Goal: Contribute content: Contribute content

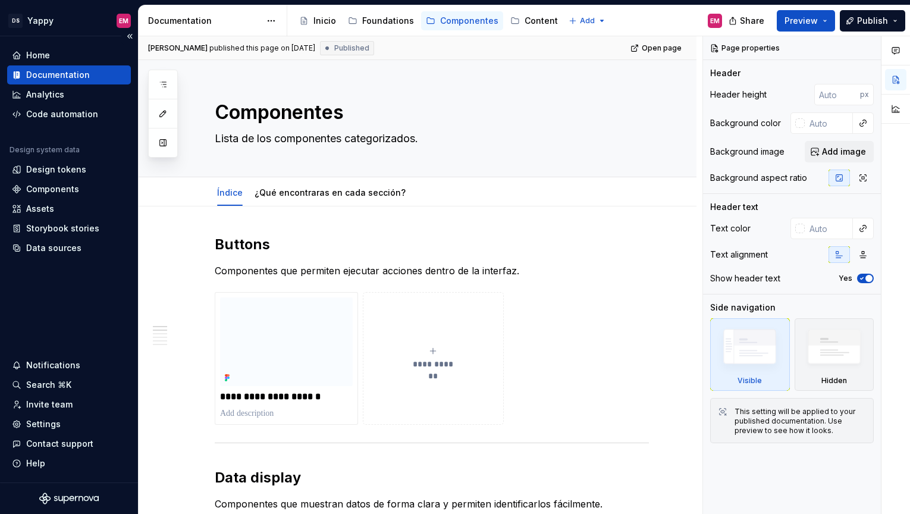
type textarea "*"
click at [60, 184] on div "Components" at bounding box center [52, 189] width 53 height 12
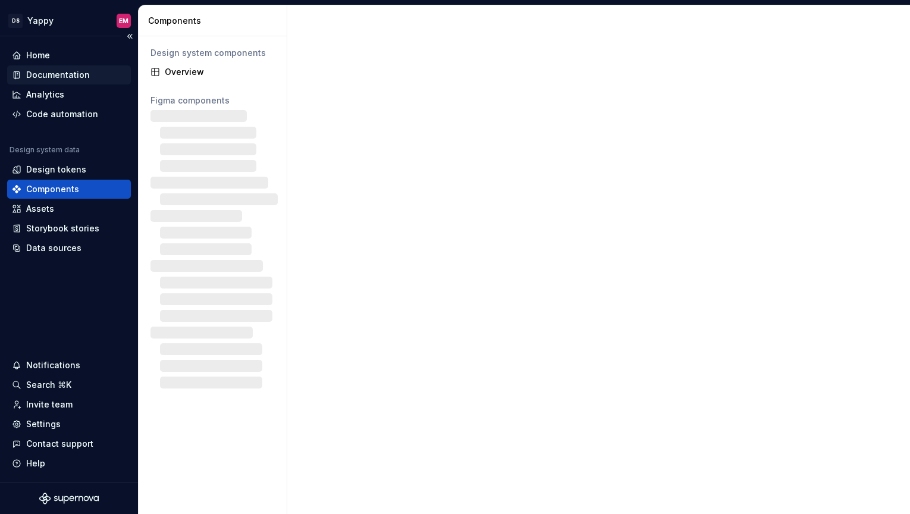
click at [62, 80] on div "Documentation" at bounding box center [58, 75] width 64 height 12
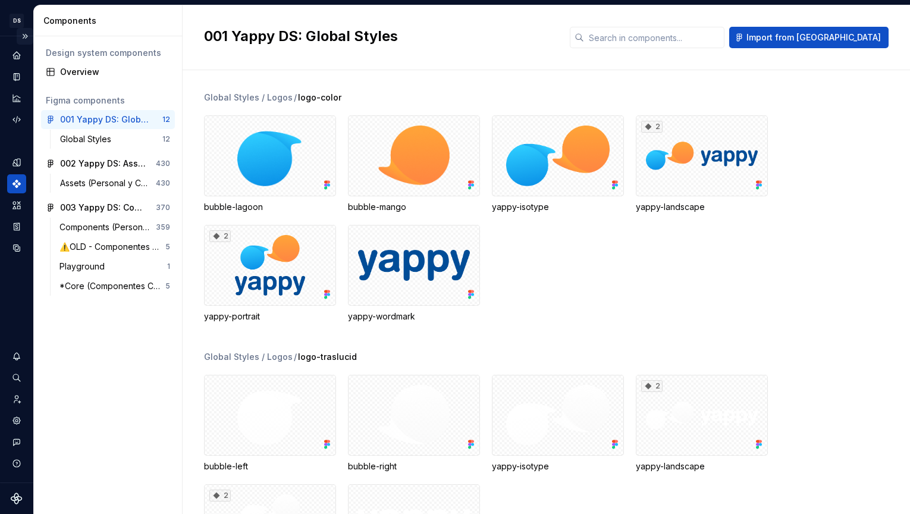
click at [23, 33] on button "Expand sidebar" at bounding box center [25, 36] width 17 height 17
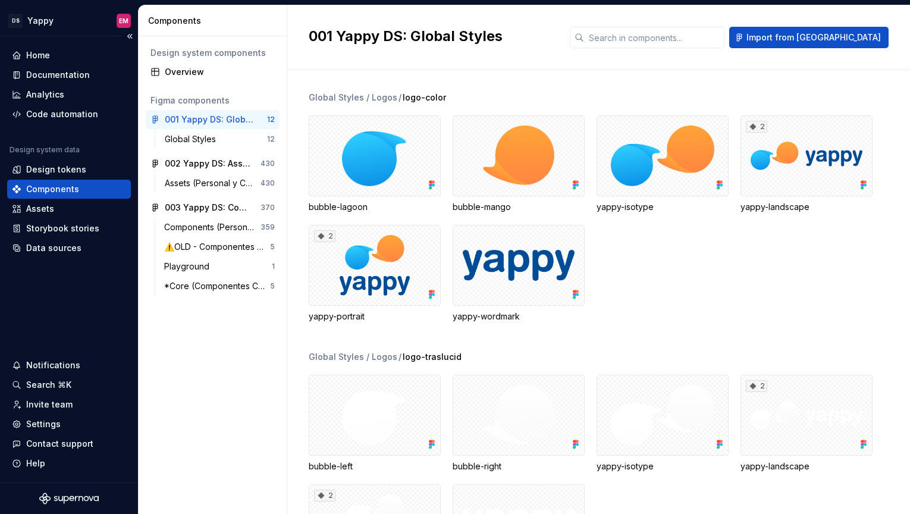
click at [79, 189] on div "Components" at bounding box center [69, 189] width 114 height 12
click at [55, 78] on div "Documentation" at bounding box center [58, 75] width 64 height 12
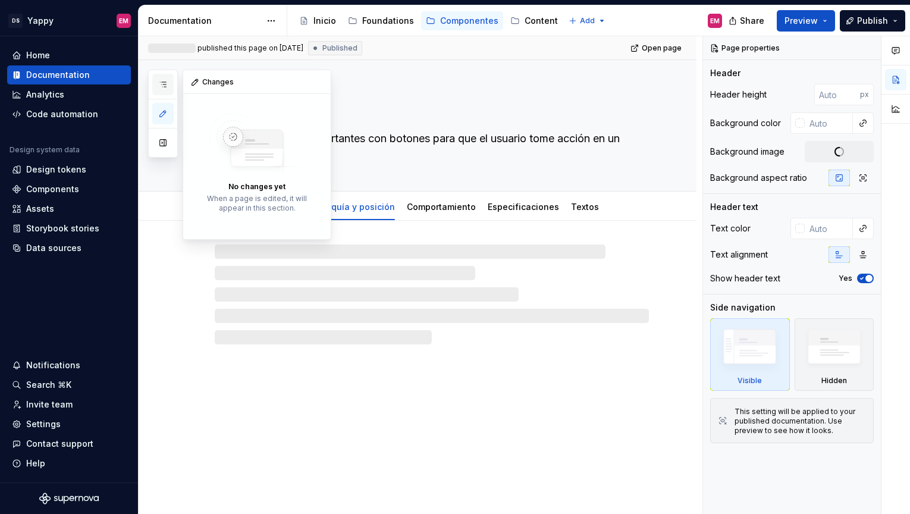
click at [158, 90] on button "button" at bounding box center [162, 84] width 21 height 21
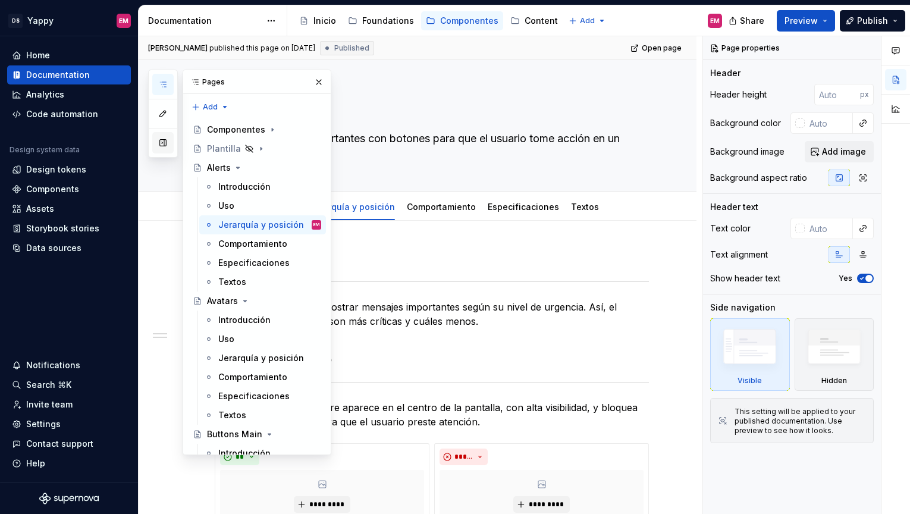
click at [161, 149] on button "button" at bounding box center [162, 142] width 21 height 21
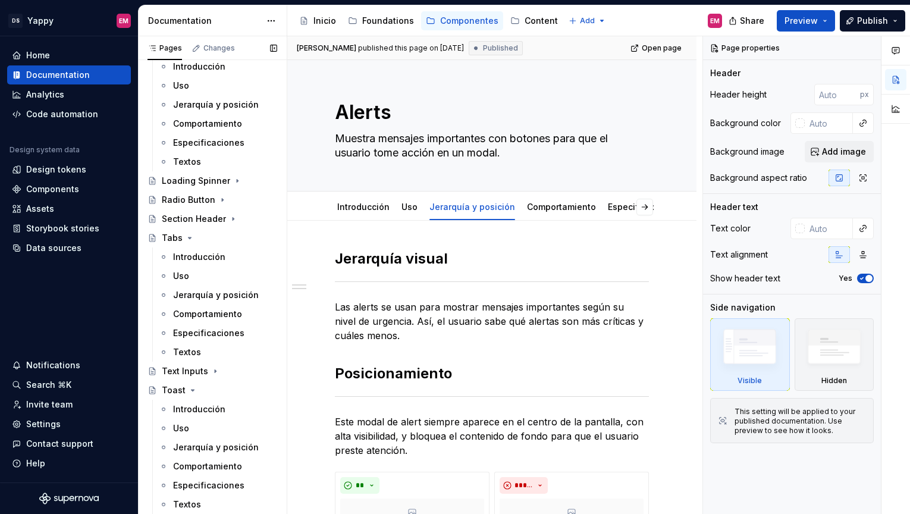
scroll to position [578, 0]
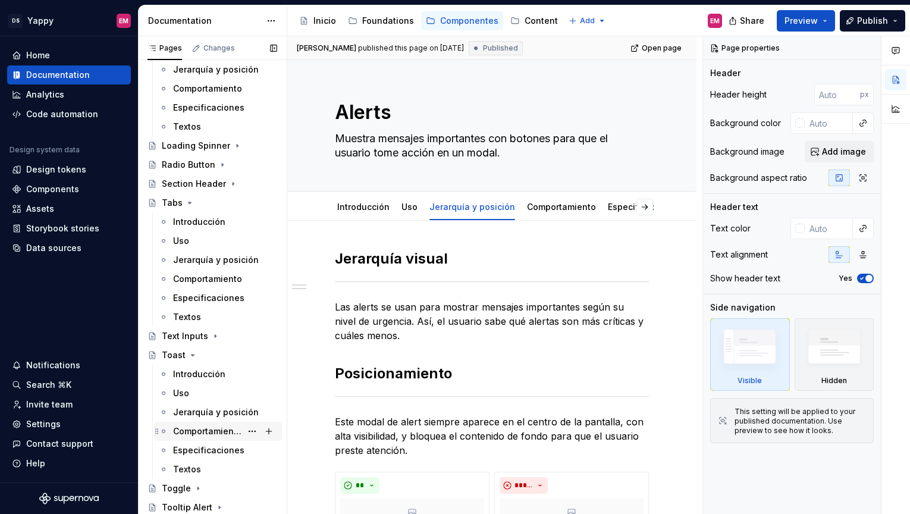
click at [199, 434] on div "Comportamiento" at bounding box center [207, 431] width 68 height 12
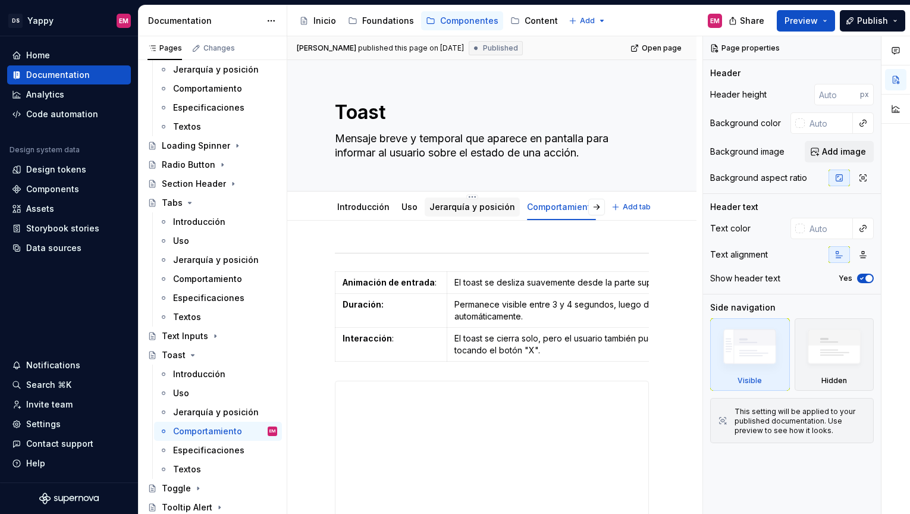
click at [453, 205] on link "Jerarquía y posición" at bounding box center [473, 207] width 86 height 10
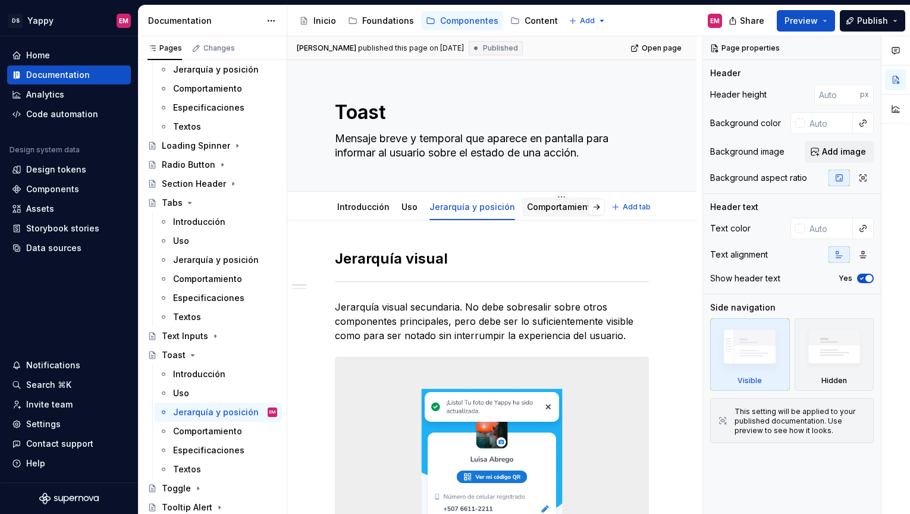
click at [537, 208] on link "Comportamiento" at bounding box center [561, 207] width 69 height 10
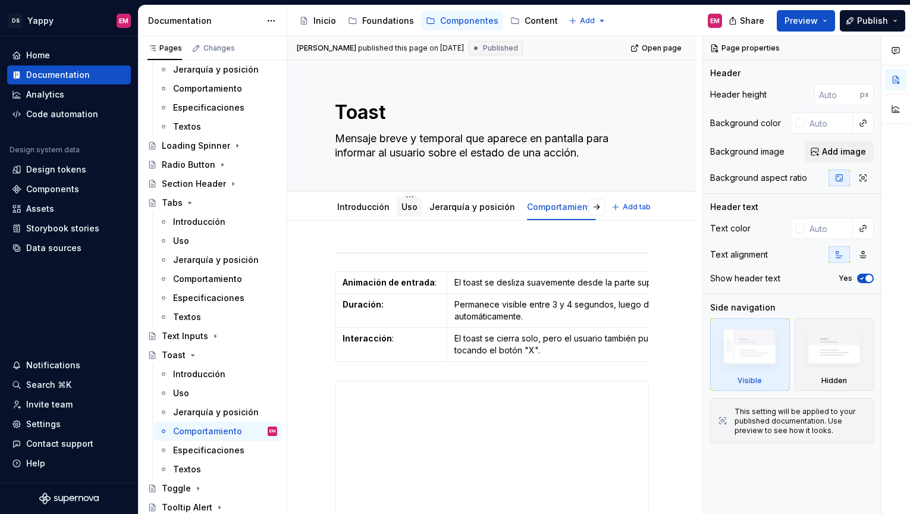
click at [410, 208] on link "Uso" at bounding box center [410, 207] width 16 height 10
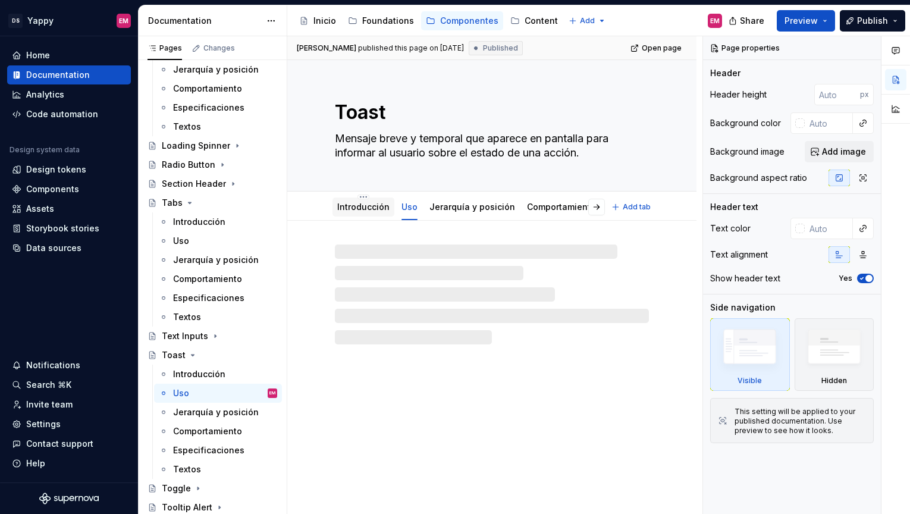
click at [362, 205] on link "Introducción" at bounding box center [363, 207] width 52 height 10
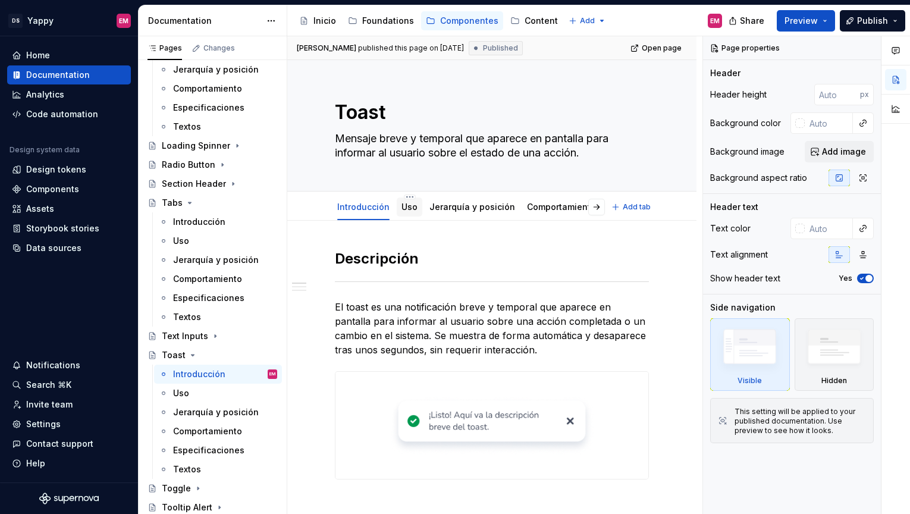
click at [405, 209] on link "Uso" at bounding box center [410, 207] width 16 height 10
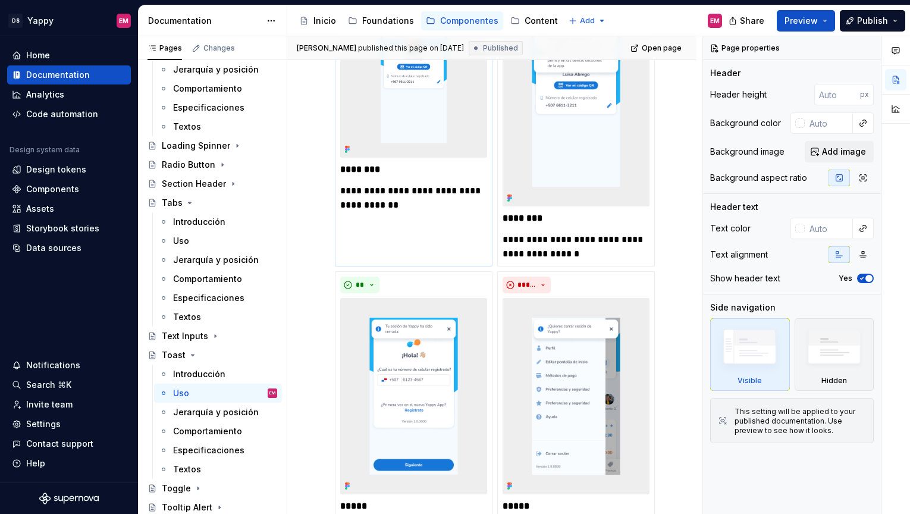
scroll to position [90, 0]
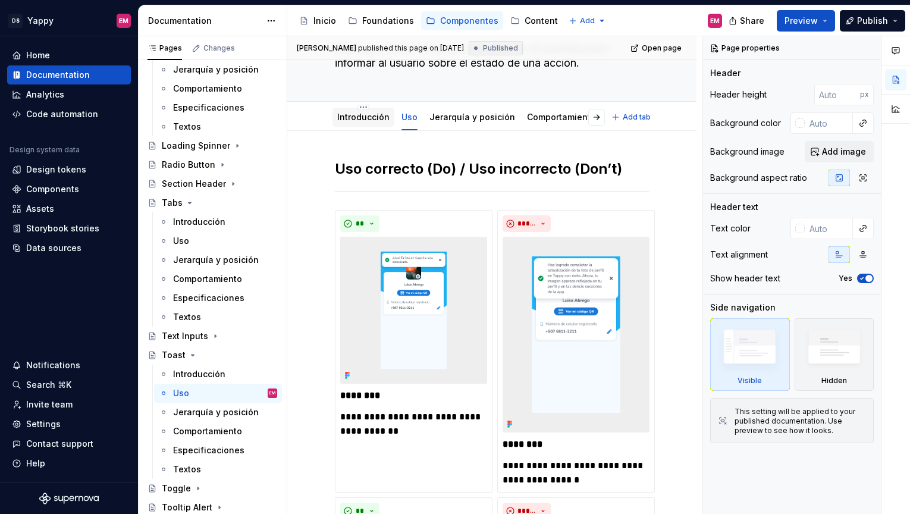
click at [369, 124] on div "Introducción" at bounding box center [364, 117] width 62 height 19
click at [370, 121] on link "Introducción" at bounding box center [363, 117] width 52 height 10
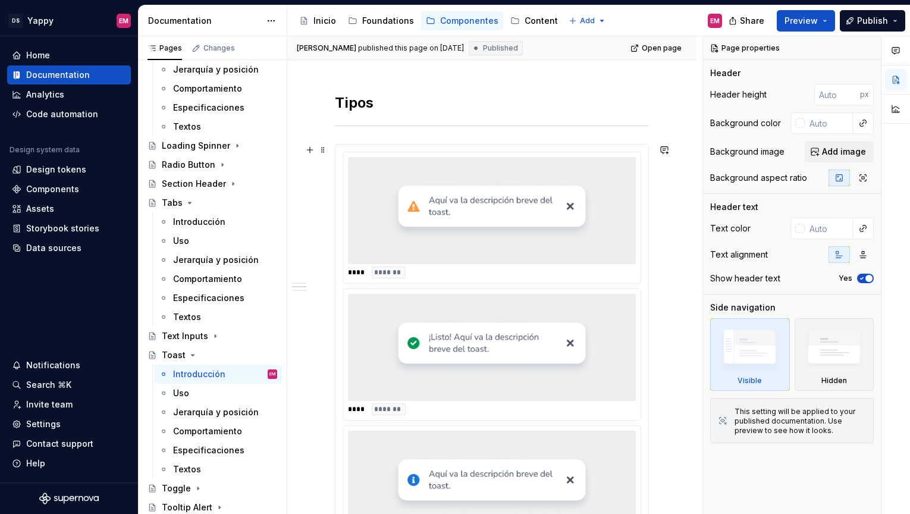
scroll to position [459, 0]
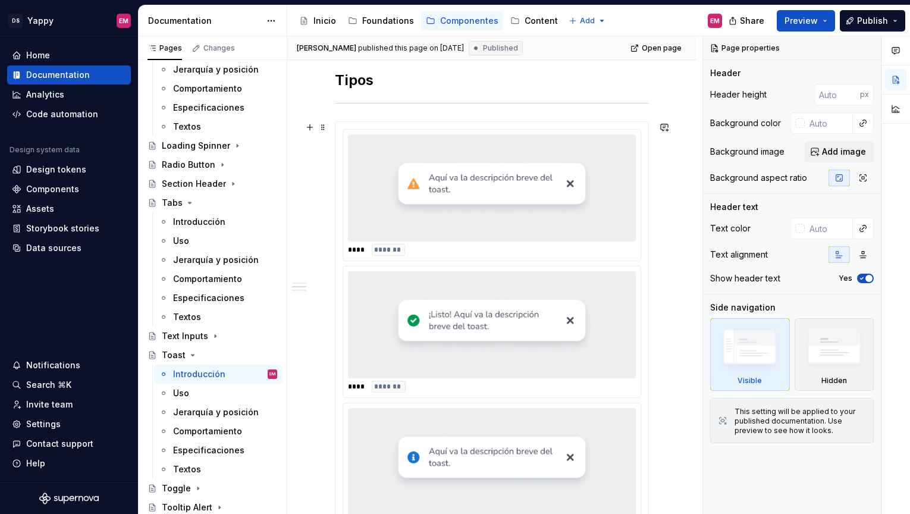
click at [371, 183] on div at bounding box center [492, 187] width 288 height 107
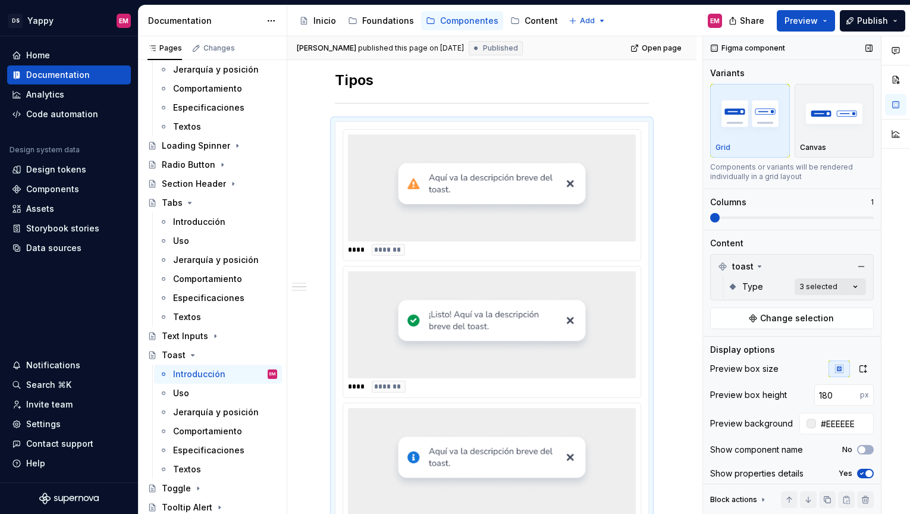
click at [820, 285] on div "Comments Open comments No comments yet Select ‘Comment’ from the block context …" at bounding box center [806, 275] width 207 height 478
click at [791, 268] on div "Comments Open comments No comments yet Select ‘Comment’ from the block context …" at bounding box center [806, 275] width 207 height 478
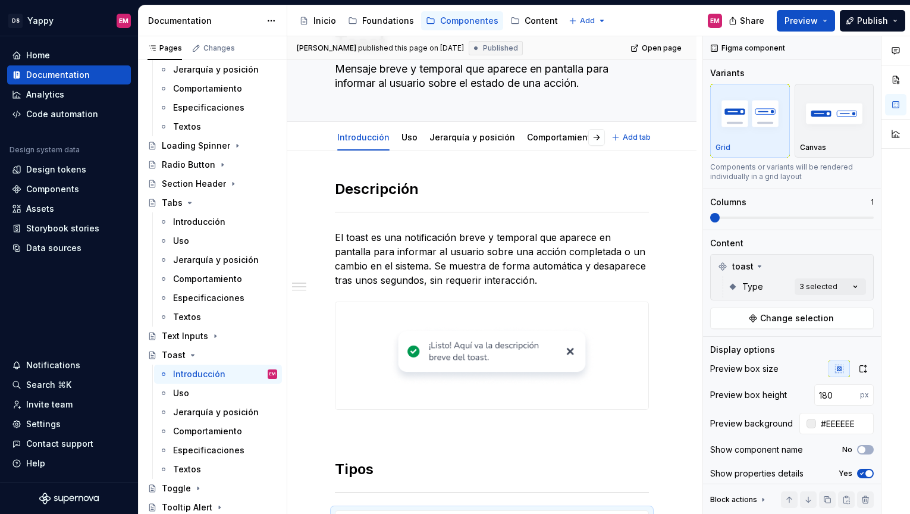
scroll to position [0, 0]
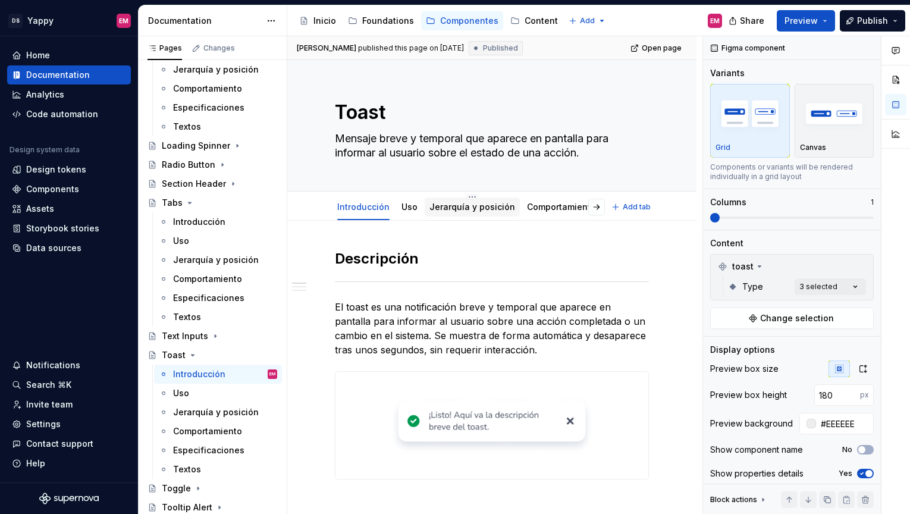
click at [447, 202] on link "Jerarquía y posición" at bounding box center [473, 207] width 86 height 10
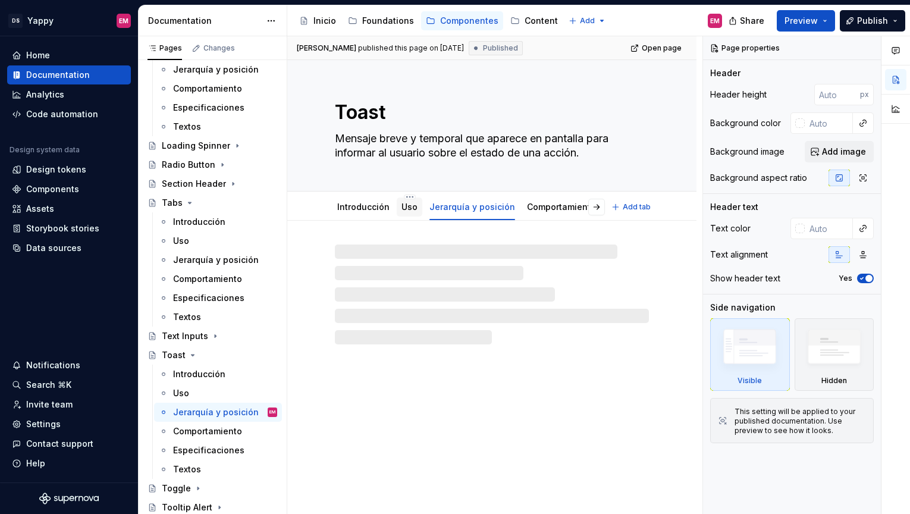
click at [402, 215] on div "Uso" at bounding box center [410, 206] width 26 height 19
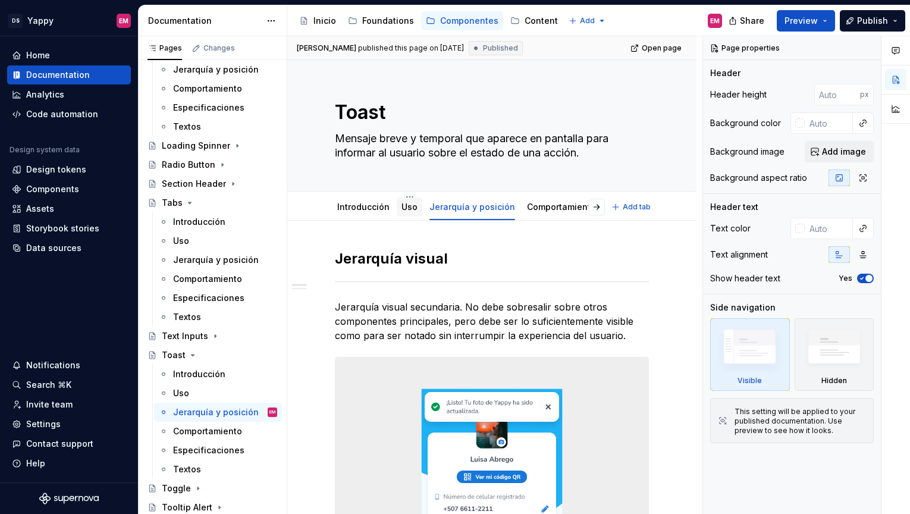
click at [410, 208] on link "Uso" at bounding box center [410, 207] width 16 height 10
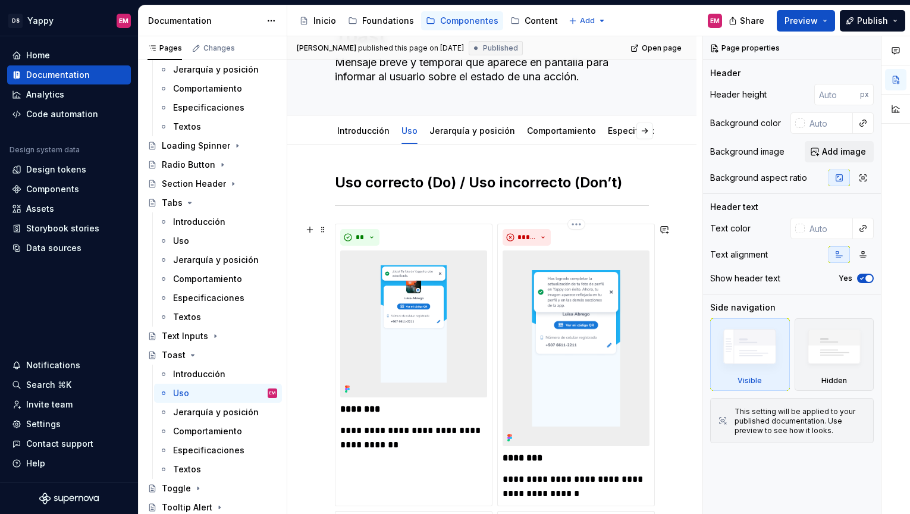
scroll to position [35, 0]
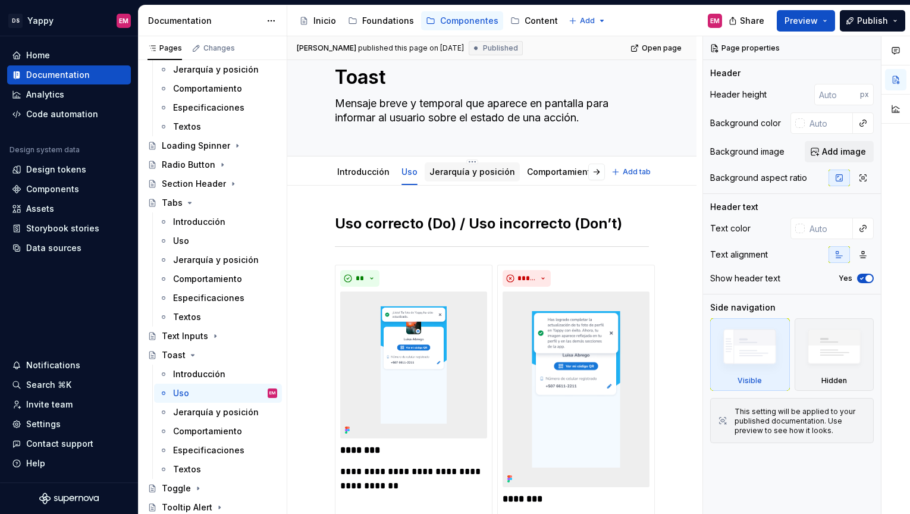
click at [457, 175] on link "Jerarquía y posición" at bounding box center [473, 172] width 86 height 10
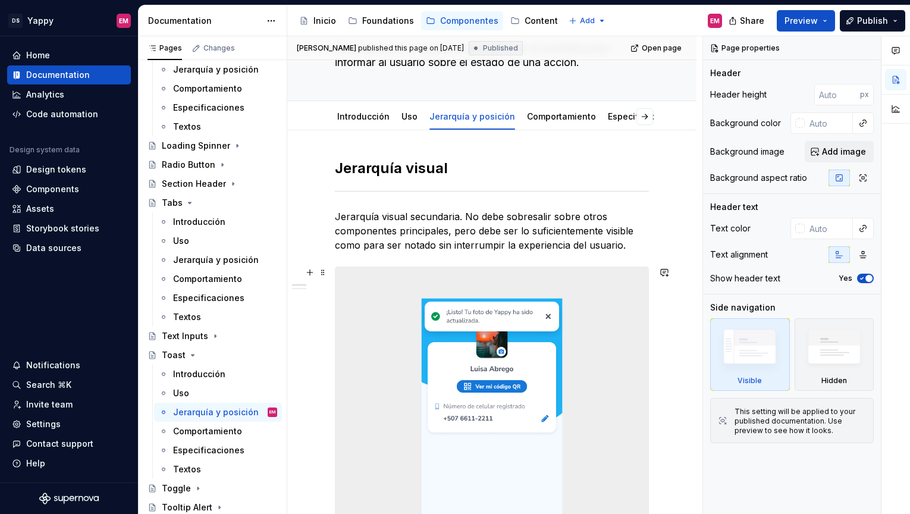
scroll to position [73, 0]
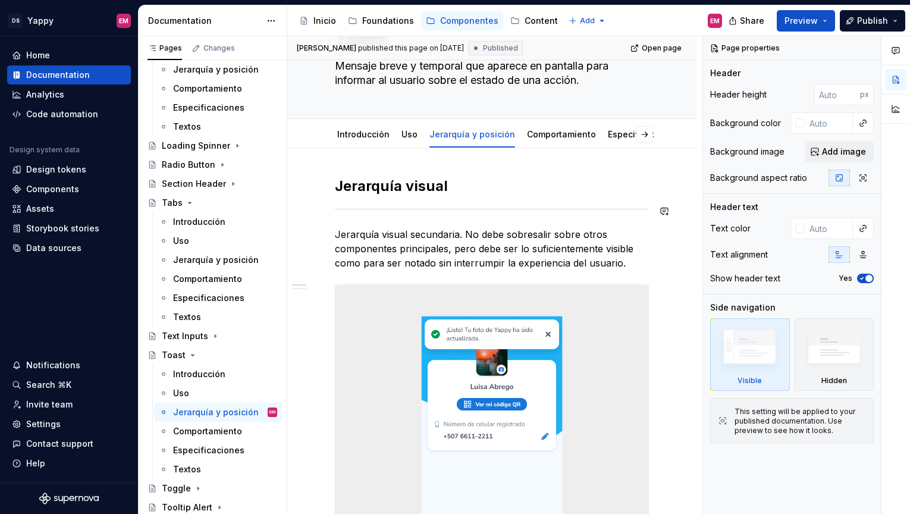
type textarea "*"
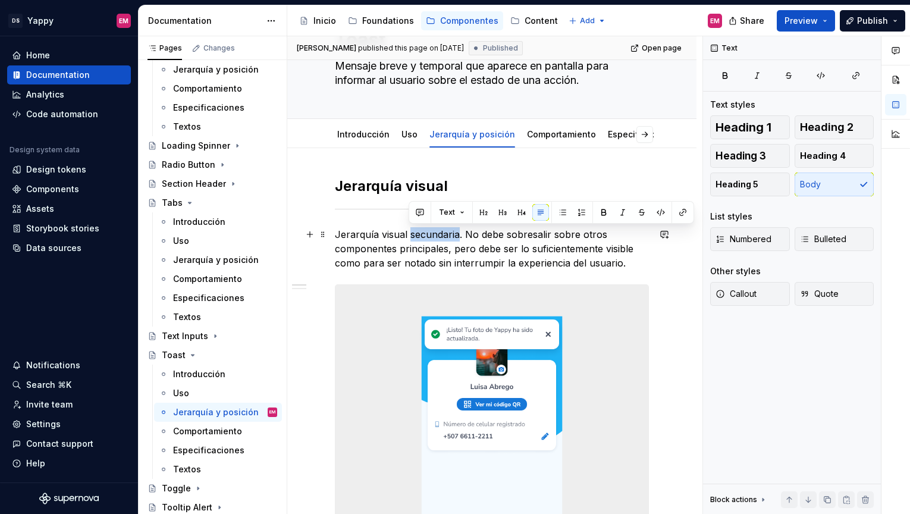
drag, startPoint x: 459, startPoint y: 234, endPoint x: 409, endPoint y: 234, distance: 50.0
click at [409, 234] on p "Jerarquía visual secundaria. No debe sobresalir sobre otros componentes princip…" at bounding box center [492, 248] width 314 height 43
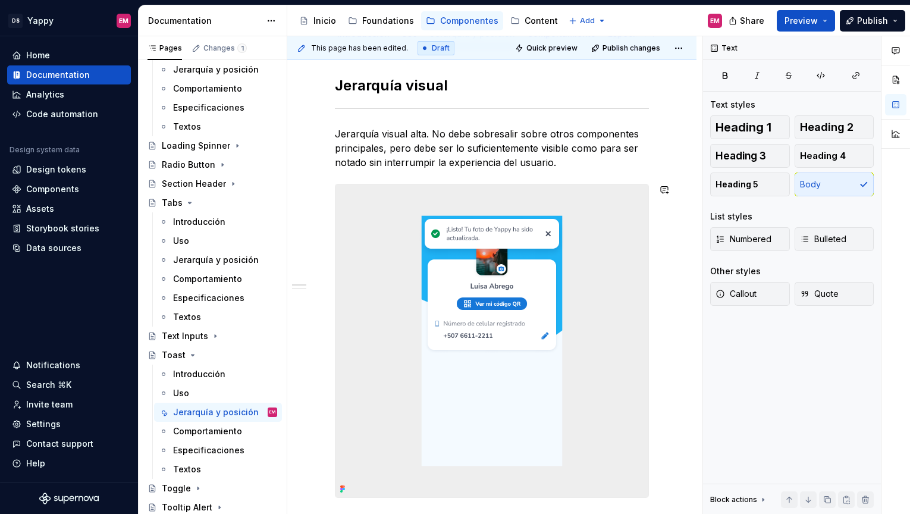
scroll to position [142, 0]
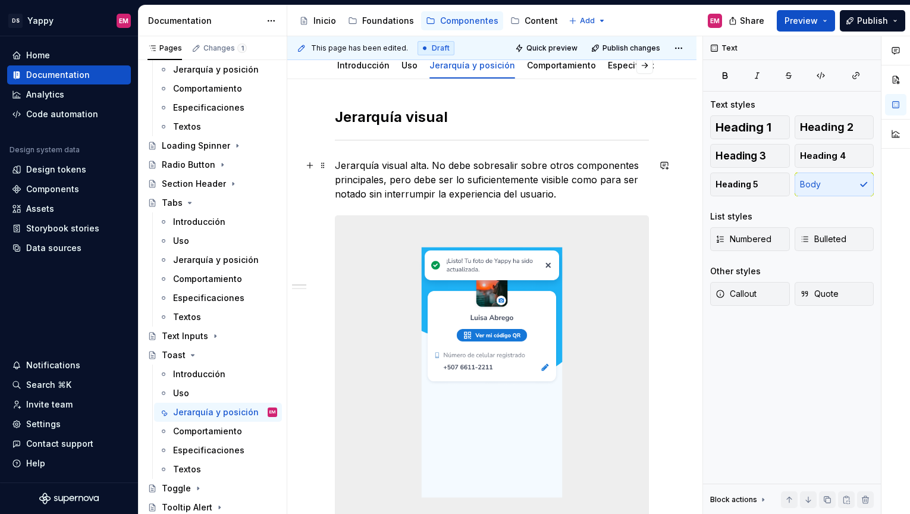
click at [425, 178] on p "Jerarquía visual alta. No debe sobresalir sobre otros componentes principales, …" at bounding box center [492, 179] width 314 height 43
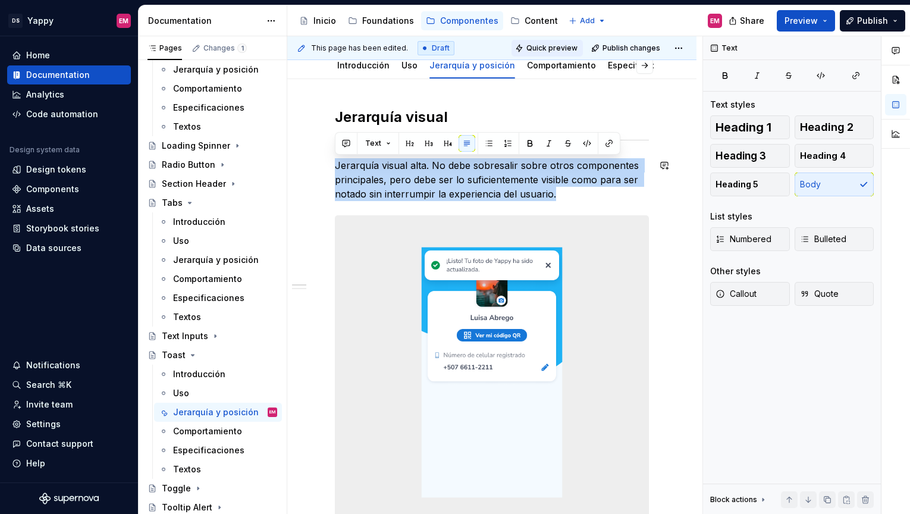
copy p "Jerarquía visual alta. No debe sobresalir sobre otros componentes principales, …"
click at [400, 174] on p "Jerarquía visual alta. No debe sobresalir sobre otros componentes principales, …" at bounding box center [492, 179] width 314 height 43
drag, startPoint x: 563, startPoint y: 191, endPoint x: 335, endPoint y: 168, distance: 229.0
click at [335, 168] on p "Jerarquía visual alta. No debe sobresalir sobre otros componentes principales, …" at bounding box center [492, 179] width 314 height 43
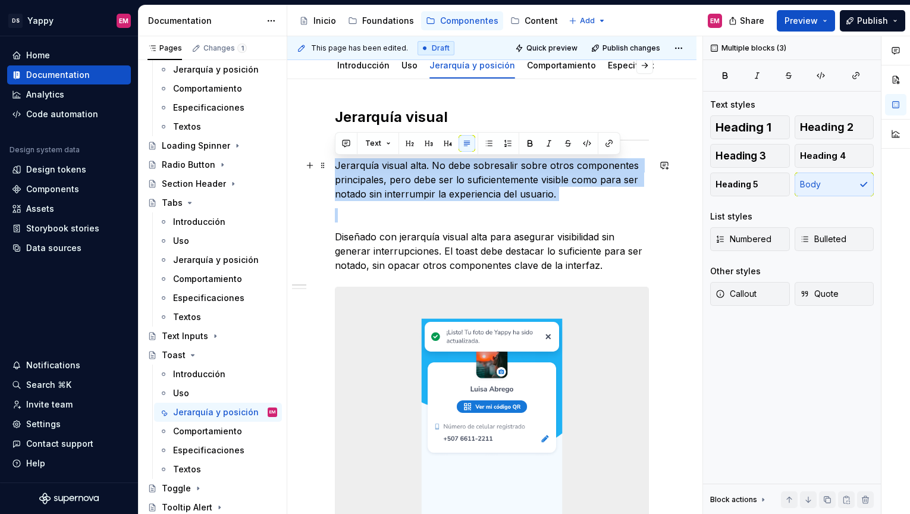
drag, startPoint x: 335, startPoint y: 236, endPoint x: 333, endPoint y: 168, distance: 67.3
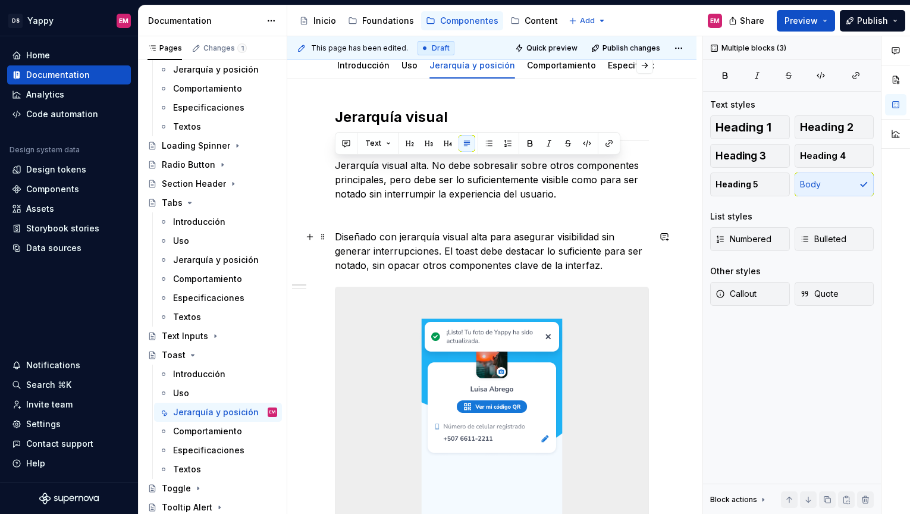
click at [510, 270] on p "Diseñado con jerarquía visual alta para asegurar visibilidad sin generar interr…" at bounding box center [492, 251] width 314 height 43
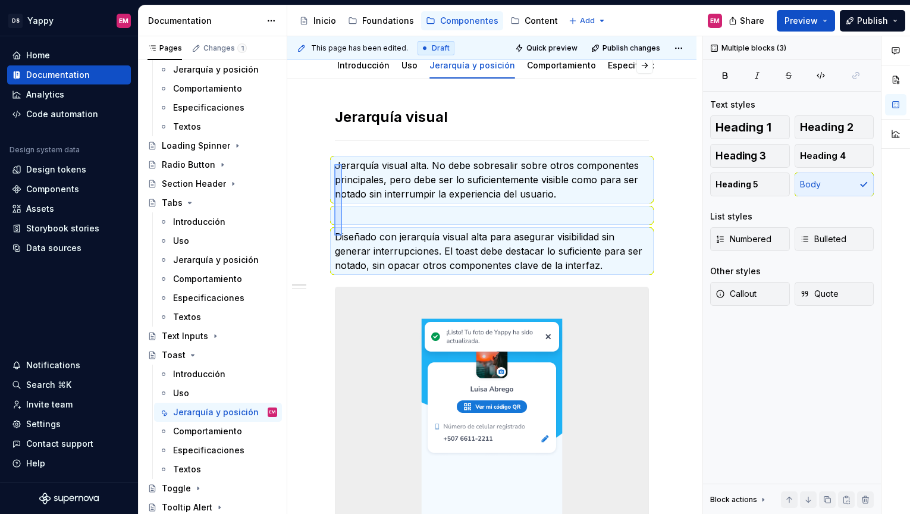
drag, startPoint x: 334, startPoint y: 236, endPoint x: 342, endPoint y: 164, distance: 71.8
click at [342, 164] on div "This page has been edited. Draft Quick preview Publish changes Toast Mensaje br…" at bounding box center [494, 275] width 415 height 478
click at [351, 197] on p "Jerarquía visual alta. No debe sobresalir sobre otros componentes principales, …" at bounding box center [492, 179] width 314 height 43
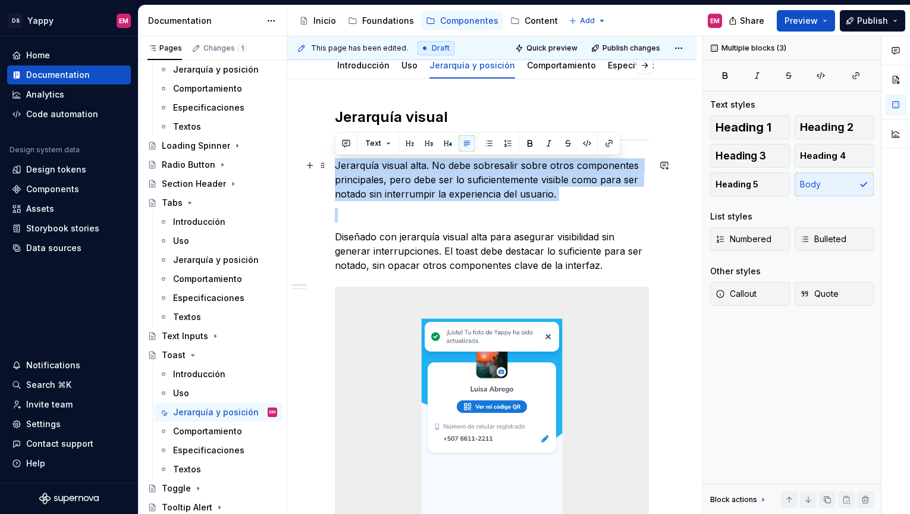
drag, startPoint x: 337, startPoint y: 231, endPoint x: 337, endPoint y: 165, distance: 66.0
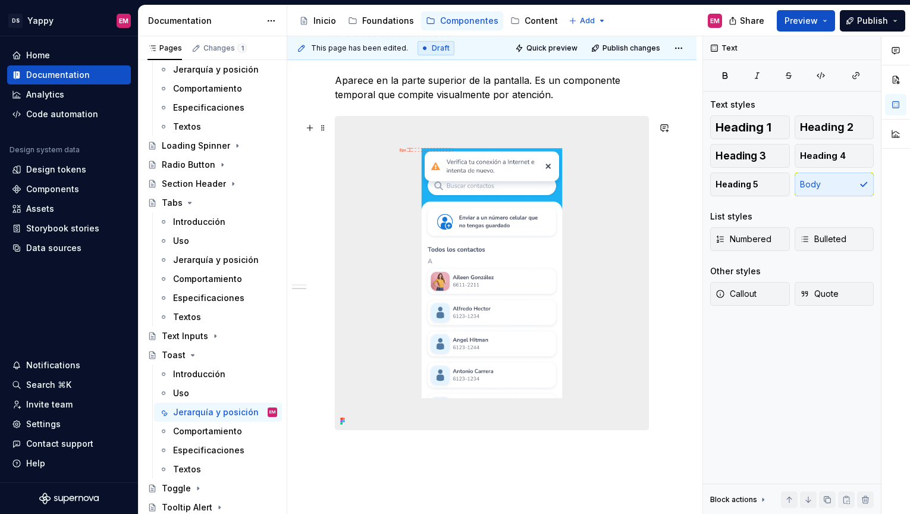
scroll to position [617, 0]
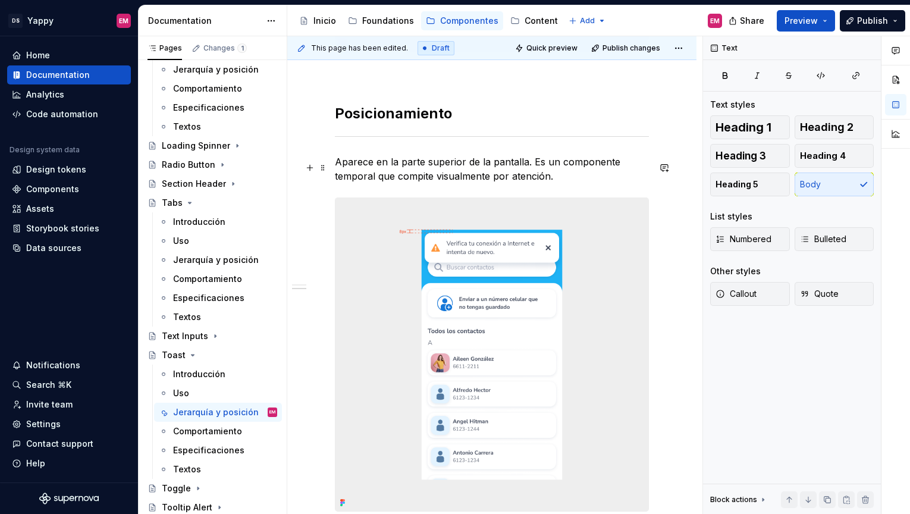
click at [359, 169] on p "Aparece en la parte superior de la pantalla. Es un componente temporal que comp…" at bounding box center [492, 169] width 314 height 29
click at [525, 170] on p "Aparece en la parte superior de la pantalla. Es un componente temporal que comp…" at bounding box center [492, 169] width 314 height 29
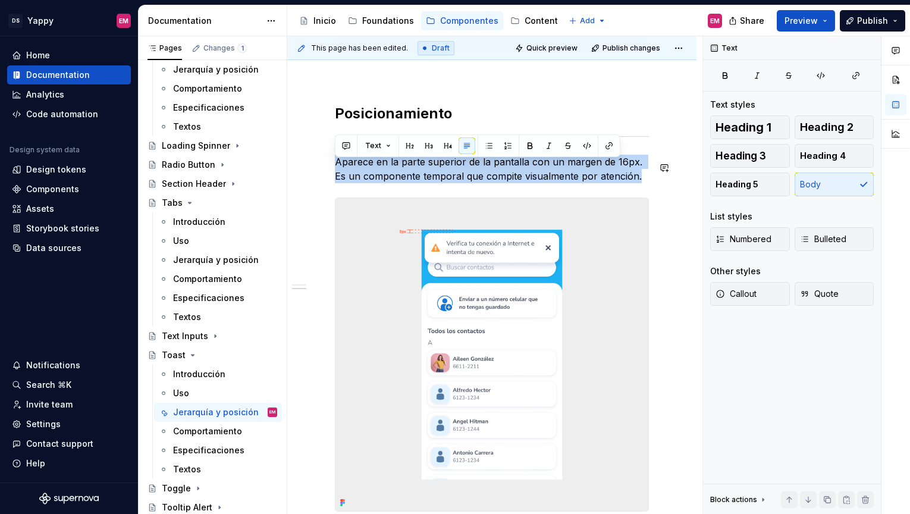
copy p "Aparece en la parte superior de la pantalla con un margen de 16px. Es un compon…"
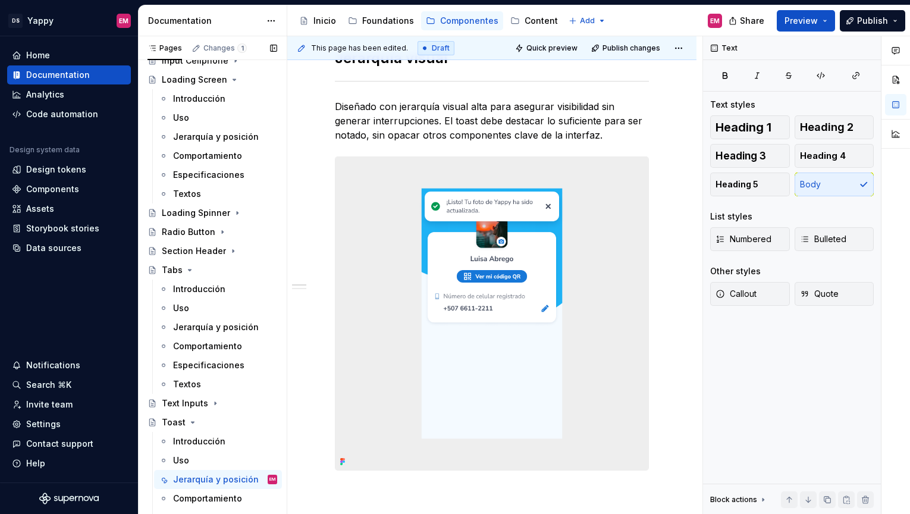
scroll to position [578, 0]
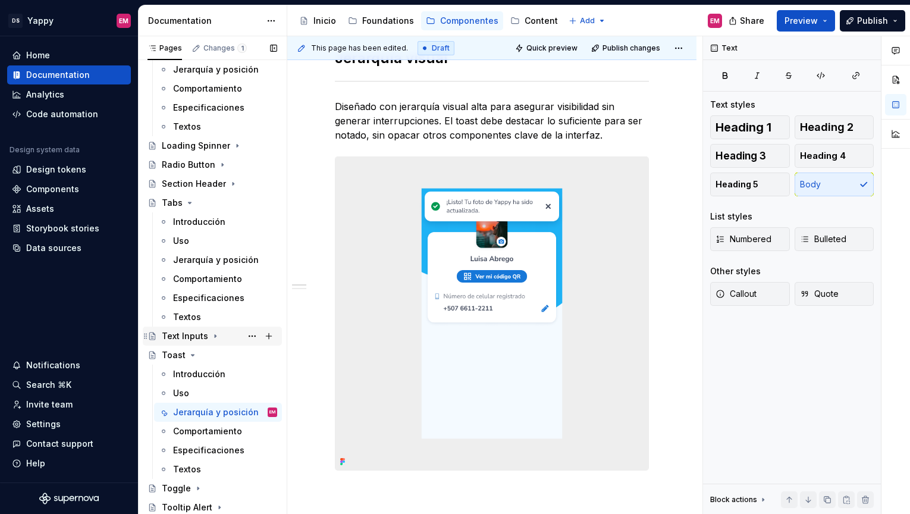
click at [190, 334] on div "Text Inputs" at bounding box center [185, 336] width 46 height 12
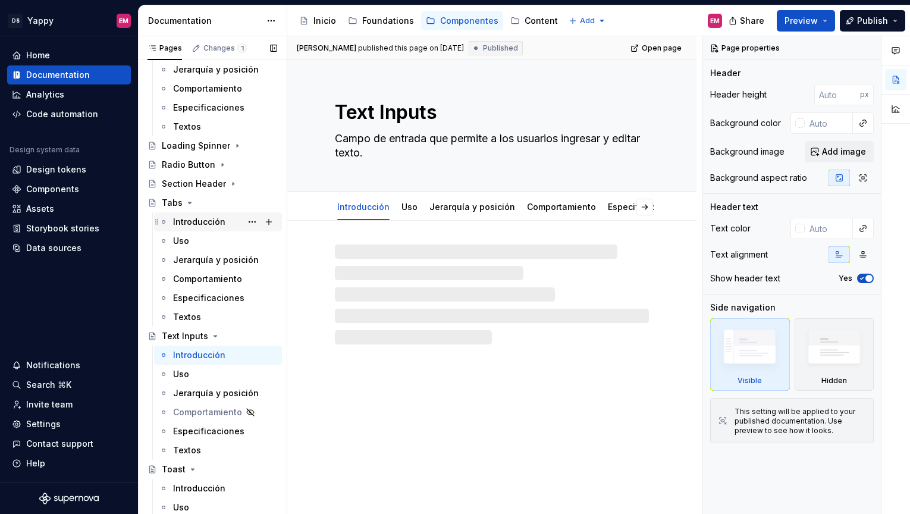
scroll to position [471, 0]
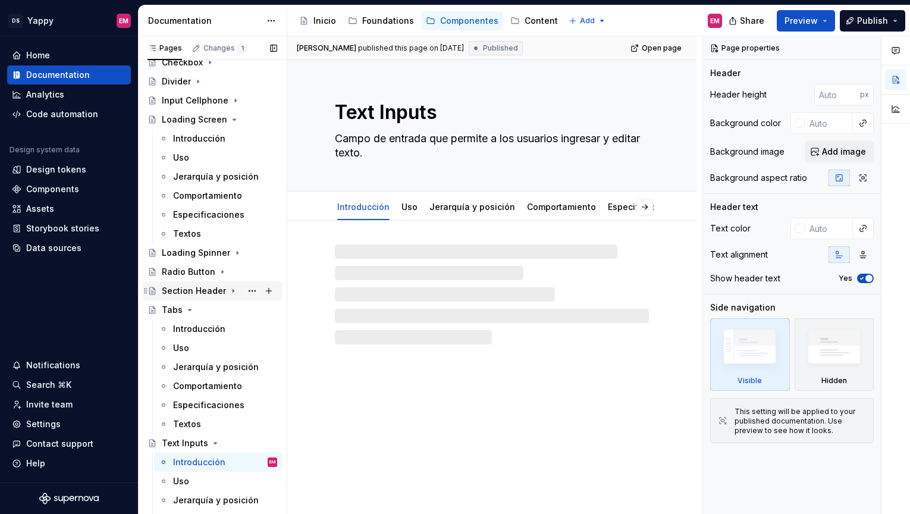
click at [187, 286] on div "Section Header" at bounding box center [194, 291] width 64 height 12
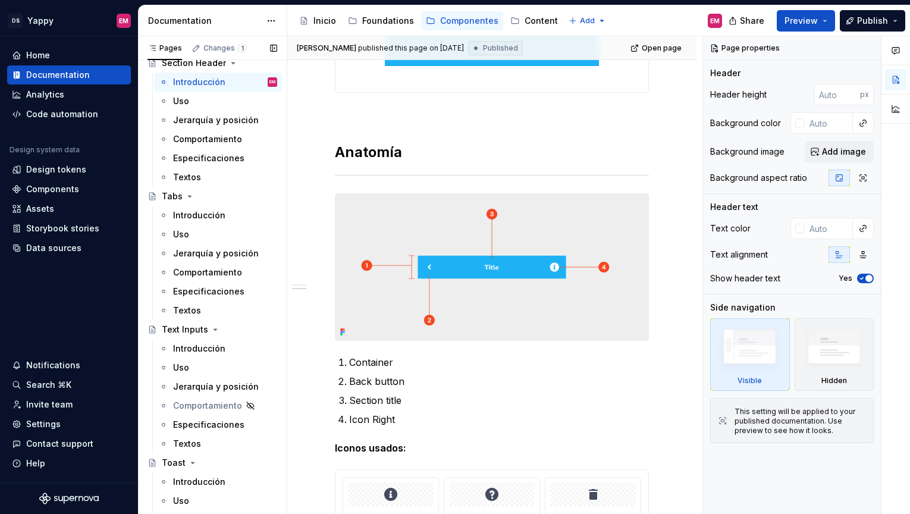
scroll to position [807, 0]
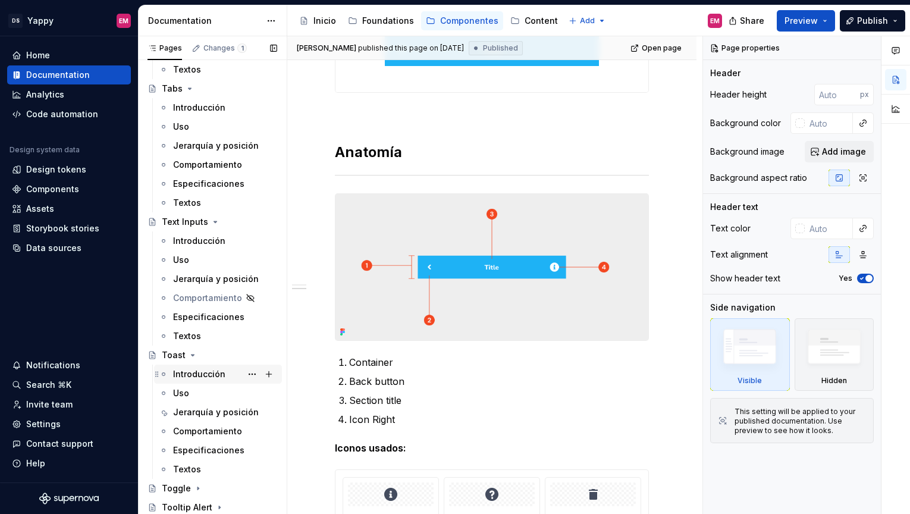
click at [190, 369] on div "Introducción" at bounding box center [199, 374] width 52 height 12
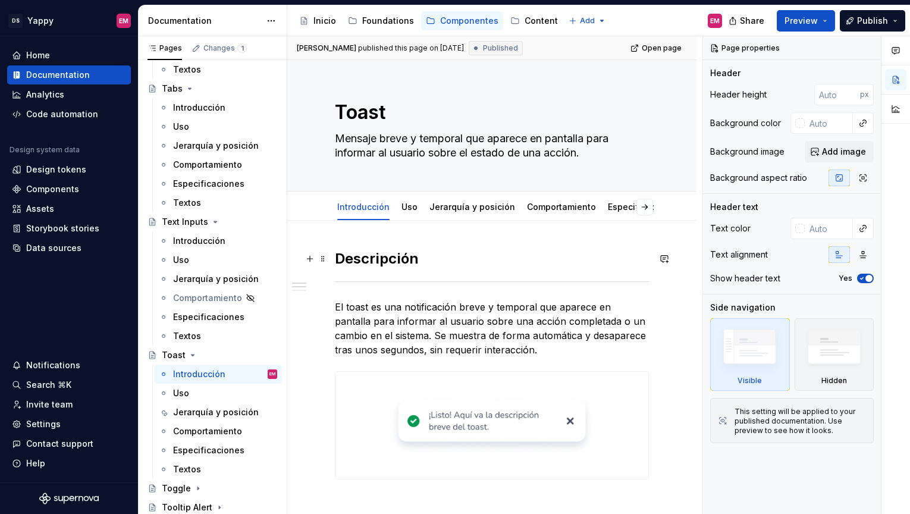
scroll to position [86, 0]
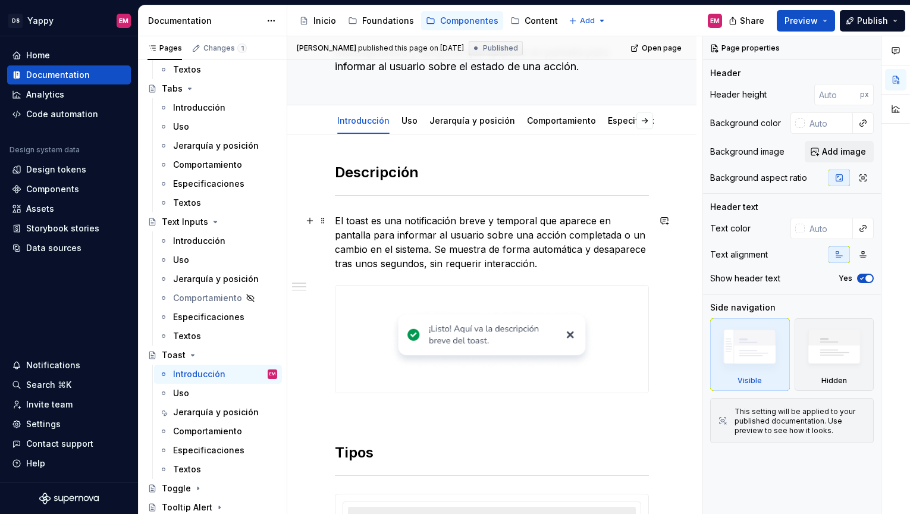
type textarea "*"
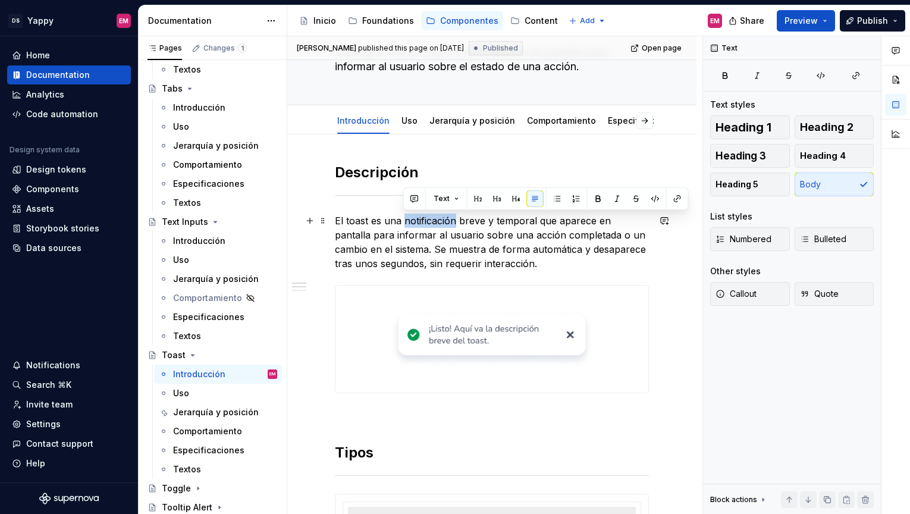
drag, startPoint x: 454, startPoint y: 222, endPoint x: 403, endPoint y: 222, distance: 51.2
click at [403, 222] on p "El toast es una notificación breve y temporal que aparece en pantalla para info…" at bounding box center [492, 242] width 314 height 57
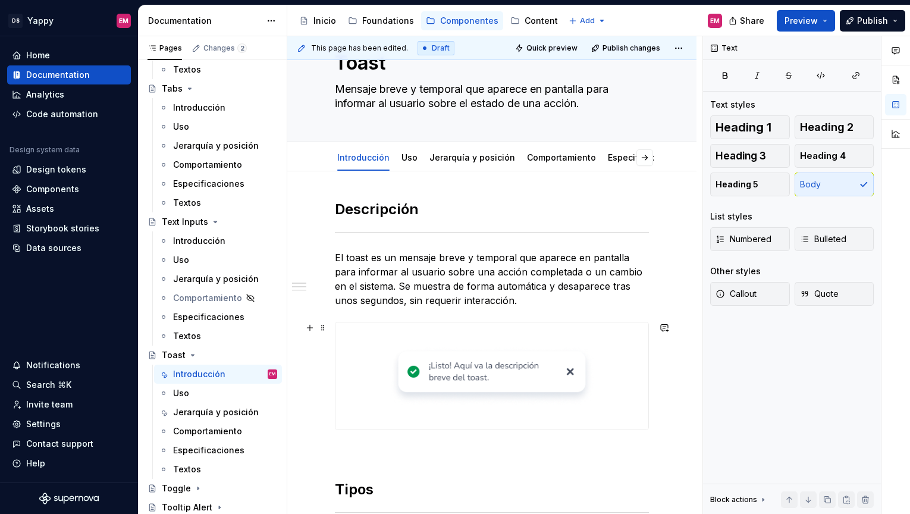
scroll to position [118, 0]
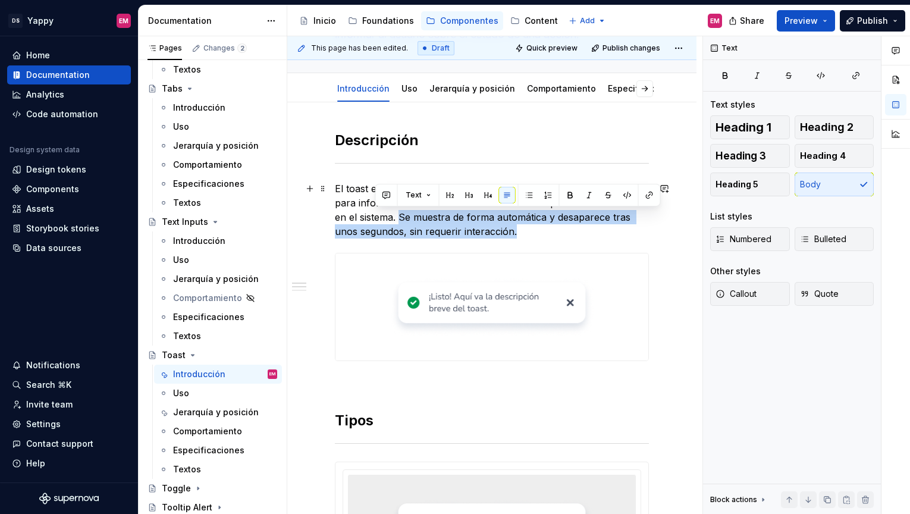
drag, startPoint x: 375, startPoint y: 218, endPoint x: 507, endPoint y: 231, distance: 132.7
click at [507, 231] on p "El toast es un mensaje breve y temporal que aparece en pantalla para informar a…" at bounding box center [492, 209] width 314 height 57
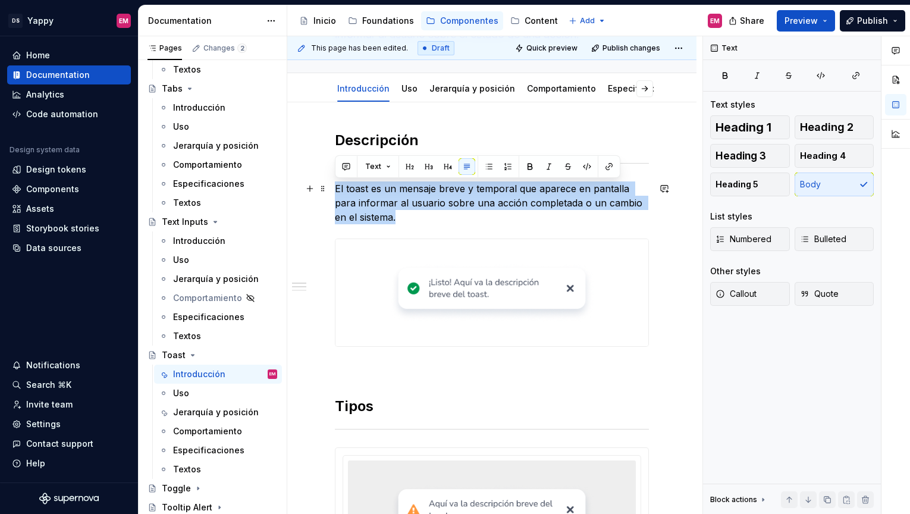
drag, startPoint x: 393, startPoint y: 220, endPoint x: 331, endPoint y: 190, distance: 68.1
copy p "El toast es un mensaje breve y temporal que aparece en pantalla para informar a…"
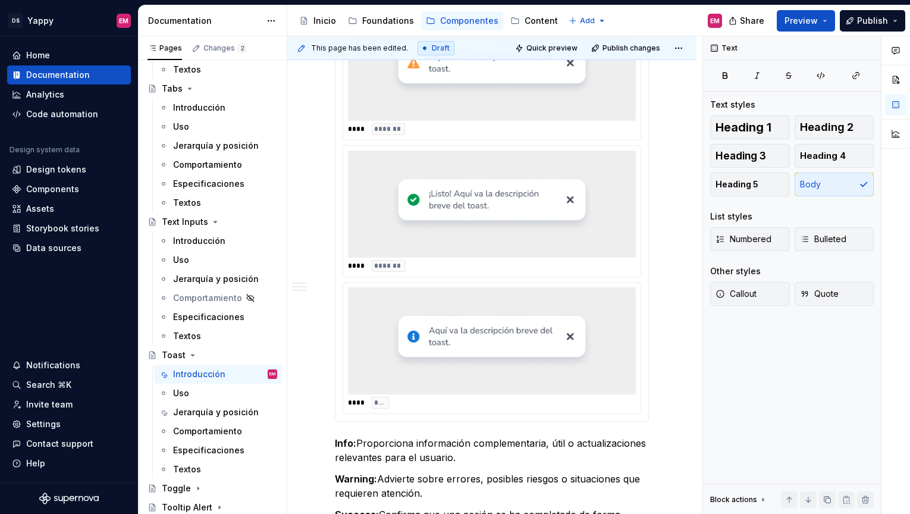
scroll to position [538, 0]
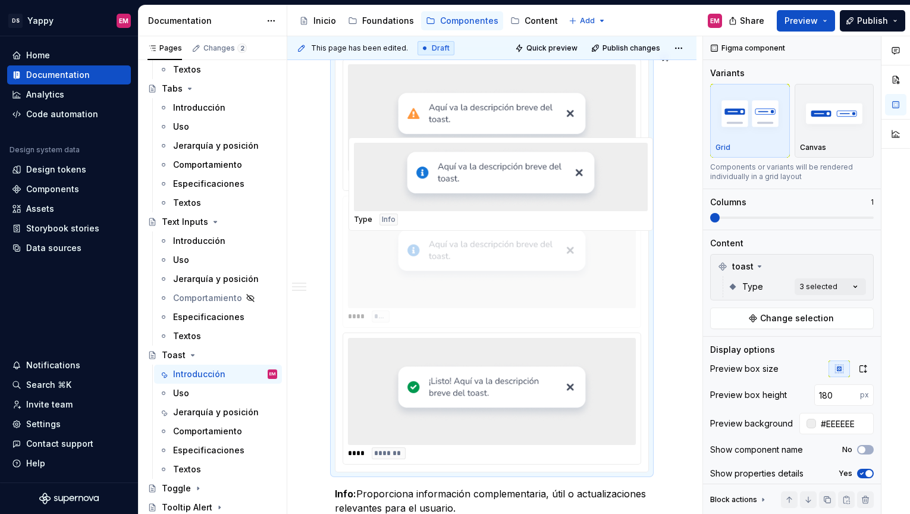
drag, startPoint x: 385, startPoint y: 361, endPoint x: 392, endPoint y: 124, distance: 236.9
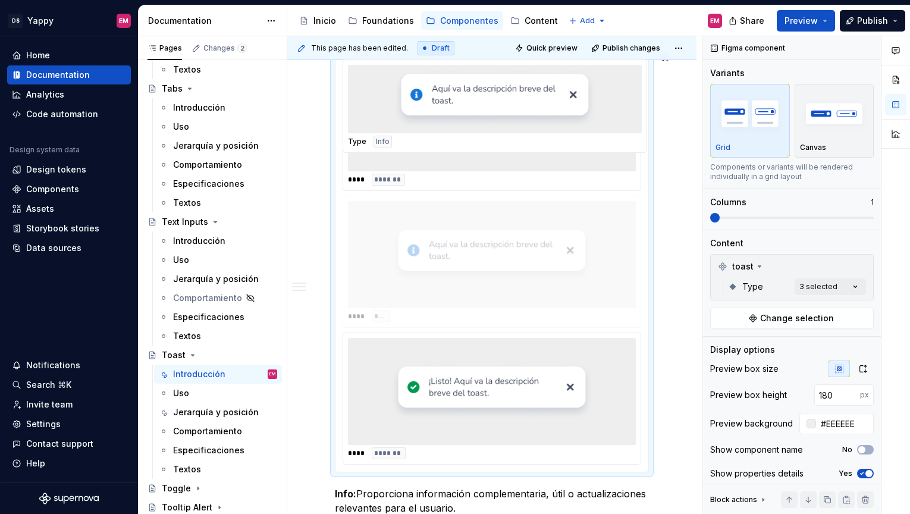
click at [392, 124] on body "DS Yappy EM Home Documentation Analytics Code automation Design system data Des…" at bounding box center [455, 257] width 910 height 514
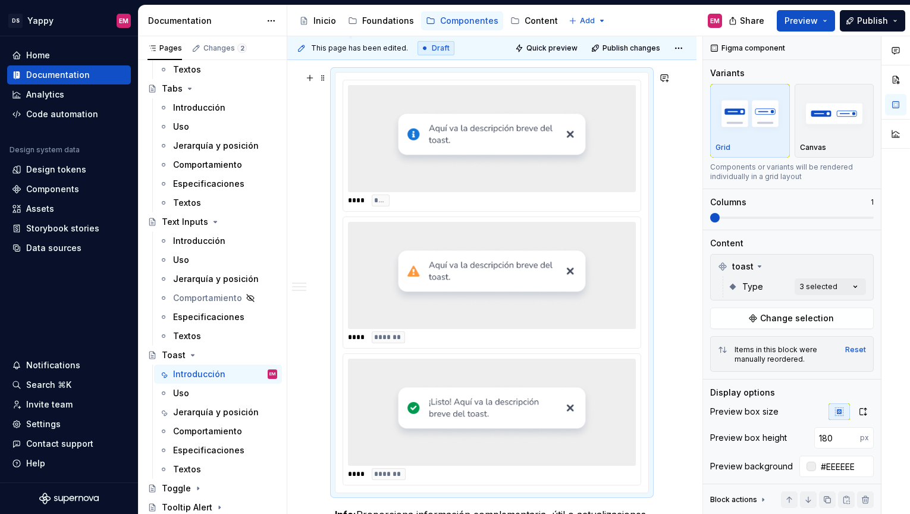
scroll to position [467, 0]
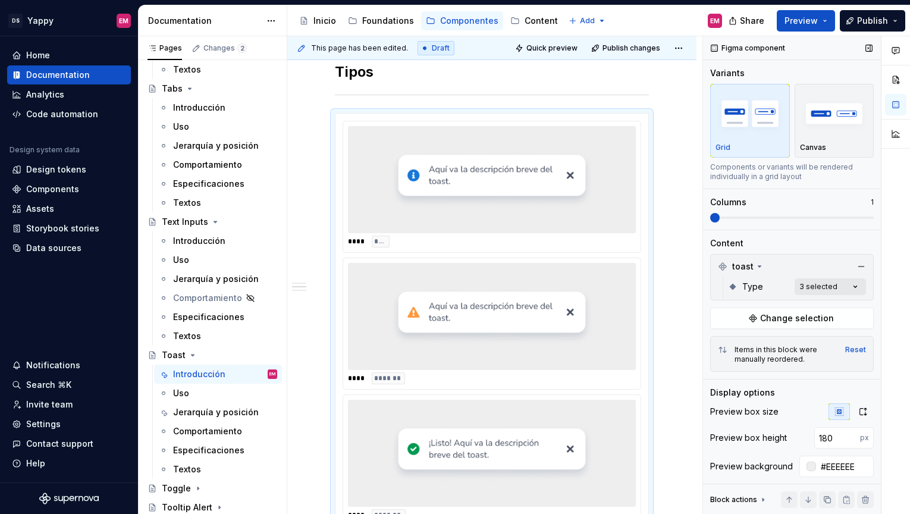
click at [857, 294] on div "Comments Open comments No comments yet Select ‘Comment’ from the block context …" at bounding box center [806, 275] width 207 height 478
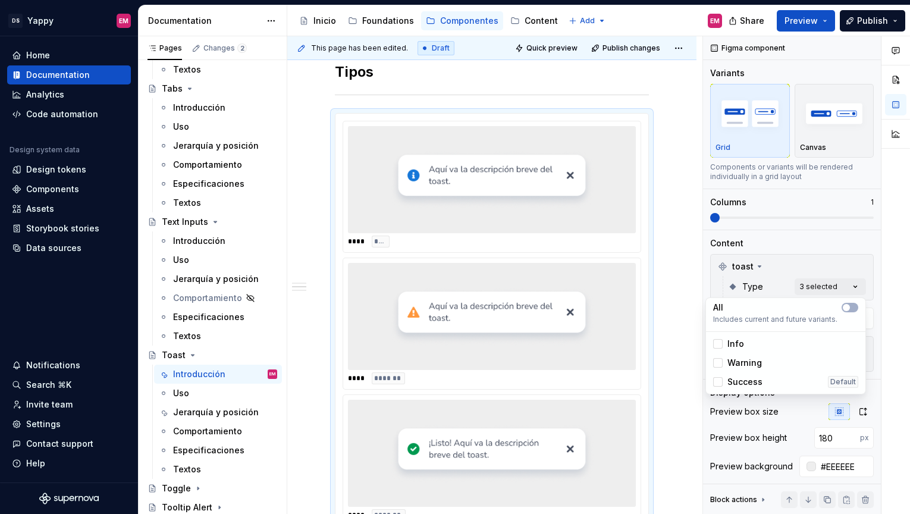
click at [498, 357] on html "DS Yappy EM Home Documentation Analytics Code automation Design system data Des…" at bounding box center [455, 257] width 910 height 514
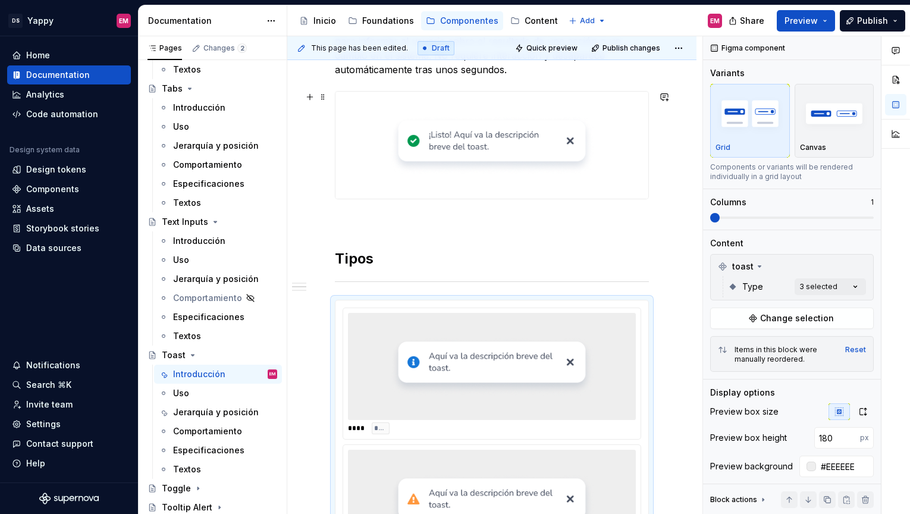
scroll to position [0, 0]
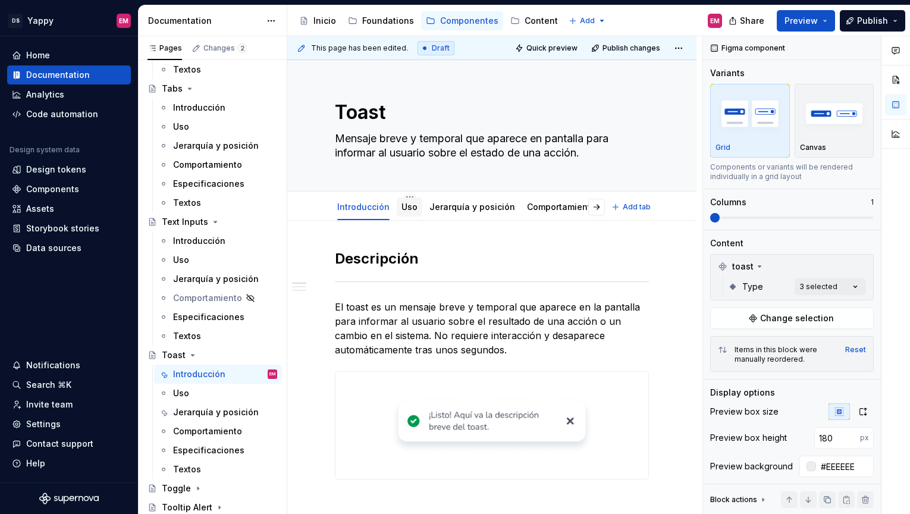
click at [407, 208] on link "Uso" at bounding box center [410, 207] width 16 height 10
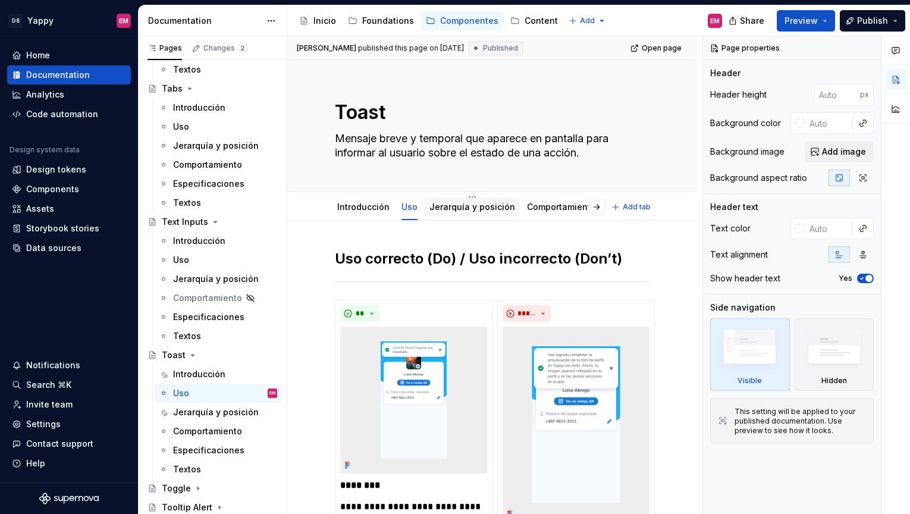
click at [438, 207] on link "Jerarquía y posición" at bounding box center [473, 207] width 86 height 10
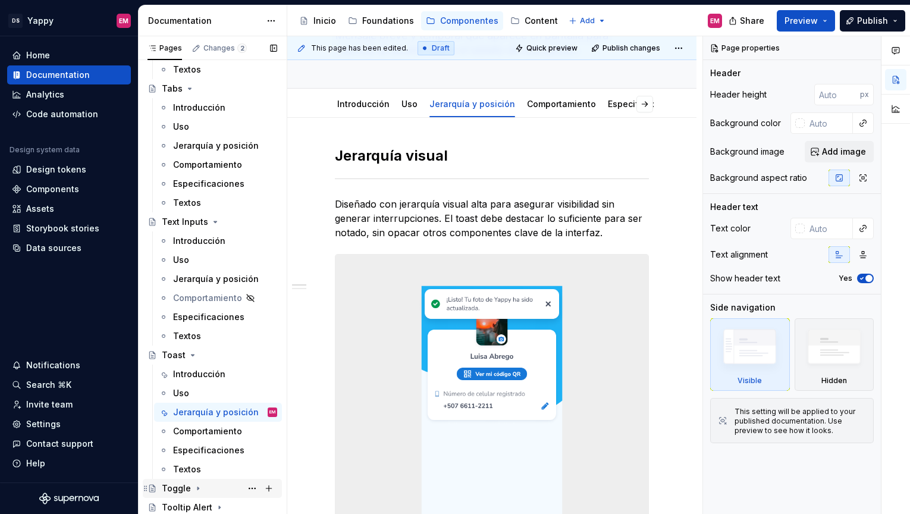
click at [186, 488] on div "Toggle" at bounding box center [176, 488] width 29 height 12
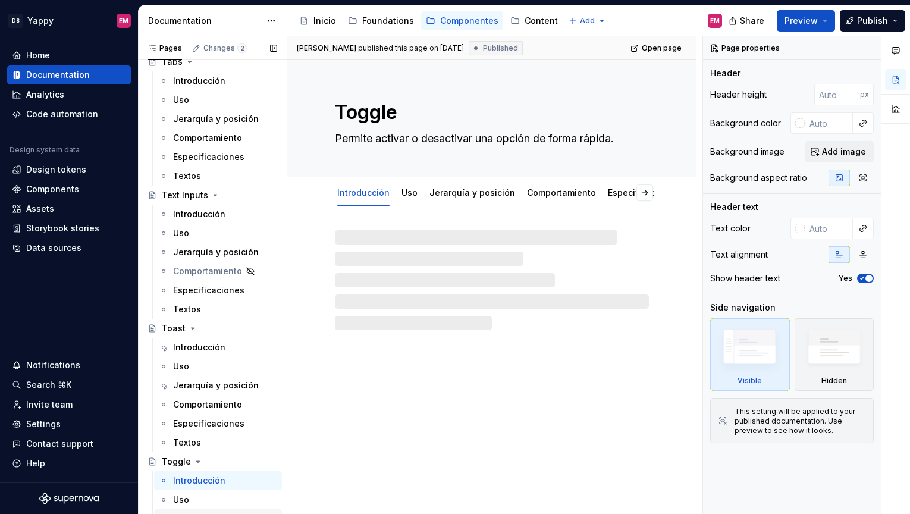
scroll to position [898, 0]
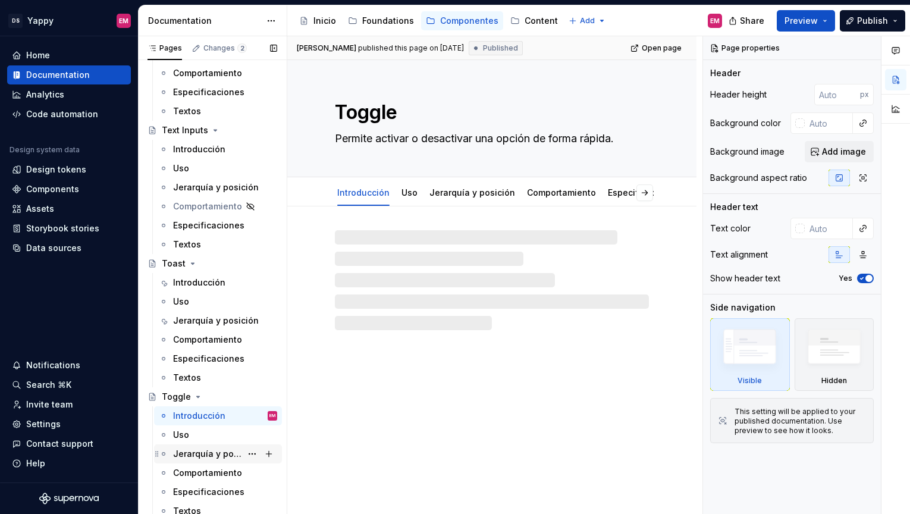
click at [198, 459] on div "Jerarquía y posición" at bounding box center [207, 454] width 68 height 12
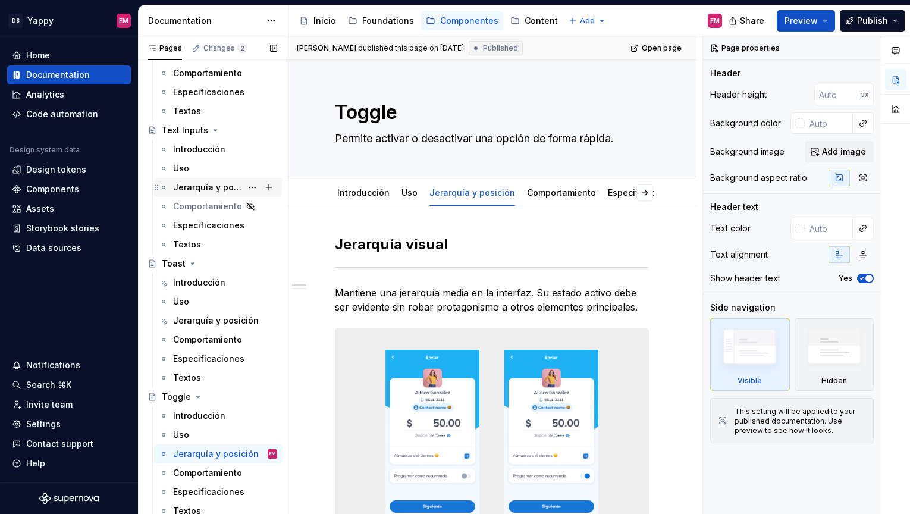
click at [199, 188] on div "Jerarquía y posición" at bounding box center [207, 187] width 68 height 12
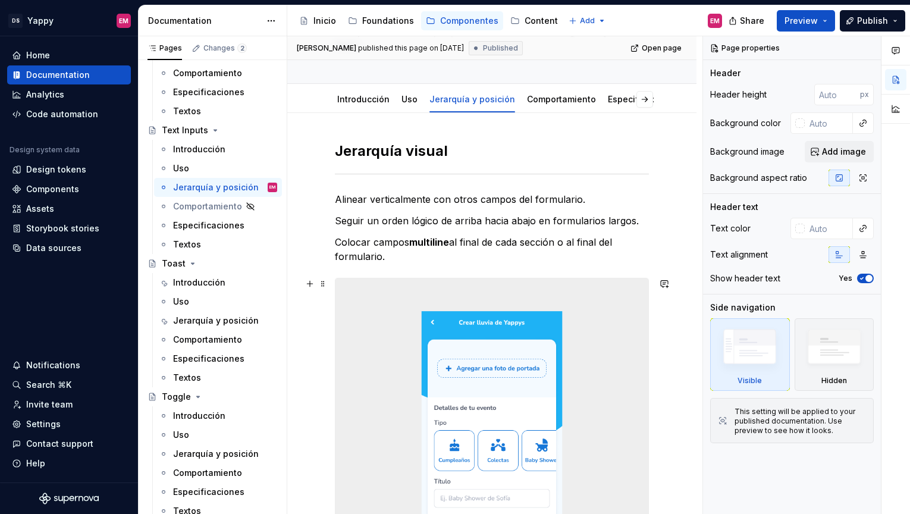
scroll to position [91, 0]
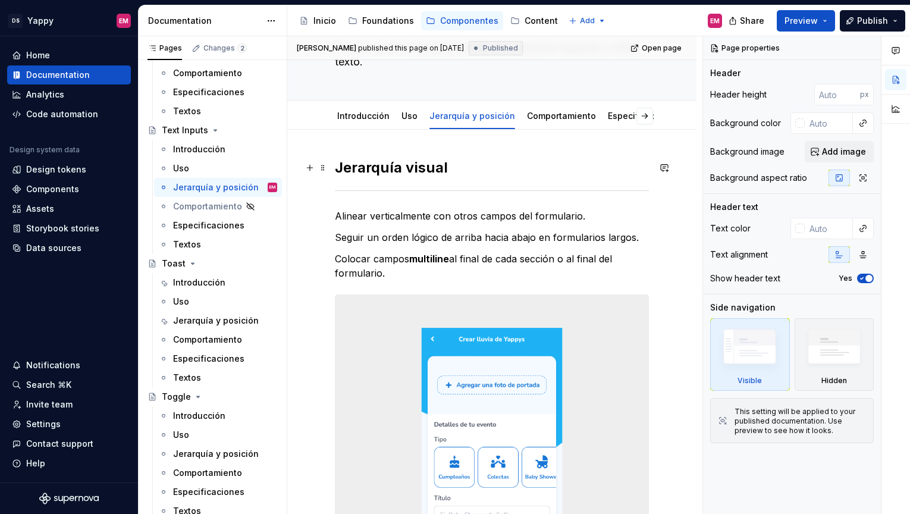
type textarea "*"
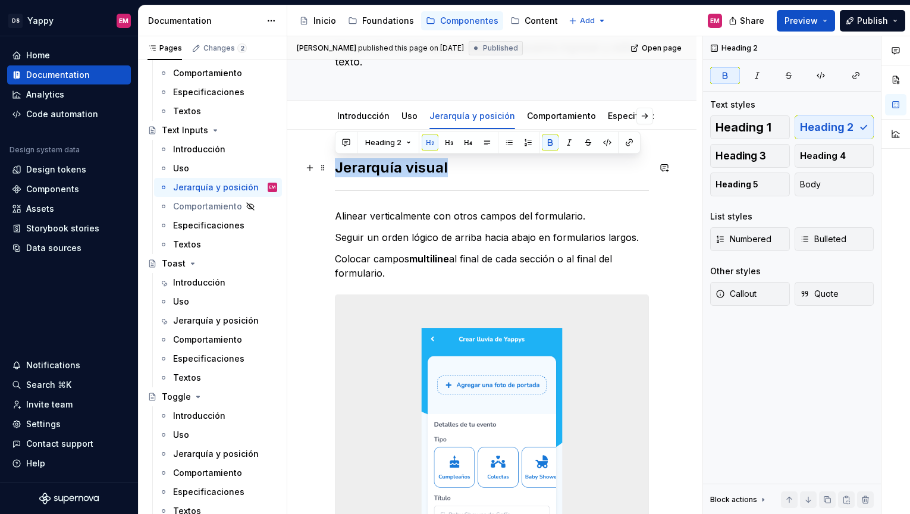
drag, startPoint x: 459, startPoint y: 168, endPoint x: 331, endPoint y: 168, distance: 127.9
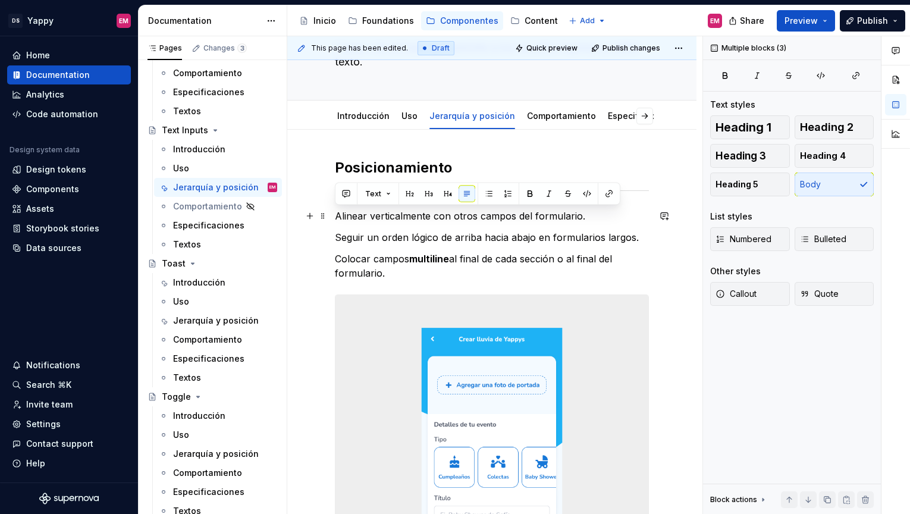
drag, startPoint x: 392, startPoint y: 277, endPoint x: 333, endPoint y: 209, distance: 90.2
copy div "Alinear verticalmente con otros campos del formulario. Seguir un orden lógico d…"
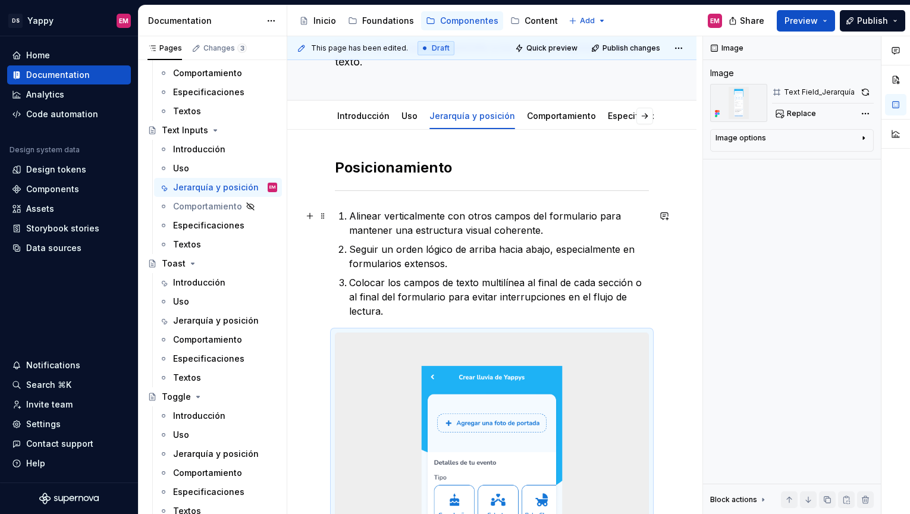
click at [349, 216] on p "Alinear verticalmente con otros campos del formulario para mantener una estruct…" at bounding box center [499, 223] width 300 height 29
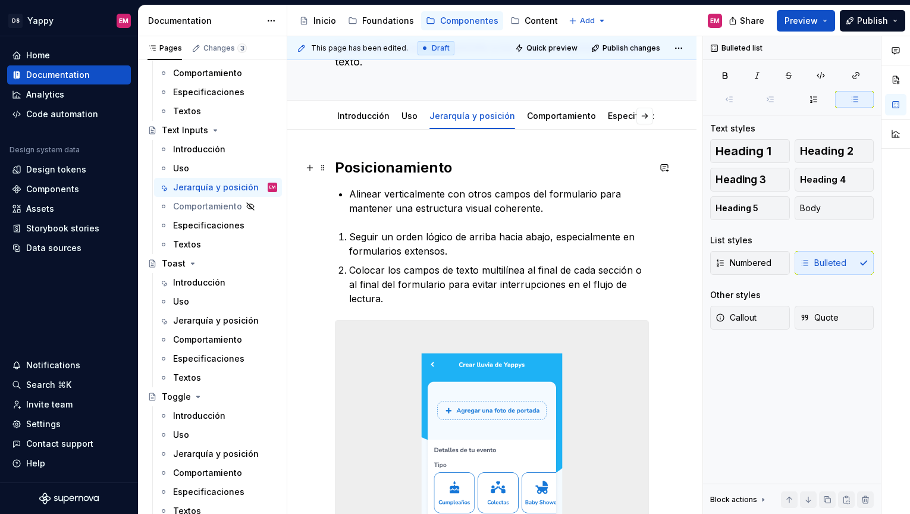
click at [481, 168] on h2 "Posicionamiento" at bounding box center [492, 167] width 314 height 19
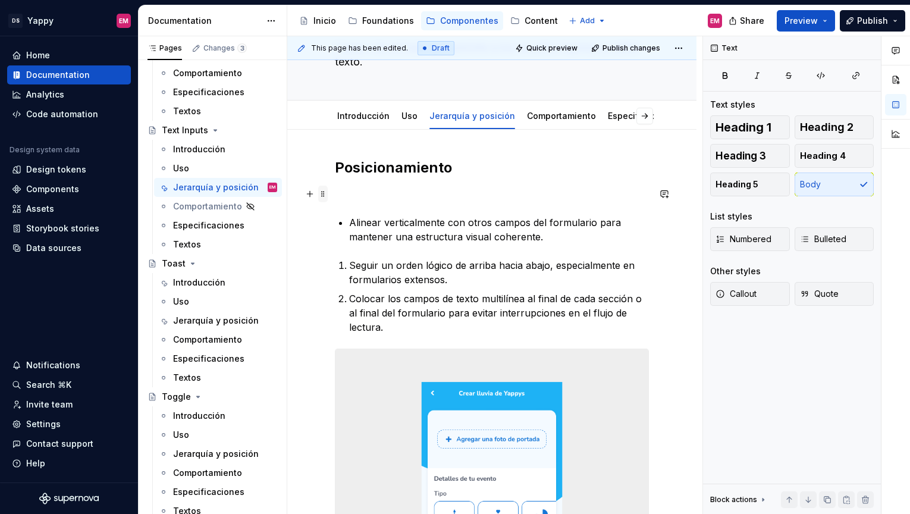
click at [322, 195] on span at bounding box center [323, 194] width 10 height 17
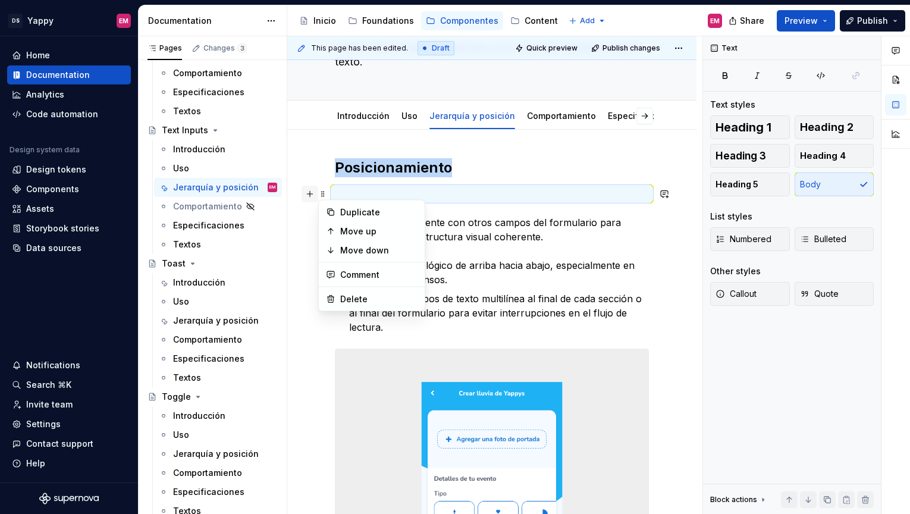
click at [309, 191] on button "button" at bounding box center [310, 194] width 17 height 17
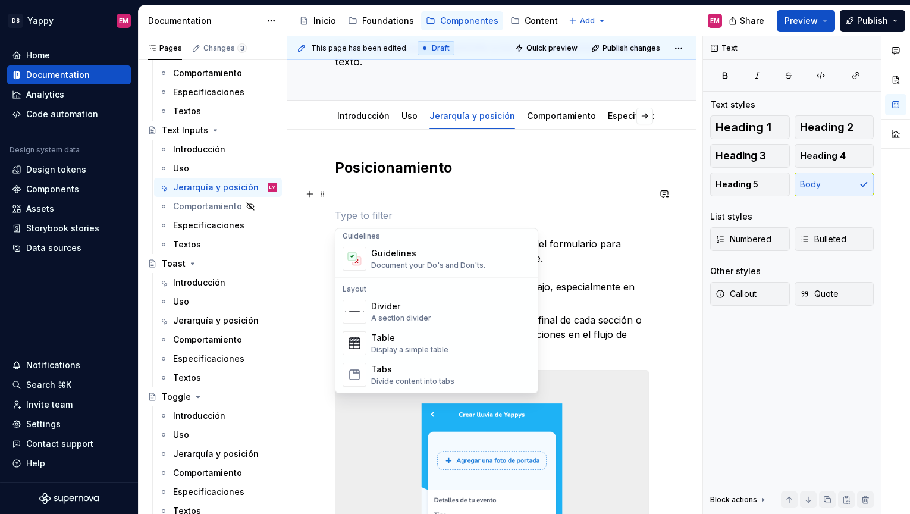
scroll to position [369, 0]
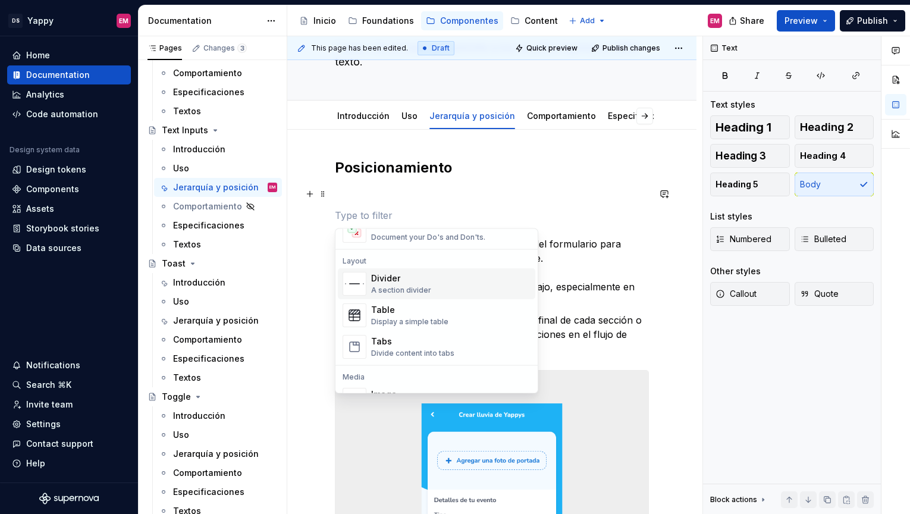
click at [402, 277] on div "Divider" at bounding box center [401, 279] width 60 height 12
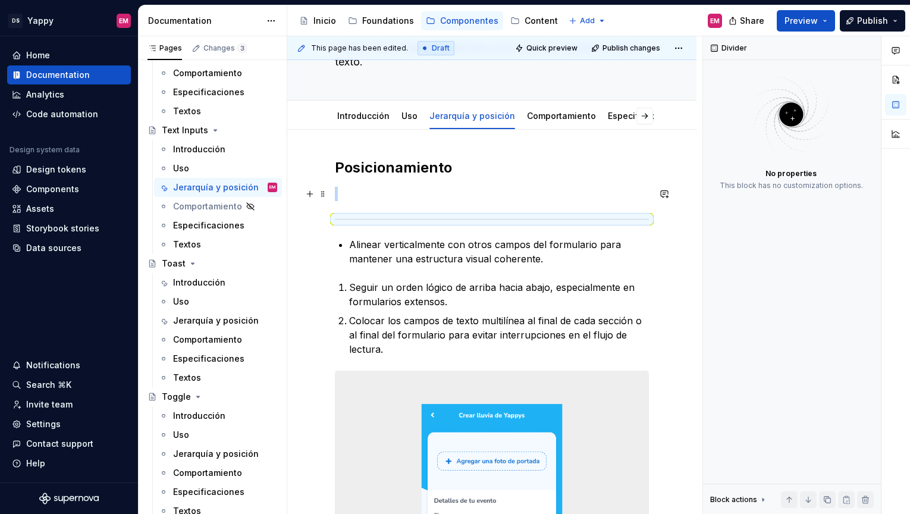
click at [385, 192] on p at bounding box center [492, 194] width 314 height 14
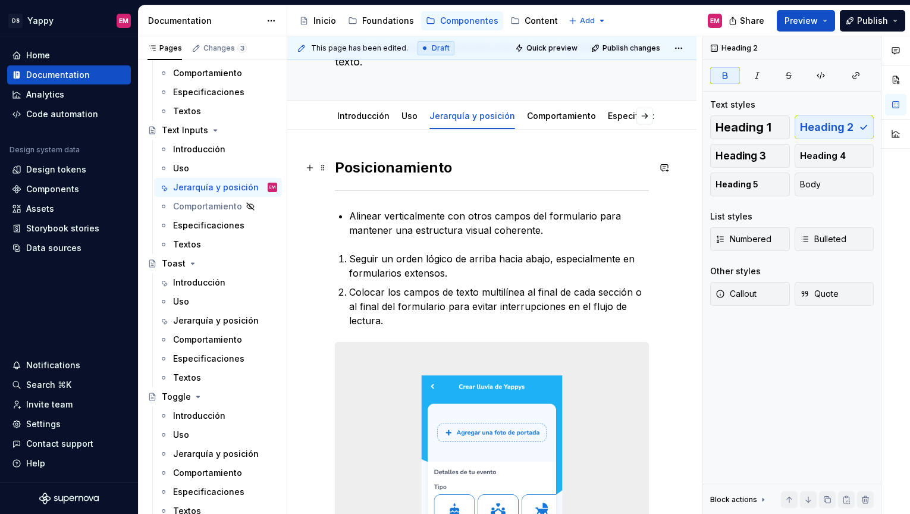
click at [337, 168] on strong "Posicionamiento" at bounding box center [393, 167] width 117 height 17
click at [349, 253] on p "Seguir un orden lógico de arriba hacia abajo, especialmente en formularios exte…" at bounding box center [499, 266] width 300 height 29
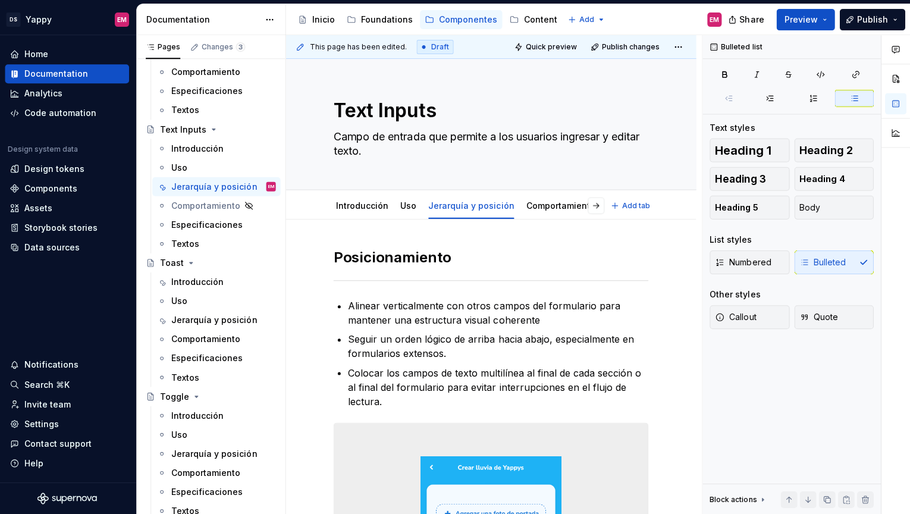
scroll to position [0, 0]
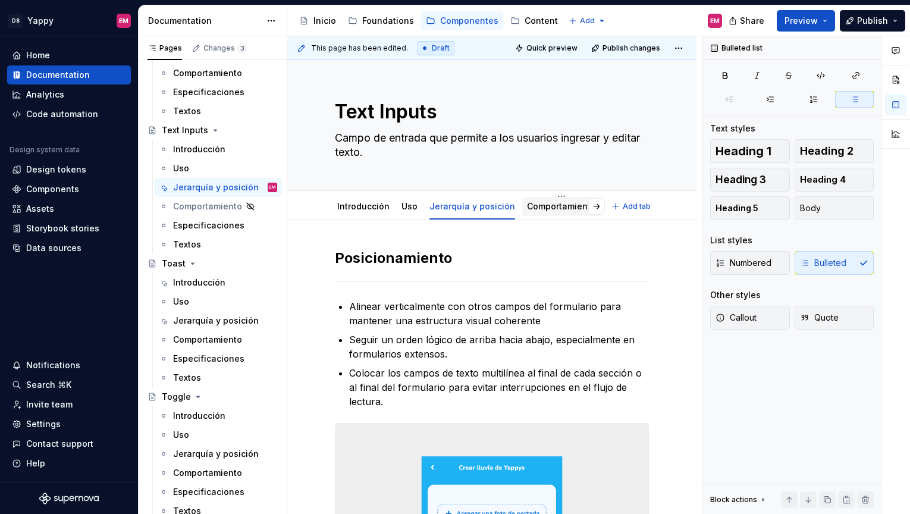
click at [537, 214] on div "Comportamiento" at bounding box center [561, 206] width 79 height 19
click at [535, 205] on link "Comportamiento" at bounding box center [561, 206] width 69 height 10
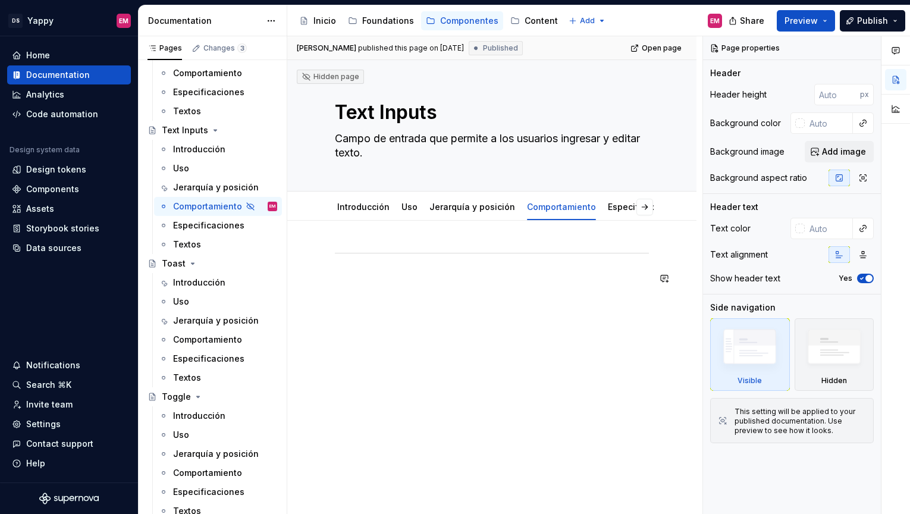
click at [448, 299] on div at bounding box center [492, 278] width 314 height 59
click at [468, 205] on link "Jerarquía y posición" at bounding box center [473, 207] width 86 height 10
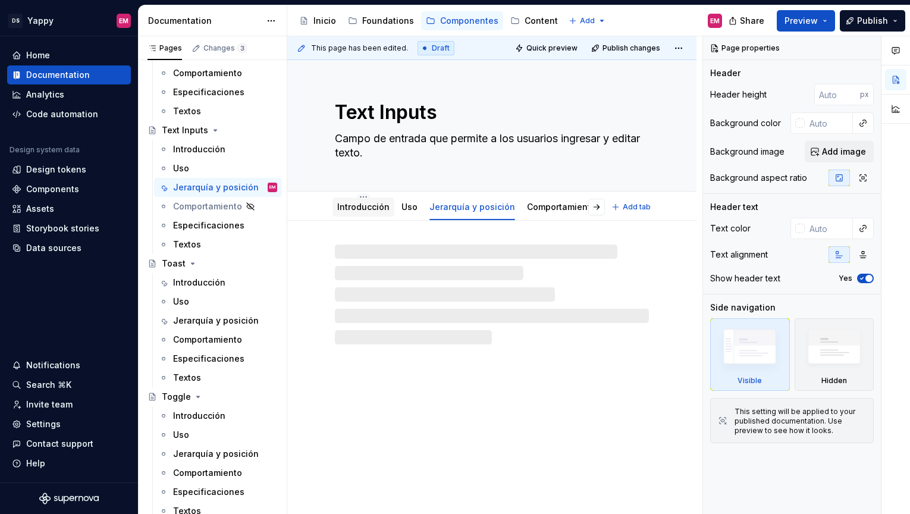
click at [361, 209] on link "Introducción" at bounding box center [363, 207] width 52 height 10
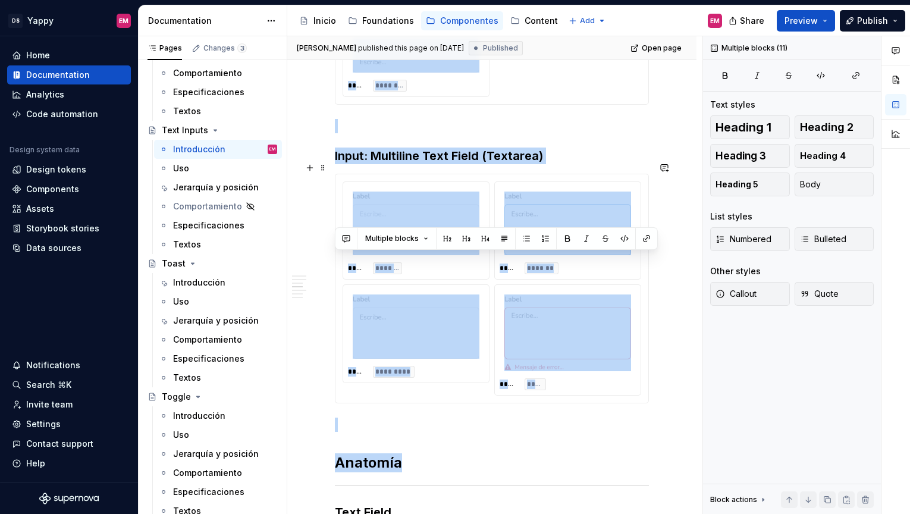
scroll to position [785, 0]
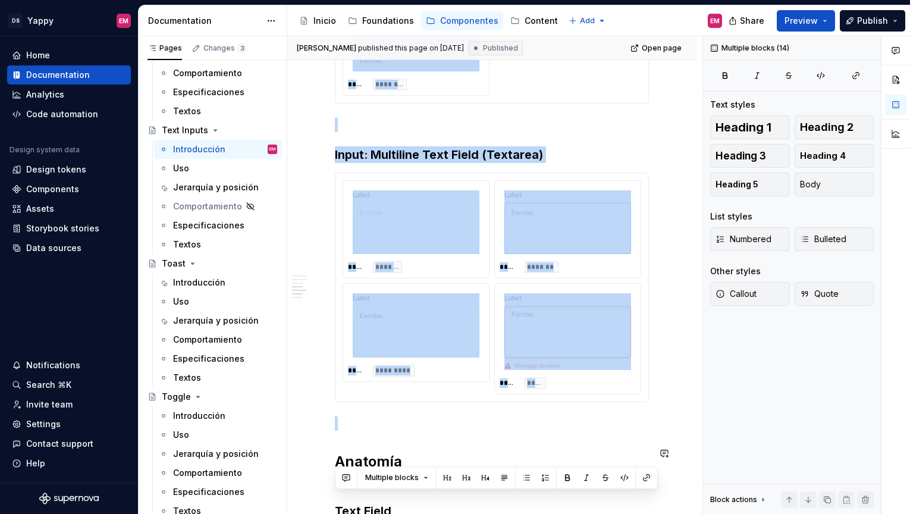
drag, startPoint x: 337, startPoint y: 130, endPoint x: 469, endPoint y: 416, distance: 314.9
click at [469, 416] on div "Descripción Es un componente interactivo que permite al usuario ingresar inform…" at bounding box center [492, 339] width 314 height 1751
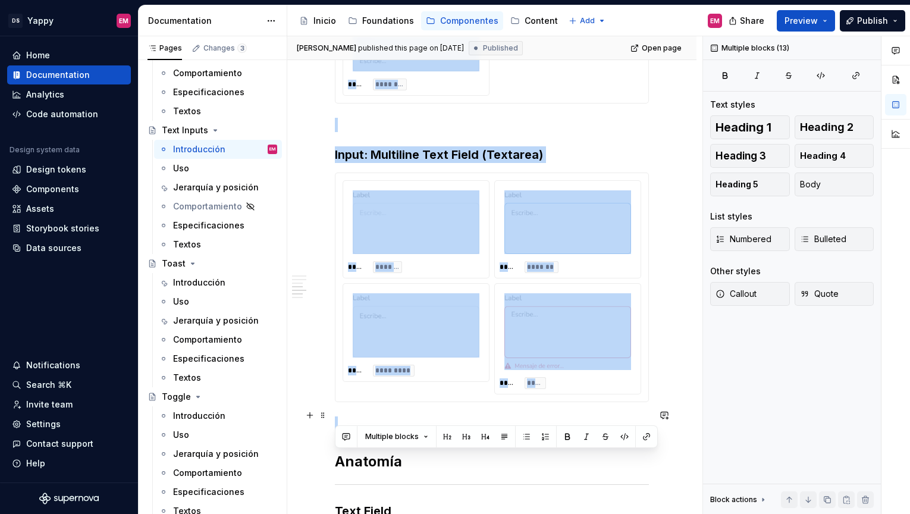
copy div "Estados Default: El campo está listo para recibir información, sin interacción …"
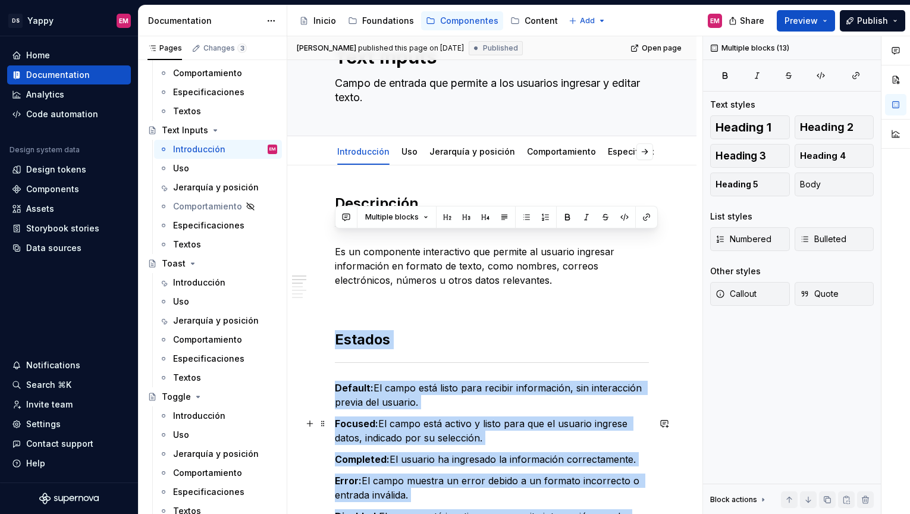
scroll to position [0, 0]
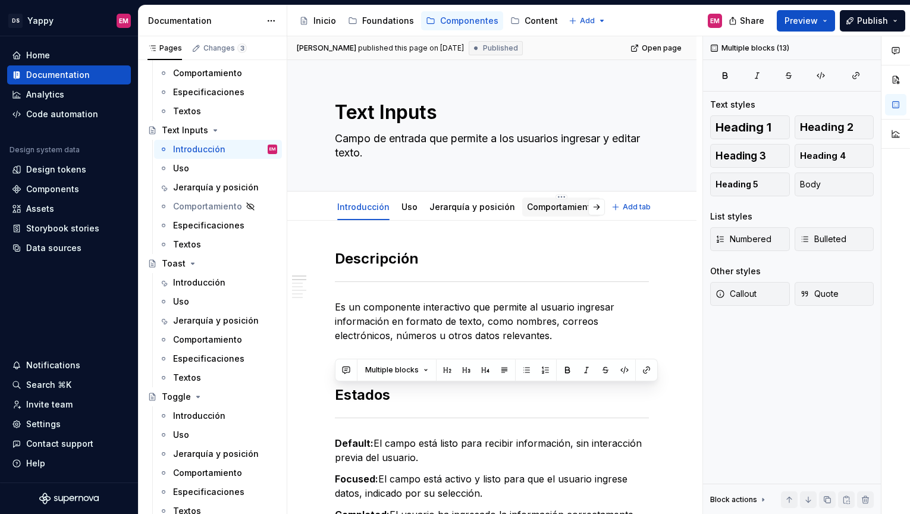
click at [550, 202] on div "Comportamiento" at bounding box center [561, 207] width 69 height 12
click at [529, 204] on link "Comportamiento" at bounding box center [561, 207] width 69 height 10
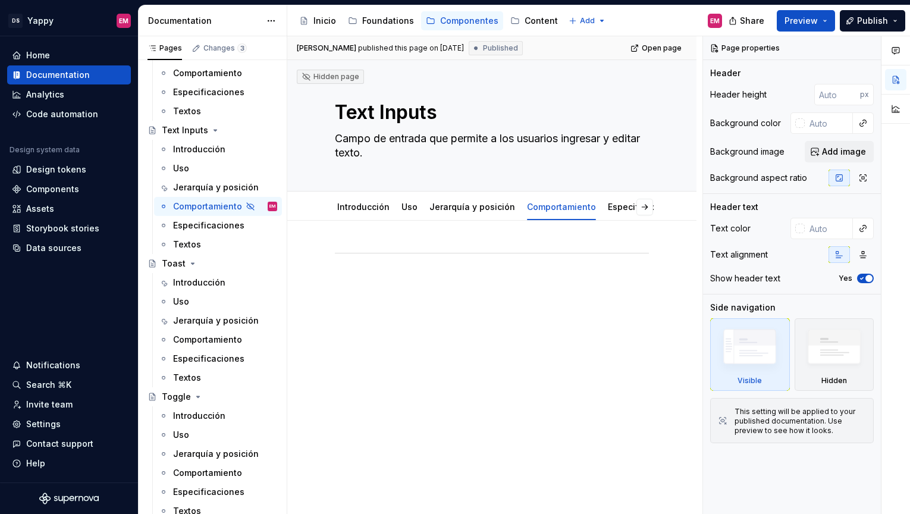
click at [365, 291] on div at bounding box center [492, 271] width 314 height 45
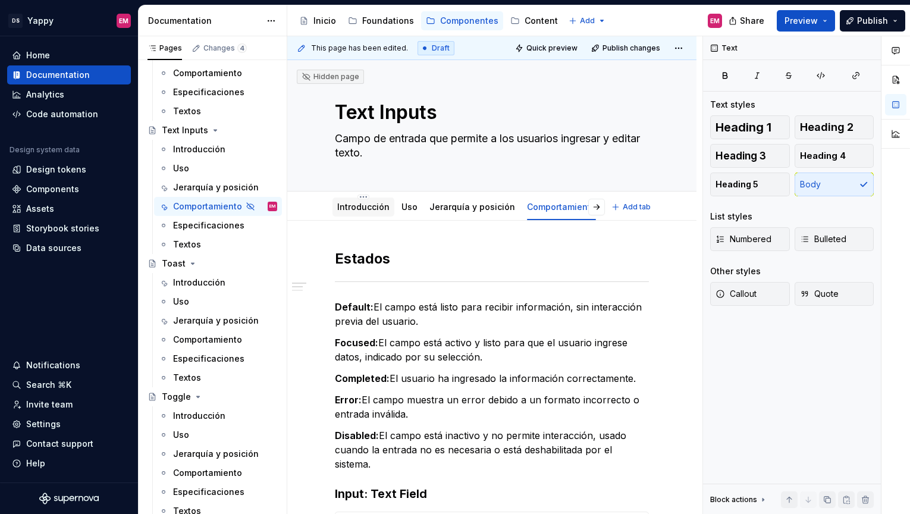
click at [378, 209] on link "Introducción" at bounding box center [363, 207] width 52 height 10
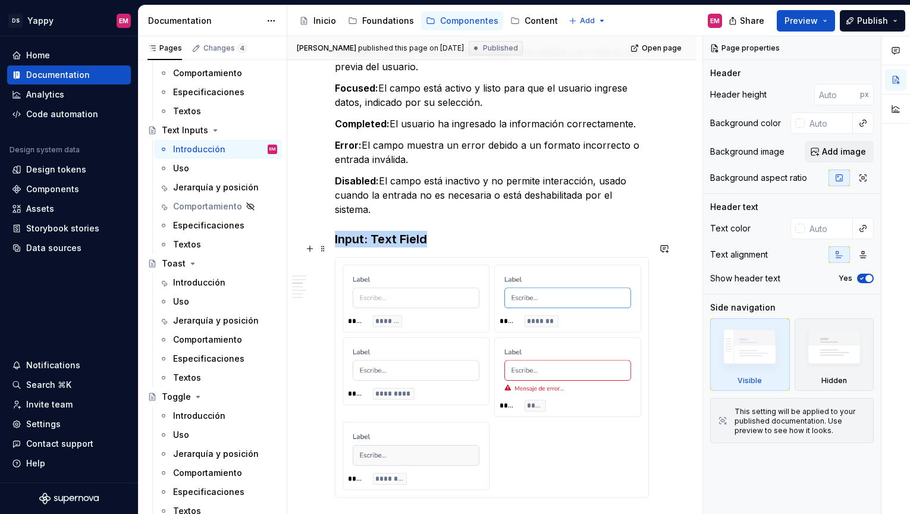
click at [409, 315] on div "***** *******" at bounding box center [416, 298] width 146 height 67
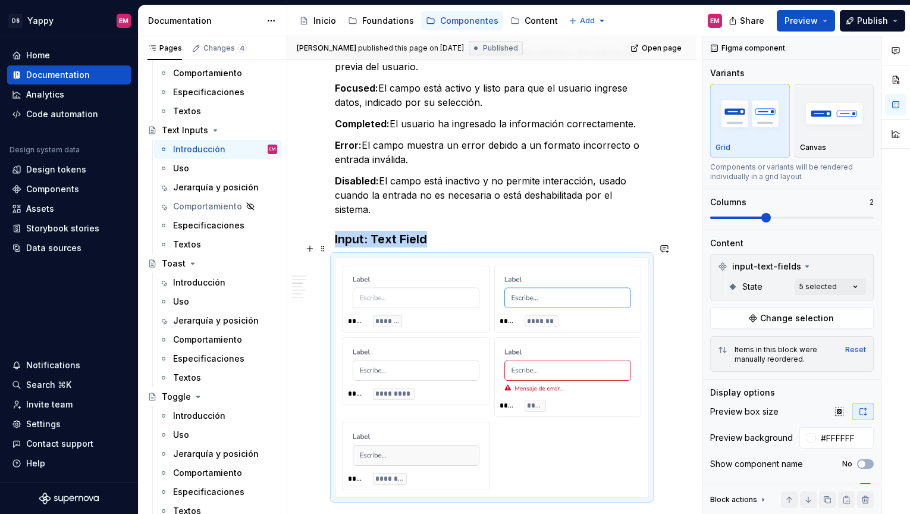
scroll to position [447, 0]
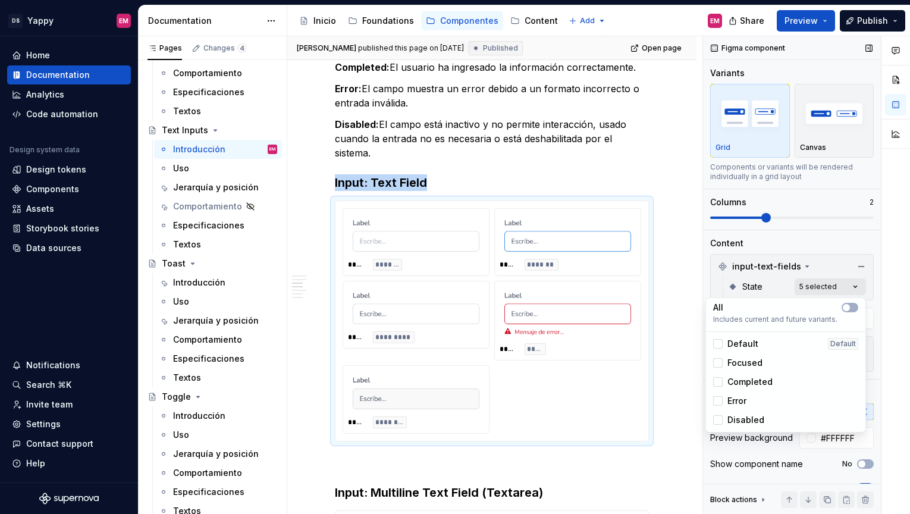
click at [842, 290] on div "Comments Open comments No comments yet Select ‘Comment’ from the block context …" at bounding box center [806, 275] width 207 height 478
click at [718, 420] on icon at bounding box center [718, 420] width 0 height 0
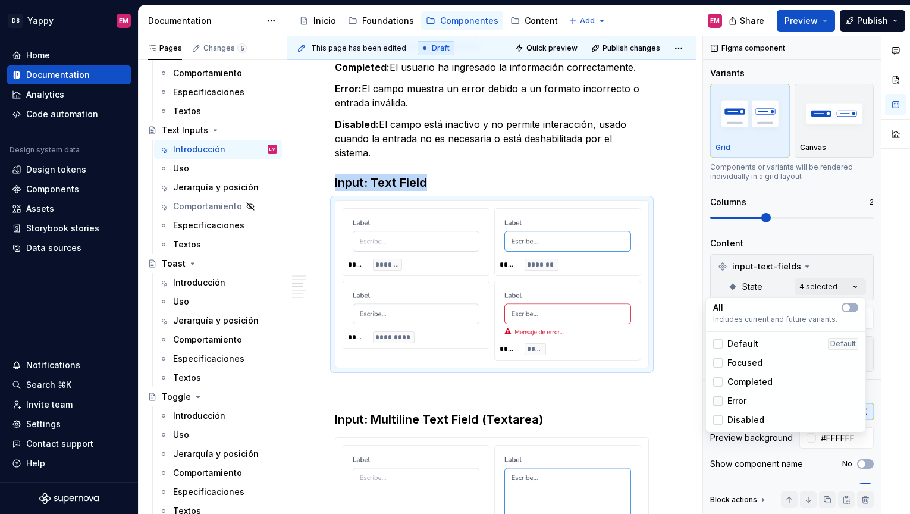
click at [718, 401] on icon at bounding box center [718, 401] width 0 height 0
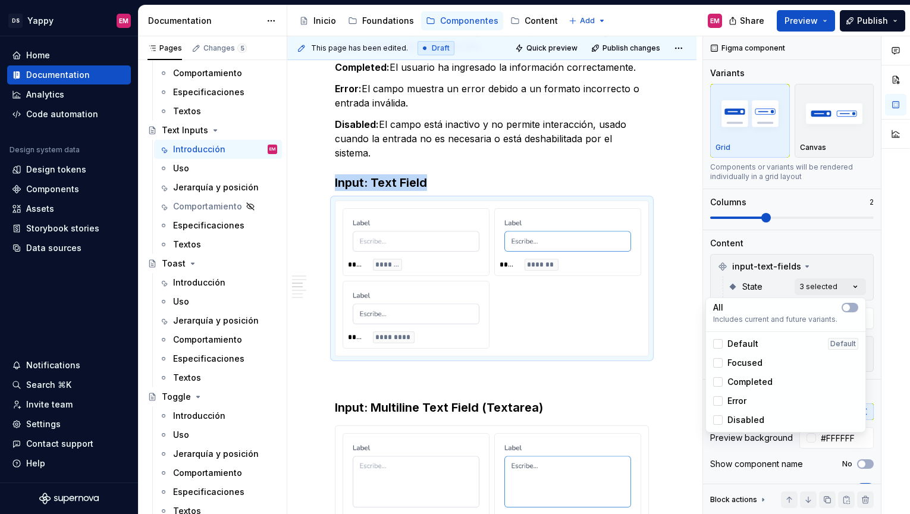
click at [725, 379] on div "Completed" at bounding box center [742, 382] width 59 height 12
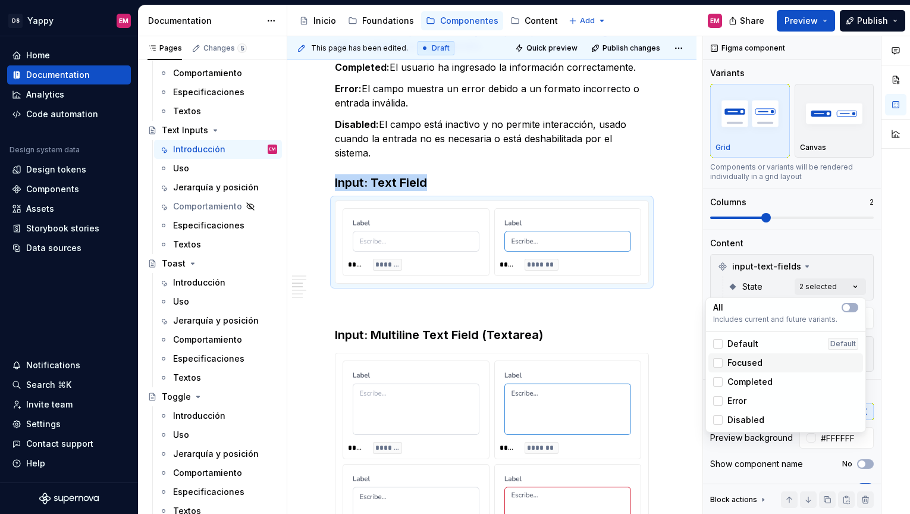
click at [725, 356] on div "Focused" at bounding box center [785, 362] width 155 height 19
click at [753, 363] on span "Focused" at bounding box center [745, 363] width 35 height 12
click at [753, 383] on span "Completed" at bounding box center [750, 382] width 45 height 12
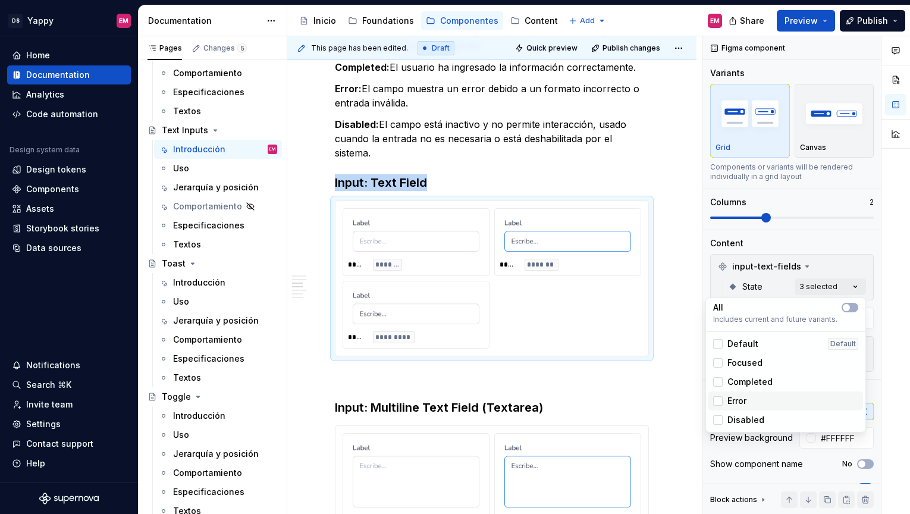
click at [748, 403] on div "Error" at bounding box center [785, 401] width 145 height 12
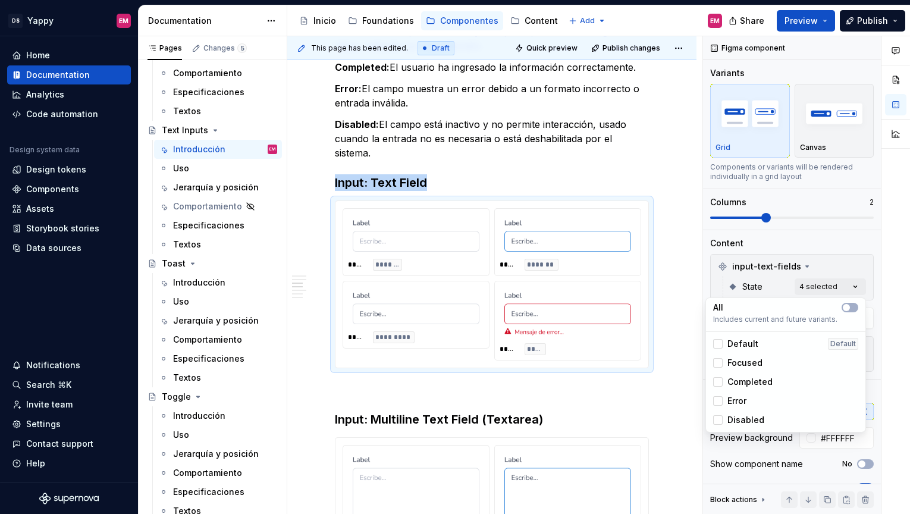
click at [748, 416] on span "Disabled" at bounding box center [746, 420] width 37 height 12
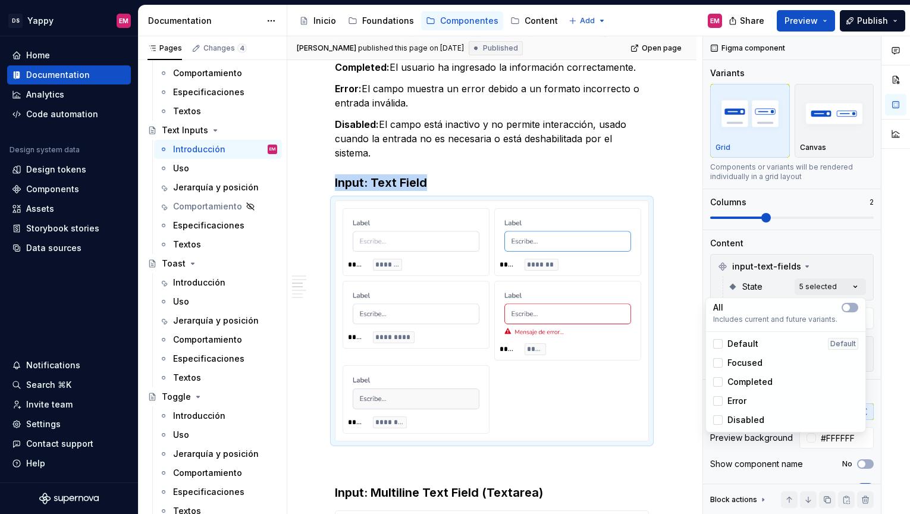
click at [560, 451] on html "DS Yappy EM Home Documentation Analytics Code automation Design system data Des…" at bounding box center [455, 257] width 910 height 514
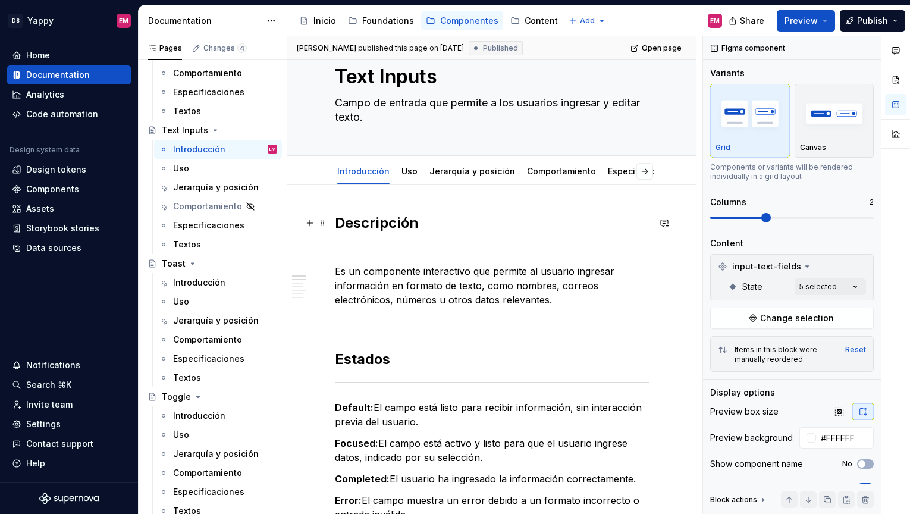
scroll to position [0, 0]
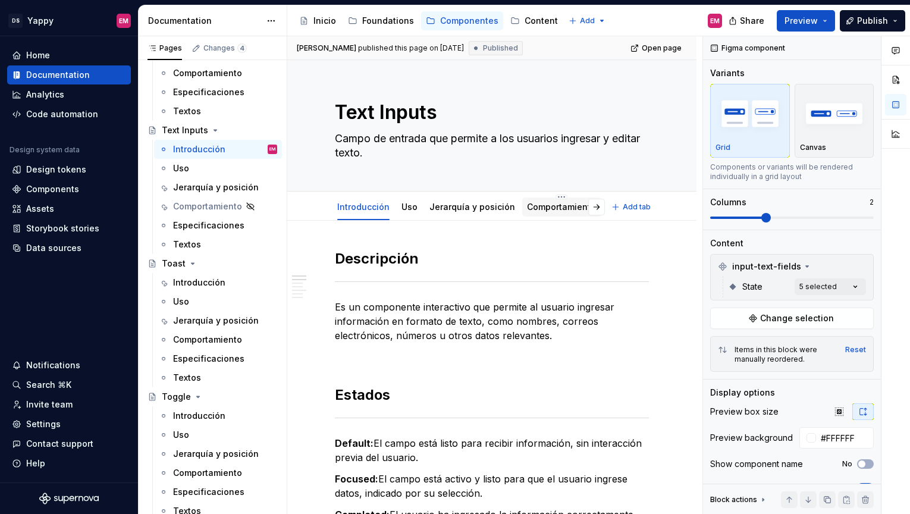
click at [527, 213] on div "Comportamiento" at bounding box center [561, 207] width 69 height 14
click at [407, 208] on link "Uso" at bounding box center [410, 207] width 16 height 10
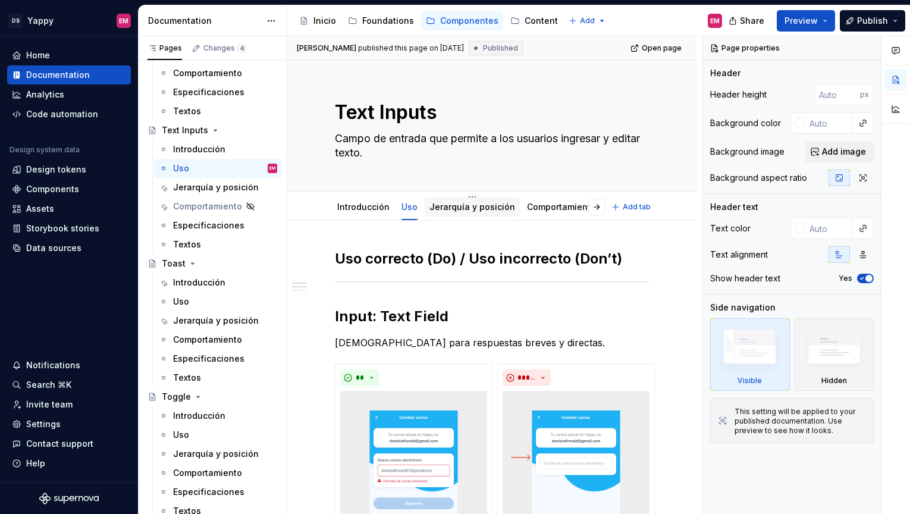
click at [467, 211] on link "Jerarquía y posición" at bounding box center [473, 207] width 86 height 10
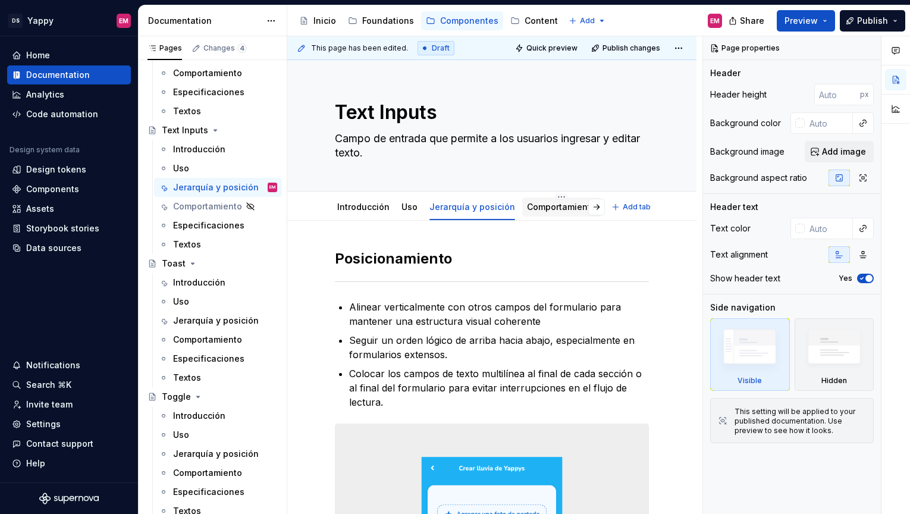
click at [534, 207] on link "Comportamiento" at bounding box center [561, 207] width 69 height 10
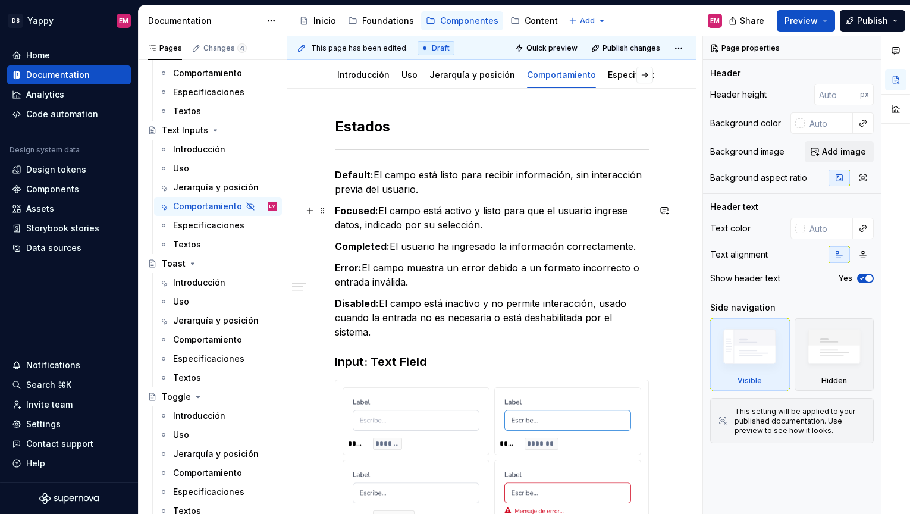
scroll to position [142, 0]
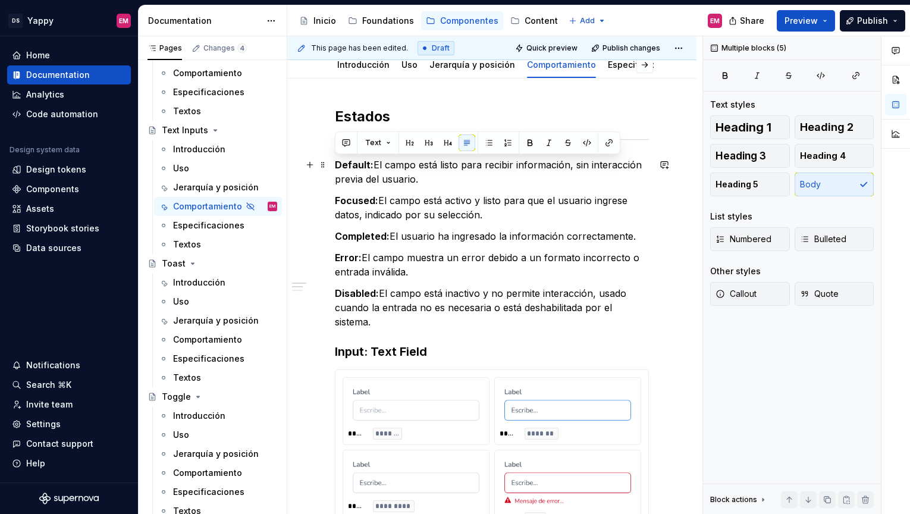
drag, startPoint x: 652, startPoint y: 307, endPoint x: 331, endPoint y: 166, distance: 350.8
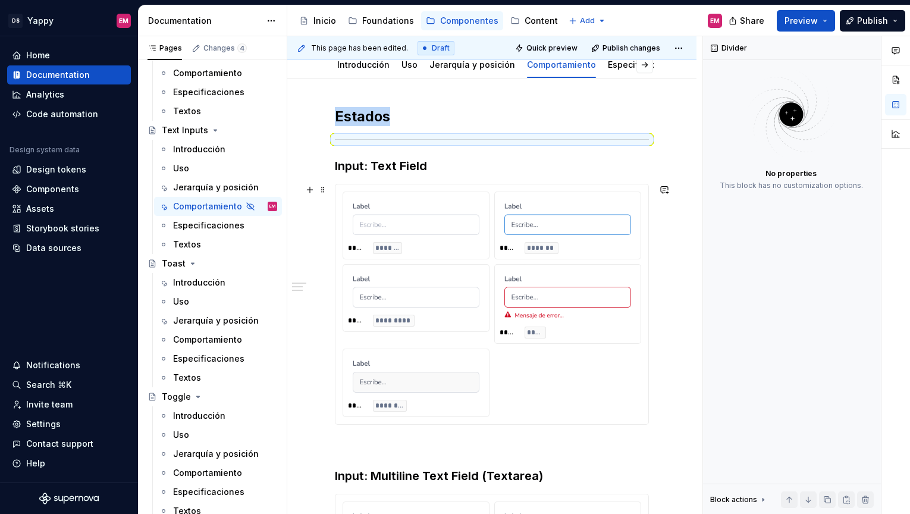
click at [369, 238] on div at bounding box center [416, 218] width 136 height 43
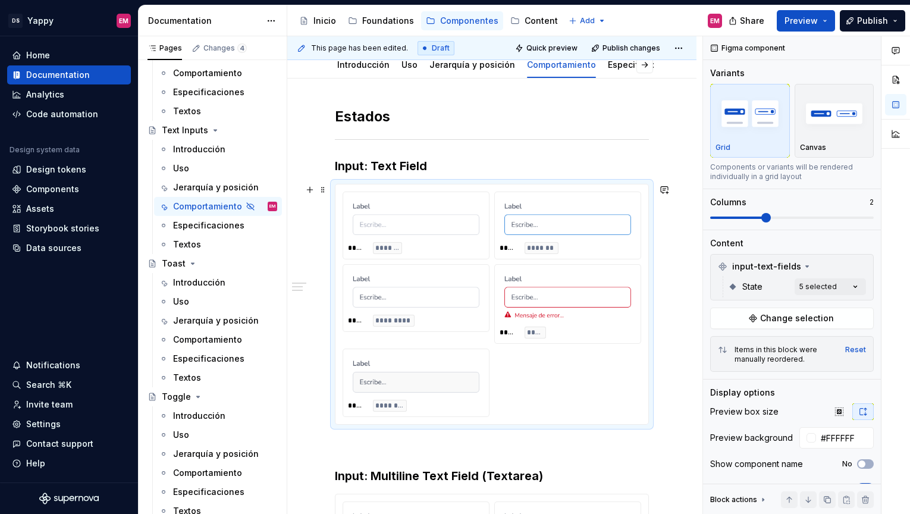
type textarea "*"
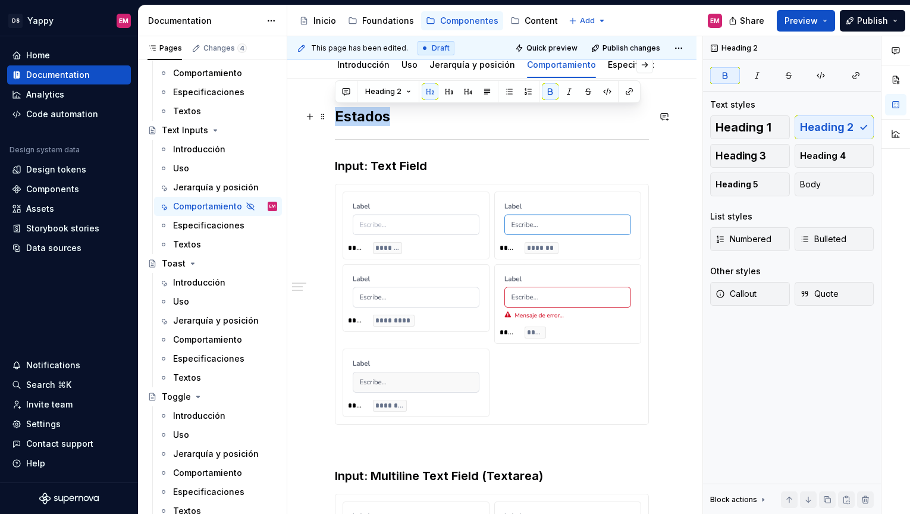
drag, startPoint x: 337, startPoint y: 117, endPoint x: 427, endPoint y: 115, distance: 89.8
click at [428, 116] on h2 "Estados" at bounding box center [492, 116] width 314 height 19
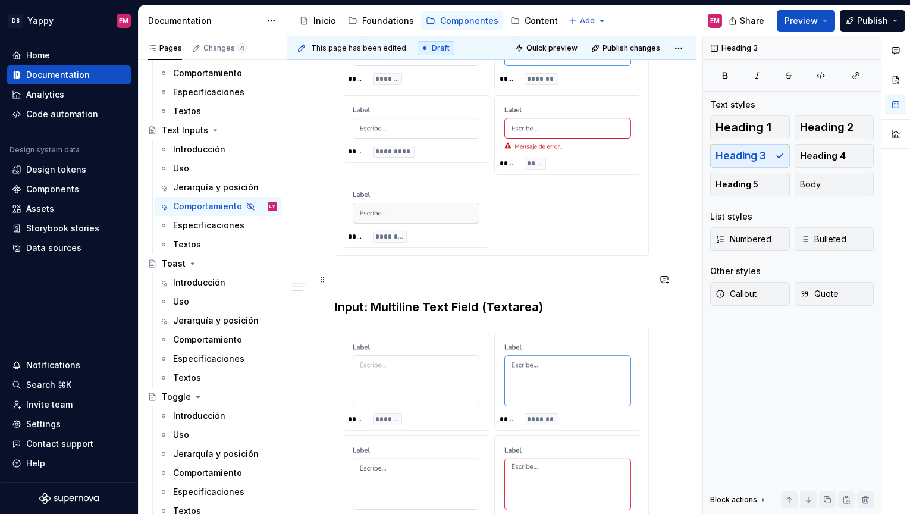
click at [521, 286] on div "Comportamiento Input: Text Field ***** ******* ***** ******* ***** ********* **…" at bounding box center [492, 260] width 314 height 645
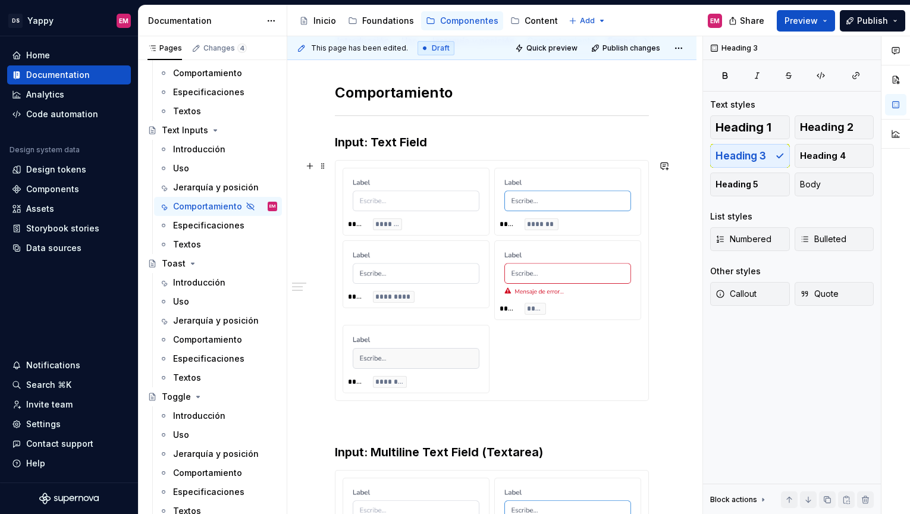
scroll to position [201, 0]
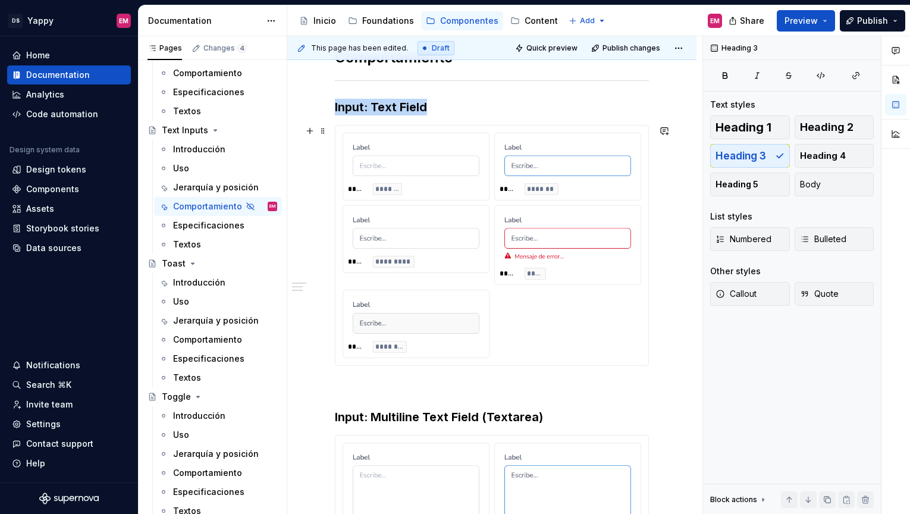
click at [475, 246] on img at bounding box center [416, 231] width 127 height 33
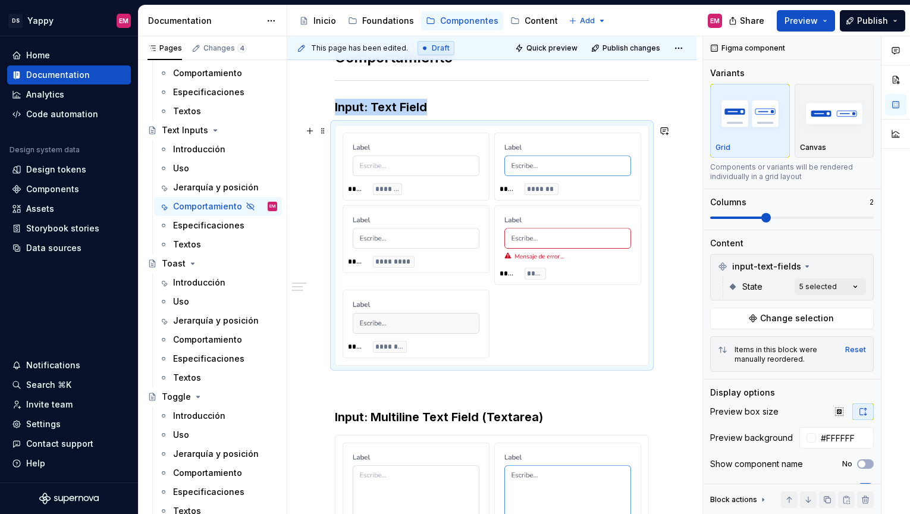
click at [448, 160] on img at bounding box center [416, 159] width 127 height 33
click at [434, 163] on img at bounding box center [416, 159] width 127 height 33
click at [431, 394] on p at bounding box center [492, 387] width 314 height 14
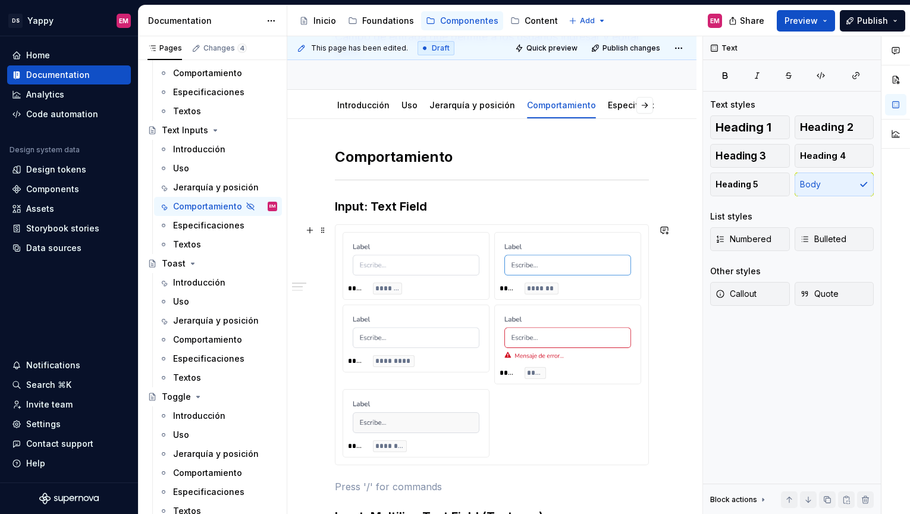
scroll to position [0, 0]
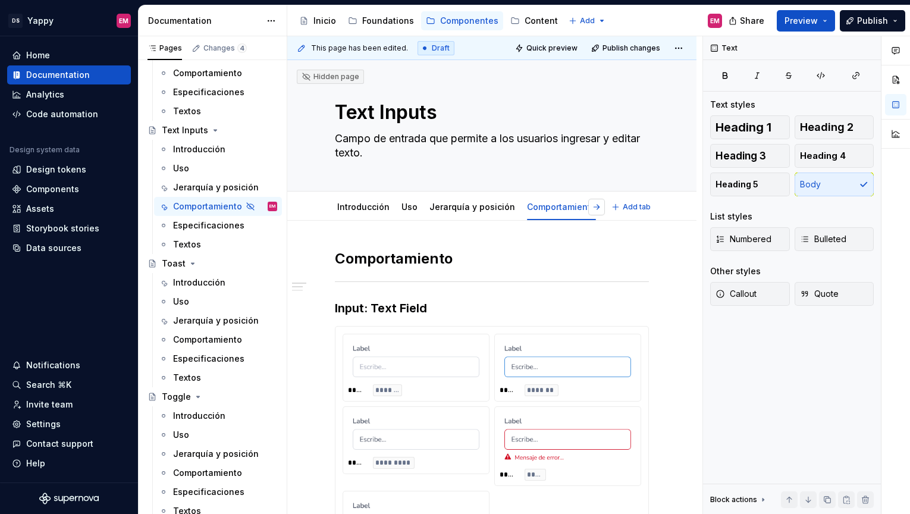
click at [605, 208] on button "button" at bounding box center [596, 207] width 17 height 17
click at [529, 206] on link "Especificaciones" at bounding box center [542, 207] width 71 height 10
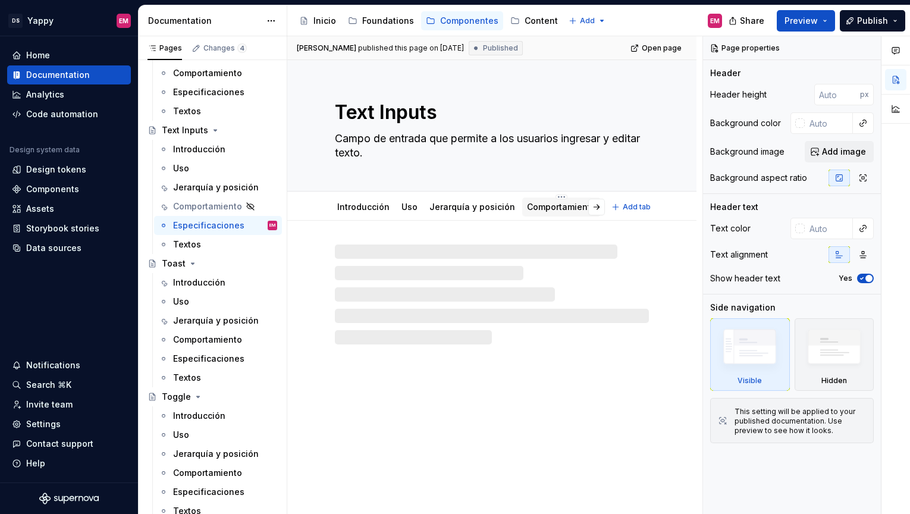
click at [532, 198] on div "Comportamiento" at bounding box center [561, 206] width 79 height 19
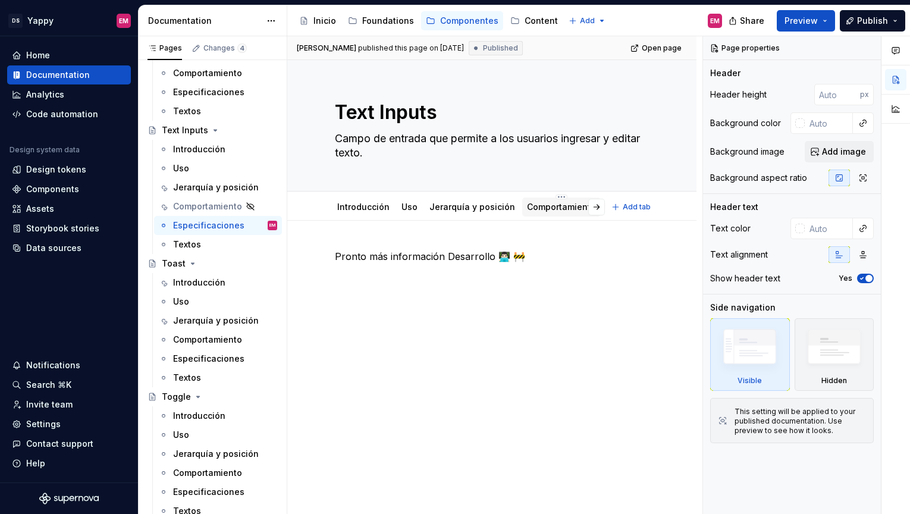
click at [532, 201] on div "Comportamiento" at bounding box center [561, 207] width 69 height 12
click at [536, 211] on link "Comportamiento" at bounding box center [561, 207] width 69 height 10
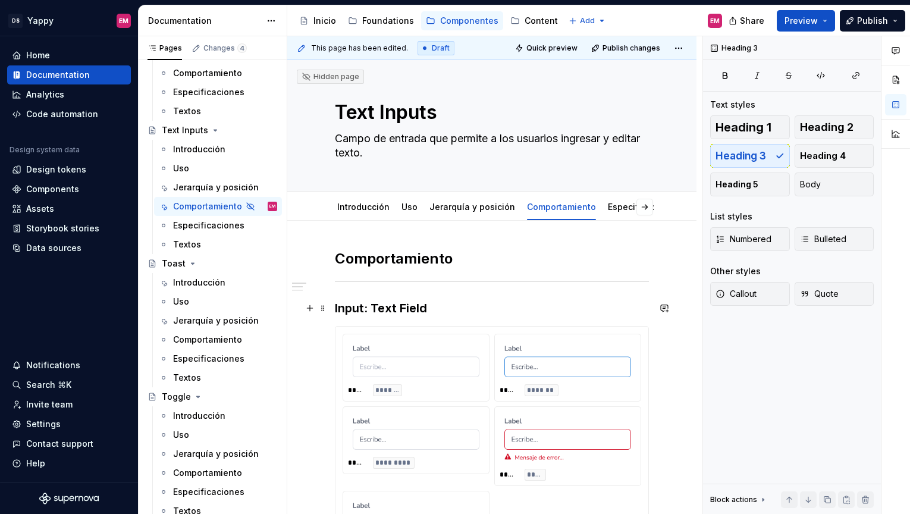
click at [416, 303] on h3 "Input: Text Field" at bounding box center [492, 308] width 314 height 17
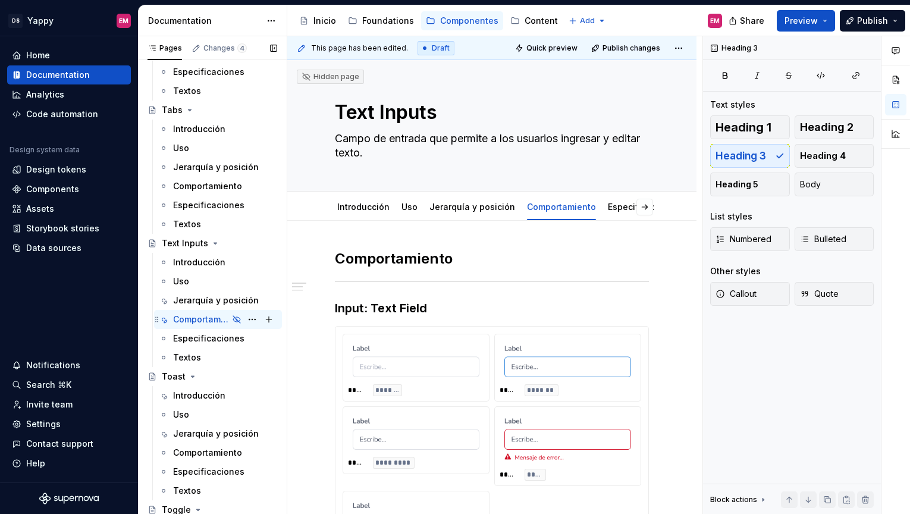
scroll to position [748, 0]
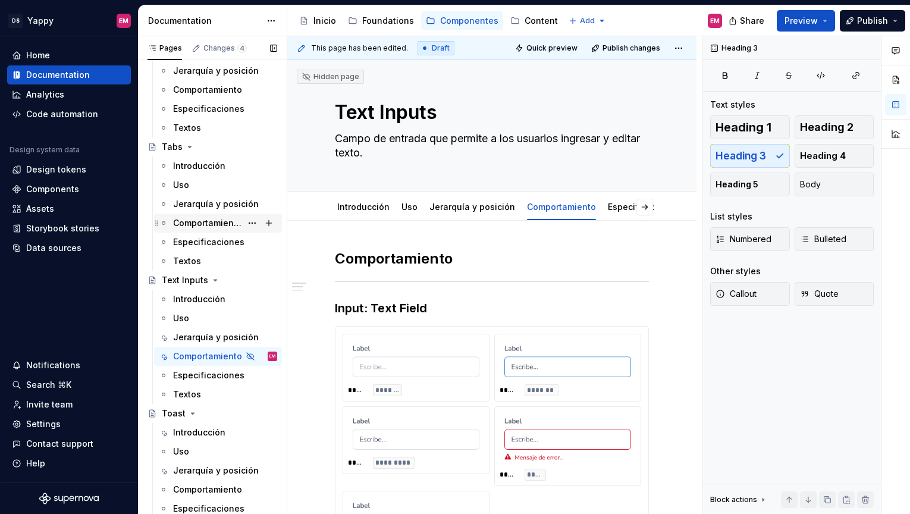
click at [223, 226] on div "Comportamiento" at bounding box center [207, 223] width 68 height 12
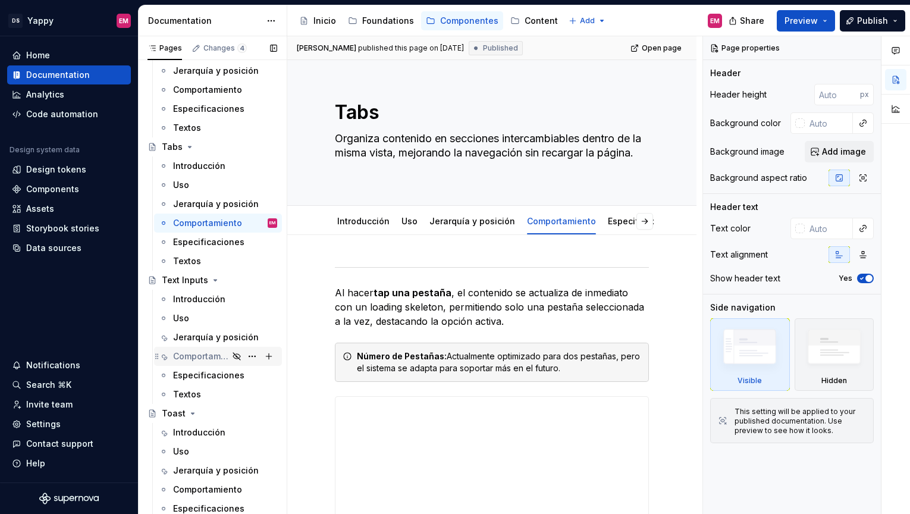
click at [197, 355] on div "Comportamiento" at bounding box center [200, 356] width 55 height 12
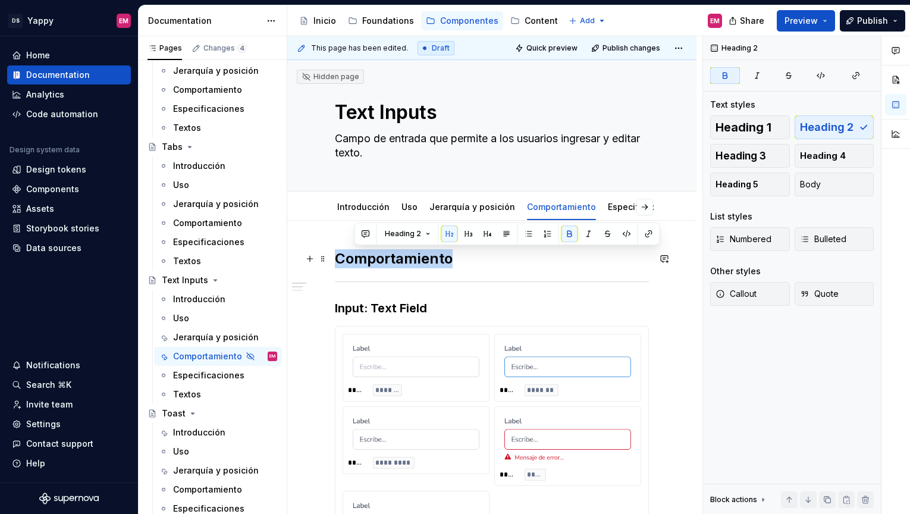
drag, startPoint x: 463, startPoint y: 259, endPoint x: 336, endPoint y: 259, distance: 127.3
click at [336, 259] on h2 "Comportamiento" at bounding box center [492, 258] width 314 height 19
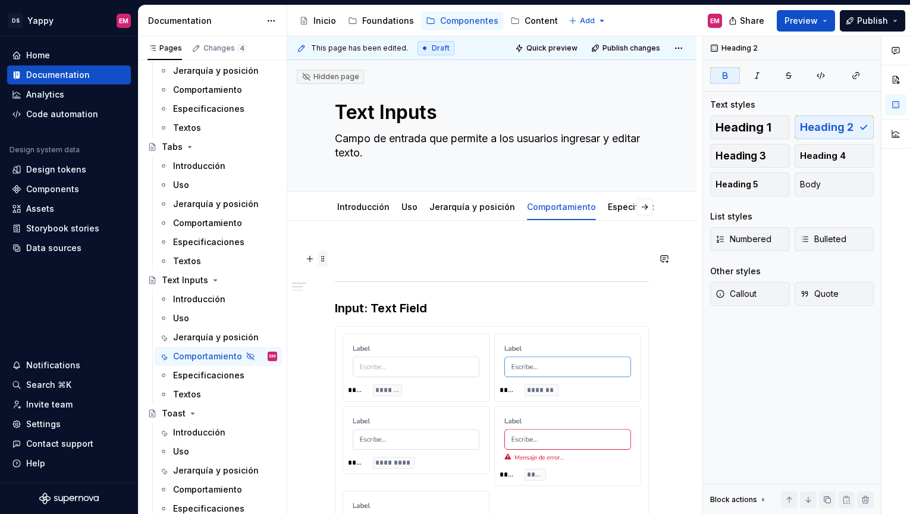
click at [324, 261] on span at bounding box center [323, 258] width 10 height 17
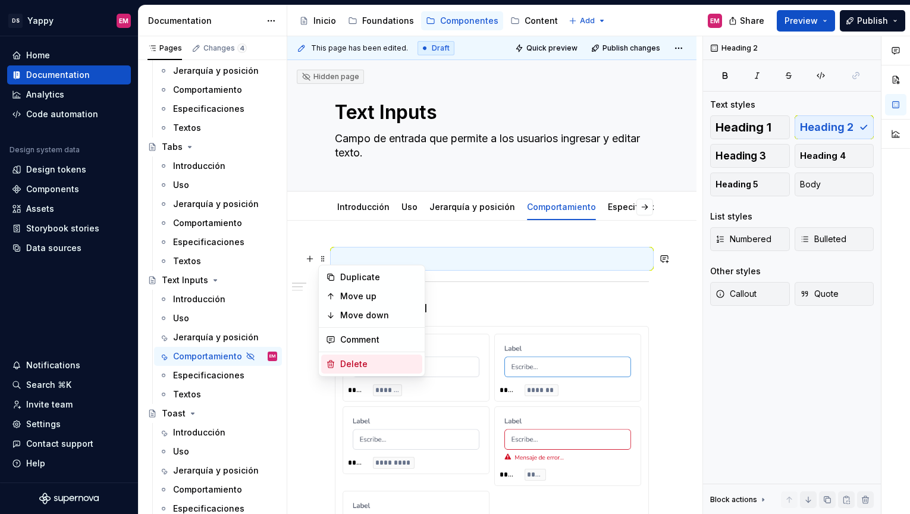
click at [349, 360] on div "Delete" at bounding box center [378, 364] width 77 height 12
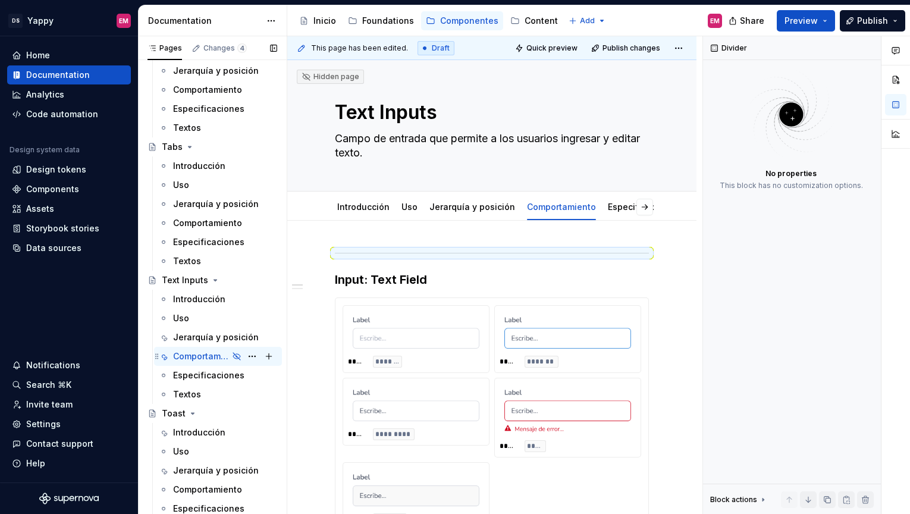
click at [237, 355] on icon "Page tree" at bounding box center [237, 357] width 10 height 10
click at [237, 356] on icon "Page tree" at bounding box center [237, 357] width 10 height 10
click at [253, 359] on button "Page tree" at bounding box center [252, 356] width 17 height 17
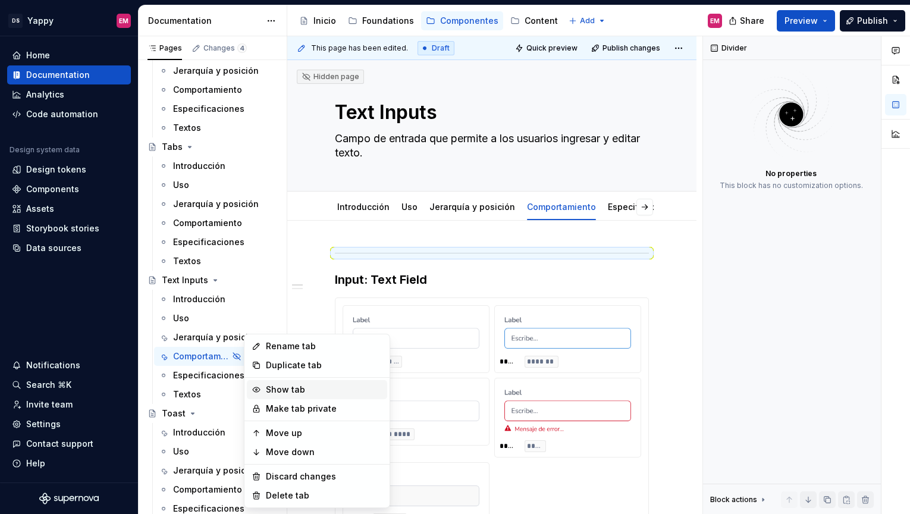
click at [289, 391] on div "Show tab" at bounding box center [324, 390] width 117 height 12
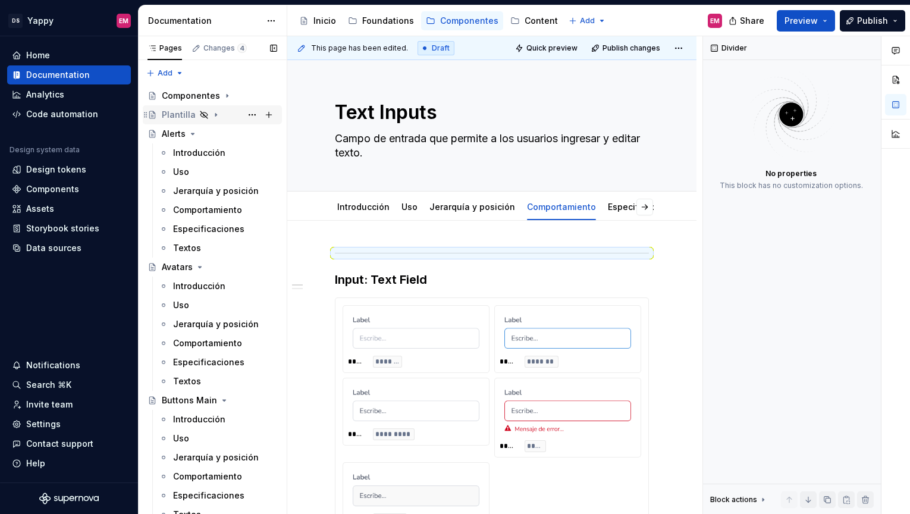
click at [188, 114] on div "Plantilla" at bounding box center [179, 115] width 34 height 12
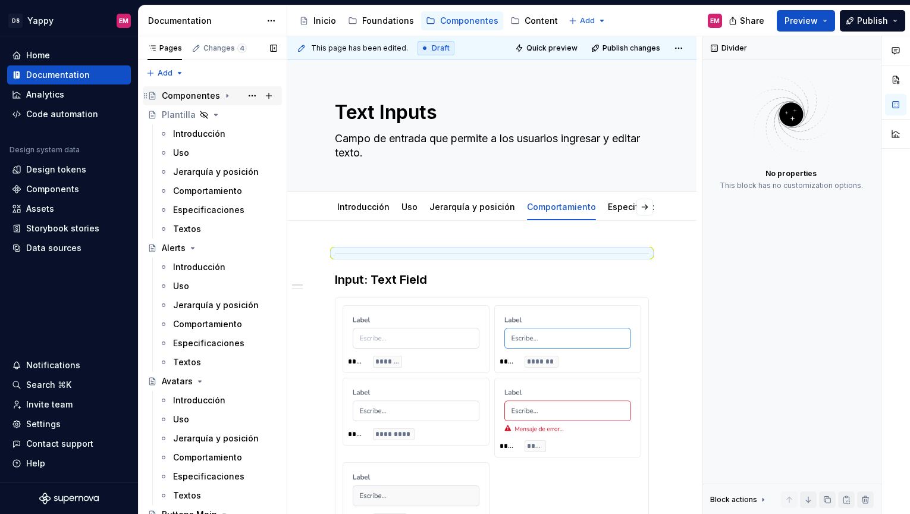
click at [190, 97] on div "Componentes" at bounding box center [191, 96] width 58 height 12
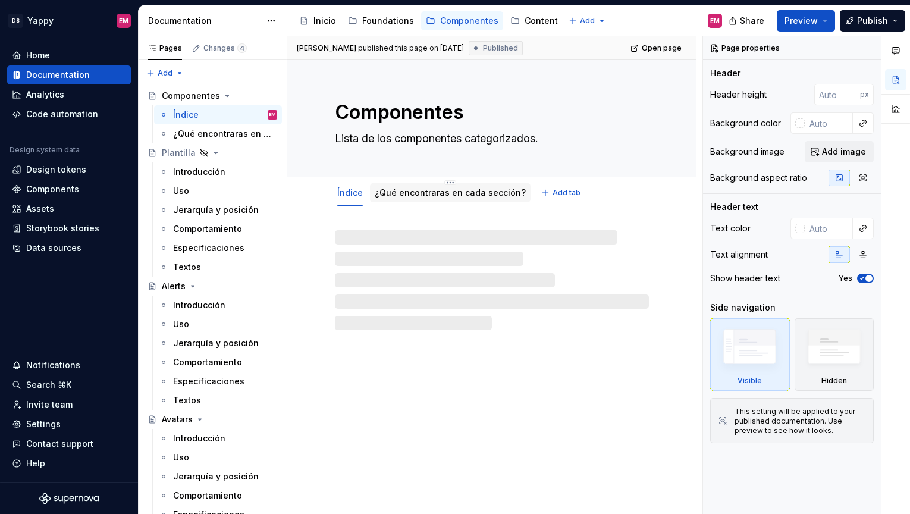
click at [421, 184] on div "¿Qué encontraras en cada sección?" at bounding box center [450, 192] width 161 height 19
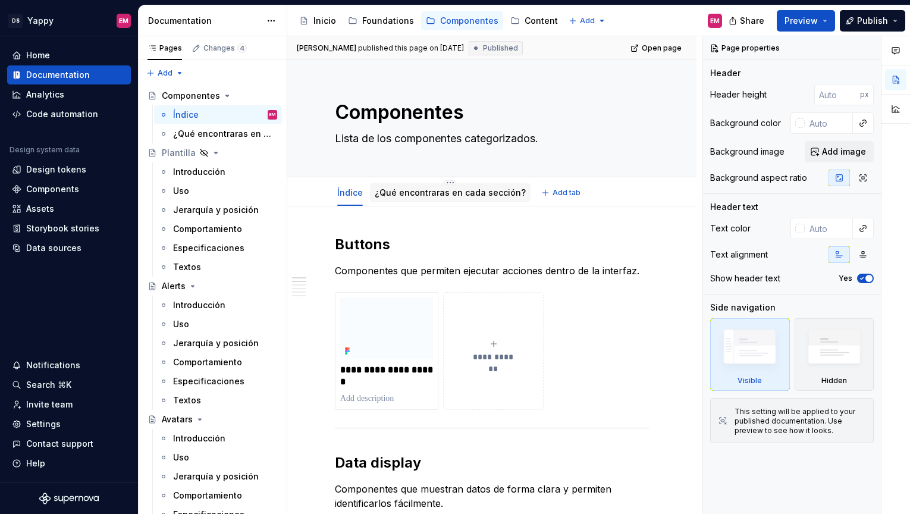
click at [397, 199] on div "¿Qué encontraras en cada sección?" at bounding box center [450, 193] width 151 height 14
click at [871, 20] on span "Publish" at bounding box center [872, 21] width 31 height 12
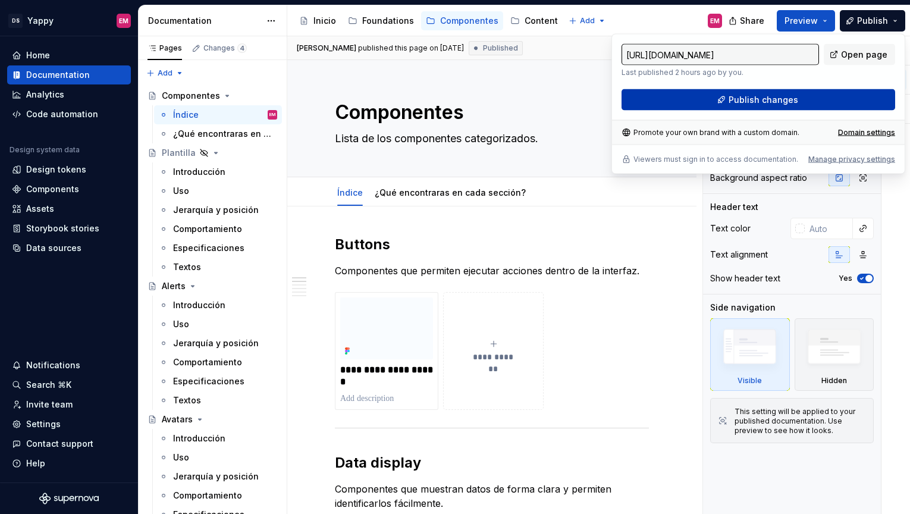
click at [751, 100] on span "Publish changes" at bounding box center [764, 100] width 70 height 12
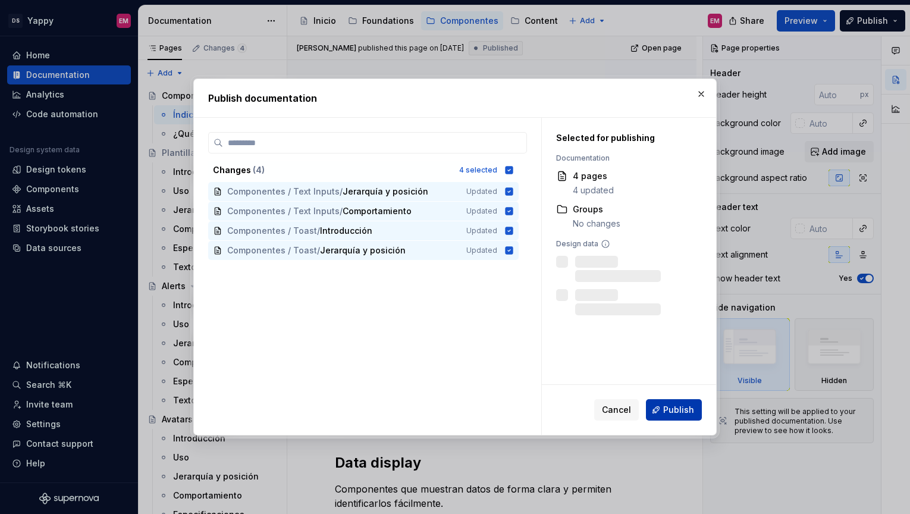
click at [678, 411] on span "Publish" at bounding box center [678, 410] width 31 height 12
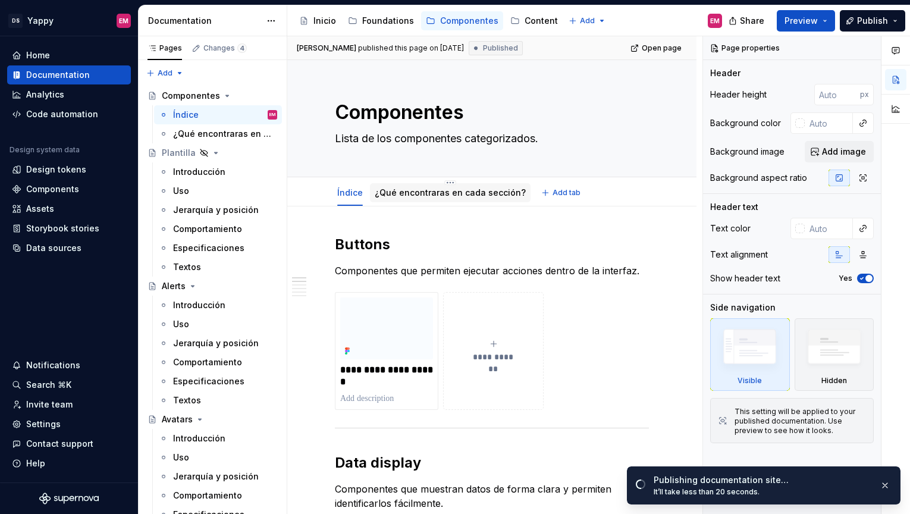
click at [434, 196] on link "¿Qué encontraras en cada sección?" at bounding box center [450, 192] width 151 height 10
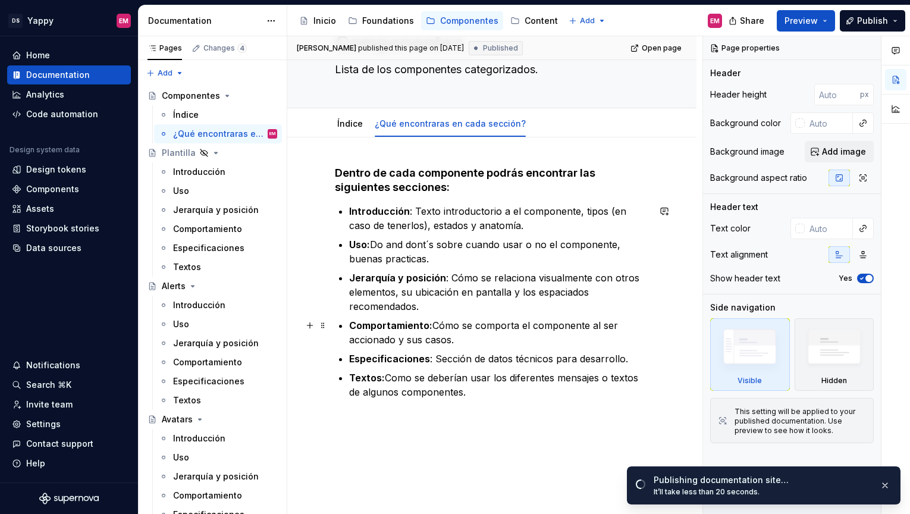
scroll to position [46, 0]
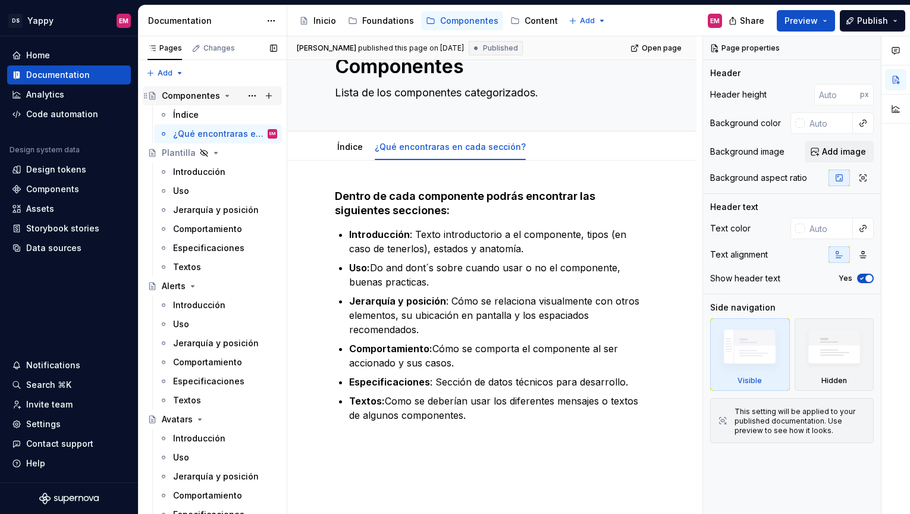
click at [180, 92] on div "Componentes" at bounding box center [191, 96] width 58 height 12
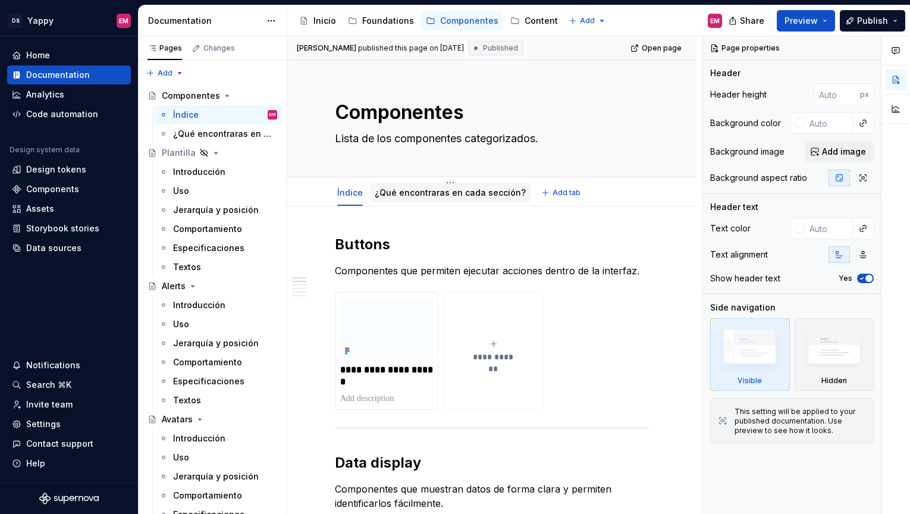
click at [444, 198] on div "¿Qué encontraras en cada sección?" at bounding box center [450, 193] width 151 height 12
click at [428, 192] on link "¿Qué encontraras en cada sección?" at bounding box center [450, 192] width 151 height 10
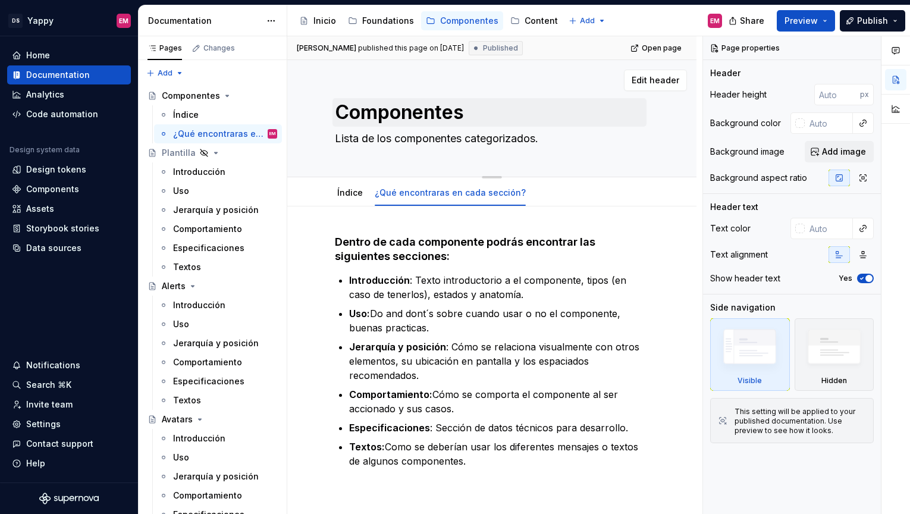
type textarea "*"
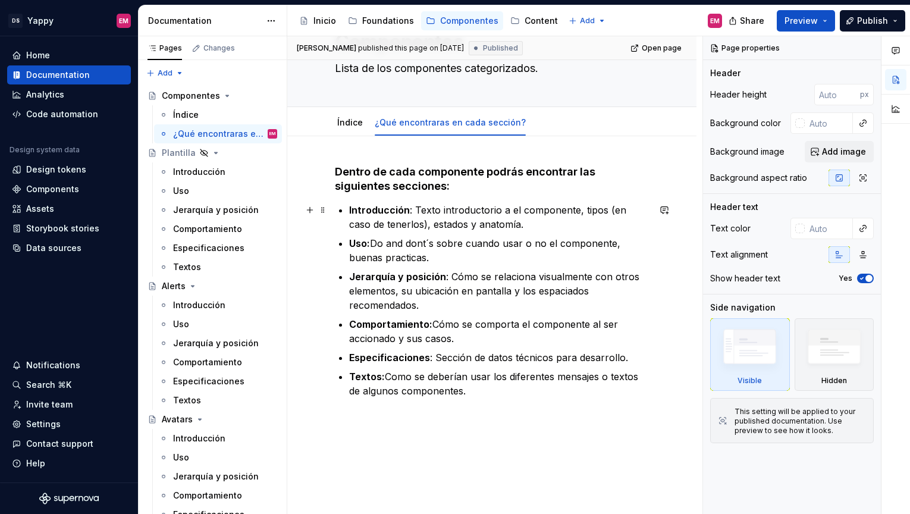
scroll to position [65, 0]
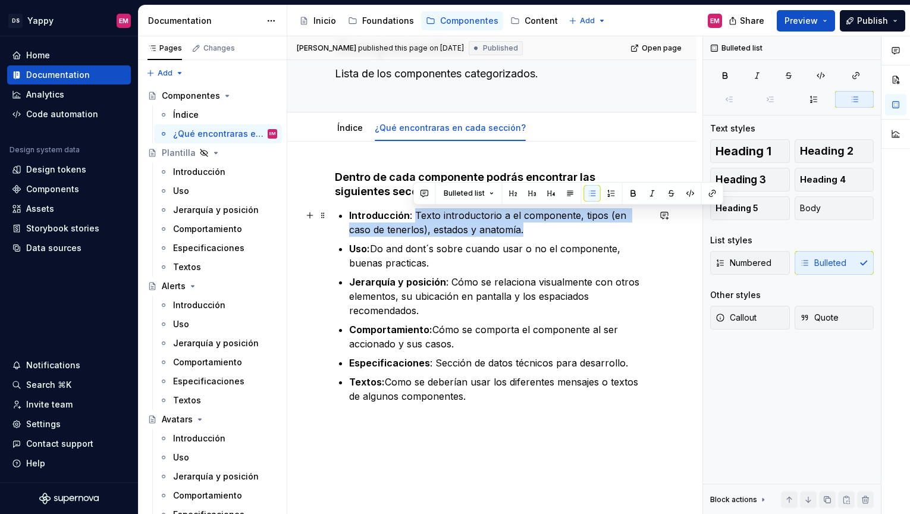
drag, startPoint x: 412, startPoint y: 215, endPoint x: 512, endPoint y: 228, distance: 100.8
click at [512, 228] on p "Introducción : Texto introductorio a el componente, tipos (en caso de tenerlos)…" at bounding box center [499, 222] width 300 height 29
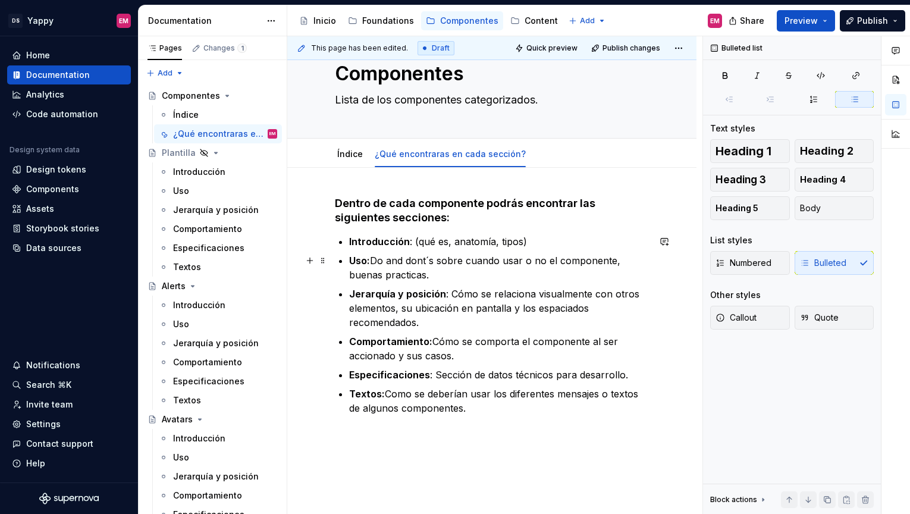
click at [376, 262] on p "Uso: Do and dont´s sobre cuando usar o no el componente, buenas practicas." at bounding box center [499, 267] width 300 height 29
click at [409, 264] on p "Uso: (Do and dont´s sobre cuando usar o no el componente, buenas practicas." at bounding box center [499, 267] width 300 height 29
click at [427, 262] on p "Uso: (Do & Dont´s sobre cuando usar o no el componente, buenas practicas." at bounding box center [499, 267] width 300 height 29
drag, startPoint x: 612, startPoint y: 261, endPoint x: 456, endPoint y: 270, distance: 156.1
click at [456, 270] on p "Uso: (Do & Don’t, sobre cuando usar o no el componente, buenas practicas." at bounding box center [499, 267] width 300 height 29
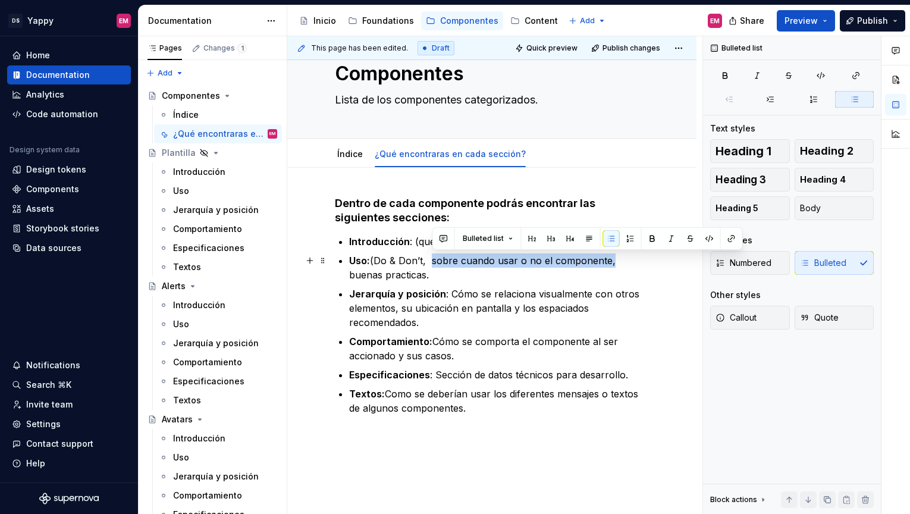
drag, startPoint x: 432, startPoint y: 261, endPoint x: 611, endPoint y: 262, distance: 178.5
click at [611, 262] on p "Uso: (Do & Don’t, sobre cuando usar o no el componente, buenas practicas." at bounding box center [499, 267] width 300 height 29
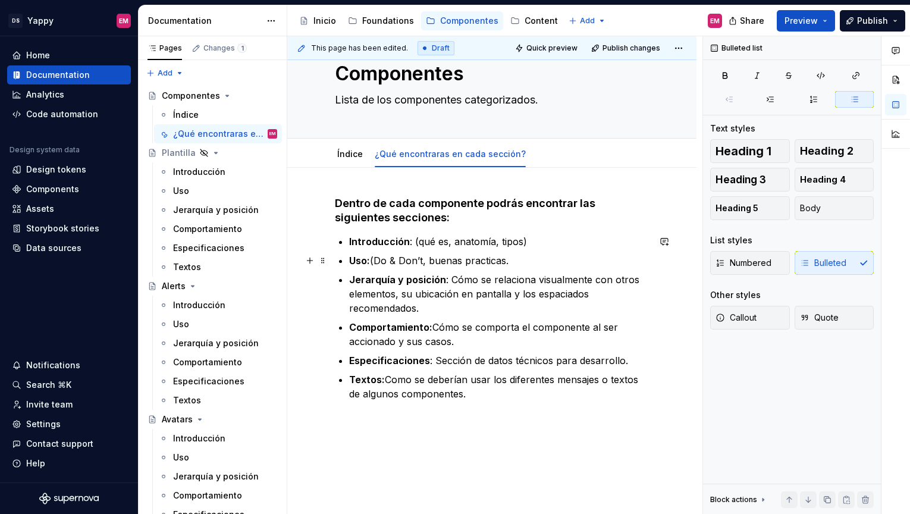
click at [515, 256] on p "Uso: (Do & Don’t, buenas practicas." at bounding box center [499, 260] width 300 height 14
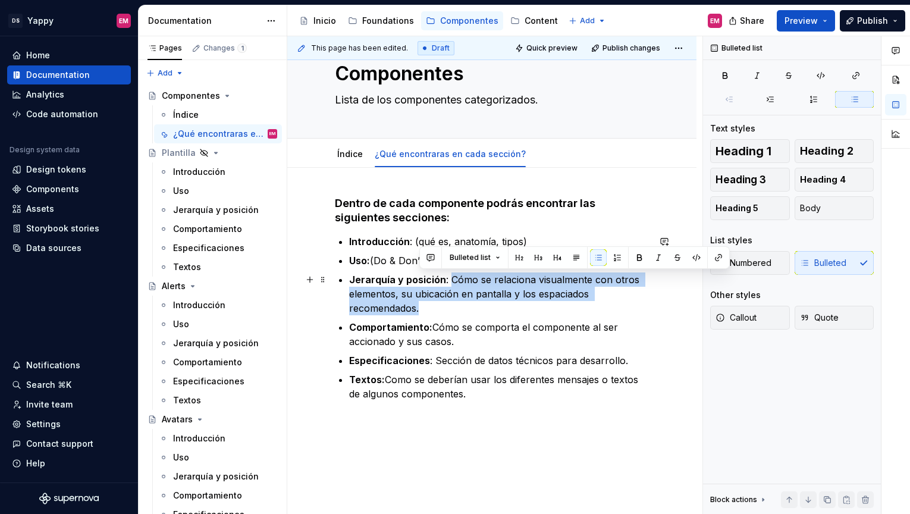
drag, startPoint x: 448, startPoint y: 281, endPoint x: 459, endPoint y: 306, distance: 27.4
click at [459, 306] on p "Jerarquía y posición : Cómo se relaciona visualmente con otros elementos, su ub…" at bounding box center [499, 293] width 300 height 43
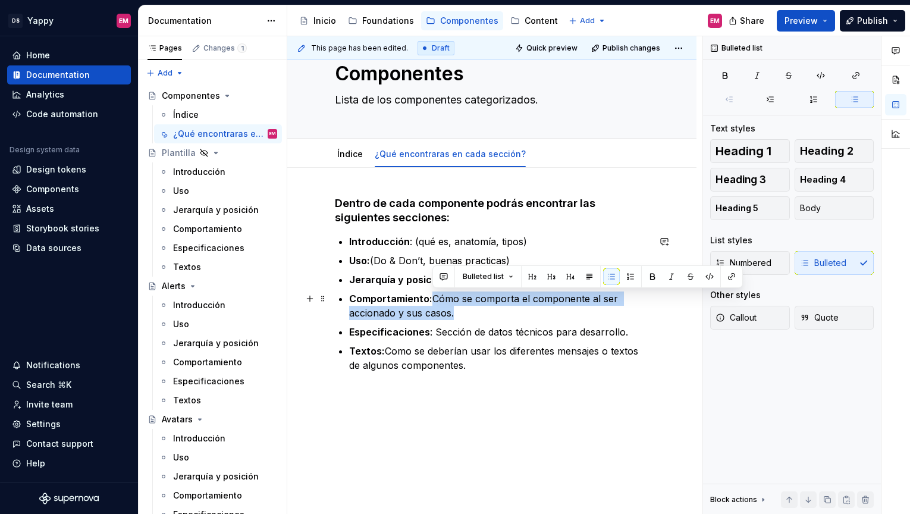
drag, startPoint x: 434, startPoint y: 299, endPoint x: 455, endPoint y: 312, distance: 24.6
click at [455, 312] on p "Comportamiento: Cómo se comporta el componente al ser accionado y sus casos." at bounding box center [499, 305] width 300 height 29
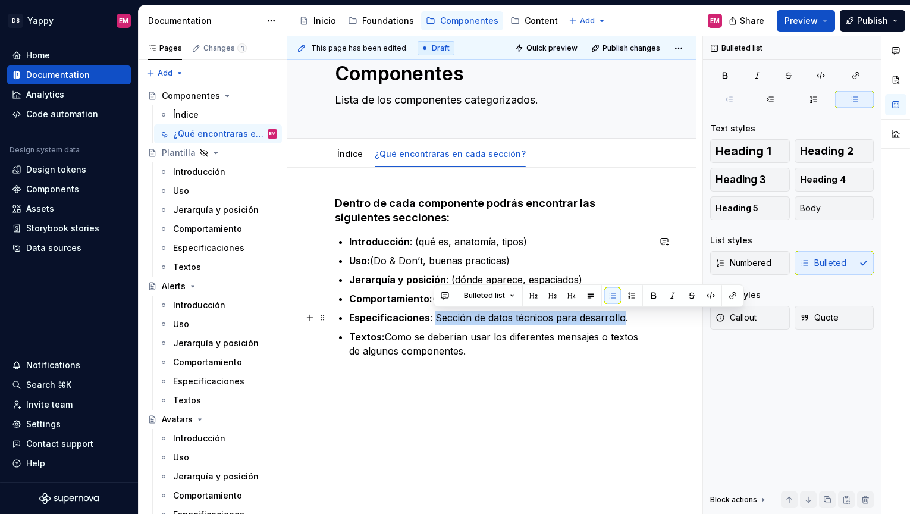
drag, startPoint x: 433, startPoint y: 318, endPoint x: 623, endPoint y: 318, distance: 189.8
click at [623, 318] on p "Especificaciones : Sección de datos técnicos para desarrollo." at bounding box center [499, 318] width 300 height 14
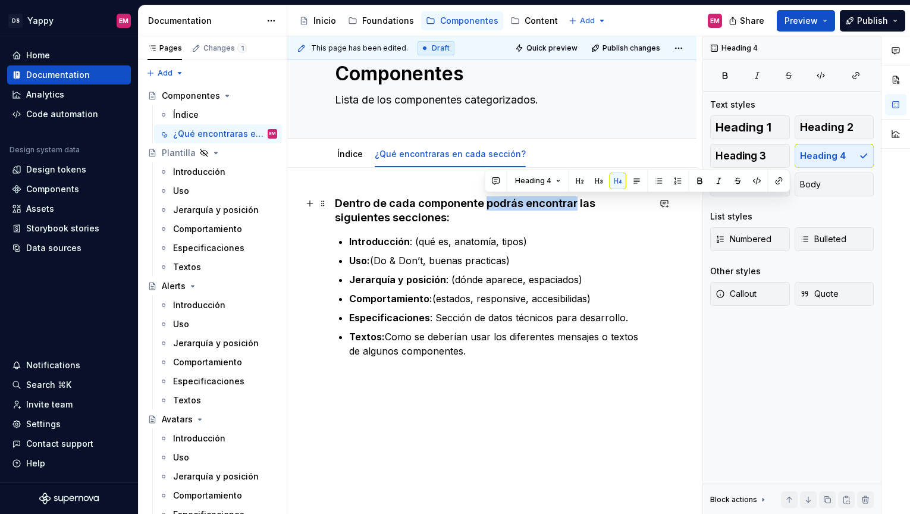
drag, startPoint x: 575, startPoint y: 199, endPoint x: 485, endPoint y: 201, distance: 89.2
click at [485, 201] on h4 "Dentro de cada componente podrás encontrar las siguientes secciones:" at bounding box center [492, 210] width 314 height 29
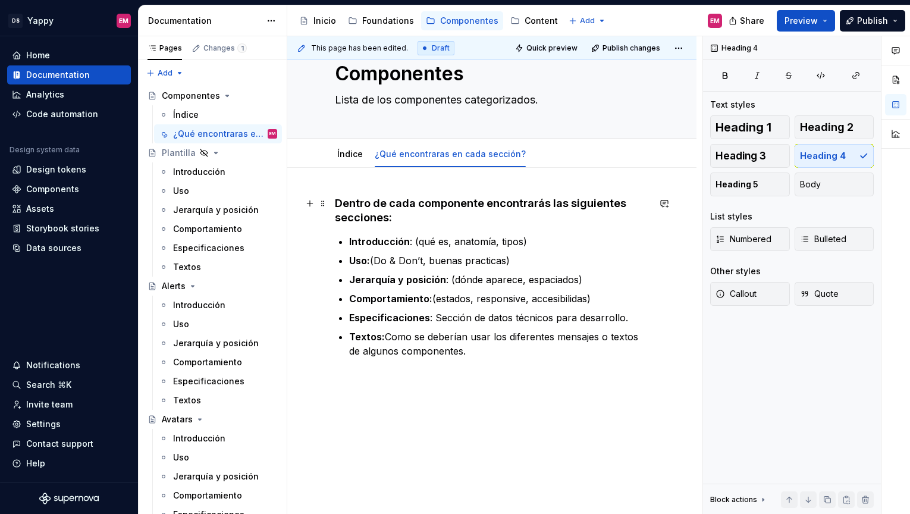
click at [450, 223] on h4 "Dentro de cada componente encontrarás las siguientes secciones:" at bounding box center [492, 210] width 314 height 29
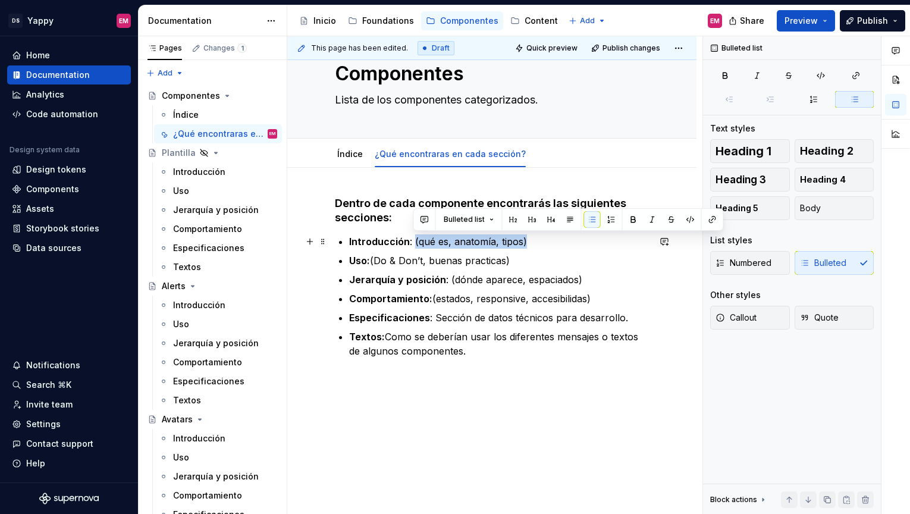
drag, startPoint x: 413, startPoint y: 240, endPoint x: 567, endPoint y: 240, distance: 153.5
click at [567, 240] on p "Introducción : (qué es, anatomía, tipos)" at bounding box center [499, 241] width 300 height 14
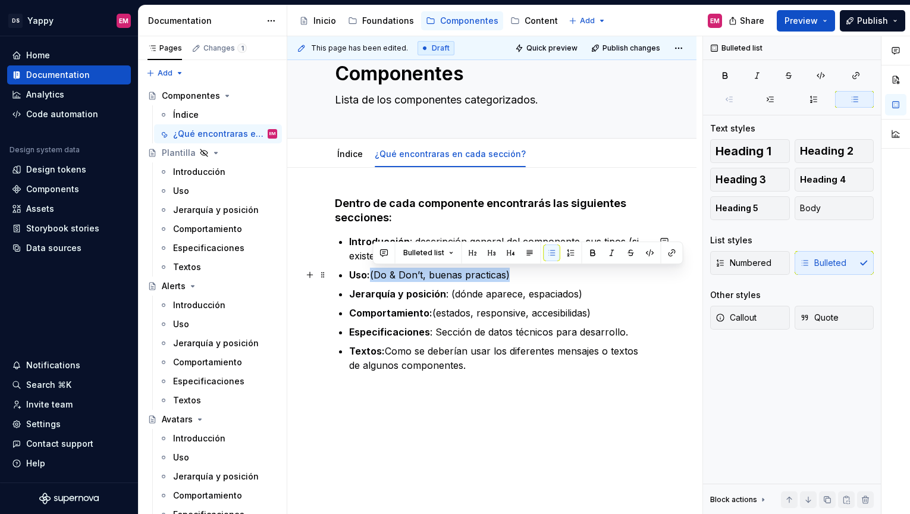
drag, startPoint x: 372, startPoint y: 274, endPoint x: 522, endPoint y: 275, distance: 149.9
click at [522, 275] on p "Uso: (Do & Don’t, buenas practicas)" at bounding box center [499, 275] width 300 height 14
click at [515, 273] on p "Uso: (Do & Don’t, buenas practicas)" at bounding box center [499, 275] width 300 height 14
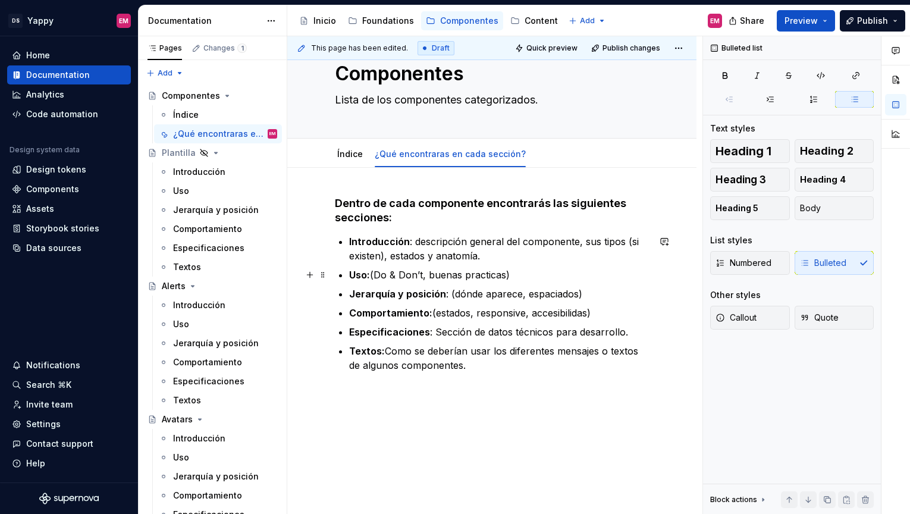
click at [378, 271] on p "Uso: (Do & Don’t, buenas practicas)" at bounding box center [499, 275] width 300 height 14
click at [424, 275] on p "Uso: Do & Don’t, buenas practicas)" at bounding box center [499, 275] width 300 height 14
click at [379, 274] on p "Uso: Do & Don’t, buenas practicas)" at bounding box center [499, 275] width 300 height 14
click at [396, 277] on p "Uso: do & don’t, buenas practicas)" at bounding box center [499, 275] width 300 height 14
click at [509, 271] on p "Uso: do & don’t, buenas practicas)" at bounding box center [499, 275] width 300 height 14
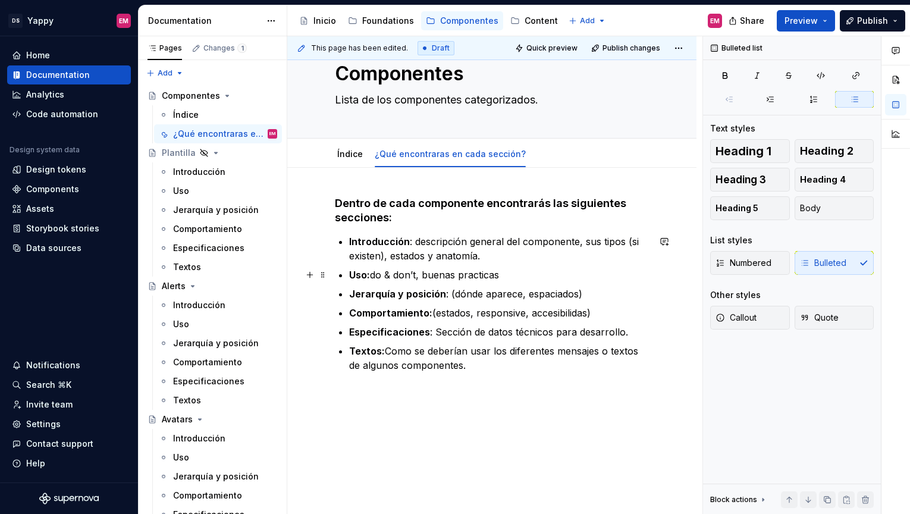
click at [475, 273] on p "Uso: do & don’t, buenas practicas" at bounding box center [499, 275] width 300 height 14
click at [504, 275] on p "Uso: do & don’t, buenas prácticas" at bounding box center [499, 275] width 300 height 14
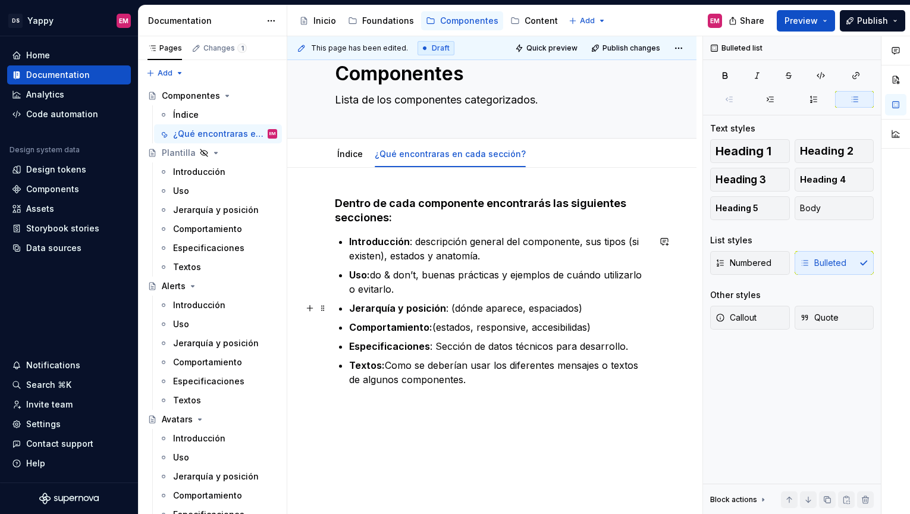
drag, startPoint x: 447, startPoint y: 309, endPoint x: 588, endPoint y: 309, distance: 141.0
click at [588, 309] on p "[PERSON_NAME] y posición : (dónde aparece, espaciados)" at bounding box center [499, 308] width 300 height 14
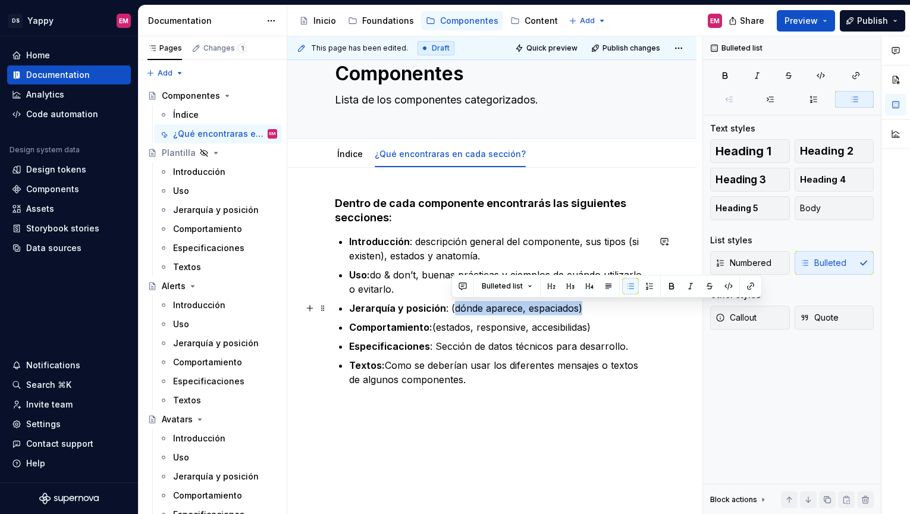
drag, startPoint x: 589, startPoint y: 309, endPoint x: 450, endPoint y: 312, distance: 139.2
click at [450, 312] on p "[PERSON_NAME] y posición : (dónde aparece, espaciados)" at bounding box center [499, 308] width 300 height 14
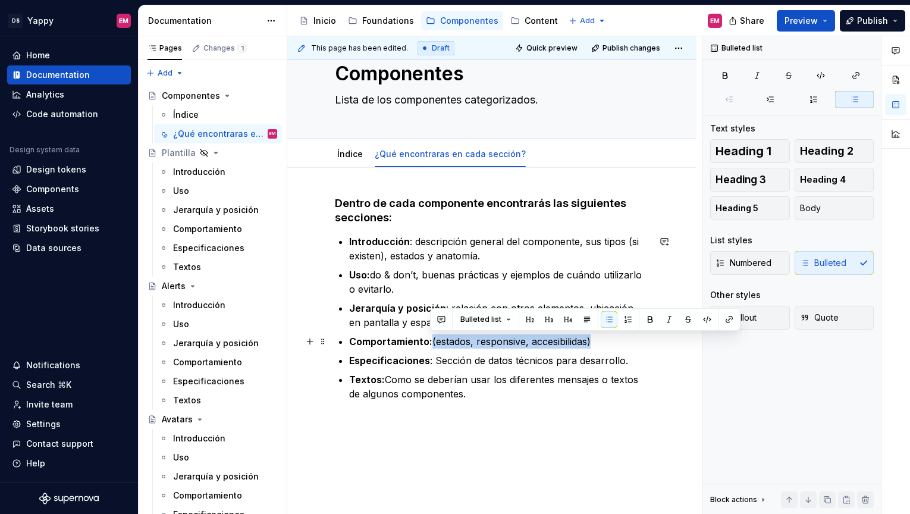
drag, startPoint x: 431, startPoint y: 344, endPoint x: 603, endPoint y: 344, distance: 171.9
click at [603, 344] on p "Comportamiento: (estados, responsive, accesibilidas)" at bounding box center [499, 341] width 300 height 14
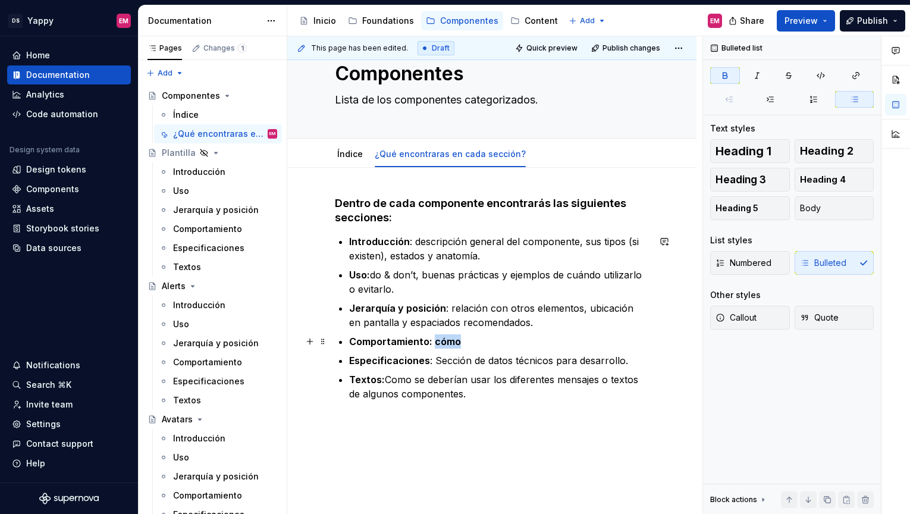
drag, startPoint x: 433, startPoint y: 346, endPoint x: 497, endPoint y: 346, distance: 64.2
click at [497, 346] on p "Comportamiento: cómo" at bounding box center [499, 341] width 300 height 14
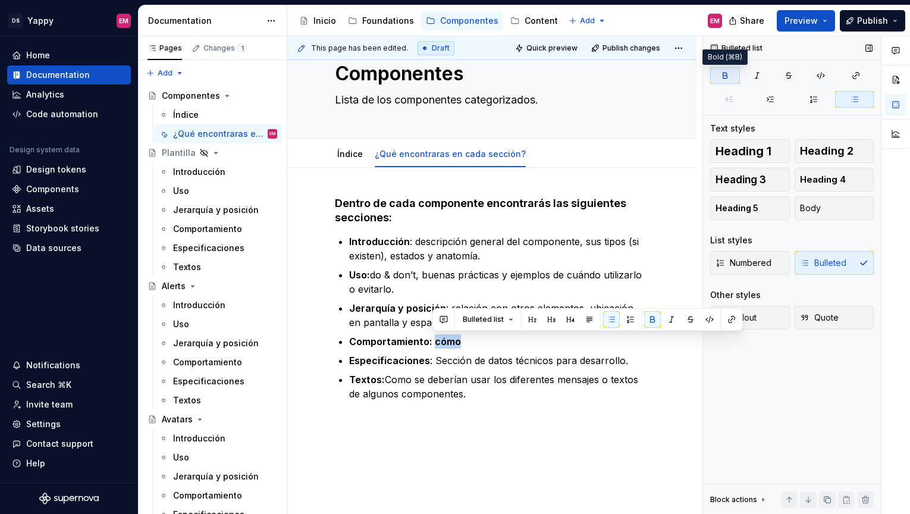
click at [730, 70] on button "button" at bounding box center [725, 75] width 30 height 17
click at [494, 338] on p "Comportamiento: cómo" at bounding box center [499, 341] width 300 height 14
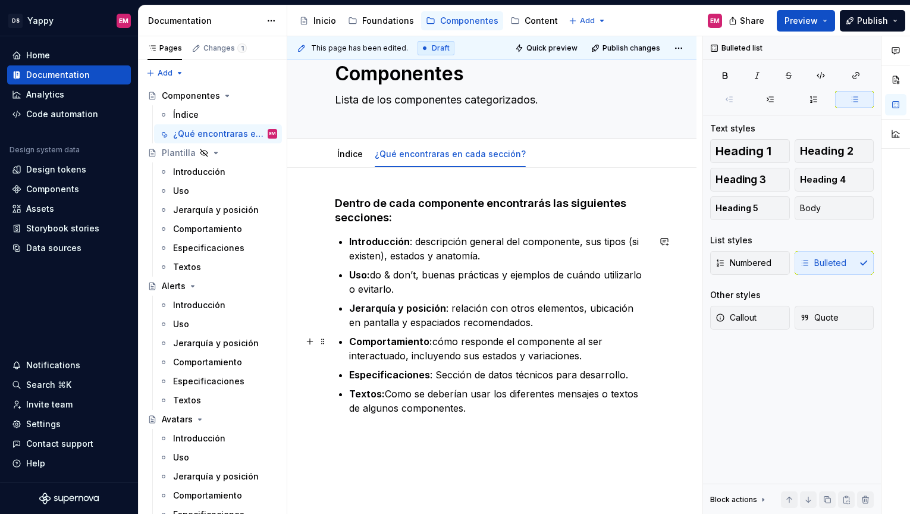
scroll to position [65, 0]
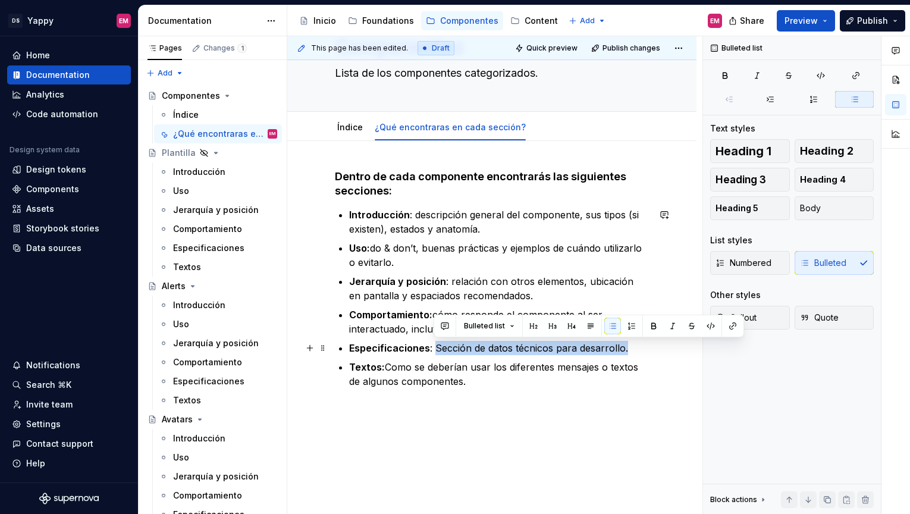
drag, startPoint x: 435, startPoint y: 348, endPoint x: 648, endPoint y: 353, distance: 212.4
click at [648, 353] on p "Especificaciones : Sección de datos técnicos para desarrollo." at bounding box center [499, 348] width 300 height 14
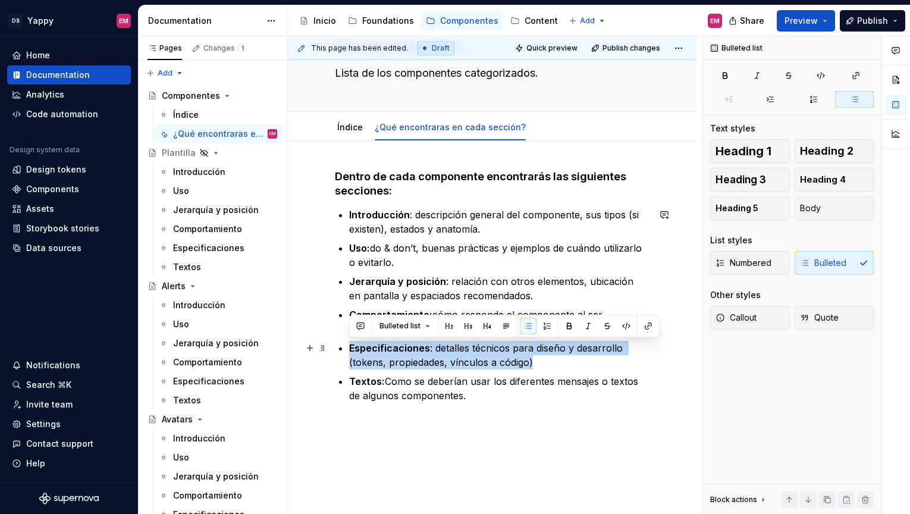
drag, startPoint x: 544, startPoint y: 363, endPoint x: 344, endPoint y: 350, distance: 200.3
click at [344, 350] on div "Dentro de cada componente encontrarás las siguientes secciones: Introducción : …" at bounding box center [492, 286] width 314 height 233
click at [358, 328] on button "button" at bounding box center [360, 326] width 17 height 17
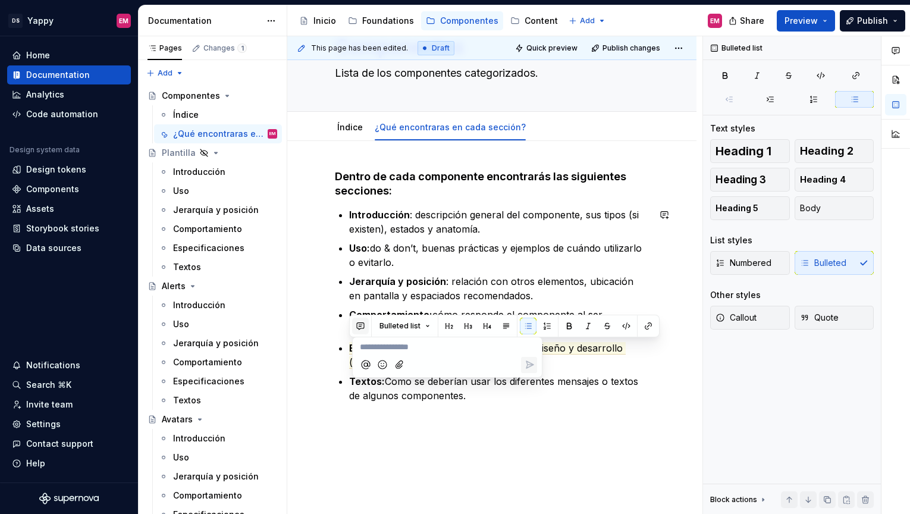
click at [358, 328] on button "button" at bounding box center [360, 326] width 17 height 17
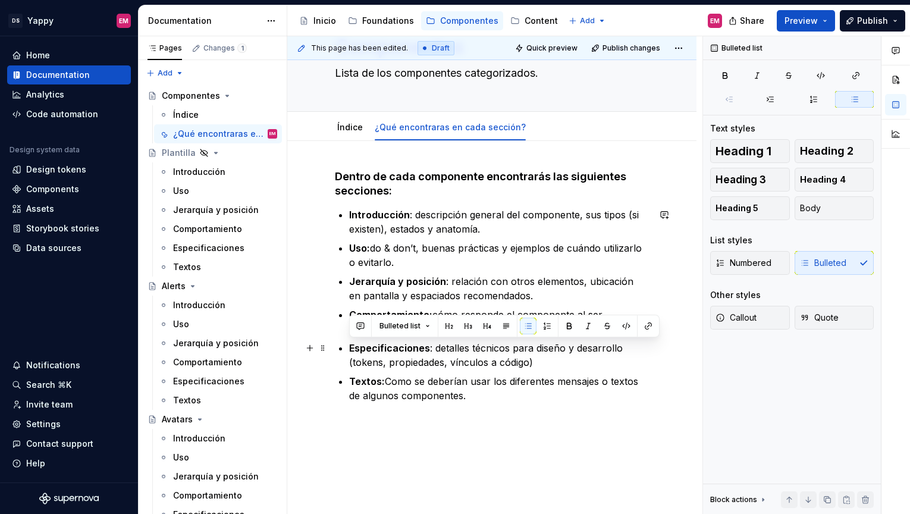
click at [576, 368] on p "Especificaciones : detalles técnicos para diseño y desarrollo (tokens, propieda…" at bounding box center [499, 355] width 300 height 29
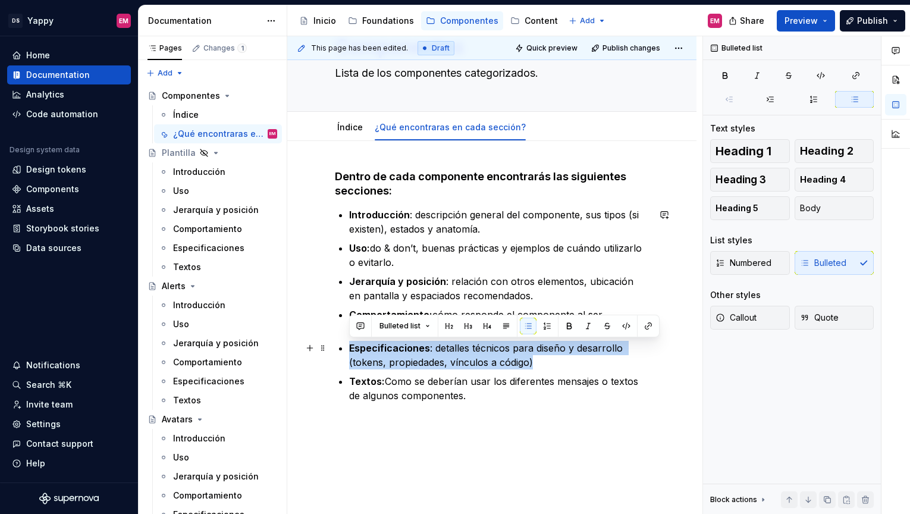
drag, startPoint x: 573, startPoint y: 366, endPoint x: 347, endPoint y: 352, distance: 227.1
click at [347, 352] on div "Dentro de cada componente encontrarás las siguientes secciones: Introducción : …" at bounding box center [492, 286] width 314 height 233
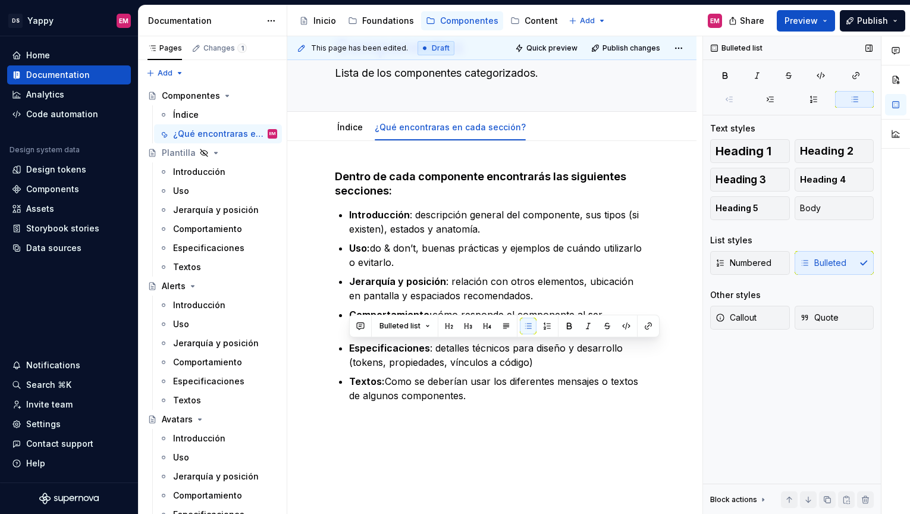
click at [775, 354] on div "Bulleted list Text styles Heading 1 Heading 2 Heading 3 Heading 4 Heading 5 Bod…" at bounding box center [792, 275] width 178 height 478
click at [443, 364] on p "Especificaciones : detalles técnicos para diseño y desarrollo (tokens, propieda…" at bounding box center [499, 355] width 300 height 29
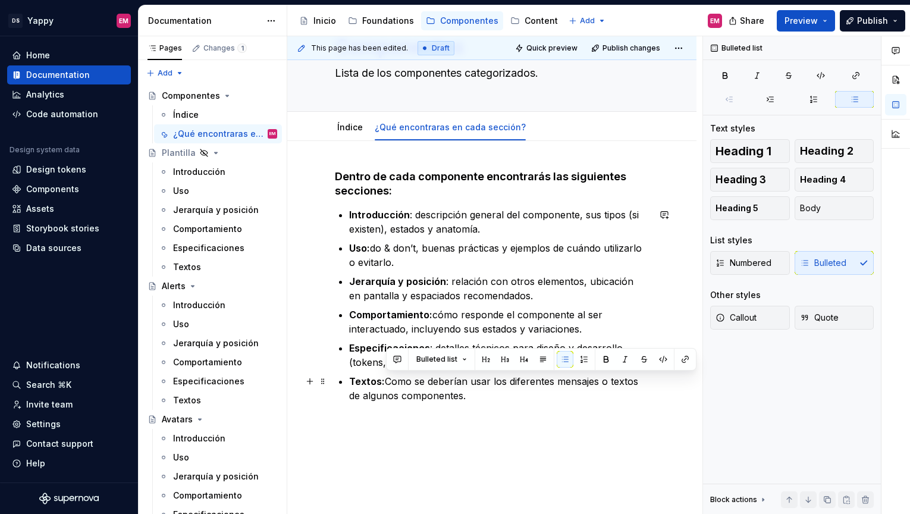
drag, startPoint x: 387, startPoint y: 381, endPoint x: 473, endPoint y: 391, distance: 86.8
click at [473, 391] on p "Textos: Como se deberían usar los diferentes mensajes o textos de algunos compo…" at bounding box center [499, 388] width 300 height 29
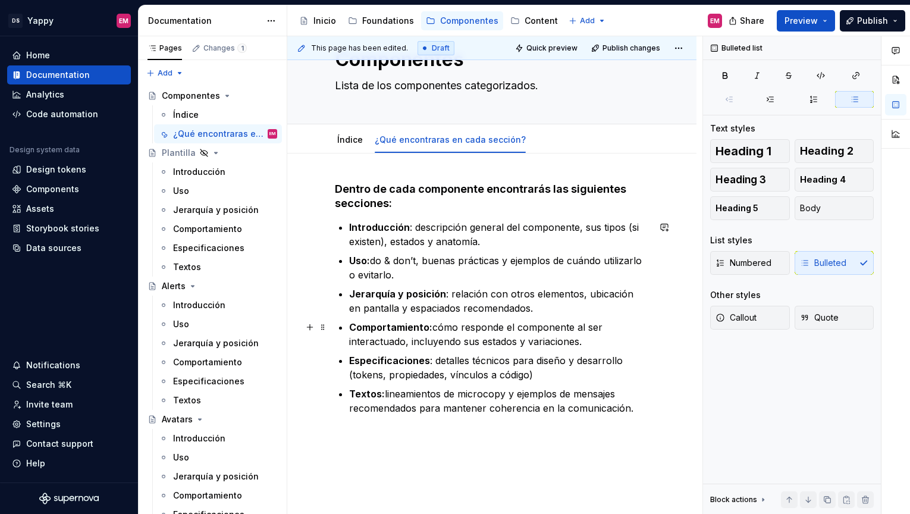
scroll to position [68, 0]
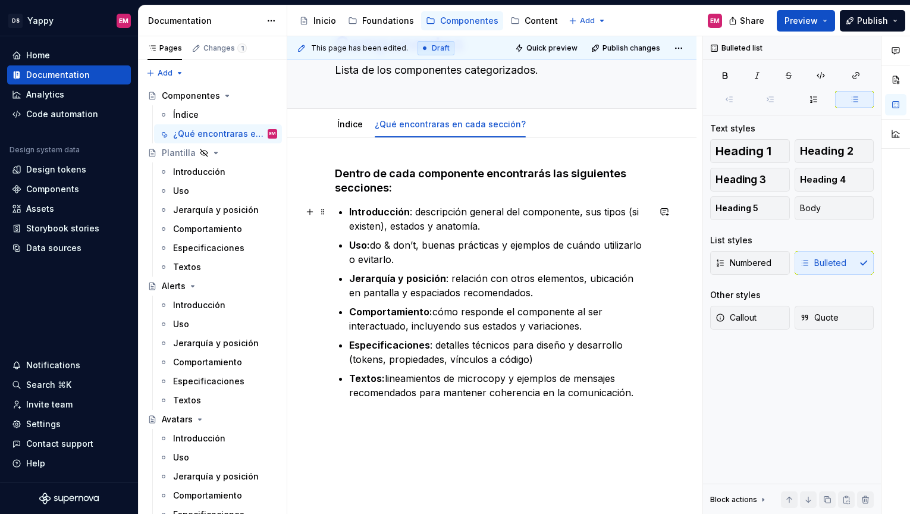
click at [622, 211] on p "Introducción : descripción general del componente, sus tipos (si existen), esta…" at bounding box center [499, 219] width 300 height 29
click at [626, 411] on div "Dentro de cada componente encontrarás las siguientes secciones: Introducción : …" at bounding box center [492, 290] width 314 height 247
click at [864, 24] on span "Publish" at bounding box center [872, 21] width 31 height 12
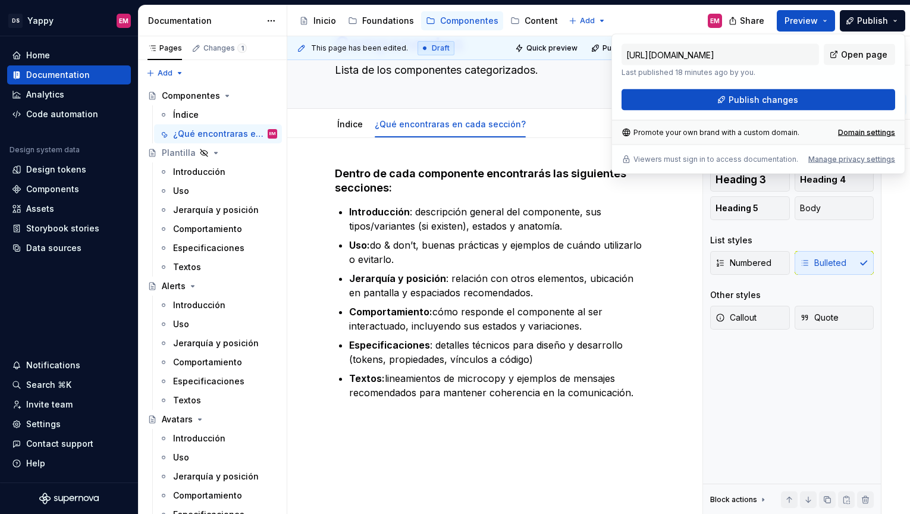
click at [744, 86] on div "[URL][DOMAIN_NAME] Last published 18 minutes ago by you. Open page Publish chan…" at bounding box center [759, 77] width 274 height 67
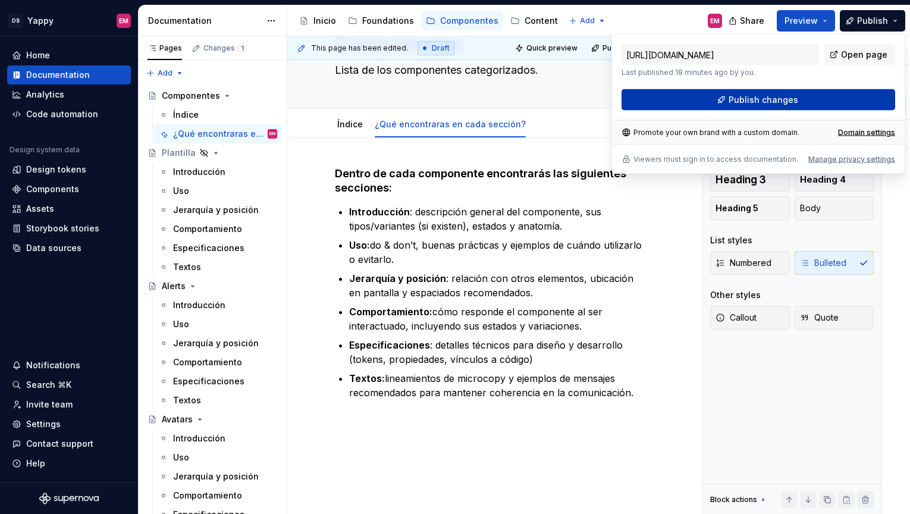
click at [743, 96] on span "Publish changes" at bounding box center [764, 100] width 70 height 12
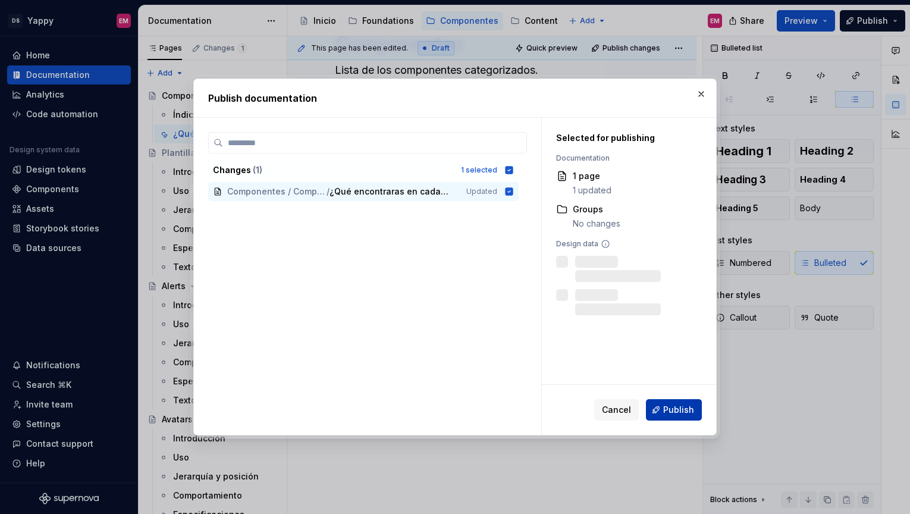
click at [684, 406] on span "Publish" at bounding box center [678, 410] width 31 height 12
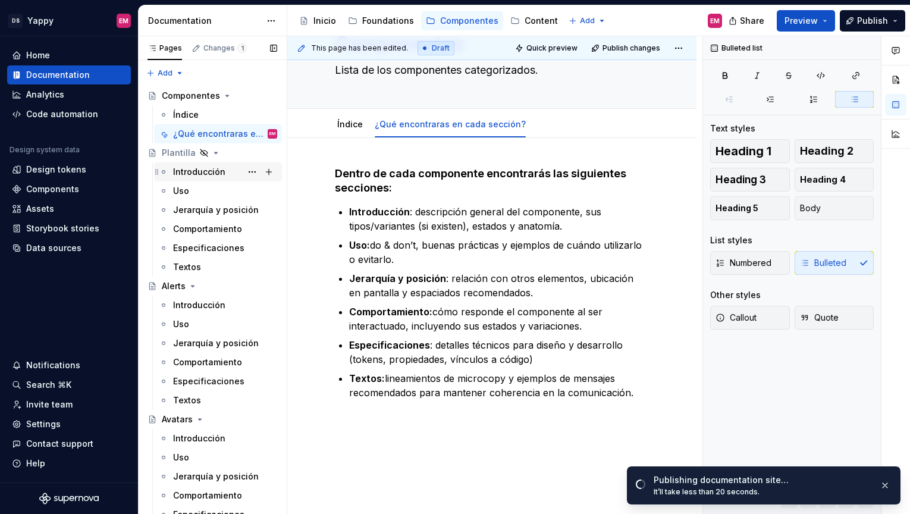
click at [192, 167] on div "Introducción" at bounding box center [199, 172] width 52 height 12
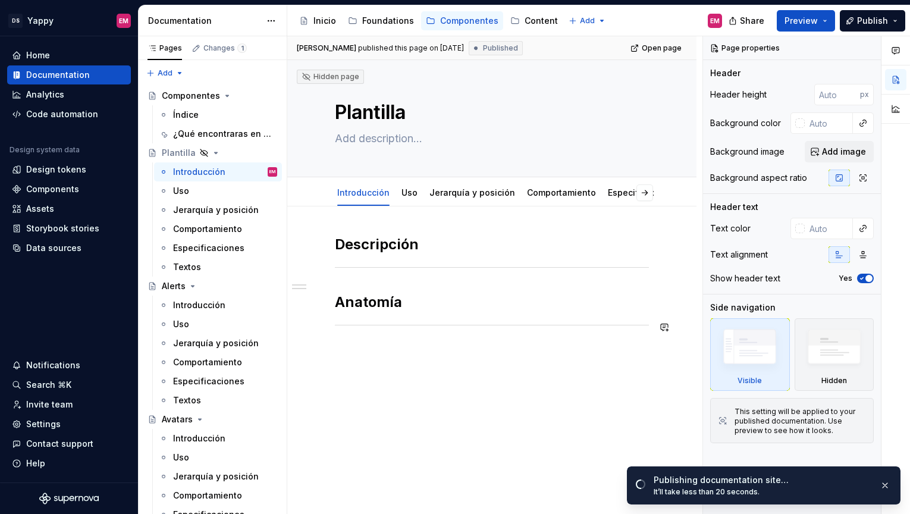
type textarea "*"
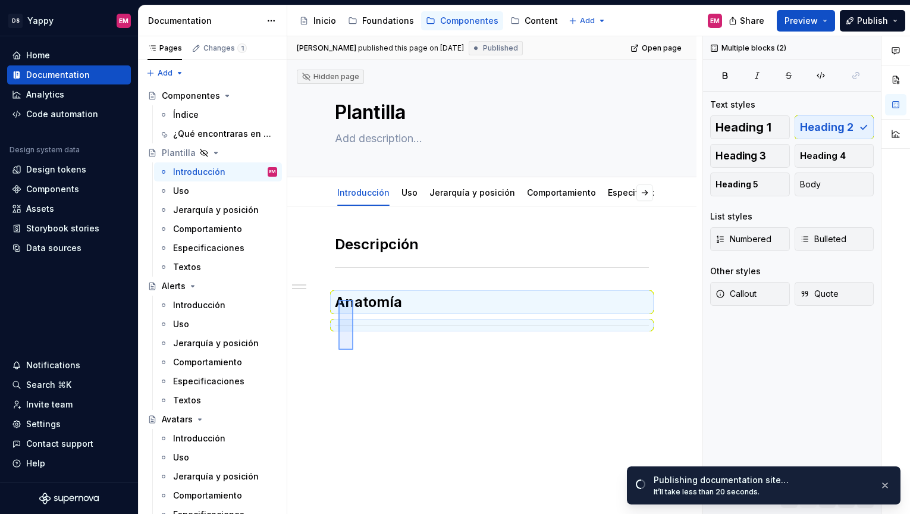
drag, startPoint x: 353, startPoint y: 350, endPoint x: 338, endPoint y: 300, distance: 52.1
click at [338, 300] on div "[PERSON_NAME] published this page on [DATE] Published Open page Hidden page Pla…" at bounding box center [494, 275] width 415 height 478
copy div "Anatomía"
click at [340, 299] on h2 "Anatomía" at bounding box center [492, 302] width 314 height 19
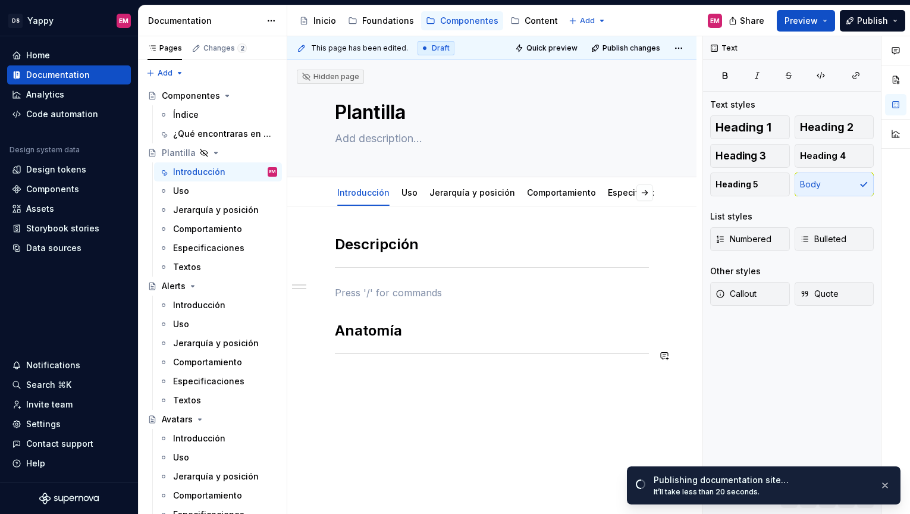
paste div
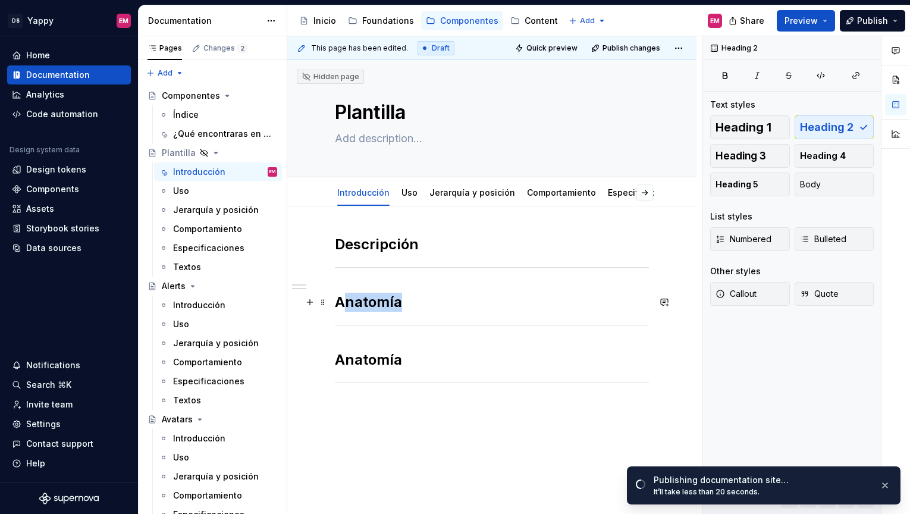
drag, startPoint x: 341, startPoint y: 297, endPoint x: 432, endPoint y: 294, distance: 91.6
click at [432, 297] on h2 "Anatomía" at bounding box center [492, 302] width 314 height 19
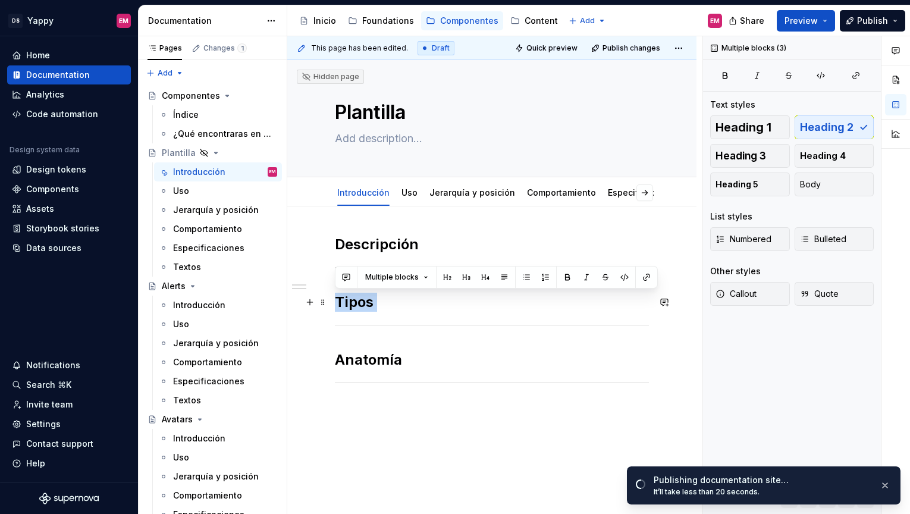
drag, startPoint x: 365, startPoint y: 341, endPoint x: 330, endPoint y: 303, distance: 51.8
click at [330, 303] on div "Descripción Tipos Anatomía" at bounding box center [491, 380] width 409 height 349
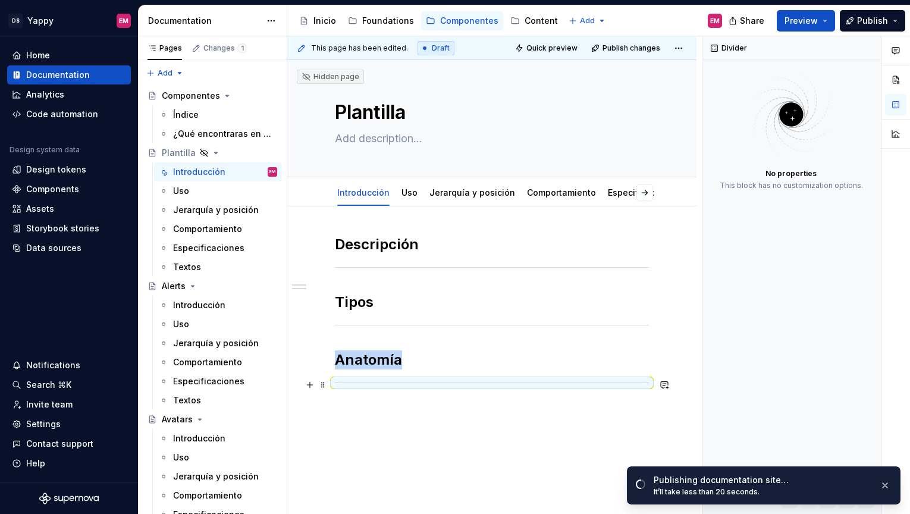
click at [349, 385] on div at bounding box center [492, 383] width 314 height 8
click at [349, 406] on div "Descripción Tipos Anatomía" at bounding box center [491, 380] width 409 height 349
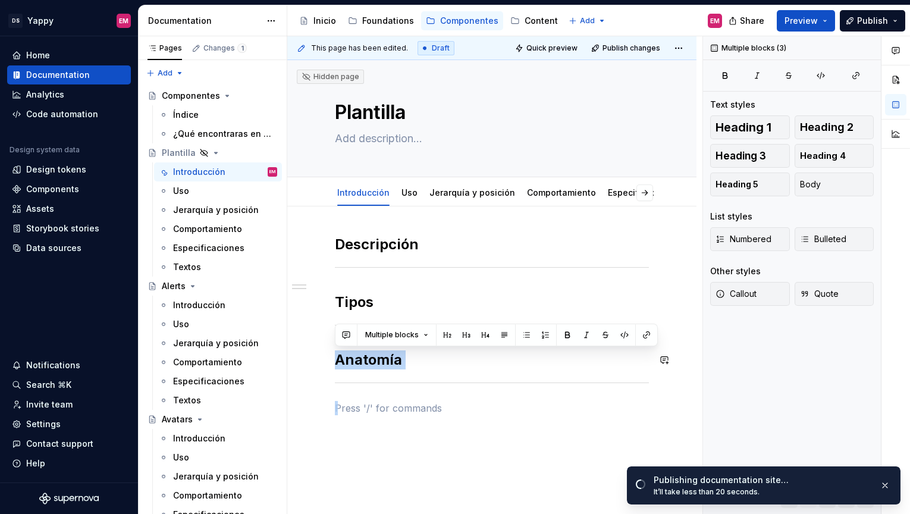
drag, startPoint x: 349, startPoint y: 410, endPoint x: 347, endPoint y: 346, distance: 64.9
click at [347, 346] on div "Descripción Tipos Anatomía" at bounding box center [492, 325] width 314 height 180
copy div "Anatomía"
click at [352, 412] on p at bounding box center [492, 408] width 314 height 14
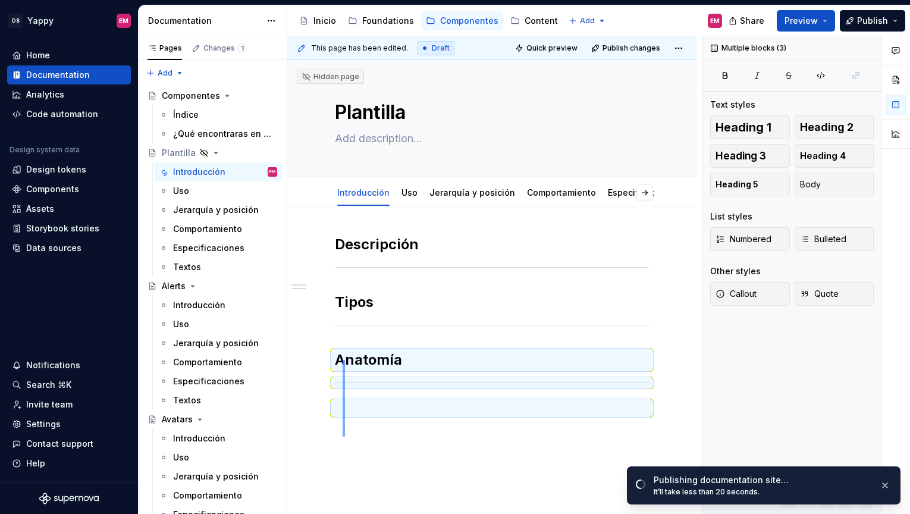
drag, startPoint x: 343, startPoint y: 437, endPoint x: 341, endPoint y: 354, distance: 82.7
click at [341, 354] on div "This page has been edited. Draft Quick preview Publish changes Hidden page Plan…" at bounding box center [494, 275] width 415 height 478
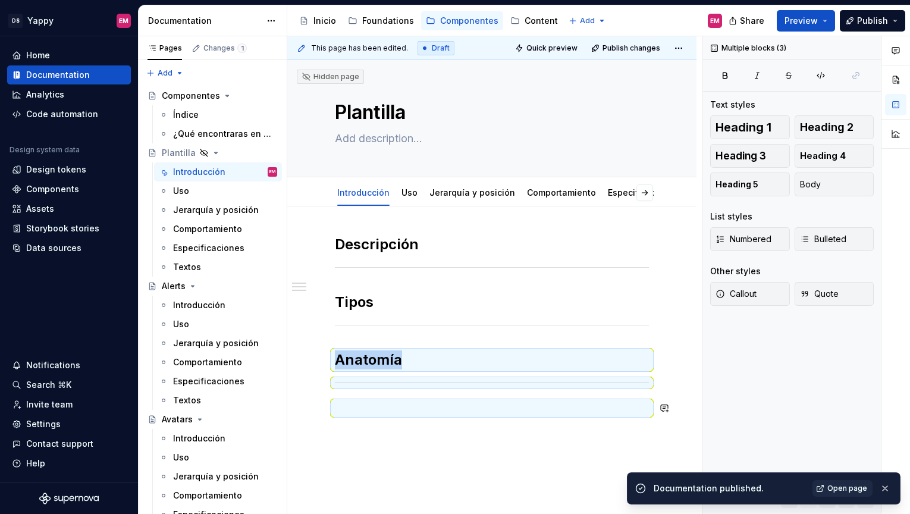
copy div "Anatomía"
click at [344, 335] on div "Descripción Tipos Anatomía" at bounding box center [492, 325] width 314 height 180
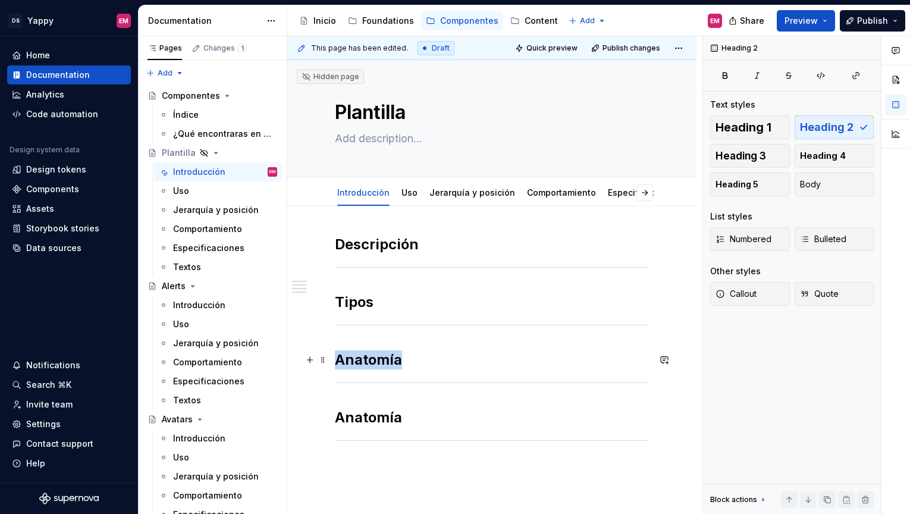
drag, startPoint x: 338, startPoint y: 360, endPoint x: 435, endPoint y: 360, distance: 97.0
click at [435, 360] on h2 "Anatomía" at bounding box center [492, 359] width 314 height 19
click at [405, 193] on link "Uso" at bounding box center [410, 192] width 16 height 10
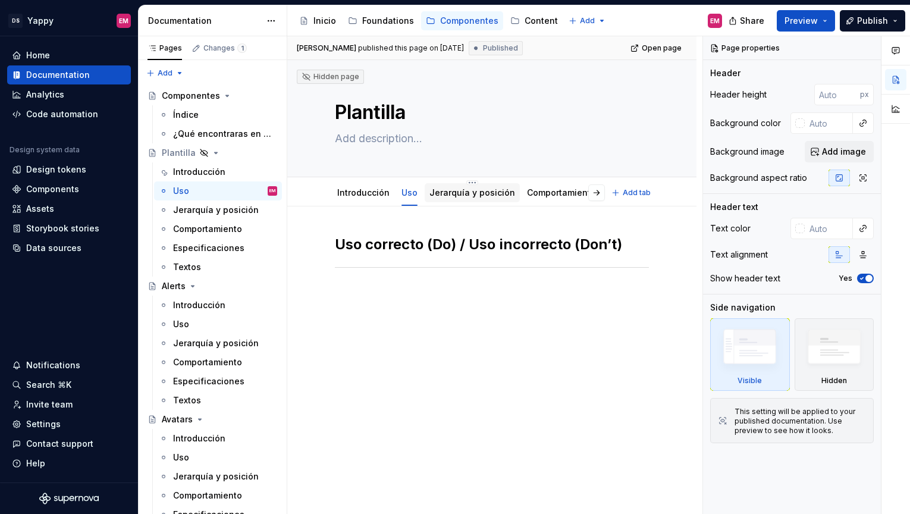
click at [432, 192] on link "Jerarquía y posición" at bounding box center [473, 192] width 86 height 10
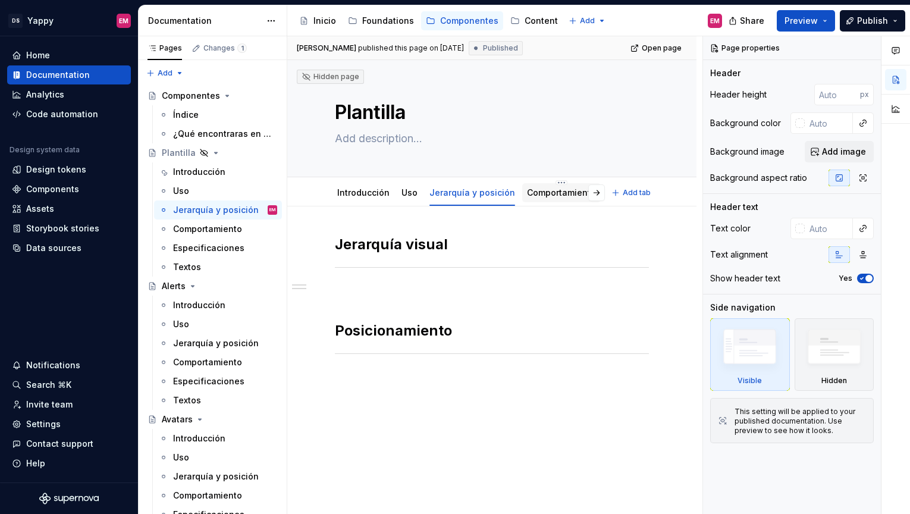
click at [544, 199] on div "Comportamiento" at bounding box center [561, 193] width 69 height 14
click at [387, 286] on p at bounding box center [492, 293] width 314 height 14
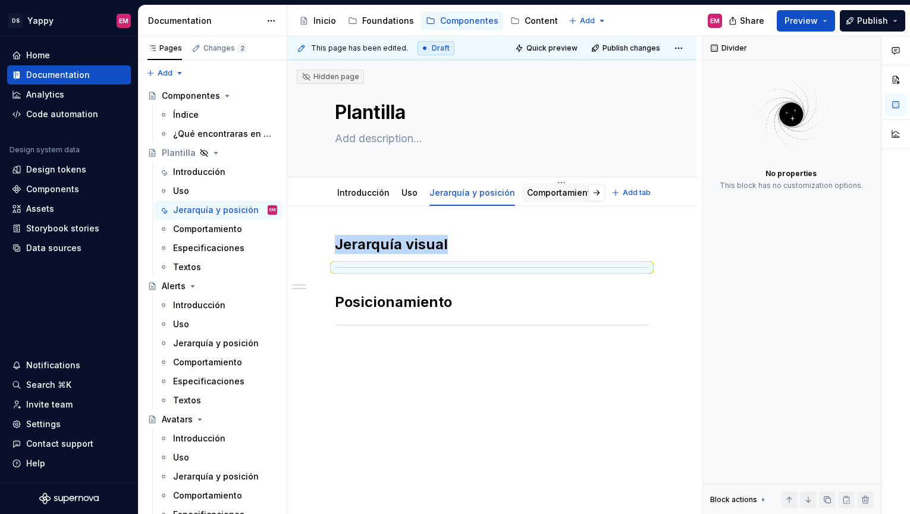
click at [547, 191] on link "Comportamiento" at bounding box center [561, 192] width 69 height 10
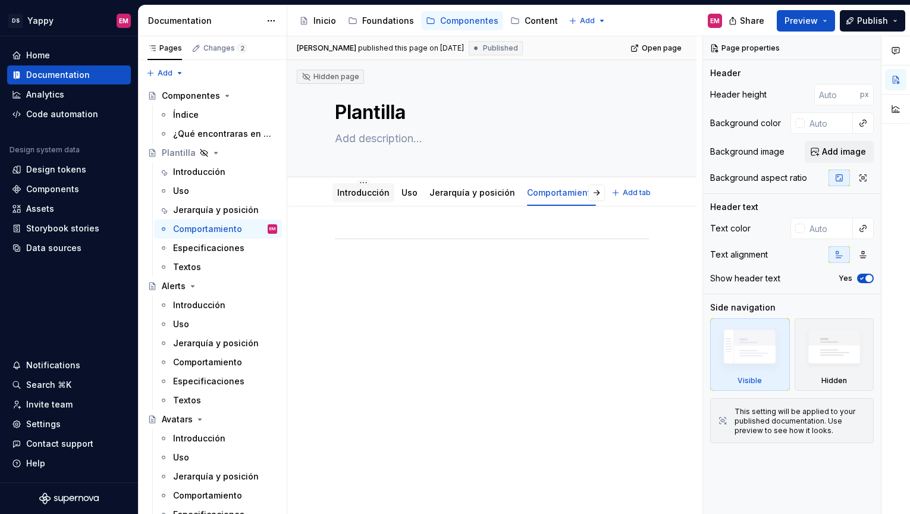
click at [358, 197] on link "Introducción" at bounding box center [363, 192] width 52 height 10
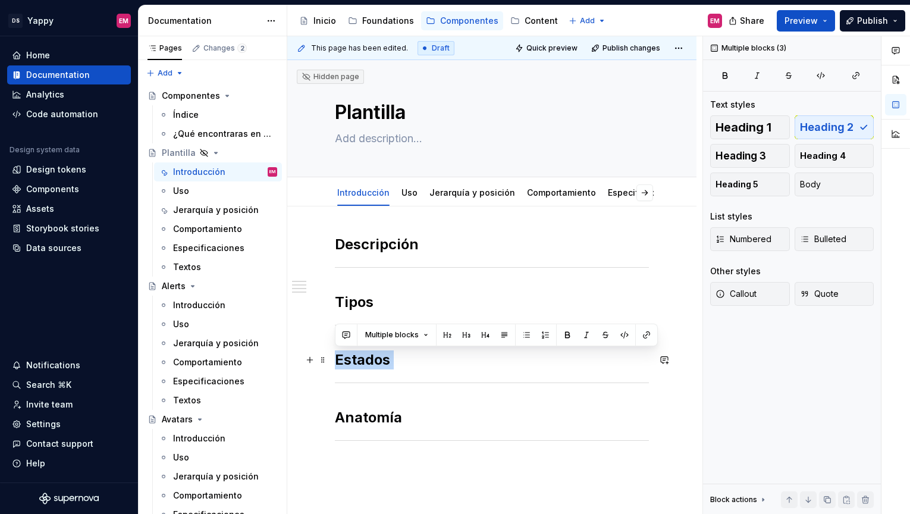
drag, startPoint x: 365, startPoint y: 400, endPoint x: 334, endPoint y: 359, distance: 50.6
click at [335, 359] on div "Descripción Tipos Estados Anatomía" at bounding box center [492, 354] width 314 height 238
click at [363, 363] on h2 "Estados" at bounding box center [492, 359] width 314 height 19
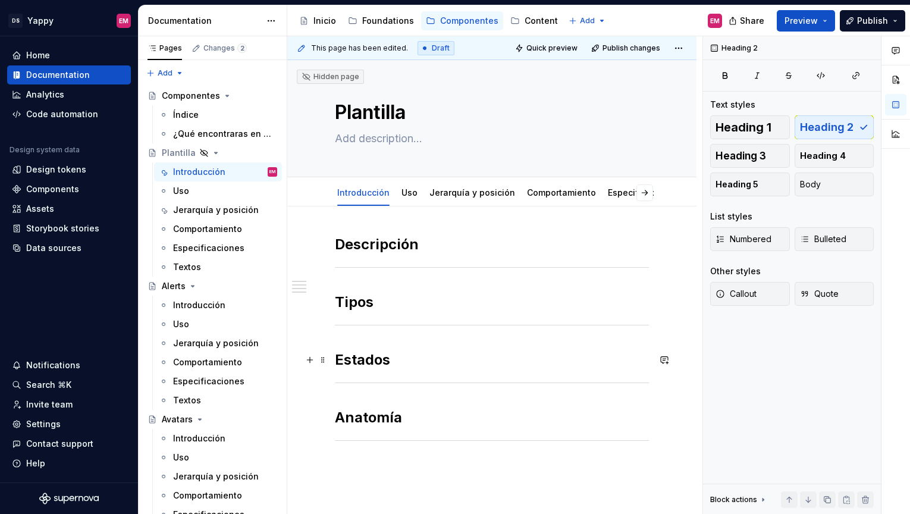
click at [331, 360] on div "Descripción Tipos Estados Anatomía" at bounding box center [491, 423] width 409 height 435
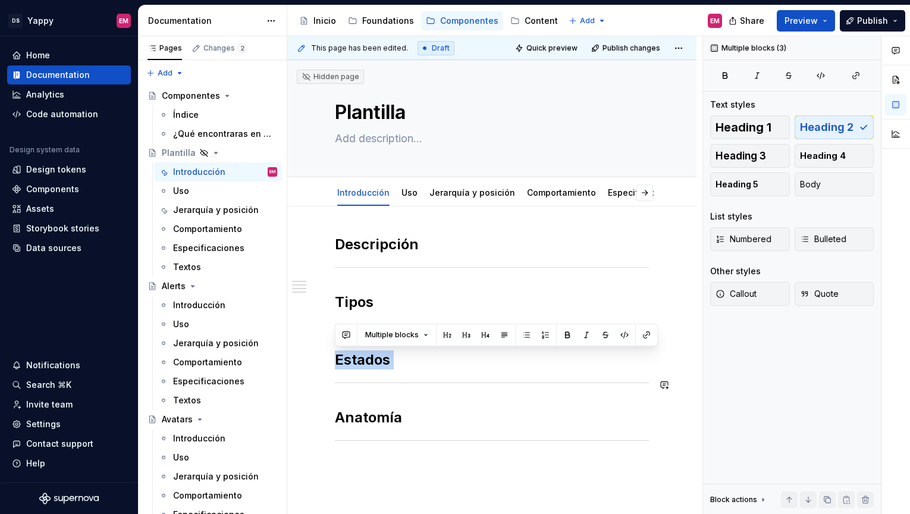
drag, startPoint x: 338, startPoint y: 360, endPoint x: 355, endPoint y: 393, distance: 37.0
click at [356, 394] on div "Descripción Tipos Estados Anatomía" at bounding box center [492, 354] width 314 height 238
copy div "Estados"
click at [527, 195] on link "Comportamiento" at bounding box center [561, 192] width 69 height 10
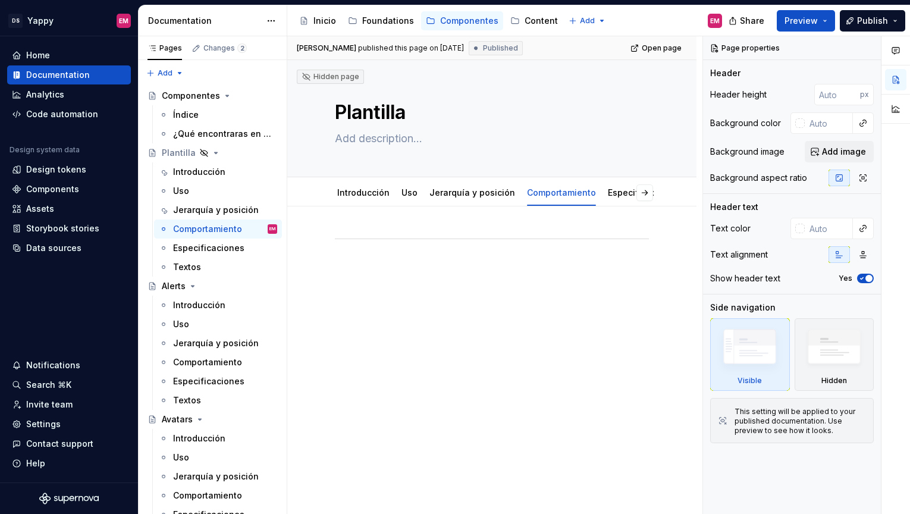
click at [365, 284] on div at bounding box center [492, 264] width 314 height 59
click at [345, 231] on div at bounding box center [491, 327] width 409 height 242
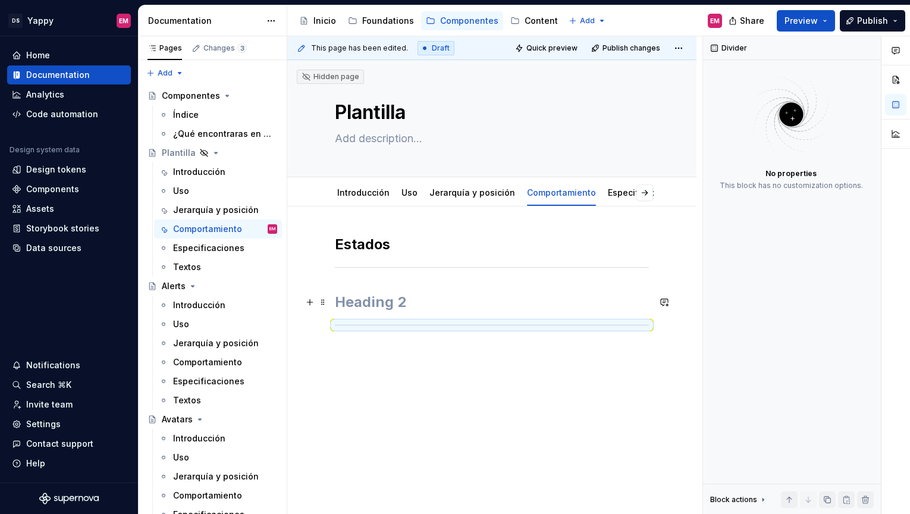
click at [365, 297] on h2 at bounding box center [492, 302] width 314 height 19
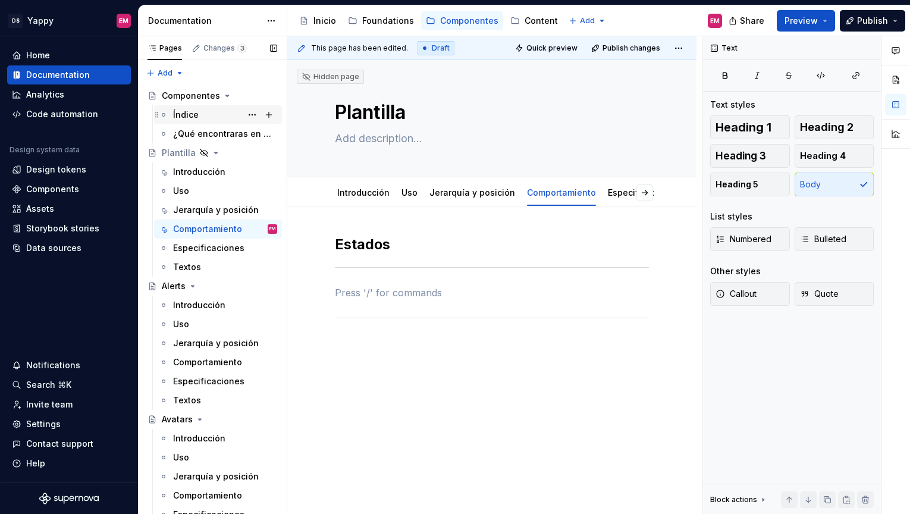
click at [186, 117] on div "Índice" at bounding box center [186, 115] width 26 height 12
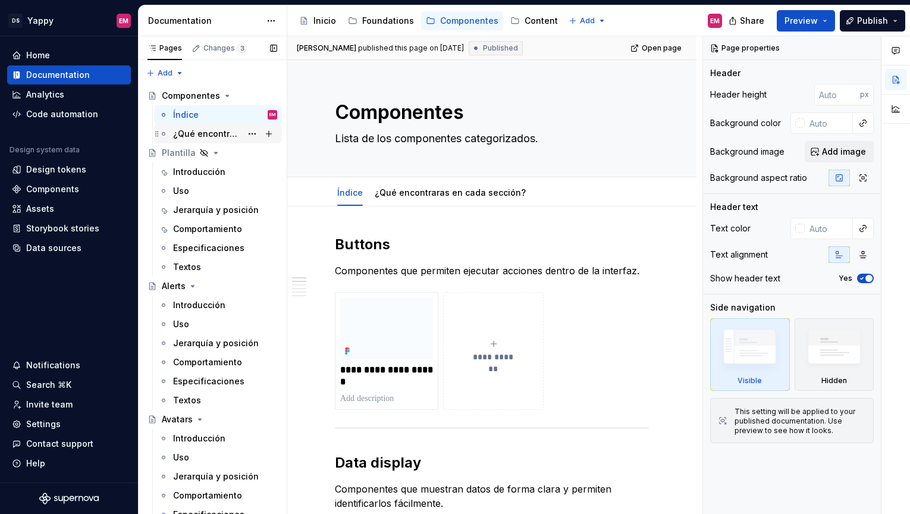
click at [200, 134] on div "¿Qué encontraras en cada sección?" at bounding box center [207, 134] width 68 height 12
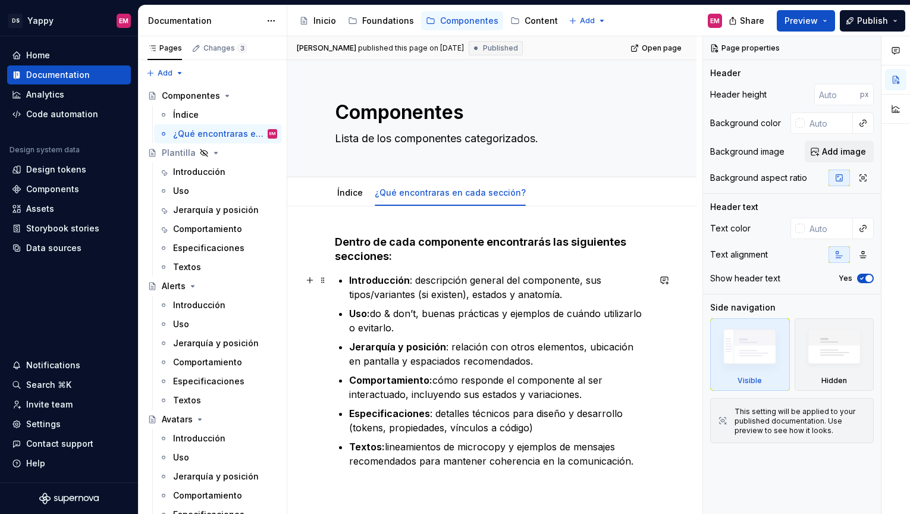
click at [600, 279] on p "Introducción : descripción general del componente, sus tipos/variantes (si exis…" at bounding box center [499, 287] width 300 height 29
type textarea "*"
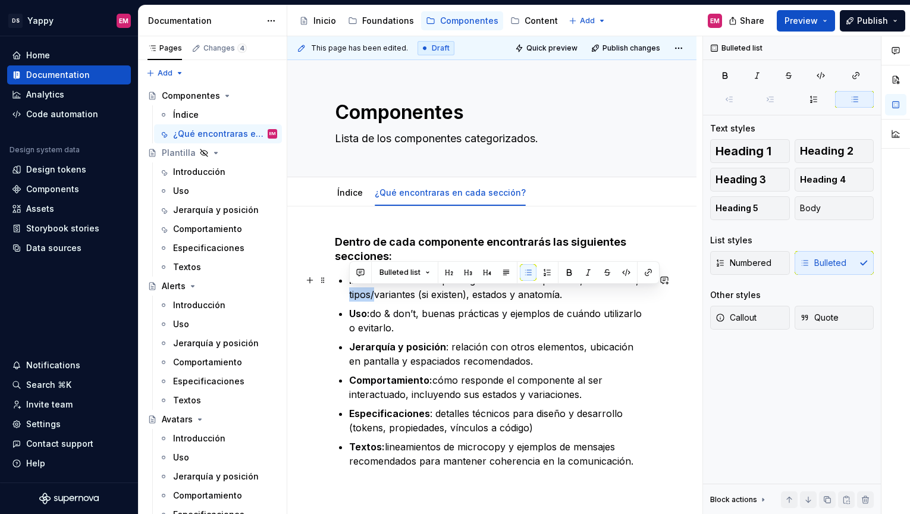
drag, startPoint x: 376, startPoint y: 295, endPoint x: 347, endPoint y: 295, distance: 29.1
click at [347, 295] on div "Dentro de cada componente encontrarás las siguientes secciones: Introducción : …" at bounding box center [492, 351] width 314 height 233
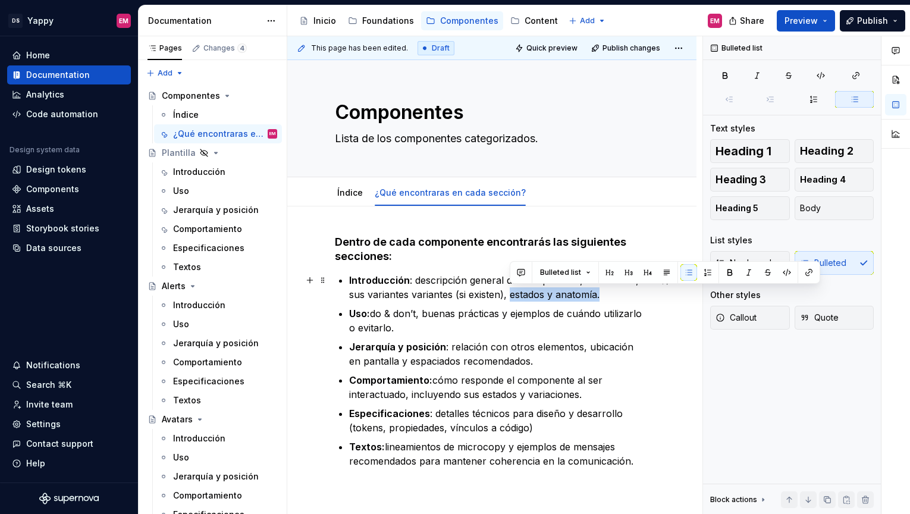
drag, startPoint x: 509, startPoint y: 295, endPoint x: 616, endPoint y: 295, distance: 106.5
click at [616, 295] on p "Introducción : descripción general del componente, su antomía, sus variantes va…" at bounding box center [499, 287] width 300 height 29
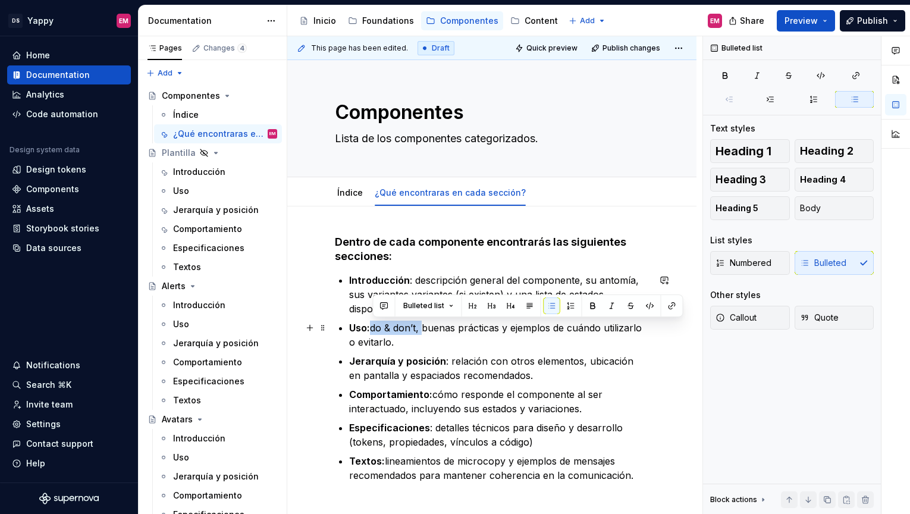
drag, startPoint x: 423, startPoint y: 329, endPoint x: 374, endPoint y: 330, distance: 48.8
click at [374, 330] on p "Uso: do & don’t, buenas prácticas y ejemplos de cuándo utilizarlo o evitarlo." at bounding box center [499, 335] width 300 height 29
copy p "do & don’t,"
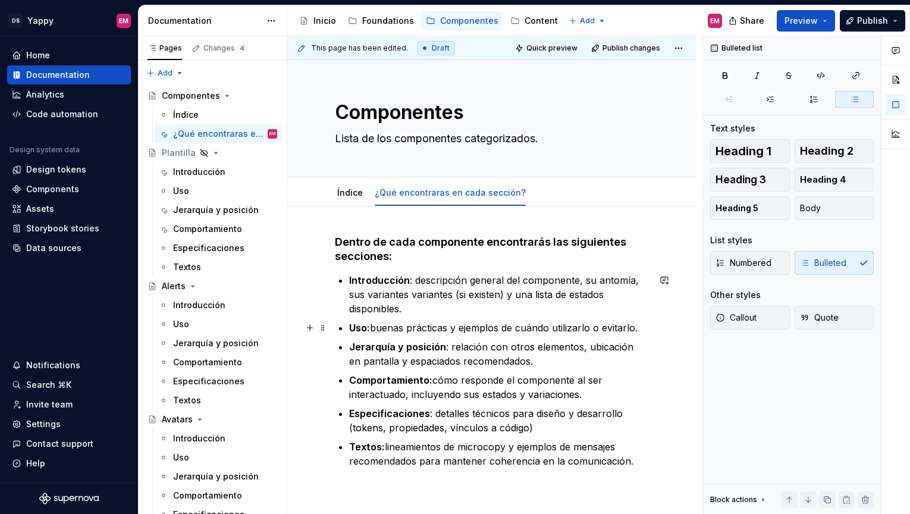
click at [457, 328] on p "Uso: buenas prácticas y ejemplos de cuándo utilizarlo o evitarlo." at bounding box center [499, 328] width 300 height 14
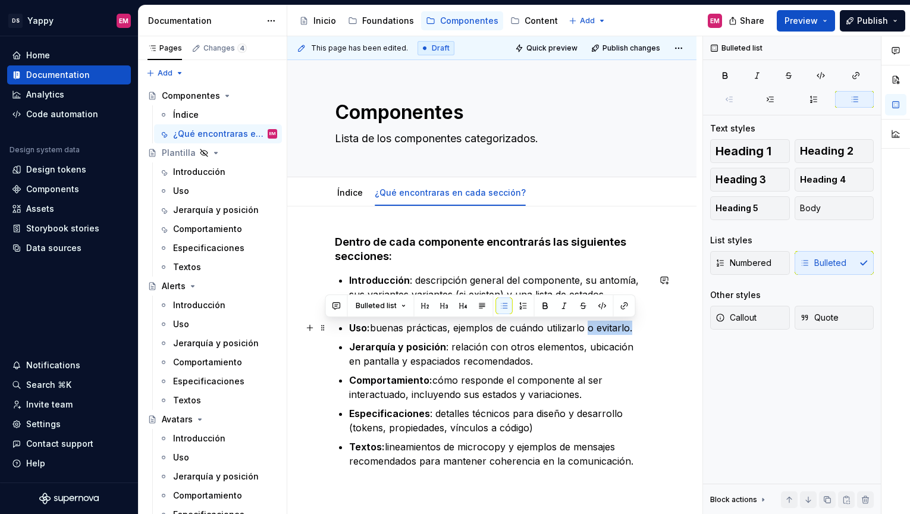
drag, startPoint x: 590, startPoint y: 327, endPoint x: 648, endPoint y: 327, distance: 57.7
click at [648, 327] on p "Uso: buenas prácticas, ejemplos de cuándo utilizarlo o evitarlo." at bounding box center [499, 328] width 300 height 14
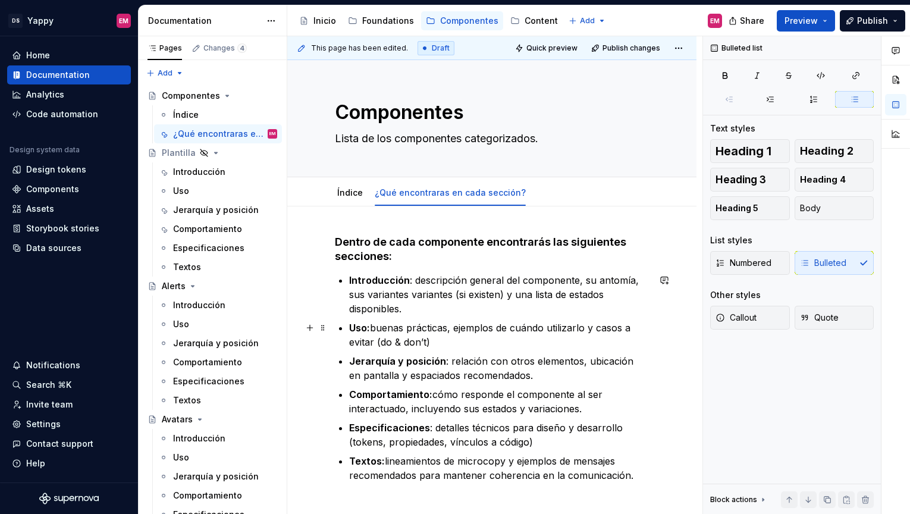
click at [490, 338] on p "Uso: buenas prácticas, ejemplos de cuándo utilizarlo y casos a evitar (do & don…" at bounding box center [499, 335] width 300 height 29
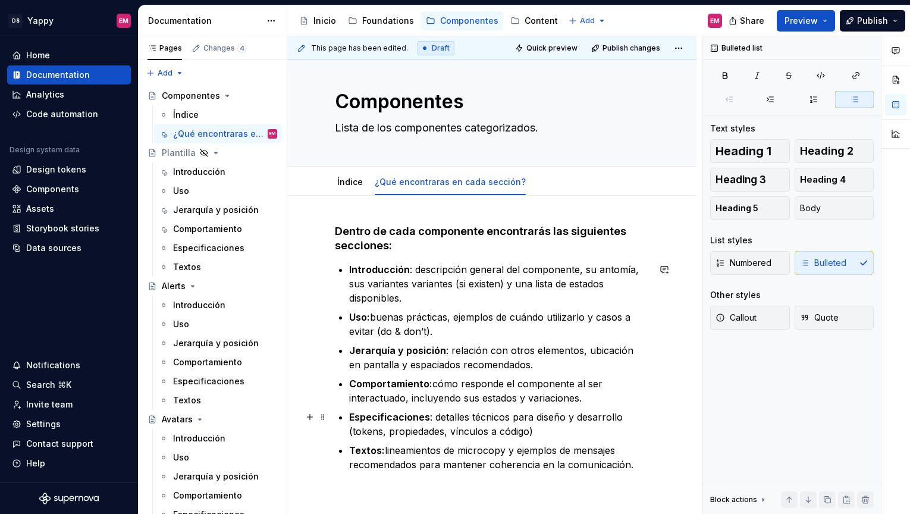
scroll to position [38, 0]
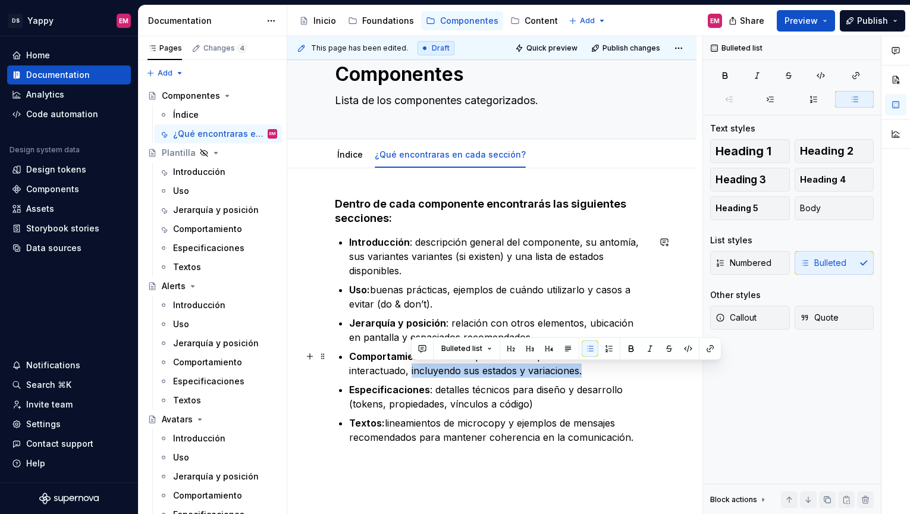
drag, startPoint x: 410, startPoint y: 370, endPoint x: 619, endPoint y: 374, distance: 208.8
click at [619, 374] on p "Comportamiento: cómo responde el componente al ser interactuado, incluyendo sus…" at bounding box center [499, 363] width 300 height 29
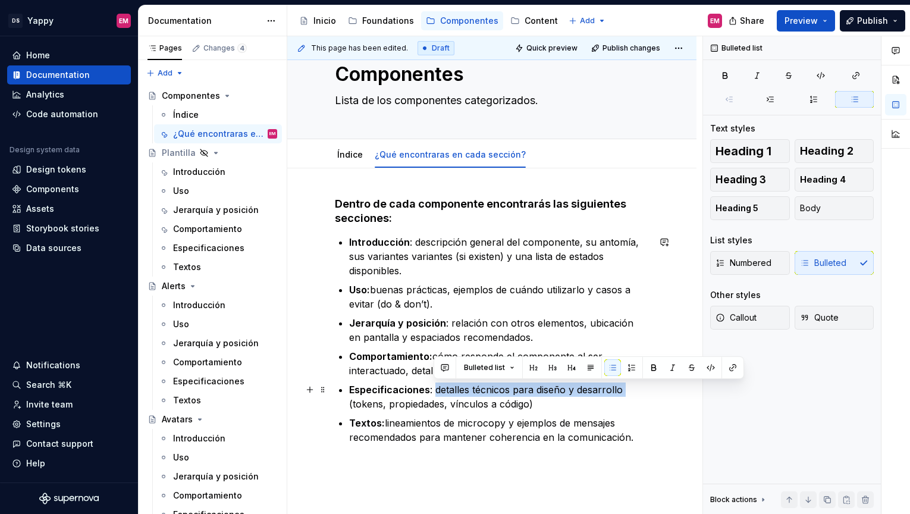
drag, startPoint x: 433, startPoint y: 391, endPoint x: 622, endPoint y: 390, distance: 189.2
click at [622, 390] on p "Especificaciones : detalles técnicos para diseño y desarrollo (tokens, propieda…" at bounding box center [499, 397] width 300 height 29
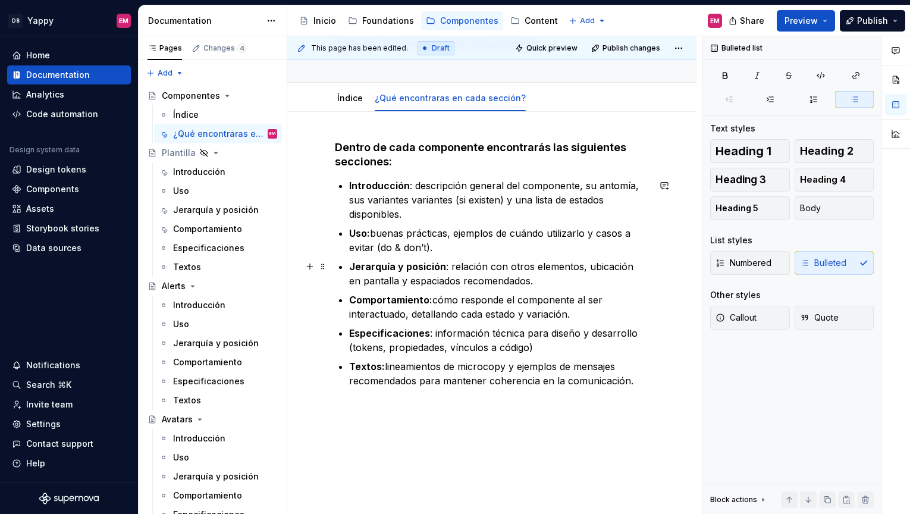
scroll to position [71, 0]
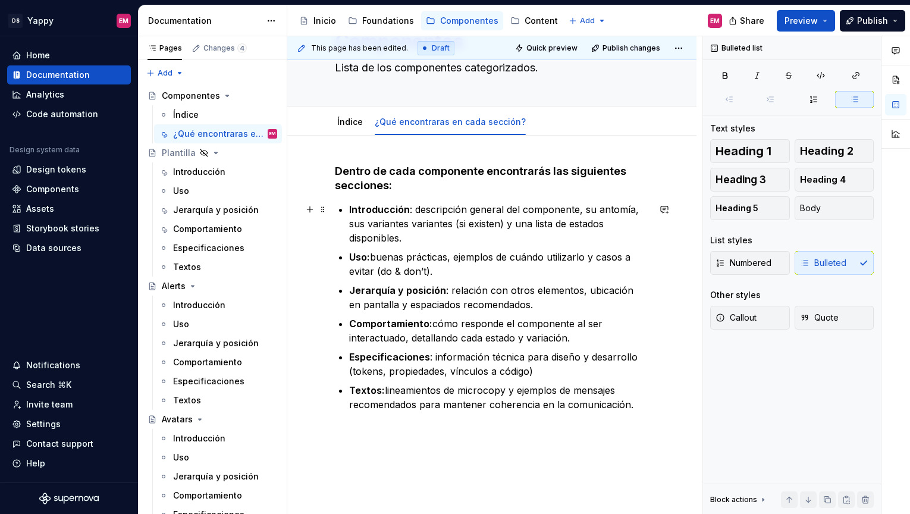
click at [461, 225] on p "Introducción : descripción general del componente, su antomía, sus variantes va…" at bounding box center [499, 223] width 300 height 43
drag, startPoint x: 453, startPoint y: 222, endPoint x: 425, endPoint y: 222, distance: 28.6
click at [425, 222] on p "Introducción : descripción general del componente, su antomía, sus variantes va…" at bounding box center [499, 223] width 300 height 43
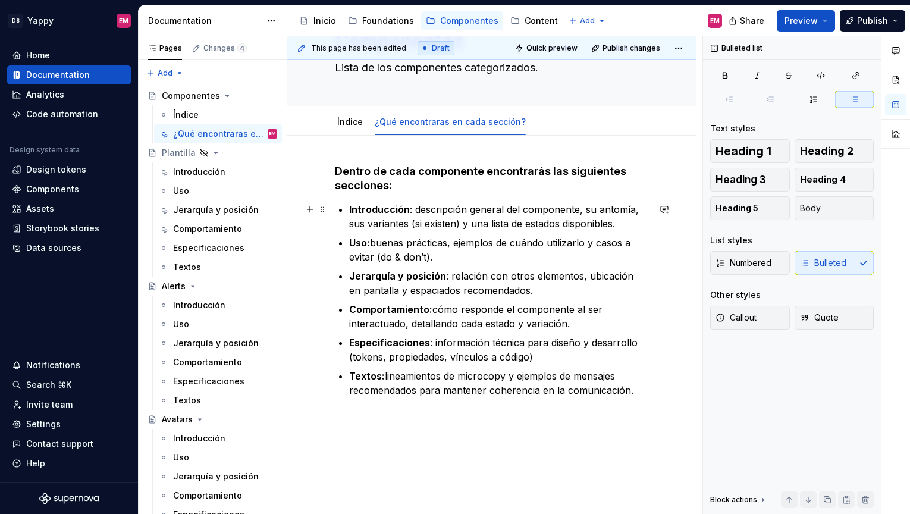
click at [607, 208] on p "Introducción : descripción general del componente, su antomía, sus variantes (s…" at bounding box center [499, 216] width 300 height 29
click at [860, 16] on span "Publish" at bounding box center [872, 21] width 31 height 12
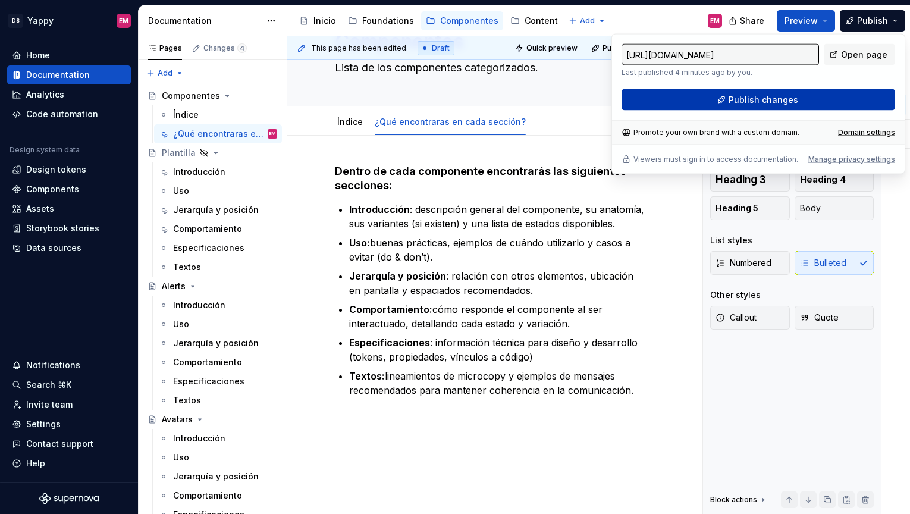
click at [713, 104] on button "Publish changes" at bounding box center [759, 99] width 274 height 21
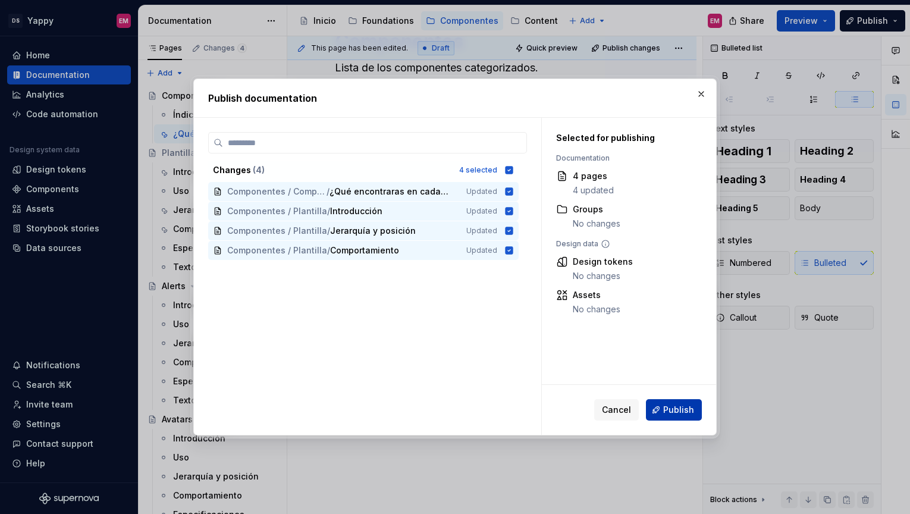
click at [669, 399] on button "Publish" at bounding box center [674, 409] width 56 height 21
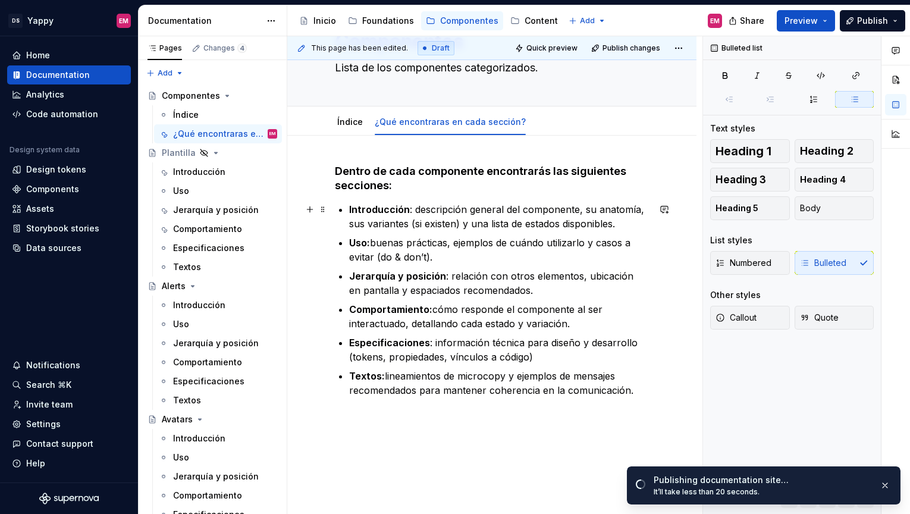
click at [410, 223] on p "Introducción : descripción general del componente, su anatomía, sus variantes (…" at bounding box center [499, 216] width 300 height 29
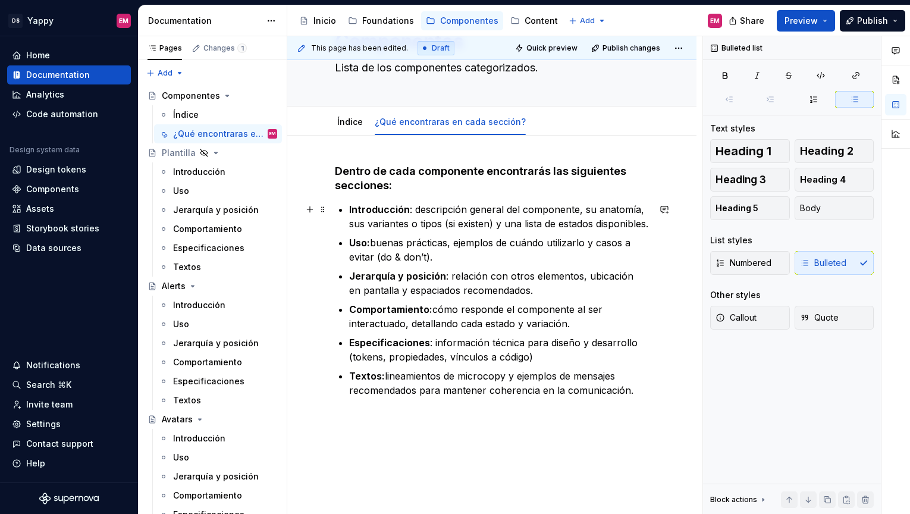
click at [499, 227] on p "Introducción : descripción general del componente, su anatomía, sus variantes o…" at bounding box center [499, 216] width 300 height 29
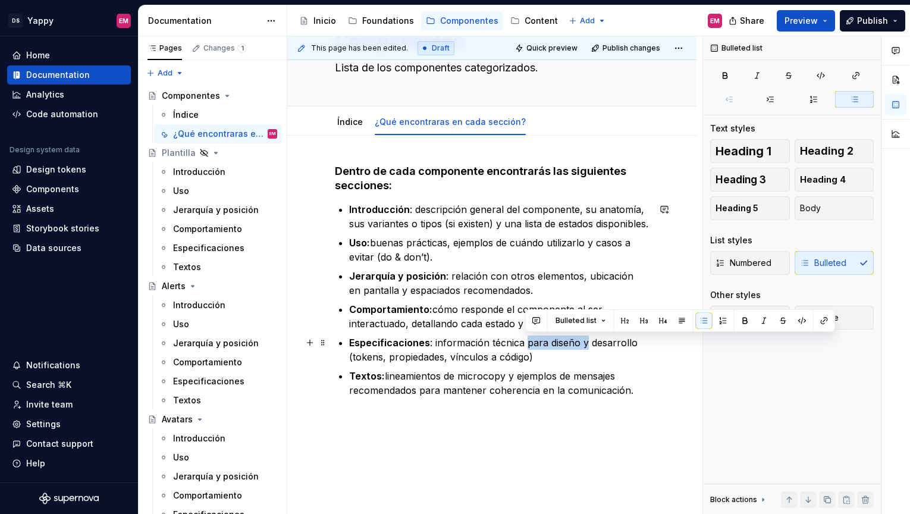
drag, startPoint x: 525, startPoint y: 344, endPoint x: 585, endPoint y: 344, distance: 60.1
click at [585, 344] on p "Especificaciones : información técnica para diseño y desarrollo (tokens, propie…" at bounding box center [499, 350] width 300 height 29
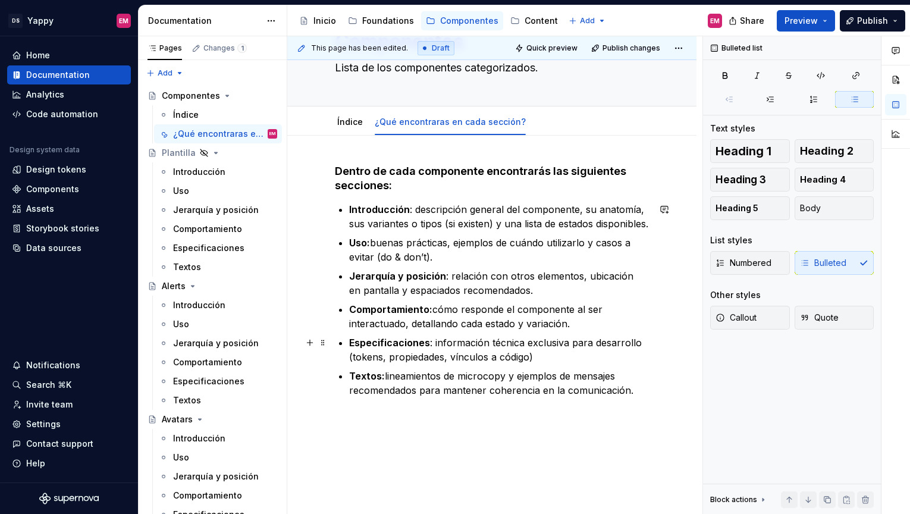
click at [352, 356] on p "Especificaciones : información técnica exclusiva para desarrollo (tokens, propi…" at bounding box center [499, 350] width 300 height 29
click at [481, 358] on p "Especificaciones : información técnica exclusiva para desarrollo (design tokens…" at bounding box center [499, 350] width 300 height 29
click at [859, 20] on span "Publish" at bounding box center [872, 21] width 31 height 12
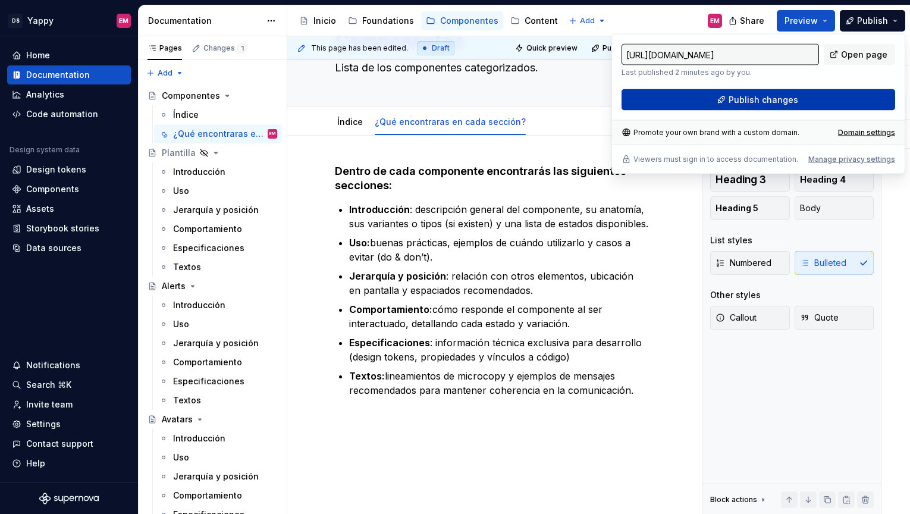
click at [748, 105] on span "Publish changes" at bounding box center [764, 100] width 70 height 12
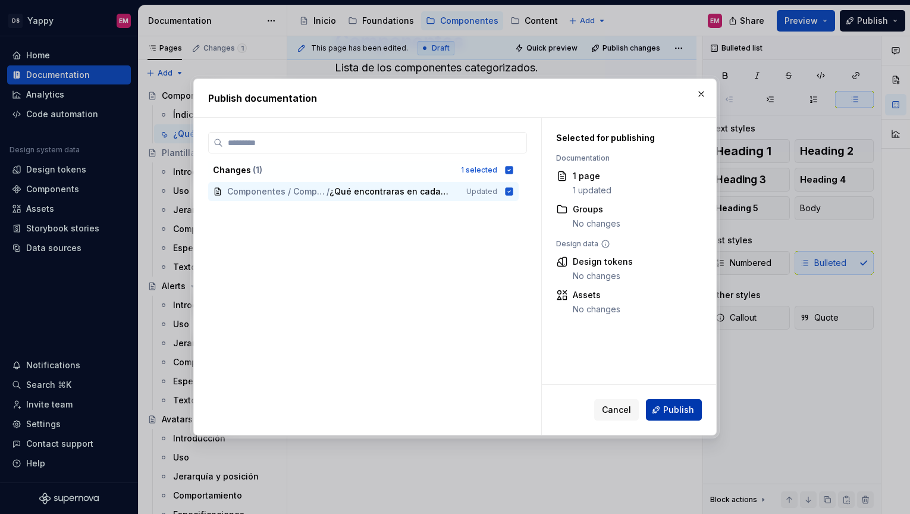
click at [680, 403] on button "Publish" at bounding box center [674, 409] width 56 height 21
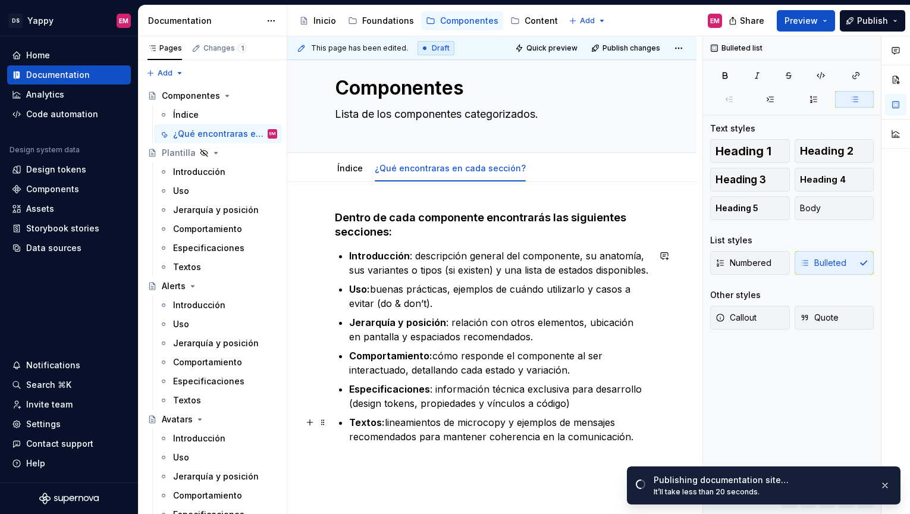
scroll to position [21, 0]
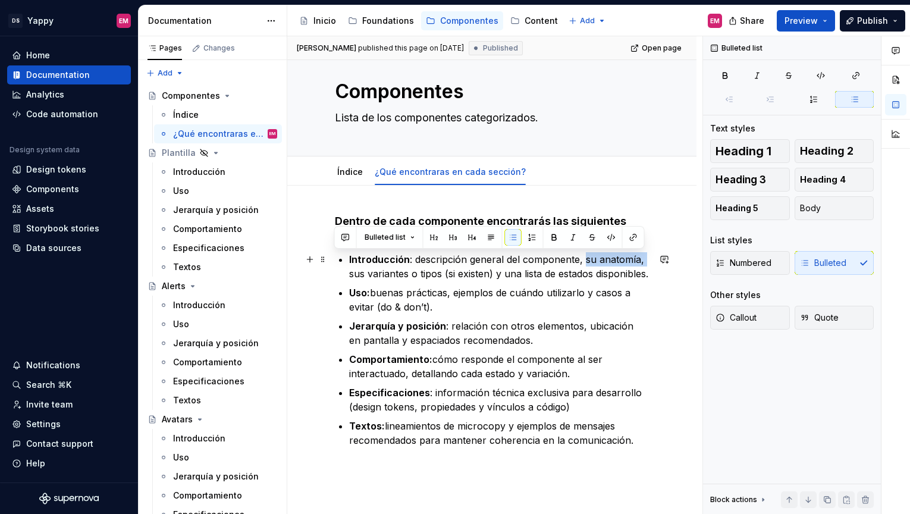
drag, startPoint x: 582, startPoint y: 256, endPoint x: 645, endPoint y: 260, distance: 63.2
click at [645, 260] on p "Introducción : descripción general del componente, su anatomía, sus variantes o…" at bounding box center [499, 266] width 300 height 29
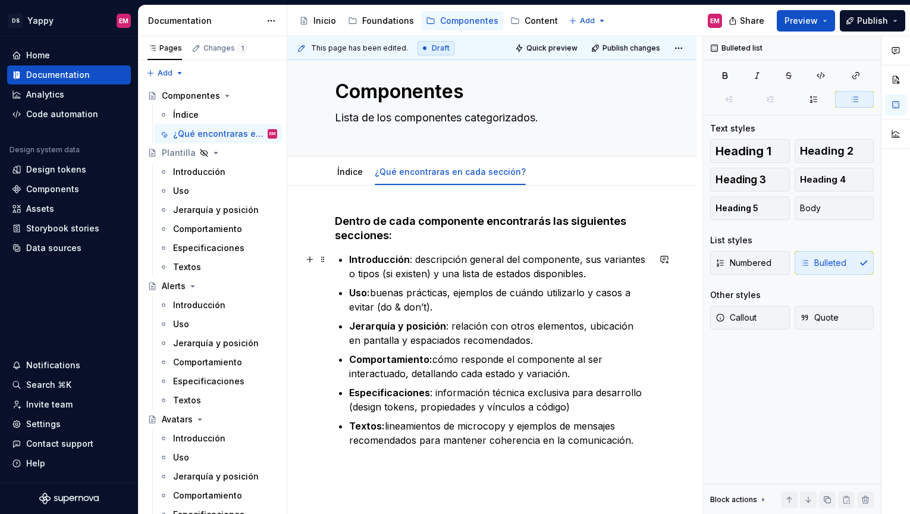
click at [434, 277] on p "Introducción : descripción general del componente, sus variantes o tipos (si ex…" at bounding box center [499, 266] width 300 height 29
click at [592, 274] on p "Introducción : descripción general del componente, sus variantes o tipos (si ex…" at bounding box center [499, 266] width 300 height 29
click at [582, 272] on p "Introducción : descripción general del componente, sus variantes o tipos (si ex…" at bounding box center [499, 266] width 300 height 29
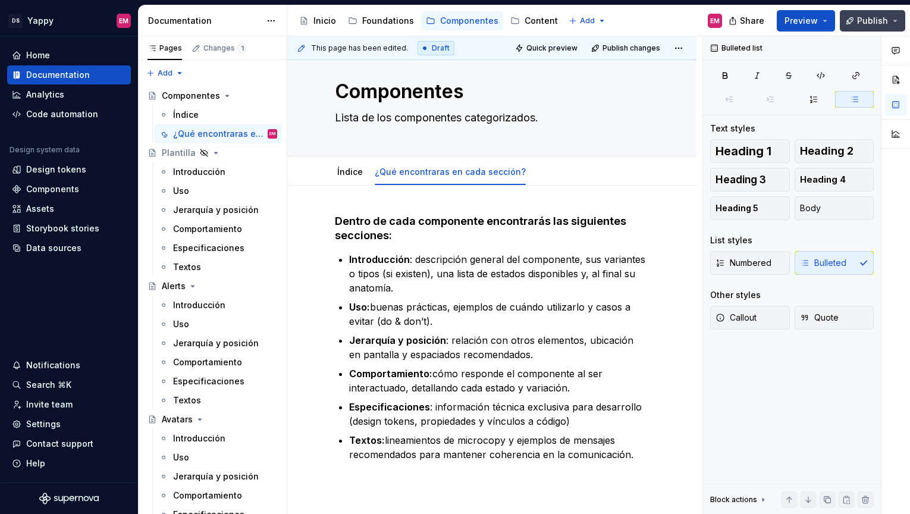
click at [872, 16] on span "Publish" at bounding box center [872, 21] width 31 height 12
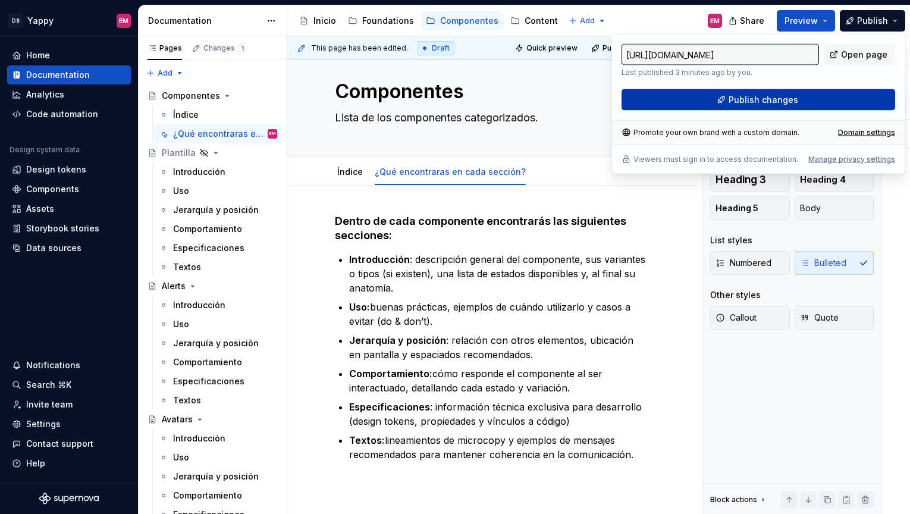
click at [700, 102] on button "Publish changes" at bounding box center [759, 99] width 274 height 21
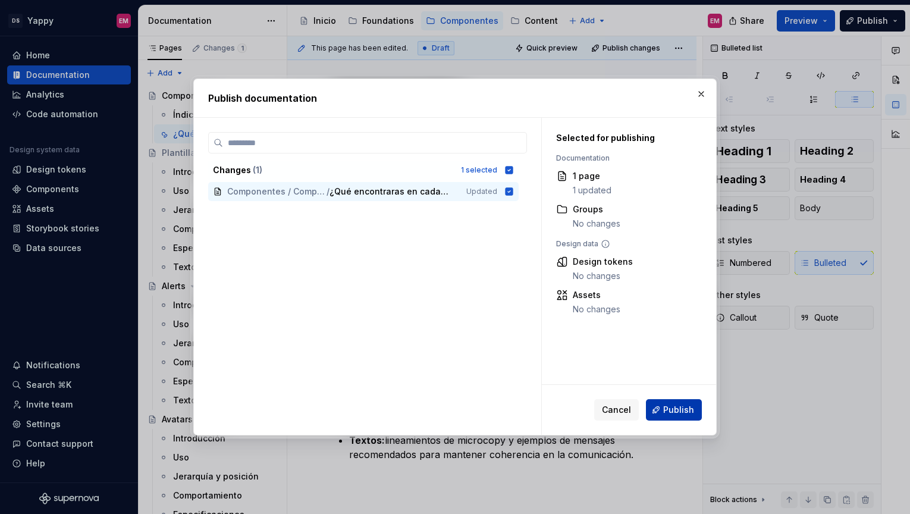
click at [681, 417] on button "Publish" at bounding box center [674, 409] width 56 height 21
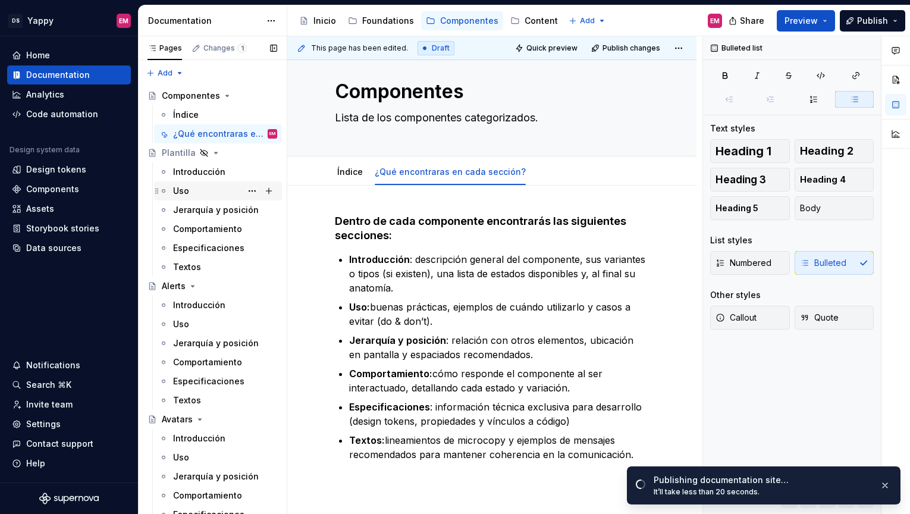
click at [189, 189] on div "Uso" at bounding box center [225, 191] width 104 height 17
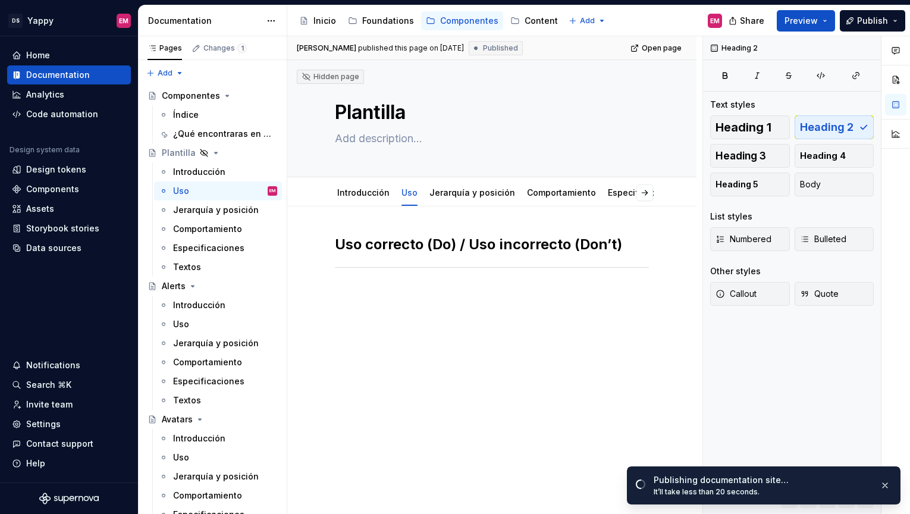
click at [349, 282] on div "Uso correcto (Do) / Uso incorrecto (Don’t)" at bounding box center [492, 264] width 314 height 59
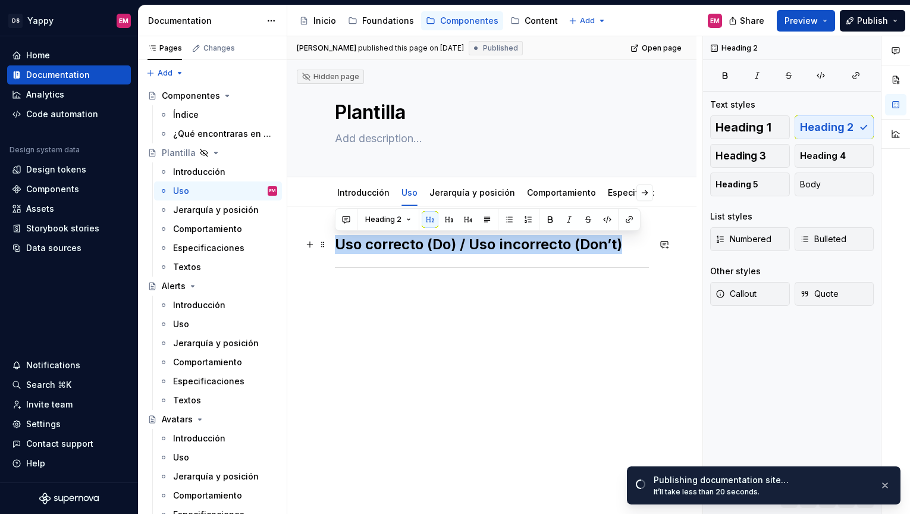
click at [333, 247] on div "Uso correcto (Do) / Uso incorrecto (Don’t)" at bounding box center [491, 327] width 409 height 242
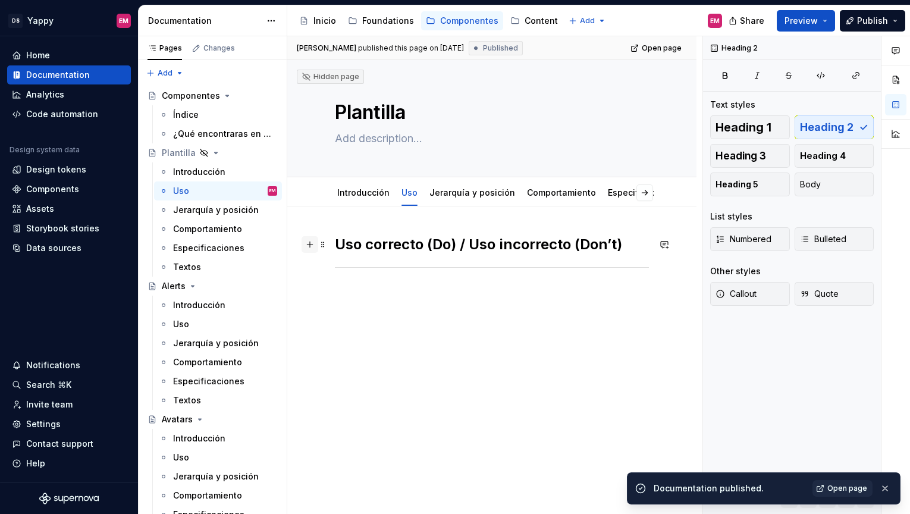
click at [312, 245] on button "button" at bounding box center [310, 244] width 17 height 17
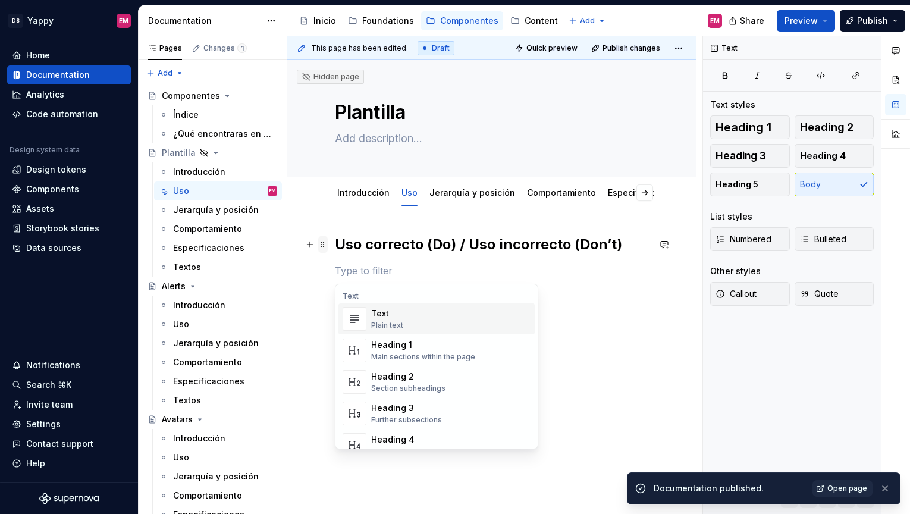
click at [324, 244] on span at bounding box center [323, 244] width 10 height 17
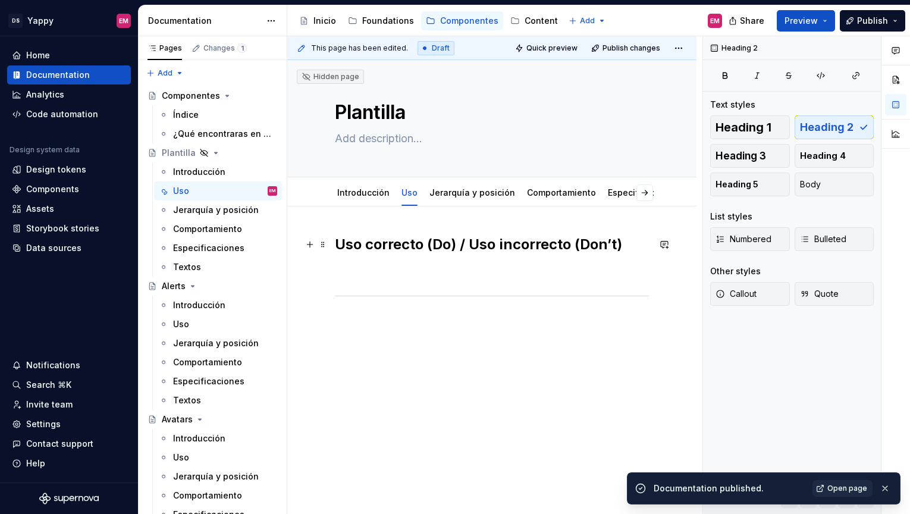
click at [344, 246] on h2 "Uso correcto (Do) / Uso incorrecto (Don’t)" at bounding box center [492, 244] width 314 height 19
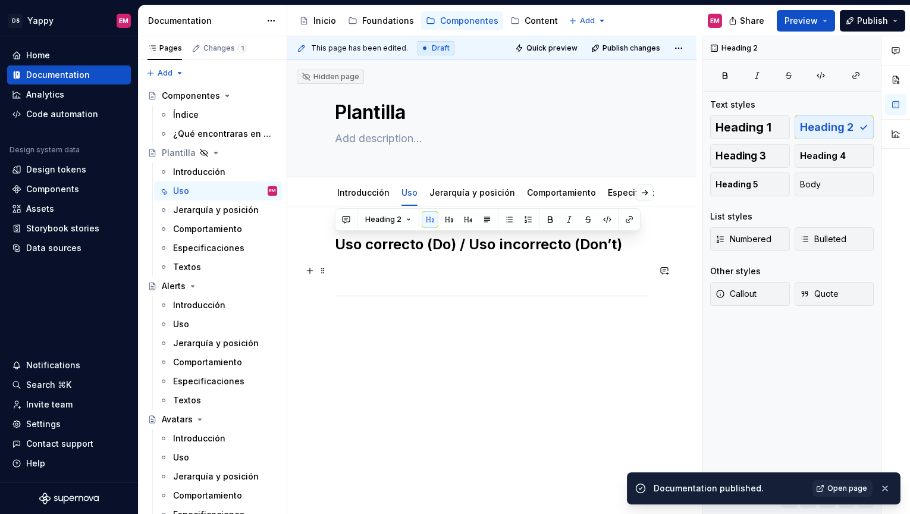
click at [352, 272] on p at bounding box center [492, 271] width 314 height 14
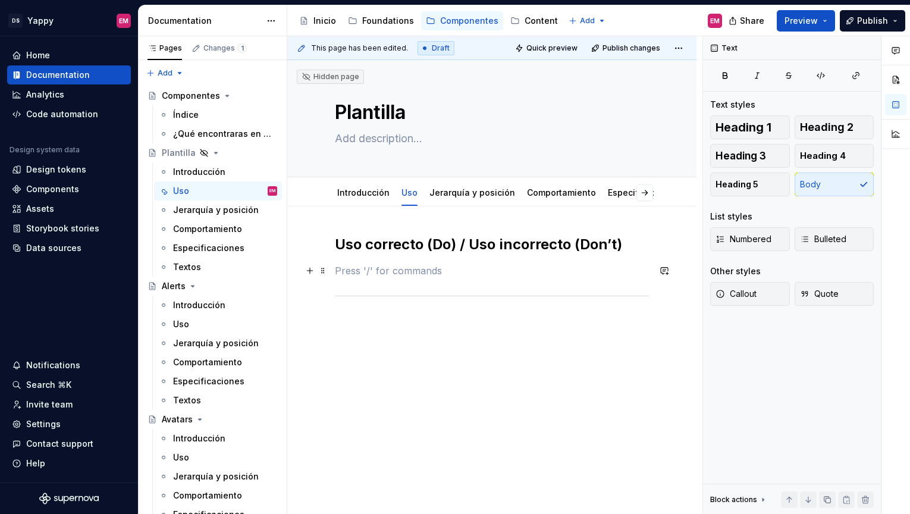
type textarea "*"
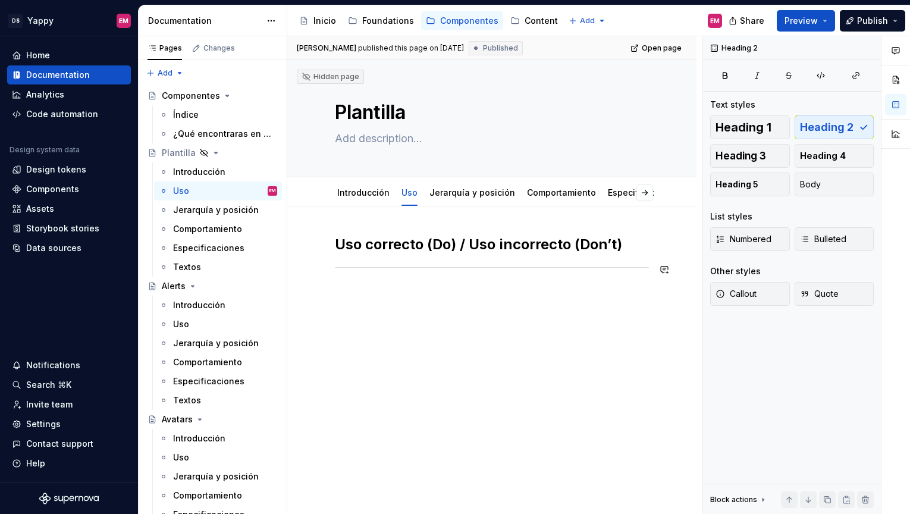
click at [334, 299] on div "Uso correcto (Do) / Uso incorrecto (Don’t)" at bounding box center [491, 327] width 409 height 242
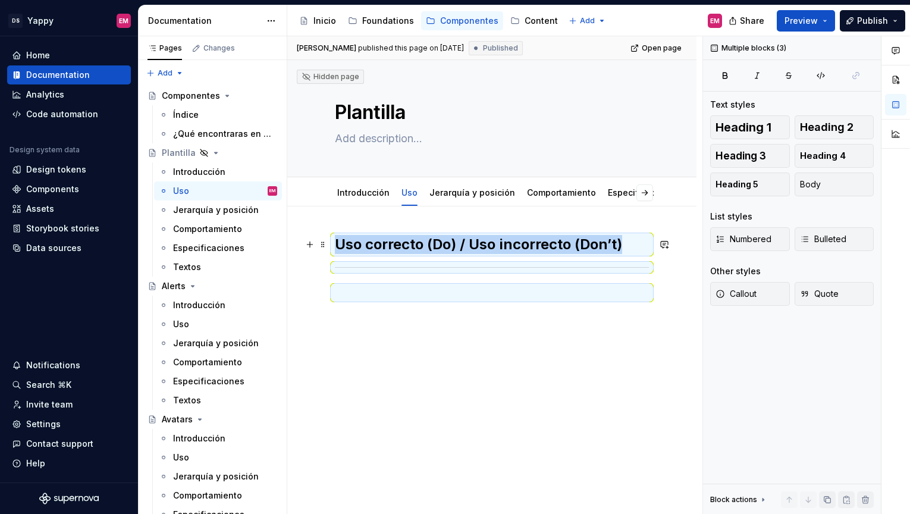
click at [335, 239] on h2 "Uso correcto (Do) / Uso incorrecto (Don’t)" at bounding box center [492, 244] width 314 height 19
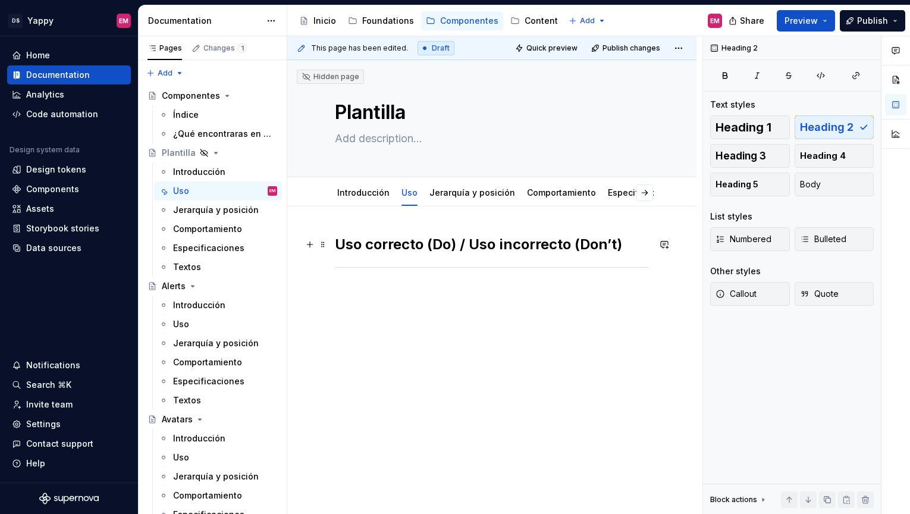
paste div
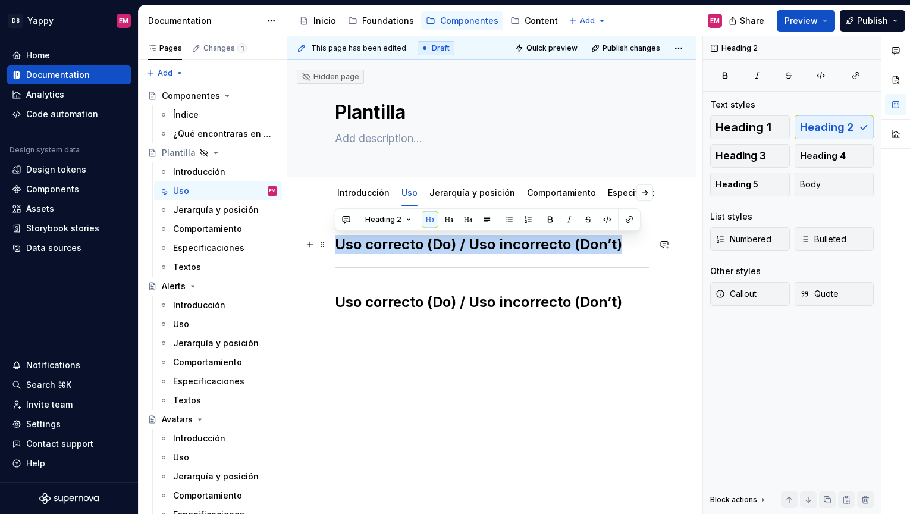
drag, startPoint x: 340, startPoint y: 245, endPoint x: 680, endPoint y: 244, distance: 340.3
click at [680, 244] on div "Uso correcto (Do) / Uso incorrecto (Don’t) Uso correcto (Do) / Uso incorrecto (…" at bounding box center [491, 365] width 409 height 319
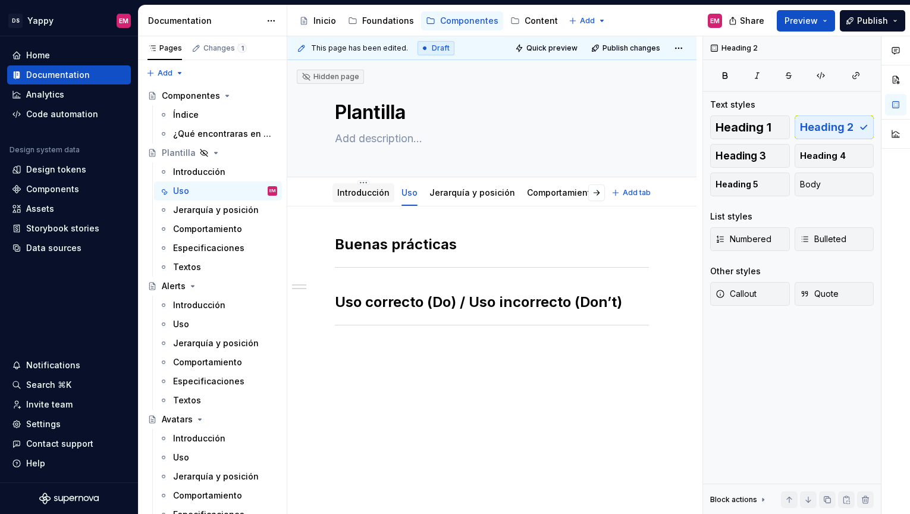
click at [349, 201] on div "Introducción" at bounding box center [364, 192] width 62 height 19
click at [350, 201] on div "Introducción" at bounding box center [364, 192] width 62 height 19
click at [350, 194] on link "Introducción" at bounding box center [363, 192] width 52 height 10
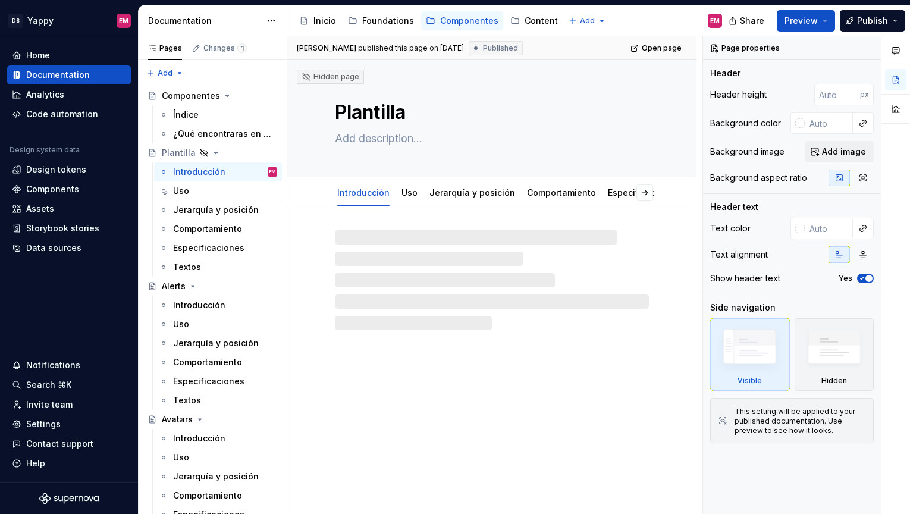
type textarea "*"
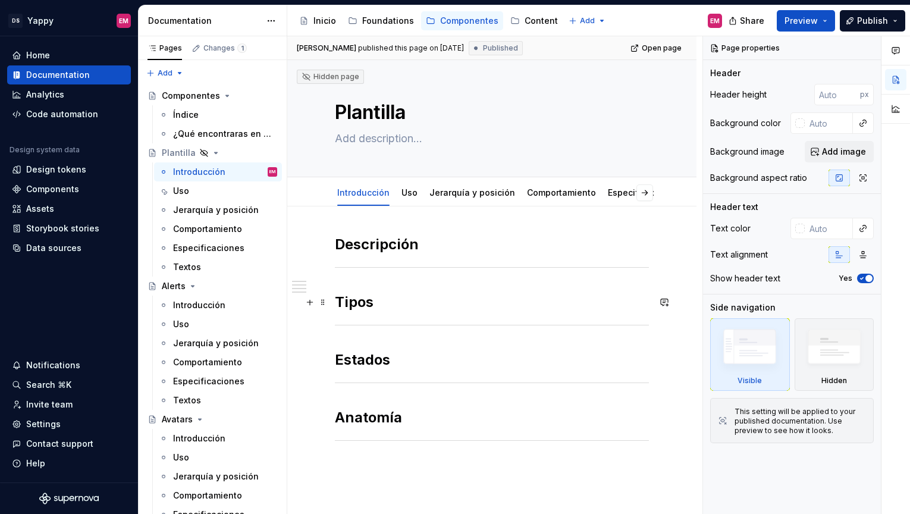
click at [383, 304] on h2 "Tipos" at bounding box center [492, 302] width 314 height 19
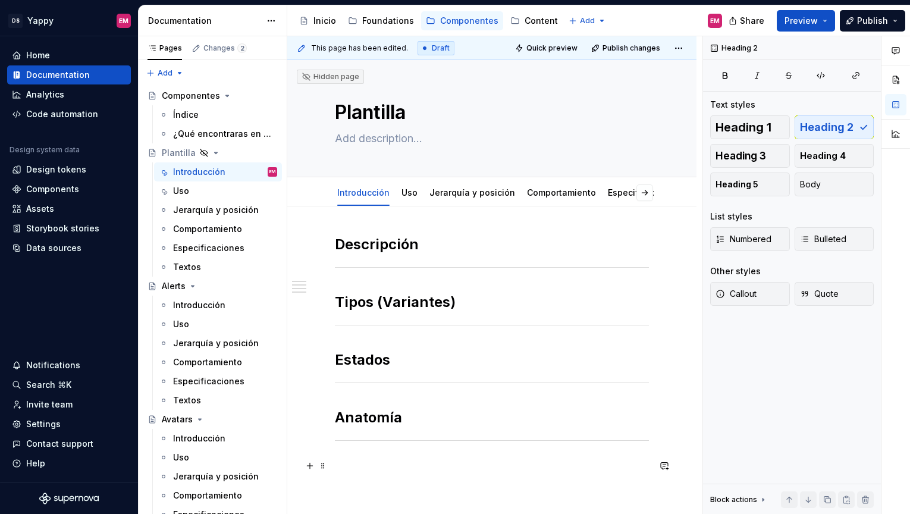
click at [412, 462] on p at bounding box center [492, 466] width 314 height 14
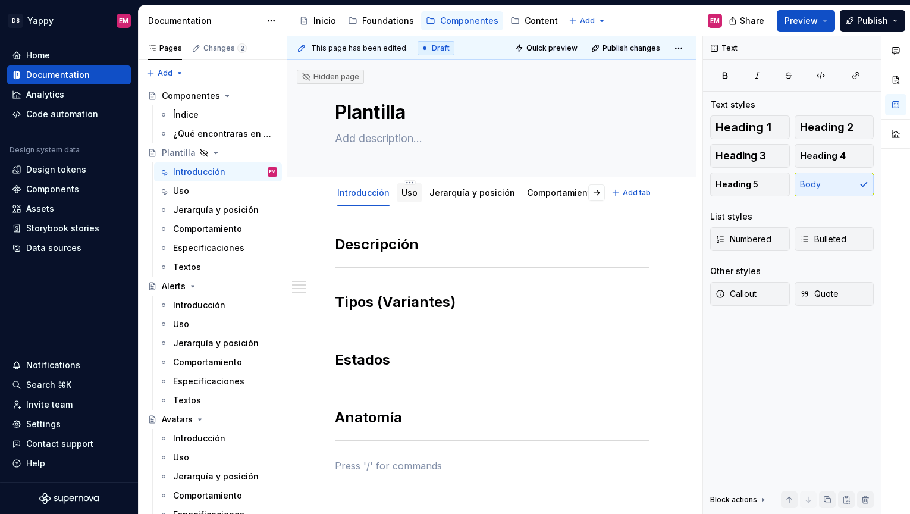
click at [397, 199] on div "Uso" at bounding box center [410, 192] width 26 height 19
click at [402, 199] on div "Uso" at bounding box center [410, 193] width 16 height 14
click at [403, 199] on div "Uso" at bounding box center [410, 193] width 16 height 14
click at [405, 197] on div "Uso" at bounding box center [410, 193] width 16 height 12
click at [397, 193] on div "Uso" at bounding box center [410, 192] width 26 height 19
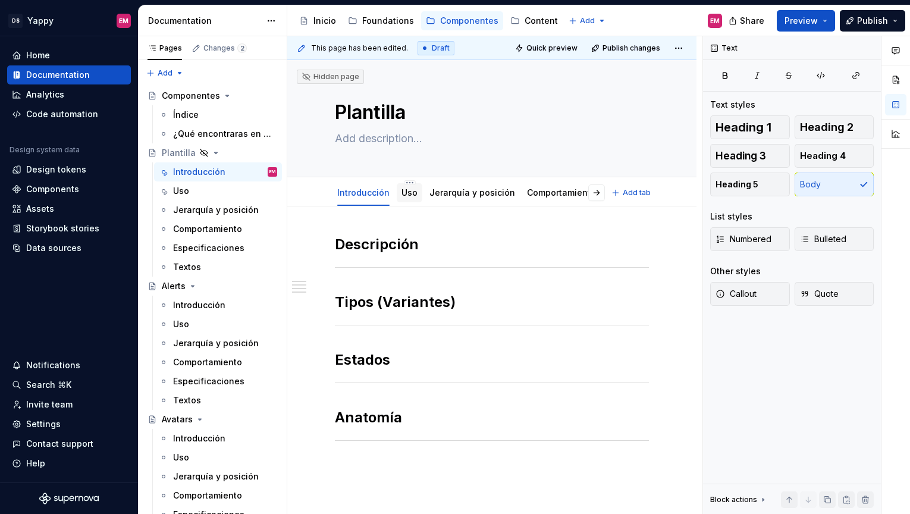
click at [404, 195] on link "Uso" at bounding box center [410, 192] width 16 height 10
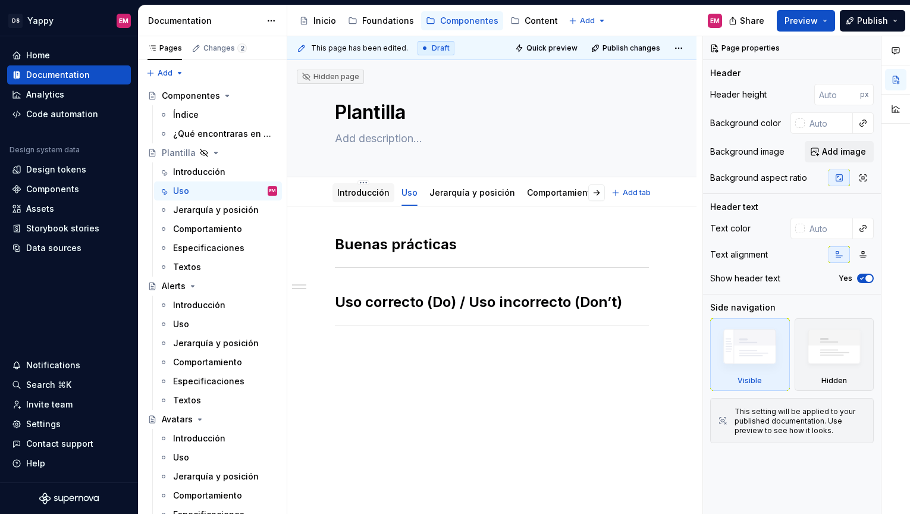
click at [355, 192] on link "Introducción" at bounding box center [363, 192] width 52 height 10
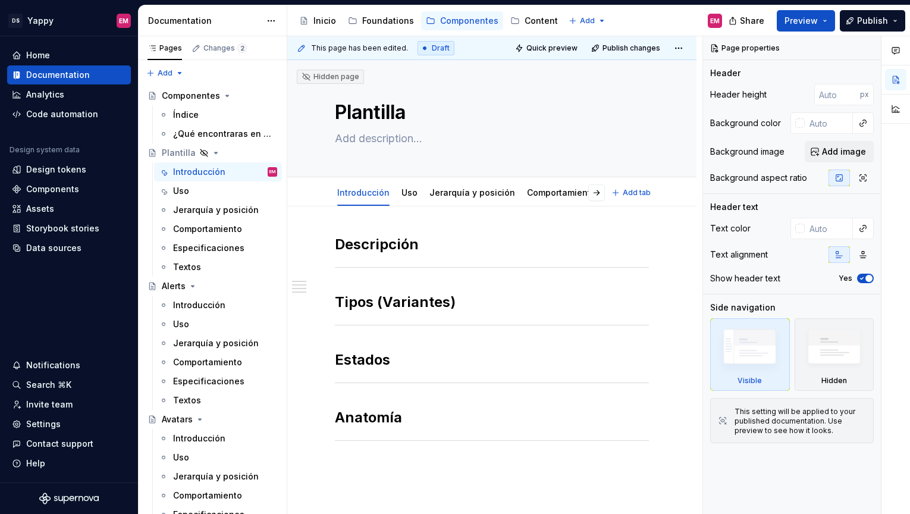
type textarea "*"
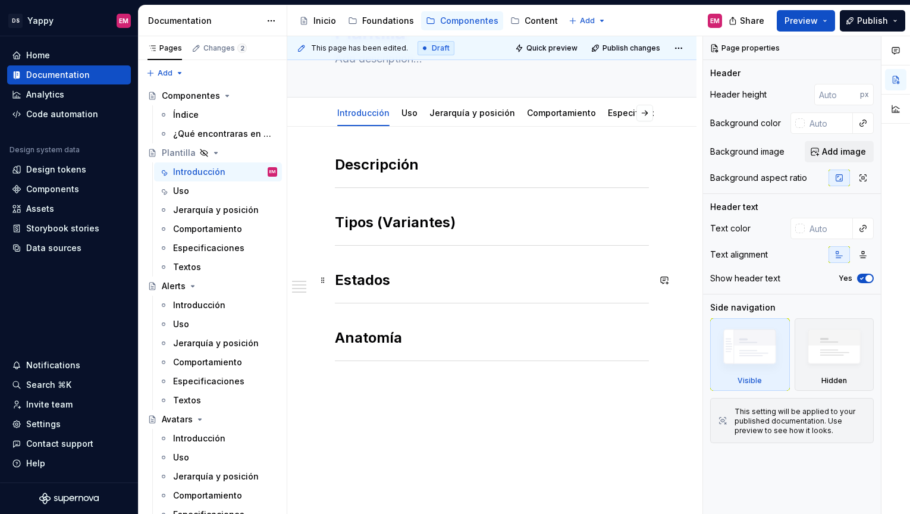
scroll to position [127, 0]
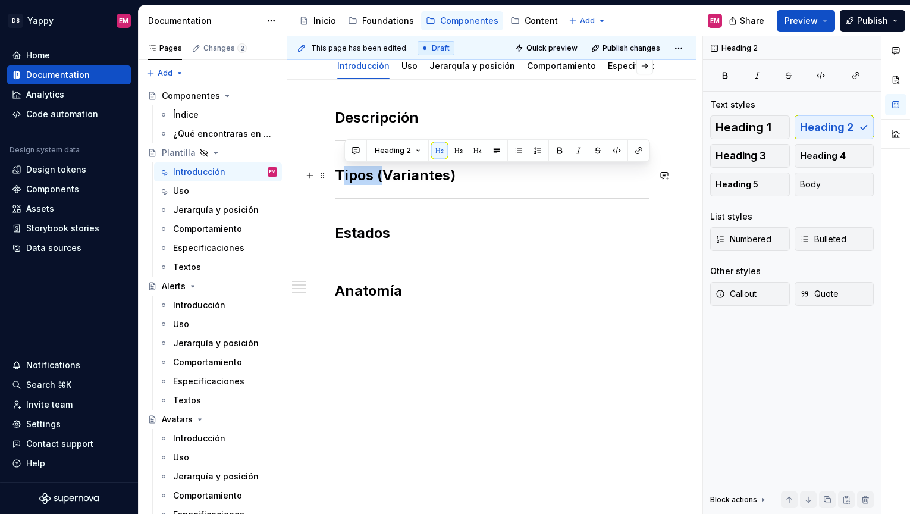
drag, startPoint x: 383, startPoint y: 174, endPoint x: 343, endPoint y: 174, distance: 40.5
click at [343, 174] on h2 "Tipos (Variantes)" at bounding box center [492, 175] width 314 height 19
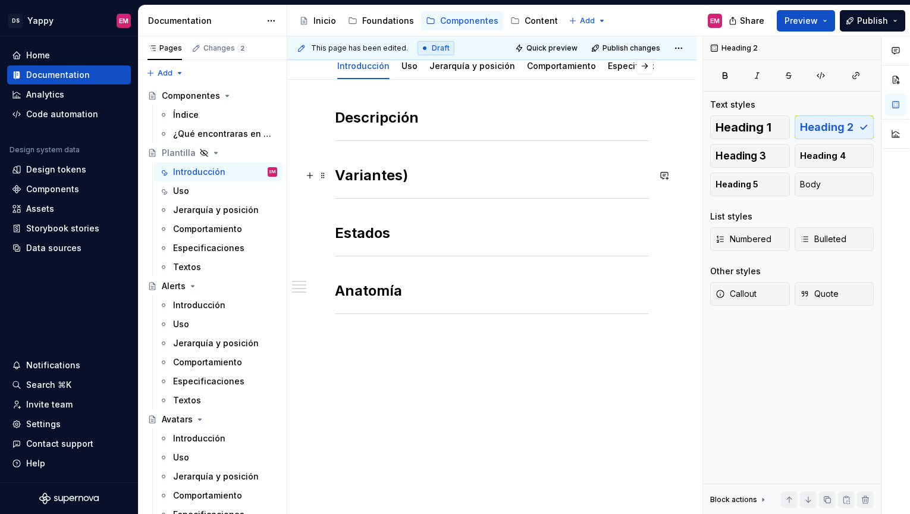
click at [413, 174] on h2 "Variantes)" at bounding box center [492, 175] width 314 height 19
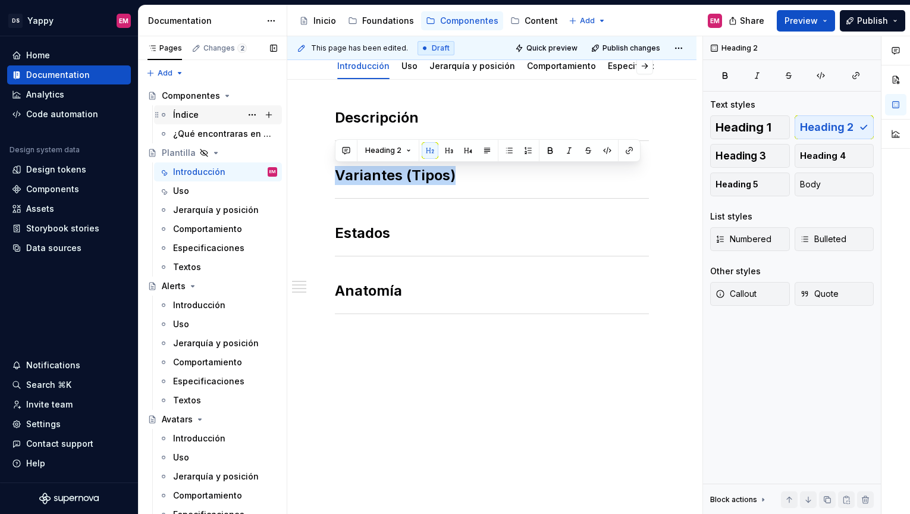
click at [188, 112] on div "Índice" at bounding box center [186, 115] width 26 height 12
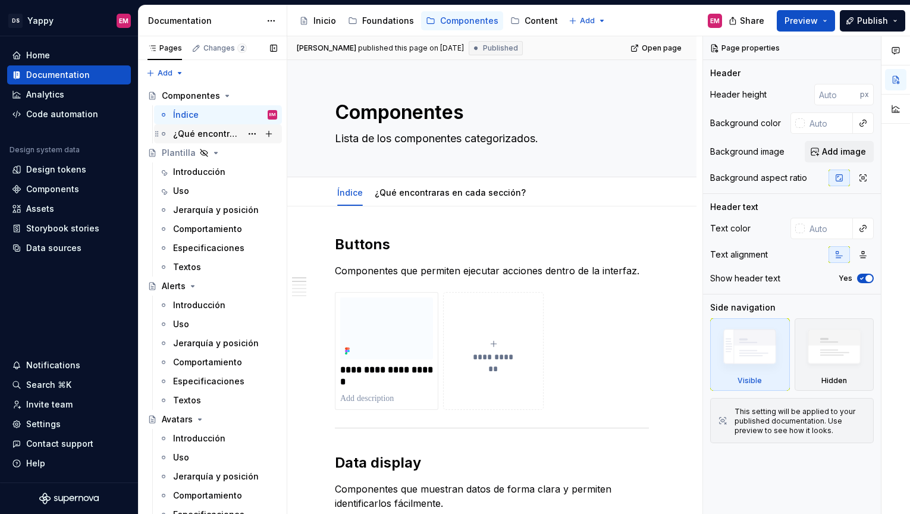
click at [209, 135] on div "¿Qué encontraras en cada sección?" at bounding box center [207, 134] width 68 height 12
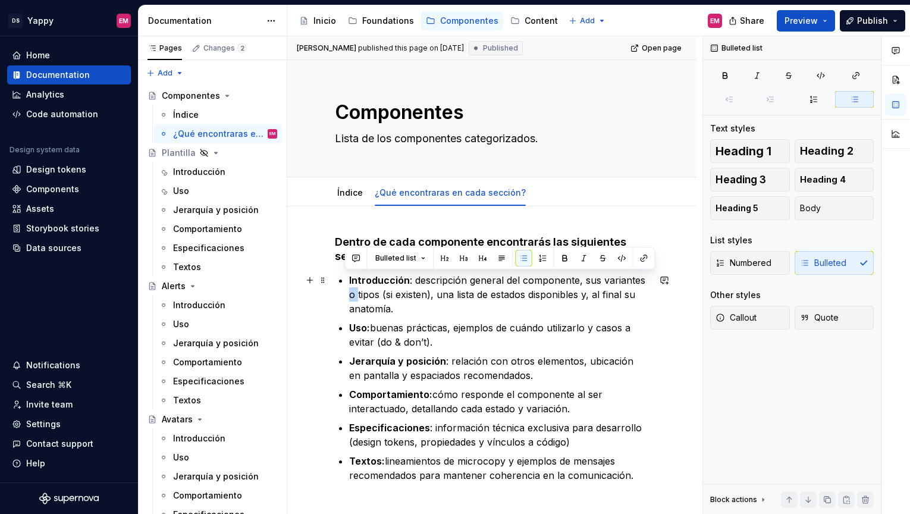
drag, startPoint x: 646, startPoint y: 278, endPoint x: 653, endPoint y: 279, distance: 6.6
click at [649, 279] on p "Introducción : descripción general del componente, sus variantes o tipos (si ex…" at bounding box center [499, 294] width 300 height 43
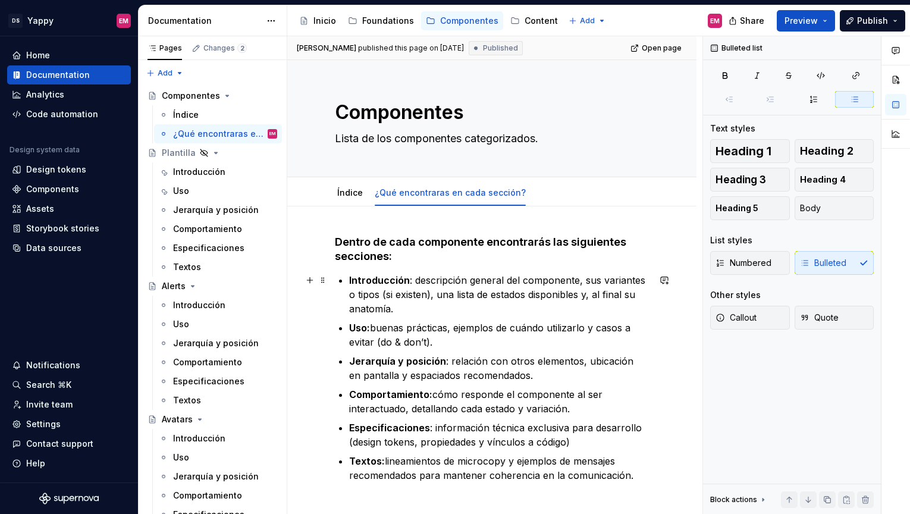
click at [431, 313] on p "Introducción : descripción general del componente, sus variantes o tipos (si ex…" at bounding box center [499, 294] width 300 height 43
click at [195, 167] on div "Introducción" at bounding box center [199, 172] width 52 height 12
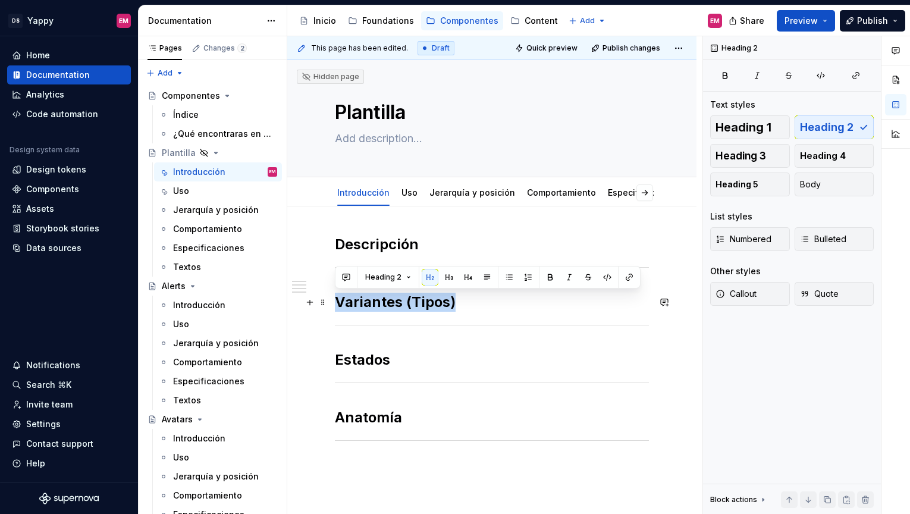
drag, startPoint x: 468, startPoint y: 301, endPoint x: 336, endPoint y: 301, distance: 132.1
click at [336, 301] on h2 "Variantes (Tipos)" at bounding box center [492, 302] width 314 height 19
click at [189, 309] on div "Introducción" at bounding box center [199, 305] width 52 height 12
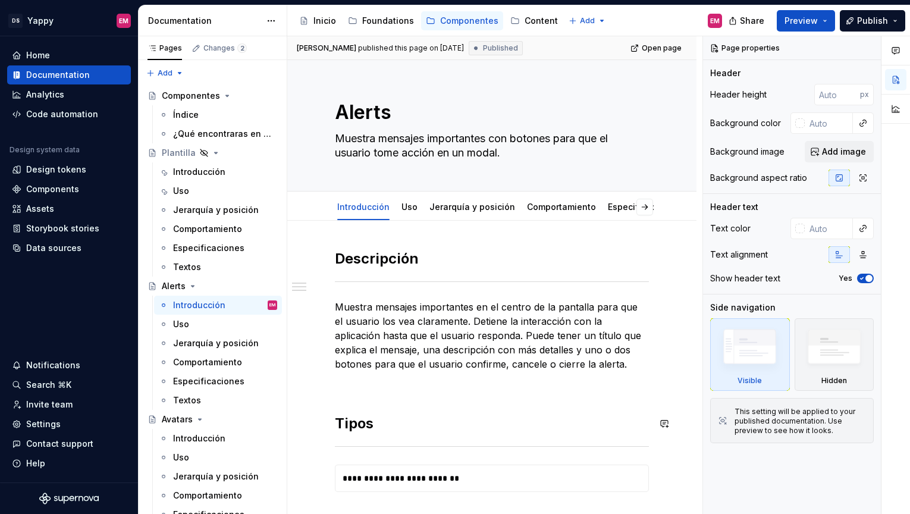
scroll to position [190, 0]
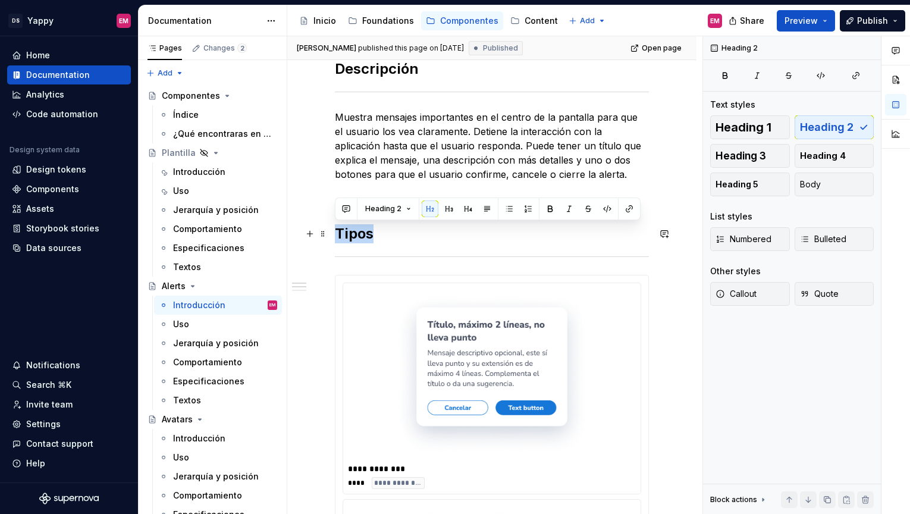
drag, startPoint x: 337, startPoint y: 233, endPoint x: 383, endPoint y: 231, distance: 46.4
click at [383, 233] on h2 "Tipos" at bounding box center [492, 233] width 314 height 19
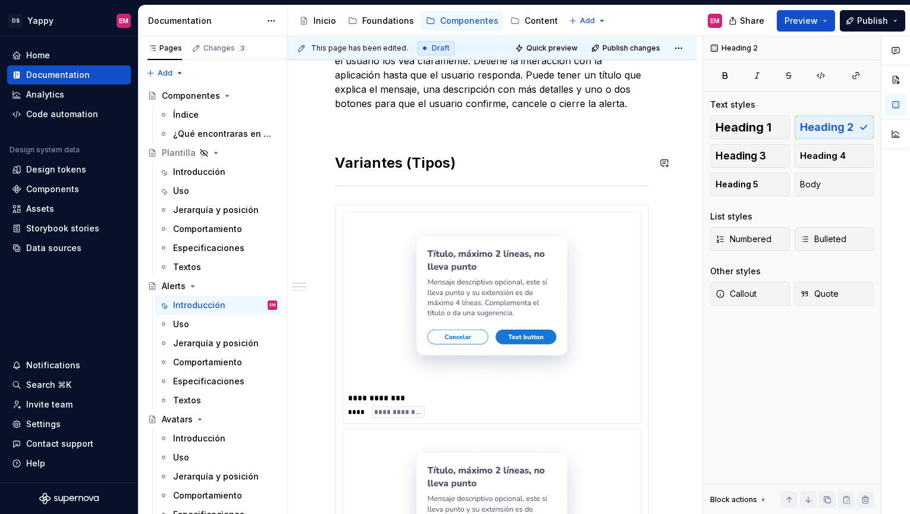
scroll to position [0, 0]
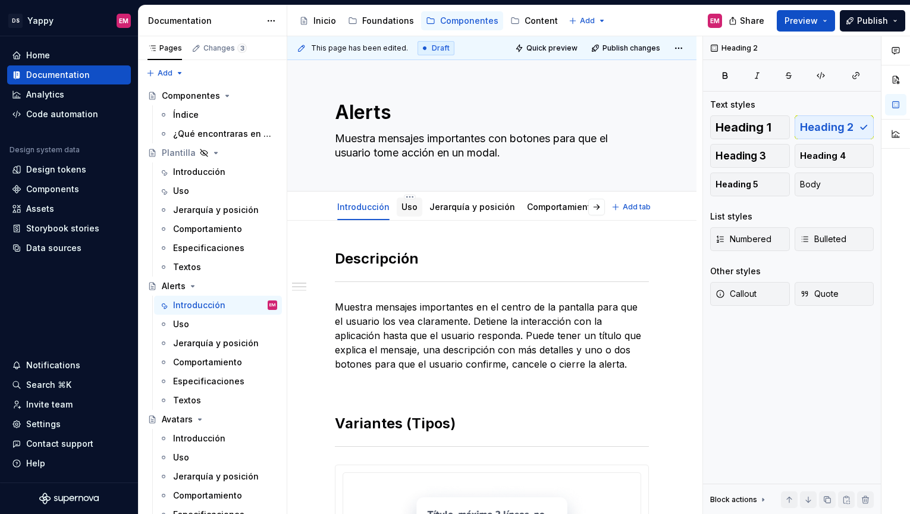
click at [407, 213] on div "Uso" at bounding box center [410, 207] width 16 height 14
click at [407, 209] on link "Uso" at bounding box center [410, 207] width 16 height 10
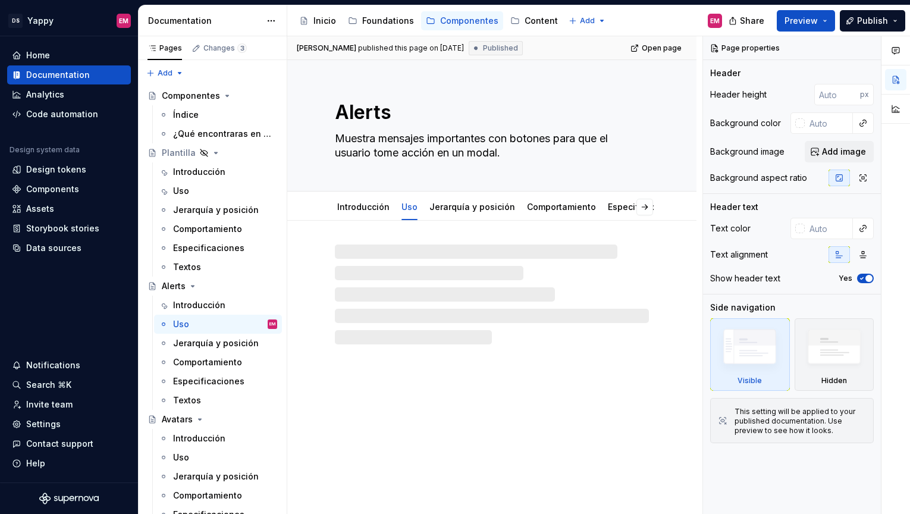
type textarea "*"
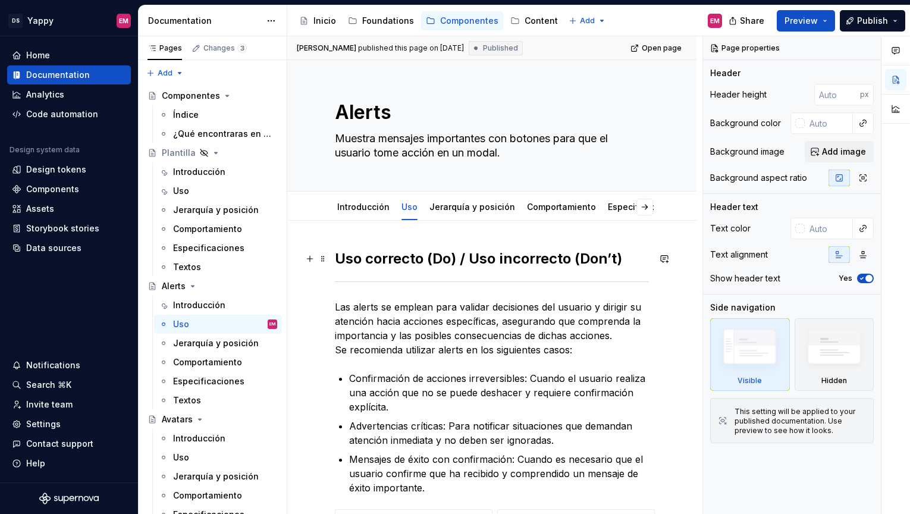
click at [338, 259] on h2 "Uso correcto (Do) / Uso incorrecto (Don’t)" at bounding box center [492, 258] width 314 height 19
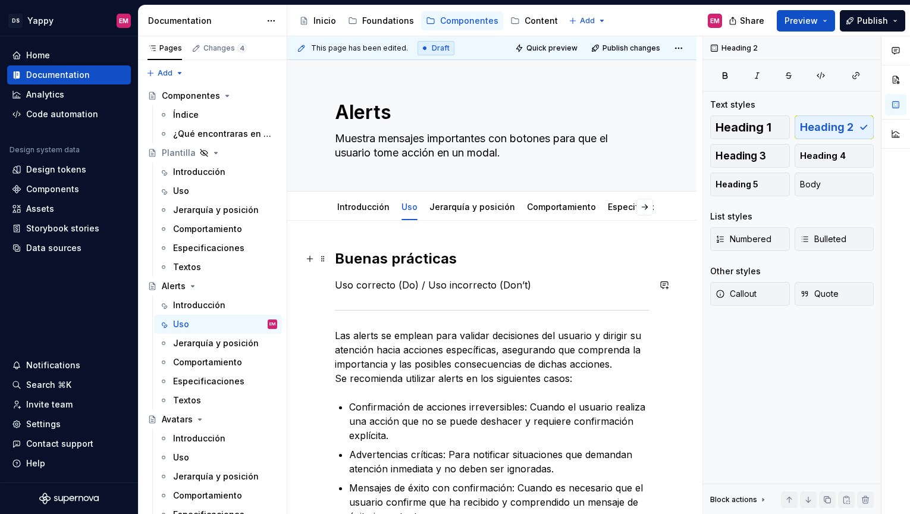
click at [343, 264] on h2 "Buenas prácticas" at bounding box center [492, 258] width 314 height 19
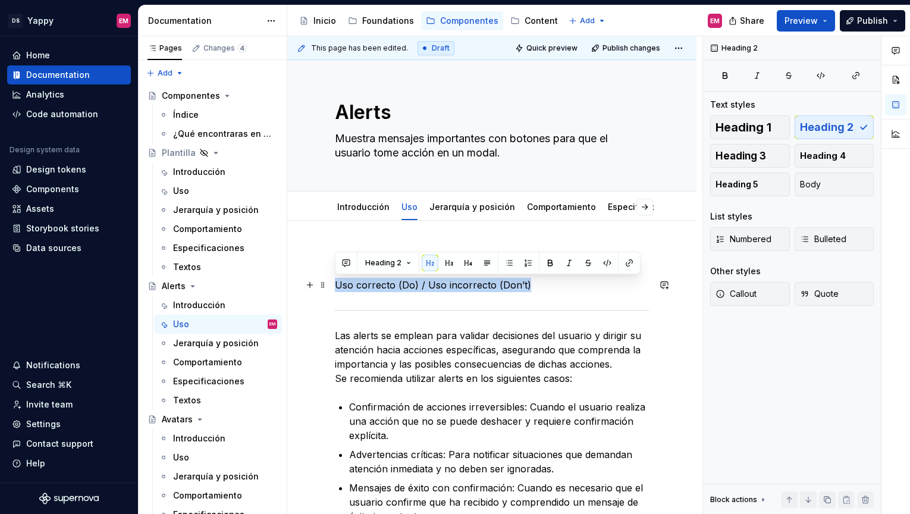
drag, startPoint x: 338, startPoint y: 280, endPoint x: 575, endPoint y: 280, distance: 237.4
click at [575, 280] on p "Uso correcto (Do) / Uso incorrecto (Don’t)" at bounding box center [492, 285] width 314 height 14
click at [829, 127] on div "Heading 1 Heading 2 Heading 3 Heading 4 Heading 5 Body" at bounding box center [792, 155] width 164 height 81
click at [775, 126] on button "Heading 1" at bounding box center [750, 127] width 80 height 24
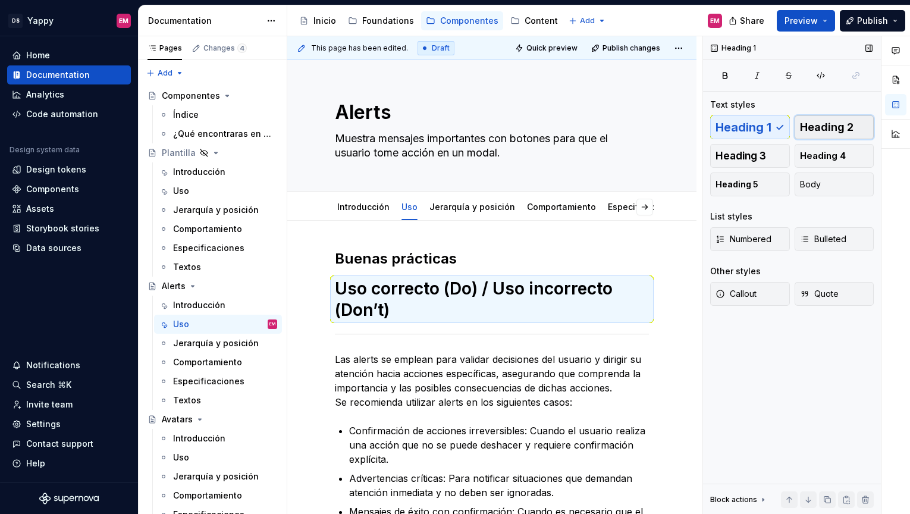
click at [833, 126] on span "Heading 2" at bounding box center [827, 127] width 54 height 12
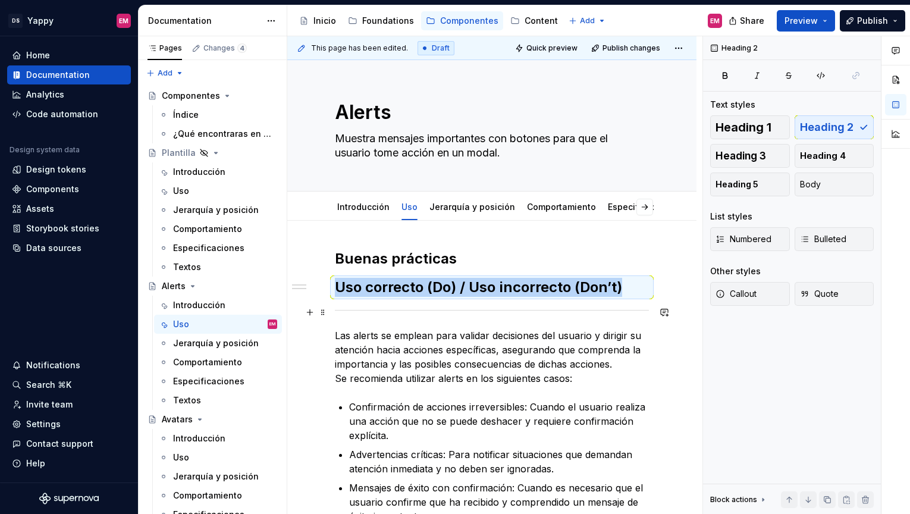
click at [336, 307] on div at bounding box center [492, 310] width 314 height 8
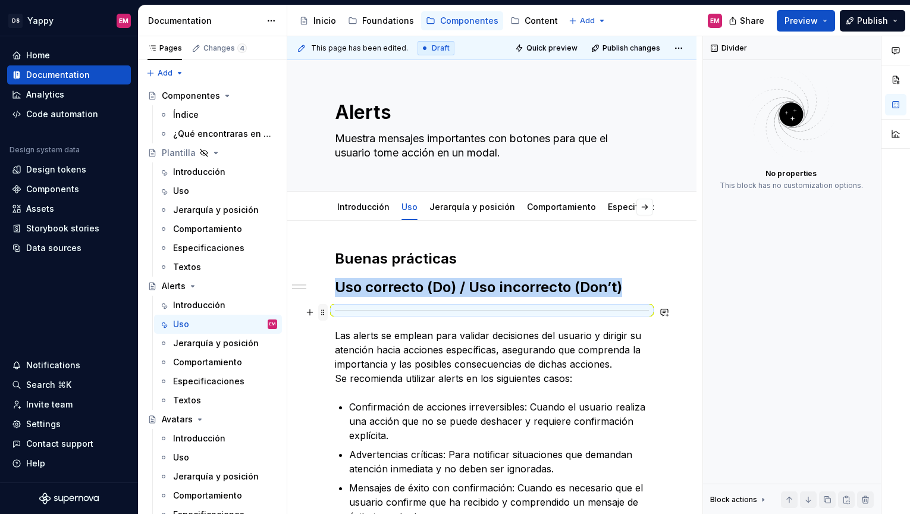
click at [321, 311] on span at bounding box center [323, 312] width 10 height 17
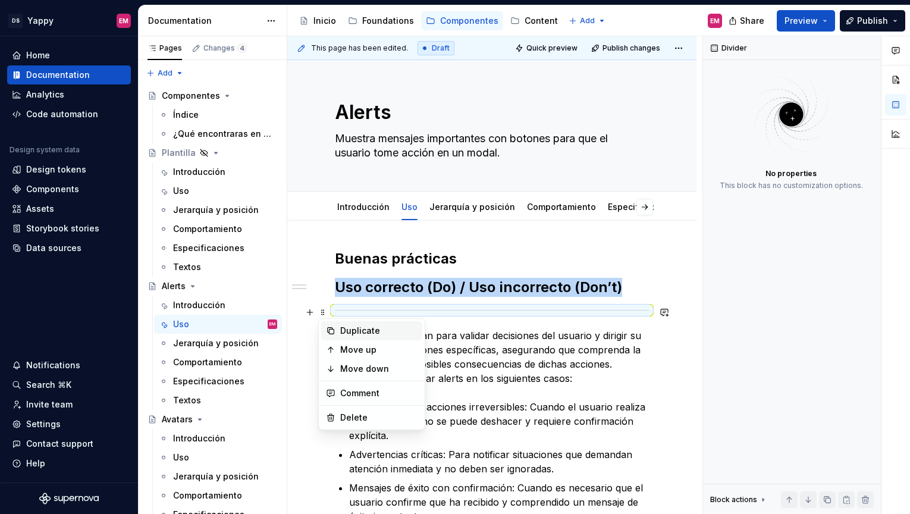
click at [343, 332] on div "Duplicate" at bounding box center [378, 331] width 77 height 12
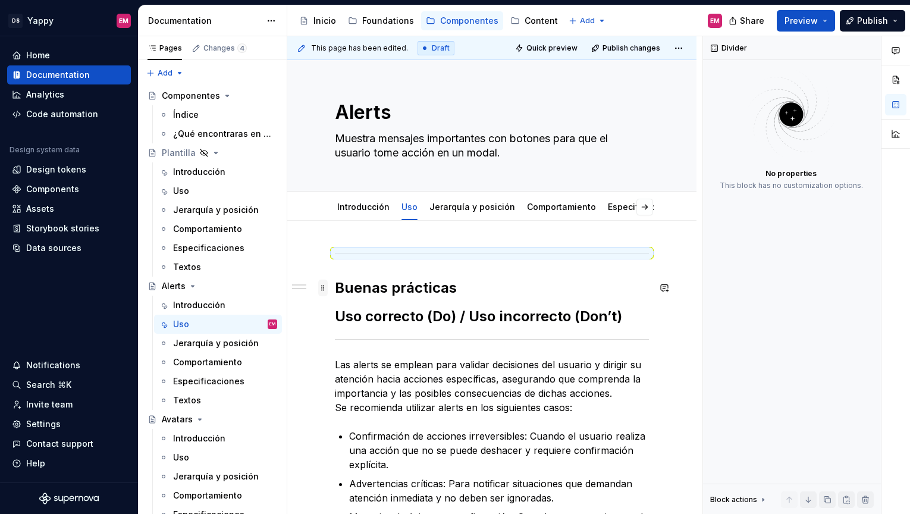
click at [321, 290] on span at bounding box center [323, 288] width 10 height 17
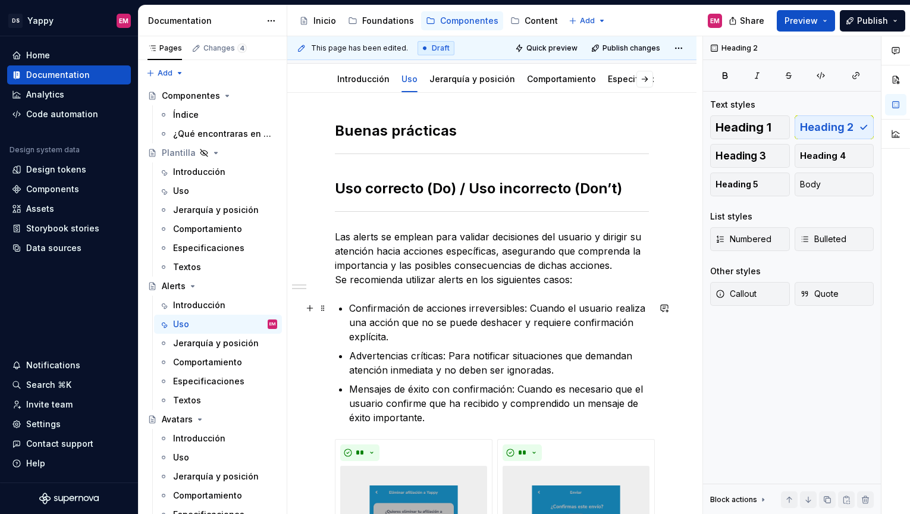
scroll to position [136, 0]
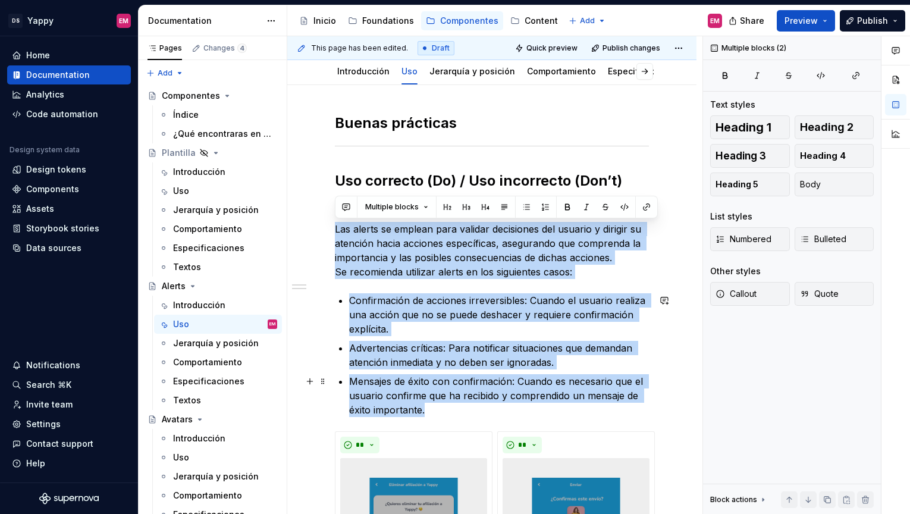
drag, startPoint x: 336, startPoint y: 227, endPoint x: 534, endPoint y: 410, distance: 269.4
click at [534, 410] on div "**********" at bounding box center [492, 458] width 314 height 689
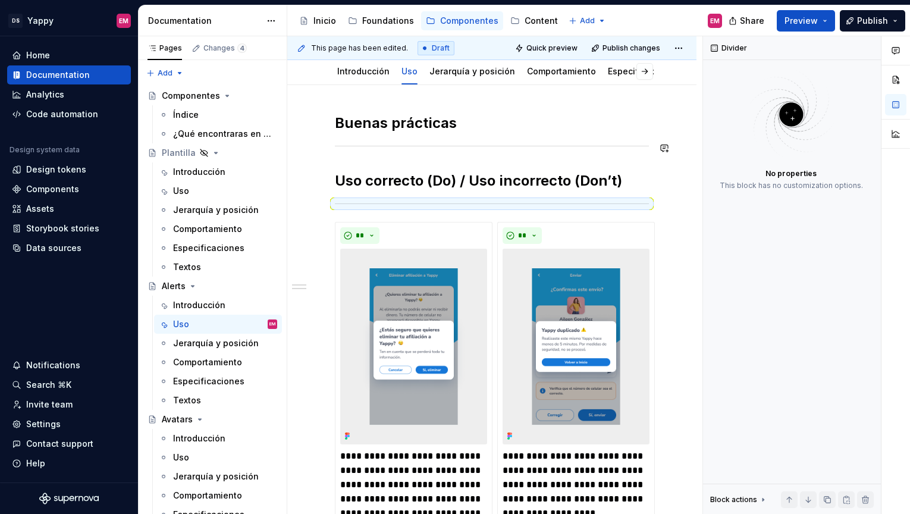
click at [365, 162] on div "**********" at bounding box center [492, 354] width 314 height 480
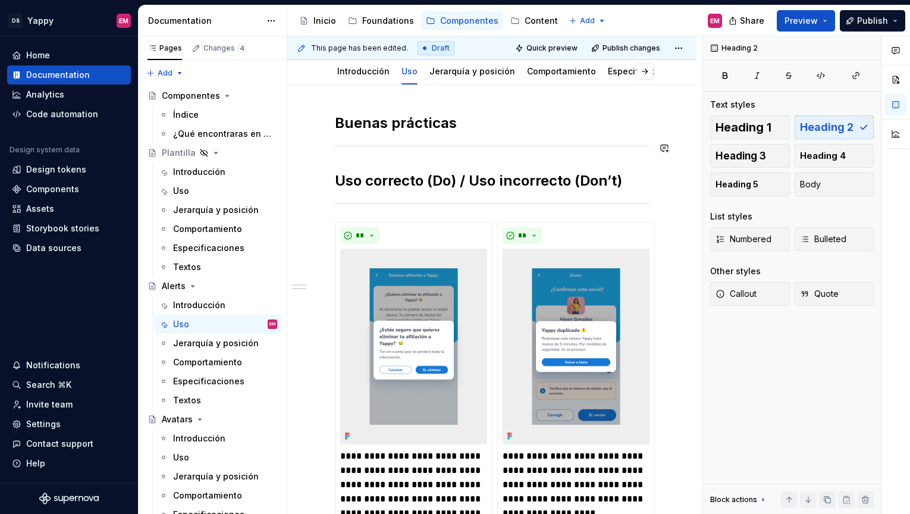
click at [361, 158] on div "**********" at bounding box center [492, 354] width 314 height 480
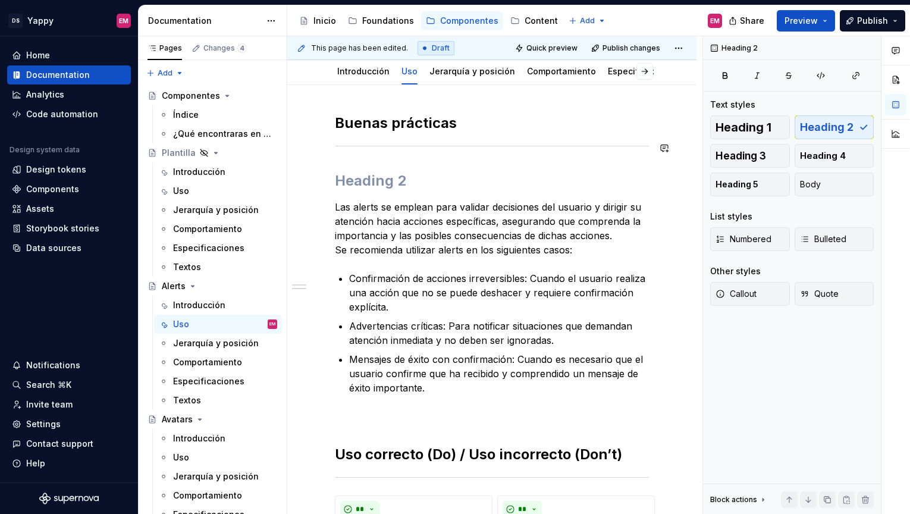
click at [352, 170] on div "**********" at bounding box center [492, 491] width 314 height 754
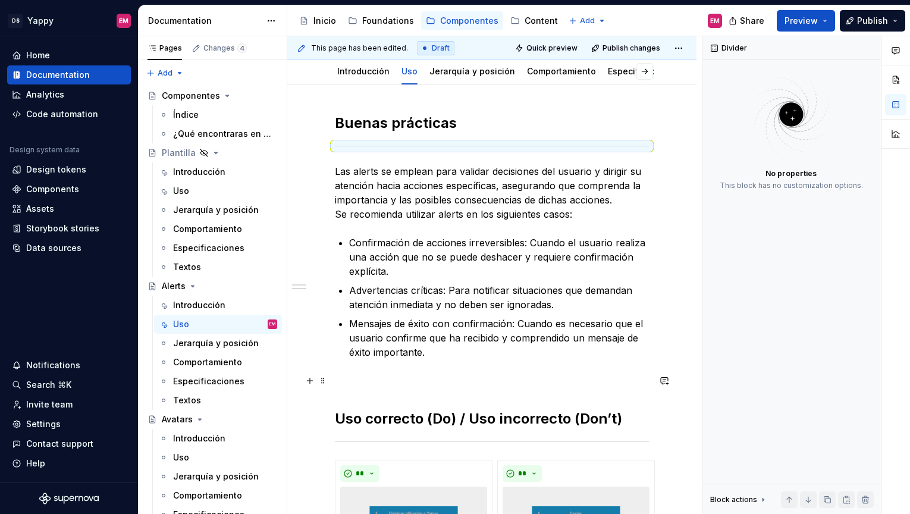
click at [350, 390] on div "**********" at bounding box center [492, 473] width 314 height 718
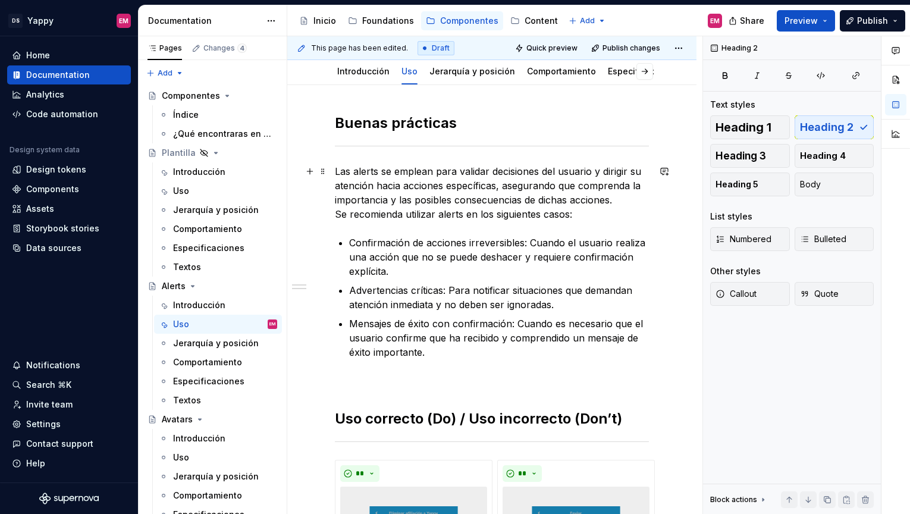
scroll to position [127, 0]
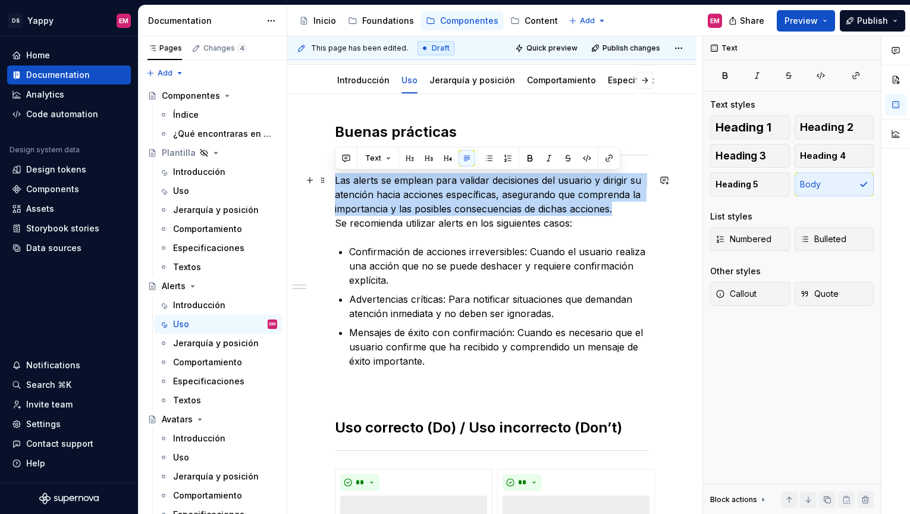
drag, startPoint x: 337, startPoint y: 180, endPoint x: 639, endPoint y: 206, distance: 302.7
click at [639, 206] on p "Las alerts se emplean para validar decisiones del usuario y dirigir su atención…" at bounding box center [492, 201] width 314 height 57
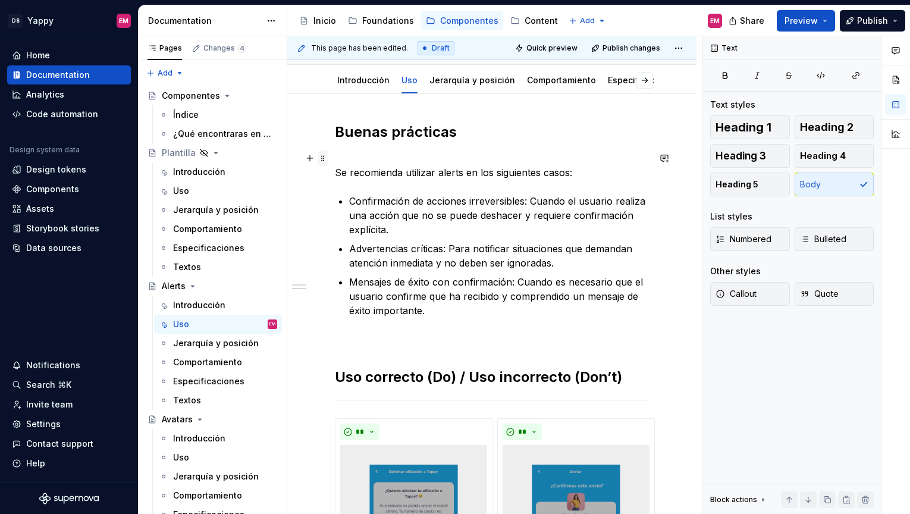
click at [322, 161] on span at bounding box center [323, 158] width 10 height 17
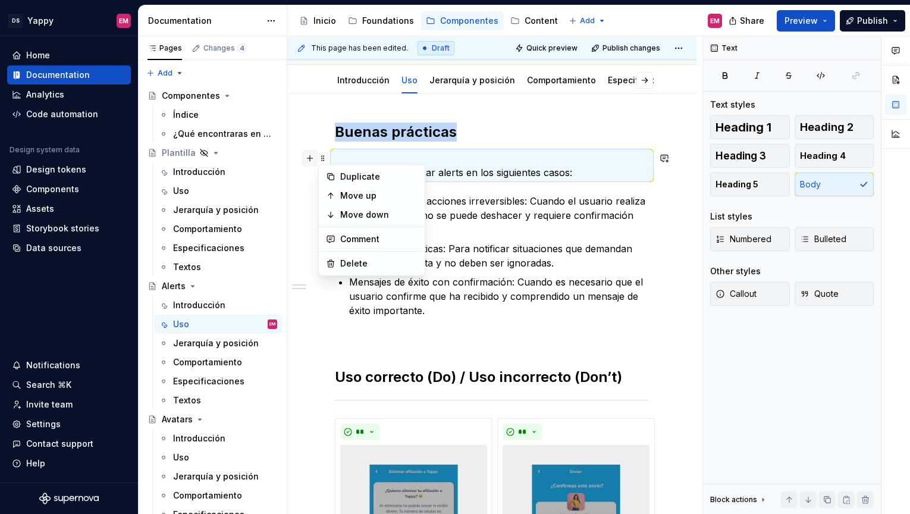
click at [309, 158] on button "button" at bounding box center [310, 158] width 17 height 17
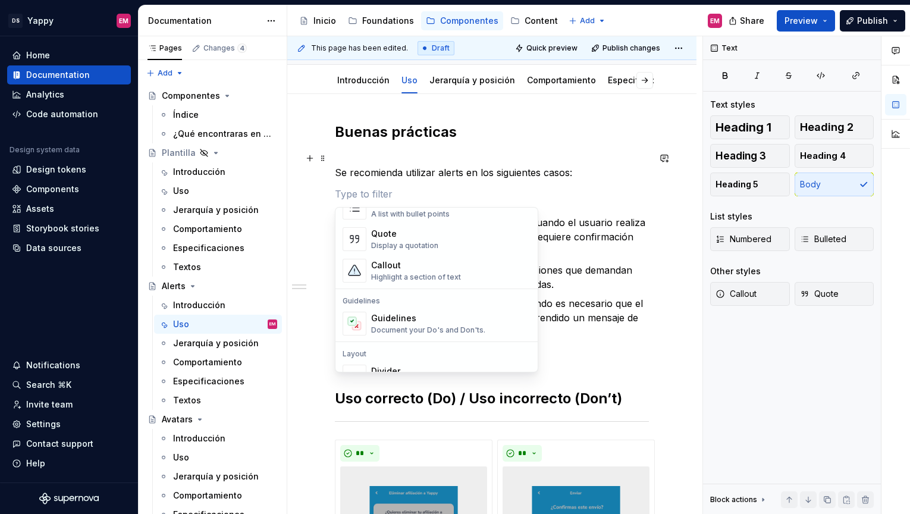
scroll to position [324, 0]
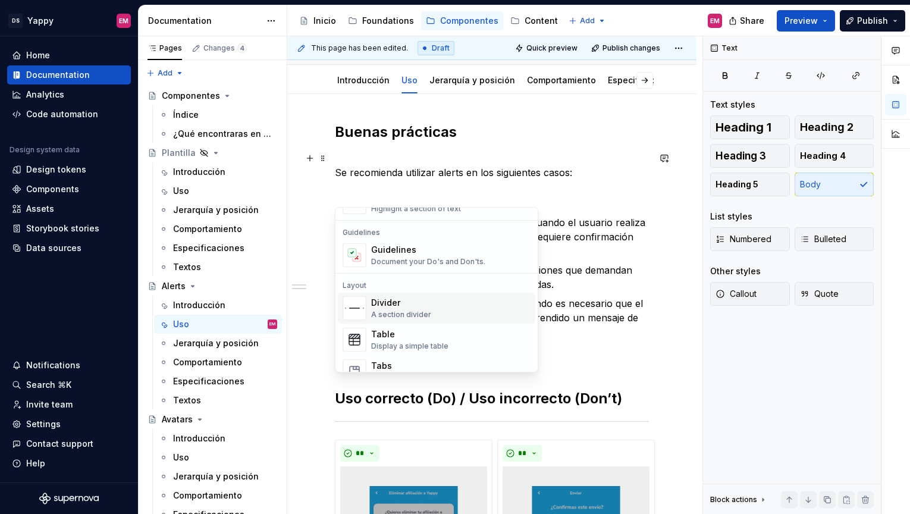
click at [399, 305] on div "Divider" at bounding box center [401, 303] width 60 height 12
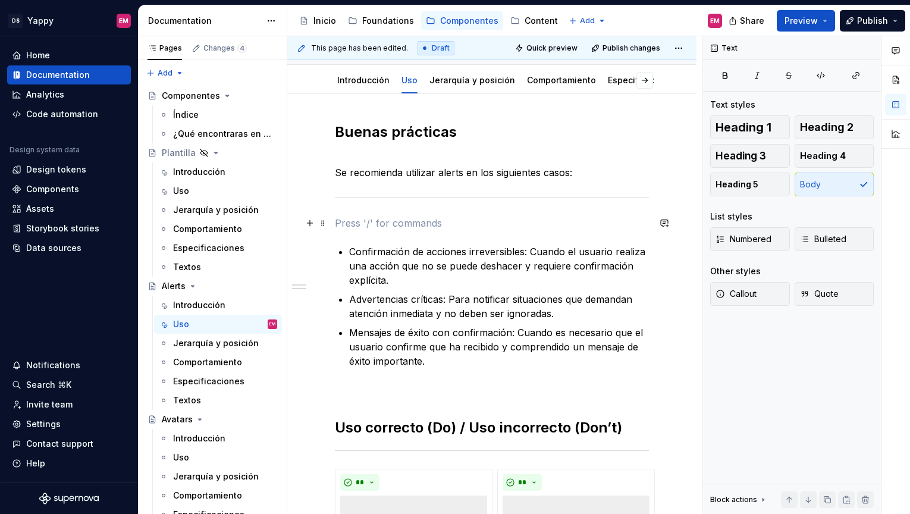
click at [376, 221] on p at bounding box center [492, 223] width 314 height 14
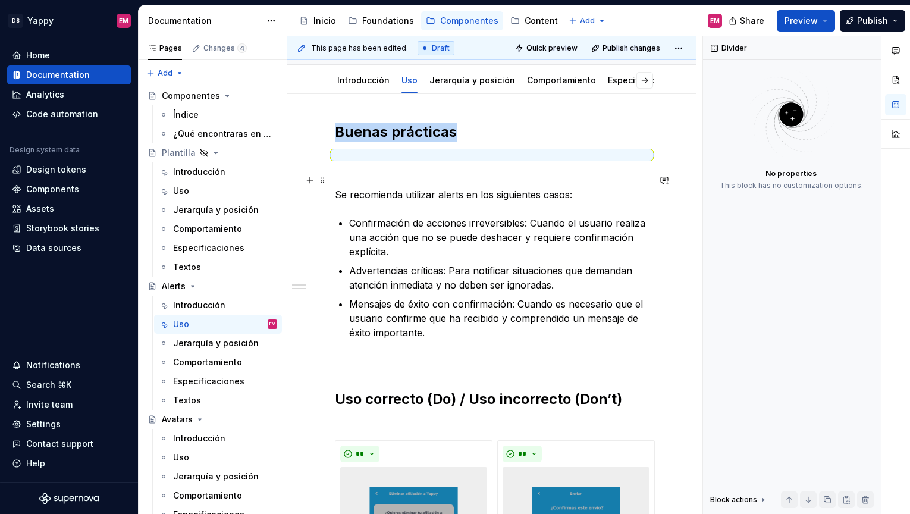
click at [349, 180] on p "Se recomienda utilizar alerts en los siguientes casos:" at bounding box center [492, 187] width 314 height 29
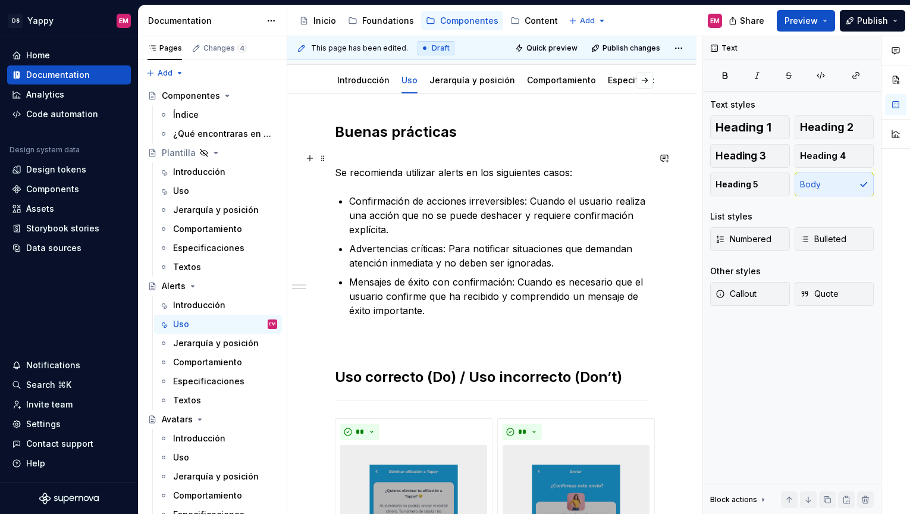
click at [327, 158] on span at bounding box center [323, 158] width 10 height 17
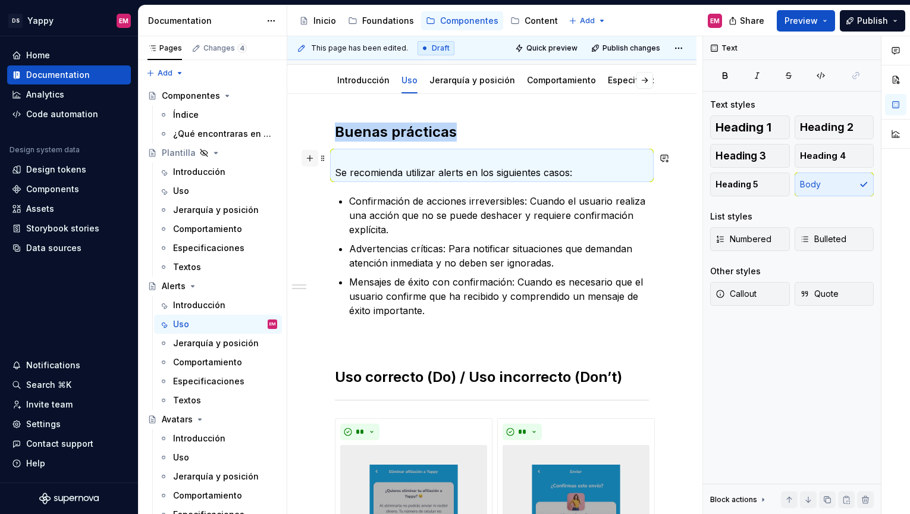
click at [310, 156] on button "button" at bounding box center [310, 158] width 17 height 17
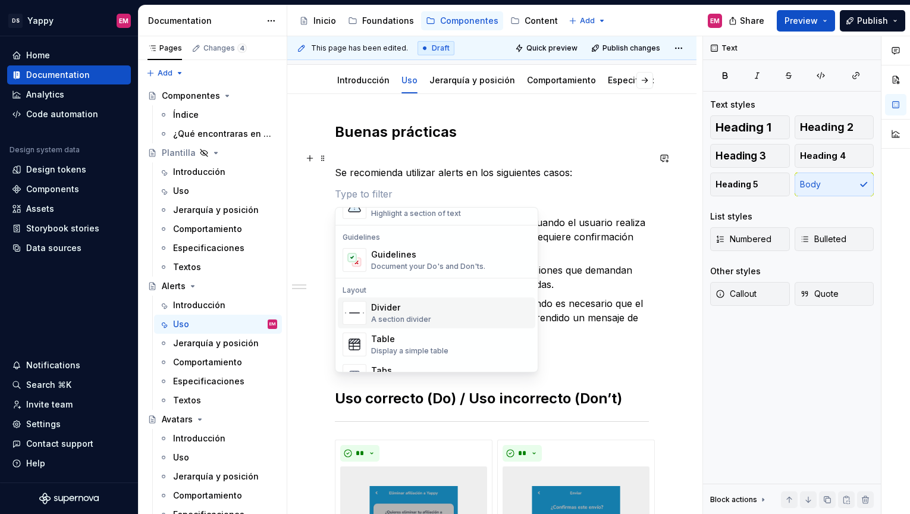
scroll to position [338, 0]
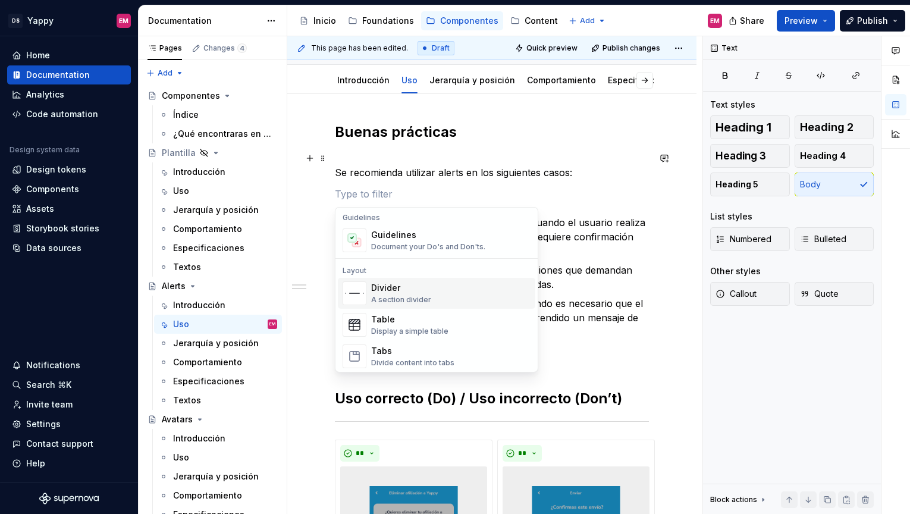
click at [383, 287] on div "Divider" at bounding box center [401, 288] width 60 height 12
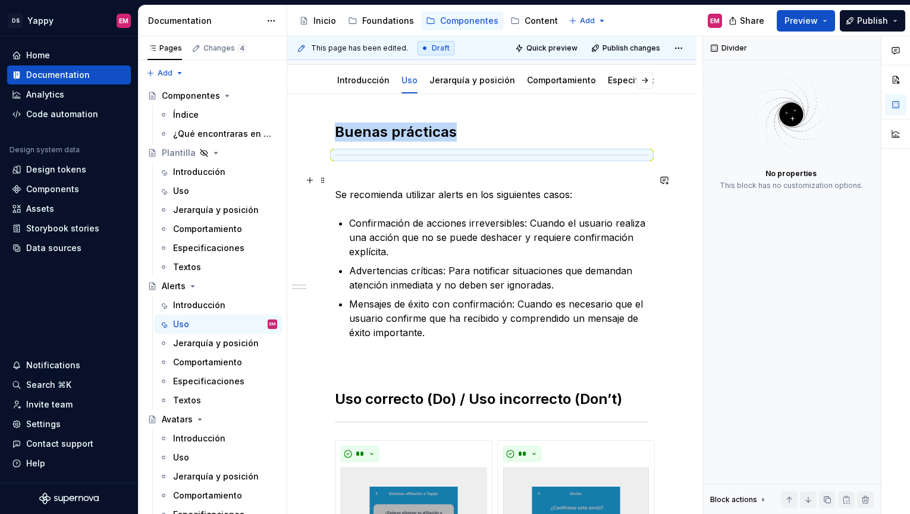
click at [356, 183] on p "Se recomienda utilizar alerts en los siguientes casos:" at bounding box center [492, 187] width 314 height 29
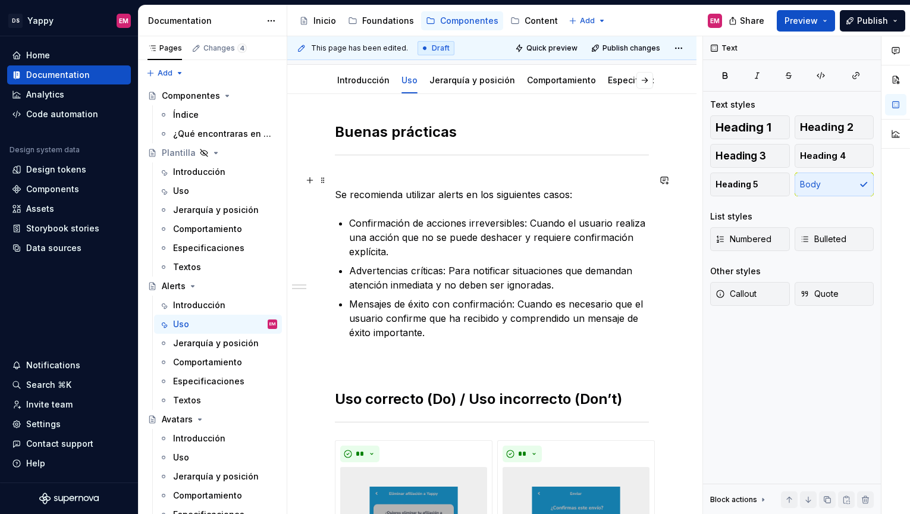
click at [336, 196] on p "Se recomienda utilizar alerts en los siguientes casos:" at bounding box center [492, 187] width 314 height 29
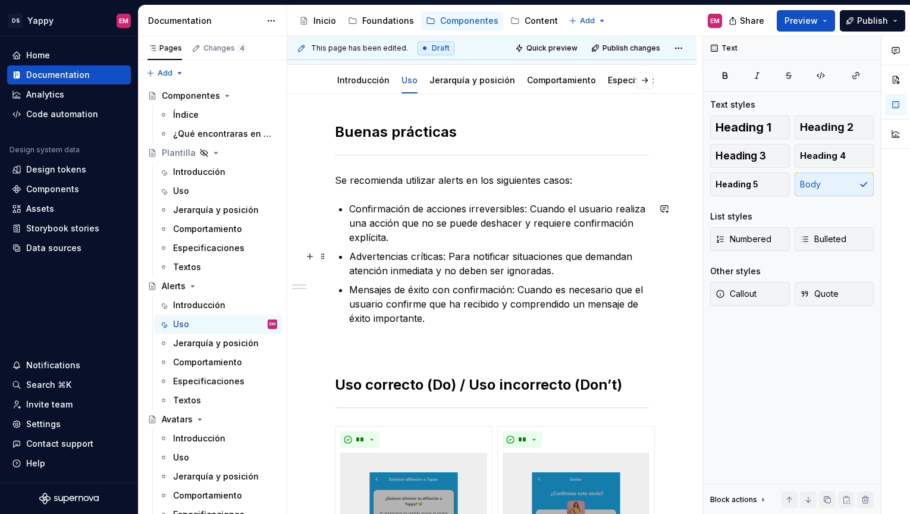
scroll to position [262, 0]
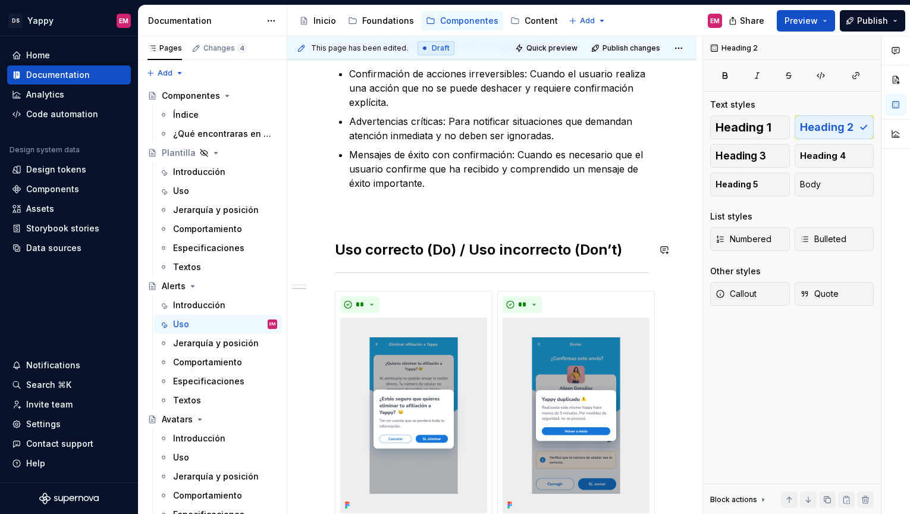
click at [369, 221] on div "**********" at bounding box center [492, 325] width 314 height 675
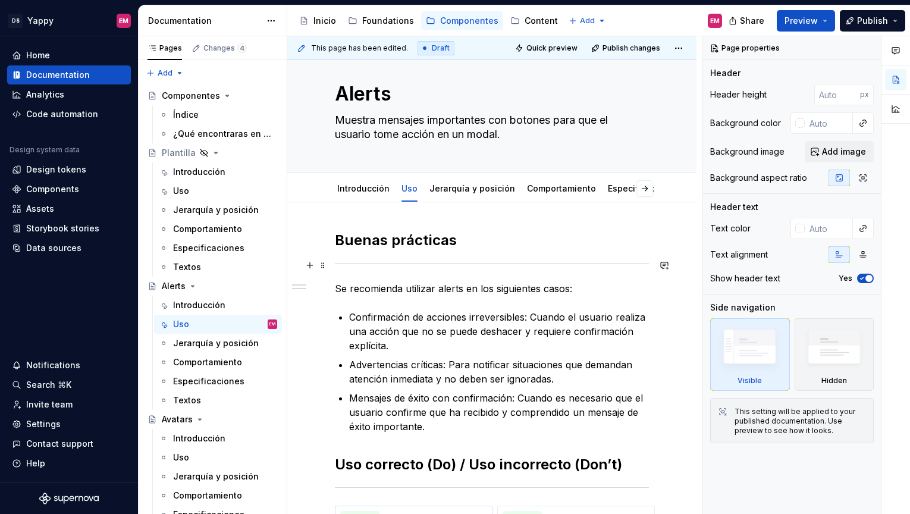
scroll to position [0, 0]
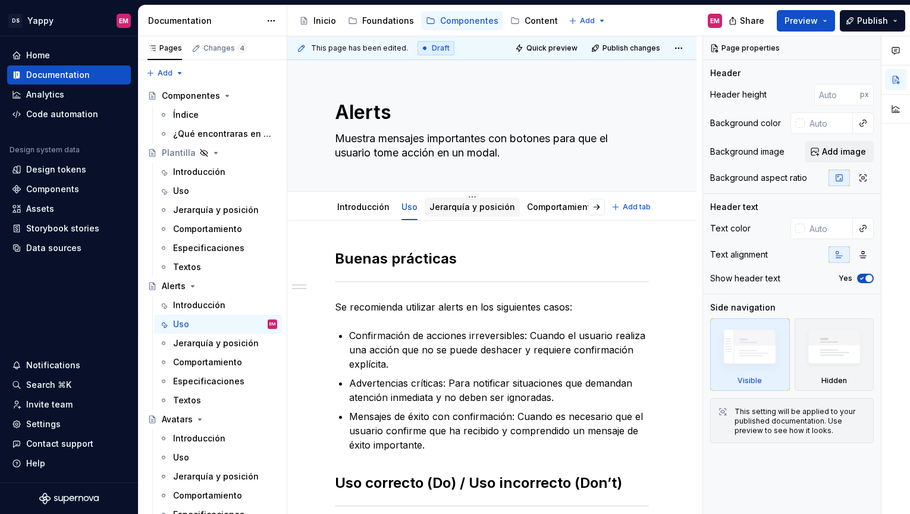
click at [438, 215] on div "Jerarquía y posición" at bounding box center [472, 206] width 95 height 19
click at [438, 205] on link "Jerarquía y posición" at bounding box center [473, 207] width 86 height 10
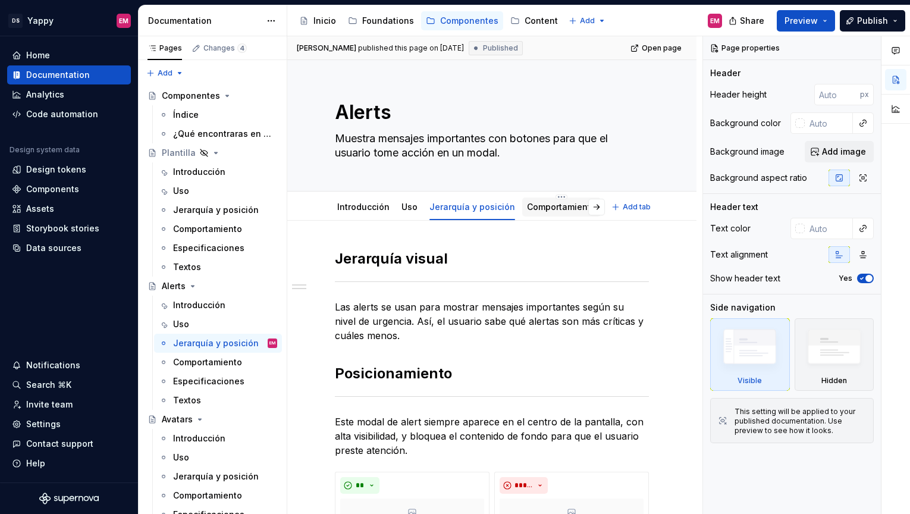
click at [531, 206] on link "Comportamiento" at bounding box center [561, 207] width 69 height 10
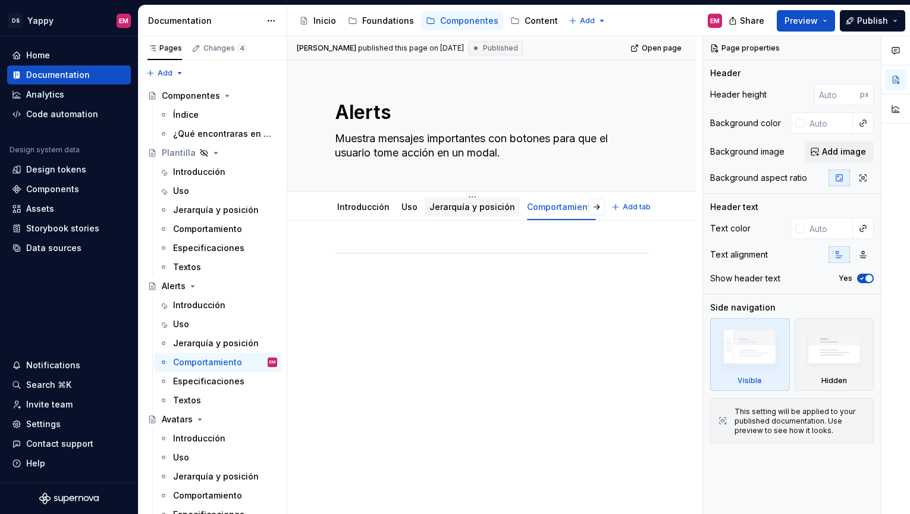
click at [453, 206] on link "Jerarquía y posición" at bounding box center [473, 207] width 86 height 10
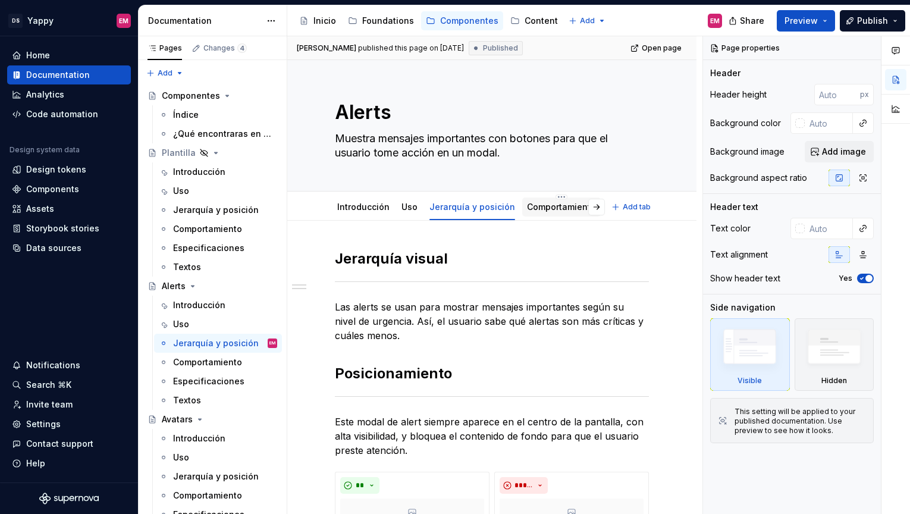
click at [547, 203] on link "Comportamiento" at bounding box center [561, 207] width 69 height 10
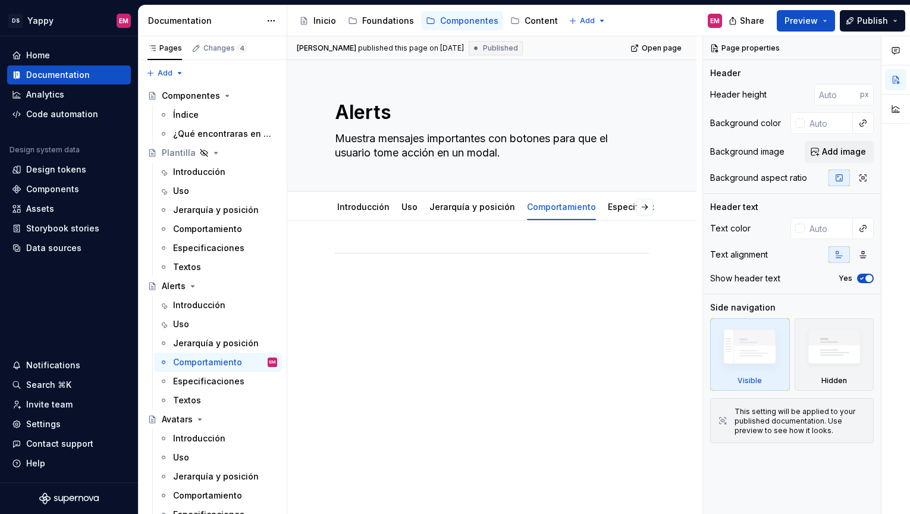
click at [393, 333] on div at bounding box center [491, 342] width 409 height 242
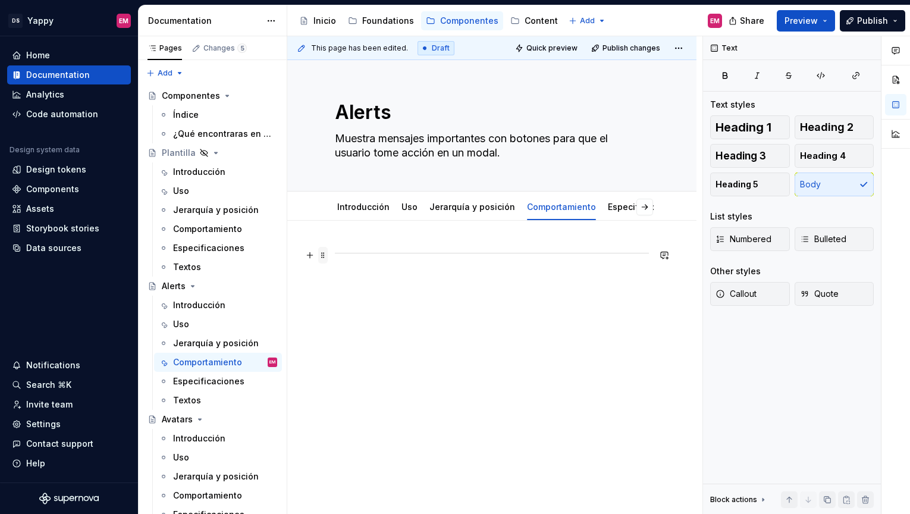
click at [327, 254] on span at bounding box center [323, 255] width 10 height 17
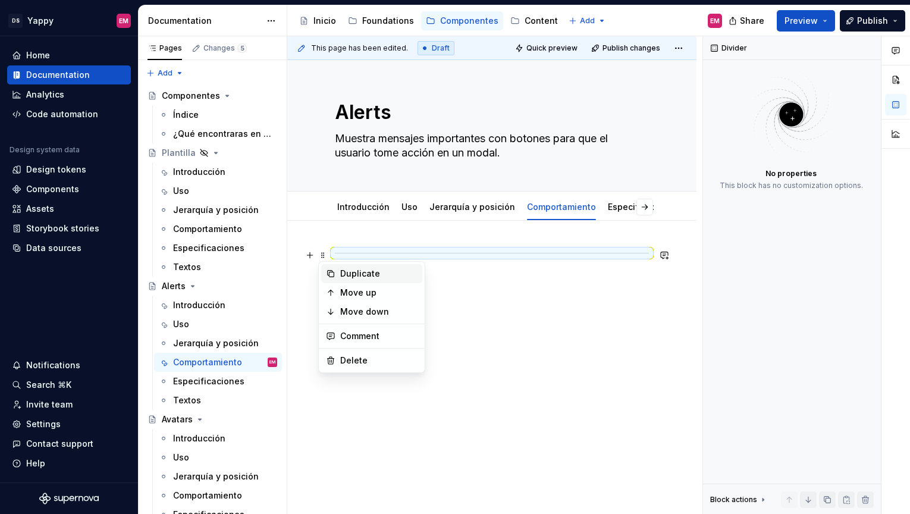
click at [343, 275] on div "Duplicate" at bounding box center [378, 274] width 77 height 12
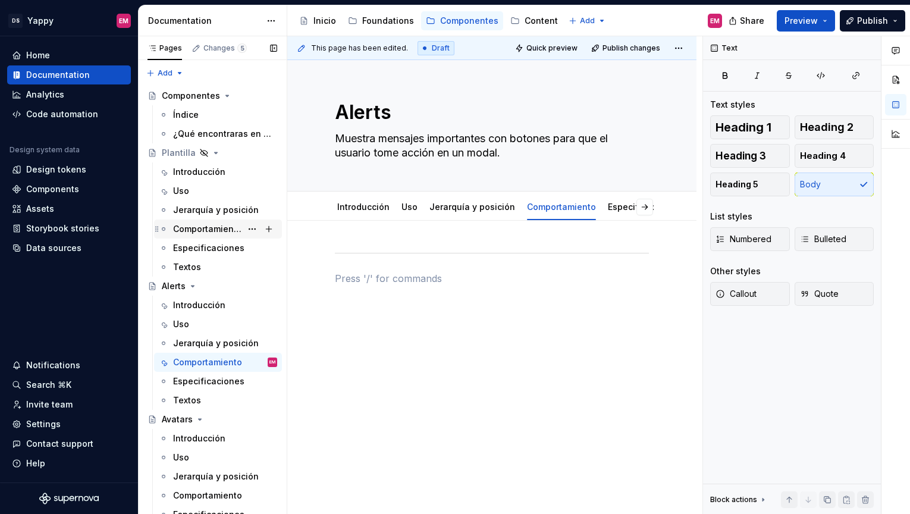
click at [196, 228] on div "Comportamiento" at bounding box center [207, 229] width 68 height 12
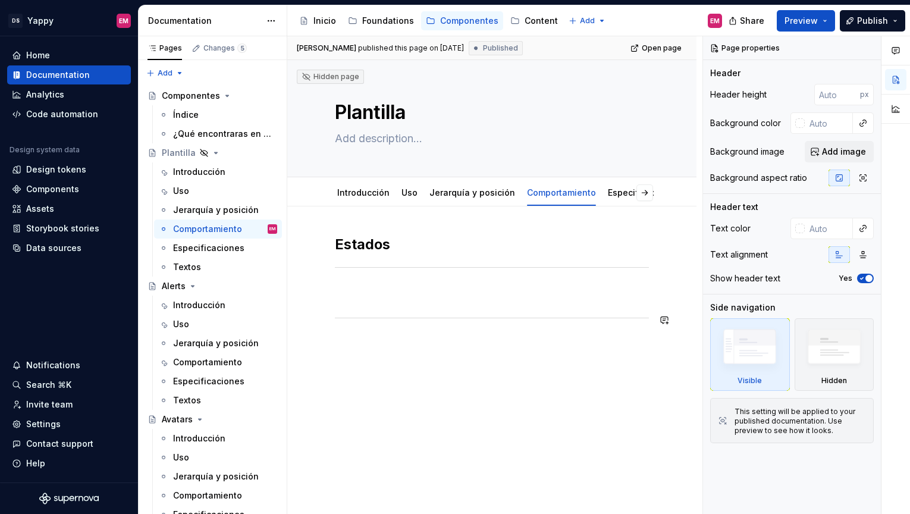
type textarea "*"
click at [353, 292] on p at bounding box center [492, 293] width 314 height 14
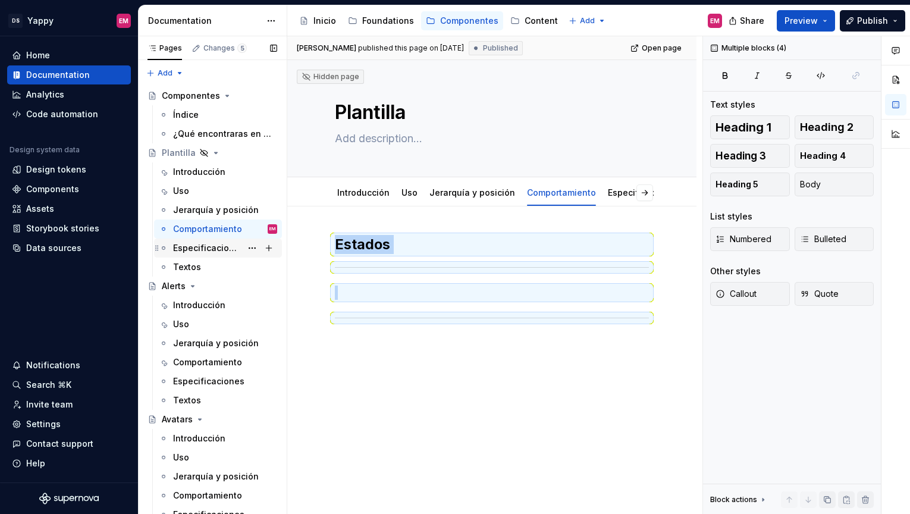
click at [208, 246] on div "Especificaciones" at bounding box center [207, 248] width 68 height 12
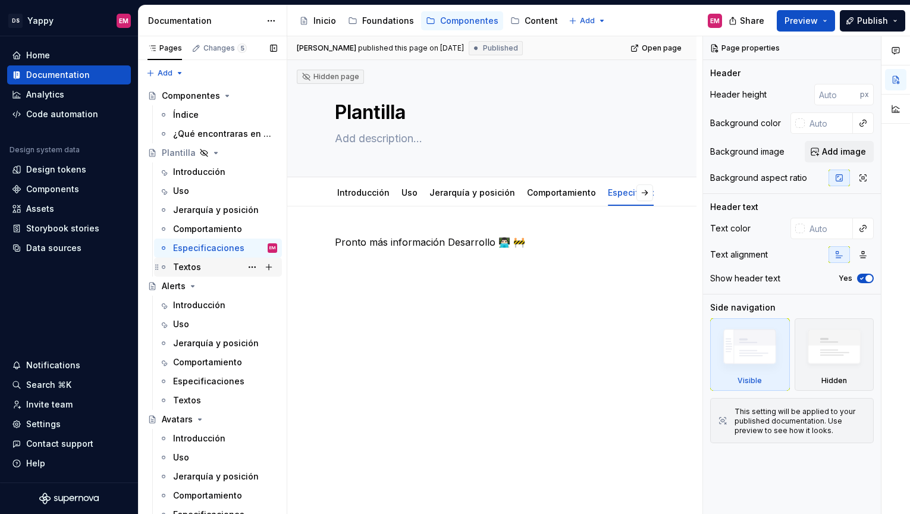
click at [197, 269] on div "Textos" at bounding box center [187, 267] width 28 height 12
click at [189, 118] on div "Índice" at bounding box center [186, 115] width 26 height 12
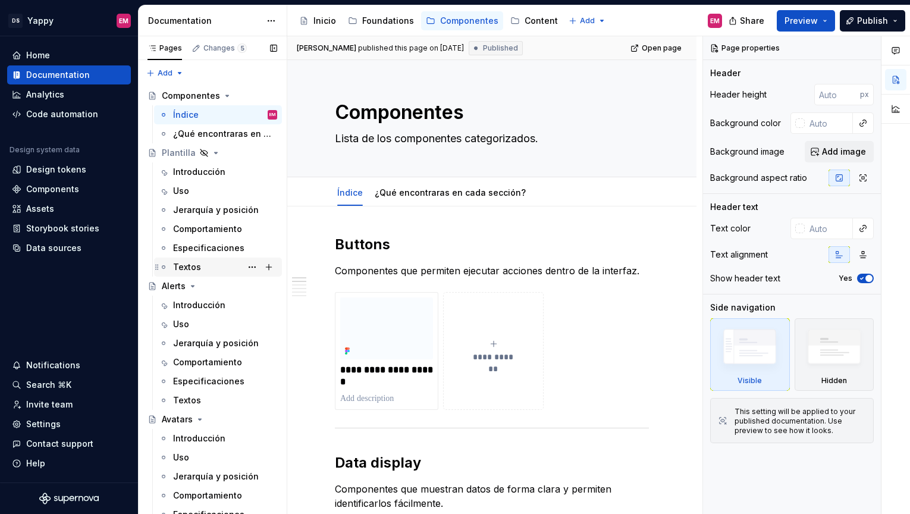
click at [190, 261] on div "Textos" at bounding box center [187, 267] width 28 height 12
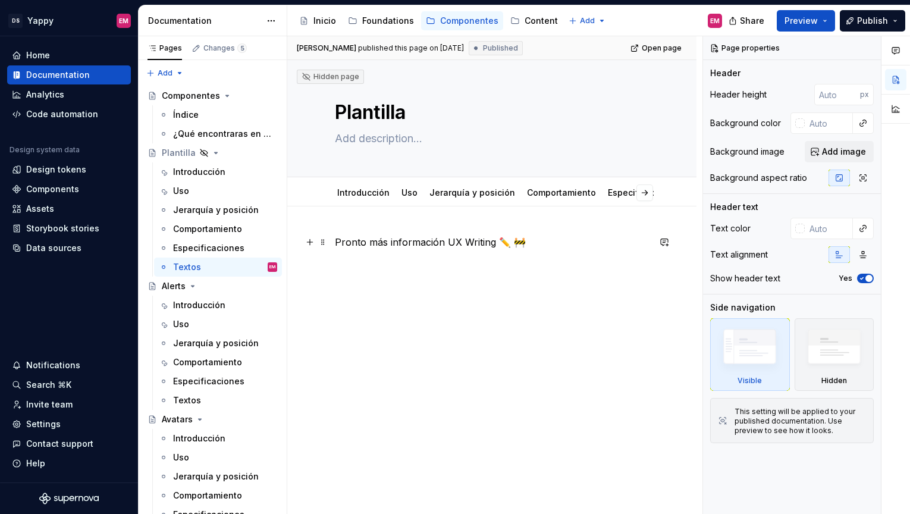
click at [538, 242] on p "Pronto más información UX Writing ✏️ 🚧" at bounding box center [492, 242] width 314 height 14
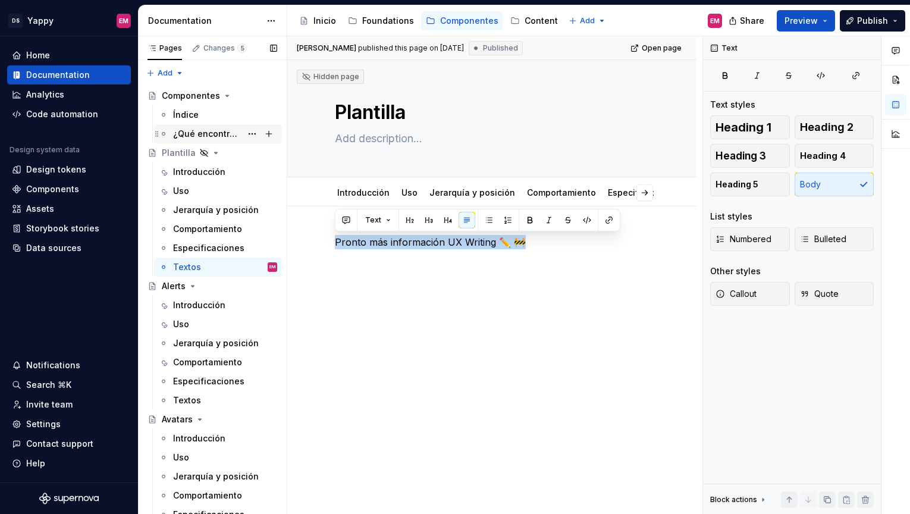
click at [191, 128] on div "¿Qué encontraras en cada sección?" at bounding box center [207, 134] width 68 height 12
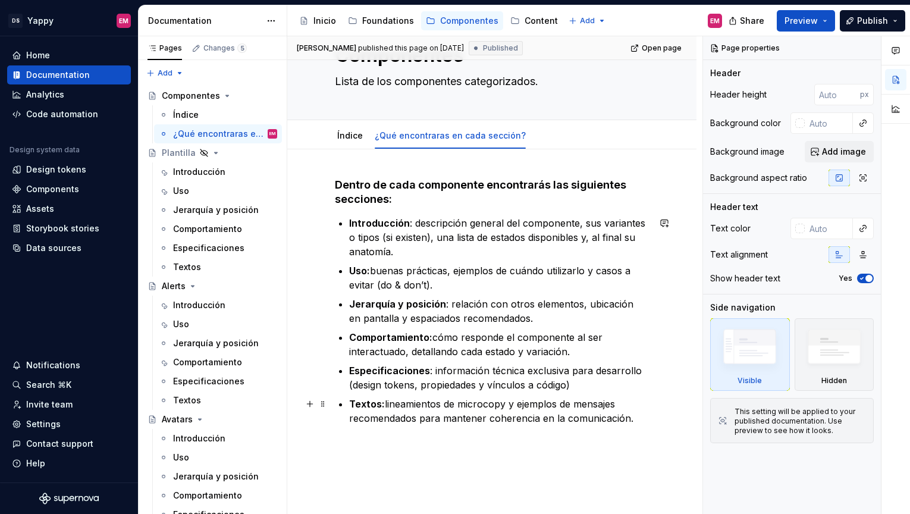
scroll to position [136, 0]
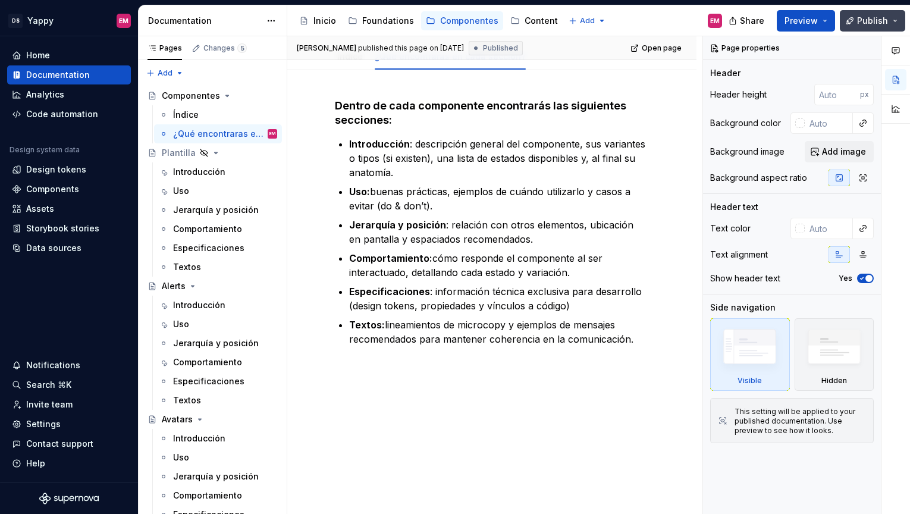
click at [870, 23] on span "Publish" at bounding box center [872, 21] width 31 height 12
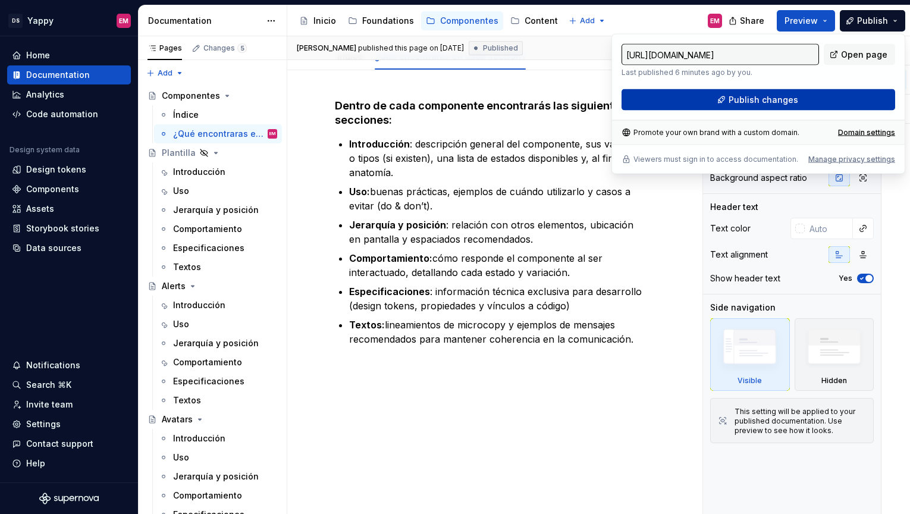
click at [769, 98] on span "Publish changes" at bounding box center [764, 100] width 70 height 12
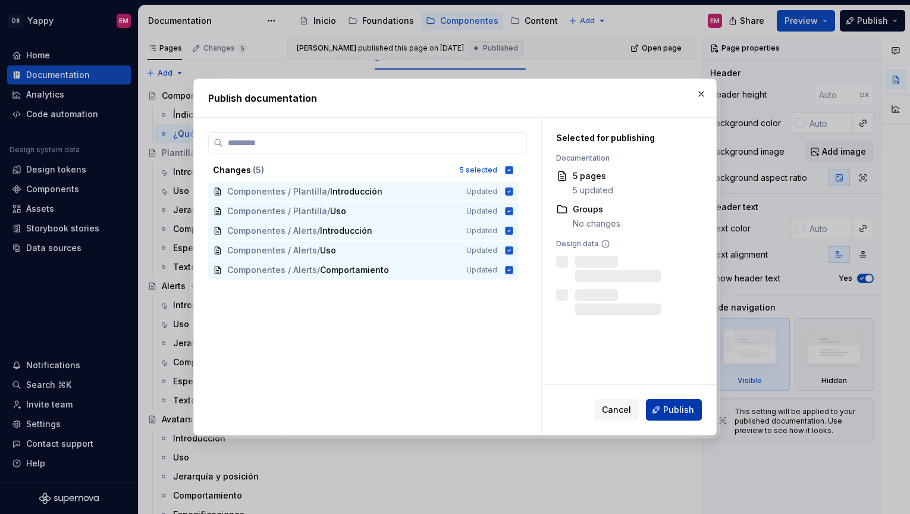
click at [673, 410] on span "Publish" at bounding box center [678, 410] width 31 height 12
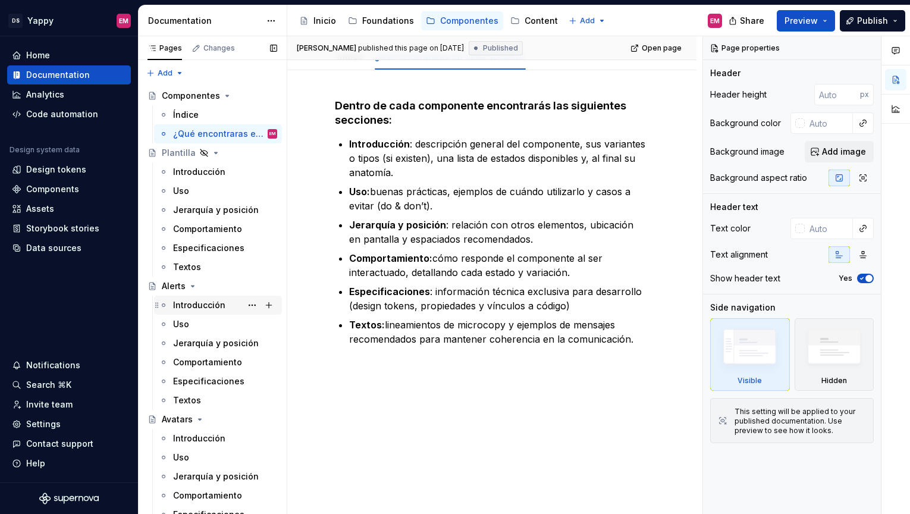
click at [183, 302] on div "Introducción" at bounding box center [199, 305] width 52 height 12
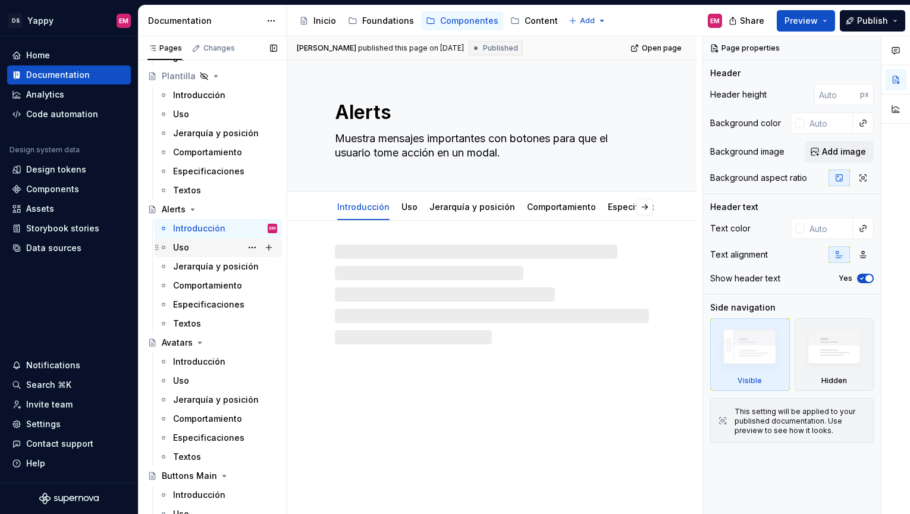
scroll to position [81, 0]
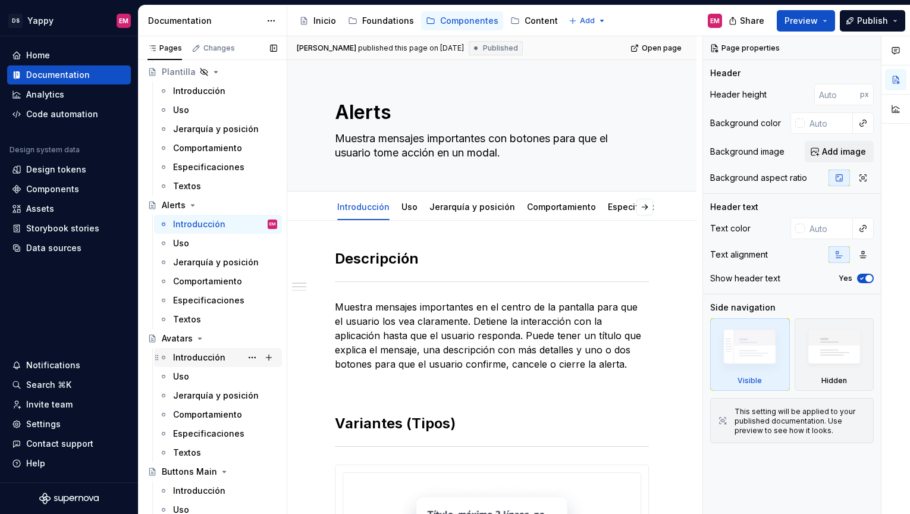
click at [195, 359] on div "Introducción" at bounding box center [199, 358] width 52 height 12
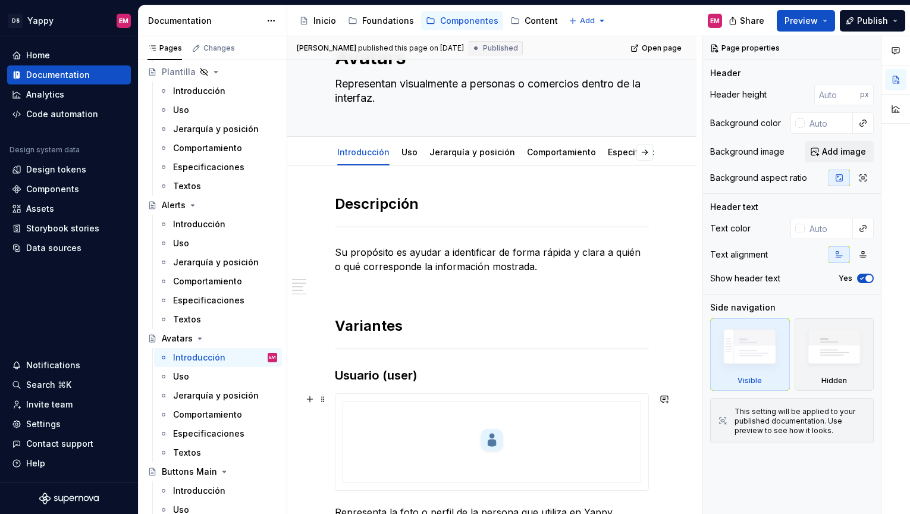
scroll to position [243, 0]
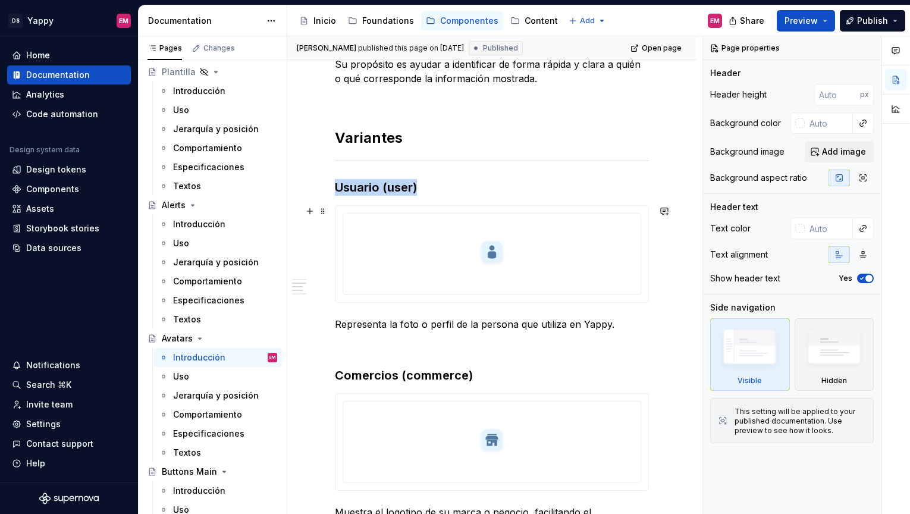
click at [444, 276] on div at bounding box center [492, 252] width 288 height 69
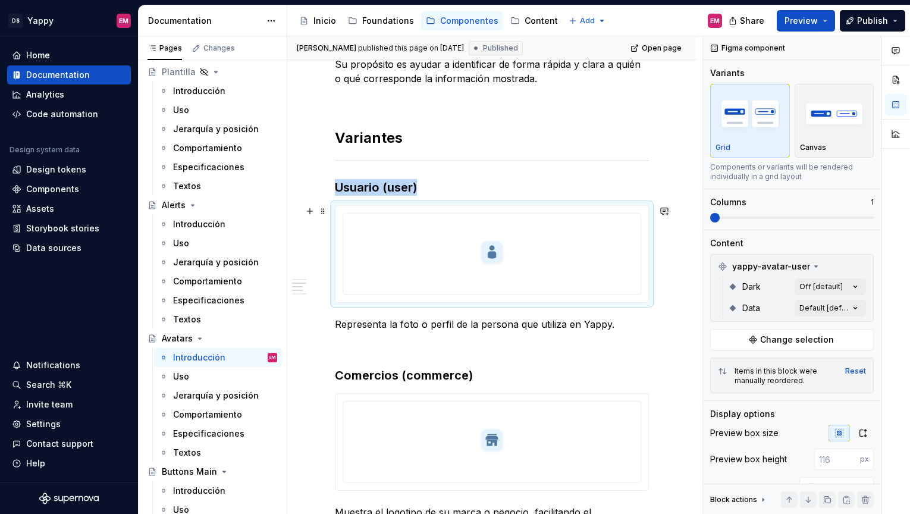
click at [505, 225] on img at bounding box center [492, 252] width 29 height 59
click at [775, 340] on span "Change selection" at bounding box center [797, 340] width 74 height 12
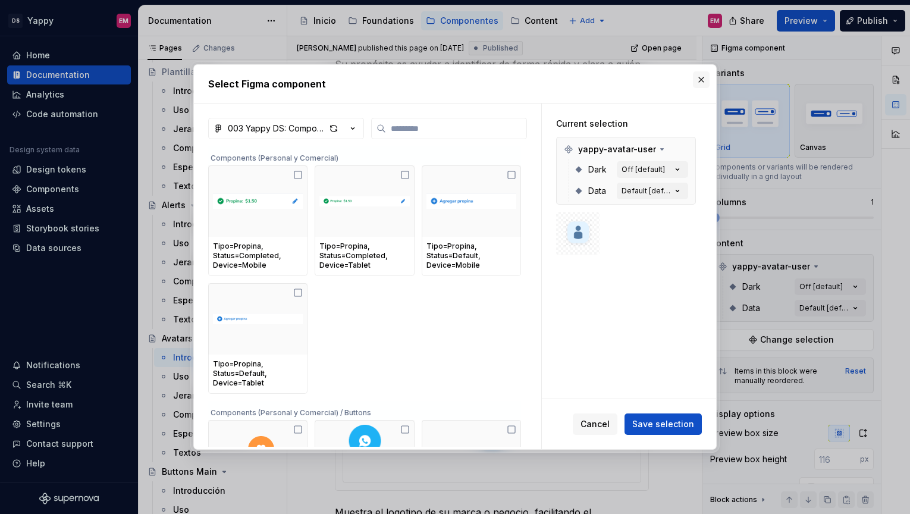
click at [699, 79] on button "button" at bounding box center [701, 79] width 17 height 17
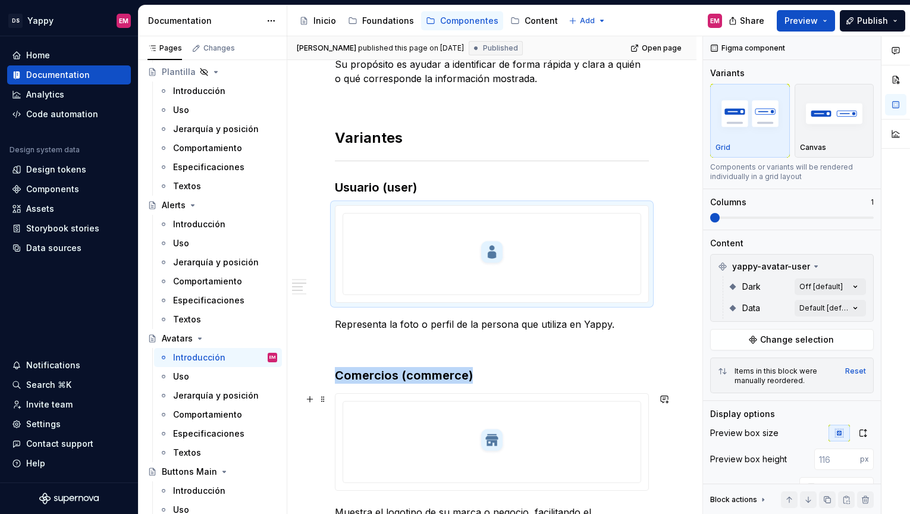
click at [511, 407] on div at bounding box center [492, 440] width 288 height 69
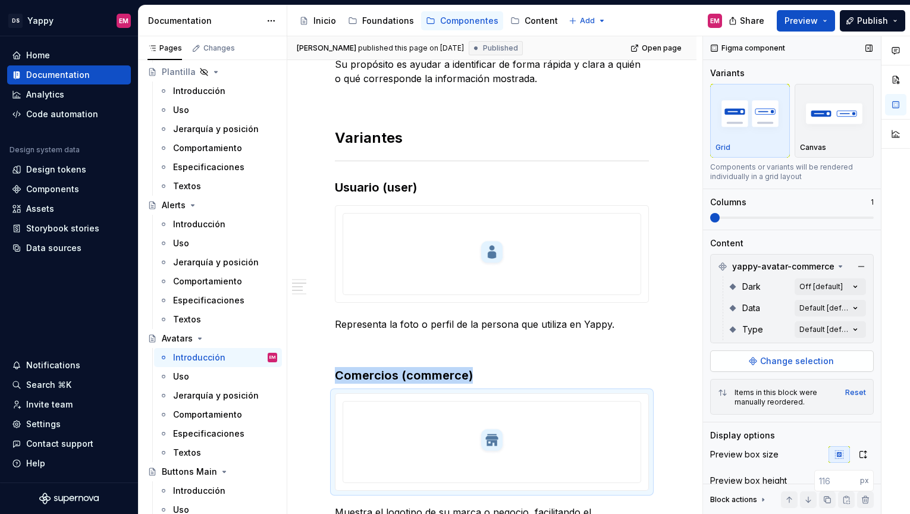
click at [760, 366] on button "Change selection" at bounding box center [792, 360] width 164 height 21
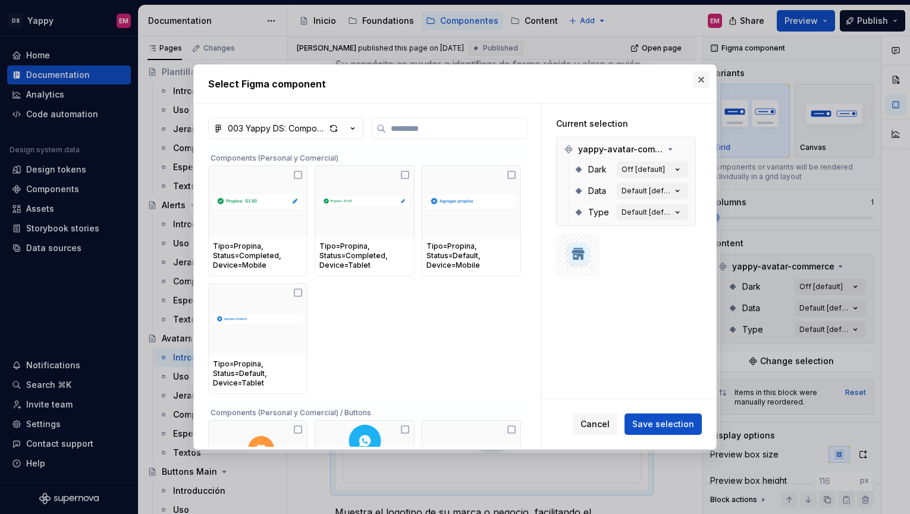
click at [701, 81] on button "button" at bounding box center [701, 79] width 17 height 17
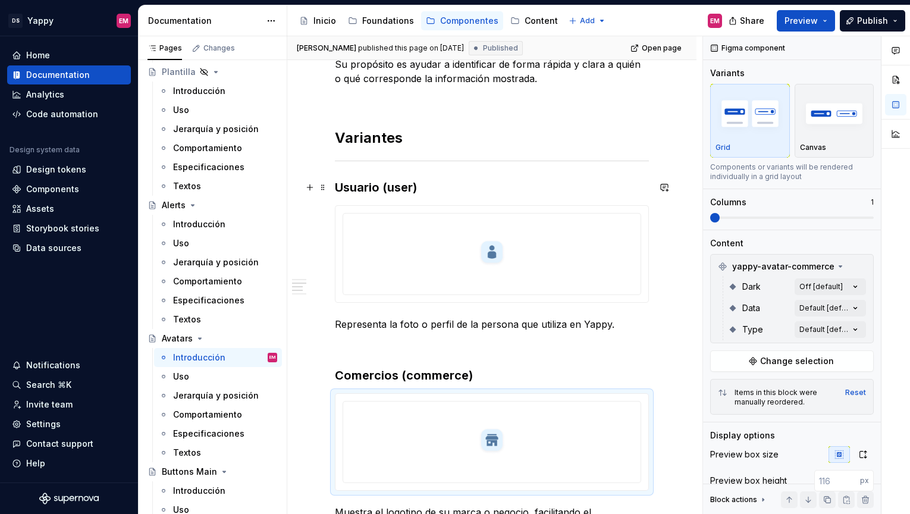
scroll to position [0, 0]
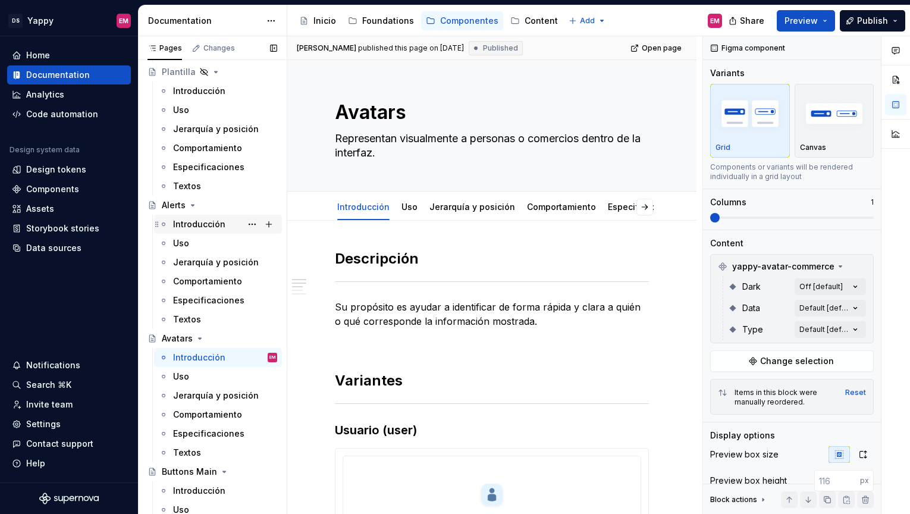
click at [210, 222] on div "Introducción" at bounding box center [199, 224] width 52 height 12
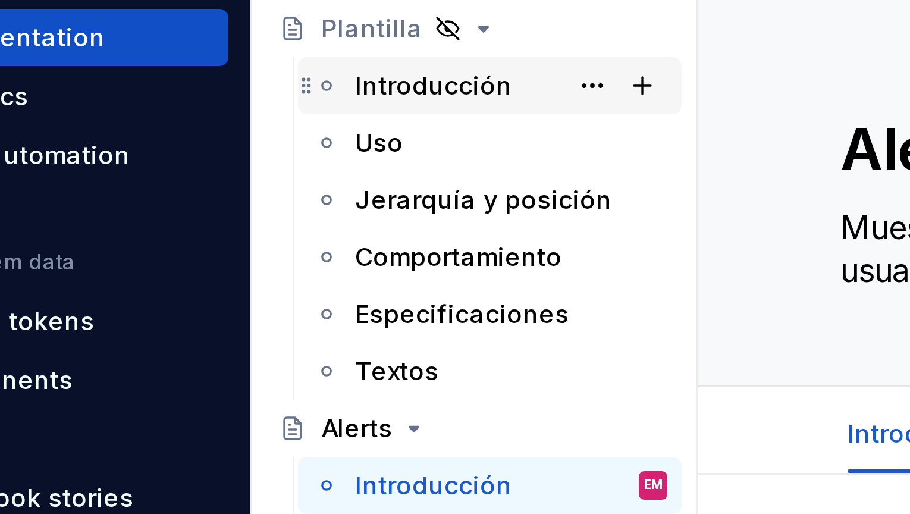
click at [180, 94] on div "Introducción" at bounding box center [199, 91] width 52 height 12
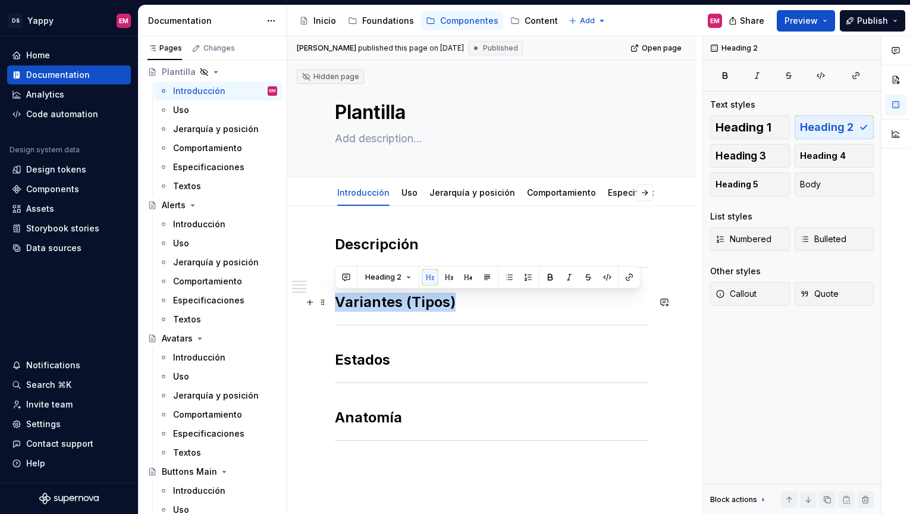
drag, startPoint x: 337, startPoint y: 301, endPoint x: 480, endPoint y: 300, distance: 142.8
click at [481, 301] on h2 "Variantes (Tipos)" at bounding box center [492, 302] width 314 height 19
click at [190, 219] on div "Introducción" at bounding box center [199, 224] width 52 height 12
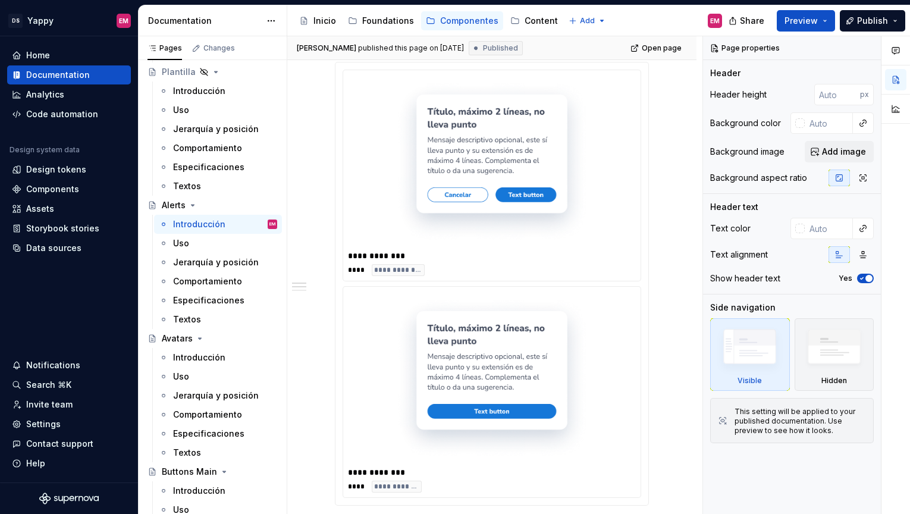
scroll to position [437, 0]
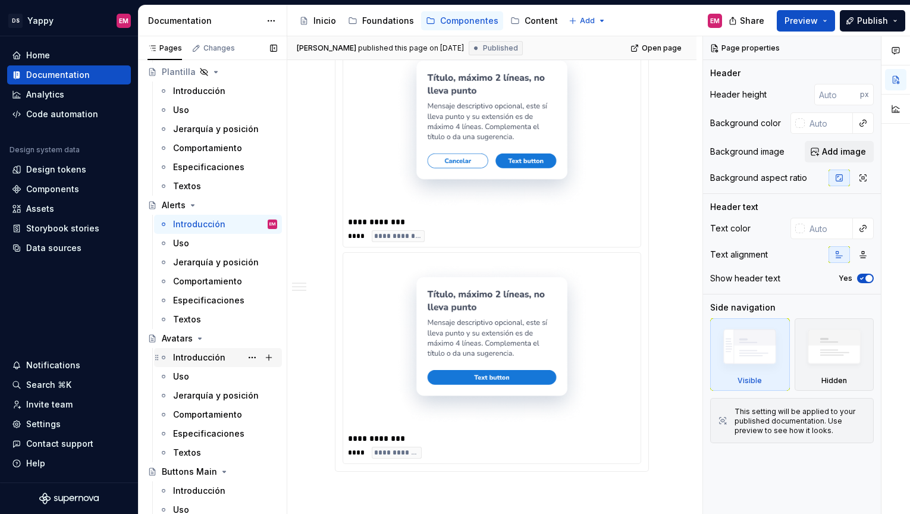
click at [201, 360] on div "Introducción" at bounding box center [199, 358] width 52 height 12
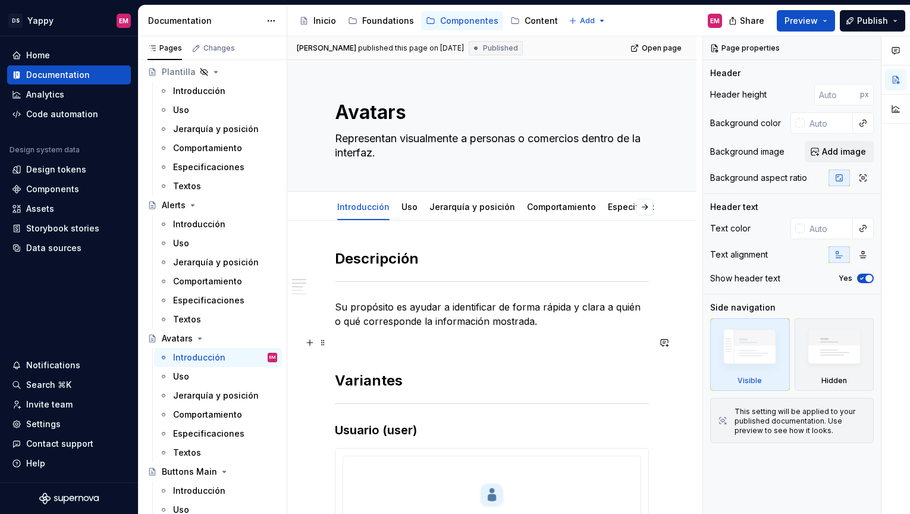
scroll to position [117, 0]
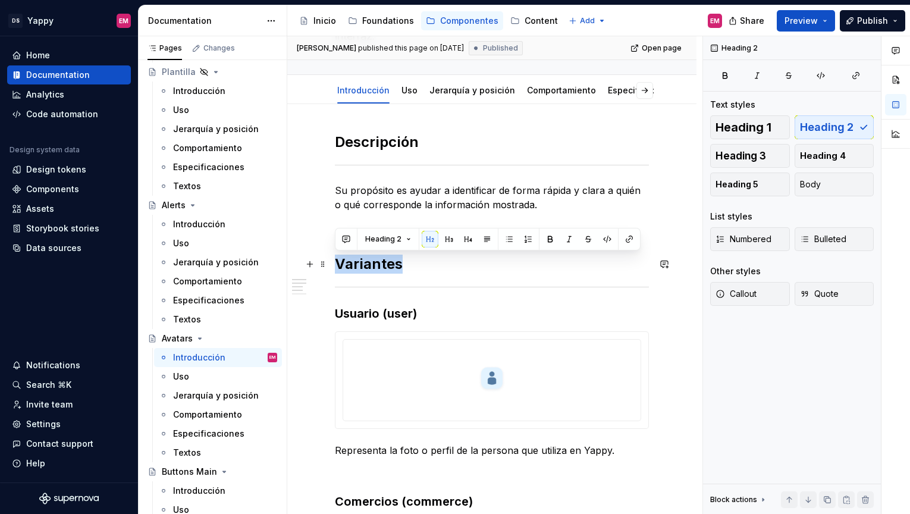
drag, startPoint x: 336, startPoint y: 271, endPoint x: 418, endPoint y: 269, distance: 81.5
click at [418, 269] on h2 "Variantes" at bounding box center [492, 264] width 314 height 19
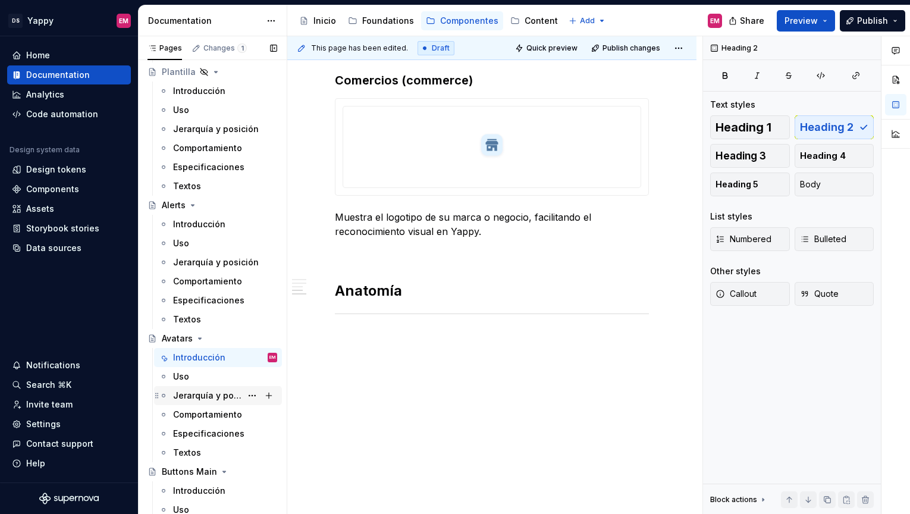
scroll to position [198, 0]
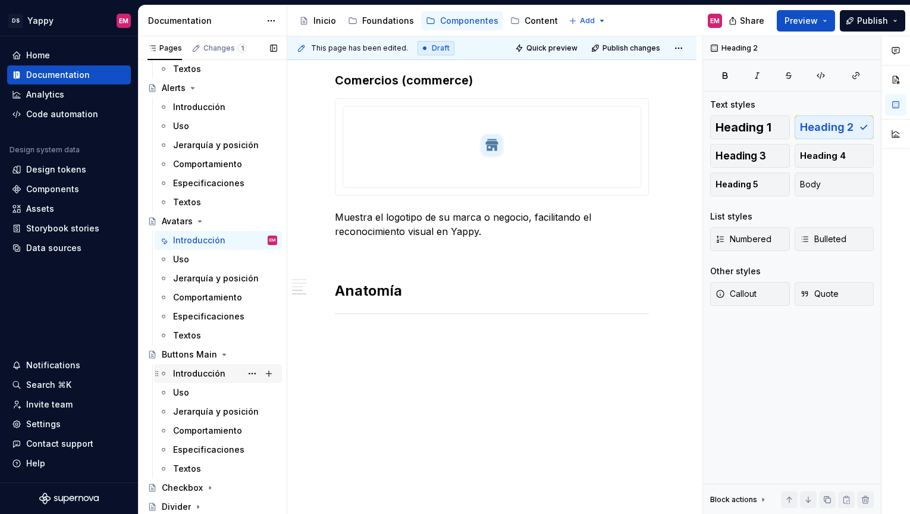
click at [195, 376] on div "Introducción" at bounding box center [199, 374] width 52 height 12
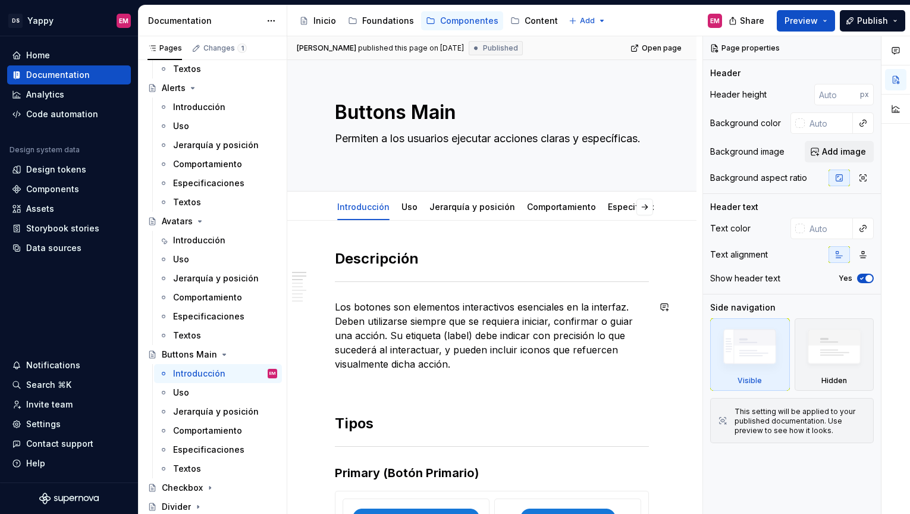
scroll to position [76, 0]
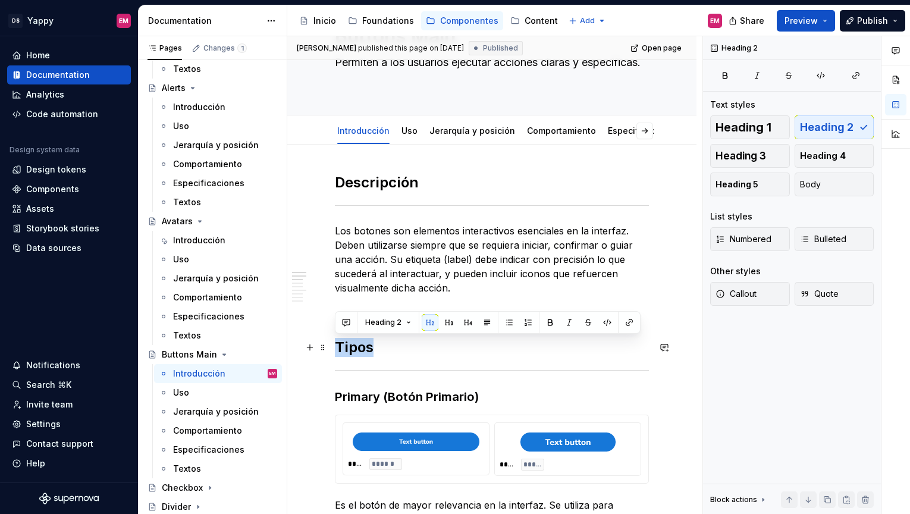
drag, startPoint x: 338, startPoint y: 346, endPoint x: 399, endPoint y: 345, distance: 60.7
click at [399, 346] on h2 "Tipos" at bounding box center [492, 347] width 314 height 19
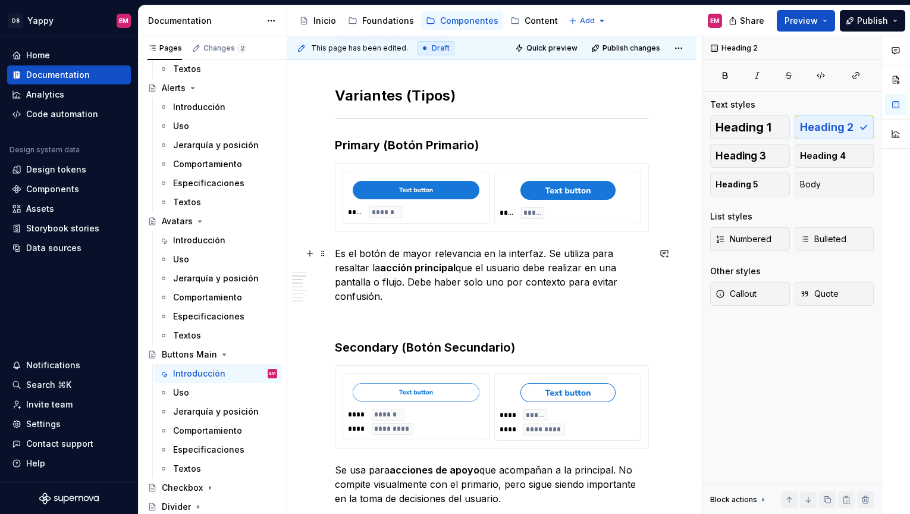
scroll to position [0, 0]
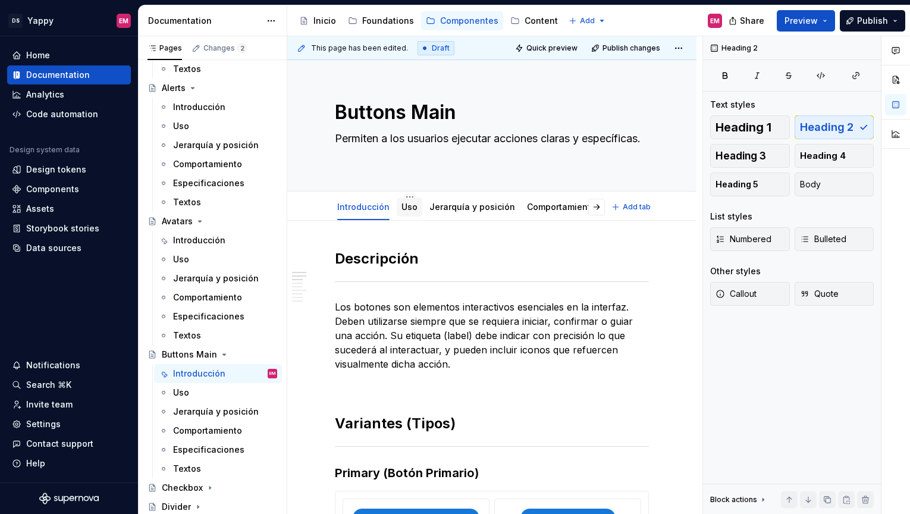
click at [402, 206] on link "Uso" at bounding box center [410, 207] width 16 height 10
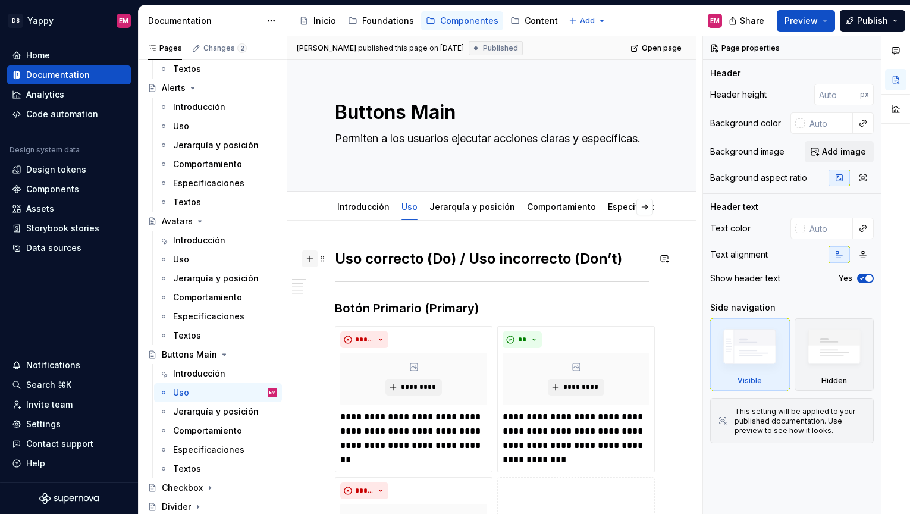
click at [311, 262] on button "button" at bounding box center [310, 258] width 17 height 17
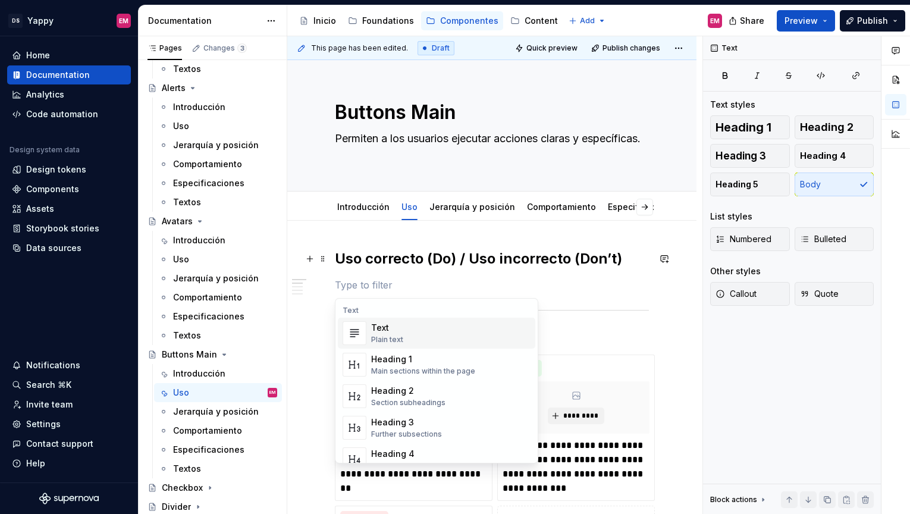
click at [369, 259] on h2 "Uso correcto (Do) / Uso incorrecto (Don’t)" at bounding box center [492, 258] width 314 height 19
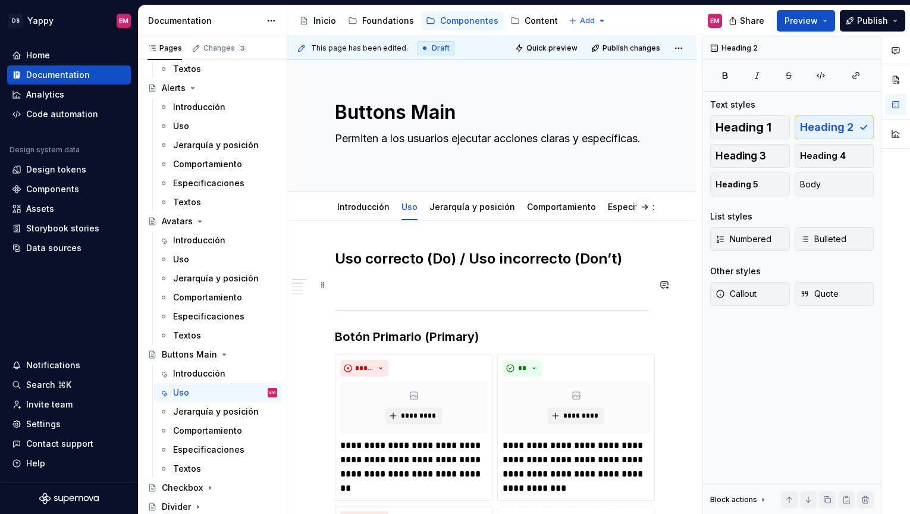
click at [346, 283] on p at bounding box center [492, 285] width 314 height 14
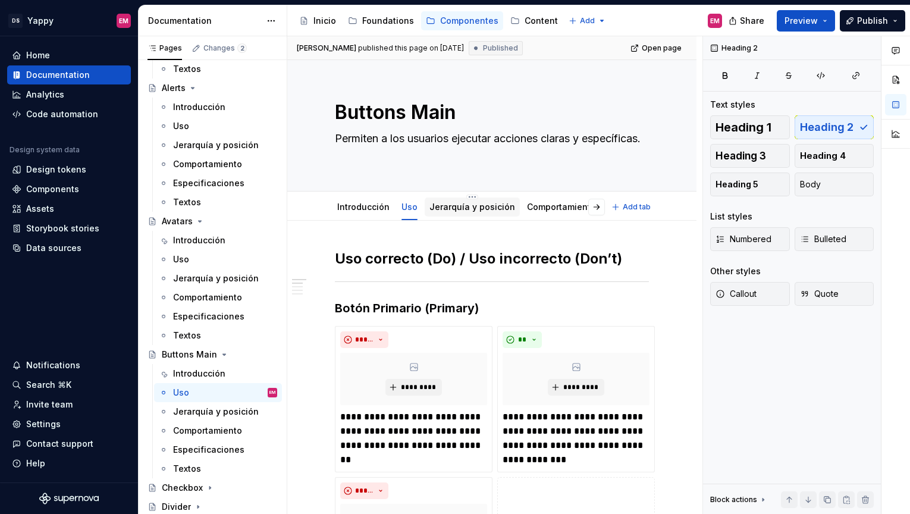
click at [445, 211] on link "Jerarquía y posición" at bounding box center [473, 207] width 86 height 10
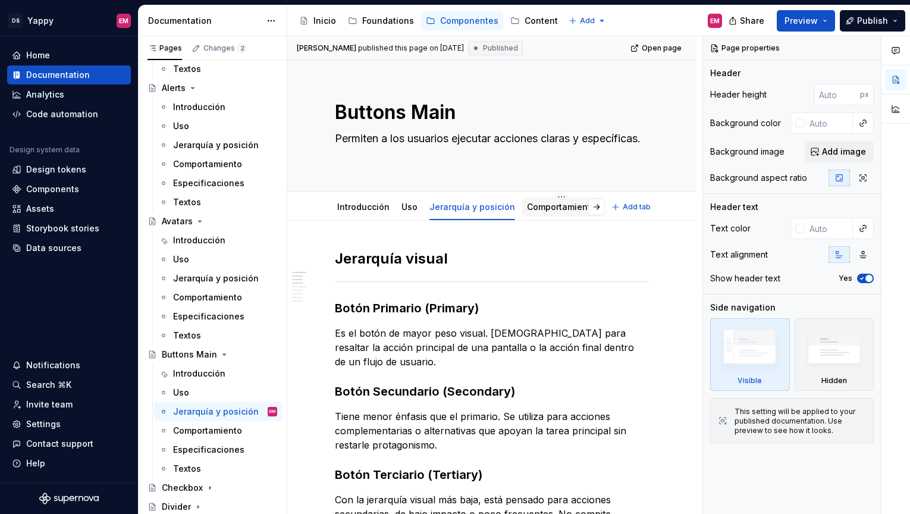
click at [527, 205] on link "Comportamiento" at bounding box center [561, 207] width 69 height 10
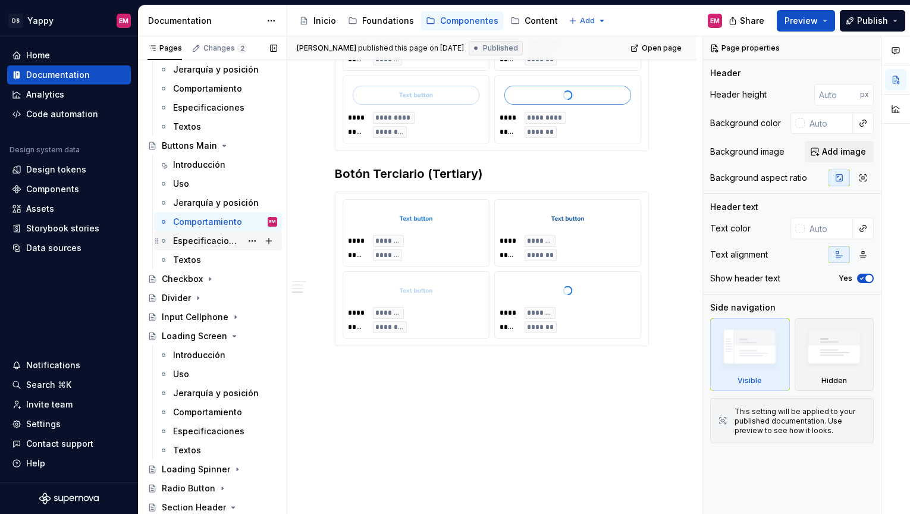
scroll to position [427, 0]
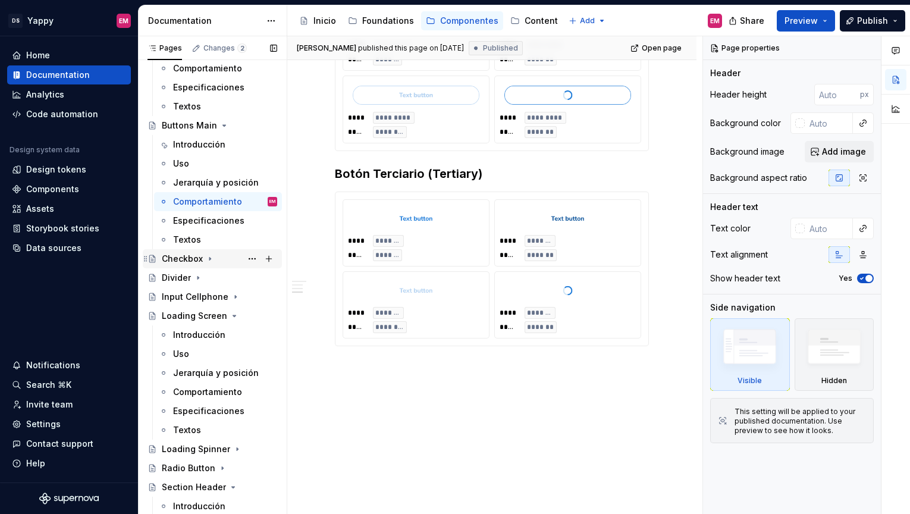
click at [203, 261] on div "Checkbox" at bounding box center [219, 258] width 115 height 17
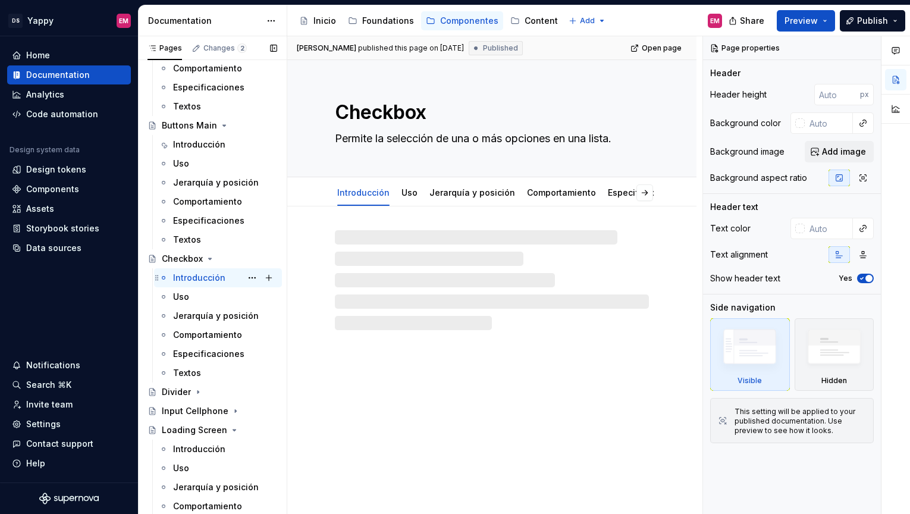
click at [197, 282] on div "Introducción" at bounding box center [199, 278] width 52 height 12
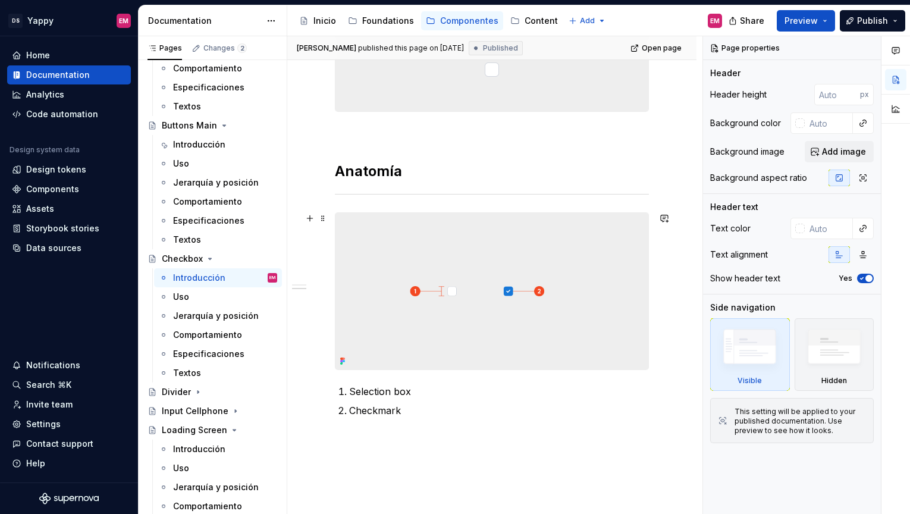
scroll to position [325, 0]
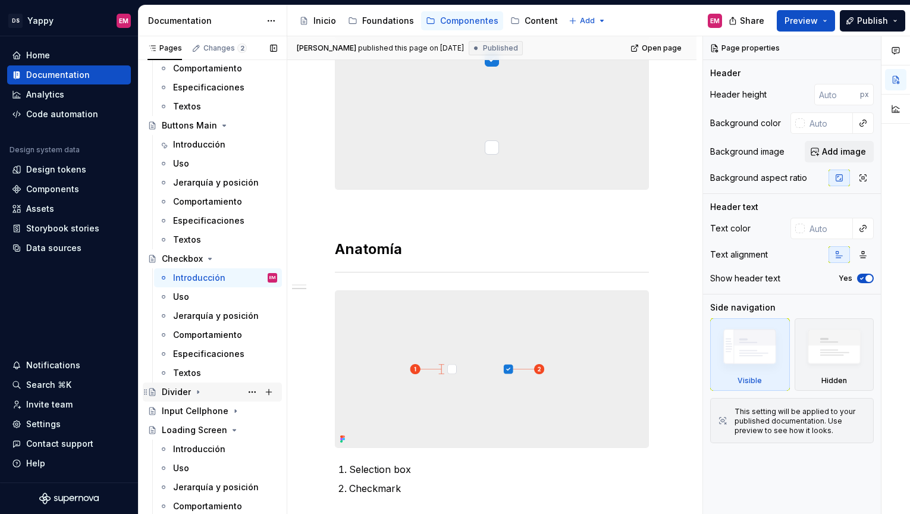
click at [186, 396] on div "Divider" at bounding box center [176, 392] width 29 height 12
click at [186, 410] on div "Introducción" at bounding box center [199, 411] width 52 height 12
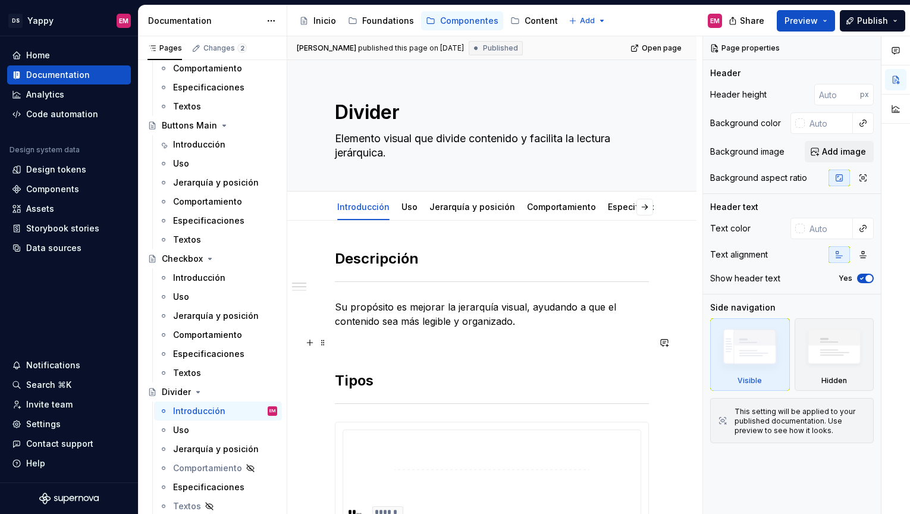
scroll to position [243, 0]
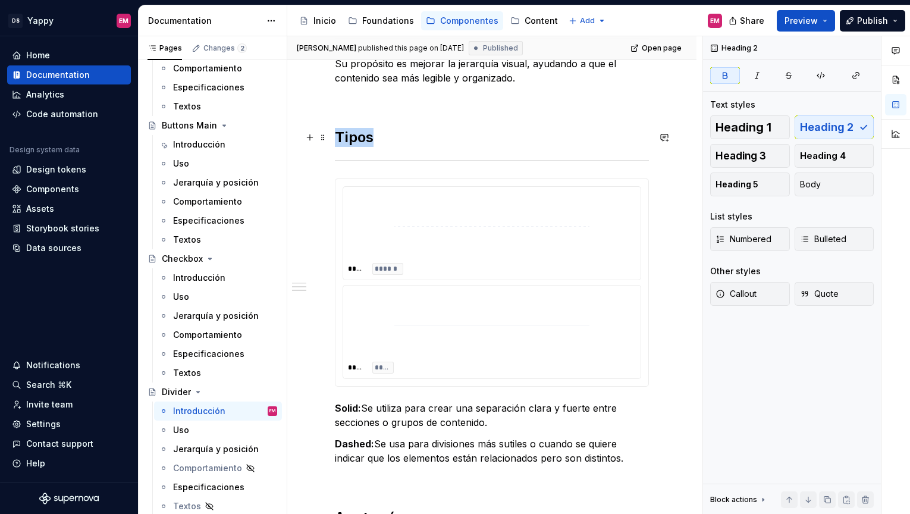
drag, startPoint x: 338, startPoint y: 142, endPoint x: 418, endPoint y: 142, distance: 80.3
click at [418, 142] on h2 "Tipos" at bounding box center [492, 137] width 314 height 19
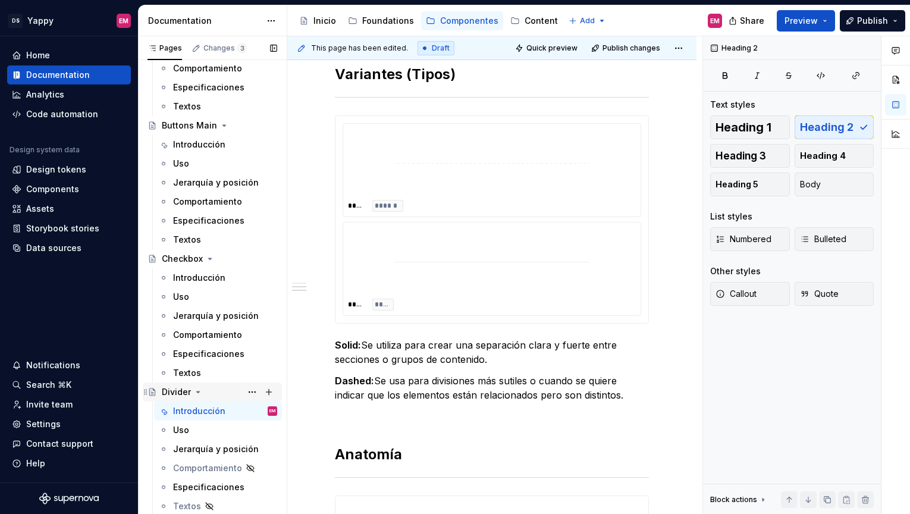
scroll to position [536, 0]
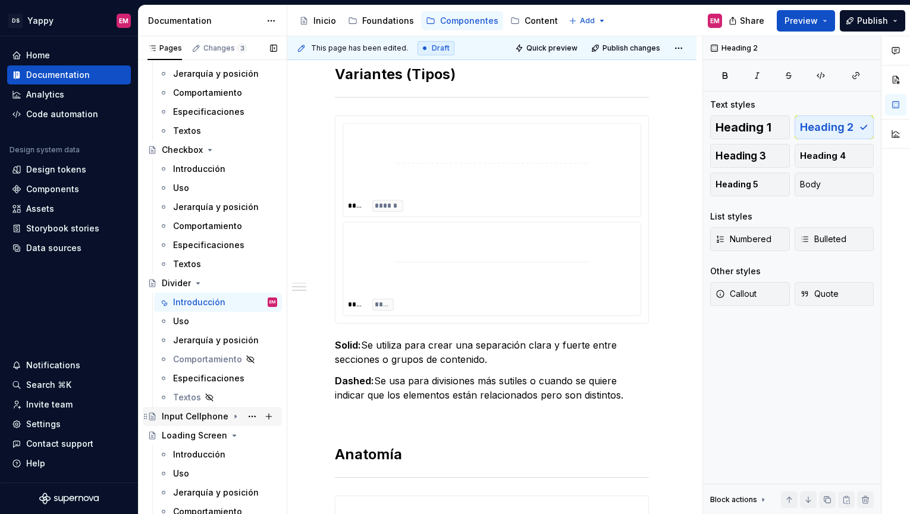
click at [202, 422] on div "Input Cellphone" at bounding box center [195, 416] width 67 height 12
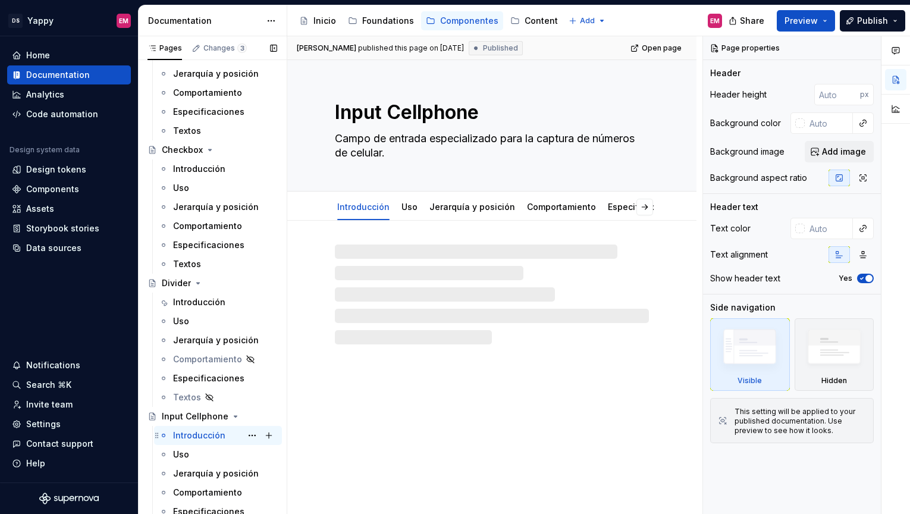
click at [202, 432] on div "Introducción" at bounding box center [199, 436] width 52 height 12
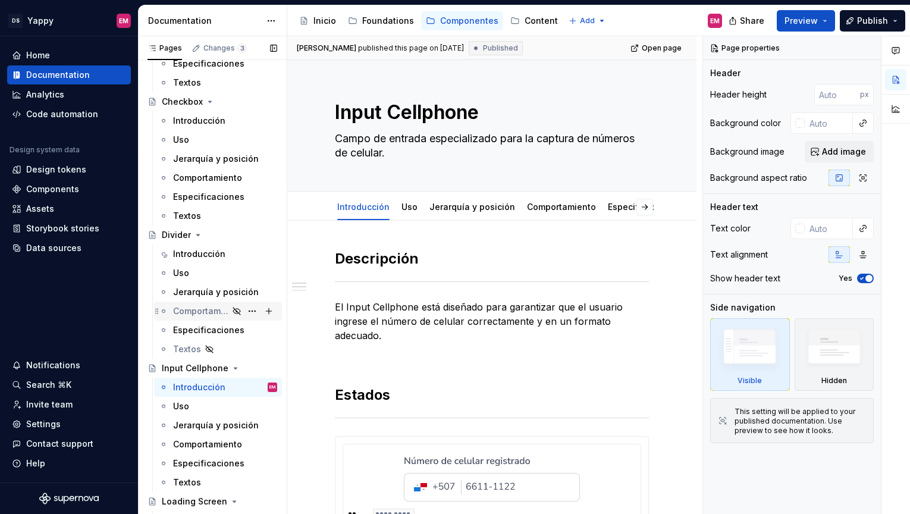
scroll to position [730, 0]
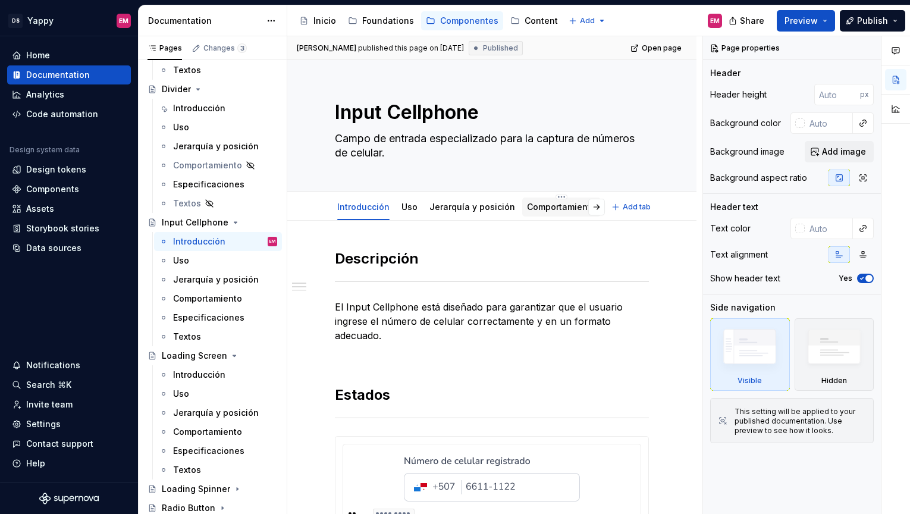
click at [535, 212] on link "Comportamiento" at bounding box center [561, 207] width 69 height 10
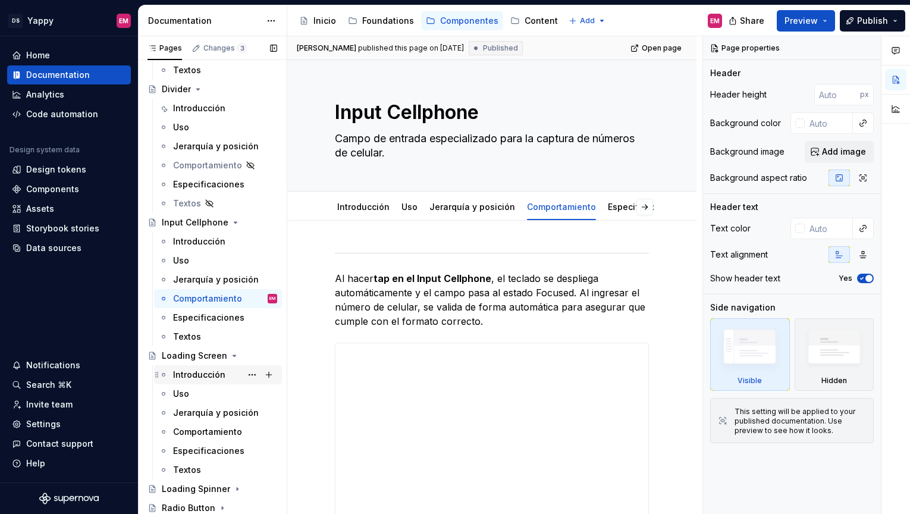
click at [194, 369] on div "Introducción" at bounding box center [199, 375] width 52 height 12
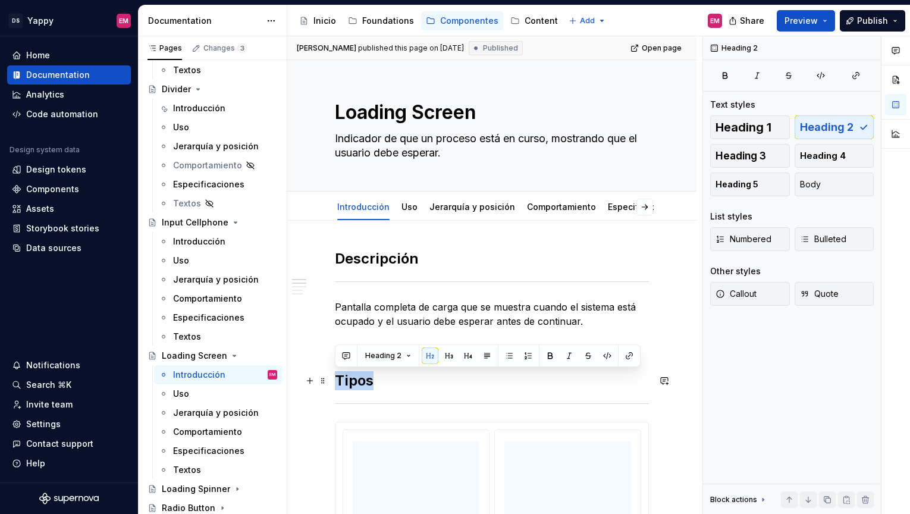
drag, startPoint x: 338, startPoint y: 375, endPoint x: 389, endPoint y: 374, distance: 51.2
click at [390, 374] on h2 "Tipos" at bounding box center [492, 380] width 314 height 19
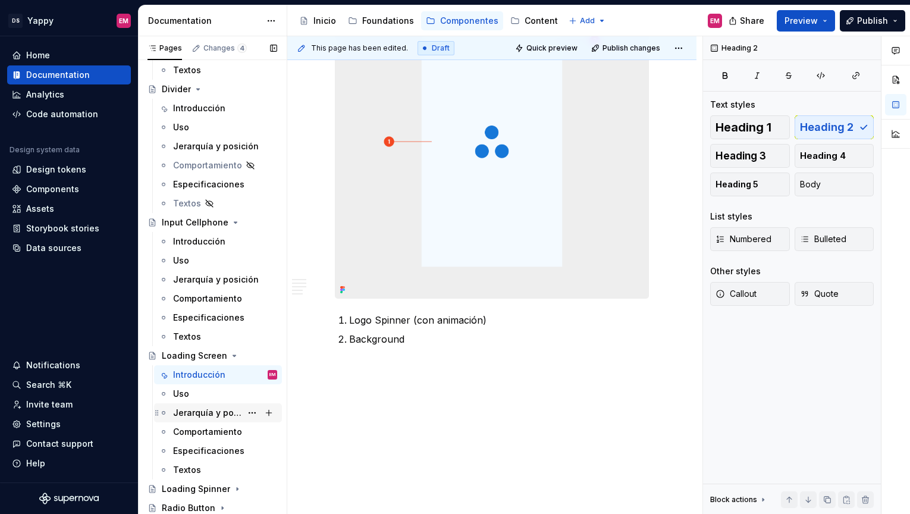
scroll to position [929, 0]
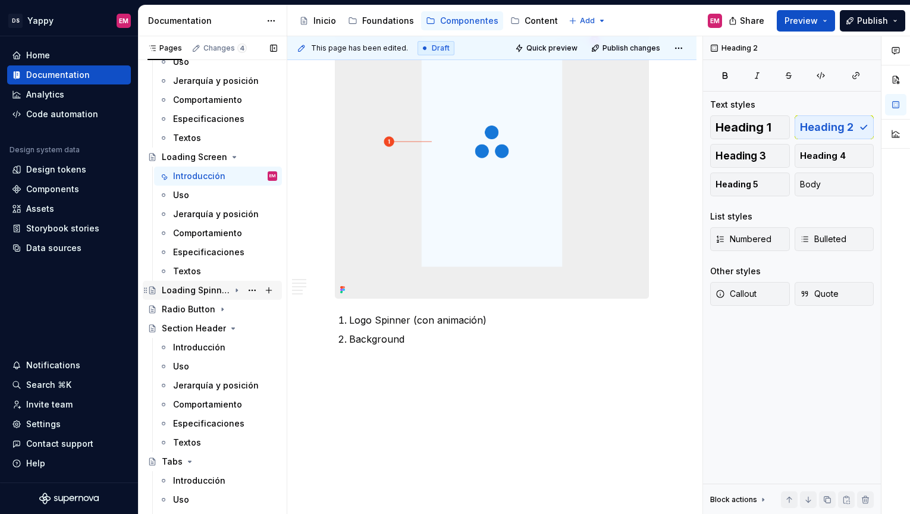
click at [209, 294] on div "Loading Spinner" at bounding box center [196, 290] width 68 height 12
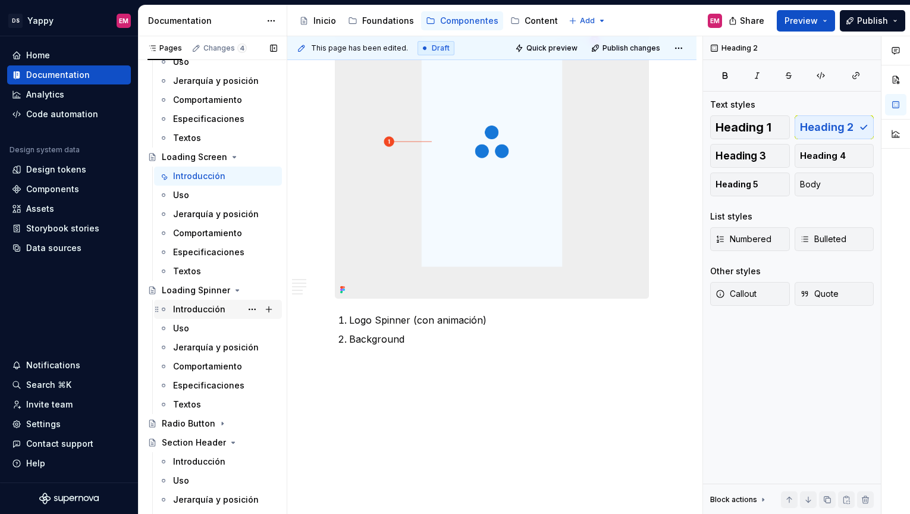
click at [193, 306] on div "Introducción" at bounding box center [199, 309] width 52 height 12
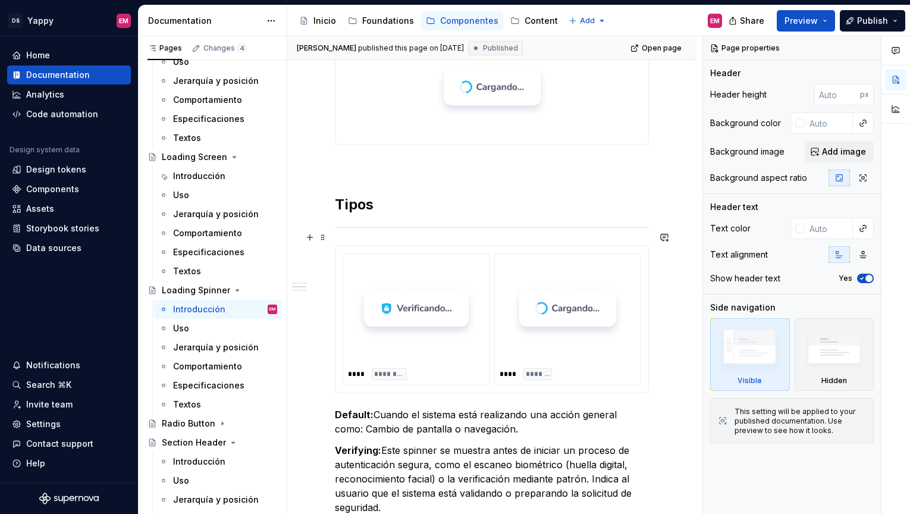
scroll to position [377, 0]
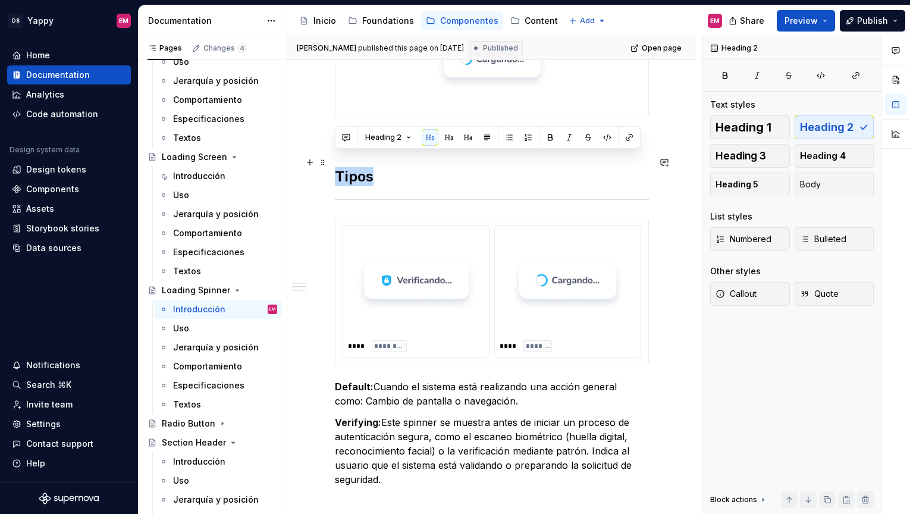
drag, startPoint x: 339, startPoint y: 163, endPoint x: 421, endPoint y: 163, distance: 82.1
click at [421, 167] on h2 "Tipos" at bounding box center [492, 176] width 314 height 19
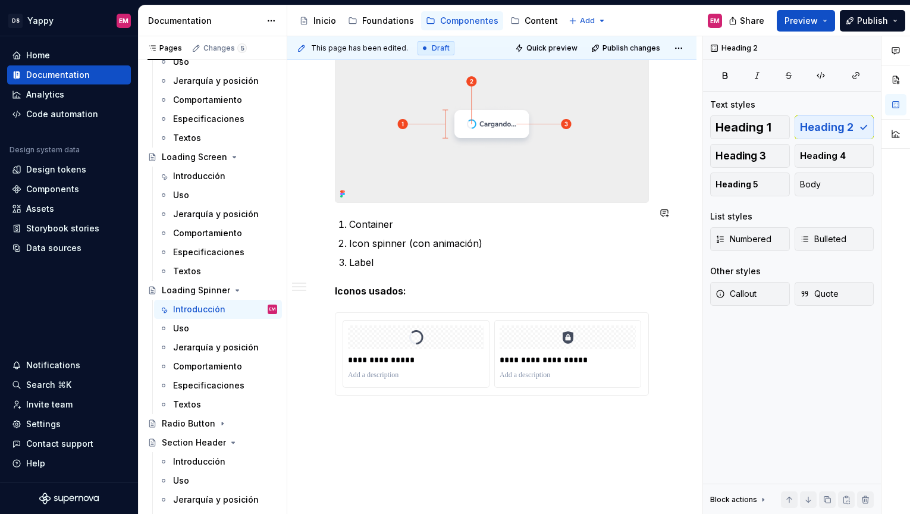
scroll to position [978, 0]
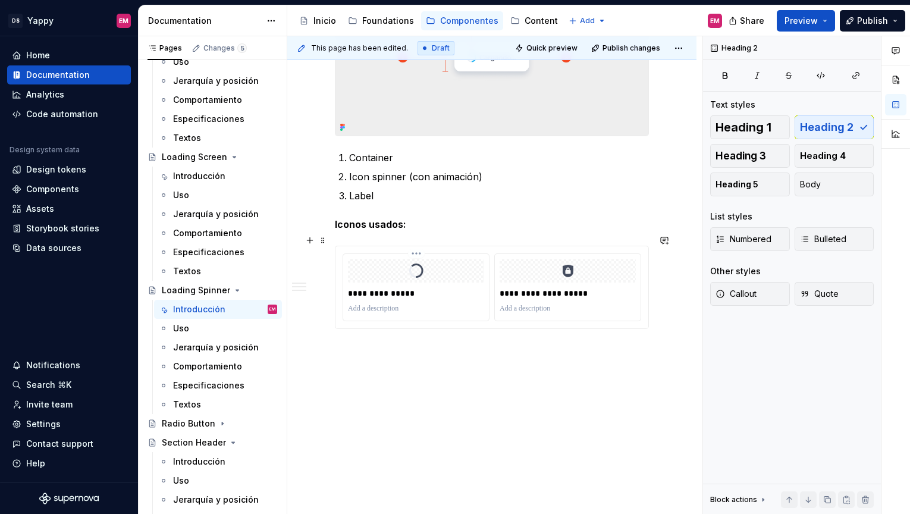
type textarea "*"
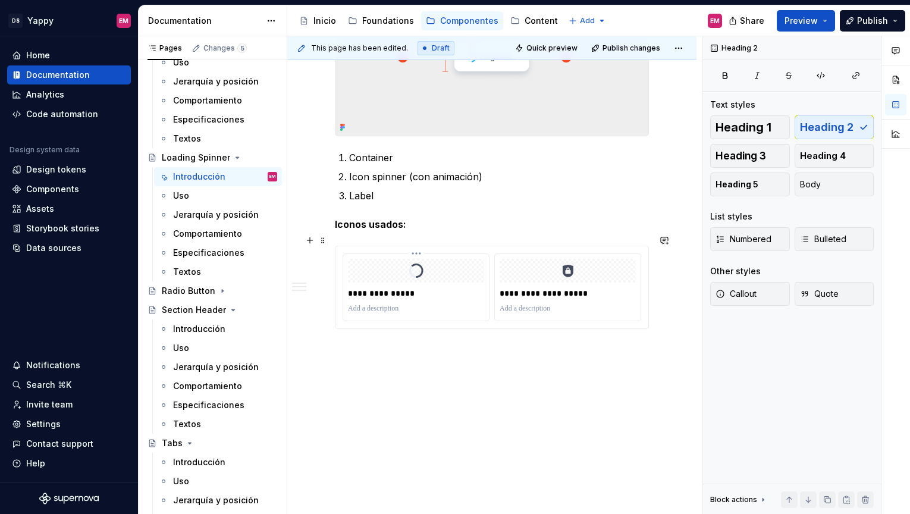
click at [407, 304] on p at bounding box center [416, 309] width 136 height 10
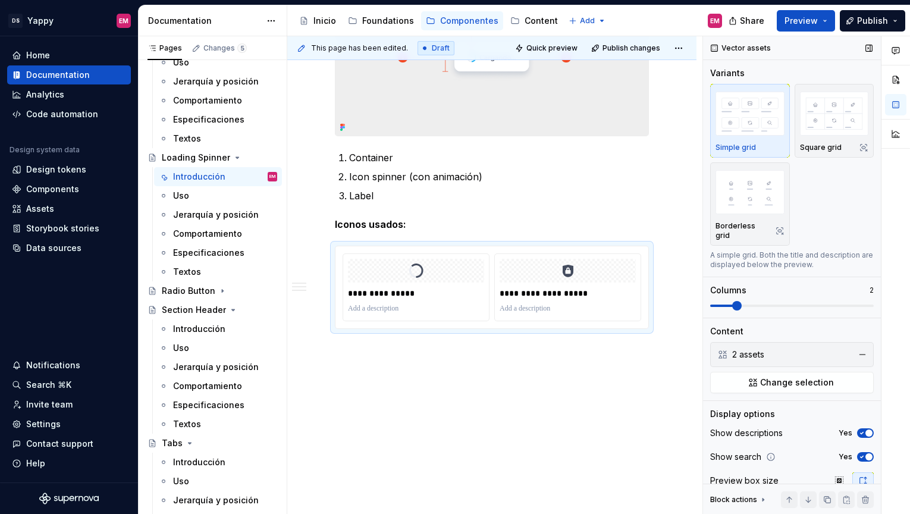
scroll to position [39, 0]
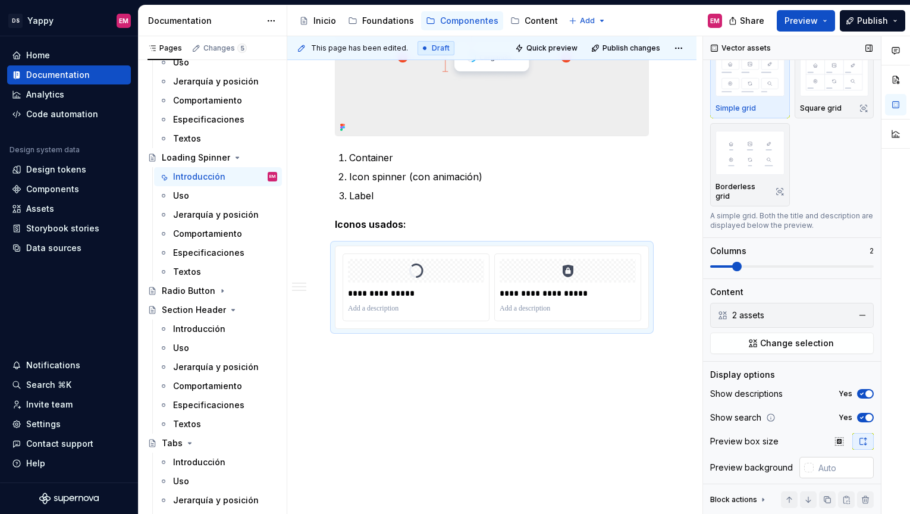
click at [811, 463] on div at bounding box center [809, 468] width 10 height 10
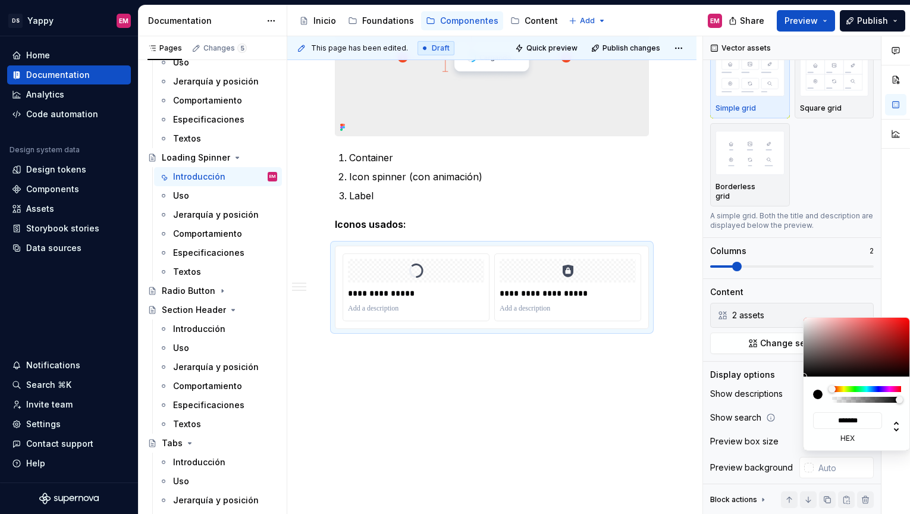
type input "#292121"
type input "*******"
type input "#2C2323"
type input "*******"
type input "#ADA3A3"
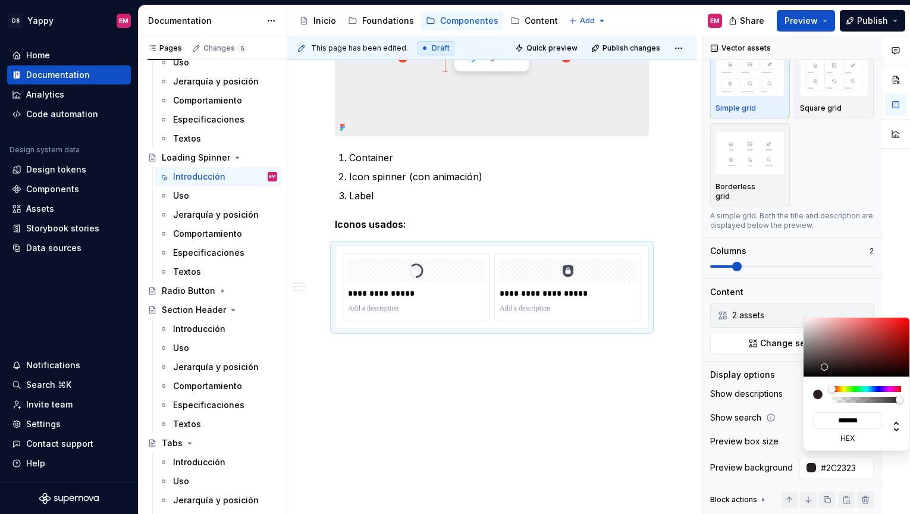
type input "*******"
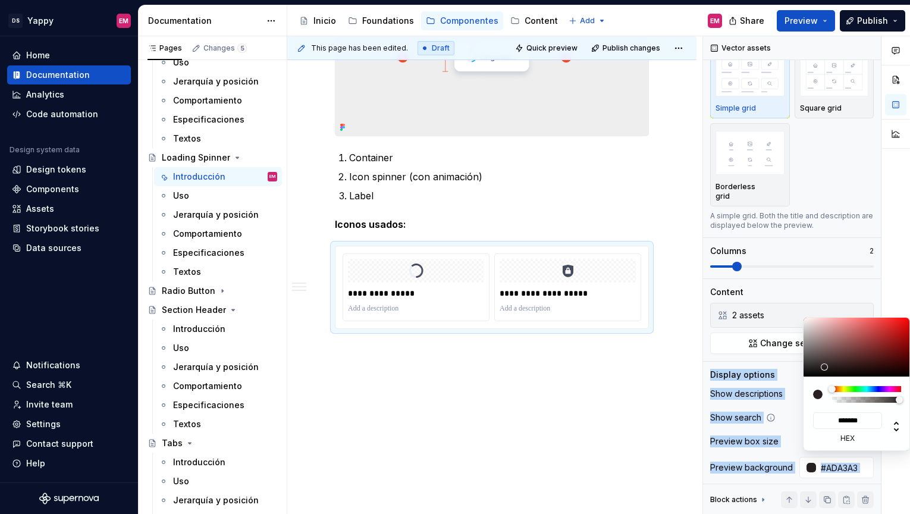
type input "#FFFFFF"
type input "*******"
drag, startPoint x: 826, startPoint y: 367, endPoint x: 779, endPoint y: 288, distance: 92.0
click at [779, 288] on body "DS Yappy EM Home Documentation Analytics Code automation Design system data Des…" at bounding box center [455, 257] width 910 height 514
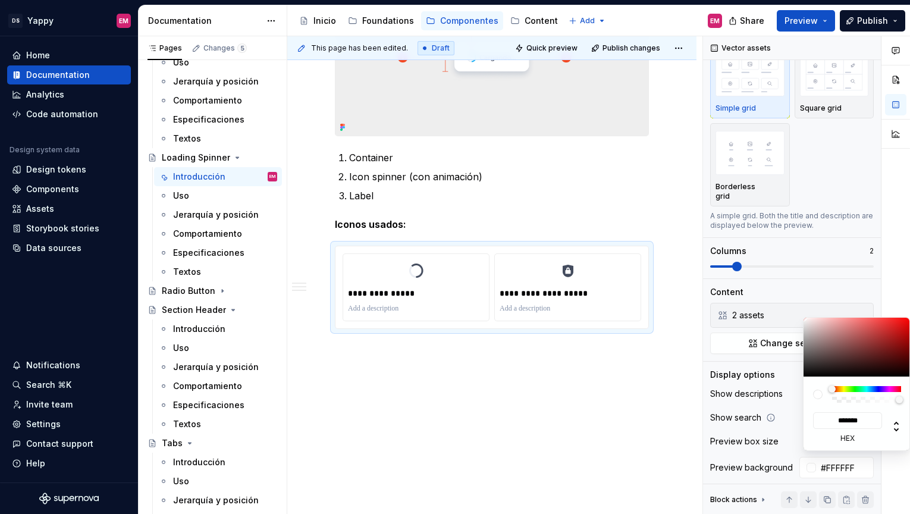
click at [476, 416] on html "DS Yappy EM Home Documentation Analytics Code automation Design system data Des…" at bounding box center [455, 257] width 910 height 514
click at [192, 327] on div "Pages Changes 5 Add Accessibility guide for tree Page tree. Navigate the tree w…" at bounding box center [212, 277] width 149 height 483
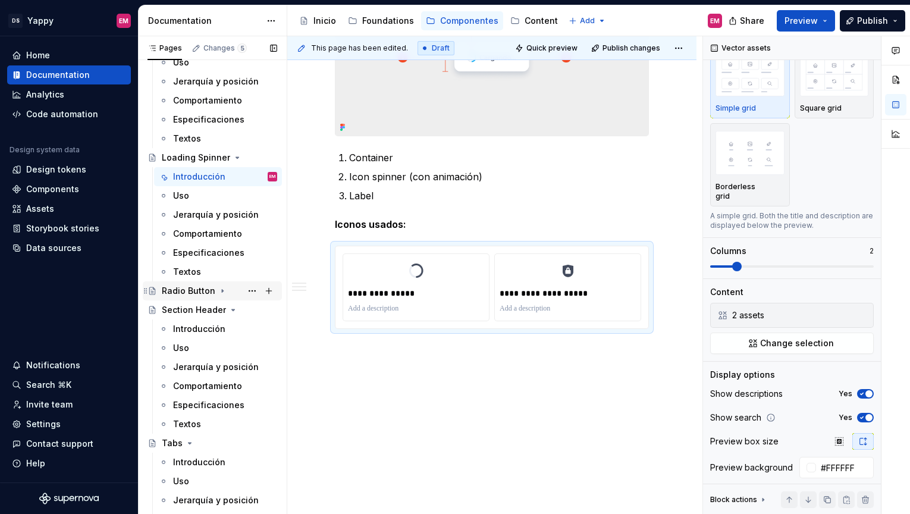
click at [194, 294] on div "Radio Button" at bounding box center [189, 291] width 54 height 12
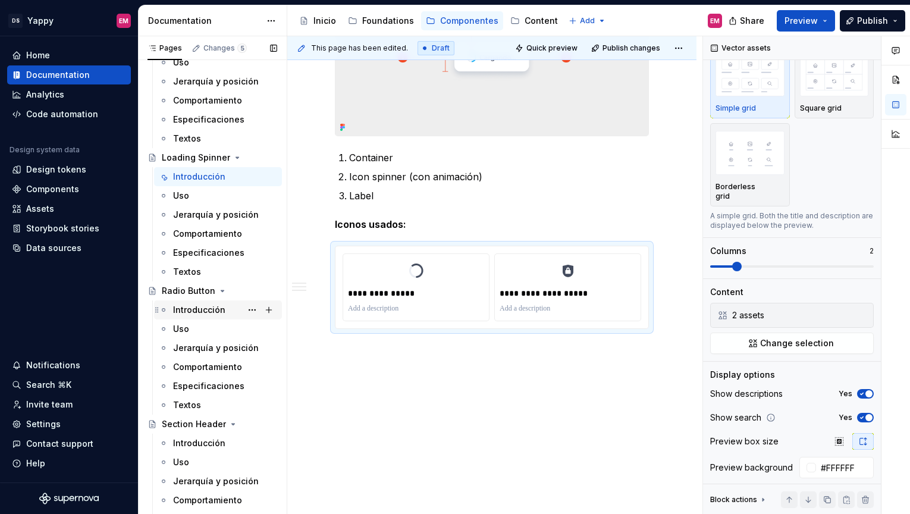
click at [190, 314] on div "Introducción" at bounding box center [199, 310] width 52 height 12
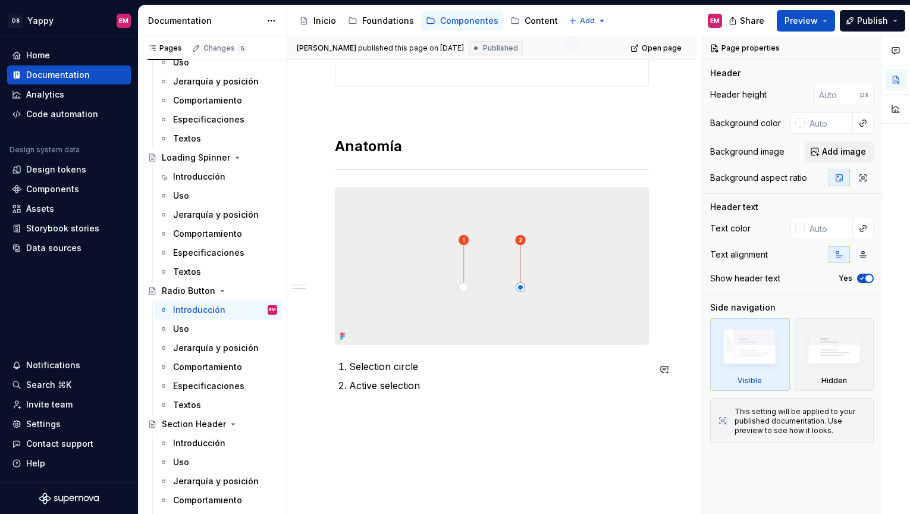
scroll to position [390, 0]
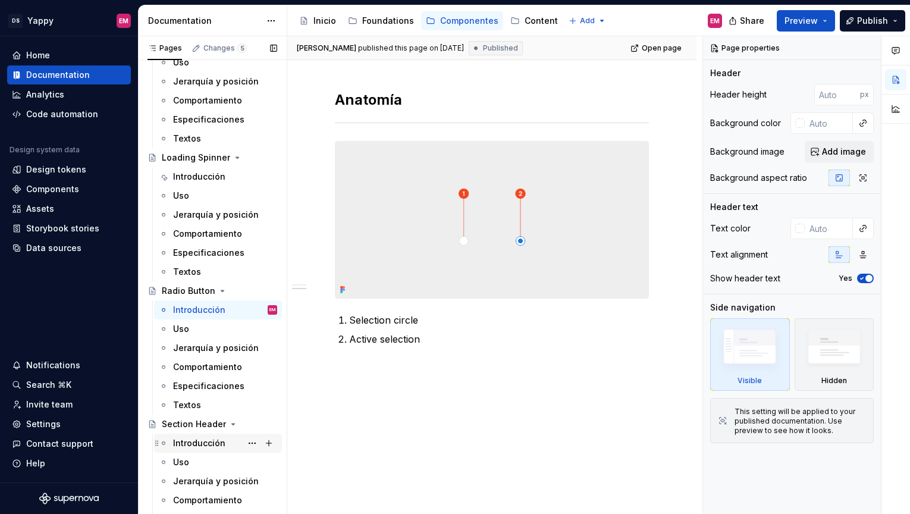
click at [197, 440] on div "Introducción" at bounding box center [199, 443] width 52 height 12
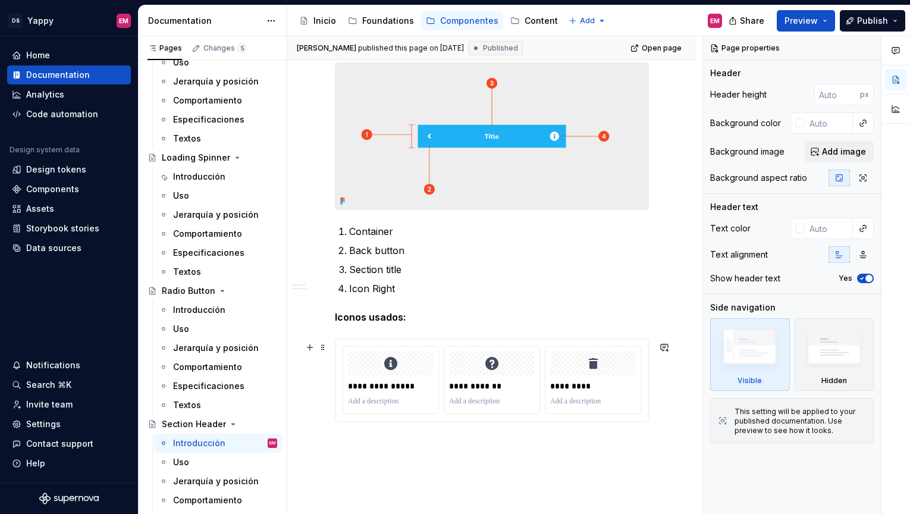
scroll to position [575, 0]
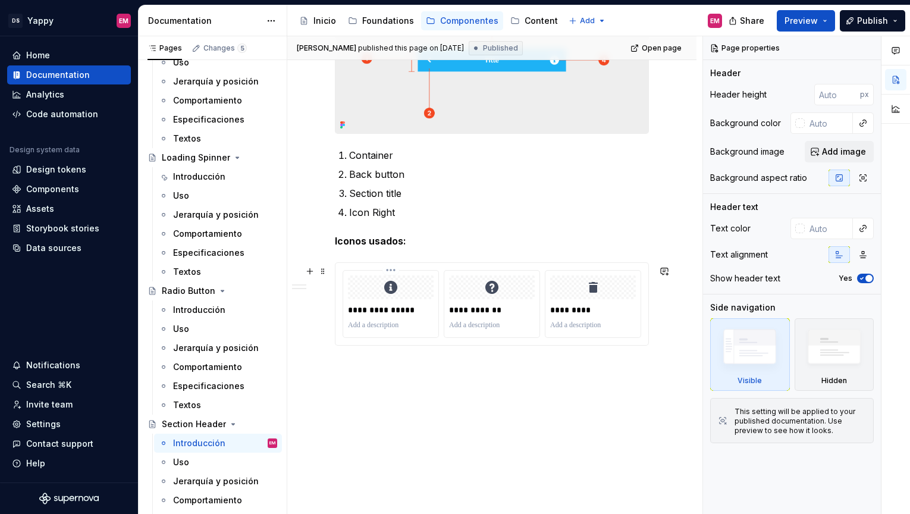
click at [353, 335] on div "**********" at bounding box center [390, 304] width 95 height 67
type textarea "*"
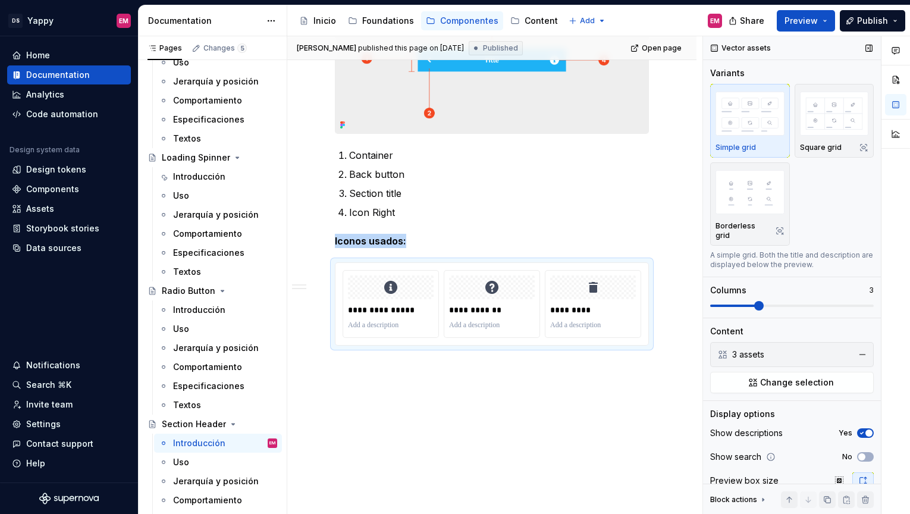
scroll to position [39, 0]
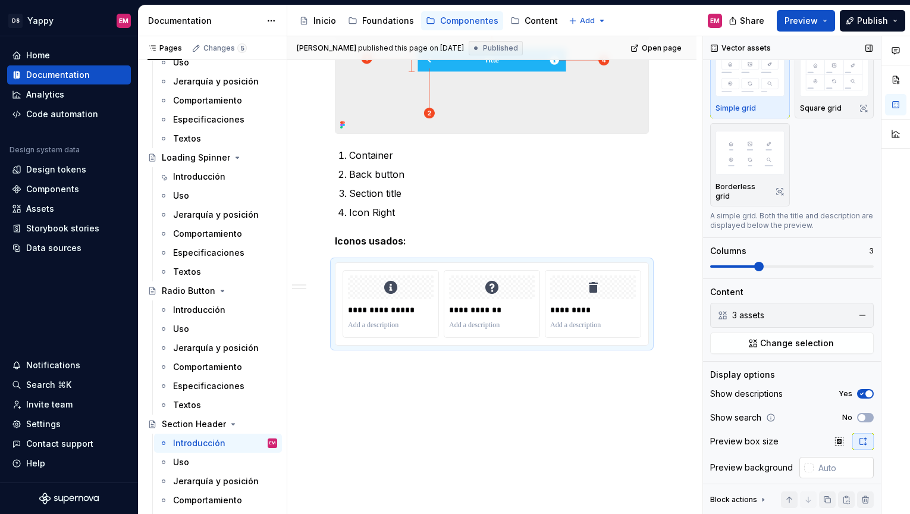
click at [806, 463] on div at bounding box center [809, 468] width 10 height 10
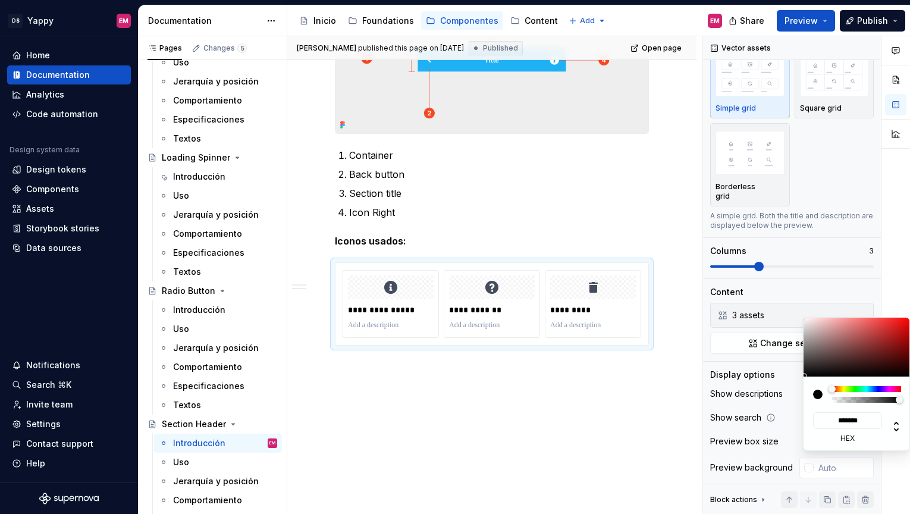
type input "#312929"
type input "*******"
type input "#8E7E7E"
type input "*******"
type input "#FFFFFF"
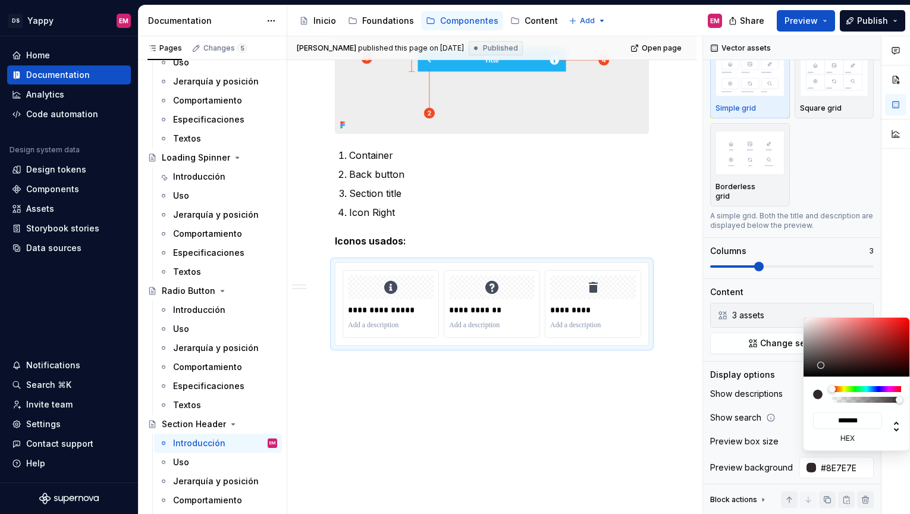
type input "*******"
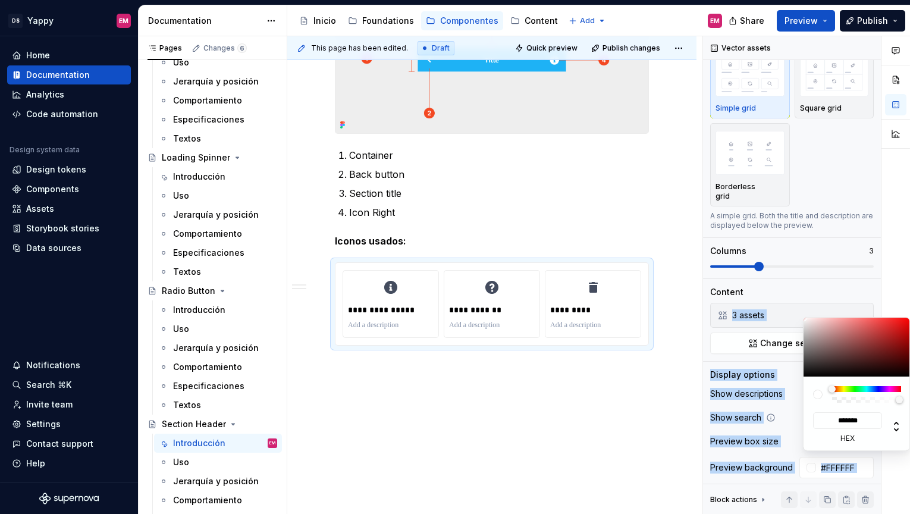
drag, startPoint x: 822, startPoint y: 365, endPoint x: 794, endPoint y: 293, distance: 77.6
click at [794, 293] on body "DS Yappy EM Home Documentation Analytics Code automation Design system data Des…" at bounding box center [455, 257] width 910 height 514
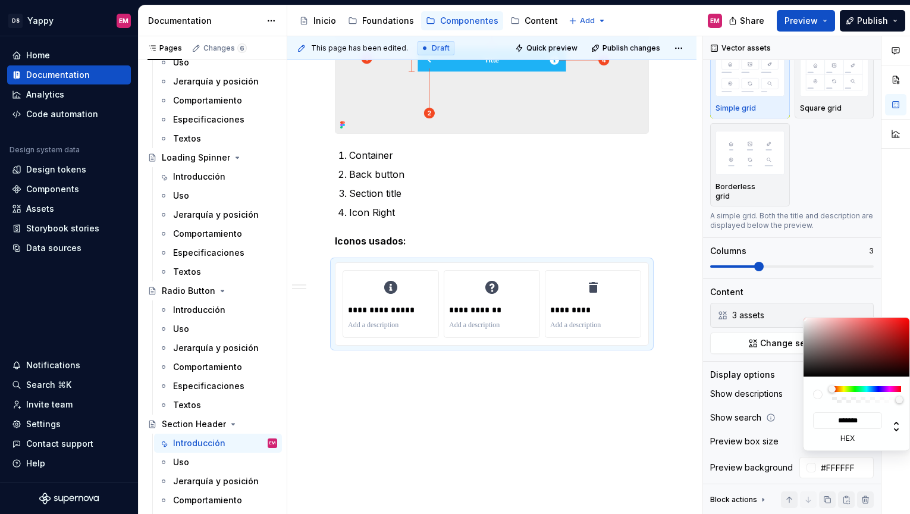
click at [476, 466] on html "DS Yappy EM Home Documentation Analytics Code automation Design system data Des…" at bounding box center [455, 257] width 910 height 514
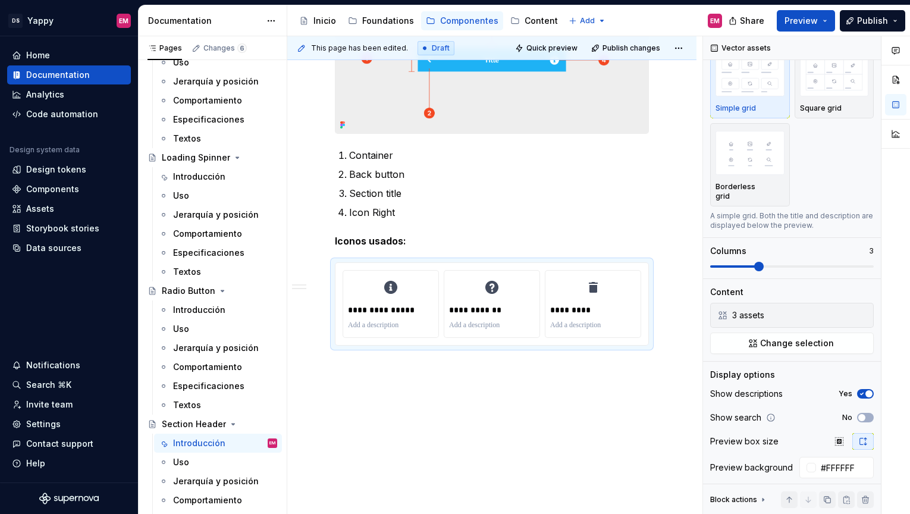
click at [331, 430] on html "DS Yappy EM Home Documentation Analytics Code automation Design system data Des…" at bounding box center [455, 257] width 910 height 514
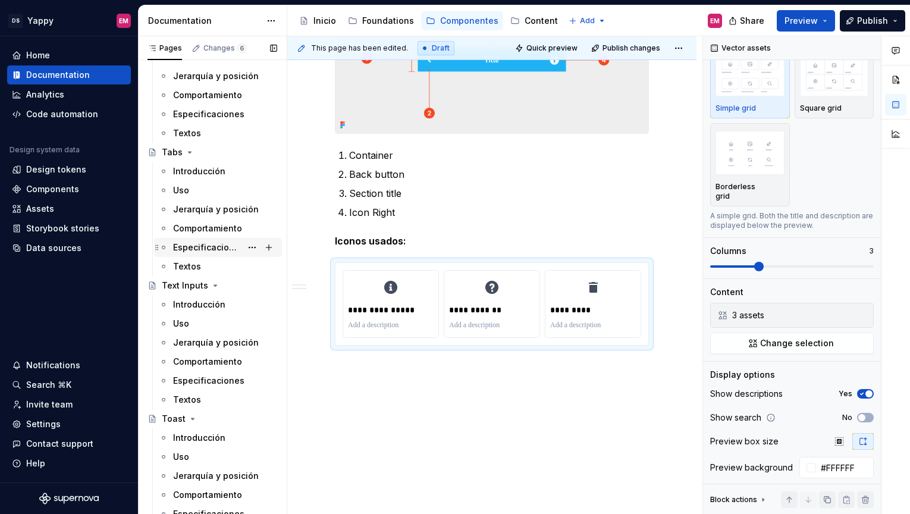
scroll to position [1417, 0]
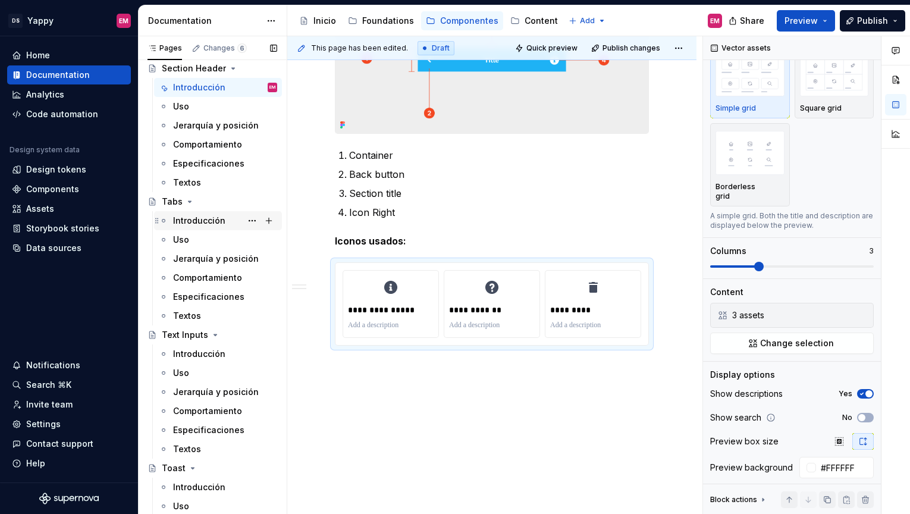
click at [195, 225] on div "Introducción" at bounding box center [199, 221] width 52 height 12
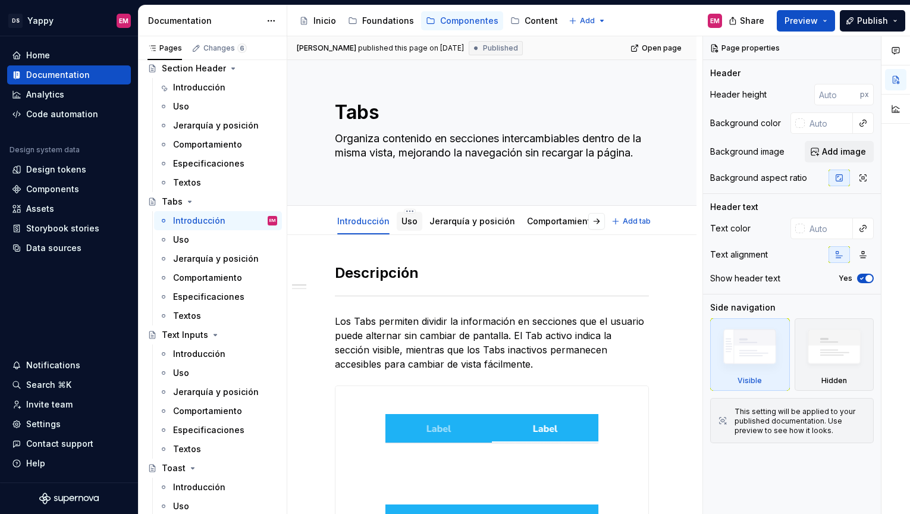
click at [409, 217] on link "Uso" at bounding box center [410, 221] width 16 height 10
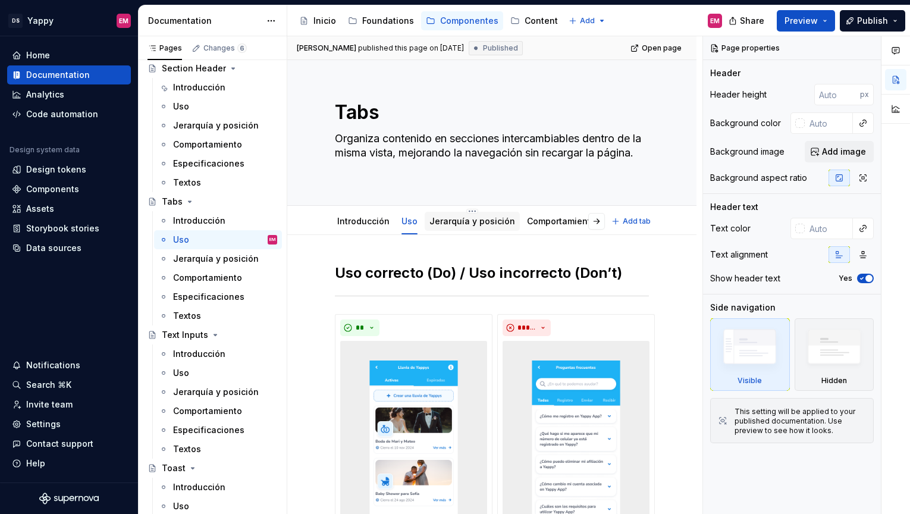
click at [446, 221] on link "Jerarquía y posición" at bounding box center [473, 221] width 86 height 10
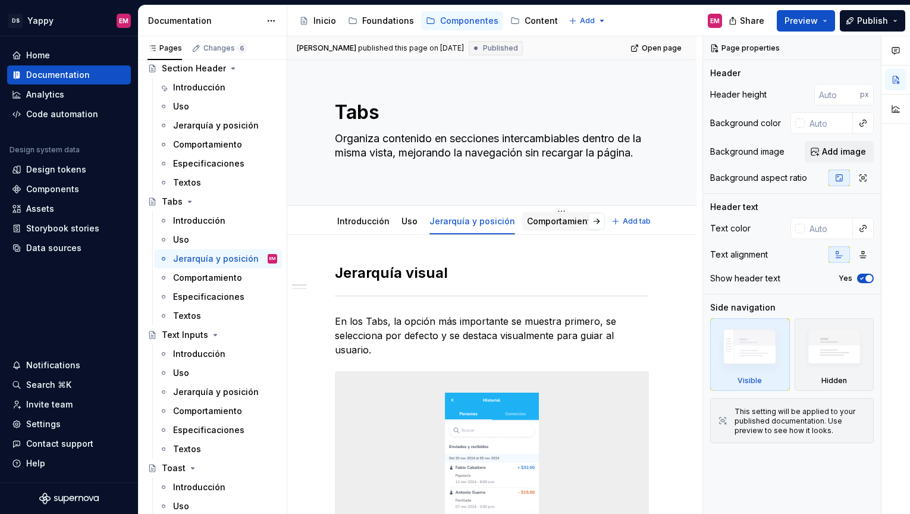
click at [540, 225] on link "Comportamiento" at bounding box center [561, 221] width 69 height 10
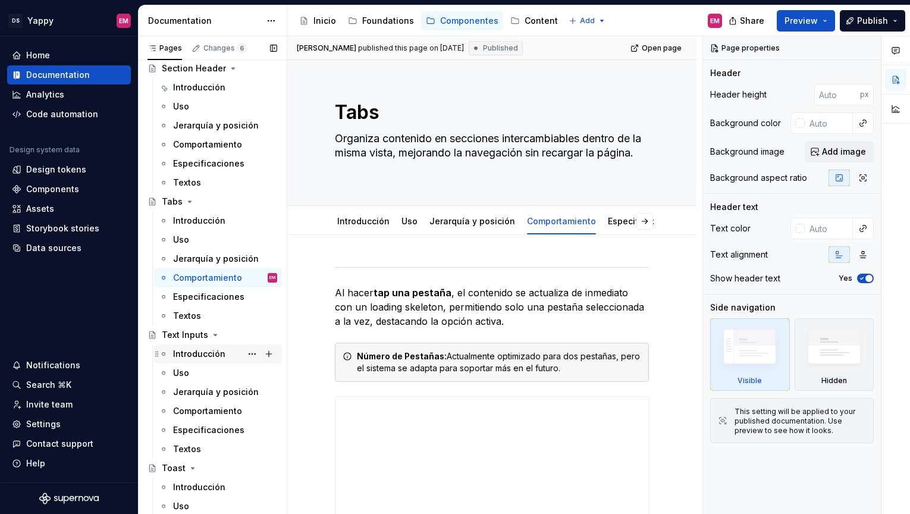
click at [191, 353] on div "Introducción" at bounding box center [199, 354] width 52 height 12
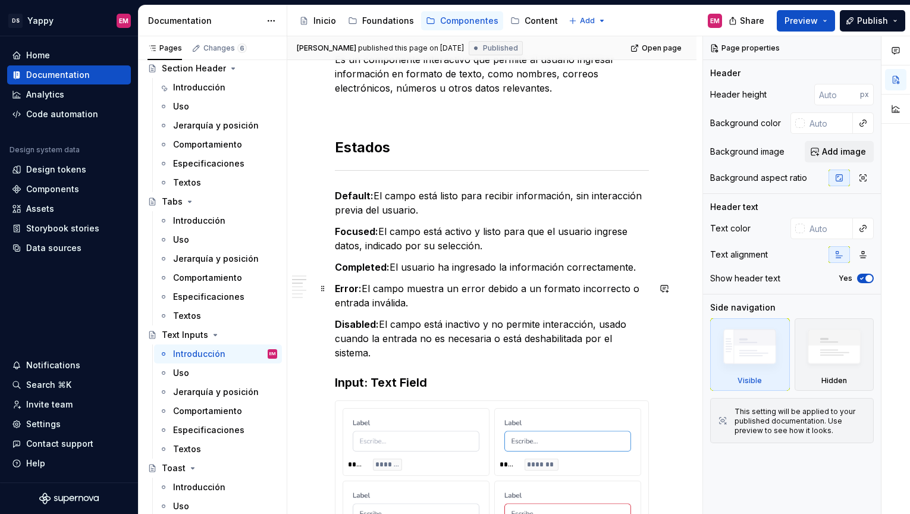
scroll to position [237, 0]
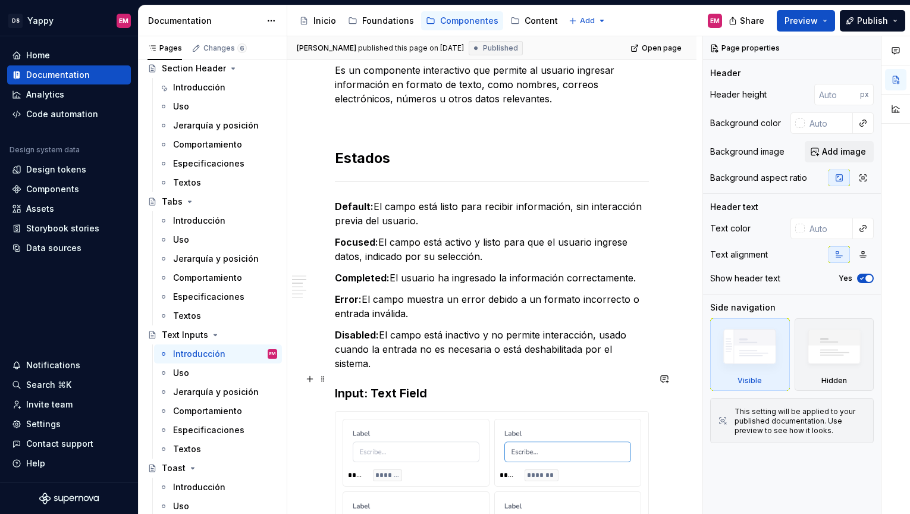
click at [335, 385] on h3 "Input: Text Field" at bounding box center [492, 393] width 314 height 17
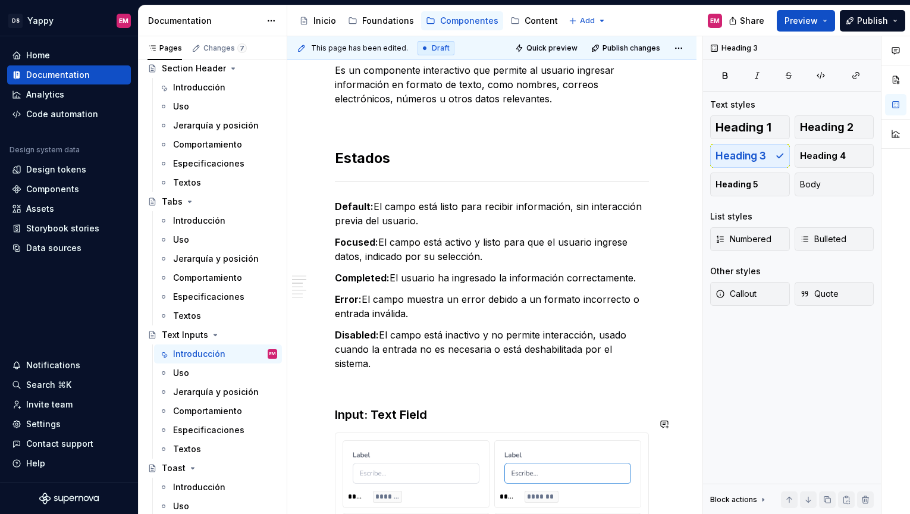
paste div
type textarea "*"
click at [465, 406] on h3 "Variantes (Tipos)" at bounding box center [492, 414] width 314 height 17
click at [324, 184] on span at bounding box center [323, 183] width 10 height 17
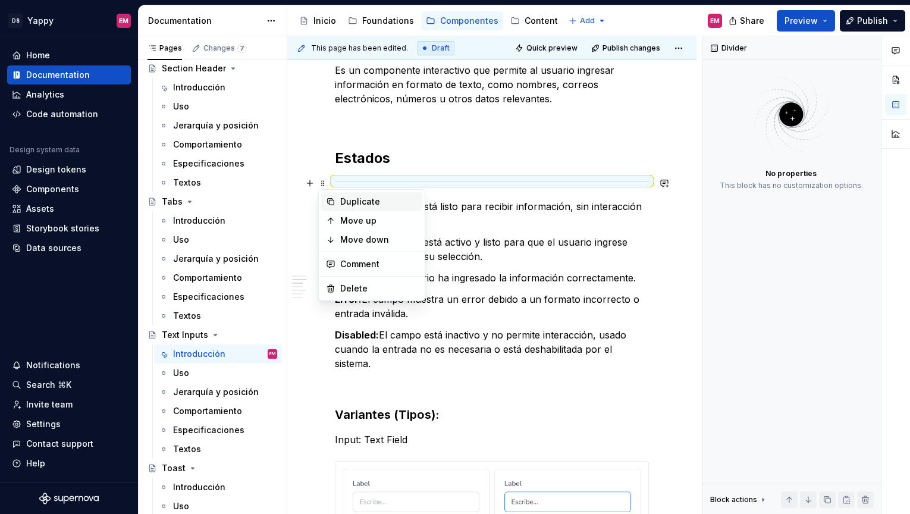
click at [331, 202] on icon at bounding box center [331, 202] width 10 height 10
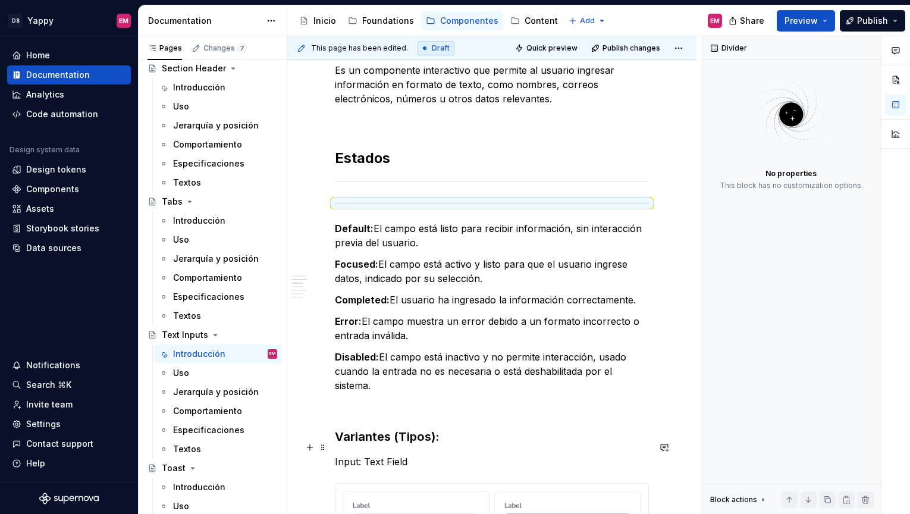
drag, startPoint x: 325, startPoint y: 206, endPoint x: 359, endPoint y: 447, distance: 243.2
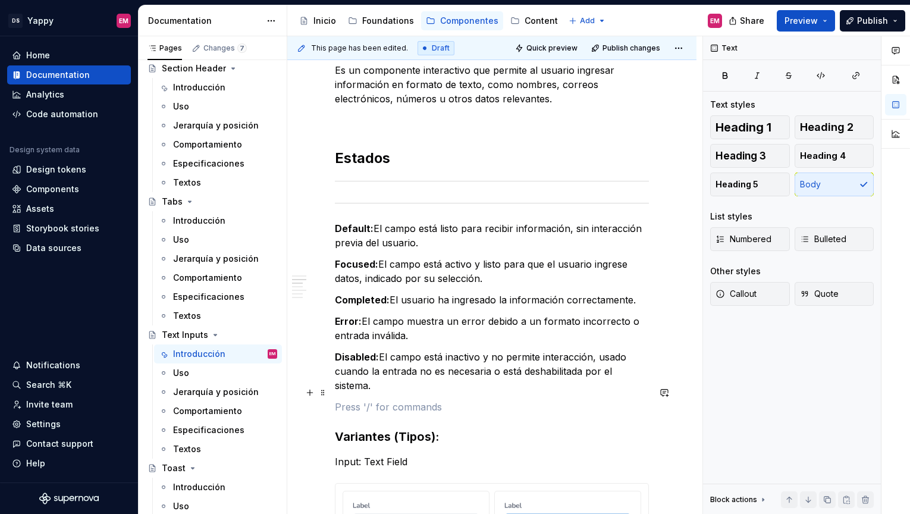
click at [359, 400] on p at bounding box center [492, 407] width 314 height 14
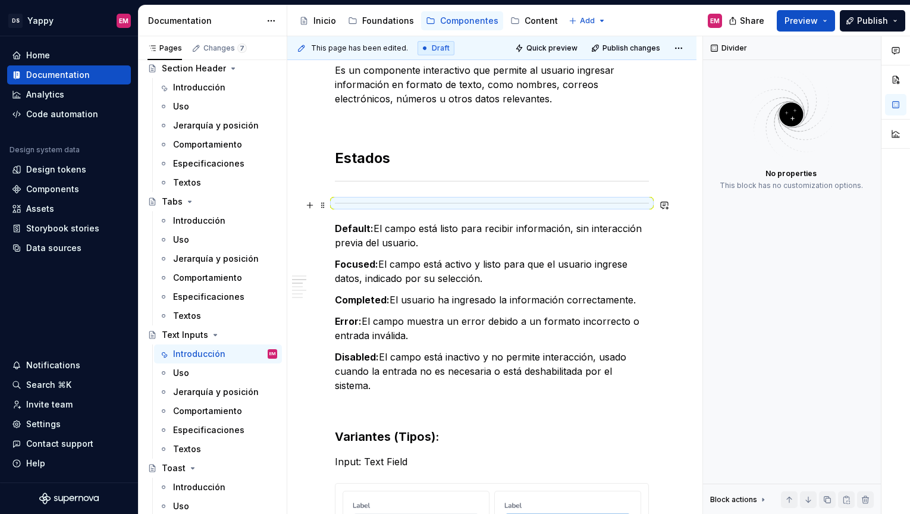
click at [352, 204] on div at bounding box center [492, 203] width 314 height 8
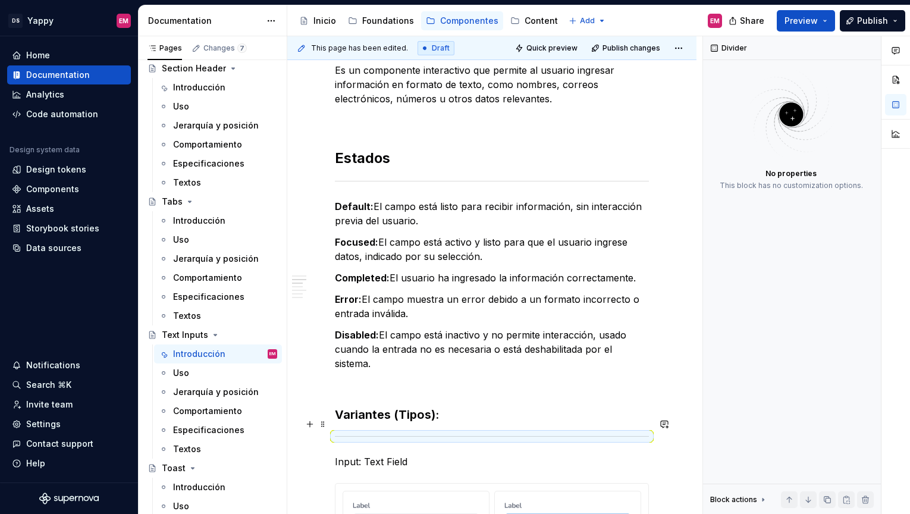
scroll to position [315, 0]
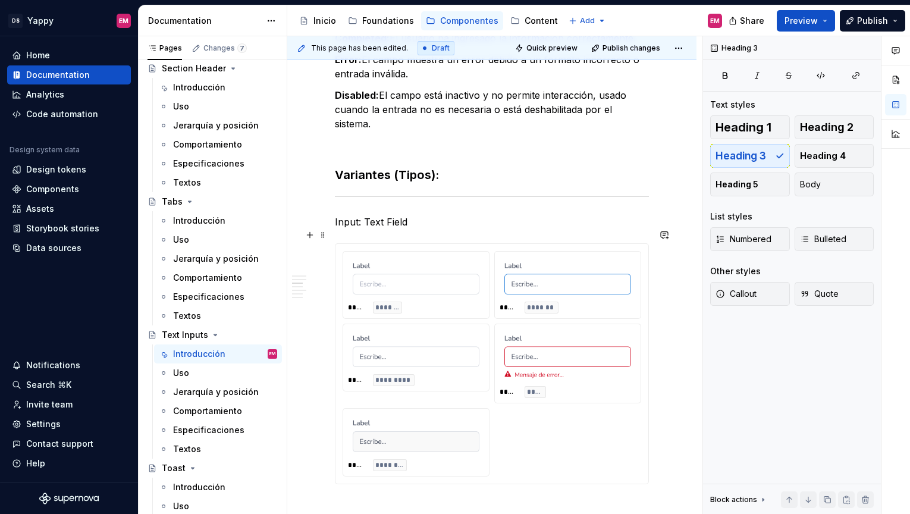
scroll to position [651, 0]
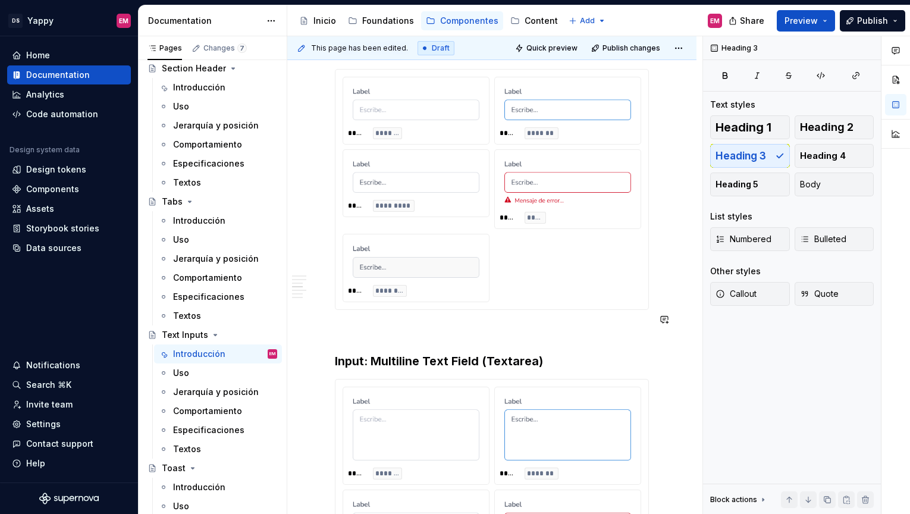
click at [362, 329] on div "Descripción Es un componente interactivo que permite al usuario ingresar inform…" at bounding box center [492, 509] width 314 height 1823
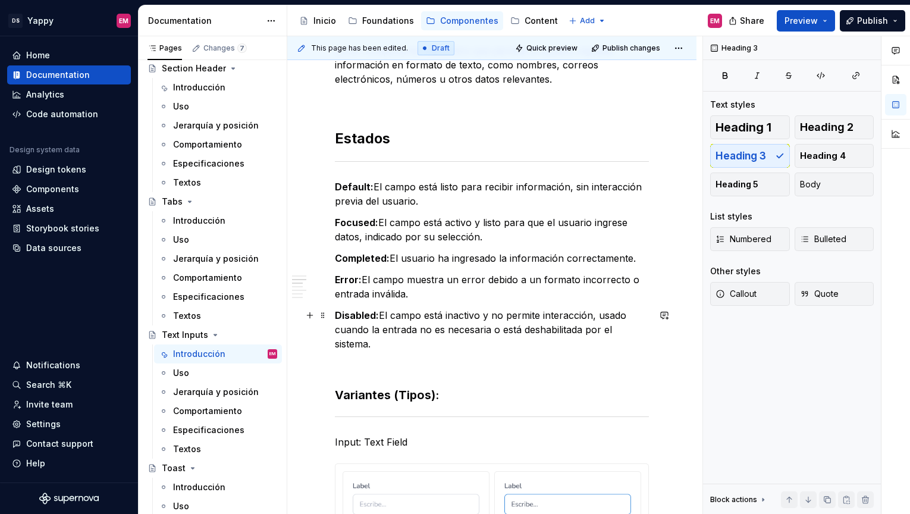
scroll to position [233, 0]
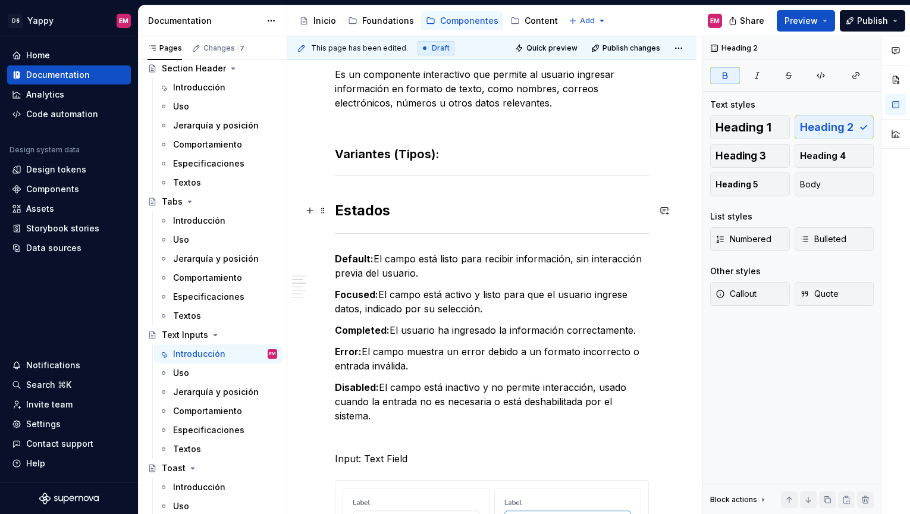
click at [355, 208] on strong "Estados" at bounding box center [362, 210] width 55 height 17
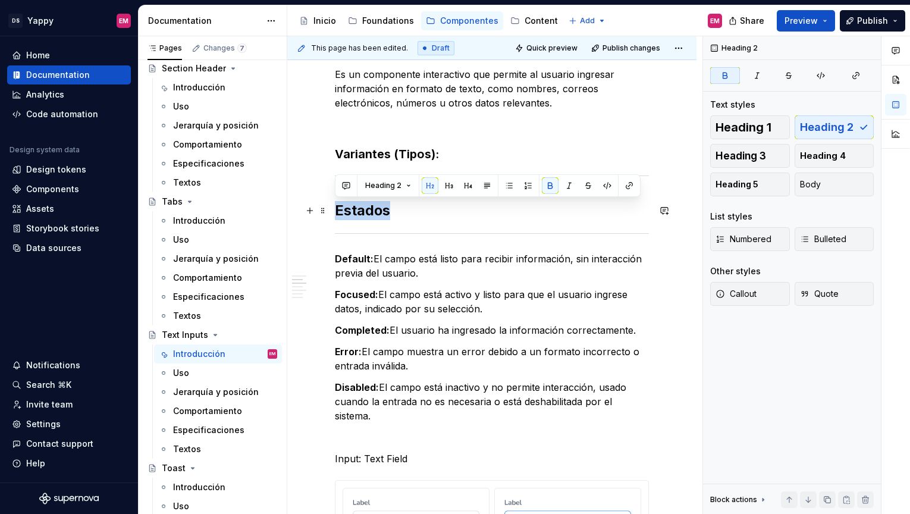
drag, startPoint x: 412, startPoint y: 214, endPoint x: 329, endPoint y: 214, distance: 82.7
click at [338, 156] on h3 "Variantes (Tipos):" at bounding box center [492, 154] width 314 height 17
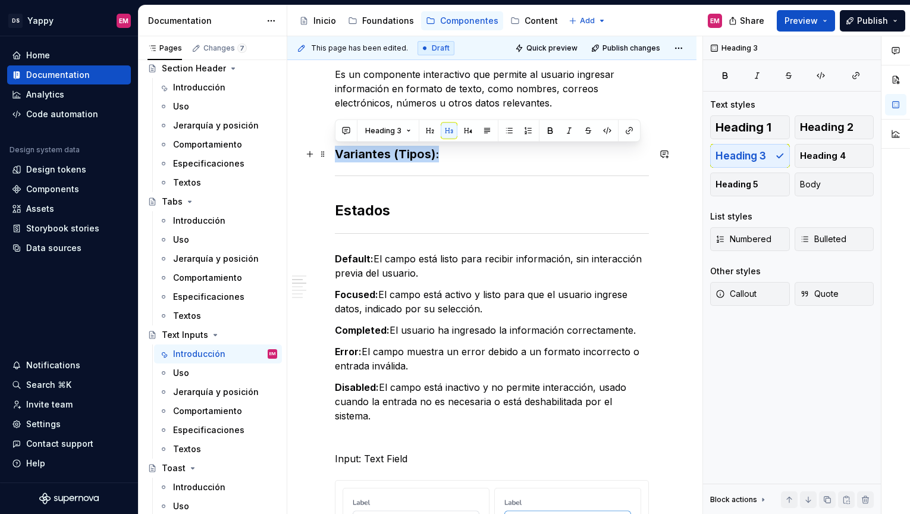
drag, startPoint x: 443, startPoint y: 147, endPoint x: 337, endPoint y: 151, distance: 106.5
click at [337, 151] on h3 "Variantes (Tipos):" at bounding box center [492, 154] width 314 height 17
click at [827, 131] on span "Heading 2" at bounding box center [827, 127] width 54 height 12
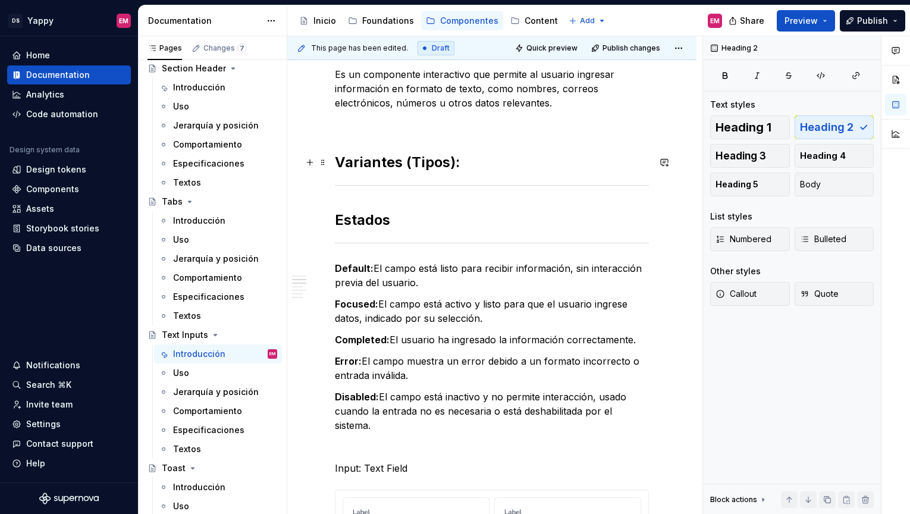
click at [528, 167] on h2 "Variantes (Tipos):" at bounding box center [492, 162] width 314 height 19
click at [494, 155] on h2 "Variantes (Tipos):" at bounding box center [492, 162] width 314 height 19
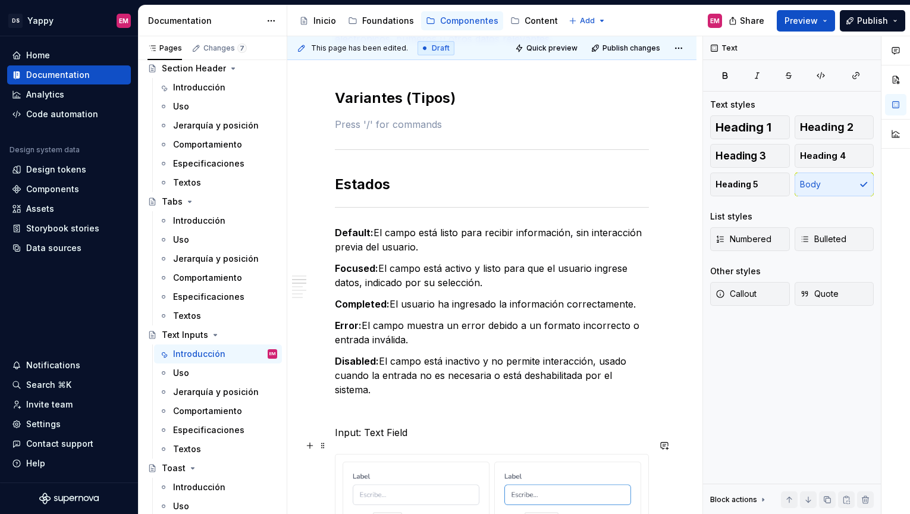
click at [359, 493] on div at bounding box center [416, 488] width 136 height 43
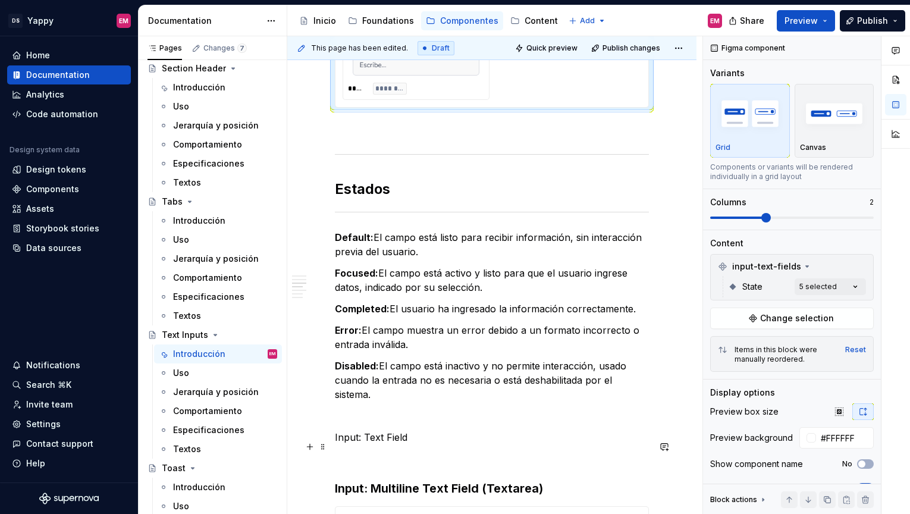
scroll to position [619, 0]
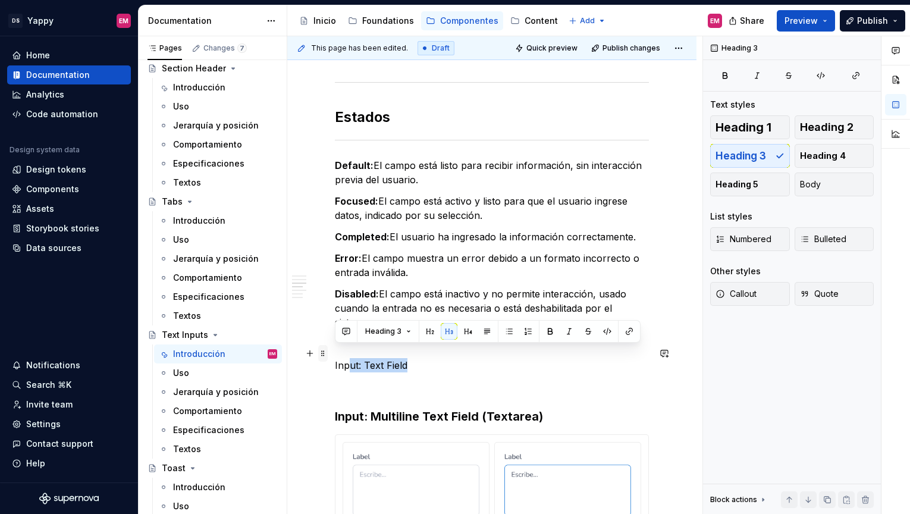
drag, startPoint x: 452, startPoint y: 357, endPoint x: 323, endPoint y: 352, distance: 128.6
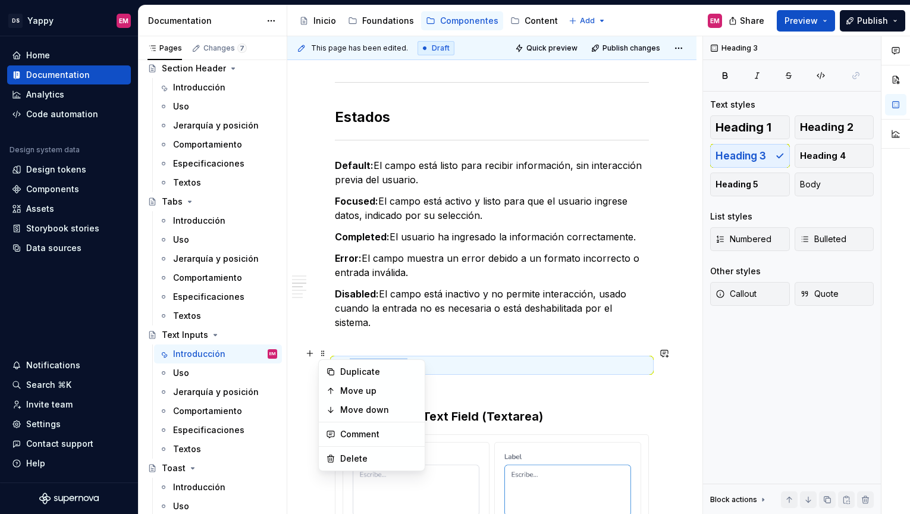
click at [390, 358] on p "Input: Text Field" at bounding box center [492, 365] width 314 height 14
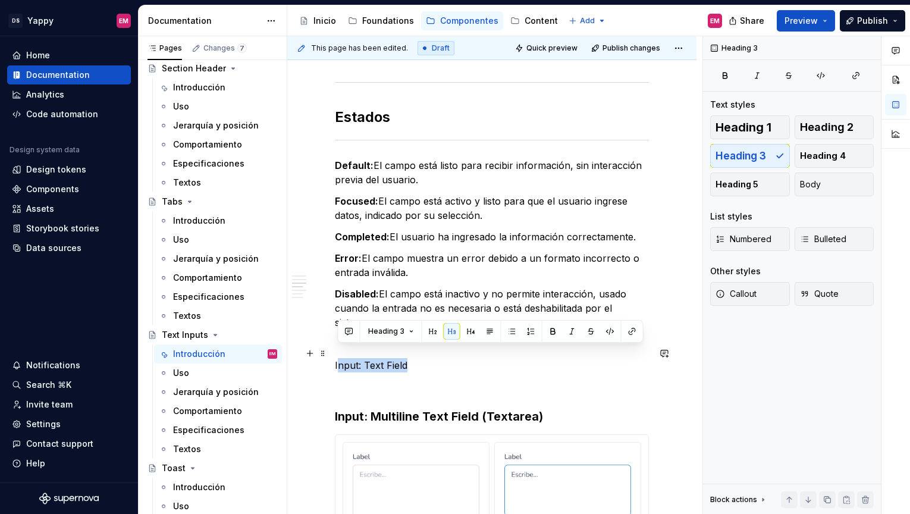
drag, startPoint x: 418, startPoint y: 355, endPoint x: 337, endPoint y: 355, distance: 81.5
click at [337, 358] on p "Input: Text Field" at bounding box center [492, 365] width 314 height 14
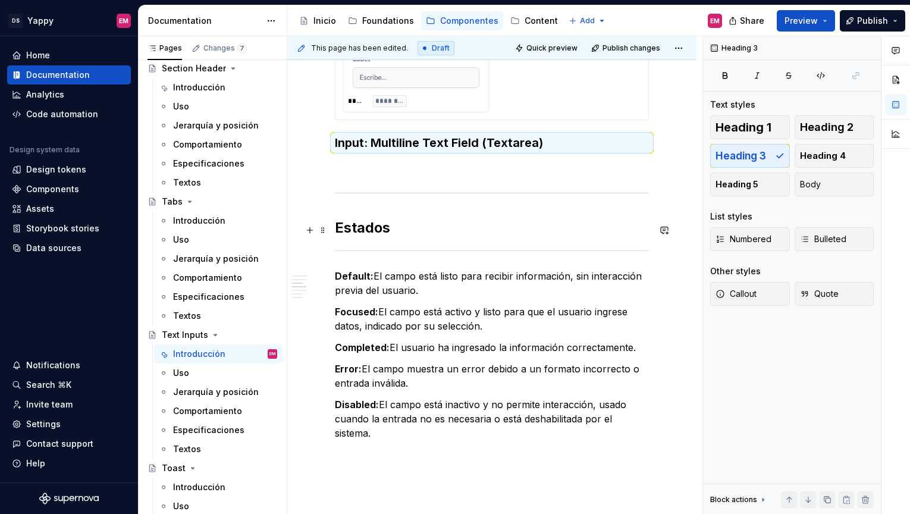
scroll to position [645, 0]
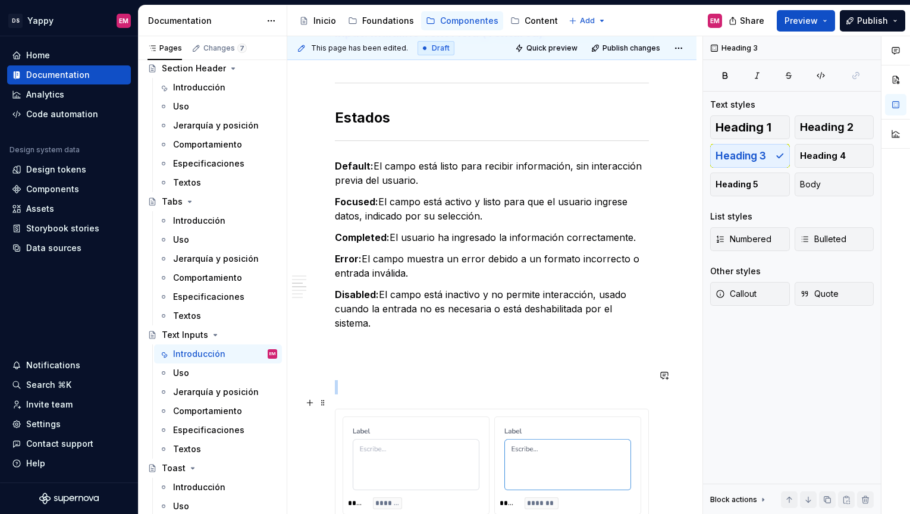
click at [370, 445] on img at bounding box center [416, 459] width 127 height 64
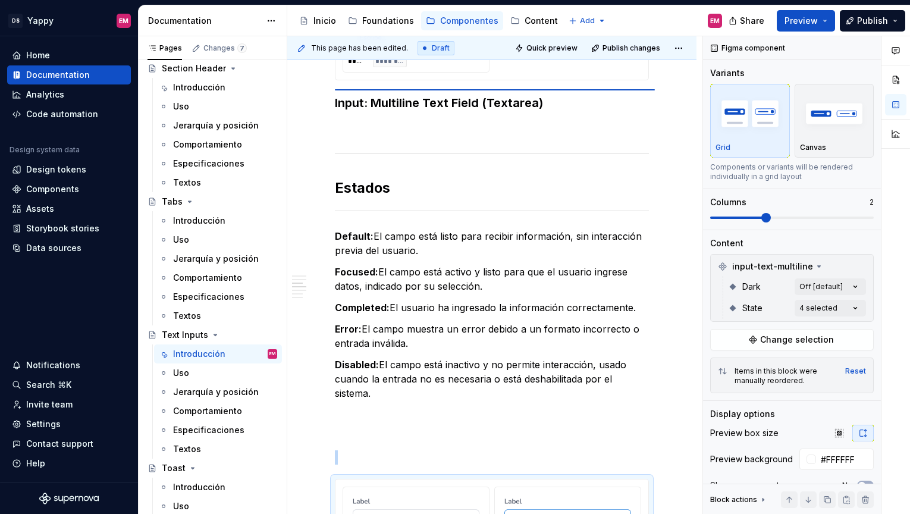
scroll to position [574, 0]
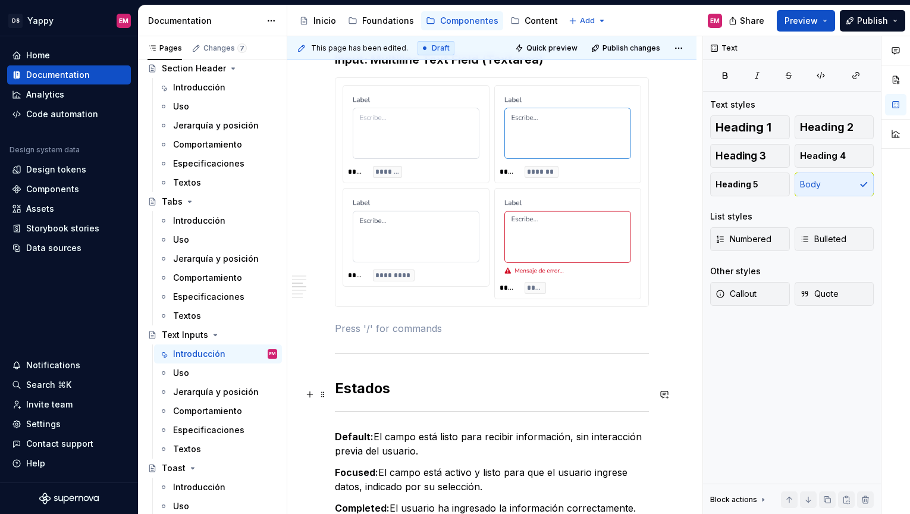
scroll to position [622, 0]
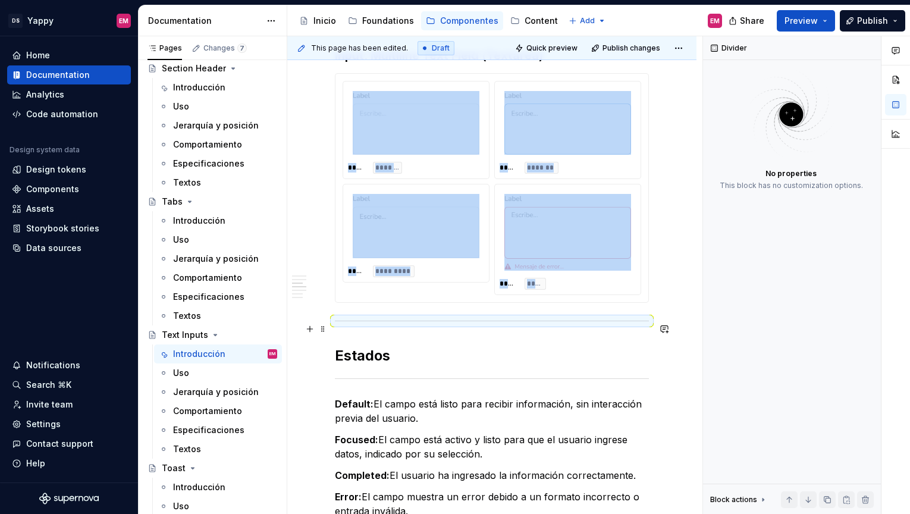
click at [346, 325] on div at bounding box center [492, 321] width 314 height 8
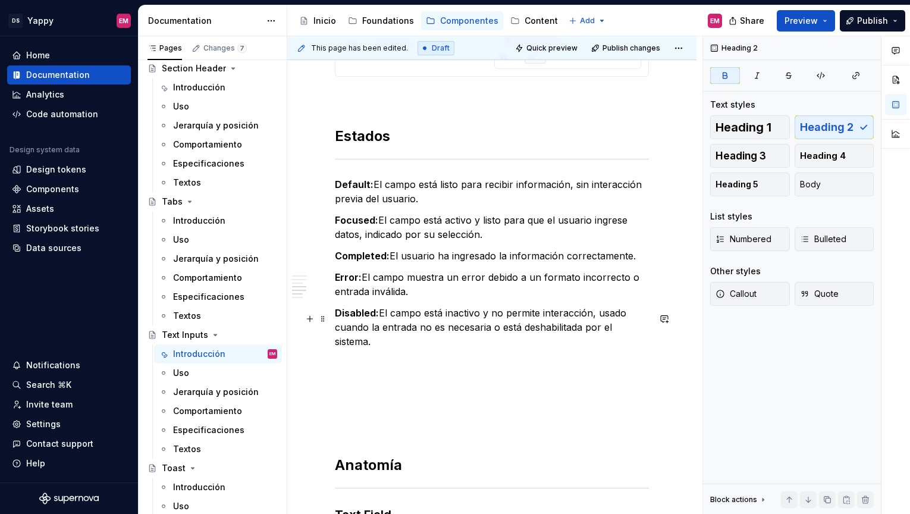
scroll to position [820, 0]
click at [361, 425] on p at bounding box center [492, 427] width 314 height 14
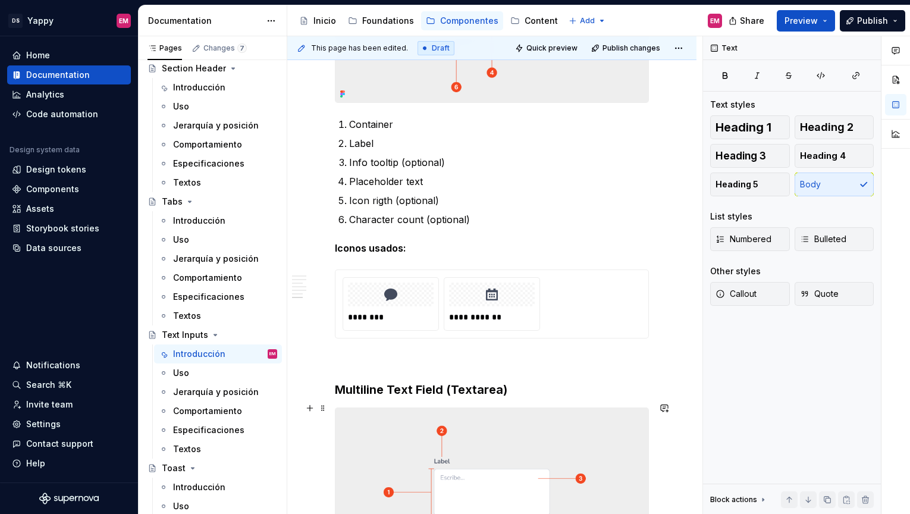
type textarea "*"
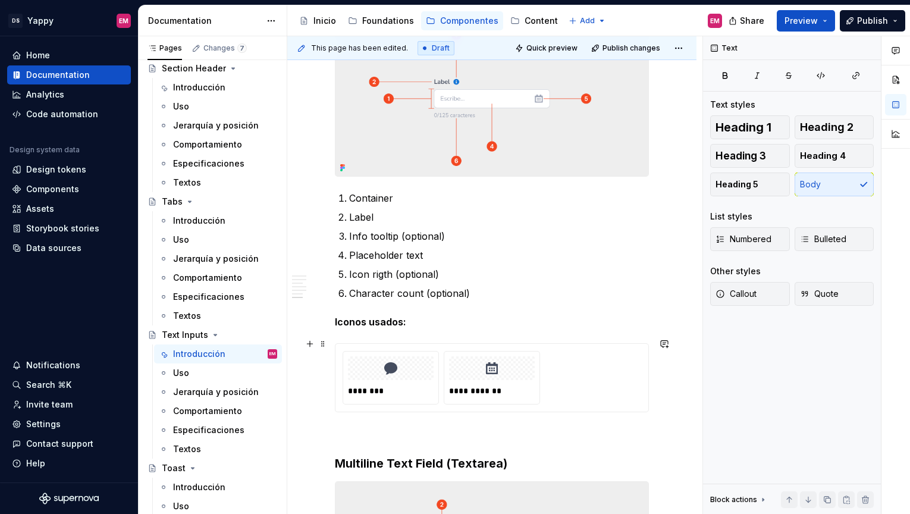
click at [383, 406] on div "**********" at bounding box center [492, 377] width 314 height 69
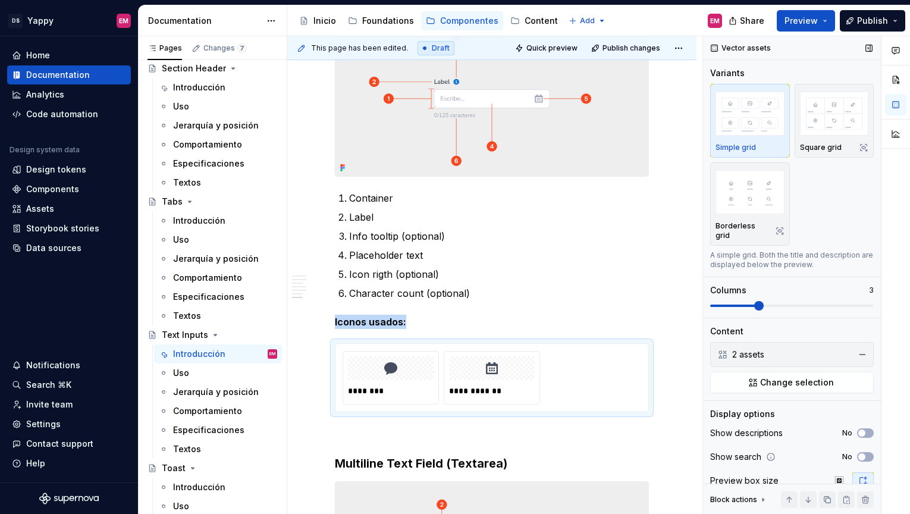
scroll to position [39, 0]
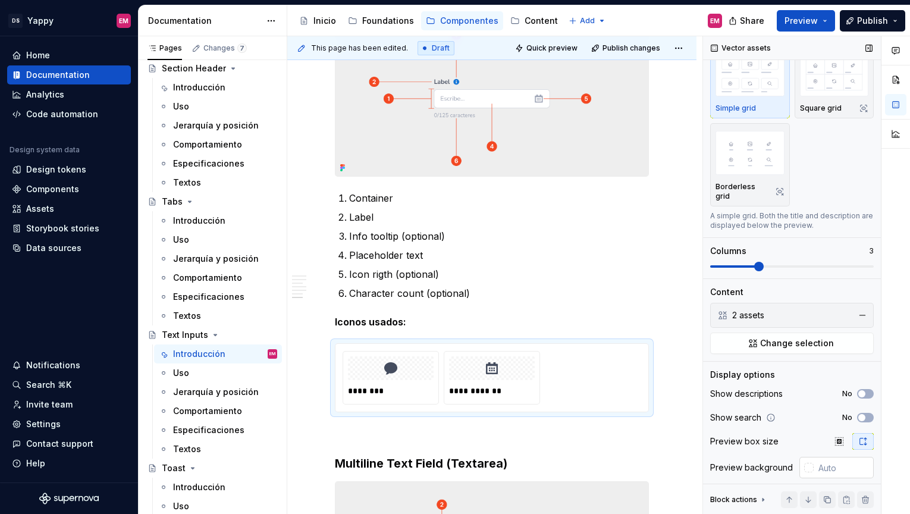
click at [807, 463] on div at bounding box center [809, 468] width 10 height 10
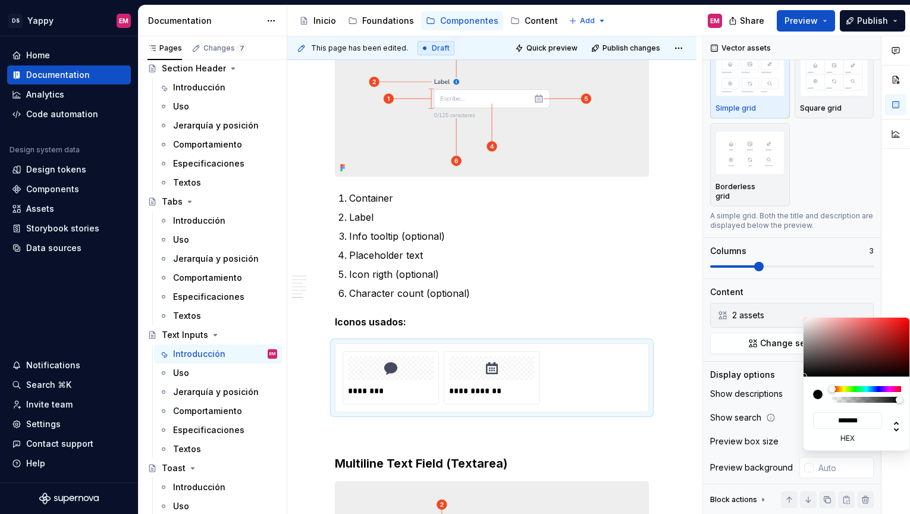
type input "#312323"
type input "*******"
type input "#342525"
type input "*******"
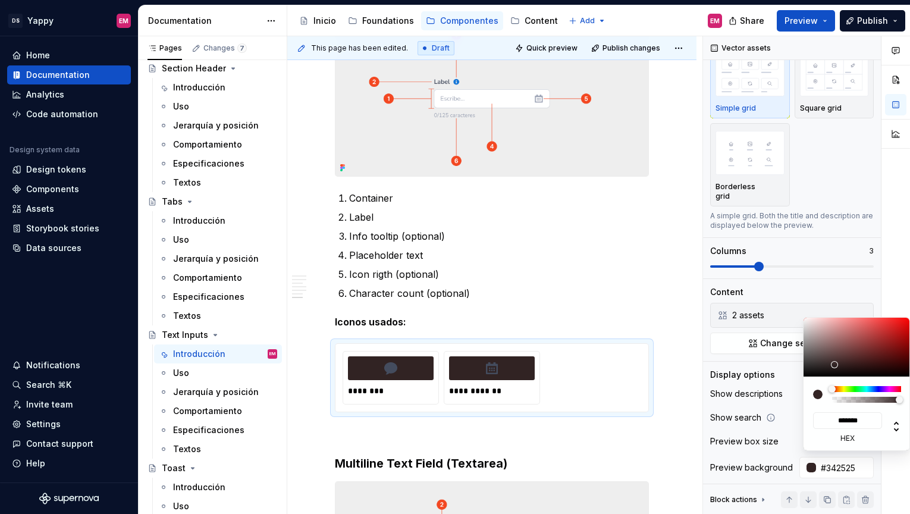
type input "#A79696"
type input "*******"
type input "#FFFFFF"
type input "*******"
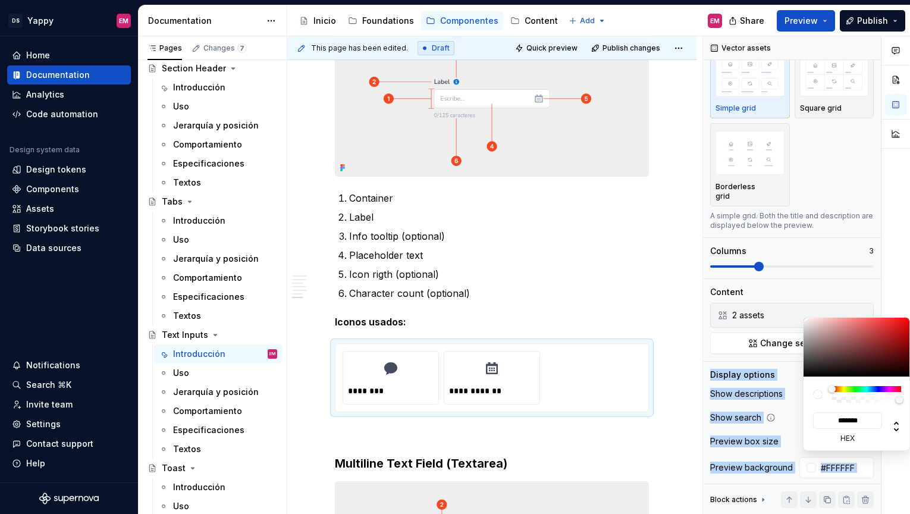
drag, startPoint x: 833, startPoint y: 365, endPoint x: 789, endPoint y: 305, distance: 75.0
click at [789, 305] on body "DS Yappy EM Home Documentation Analytics Code automation Design system data Des…" at bounding box center [455, 257] width 910 height 514
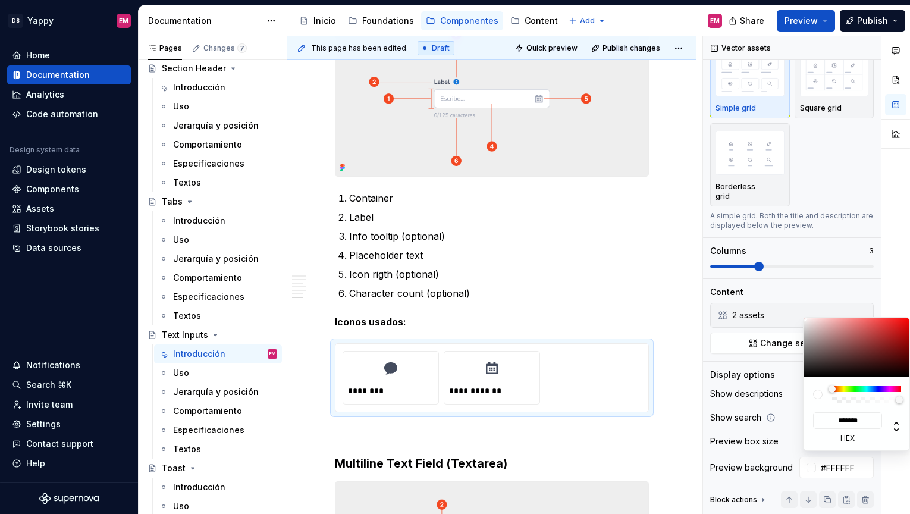
click at [641, 294] on html "DS Yappy EM Home Documentation Analytics Code automation Design system data Des…" at bounding box center [455, 257] width 910 height 514
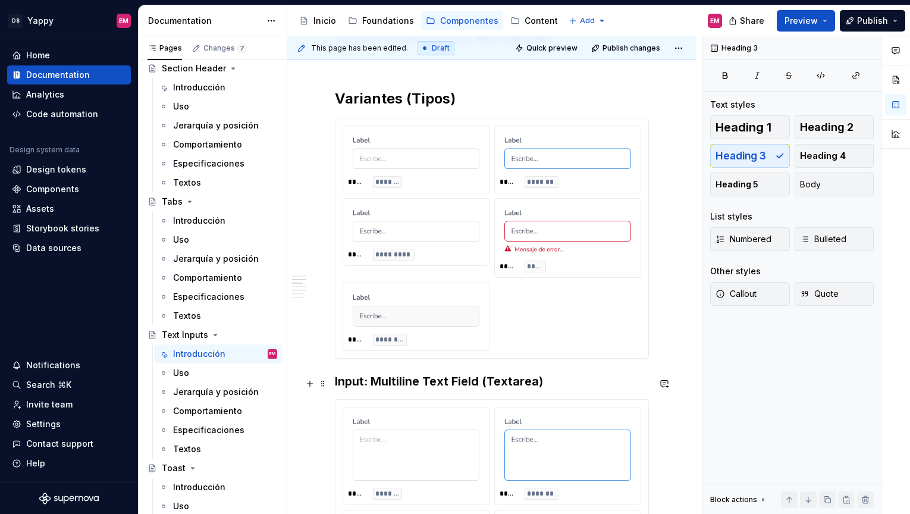
scroll to position [0, 0]
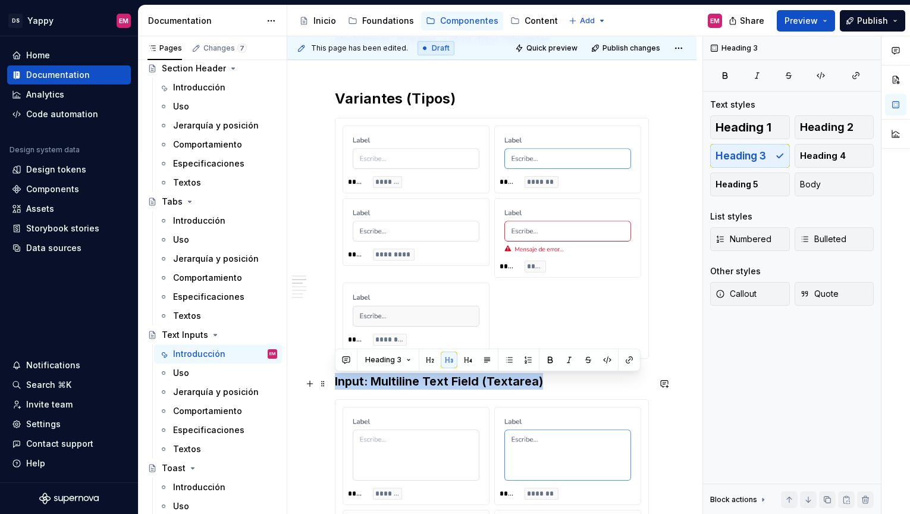
drag, startPoint x: 336, startPoint y: 384, endPoint x: 555, endPoint y: 384, distance: 218.9
click at [555, 384] on h3 "Input: Multiline Text Field (Textarea)" at bounding box center [492, 381] width 314 height 17
click at [819, 148] on button "Heading 4" at bounding box center [835, 156] width 80 height 24
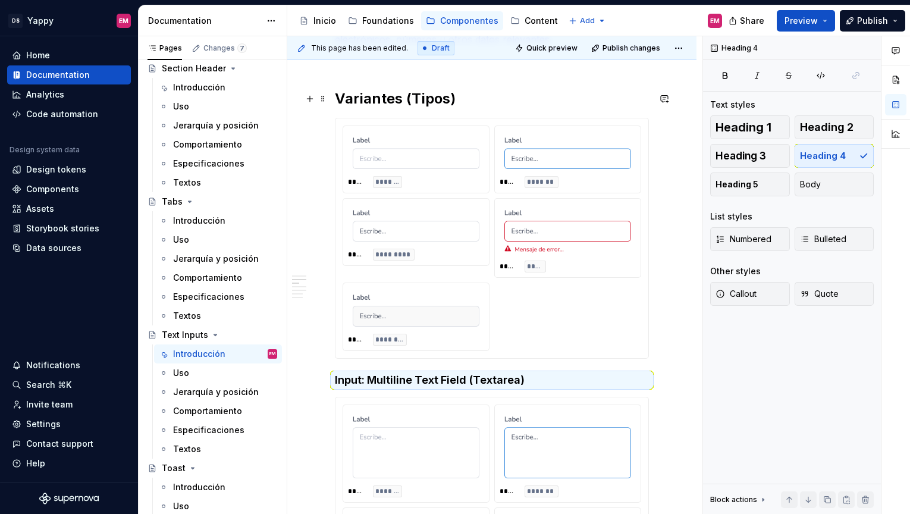
click at [515, 90] on h2 "Variantes (Tipos)" at bounding box center [492, 98] width 314 height 19
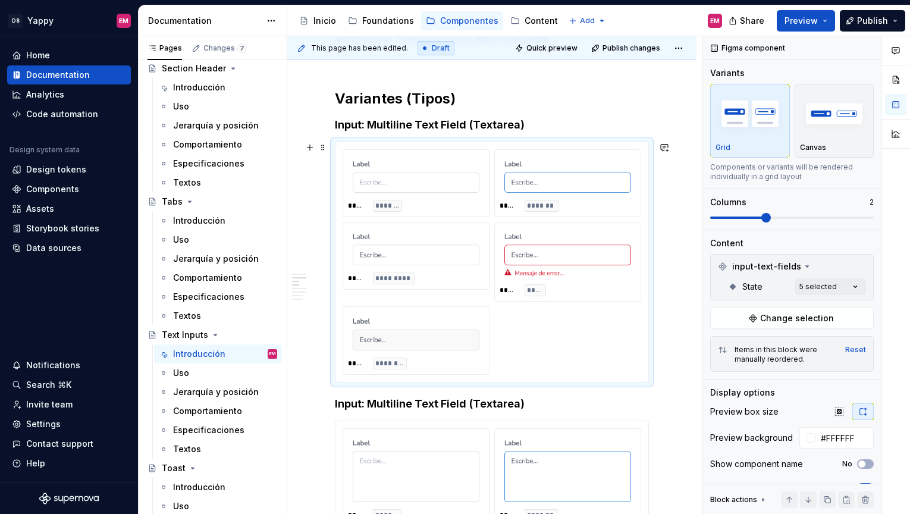
click at [385, 217] on div "***** *******" at bounding box center [416, 183] width 146 height 67
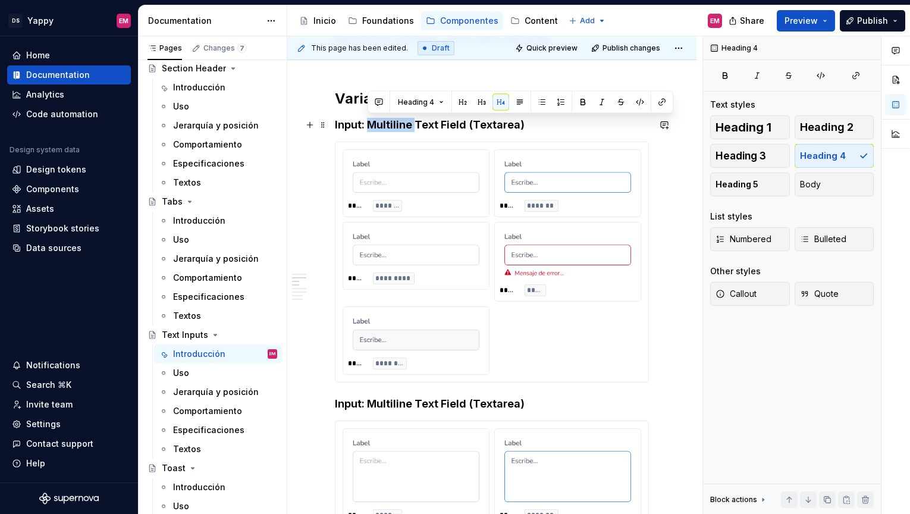
drag, startPoint x: 369, startPoint y: 123, endPoint x: 414, endPoint y: 124, distance: 45.2
click at [414, 124] on h4 "Input: Multiline Text Field (Textarea)" at bounding box center [492, 125] width 314 height 14
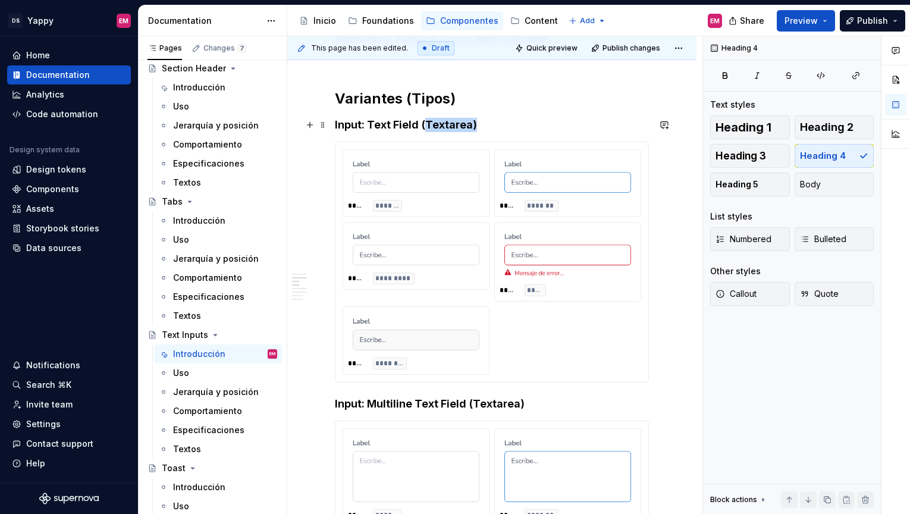
drag, startPoint x: 422, startPoint y: 127, endPoint x: 498, endPoint y: 125, distance: 75.6
click at [498, 125] on h4 "Input: Text Field (Textarea)" at bounding box center [492, 125] width 314 height 14
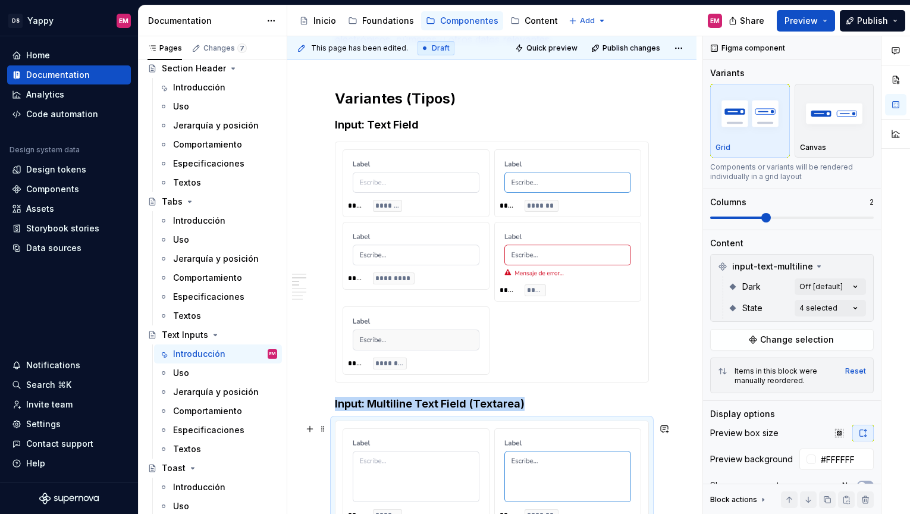
click at [489, 474] on div "***** *******" at bounding box center [416, 478] width 146 height 98
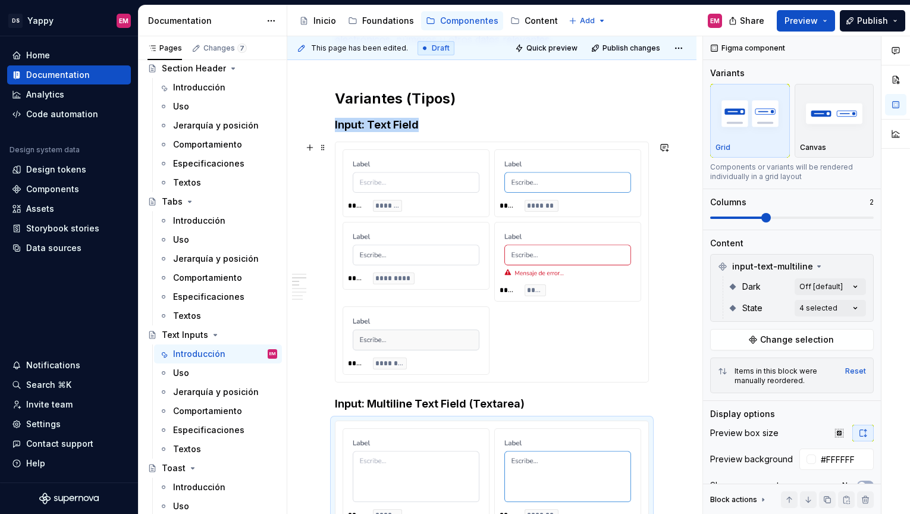
click at [460, 316] on div at bounding box center [416, 333] width 136 height 43
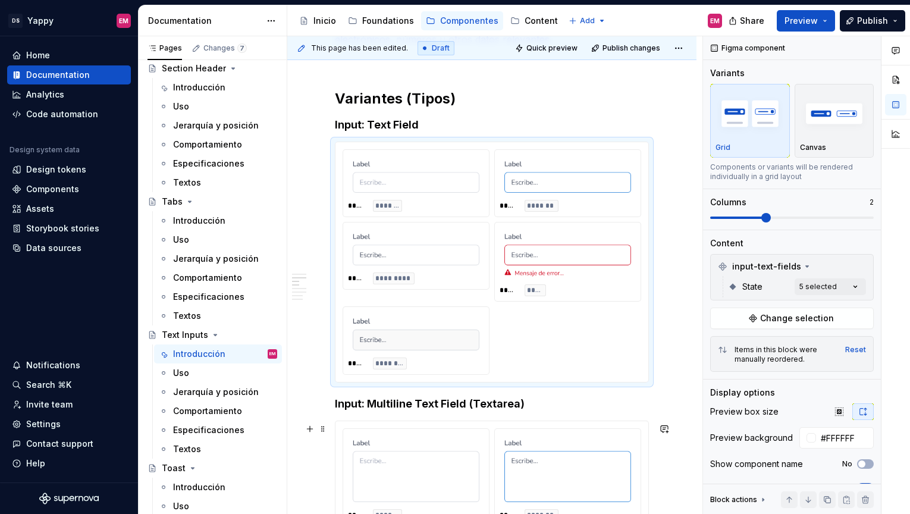
scroll to position [393, 0]
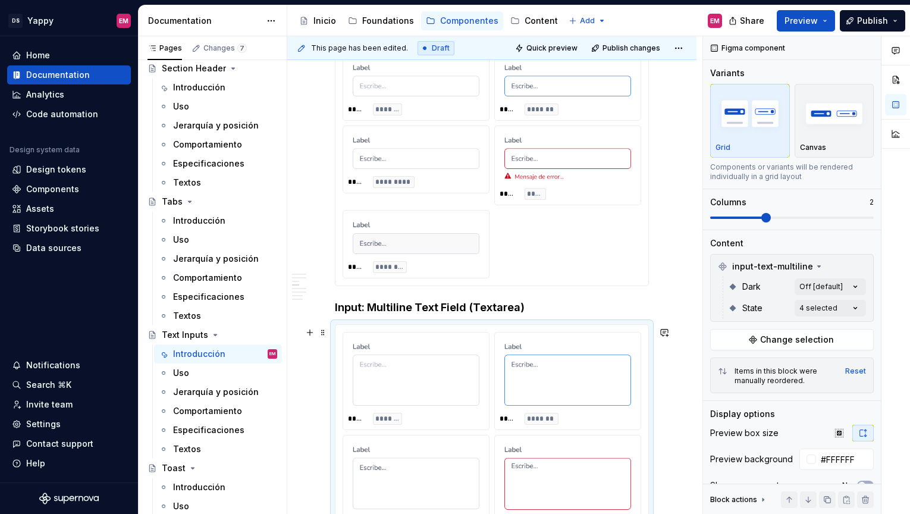
click at [447, 430] on div "***** *******" at bounding box center [416, 382] width 146 height 98
click at [440, 270] on div "***** ********" at bounding box center [416, 267] width 136 height 12
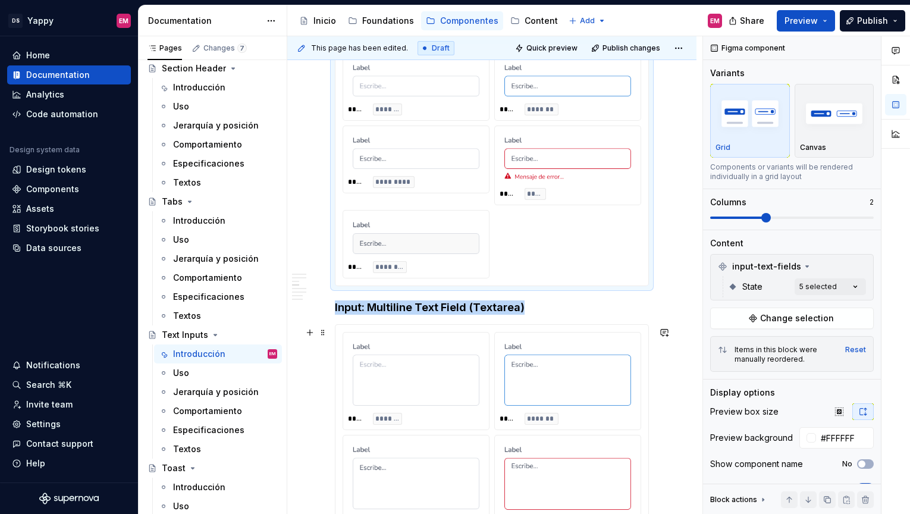
click at [440, 454] on img at bounding box center [416, 477] width 127 height 64
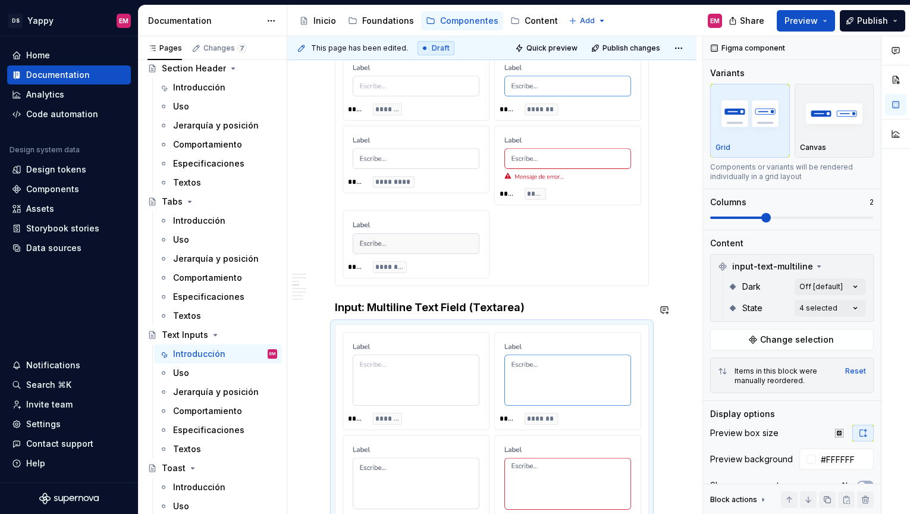
click at [369, 305] on h4 "Input: Multiline Text Field (Textarea)" at bounding box center [492, 307] width 314 height 14
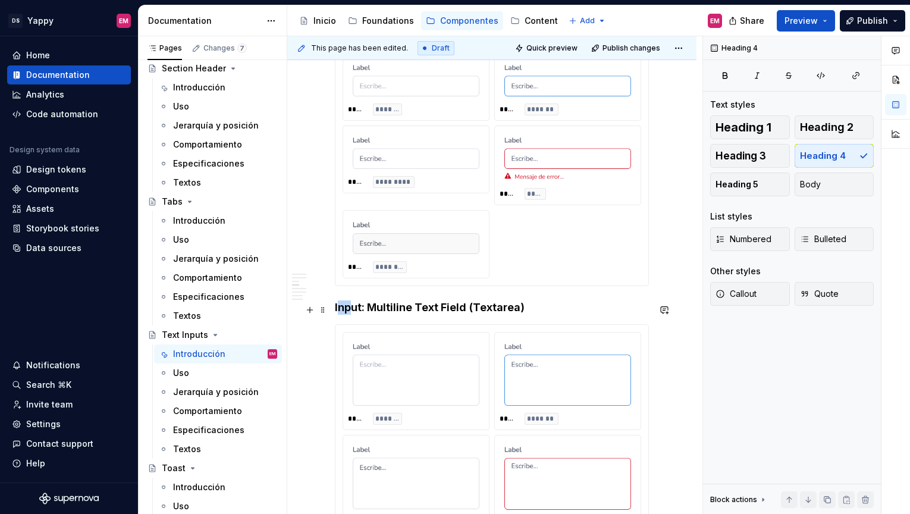
drag, startPoint x: 349, startPoint y: 308, endPoint x: 336, endPoint y: 308, distance: 12.5
click at [336, 308] on h4 "Input: Multiline Text Field (Textarea)" at bounding box center [492, 307] width 314 height 14
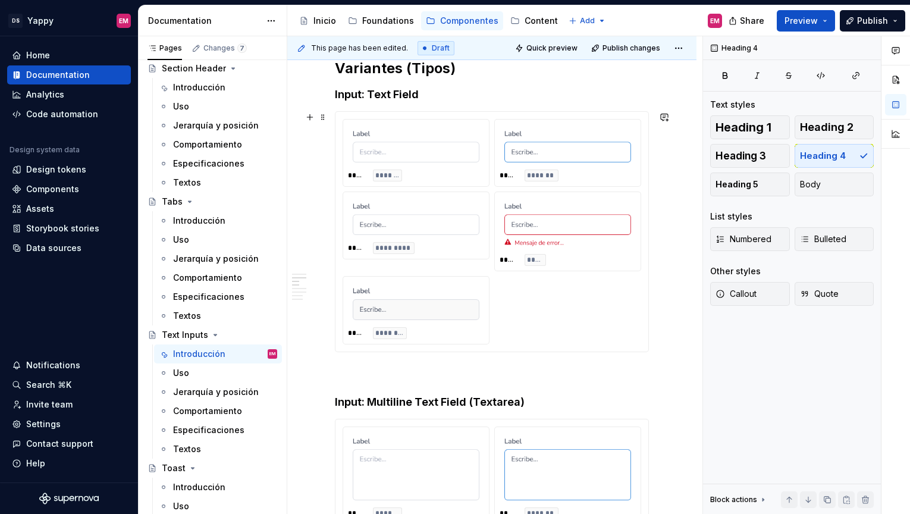
scroll to position [380, 0]
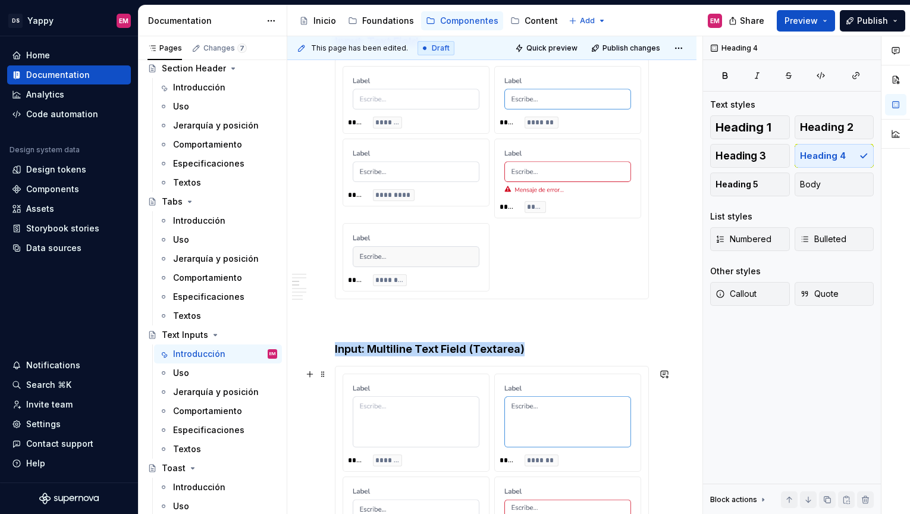
click at [390, 421] on img at bounding box center [416, 416] width 127 height 64
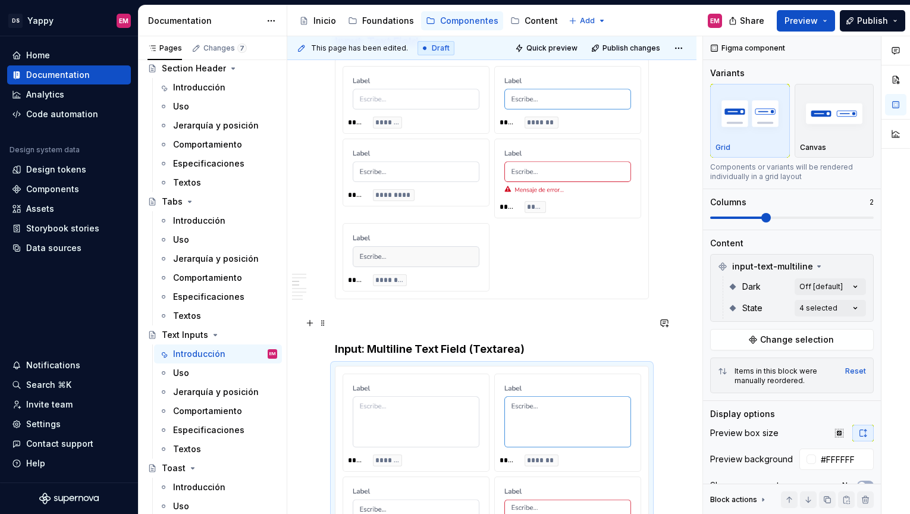
click at [368, 328] on p at bounding box center [492, 320] width 314 height 14
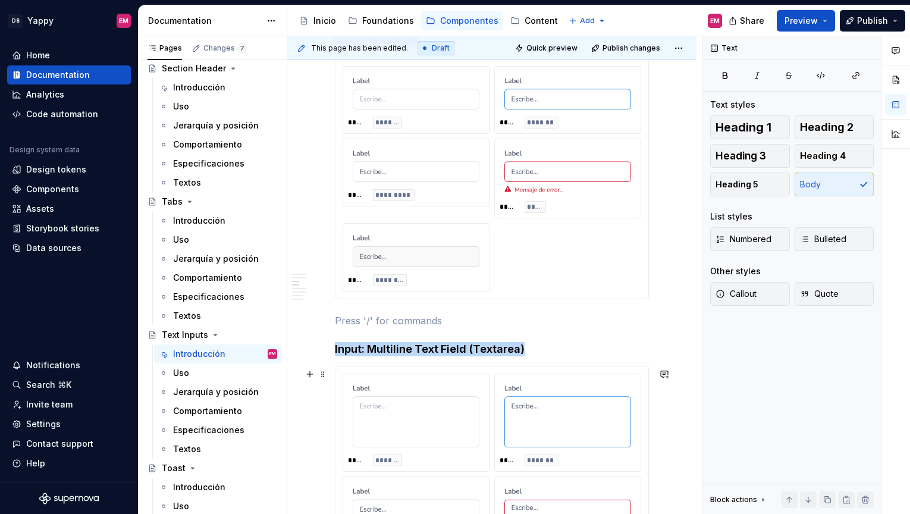
click at [381, 409] on img at bounding box center [416, 416] width 127 height 64
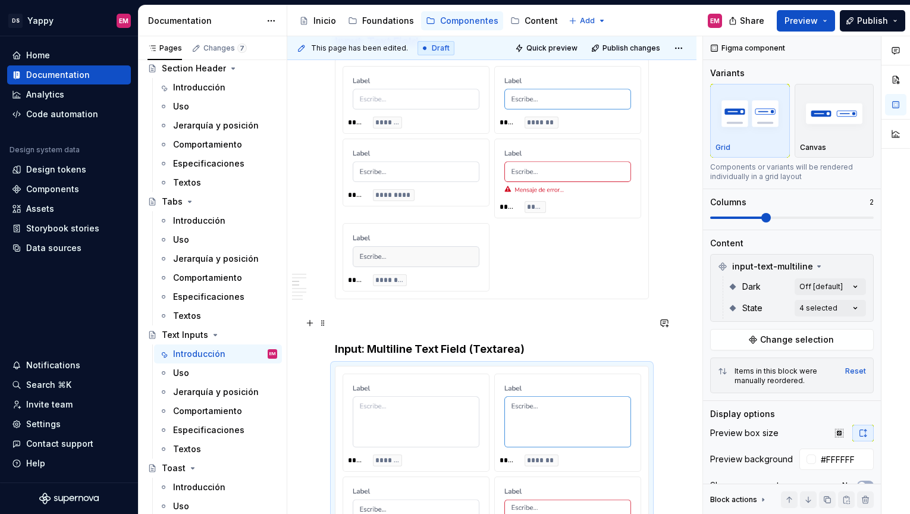
click at [387, 326] on p at bounding box center [492, 320] width 314 height 14
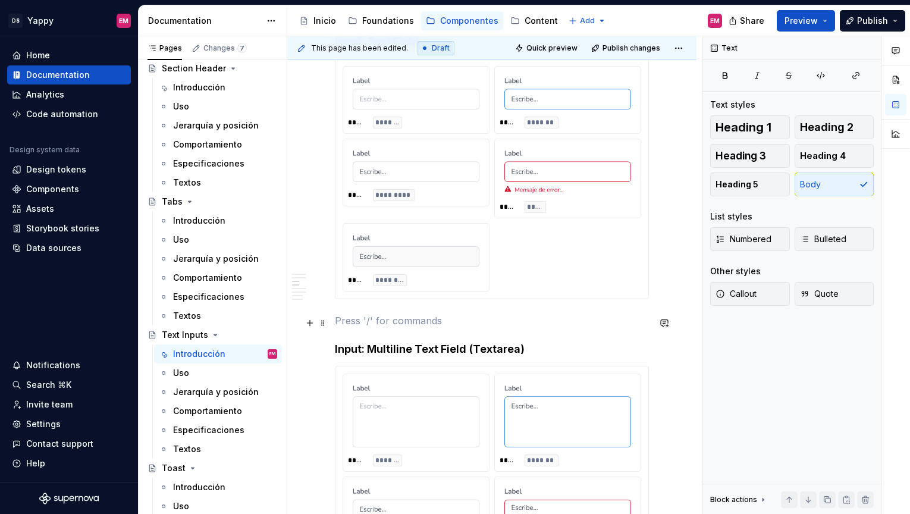
scroll to position [303, 0]
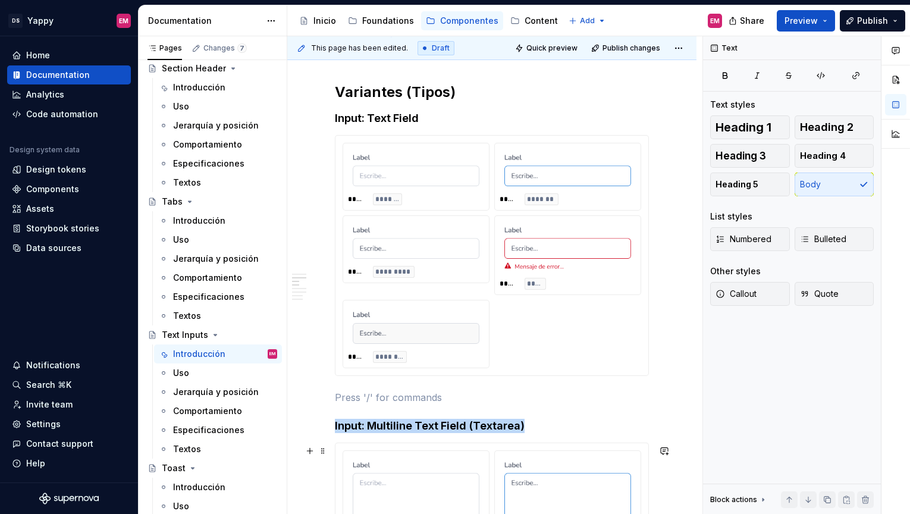
click at [441, 456] on div "***** *******" at bounding box center [416, 500] width 146 height 98
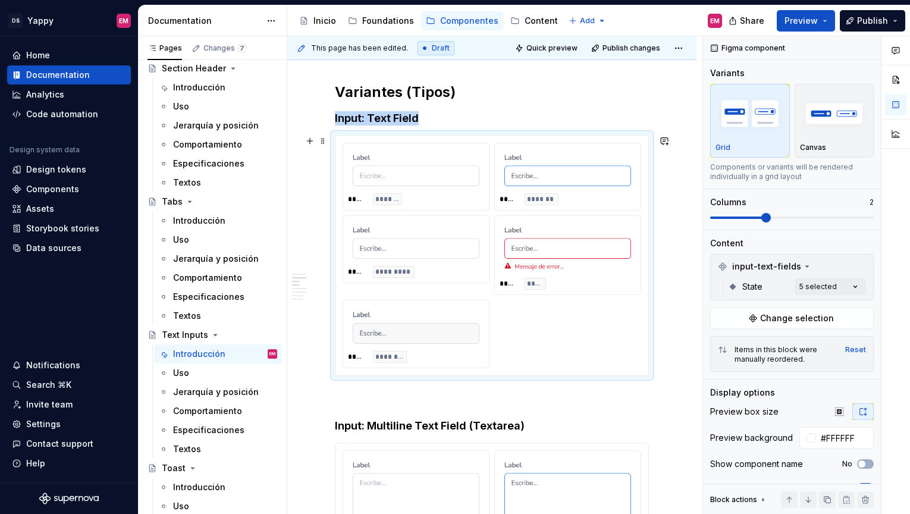
click at [434, 200] on div "***** *******" at bounding box center [416, 199] width 136 height 12
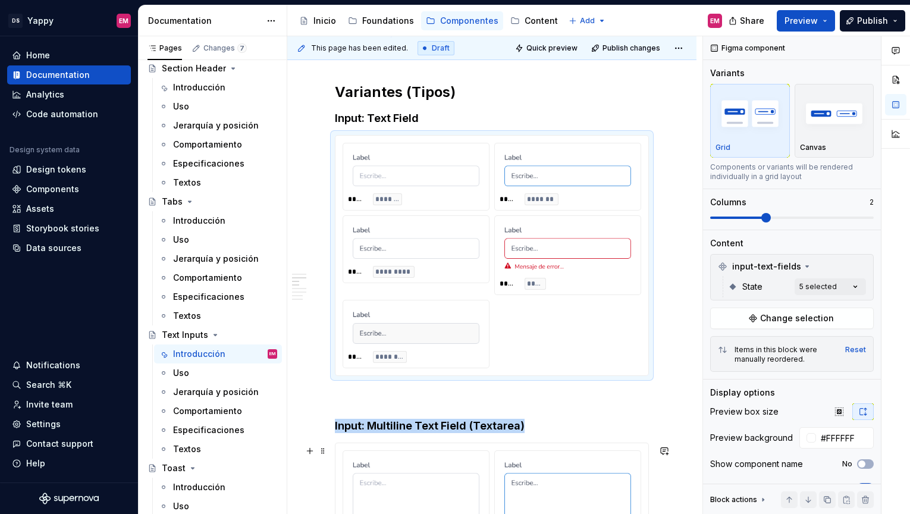
click at [406, 466] on img at bounding box center [416, 492] width 127 height 64
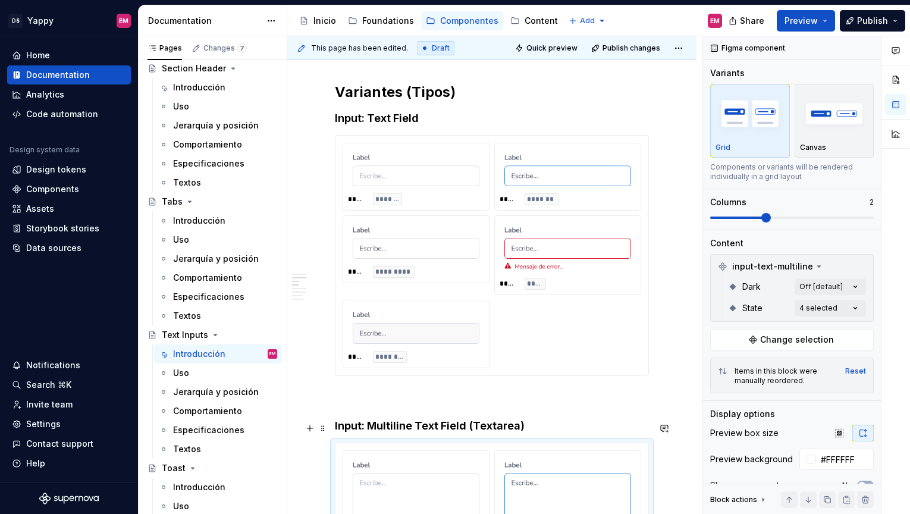
click at [370, 425] on h4 "Input: Multiline Text Field (Textarea)" at bounding box center [492, 426] width 314 height 14
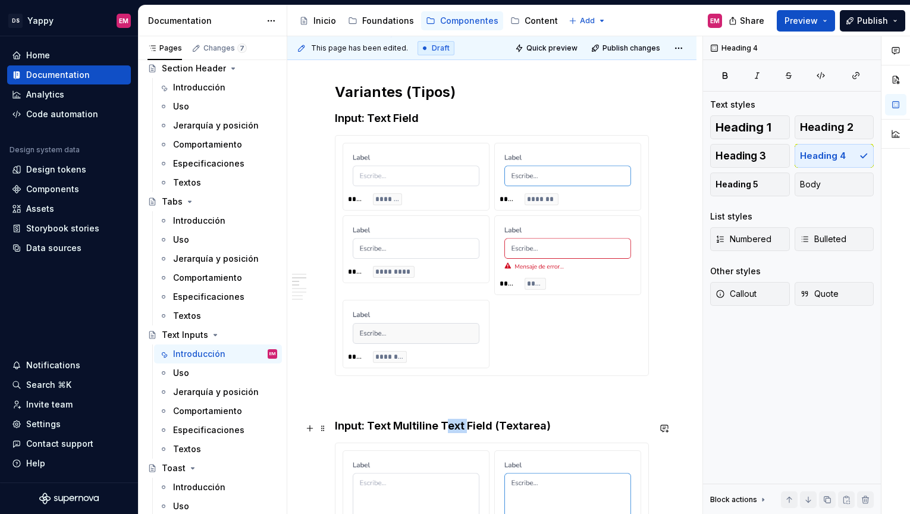
drag, startPoint x: 468, startPoint y: 428, endPoint x: 447, endPoint y: 428, distance: 20.2
click at [447, 428] on h4 "Input: Text Multiline Text Field (Textarea)" at bounding box center [492, 426] width 314 height 14
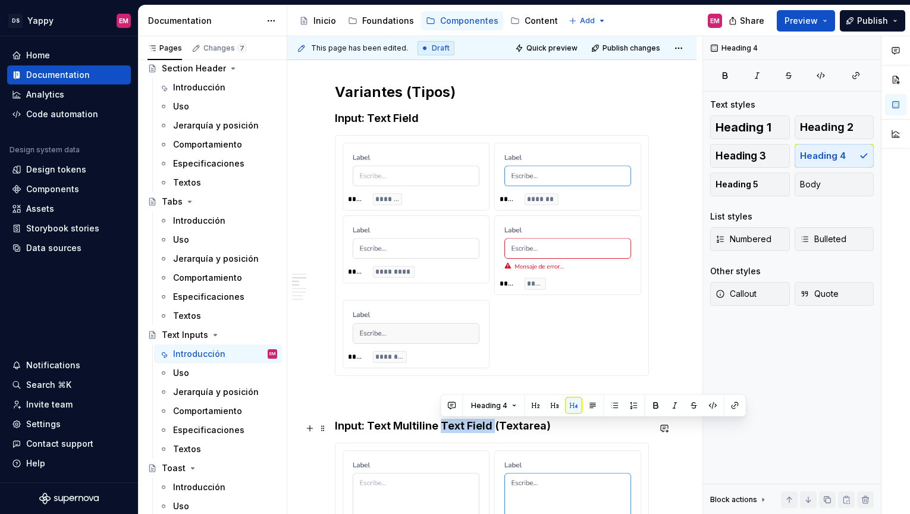
drag, startPoint x: 439, startPoint y: 428, endPoint x: 493, endPoint y: 426, distance: 53.6
click at [493, 426] on h4 "Input: Text Multiline Text Field (Textarea)" at bounding box center [492, 426] width 314 height 14
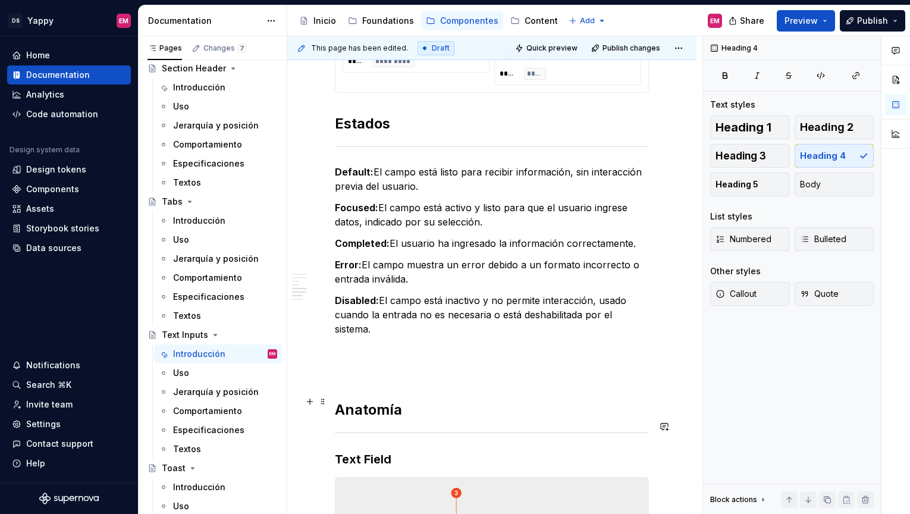
scroll to position [852, 0]
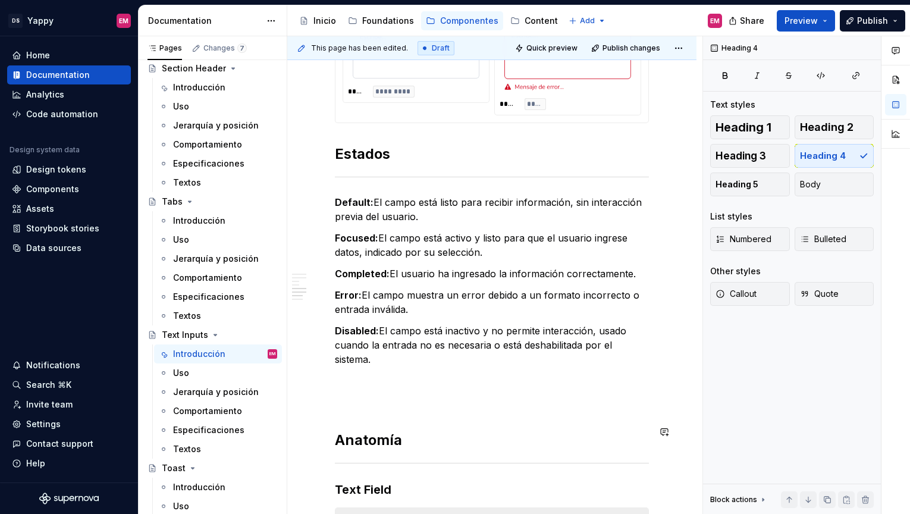
click at [397, 401] on div "Descripción Es un componente interactivo que permite al usuario ingresar inform…" at bounding box center [492, 295] width 314 height 1797
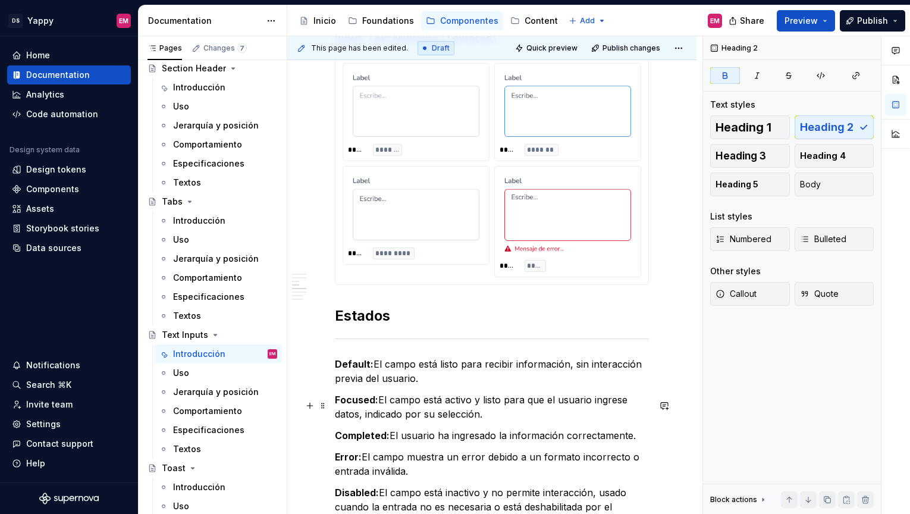
scroll to position [491, 0]
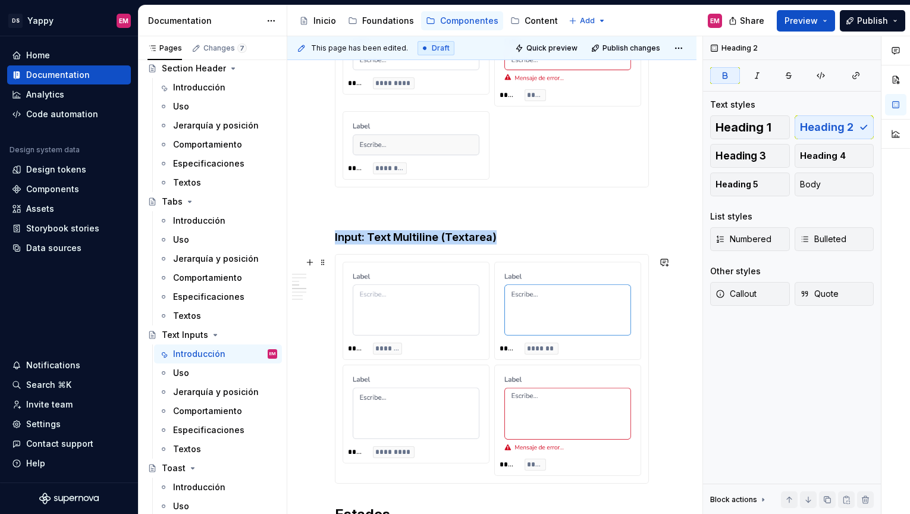
click at [427, 400] on img at bounding box center [416, 407] width 127 height 64
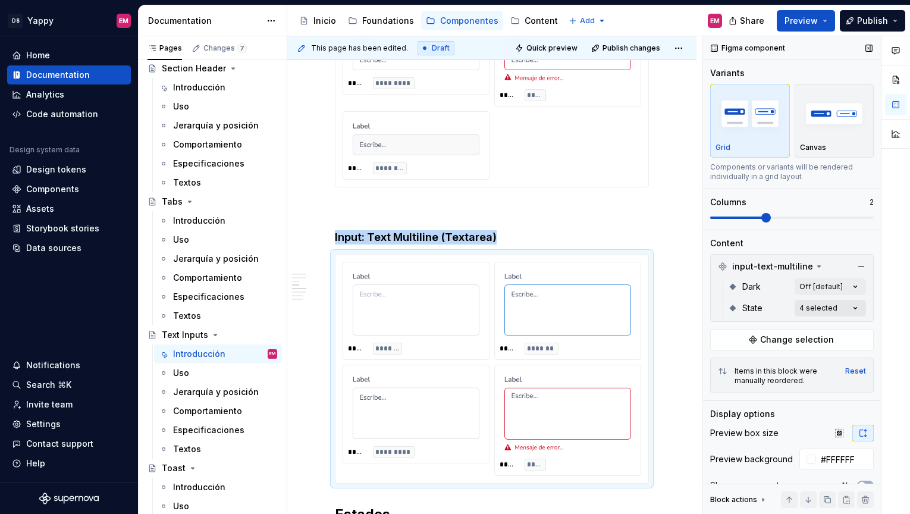
click at [822, 308] on div "Comments Open comments No comments yet Select ‘Comment’ from the block context …" at bounding box center [806, 275] width 207 height 478
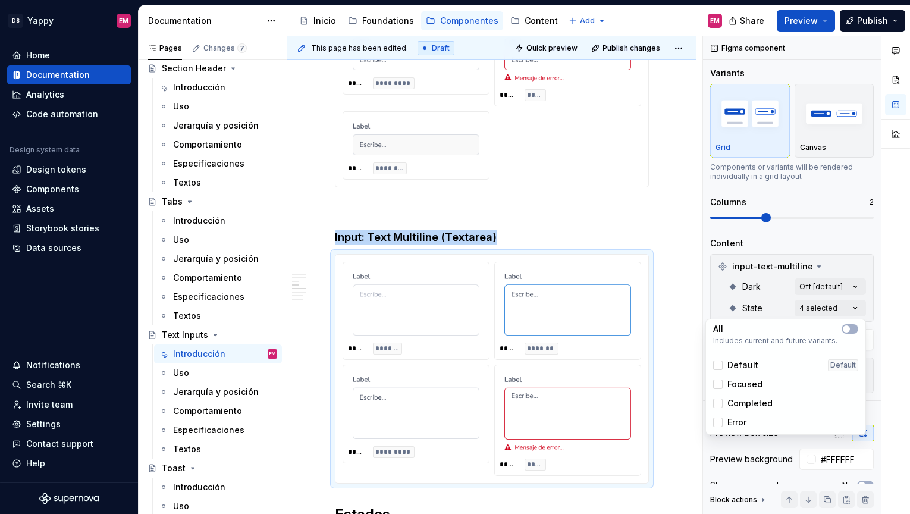
click at [732, 387] on span "Focused" at bounding box center [745, 384] width 35 height 12
click at [732, 399] on span "Completed" at bounding box center [750, 403] width 45 height 12
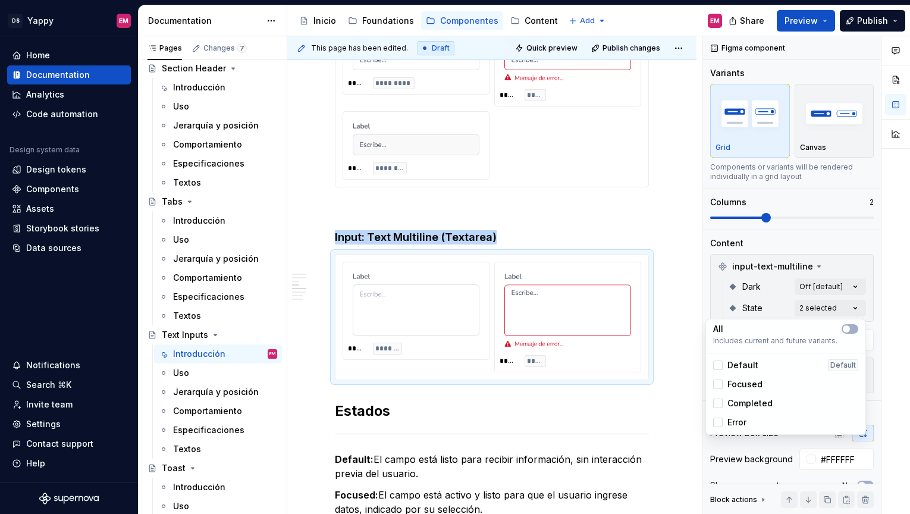
click at [732, 419] on span "Error" at bounding box center [737, 422] width 19 height 12
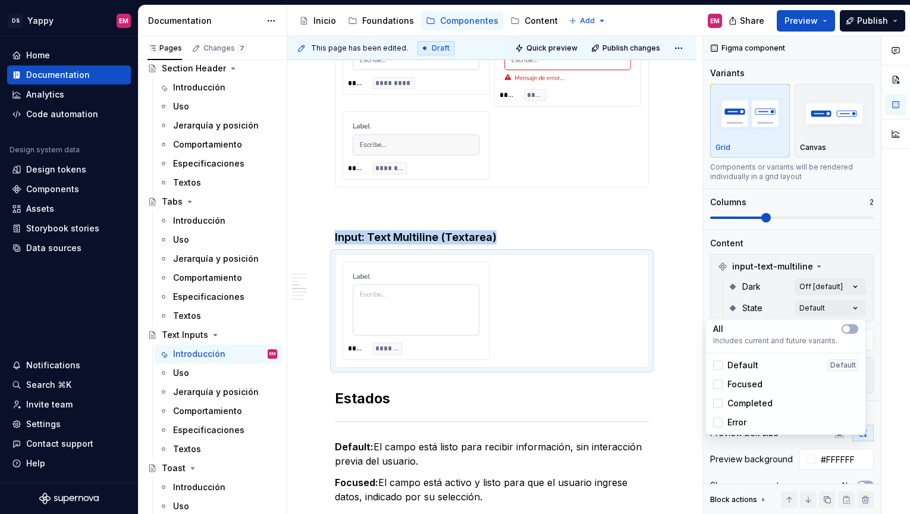
click at [537, 169] on html "DS Yappy EM Home Documentation Analytics Code automation Design system data Des…" at bounding box center [455, 257] width 910 height 514
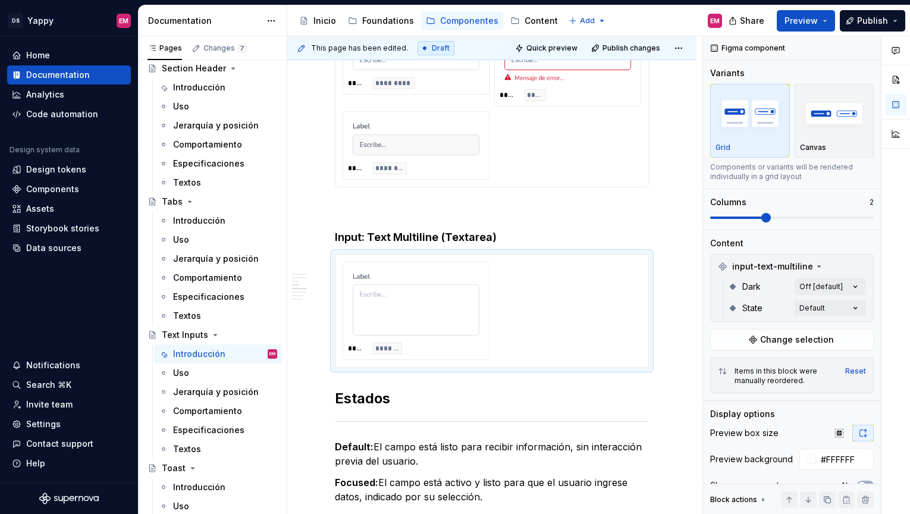
click at [563, 164] on div "***** ******* ***** ******* ***** ********* ***** ***** ***** ********" at bounding box center [492, 66] width 299 height 225
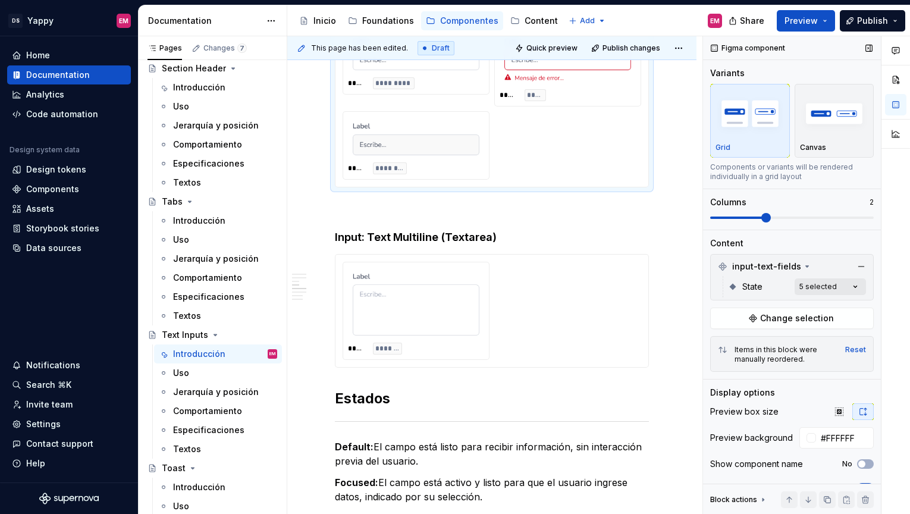
click at [824, 290] on div "Comments Open comments No comments yet Select ‘Comment’ from the block context …" at bounding box center [806, 275] width 207 height 478
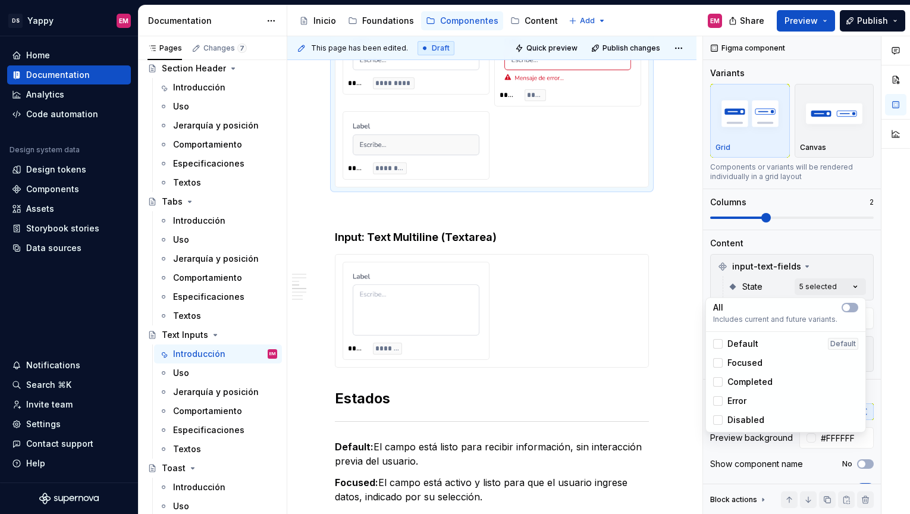
click at [751, 366] on span "Focused" at bounding box center [745, 363] width 35 height 12
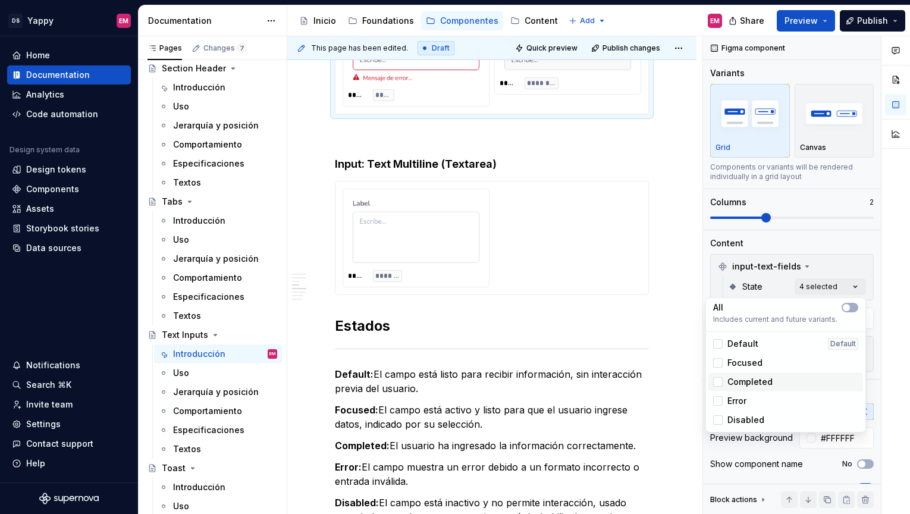
click at [751, 374] on div "Completed" at bounding box center [785, 381] width 155 height 19
click at [747, 397] on div "Error" at bounding box center [785, 401] width 145 height 12
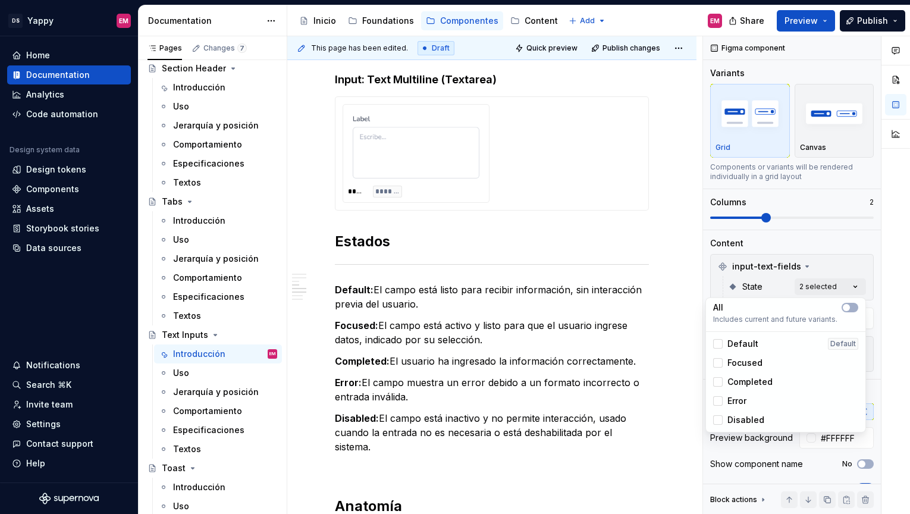
click at [747, 414] on span "Disabled" at bounding box center [746, 420] width 37 height 12
click at [528, 224] on html "DS Yappy EM Home Documentation Analytics Code automation Design system data Des…" at bounding box center [455, 257] width 910 height 514
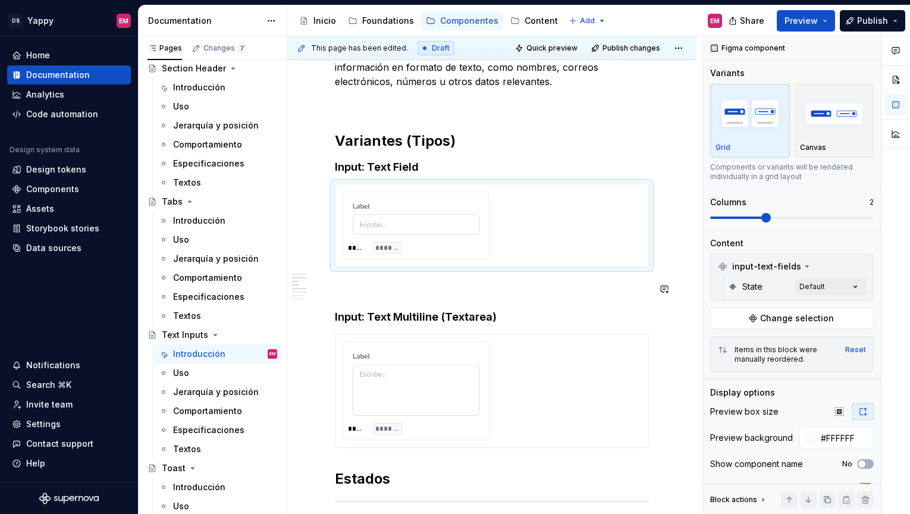
scroll to position [248, 0]
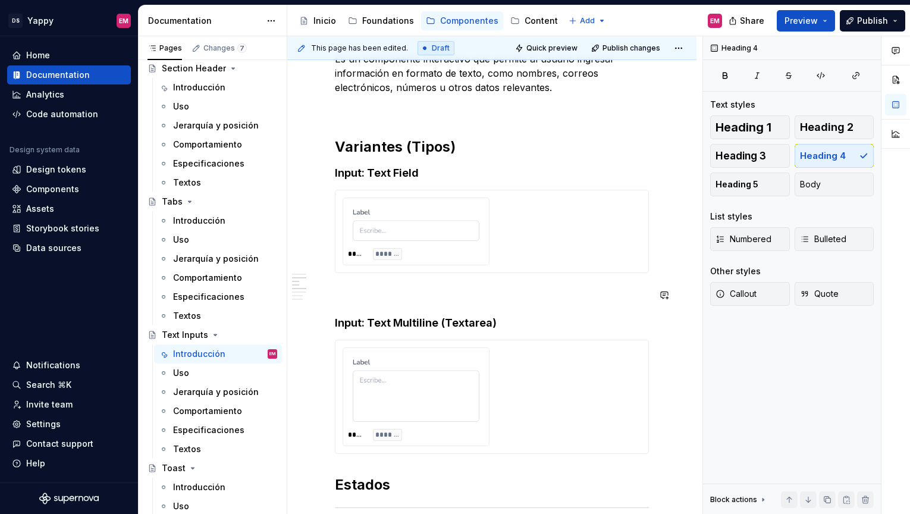
click at [496, 264] on div "***** *******" at bounding box center [492, 231] width 299 height 68
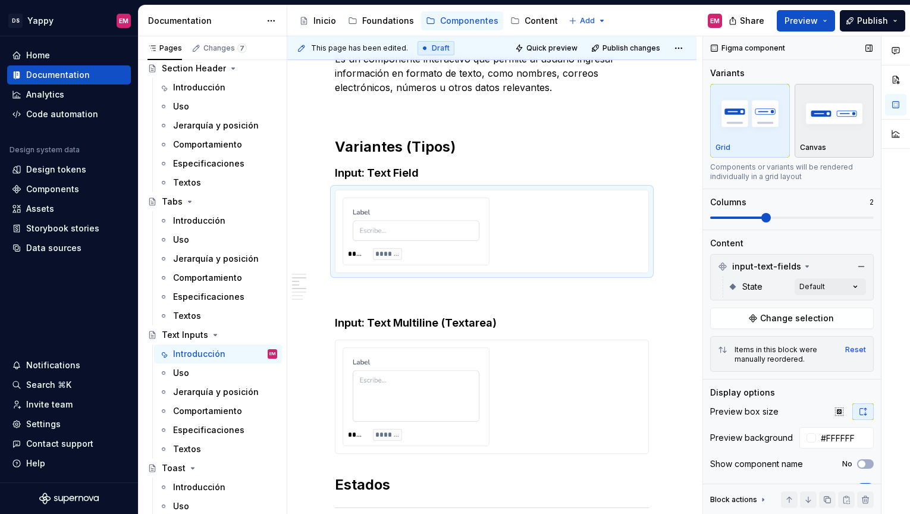
click at [827, 109] on img "button" at bounding box center [834, 113] width 69 height 43
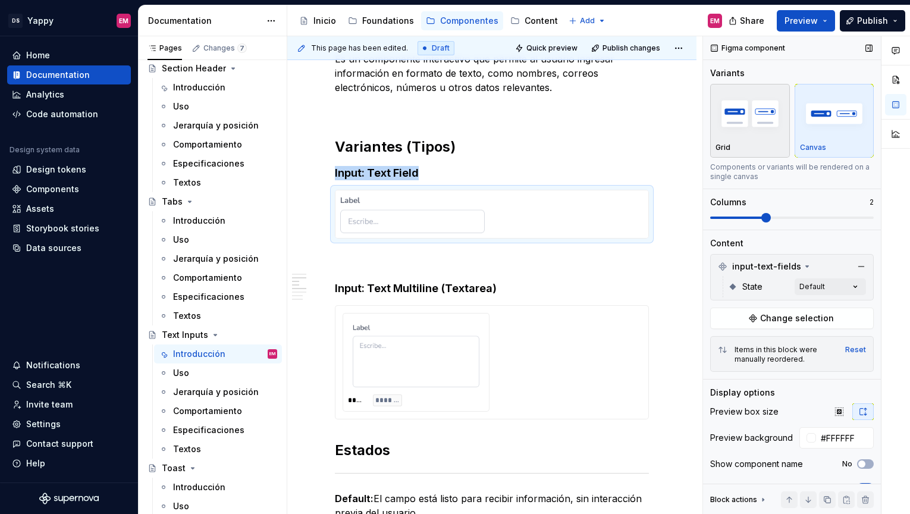
click at [761, 124] on img "button" at bounding box center [750, 113] width 69 height 43
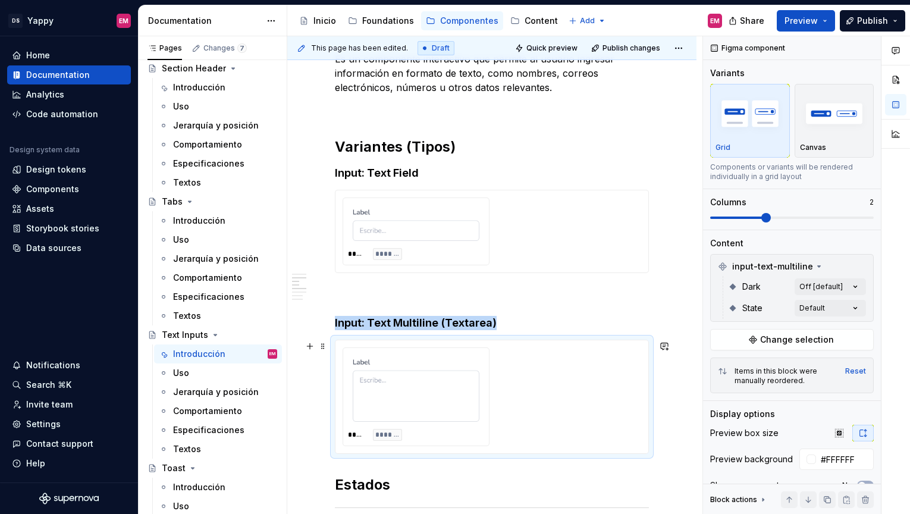
click at [502, 369] on div "***** *******" at bounding box center [492, 396] width 299 height 99
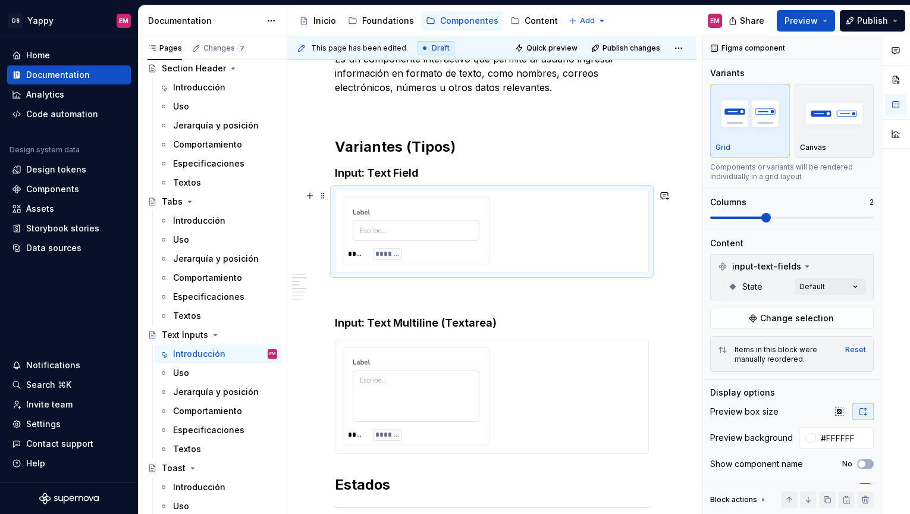
click at [524, 238] on div "***** *******" at bounding box center [492, 231] width 299 height 68
click at [817, 291] on div "Comments Open comments No comments yet Select ‘Comment’ from the block context …" at bounding box center [806, 275] width 207 height 478
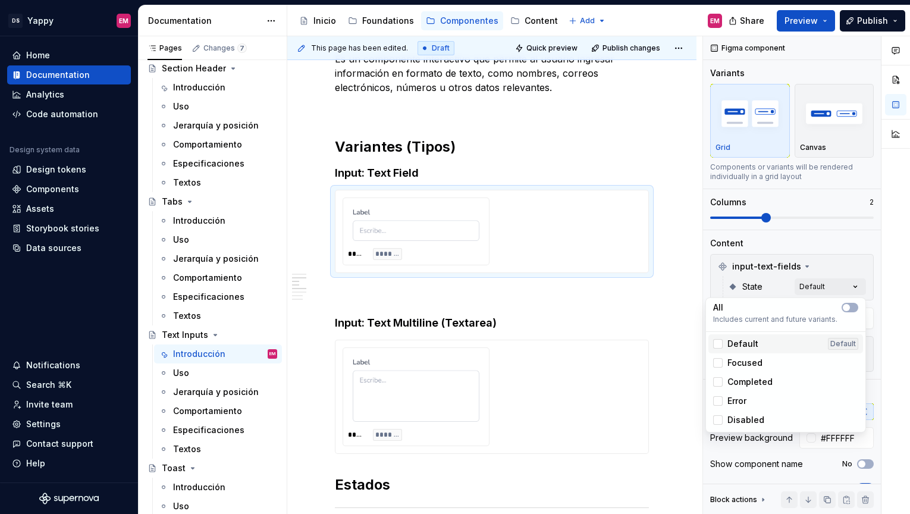
click at [748, 343] on span "Default" at bounding box center [743, 344] width 31 height 12
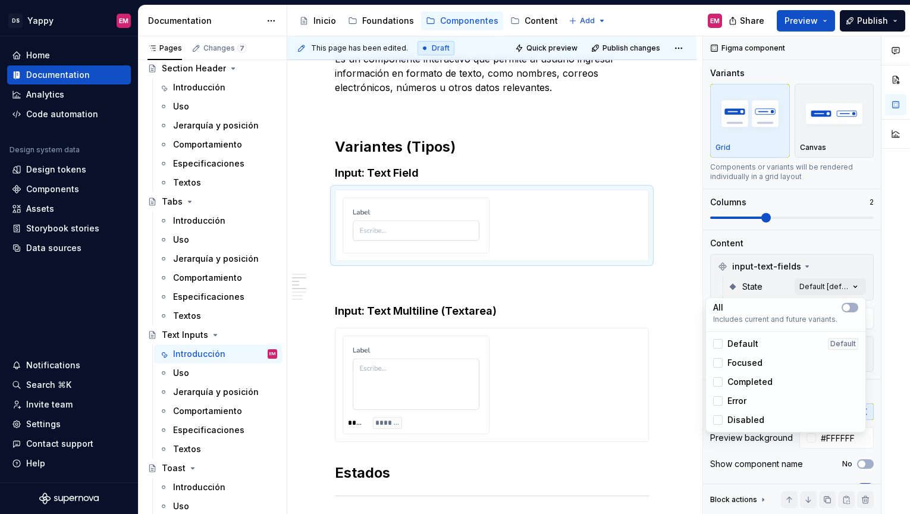
click at [528, 397] on html "DS Yappy EM Home Documentation Analytics Code automation Design system data Des…" at bounding box center [455, 257] width 910 height 514
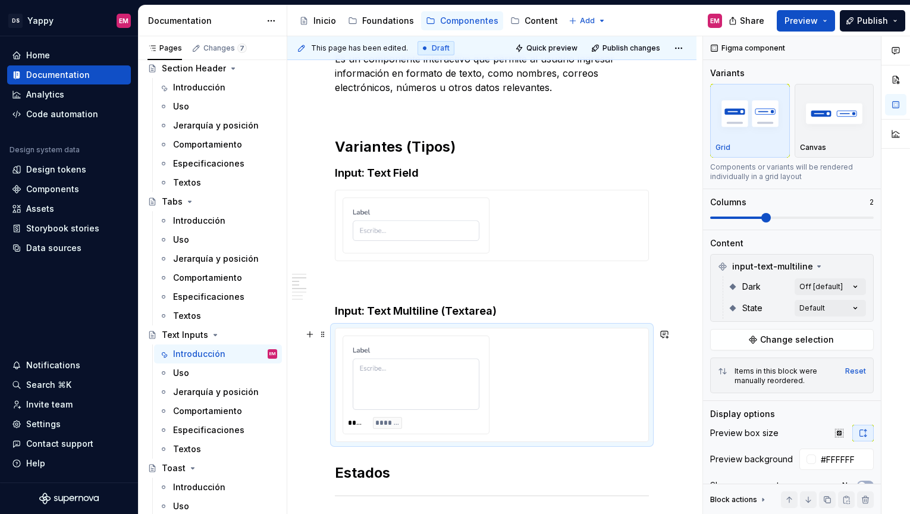
click at [623, 393] on div "***** *******" at bounding box center [492, 385] width 299 height 99
click at [842, 309] on div "Comments Open comments No comments yet Select ‘Comment’ from the block context …" at bounding box center [806, 275] width 207 height 478
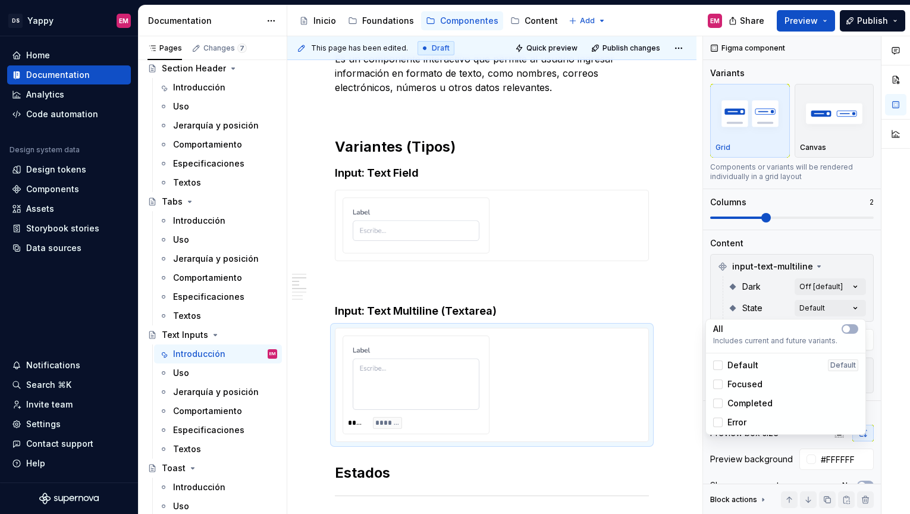
click at [746, 365] on span "Default" at bounding box center [743, 365] width 31 height 12
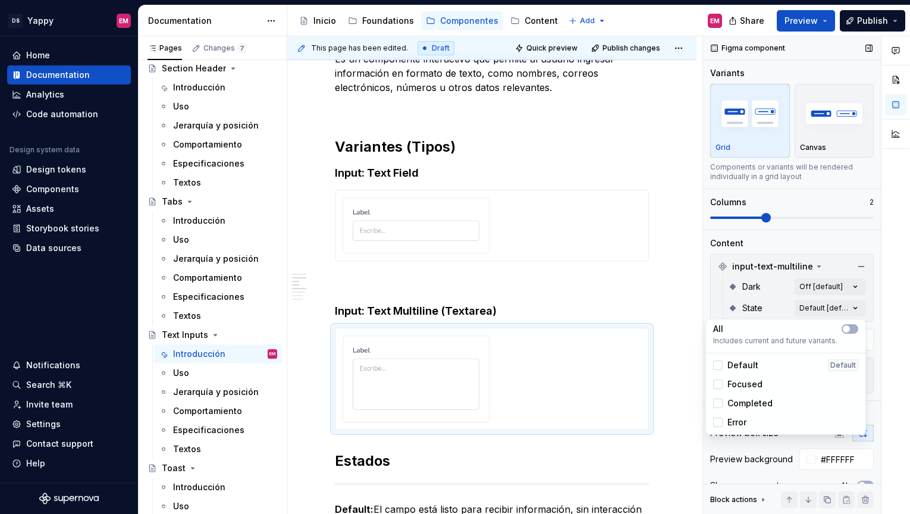
click at [762, 299] on div "Comments Open comments No comments yet Select ‘Comment’ from the block context …" at bounding box center [806, 275] width 207 height 478
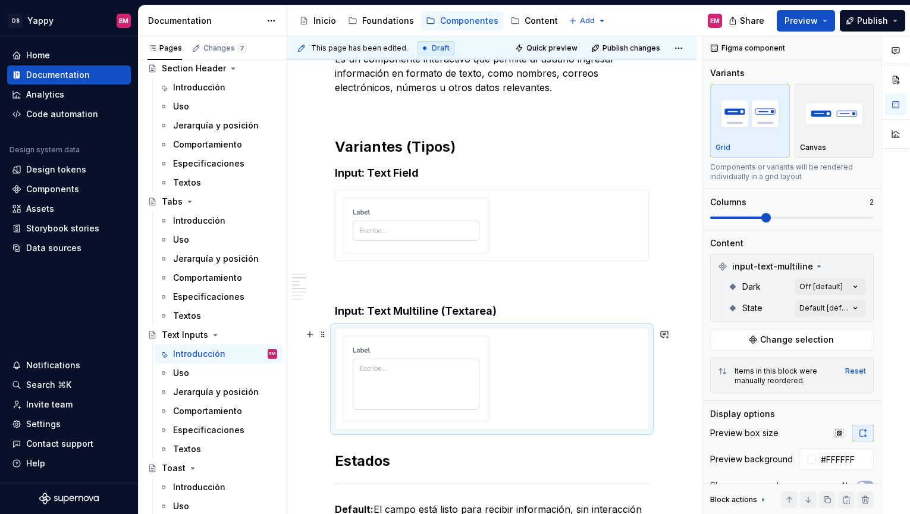
click at [581, 346] on div at bounding box center [492, 379] width 299 height 87
click at [563, 261] on div at bounding box center [492, 225] width 314 height 71
click at [546, 369] on div at bounding box center [492, 379] width 299 height 87
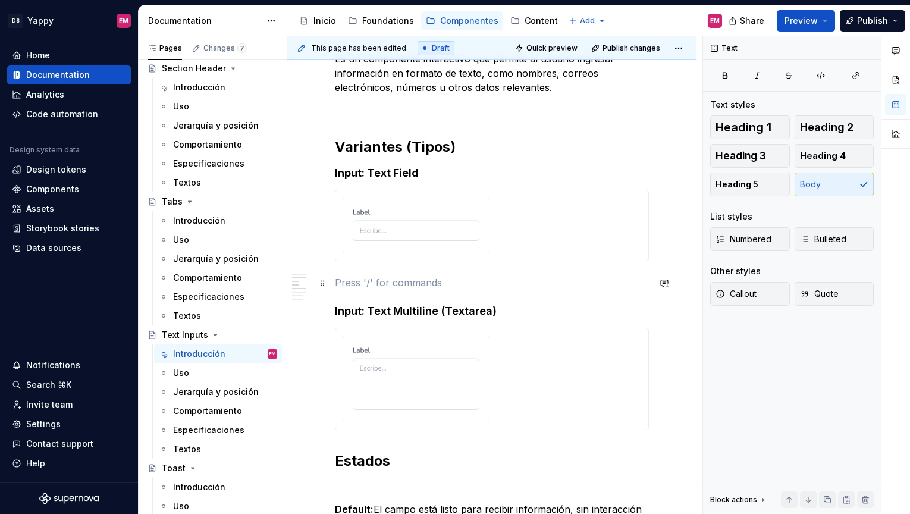
click at [532, 287] on p at bounding box center [492, 282] width 314 height 14
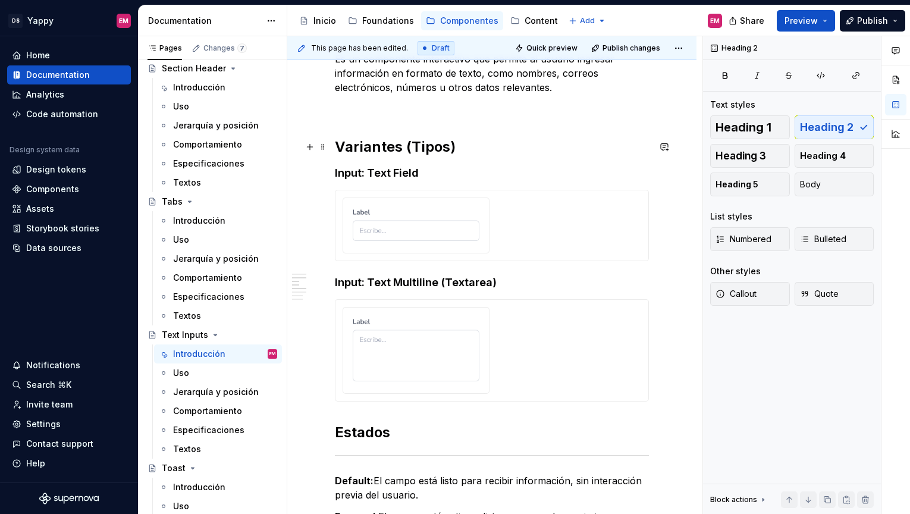
click at [506, 148] on h2 "Variantes (Tipos)" at bounding box center [492, 146] width 314 height 19
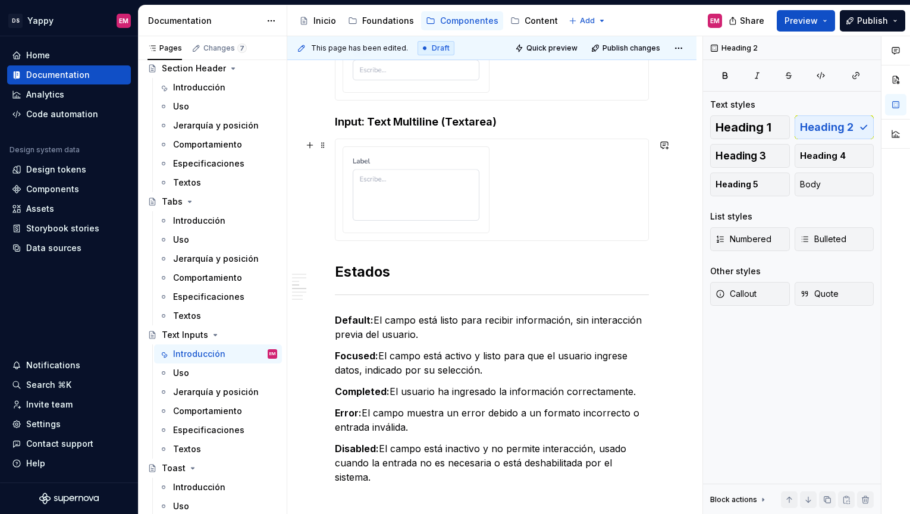
scroll to position [342, 0]
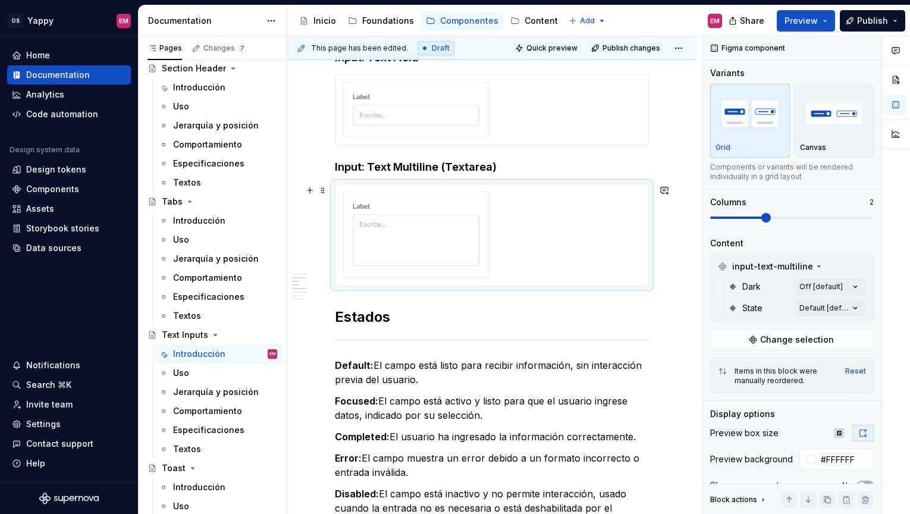
click at [369, 235] on img at bounding box center [416, 234] width 127 height 64
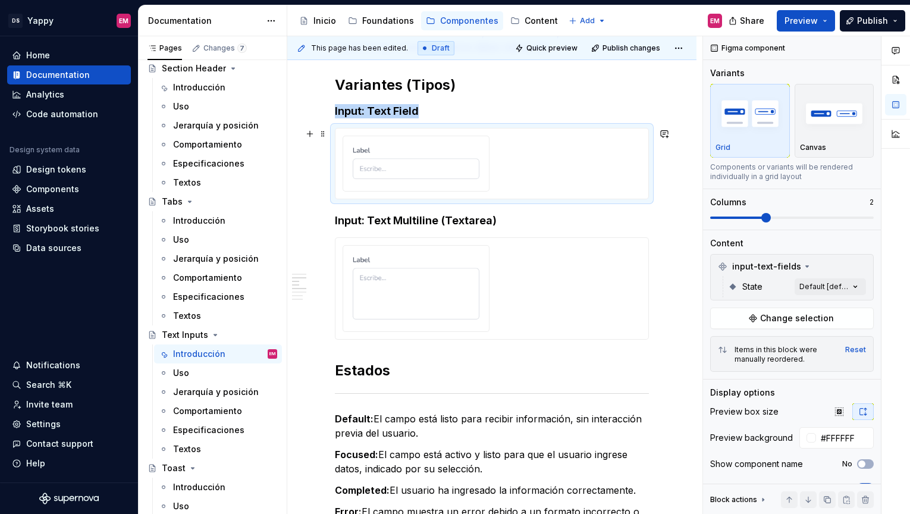
click at [352, 178] on div at bounding box center [416, 162] width 136 height 43
click at [324, 137] on span at bounding box center [323, 134] width 10 height 17
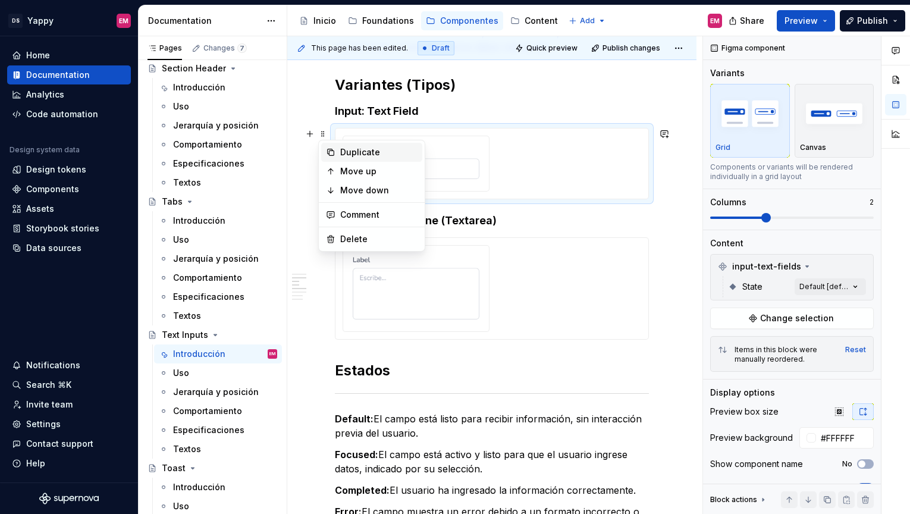
click at [346, 149] on div "Duplicate" at bounding box center [378, 152] width 77 height 12
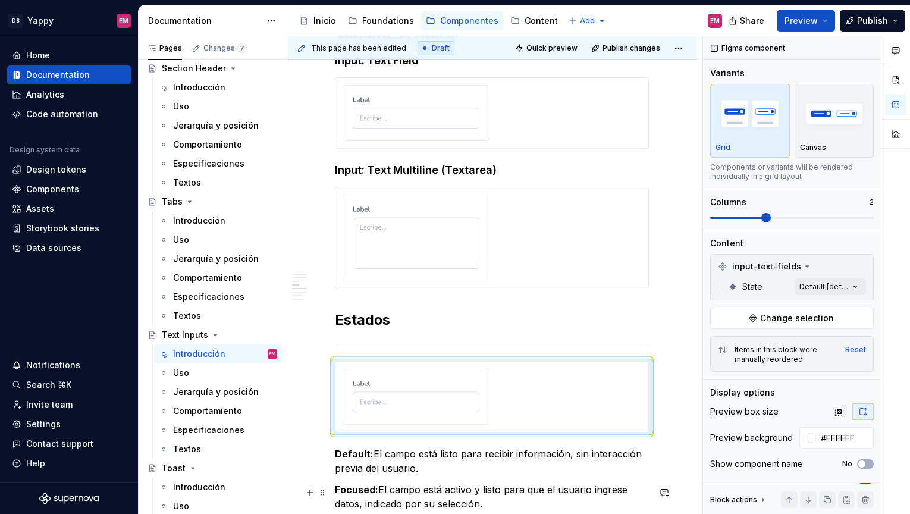
scroll to position [478, 0]
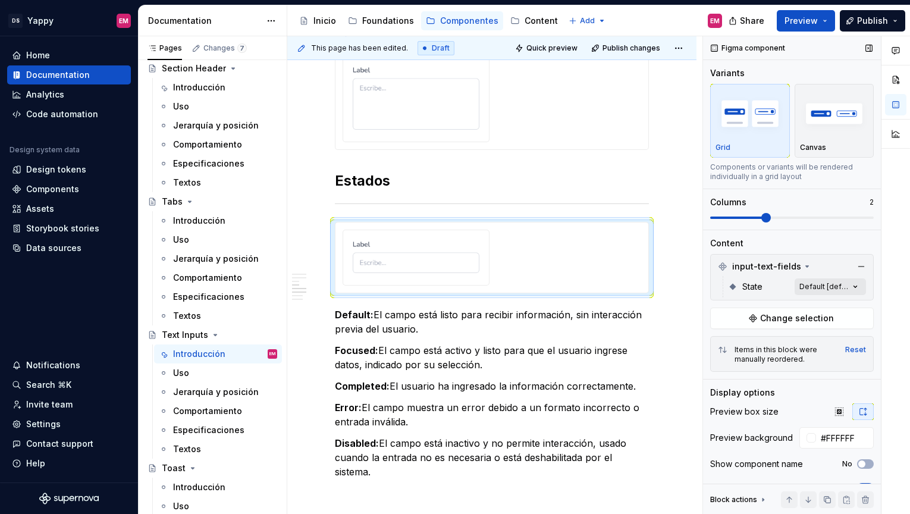
click at [804, 289] on div "Comments Open comments No comments yet Select ‘Comment’ from the block context …" at bounding box center [806, 275] width 207 height 478
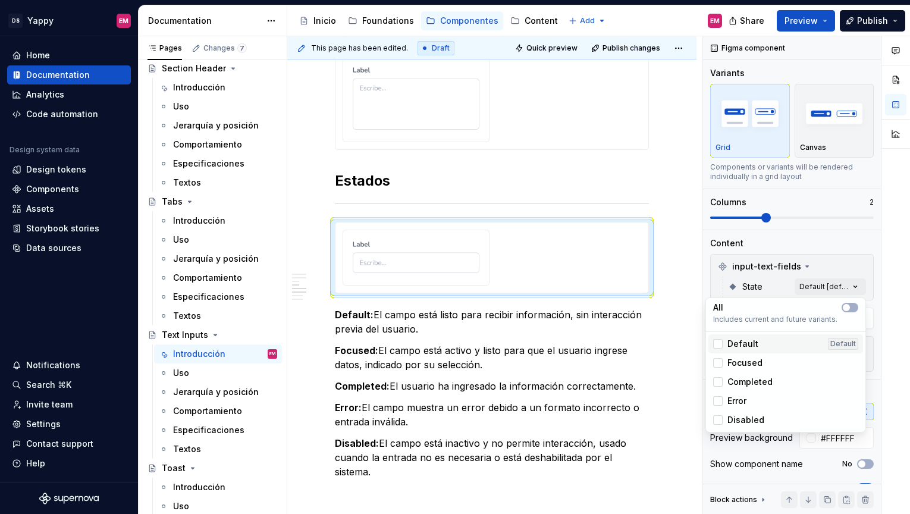
click at [725, 348] on div "Default" at bounding box center [735, 344] width 45 height 12
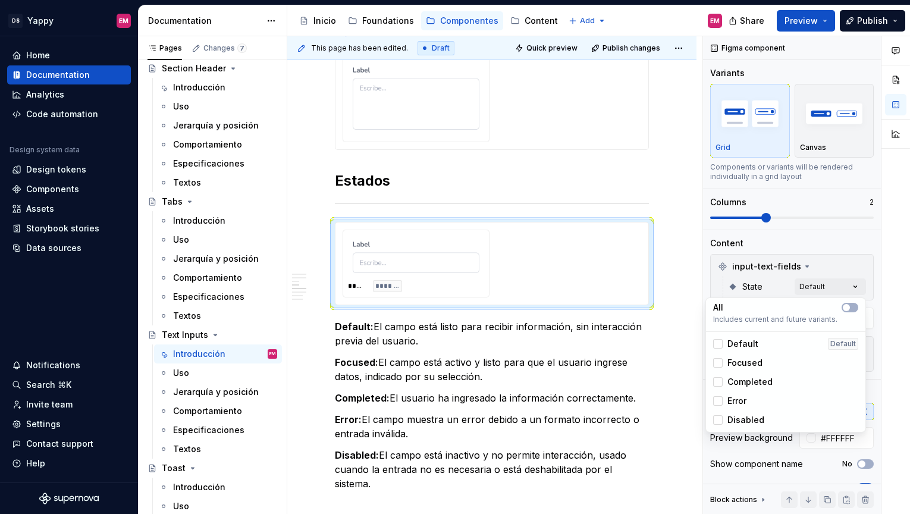
click at [725, 366] on div "Focused" at bounding box center [737, 363] width 49 height 12
click at [723, 379] on div "Completed" at bounding box center [742, 382] width 59 height 12
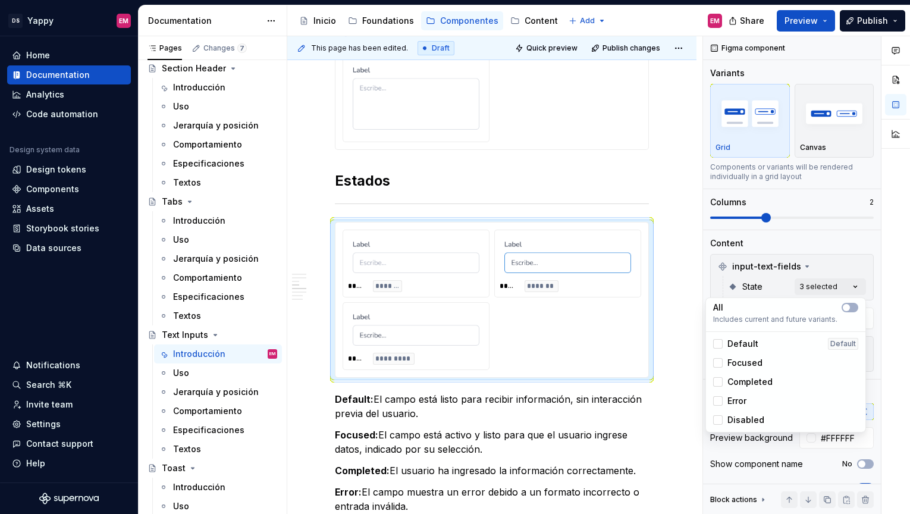
click at [723, 400] on div "Error" at bounding box center [729, 401] width 33 height 12
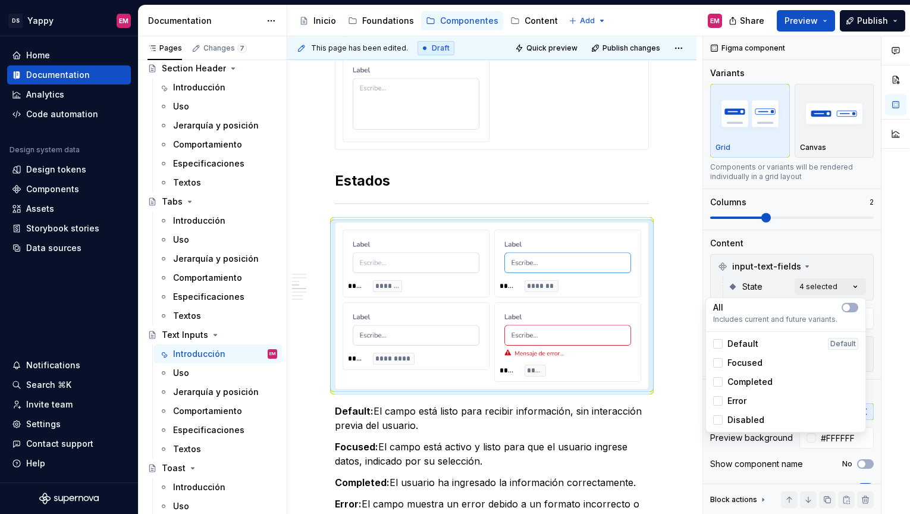
click at [723, 425] on div "Disabled" at bounding box center [738, 420] width 51 height 12
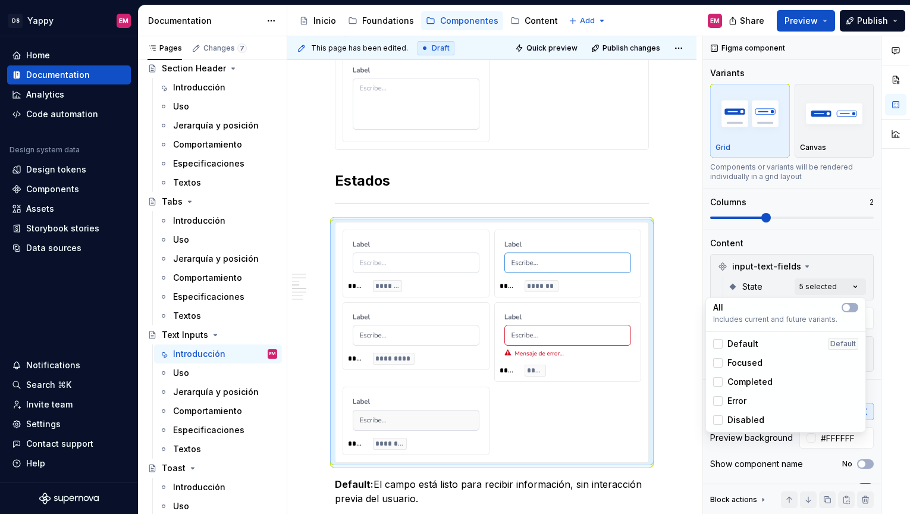
click at [598, 362] on html "DS Yappy EM Home Documentation Analytics Code automation Design system data Des…" at bounding box center [455, 257] width 910 height 514
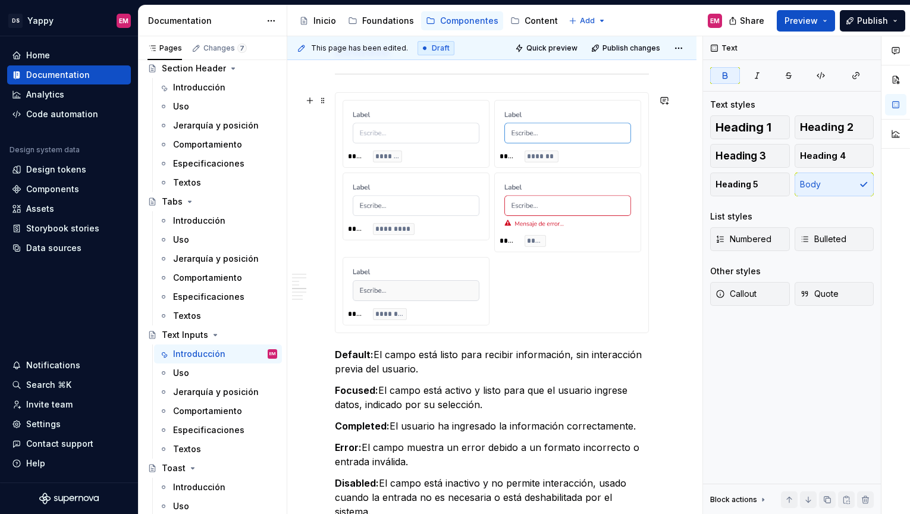
scroll to position [679, 0]
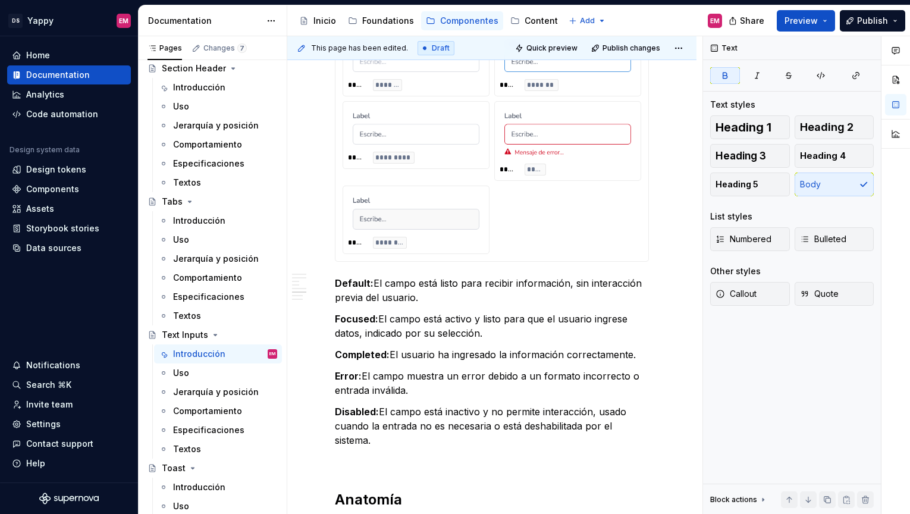
click at [570, 218] on div "***** ******* ***** ******* ***** ********* ***** ***** ***** ********" at bounding box center [492, 141] width 299 height 225
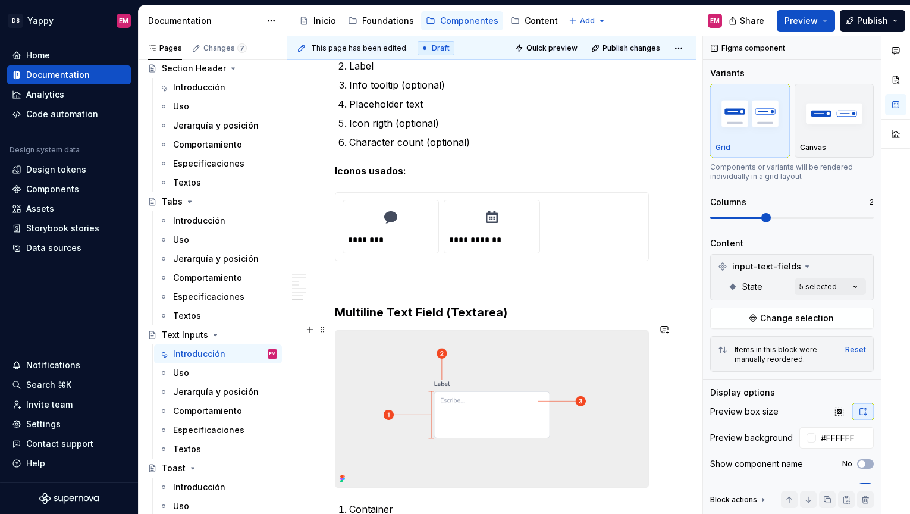
scroll to position [1471, 0]
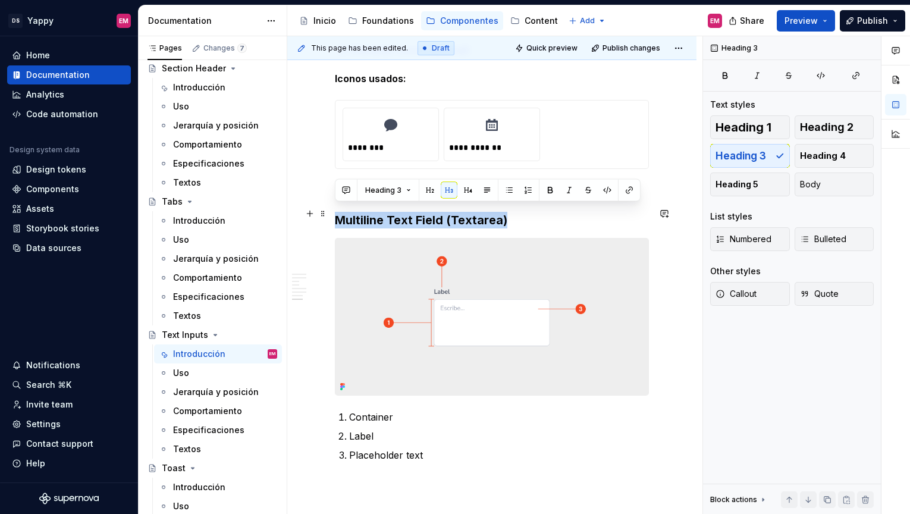
drag, startPoint x: 336, startPoint y: 211, endPoint x: 520, endPoint y: 214, distance: 183.8
click at [520, 214] on h3 "Multiline Text Field (Textarea)" at bounding box center [492, 220] width 314 height 17
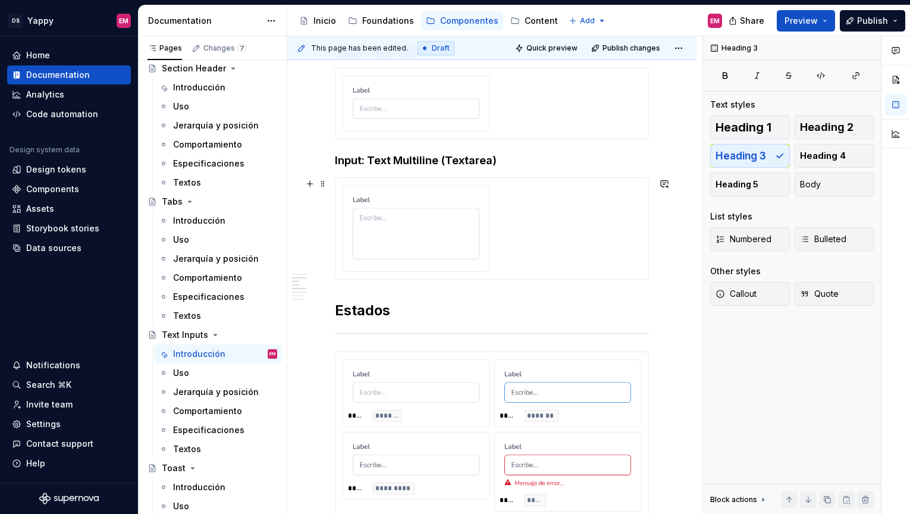
scroll to position [297, 0]
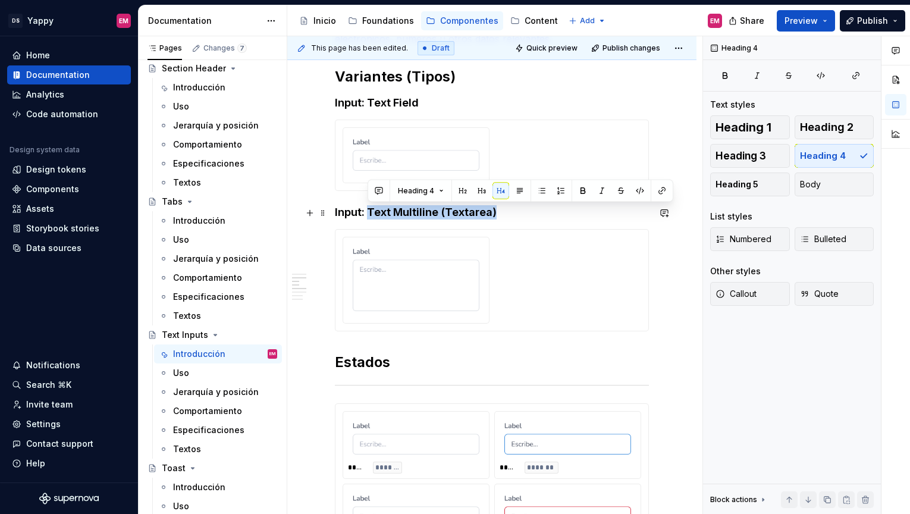
drag, startPoint x: 371, startPoint y: 208, endPoint x: 497, endPoint y: 207, distance: 126.7
click at [498, 208] on h4 "Input: Text Multiline (Textarea)" at bounding box center [492, 212] width 314 height 14
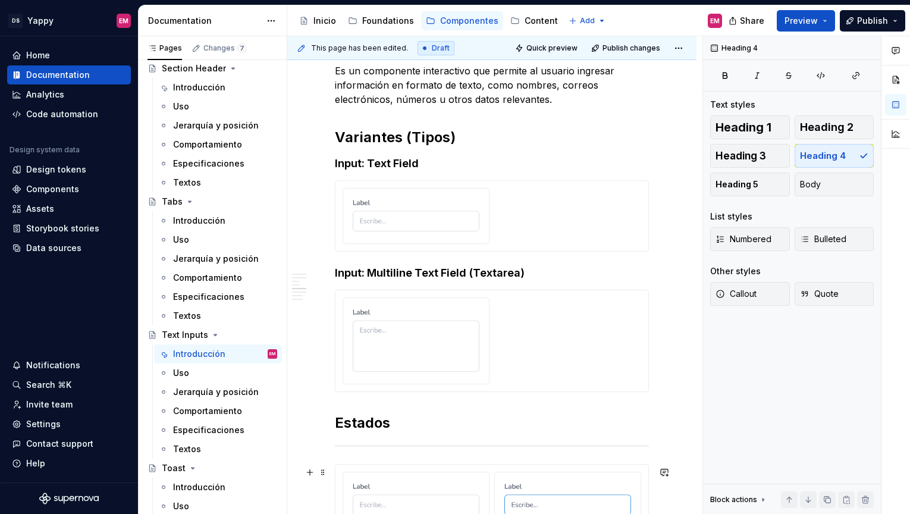
scroll to position [0, 0]
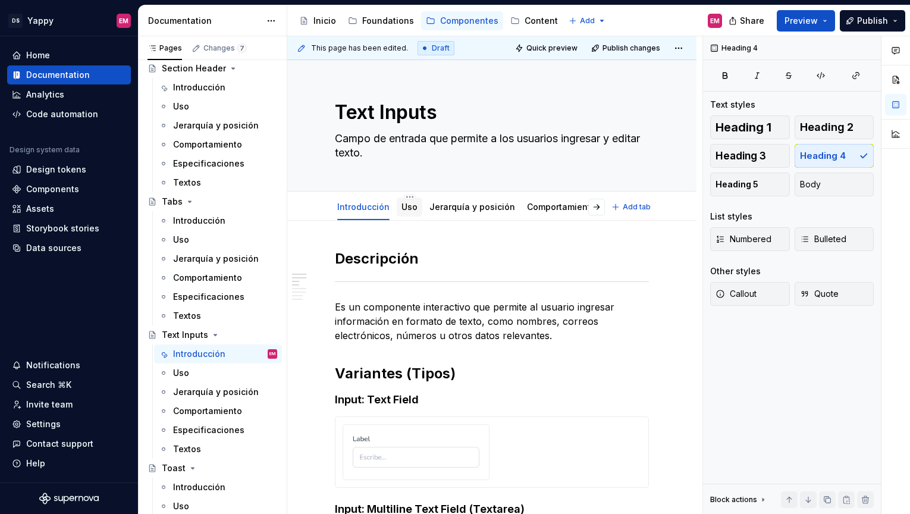
click at [403, 205] on link "Uso" at bounding box center [410, 207] width 16 height 10
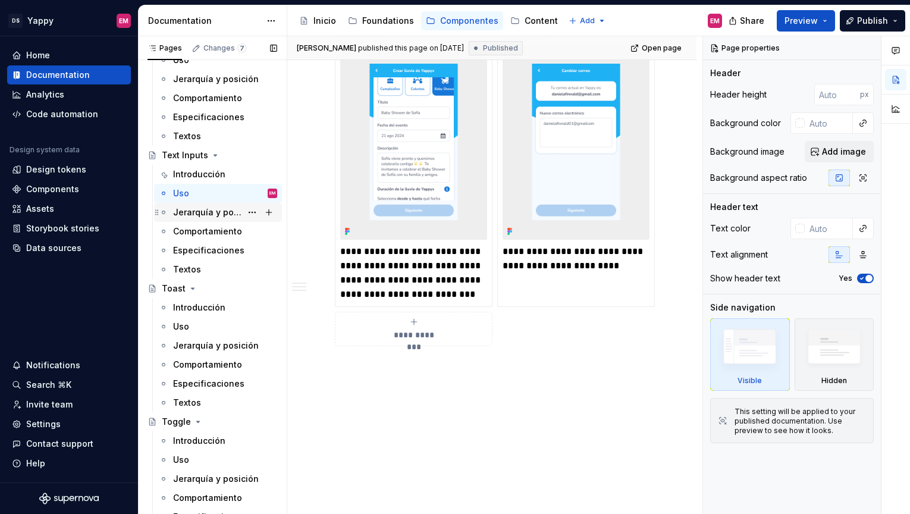
scroll to position [1617, 0]
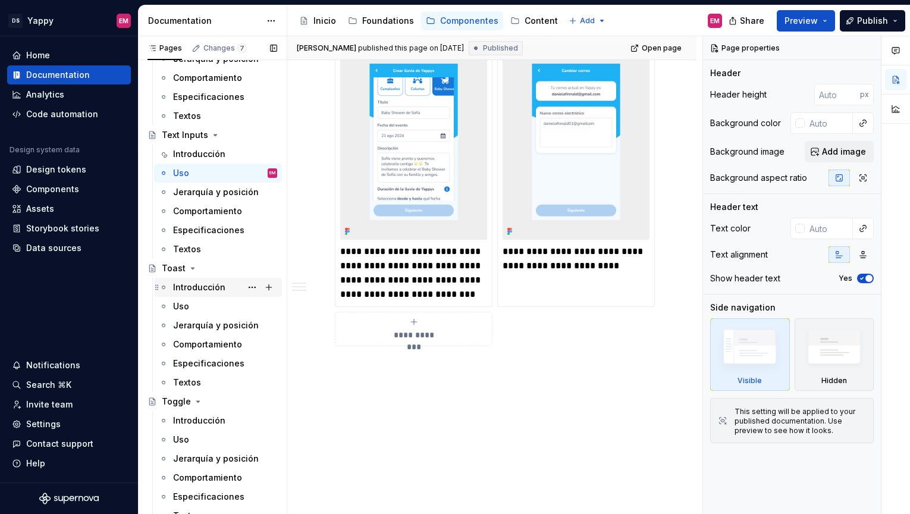
click at [199, 291] on div "Introducción" at bounding box center [199, 287] width 52 height 12
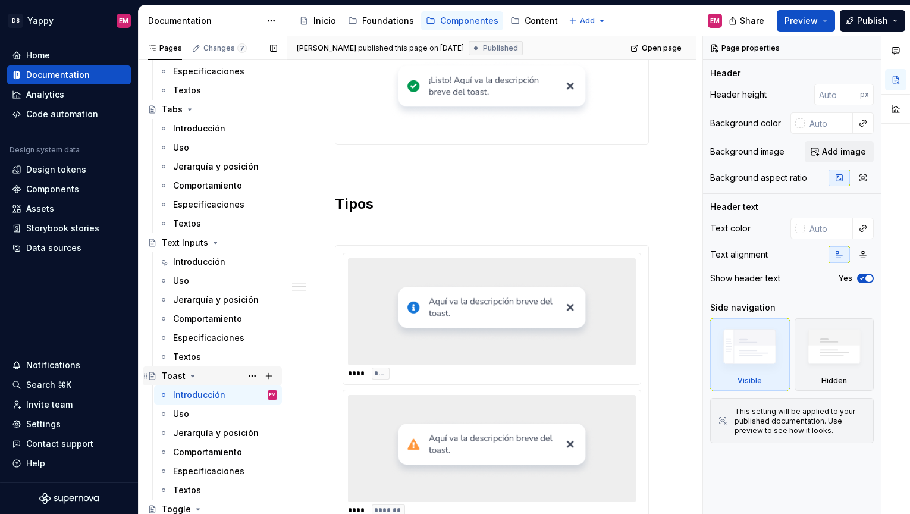
scroll to position [1418, 0]
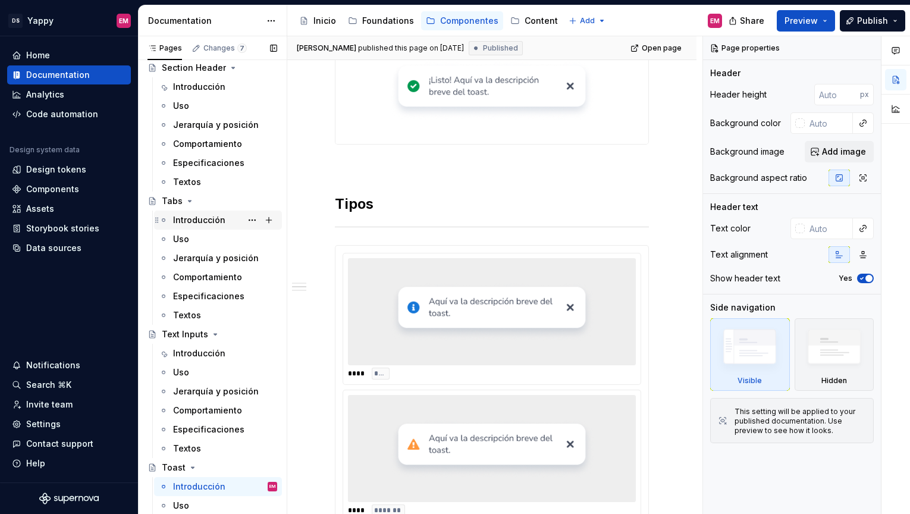
click at [199, 224] on div "Introducción" at bounding box center [199, 220] width 52 height 12
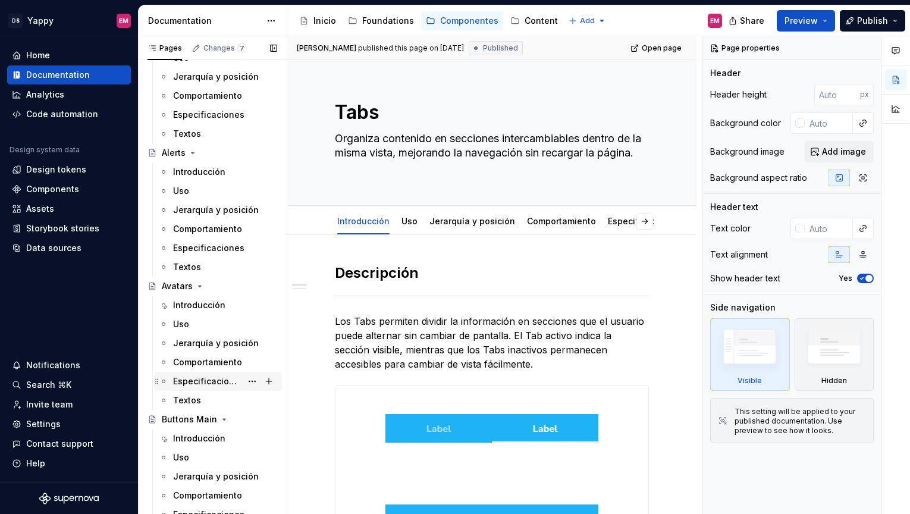
scroll to position [24, 0]
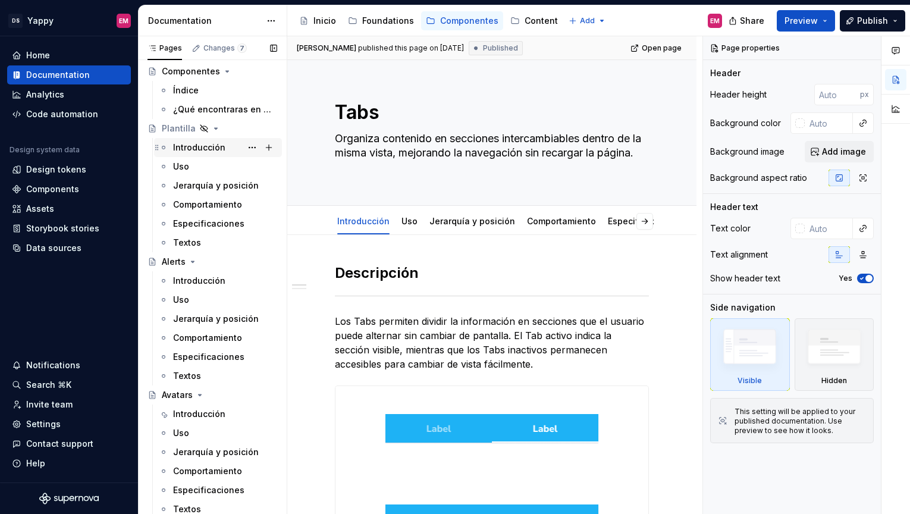
click at [190, 150] on div "Introducción" at bounding box center [199, 148] width 52 height 12
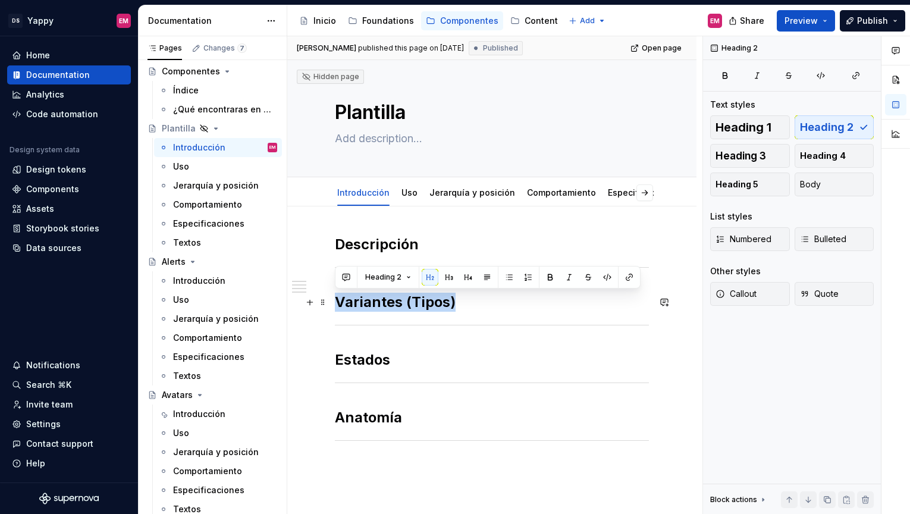
drag, startPoint x: 377, startPoint y: 302, endPoint x: 496, endPoint y: 302, distance: 119.6
click at [497, 302] on h2 "Variantes (Tipos)" at bounding box center [492, 302] width 314 height 19
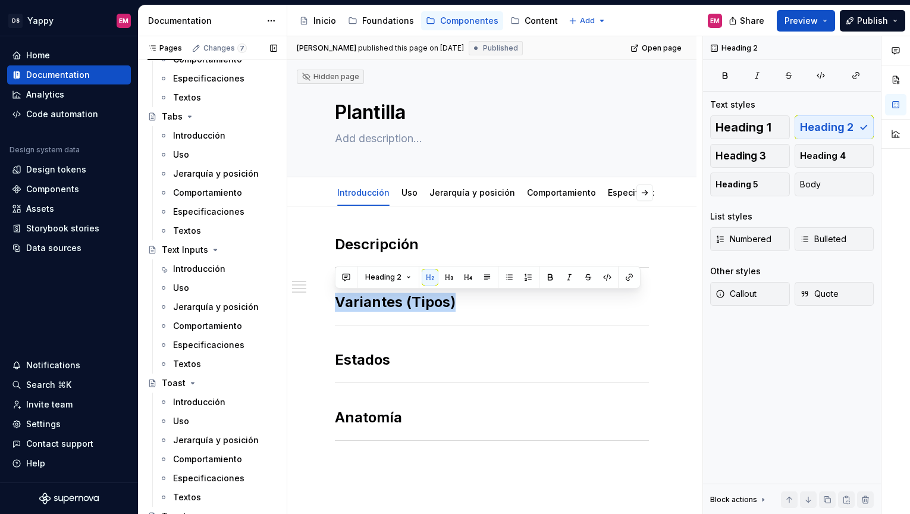
scroll to position [1526, 0]
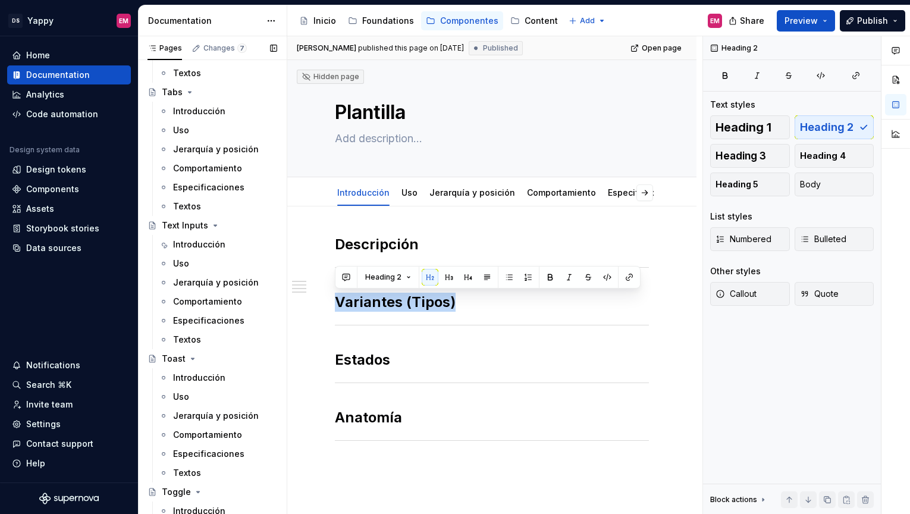
click at [201, 373] on div "Introducción" at bounding box center [199, 378] width 52 height 12
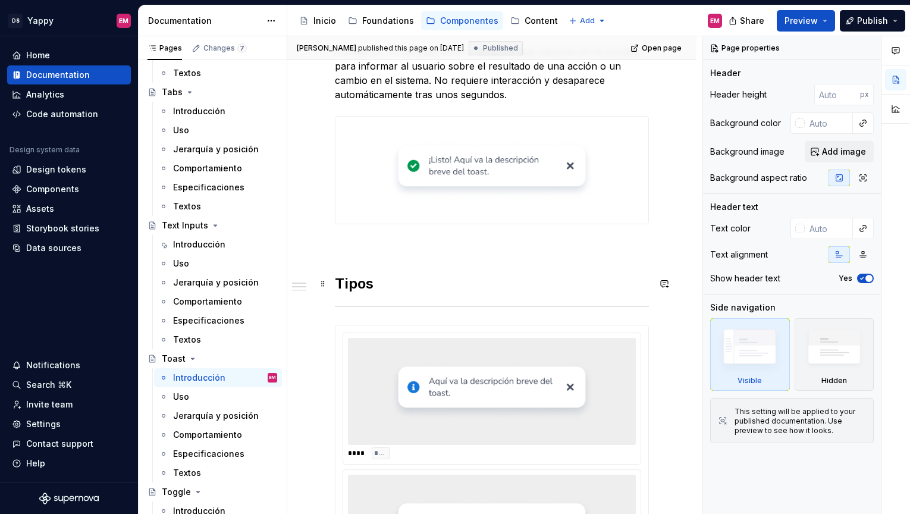
scroll to position [283, 0]
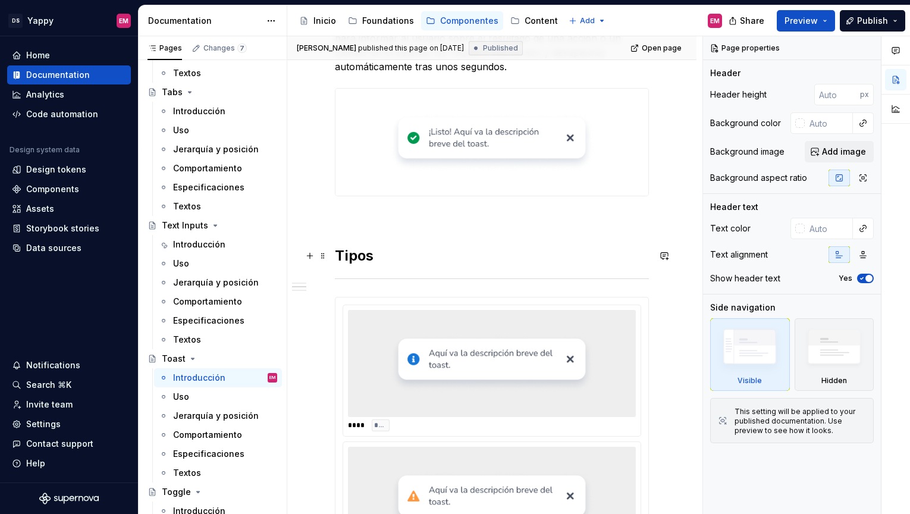
type textarea "*"
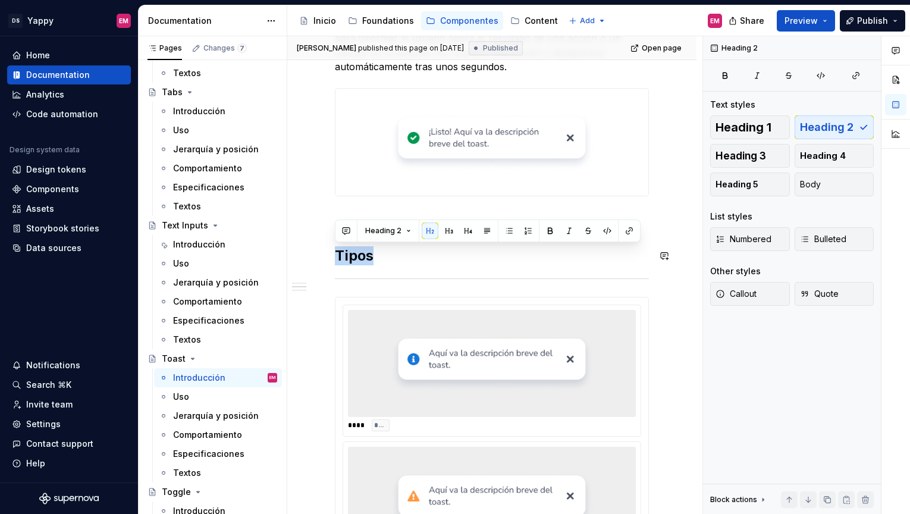
drag, startPoint x: 339, startPoint y: 253, endPoint x: 396, endPoint y: 252, distance: 56.5
click at [396, 252] on h2 "Tipos" at bounding box center [492, 255] width 314 height 19
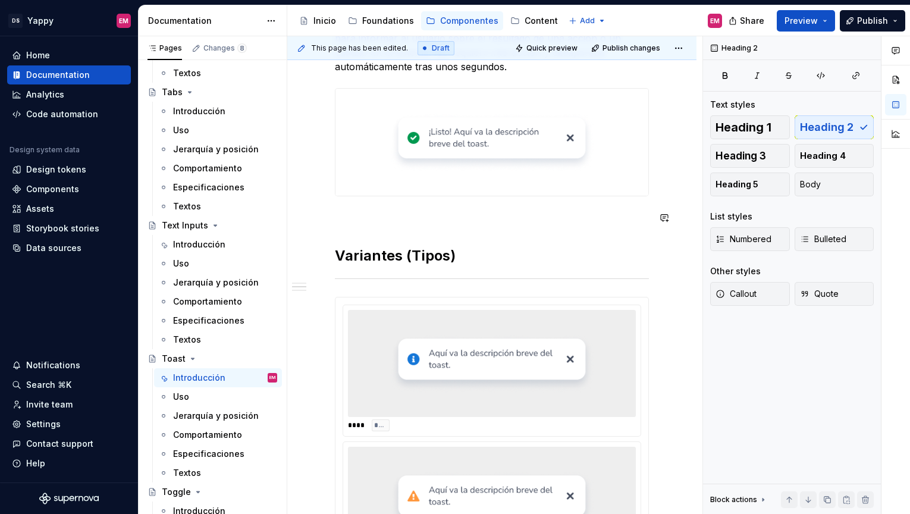
click at [366, 221] on p at bounding box center [492, 218] width 314 height 14
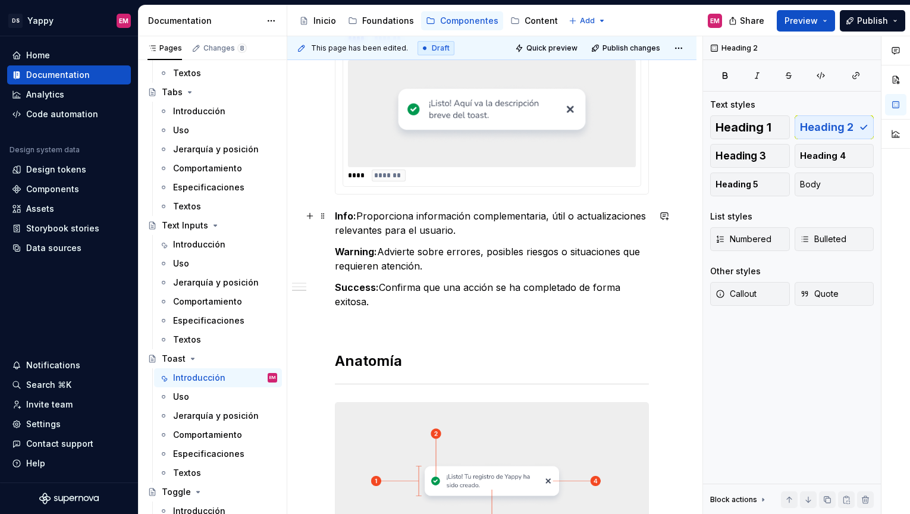
scroll to position [840, 0]
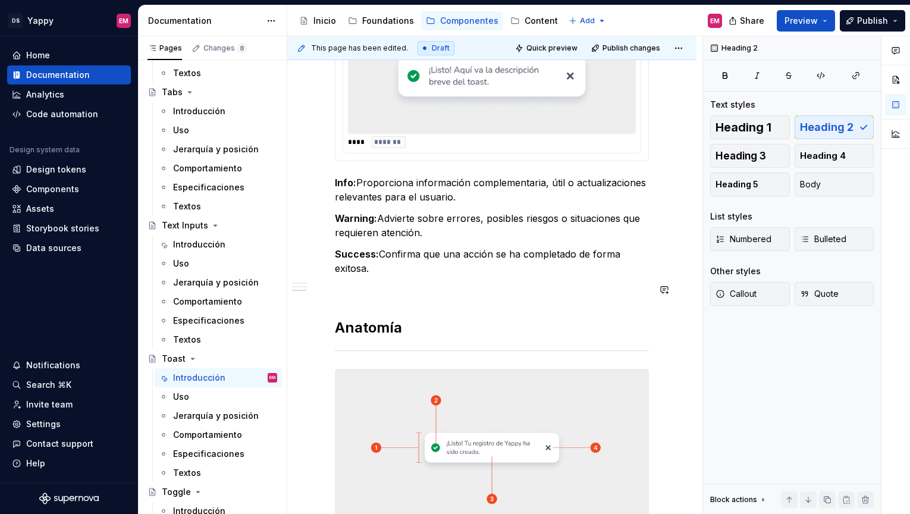
click at [350, 305] on div "**********" at bounding box center [492, 80] width 314 height 1343
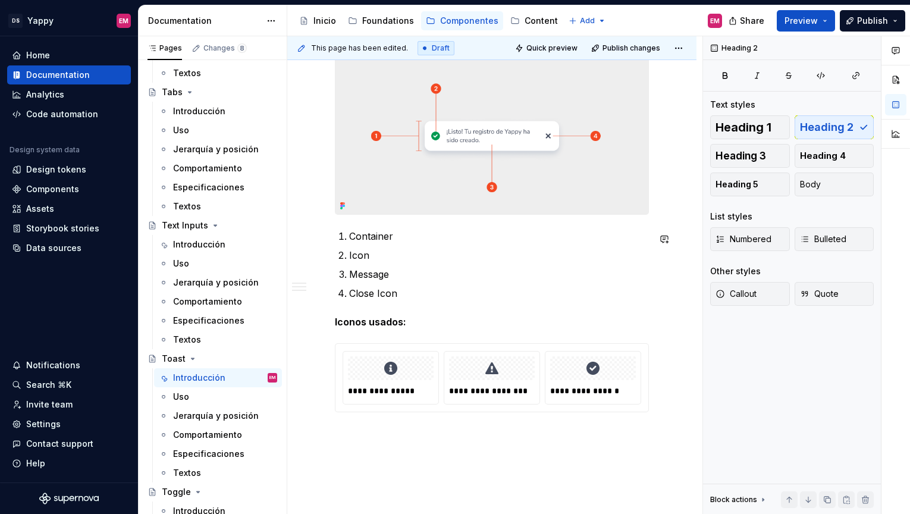
scroll to position [1249, 0]
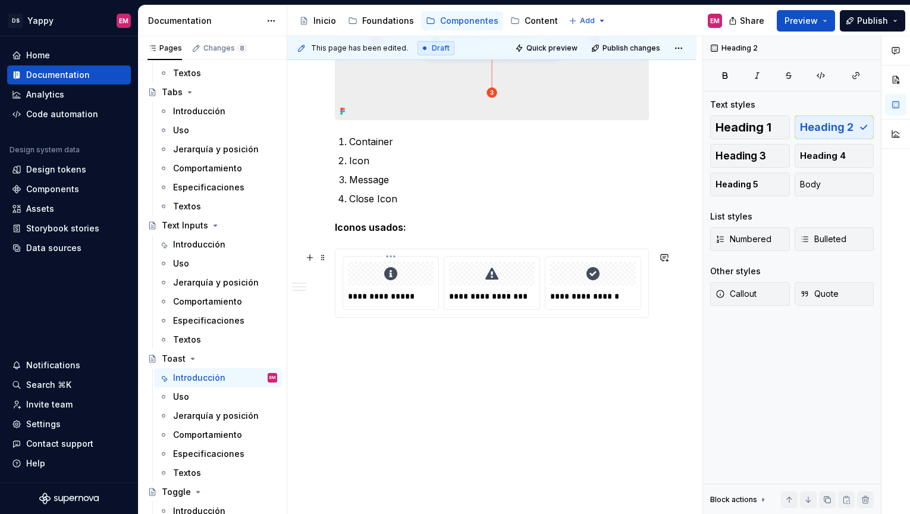
click at [380, 296] on p "**********" at bounding box center [391, 296] width 87 height 12
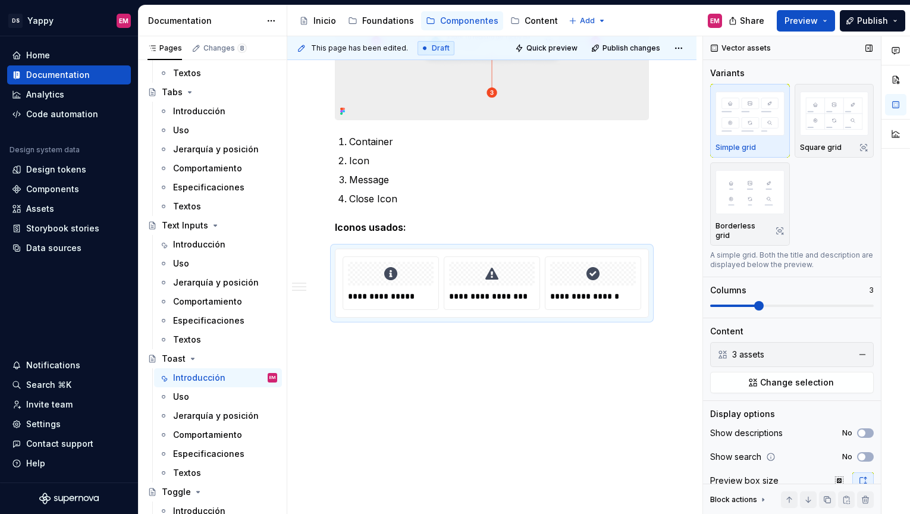
scroll to position [39, 0]
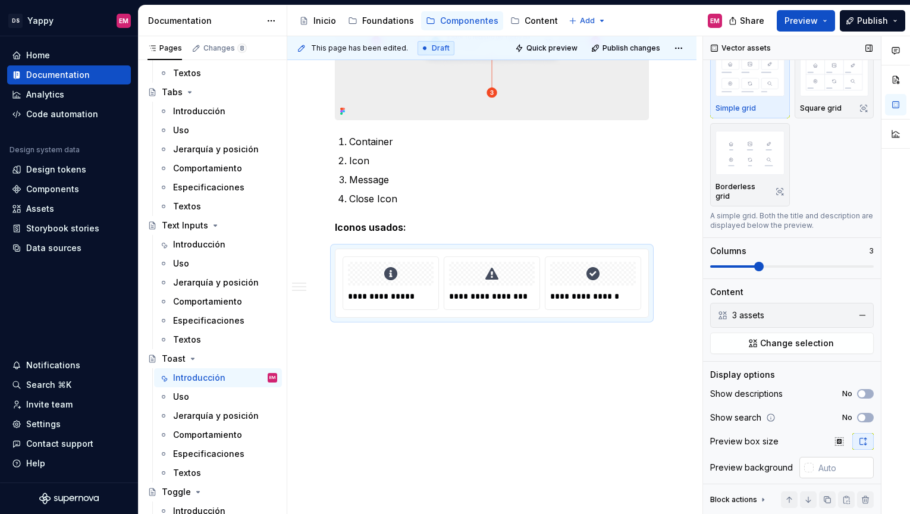
click at [801, 462] on div at bounding box center [807, 467] width 14 height 21
click at [810, 463] on div at bounding box center [809, 468] width 10 height 10
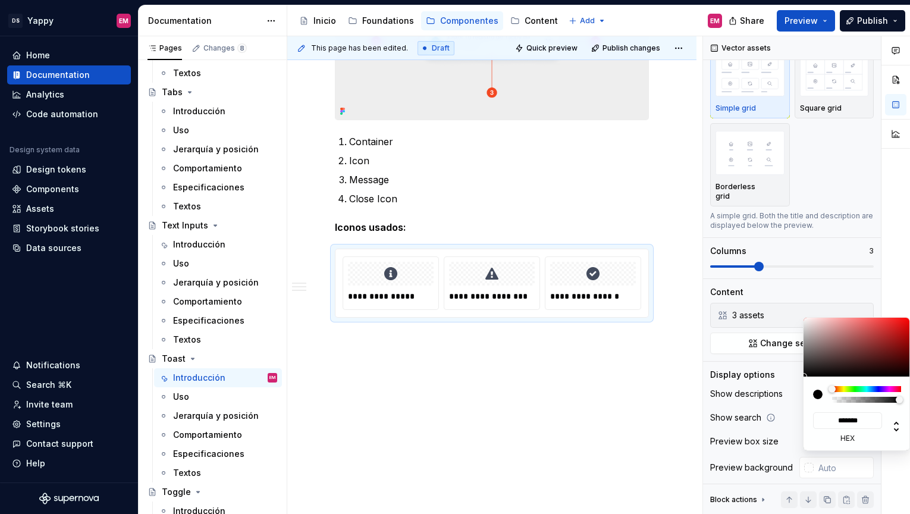
type input "#584D4D"
type input "*******"
type input "#5D5151"
type input "*******"
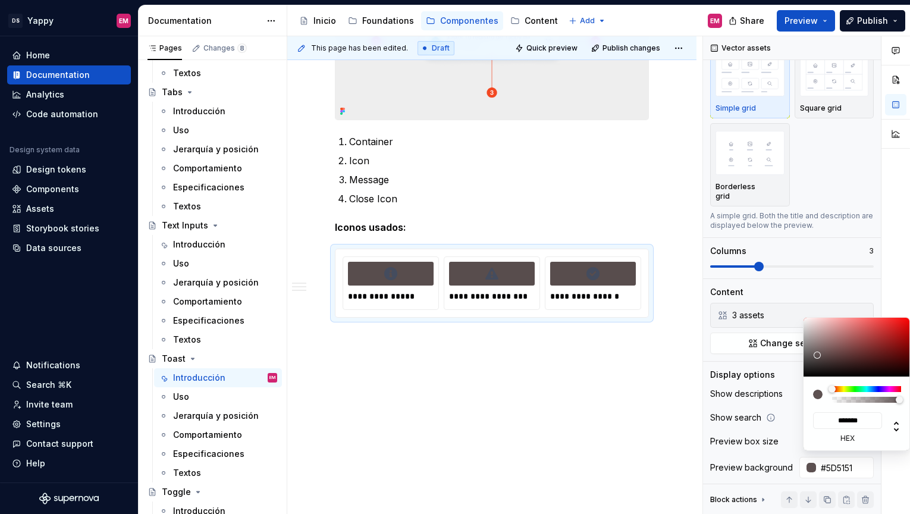
type input "#C1BFBF"
type input "*******"
type input "#FFFFFF"
type input "*******"
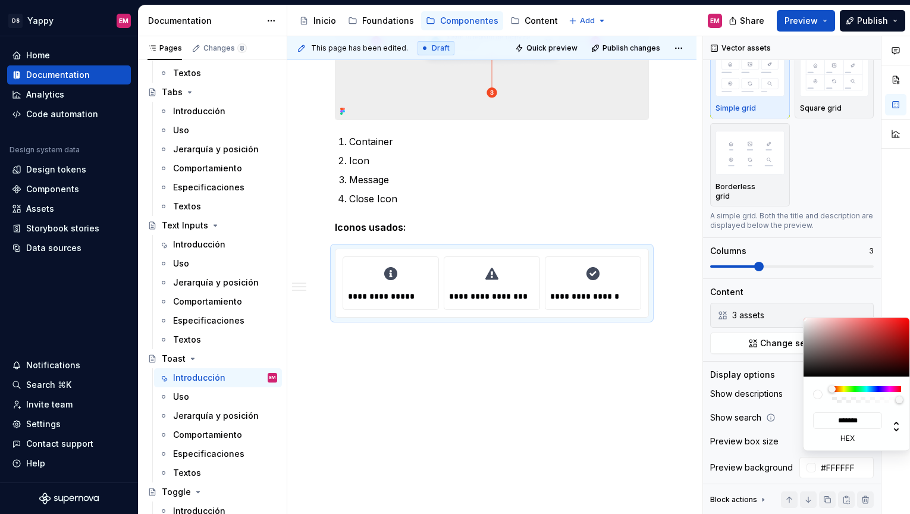
drag, startPoint x: 817, startPoint y: 356, endPoint x: 797, endPoint y: 312, distance: 48.7
click at [797, 312] on body "DS Yappy EM Home Documentation Analytics Code automation Design system data Des…" at bounding box center [455, 257] width 910 height 514
click at [441, 381] on html "DS Yappy EM Home Documentation Analytics Code automation Design system data Des…" at bounding box center [455, 257] width 910 height 514
click at [192, 387] on div "Pages Changes 8 Add Accessibility guide for tree Page tree. Navigate the tree w…" at bounding box center [212, 277] width 149 height 483
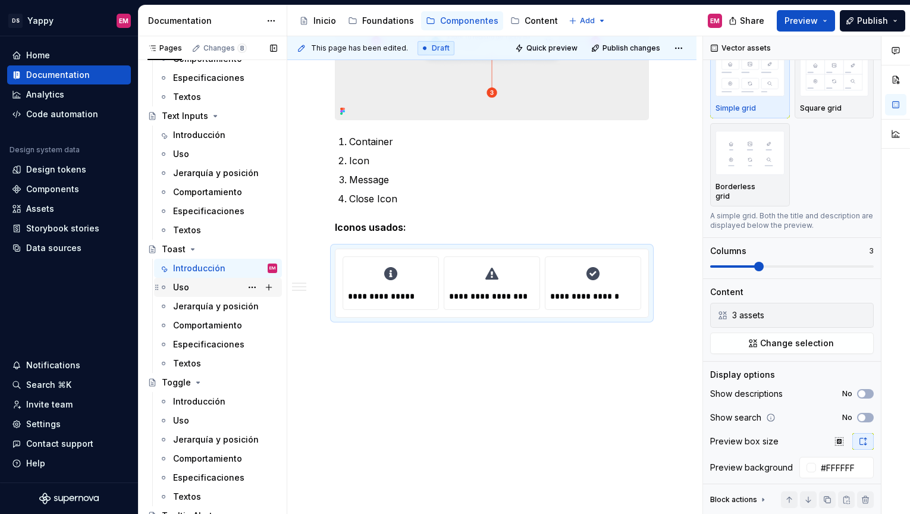
scroll to position [1642, 0]
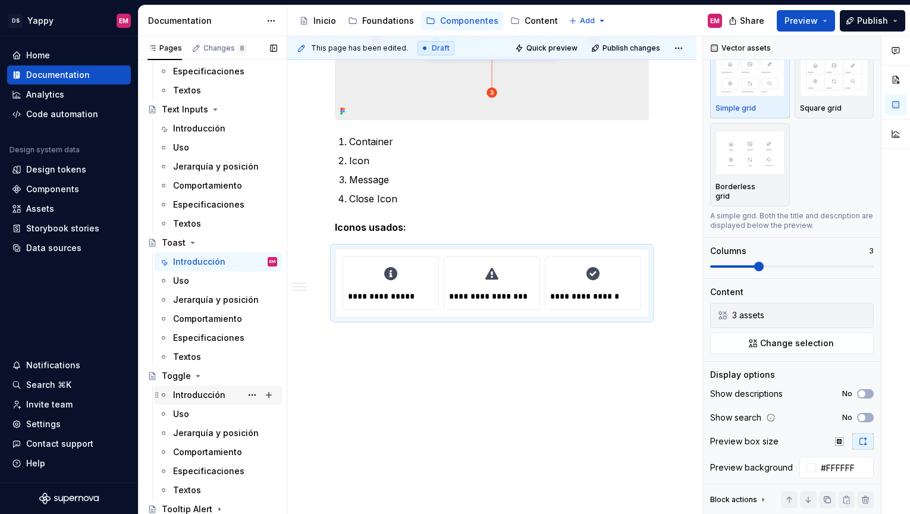
click at [190, 397] on div "Introducción" at bounding box center [199, 395] width 52 height 12
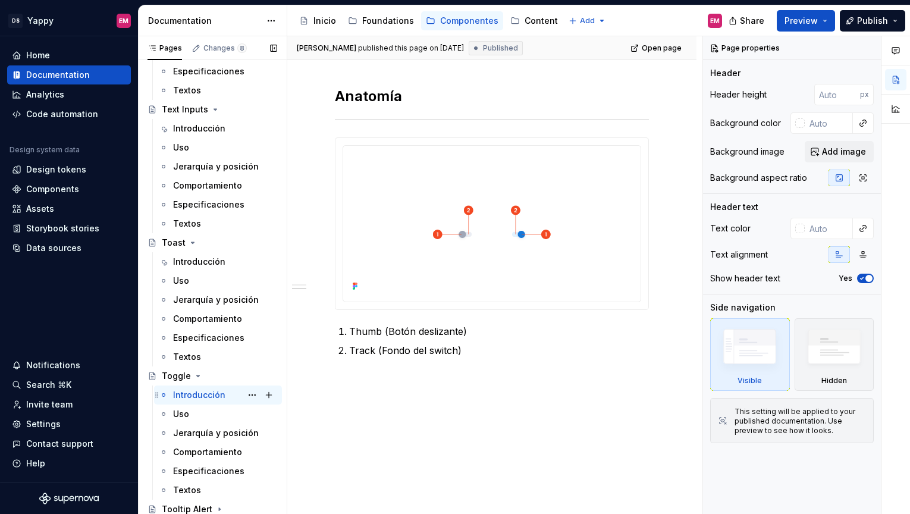
scroll to position [1644, 0]
click at [864, 17] on span "Publish" at bounding box center [872, 21] width 31 height 12
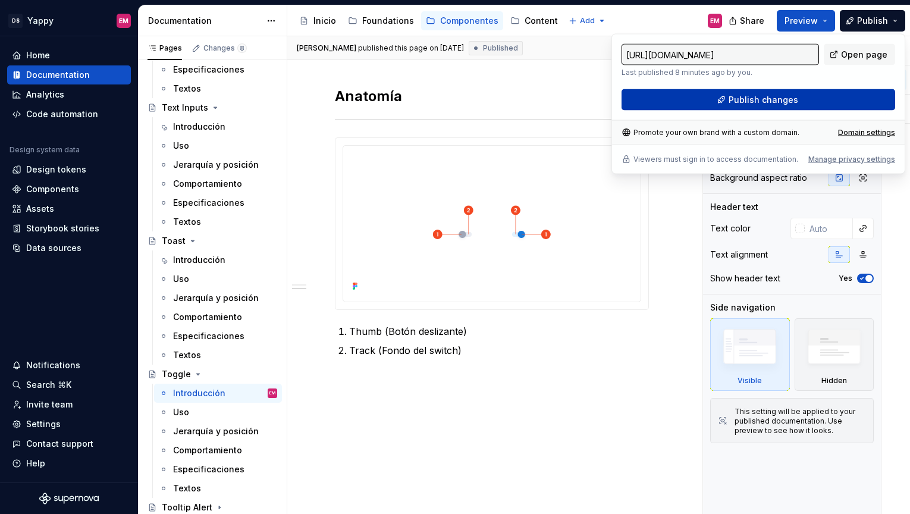
click at [731, 92] on button "Publish changes" at bounding box center [759, 99] width 274 height 21
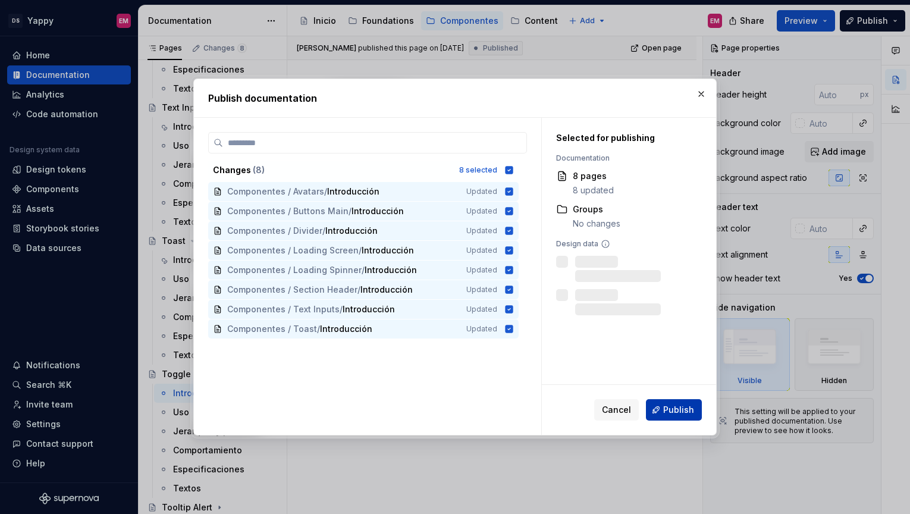
click at [684, 412] on span "Publish" at bounding box center [678, 410] width 31 height 12
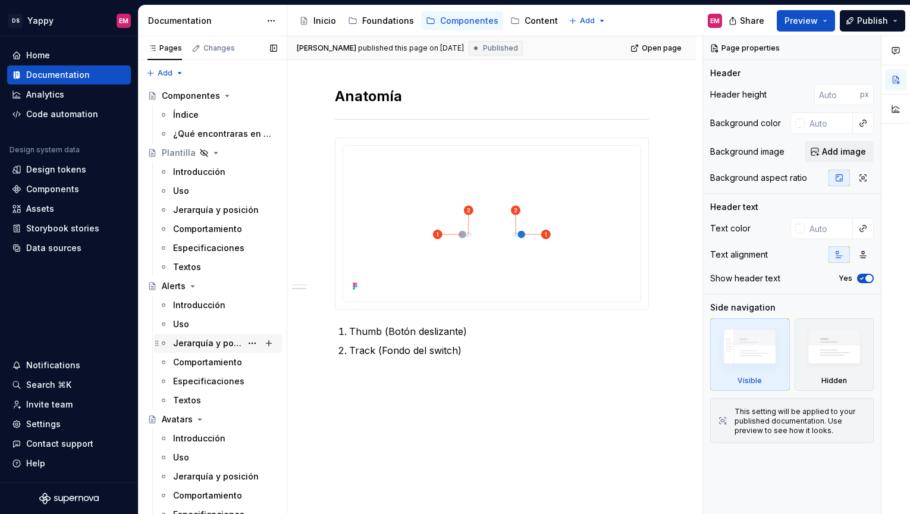
scroll to position [203, 0]
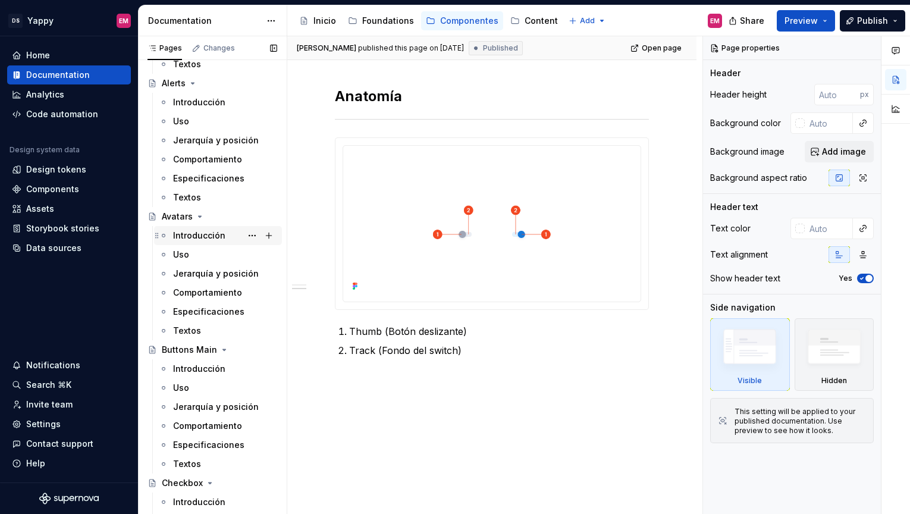
click at [186, 237] on div "Introducción" at bounding box center [199, 236] width 52 height 12
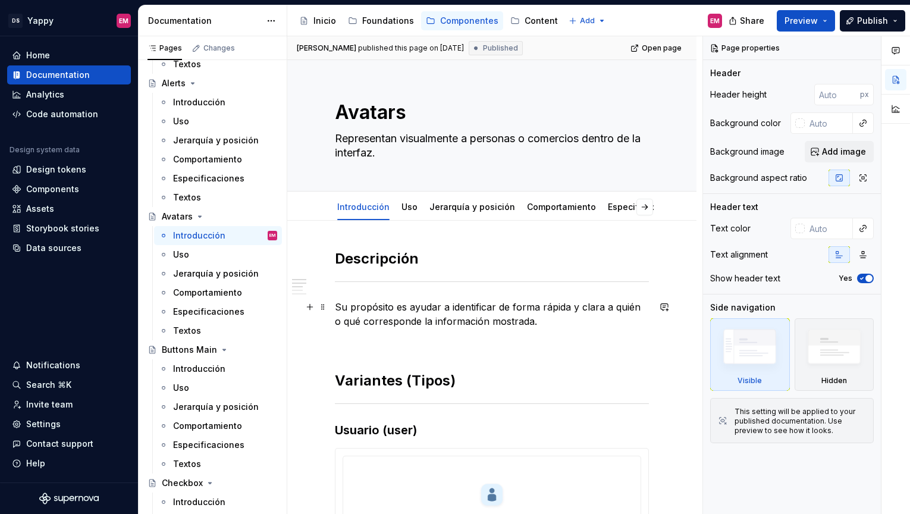
type textarea "*"
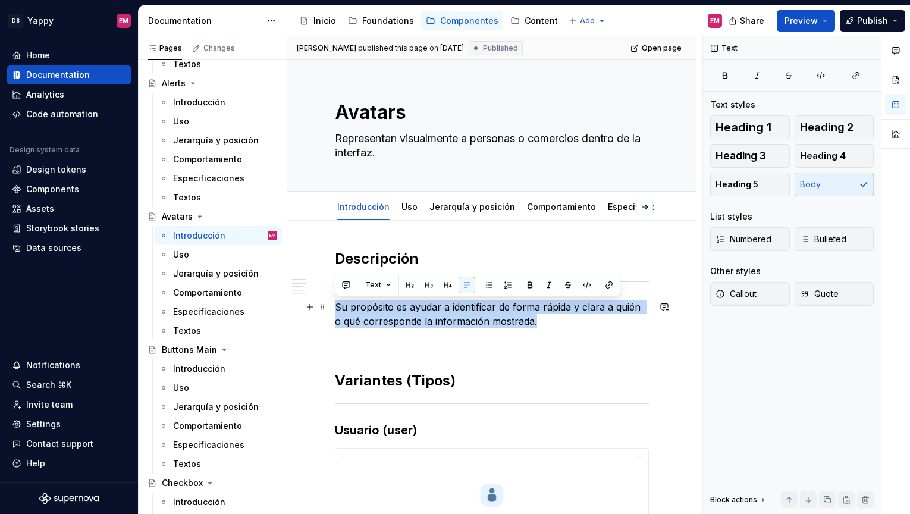
drag, startPoint x: 337, startPoint y: 305, endPoint x: 548, endPoint y: 327, distance: 211.7
click at [548, 327] on p "Su propósito es ayudar a identificar de forma rápida y clara a quién o qué corr…" at bounding box center [492, 314] width 314 height 29
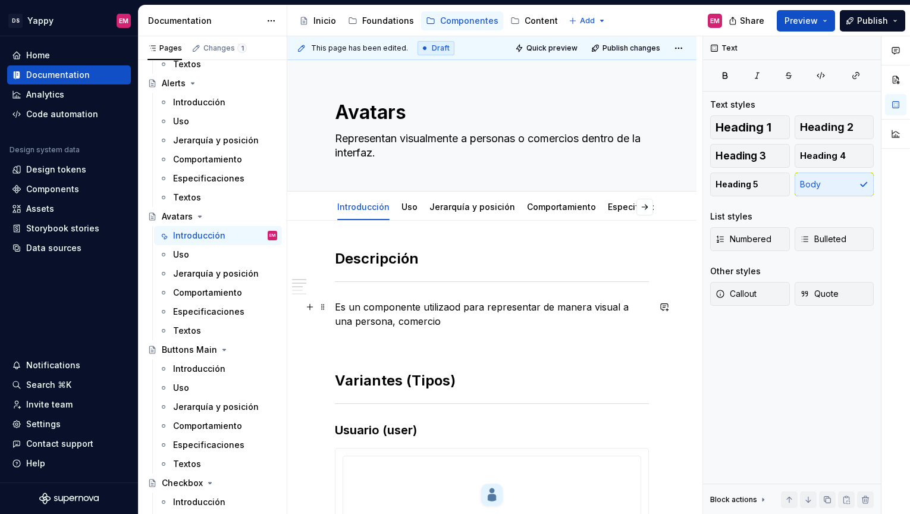
click at [378, 321] on p "Es un componente utilizaod para representar de manera visual a una persona, com…" at bounding box center [492, 314] width 314 height 29
click at [444, 328] on p "Es un componente utilizaod para representar de manera visual a una persona o co…" at bounding box center [492, 314] width 314 height 29
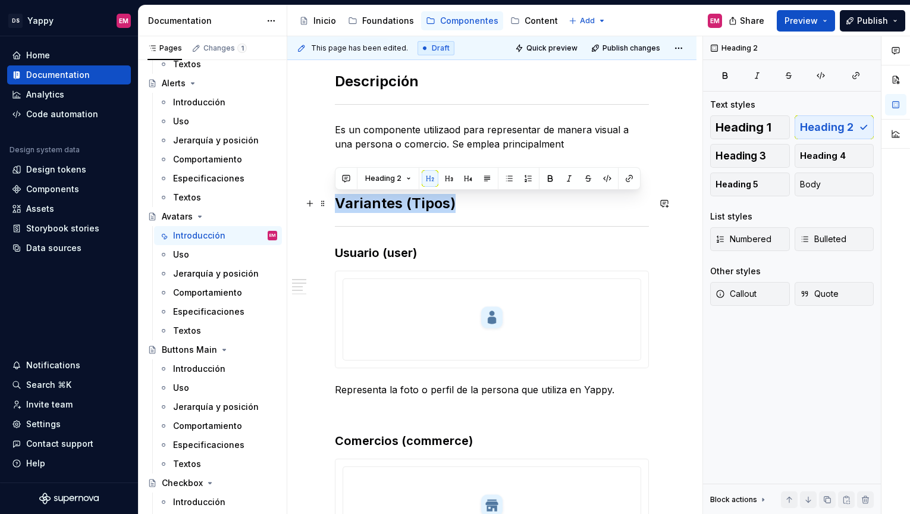
drag, startPoint x: 336, startPoint y: 205, endPoint x: 500, endPoint y: 205, distance: 164.2
click at [500, 205] on h2 "Variantes (Tipos)" at bounding box center [492, 203] width 314 height 19
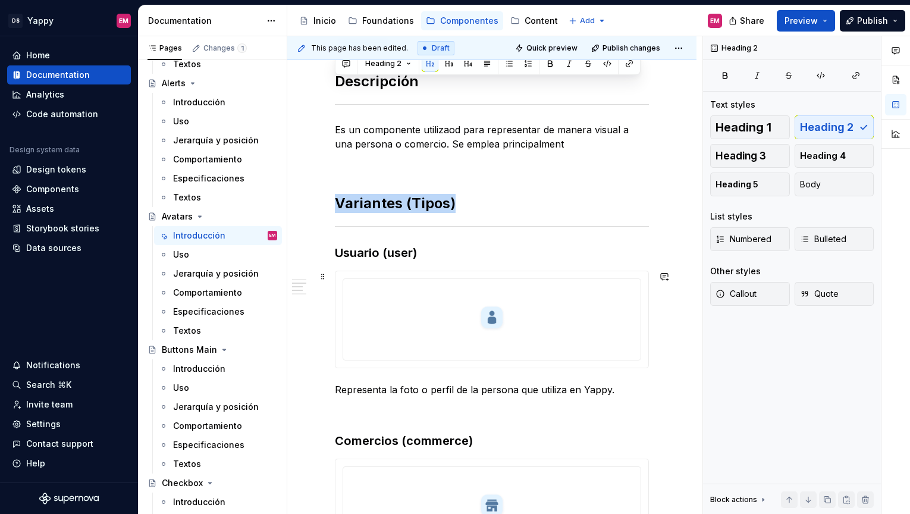
scroll to position [387, 0]
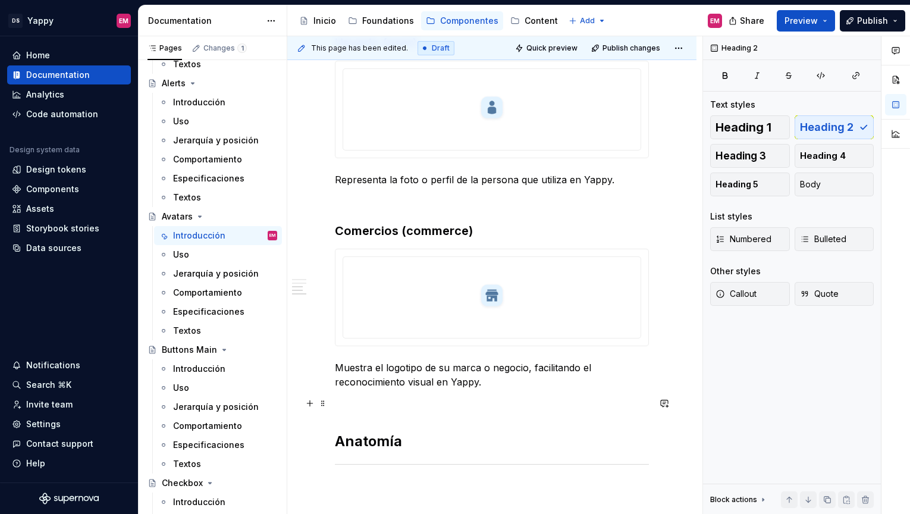
click at [353, 412] on div "Descripción Es un componente utilizaod para representar de manera visual a una …" at bounding box center [492, 179] width 314 height 635
click at [420, 325] on div at bounding box center [492, 296] width 288 height 69
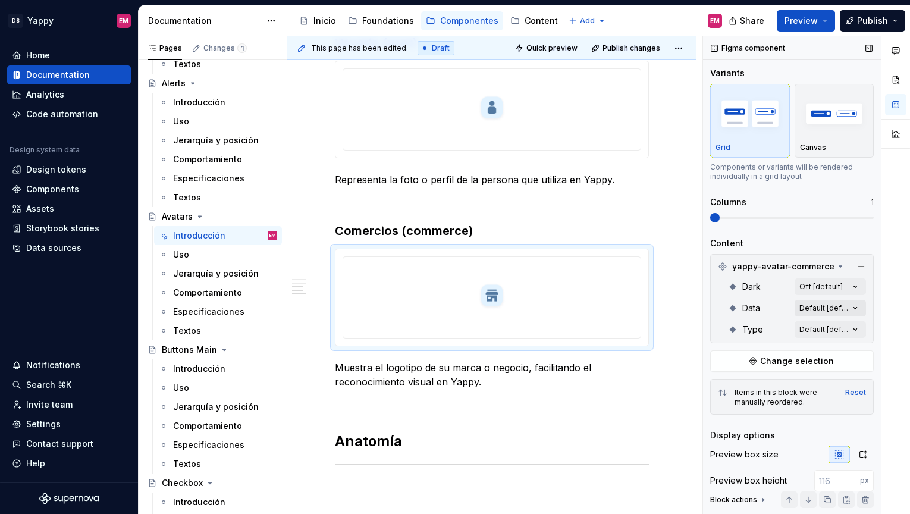
click at [827, 311] on div "Comments Open comments No comments yet Select ‘Comment’ from the block context …" at bounding box center [806, 275] width 207 height 478
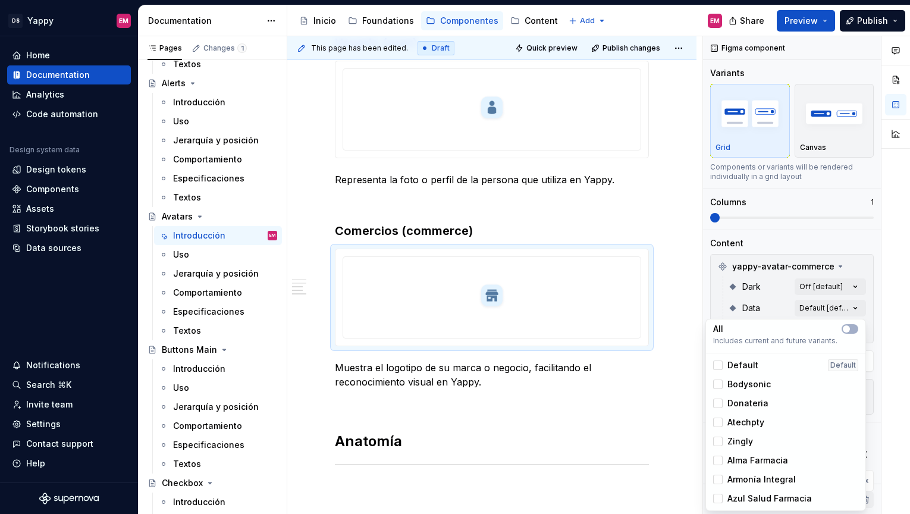
click at [826, 311] on div "Comments Open comments No comments yet Select ‘Comment’ from the block context …" at bounding box center [806, 275] width 207 height 478
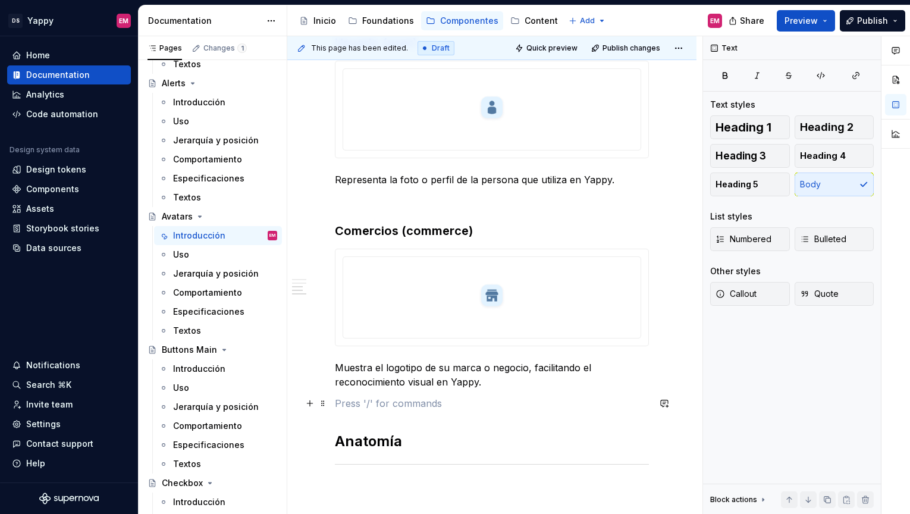
click at [410, 405] on p at bounding box center [492, 403] width 314 height 14
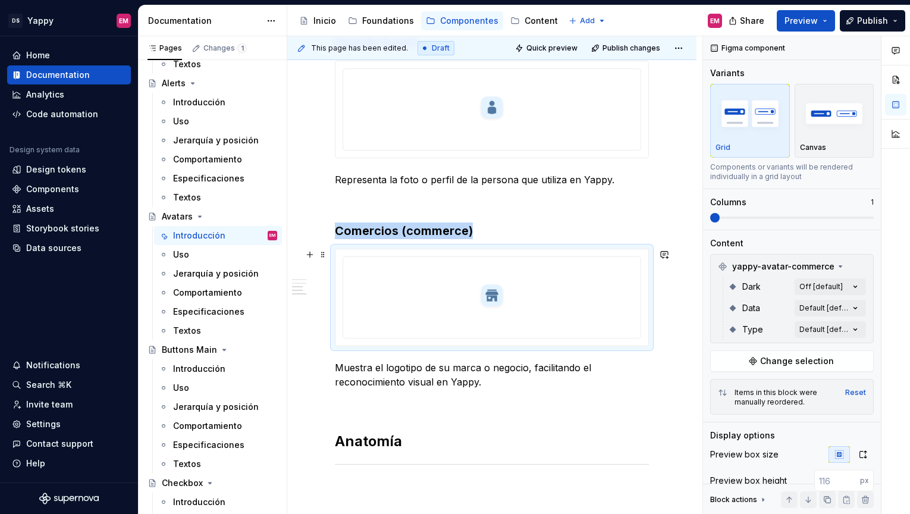
click at [468, 315] on div at bounding box center [492, 296] width 288 height 69
click at [814, 333] on div "Comments Open comments No comments yet Select ‘Comment’ from the block context …" at bounding box center [806, 275] width 207 height 478
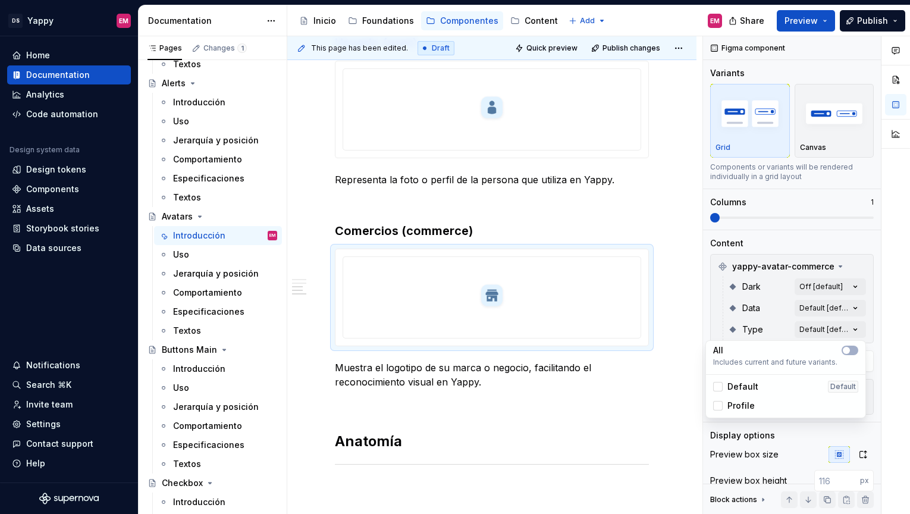
click at [726, 404] on div "Profile" at bounding box center [734, 406] width 42 height 12
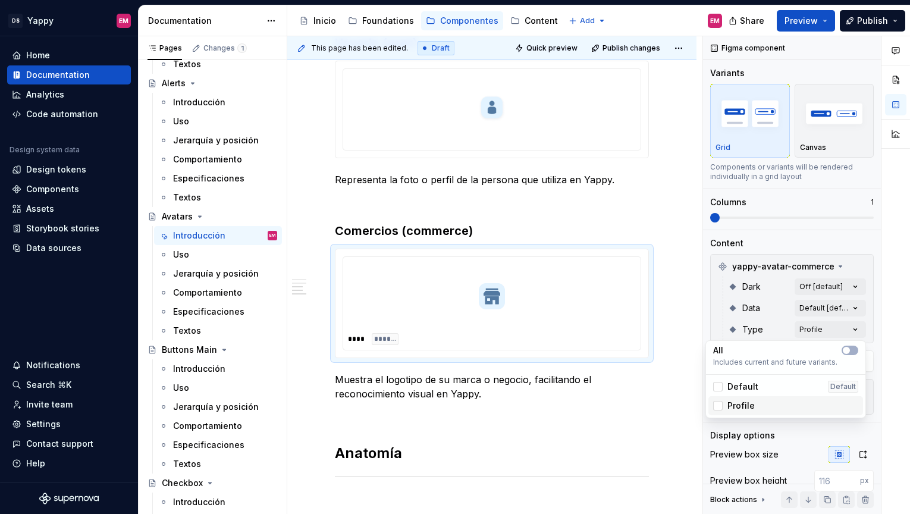
click at [731, 403] on span "Profile" at bounding box center [741, 406] width 27 height 12
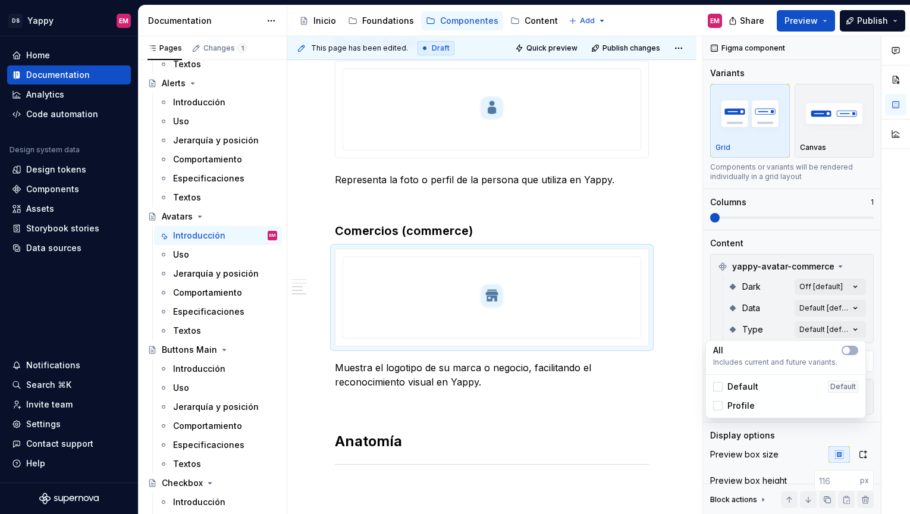
click at [731, 390] on span "Default" at bounding box center [743, 387] width 31 height 12
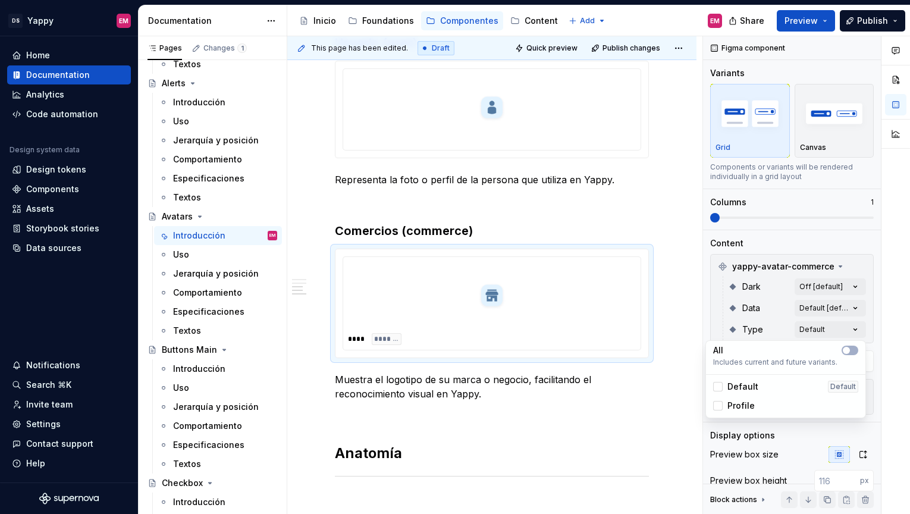
click at [731, 390] on span "Default" at bounding box center [743, 387] width 31 height 12
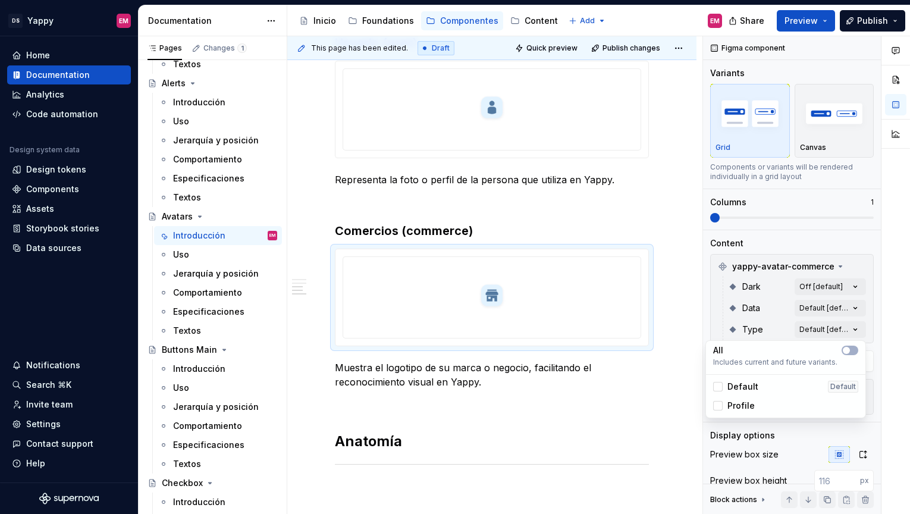
click at [731, 403] on span "Profile" at bounding box center [741, 406] width 27 height 12
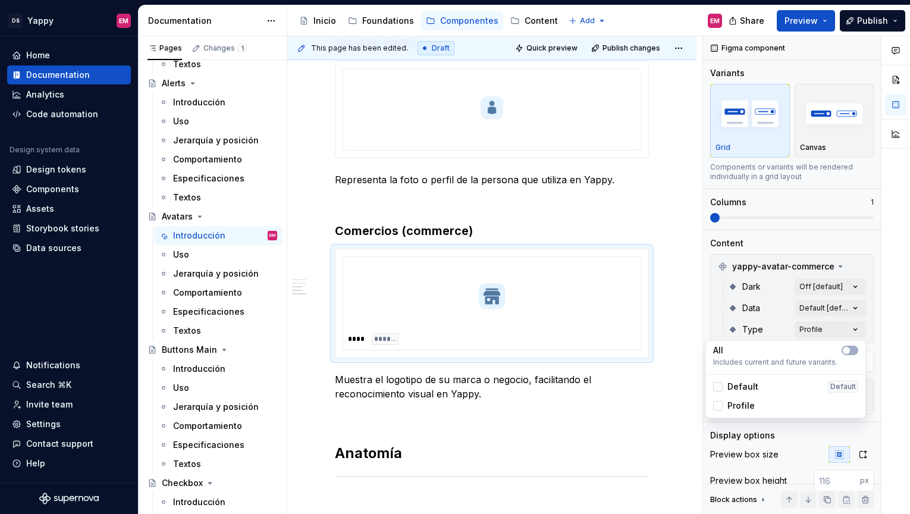
click at [731, 391] on span "Default" at bounding box center [743, 387] width 31 height 12
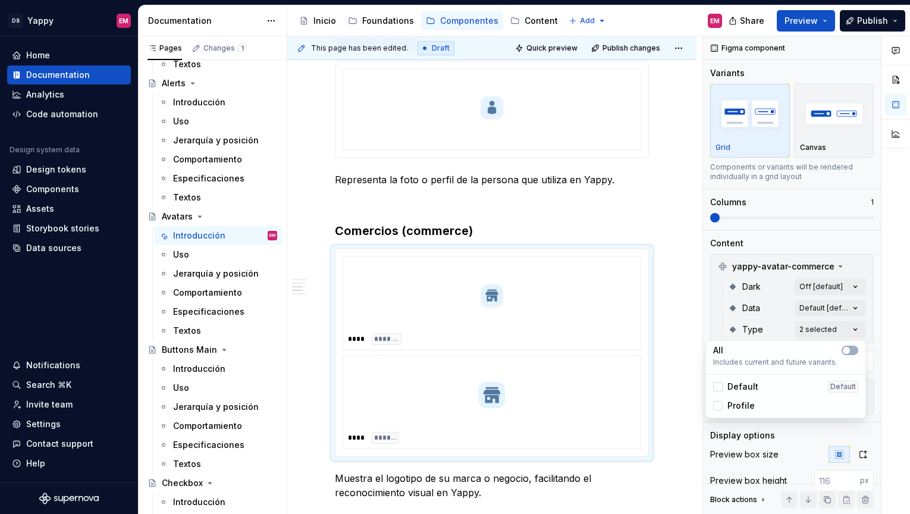
click at [731, 391] on span "Default" at bounding box center [743, 387] width 31 height 12
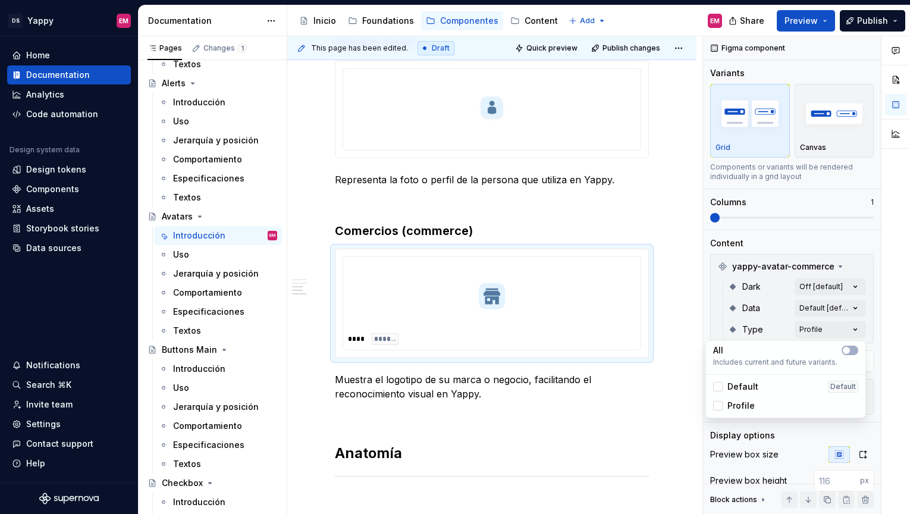
click at [731, 391] on span "Default" at bounding box center [743, 387] width 31 height 12
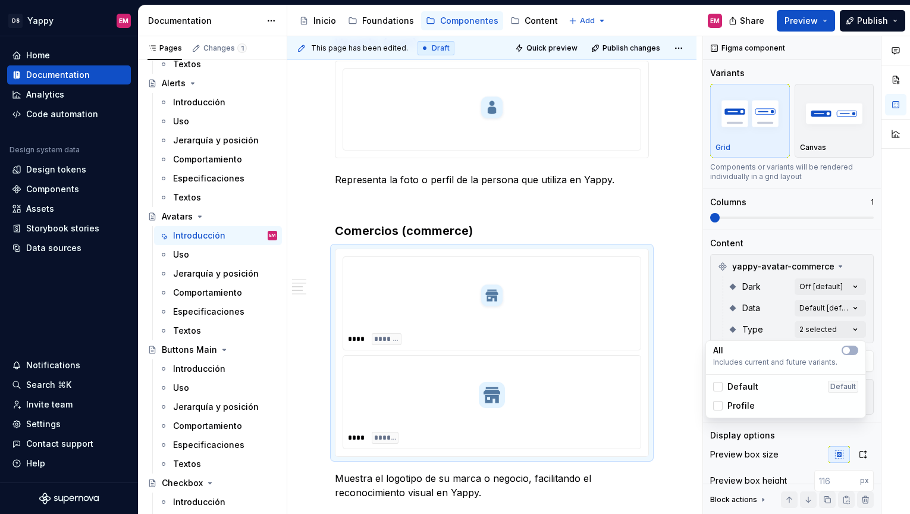
click at [625, 331] on html "DS Yappy EM Home Documentation Analytics Code automation Design system data Des…" at bounding box center [455, 257] width 910 height 514
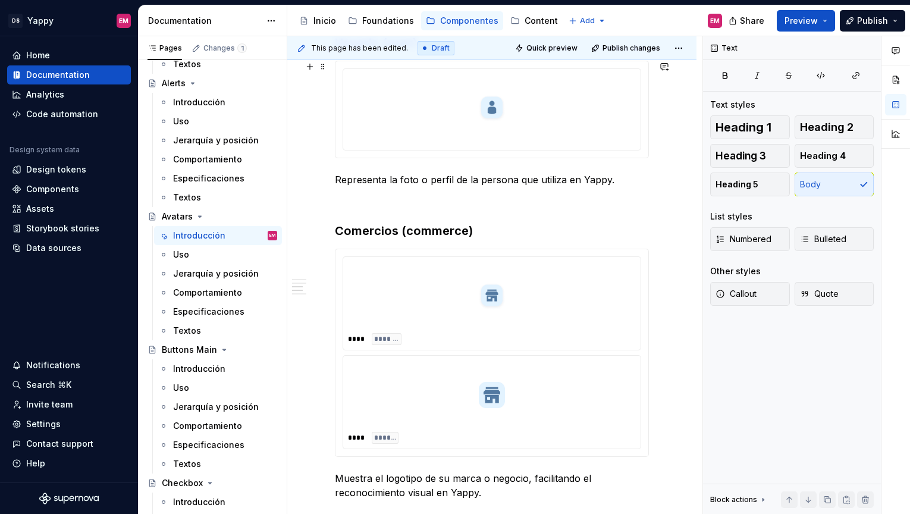
click at [603, 75] on div at bounding box center [492, 108] width 288 height 69
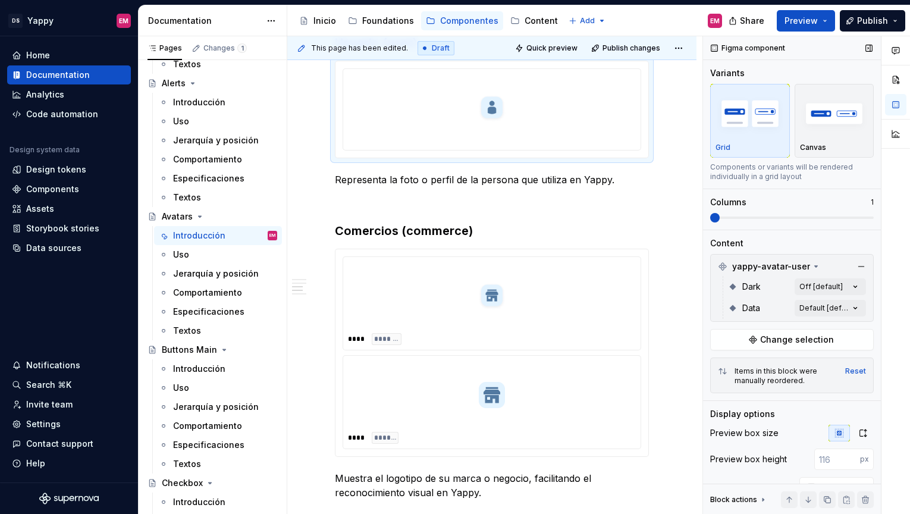
click at [817, 317] on div "Data Default [default]" at bounding box center [797, 307] width 138 height 21
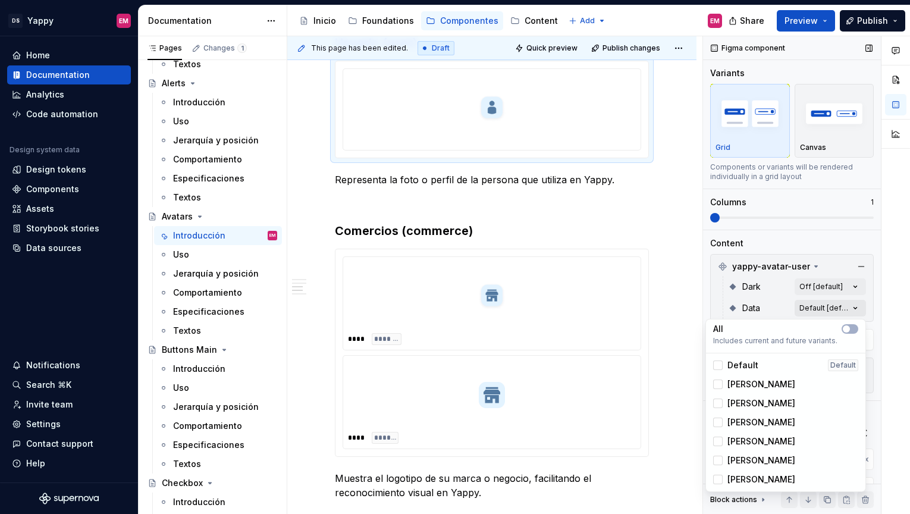
click at [817, 313] on div "Comments Open comments No comments yet Select ‘Comment’ from the block context …" at bounding box center [806, 275] width 207 height 478
click at [732, 367] on span "Default" at bounding box center [743, 365] width 31 height 12
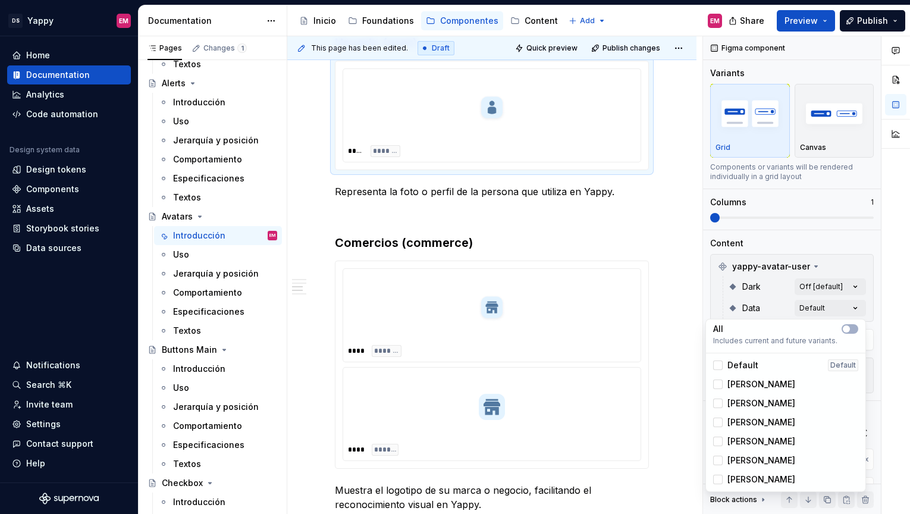
click at [744, 384] on span "[PERSON_NAME]" at bounding box center [762, 384] width 68 height 12
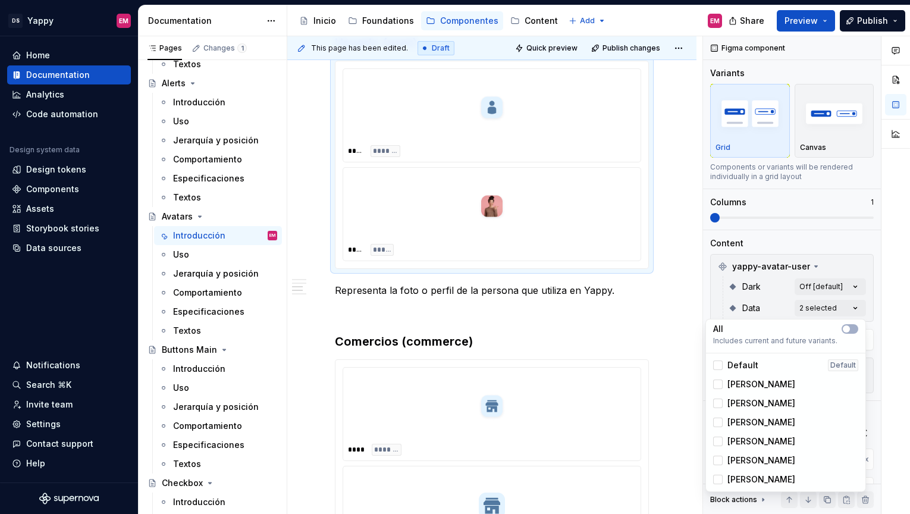
click at [581, 414] on html "DS Yappy EM Home Documentation Analytics Code automation Design system data Des…" at bounding box center [455, 257] width 910 height 514
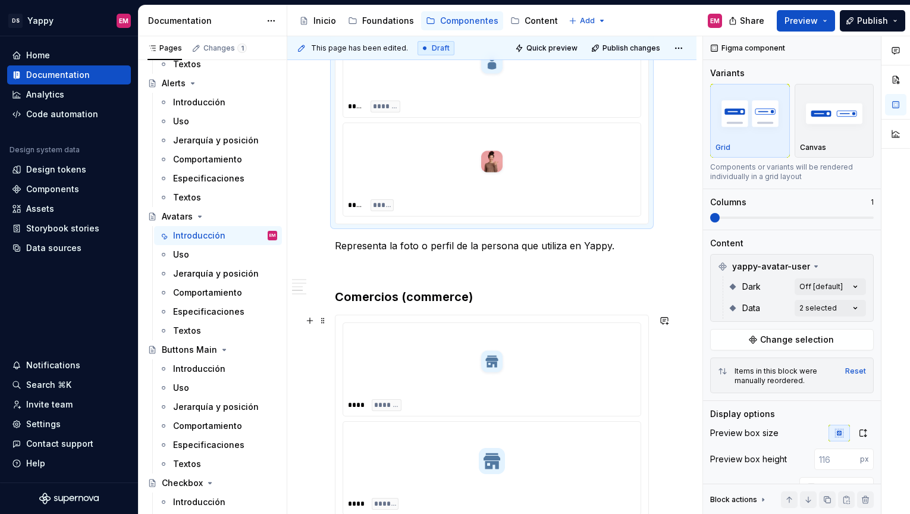
scroll to position [484, 0]
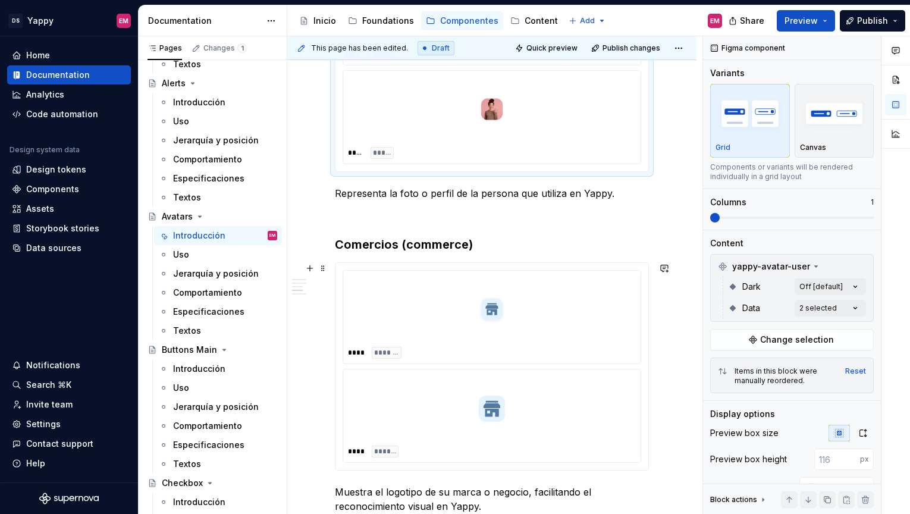
click at [587, 367] on div "**** ******* **** *******" at bounding box center [492, 366] width 299 height 193
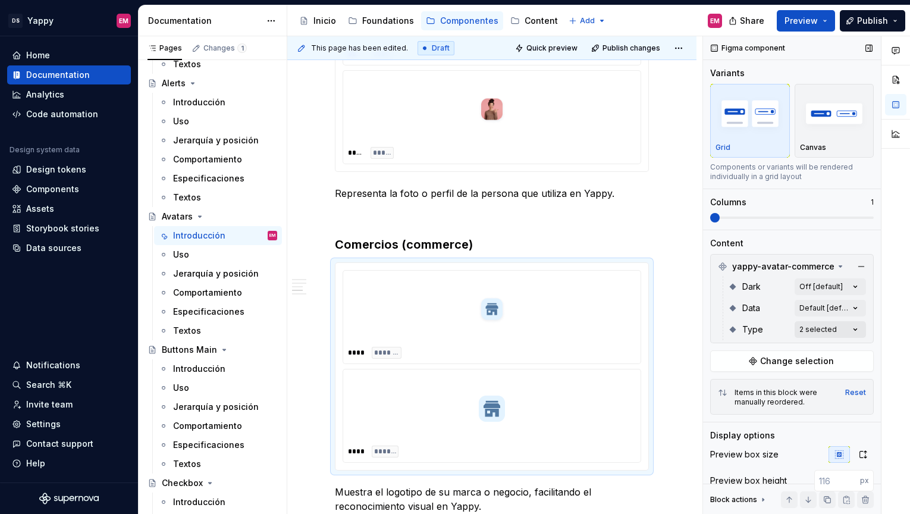
click at [821, 331] on div "Comments Open comments No comments yet Select ‘Comment’ from the block context …" at bounding box center [806, 275] width 207 height 478
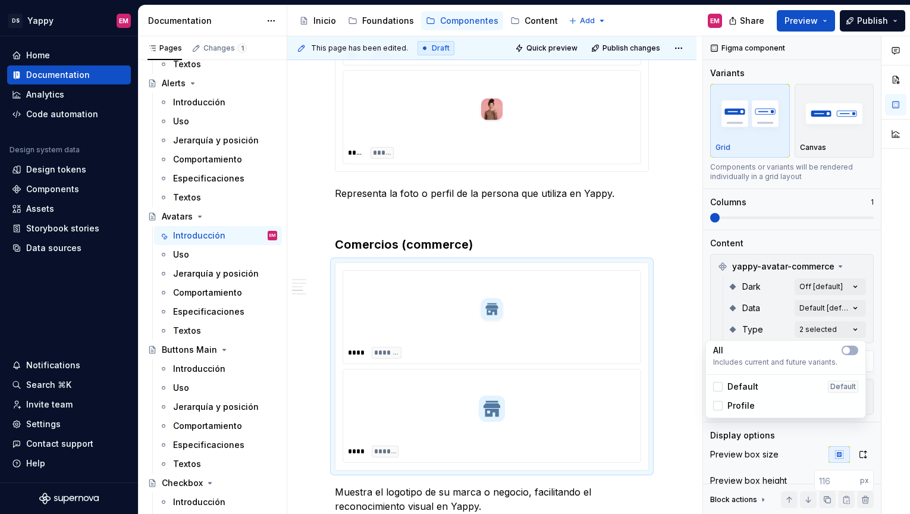
click at [801, 288] on div "Comments Open comments No comments yet Select ‘Comment’ from the block context …" at bounding box center [806, 275] width 207 height 478
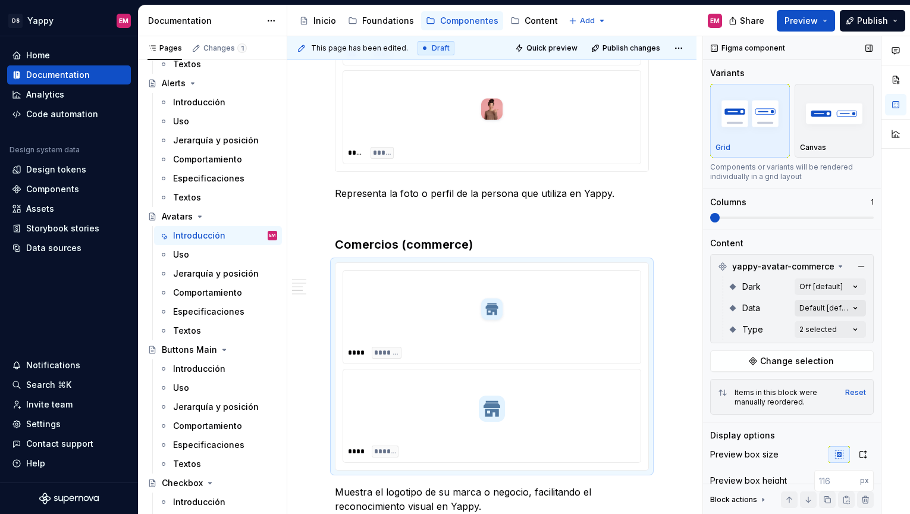
click at [822, 301] on div "Comments Open comments No comments yet Select ‘Comment’ from the block context …" at bounding box center [806, 275] width 207 height 478
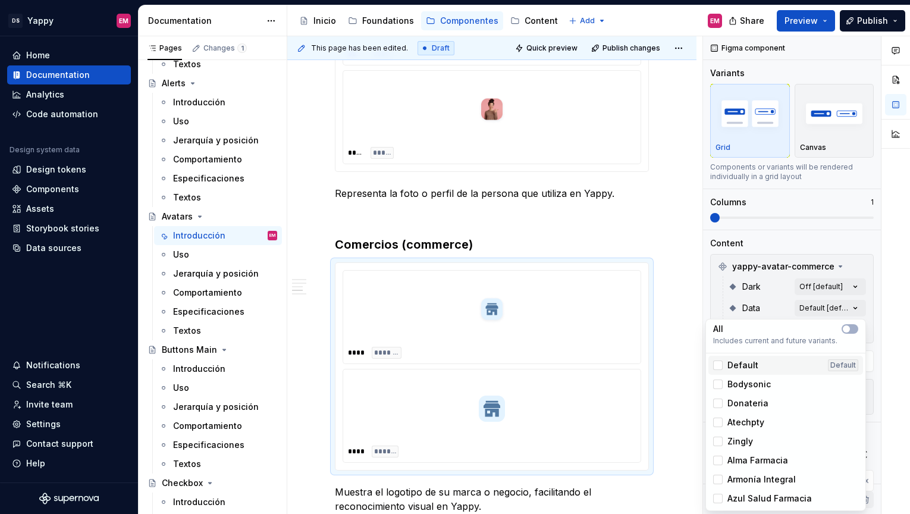
click at [757, 361] on div "Default Default" at bounding box center [785, 365] width 145 height 12
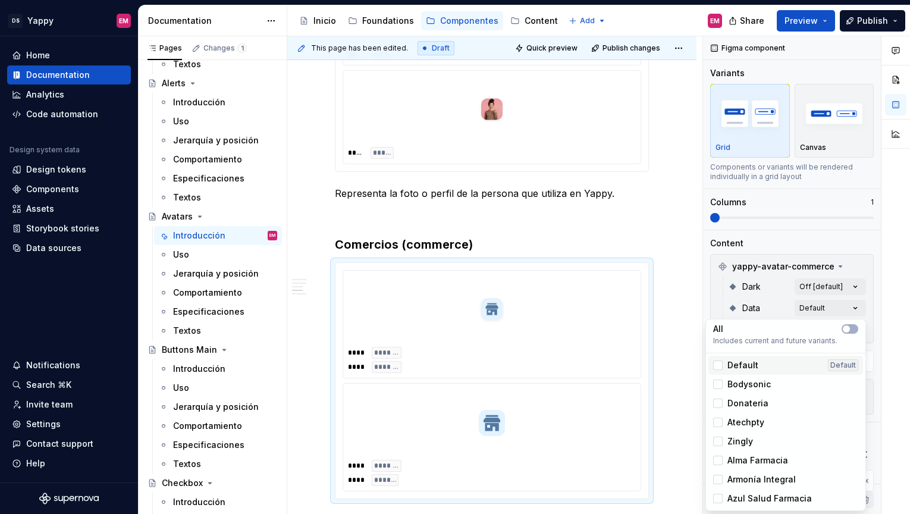
click at [755, 362] on span "Default" at bounding box center [743, 365] width 31 height 12
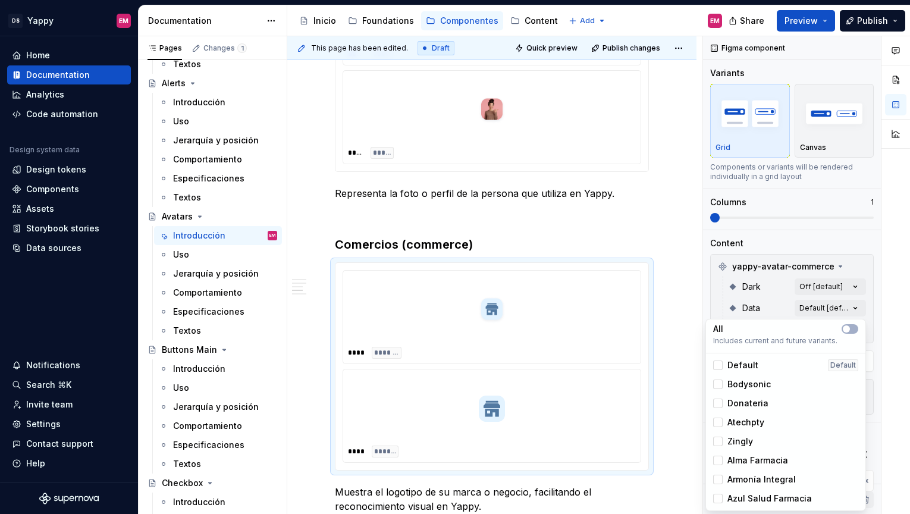
click at [755, 362] on span "Default" at bounding box center [743, 365] width 31 height 12
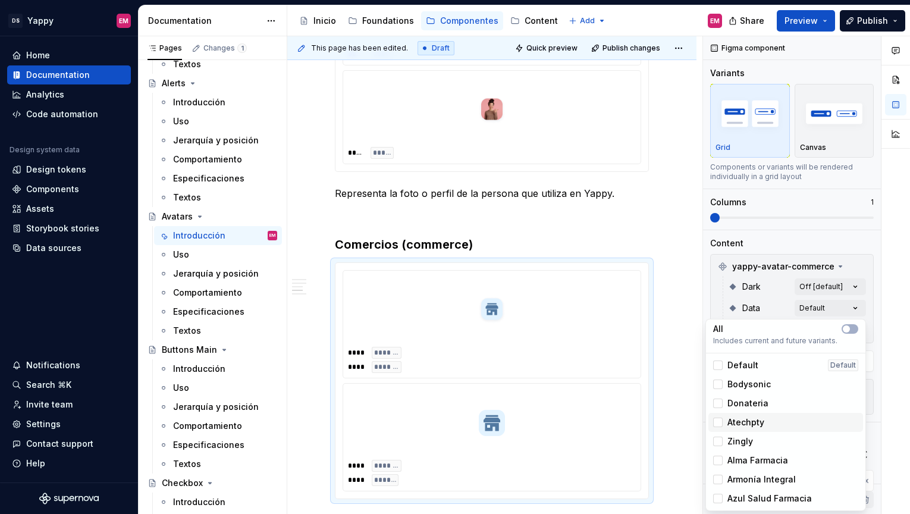
click at [755, 418] on span "Atechpty" at bounding box center [746, 422] width 37 height 12
click at [523, 425] on html "DS Yappy EM Home Documentation Analytics Code automation Design system data Des…" at bounding box center [455, 257] width 910 height 514
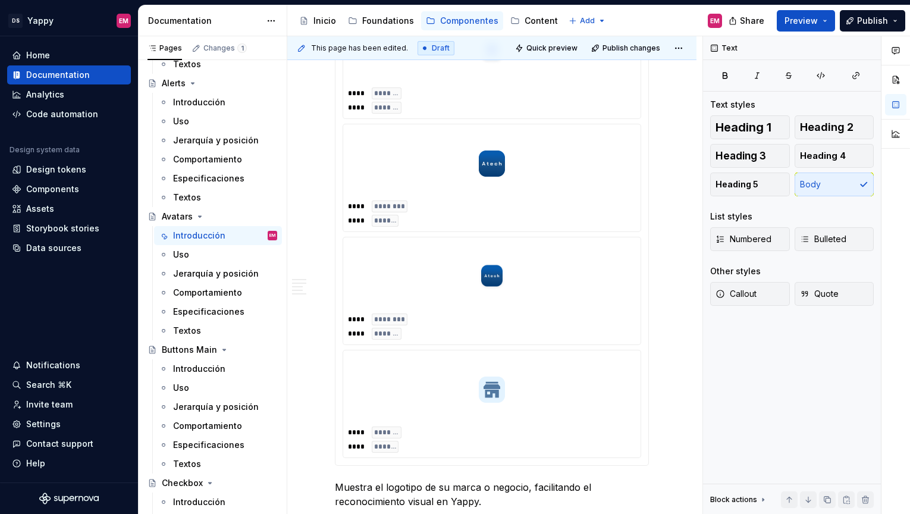
scroll to position [750, 0]
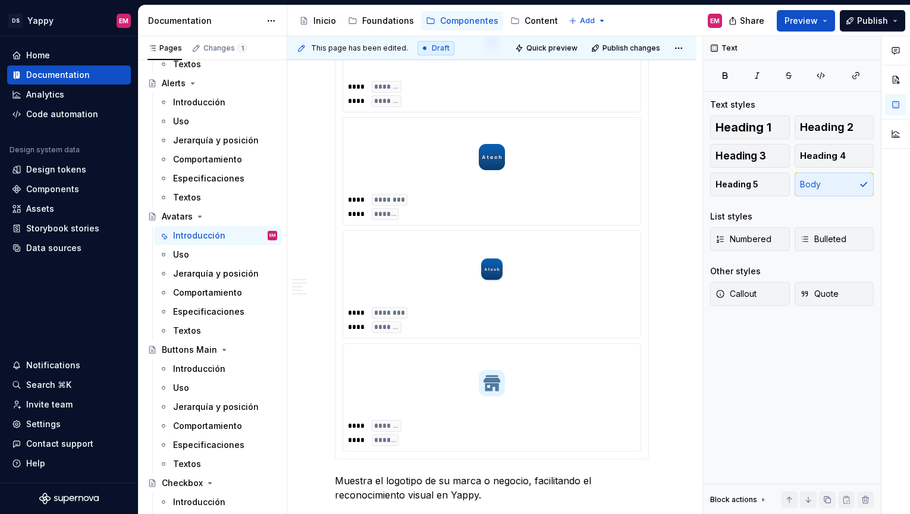
click at [579, 292] on div at bounding box center [492, 270] width 288 height 69
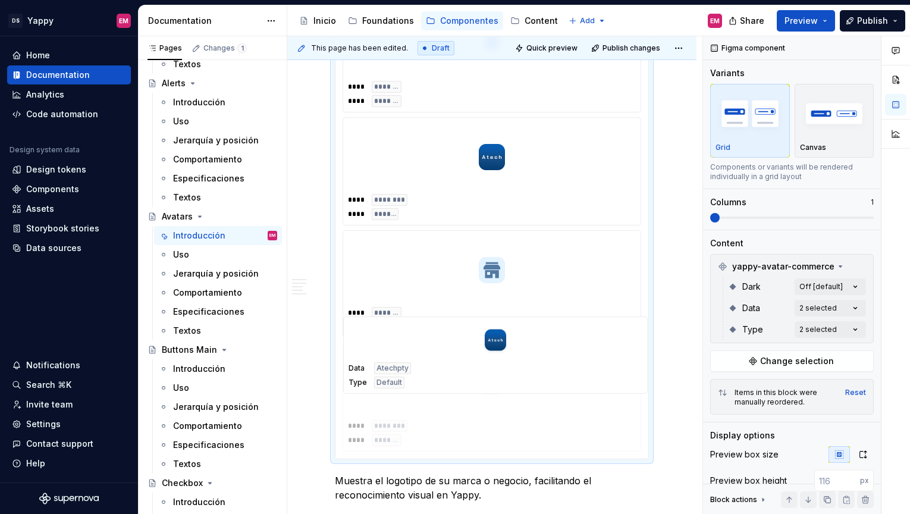
drag, startPoint x: 544, startPoint y: 291, endPoint x: 545, endPoint y: 385, distance: 94.0
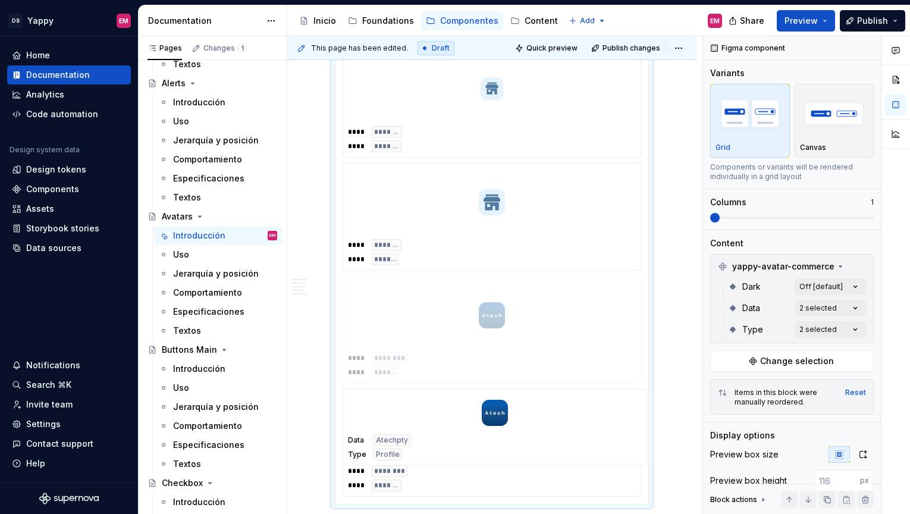
drag, startPoint x: 545, startPoint y: 244, endPoint x: 543, endPoint y: 420, distance: 175.5
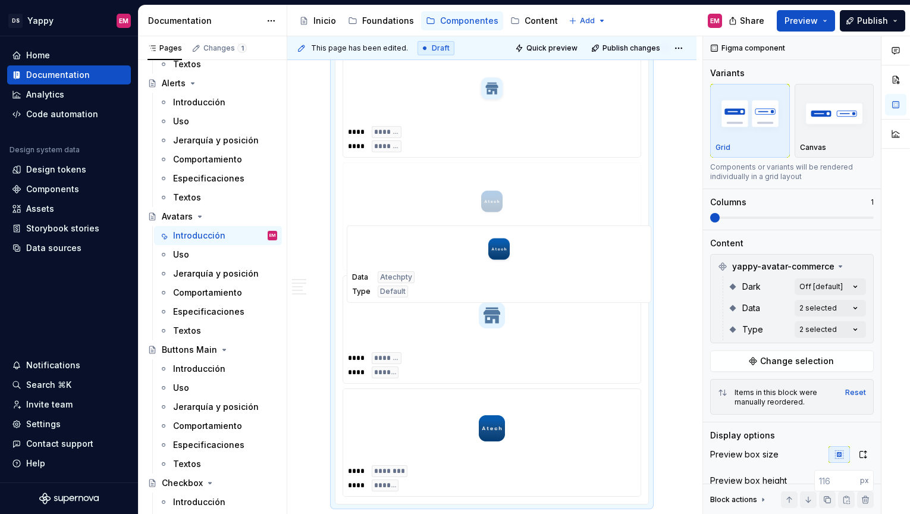
drag, startPoint x: 498, startPoint y: 355, endPoint x: 503, endPoint y: 233, distance: 122.7
click at [503, 233] on body "DS Yappy EM Home Documentation Analytics Code automation Design system data Des…" at bounding box center [455, 257] width 910 height 514
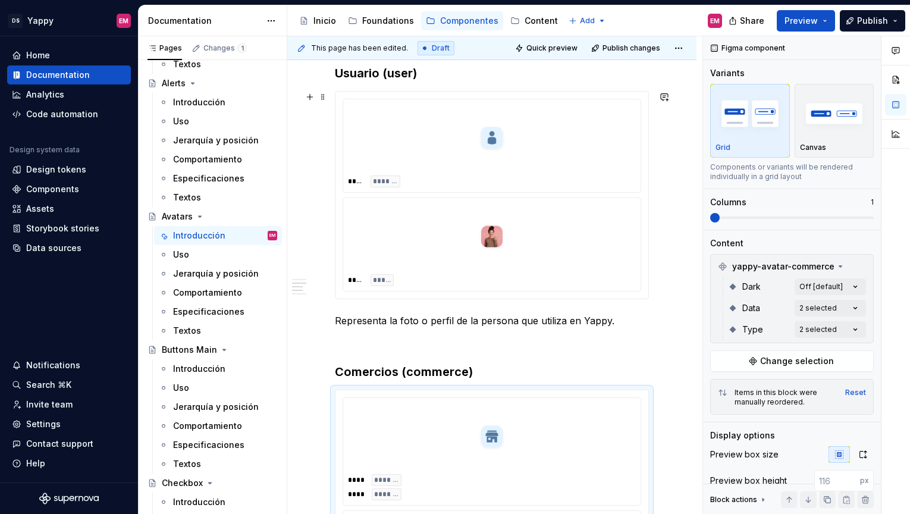
scroll to position [305, 0]
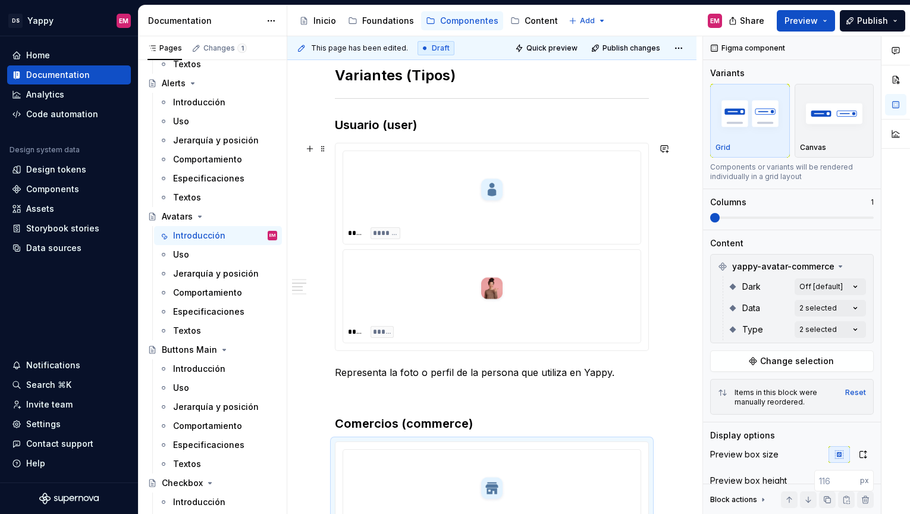
click at [563, 287] on div at bounding box center [492, 289] width 288 height 69
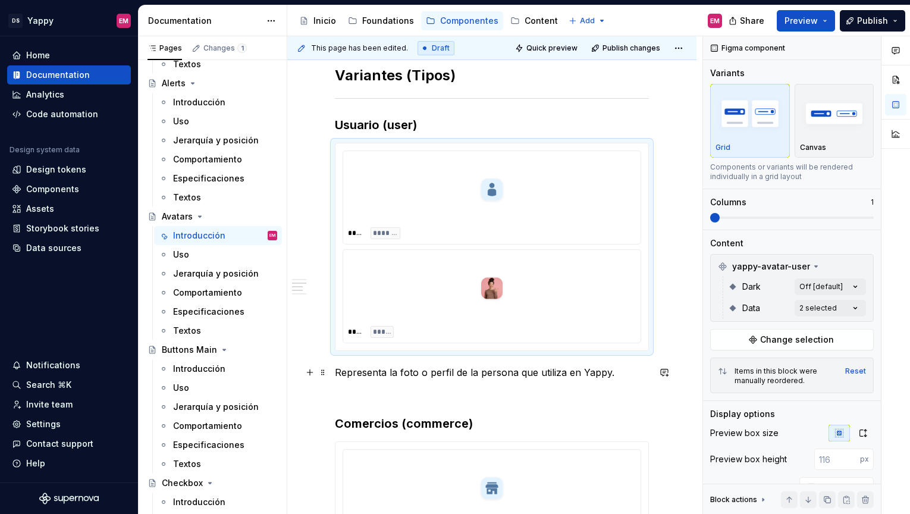
click at [515, 374] on p "Representa la foto o perfil de la persona que utiliza en Yappy." at bounding box center [492, 372] width 314 height 14
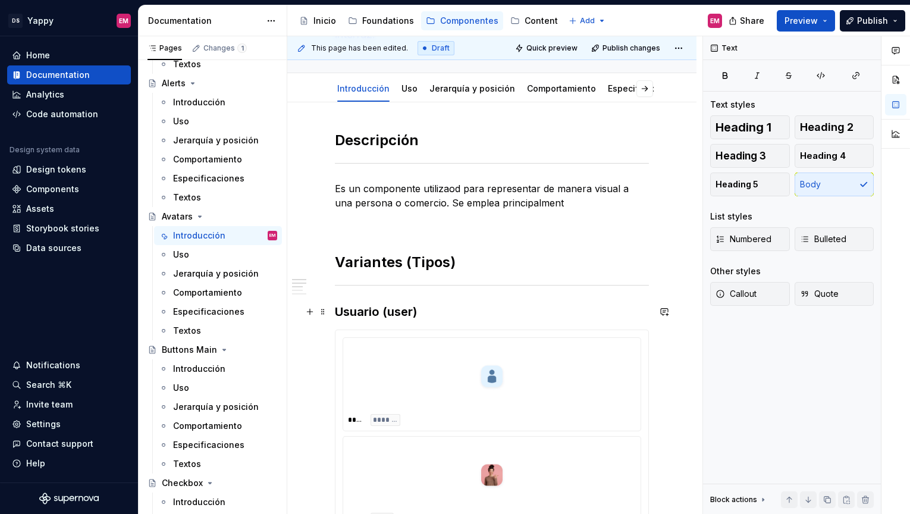
scroll to position [79, 0]
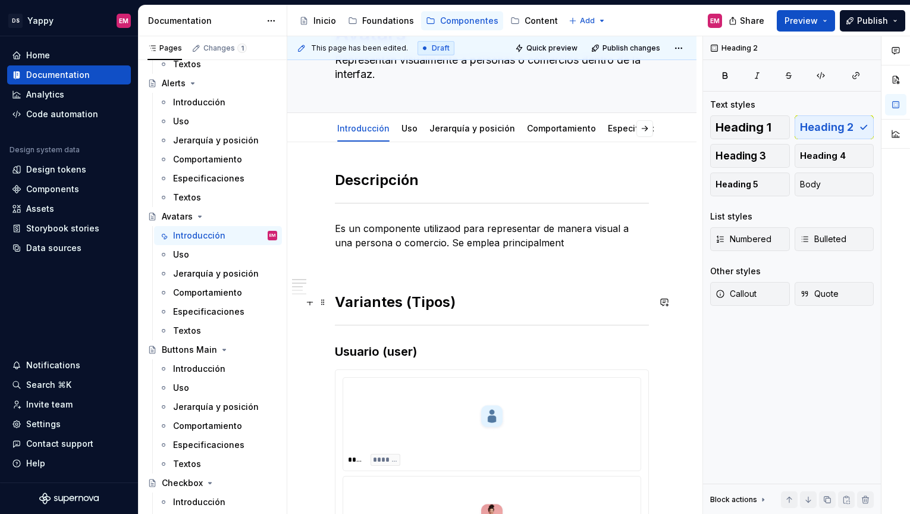
click at [494, 305] on h2 "Variantes (Tipos)" at bounding box center [492, 302] width 314 height 19
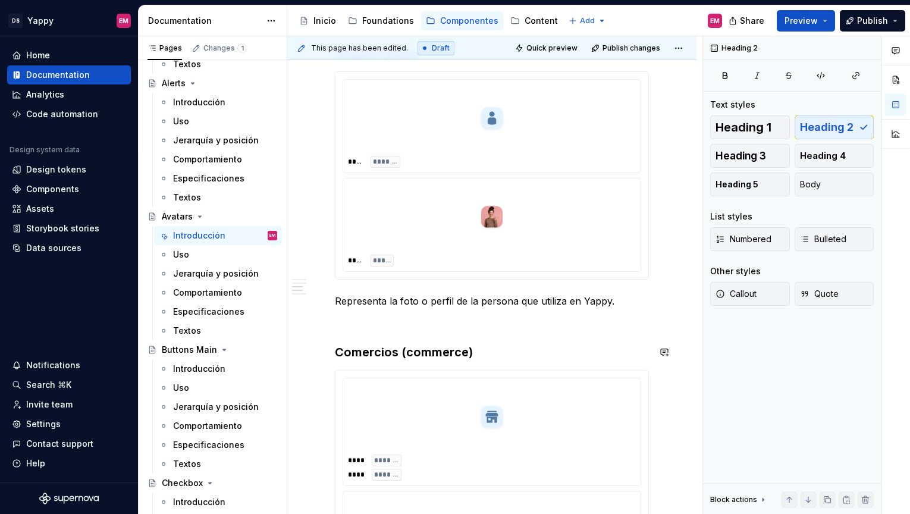
scroll to position [479, 0]
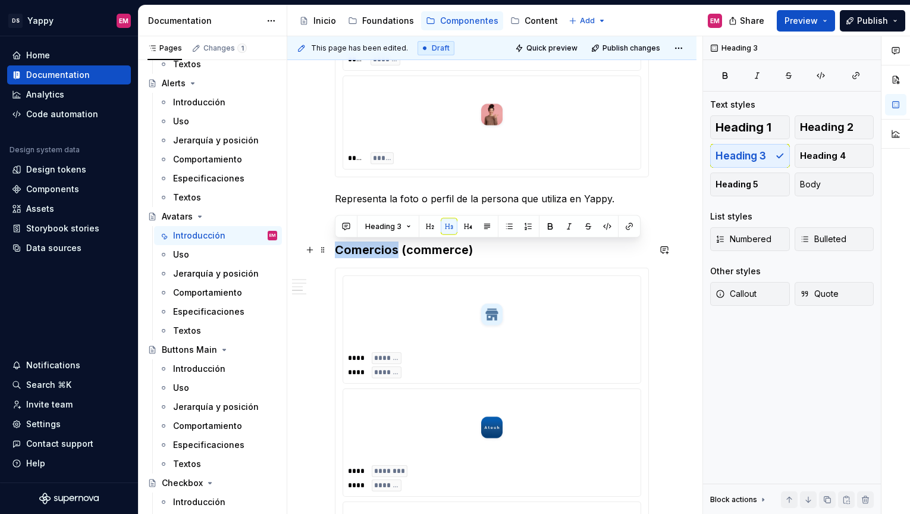
drag, startPoint x: 397, startPoint y: 250, endPoint x: 333, endPoint y: 252, distance: 64.3
click at [333, 252] on div "Descripción Es un componente utilizaod para representar de manera visual a una …" at bounding box center [491, 396] width 409 height 1308
drag, startPoint x: 384, startPoint y: 248, endPoint x: 340, endPoint y: 251, distance: 44.1
click at [340, 251] on h3 "Negocio (commerce)" at bounding box center [492, 250] width 314 height 17
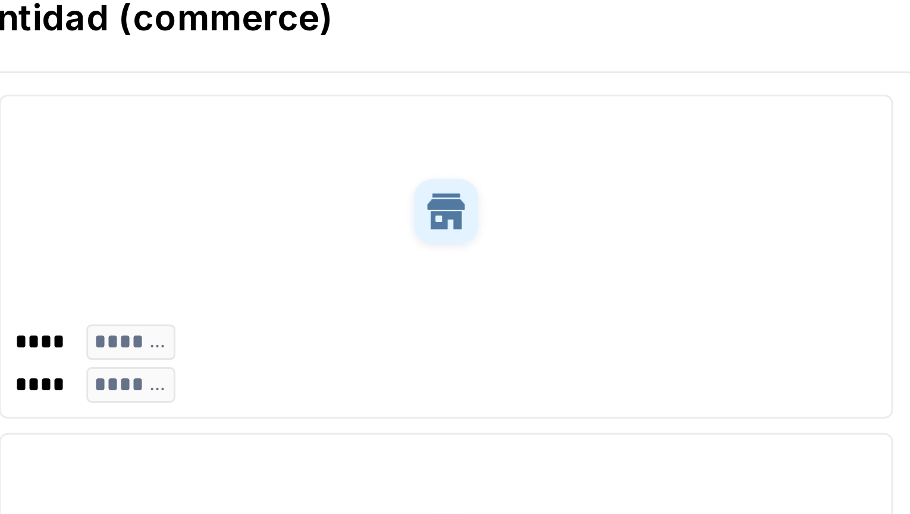
click at [391, 251] on h3 "Entidad (commerce)" at bounding box center [492, 250] width 314 height 17
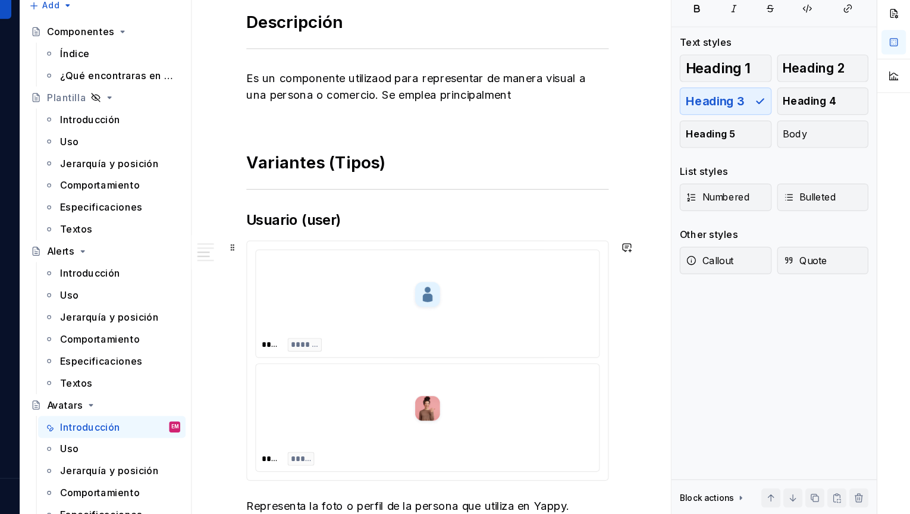
scroll to position [80, 0]
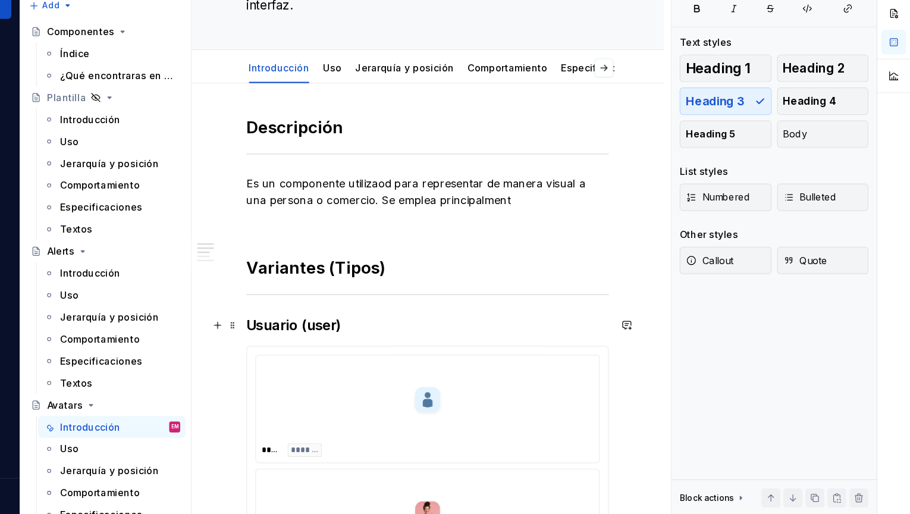
click at [393, 347] on h3 "Usuario (user)" at bounding box center [492, 349] width 314 height 17
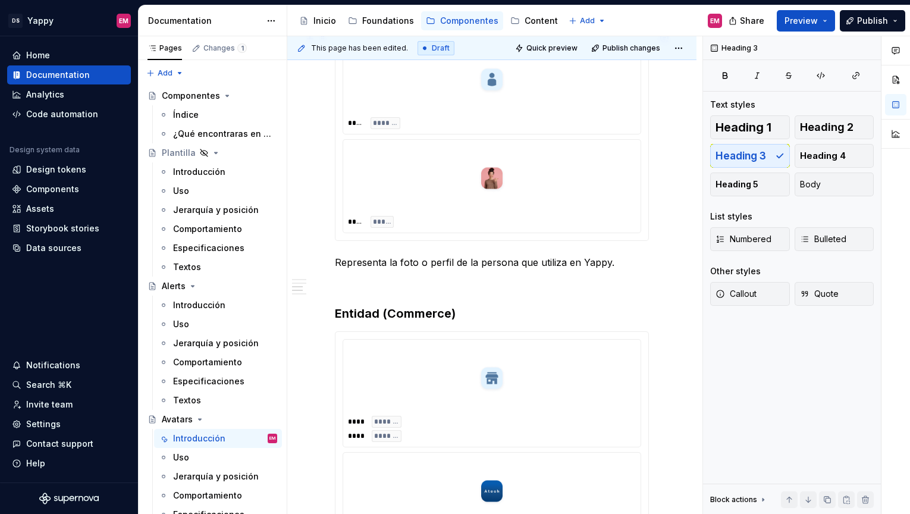
scroll to position [334, 0]
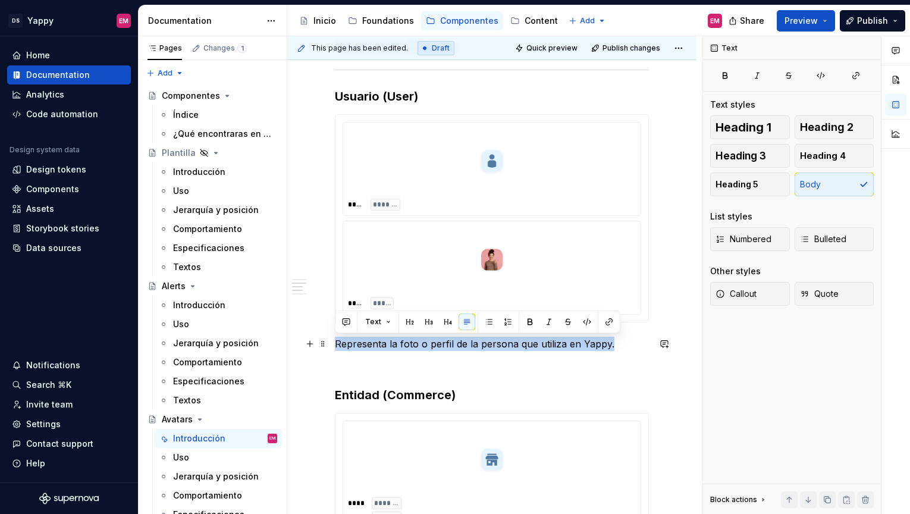
drag, startPoint x: 336, startPoint y: 341, endPoint x: 632, endPoint y: 346, distance: 296.9
click at [632, 346] on p "Representa la foto o perfil de la persona que utiliza en Yappy." at bounding box center [492, 344] width 314 height 14
click at [345, 348] on p "Representa la foto o perfil de la persona que utiliza en Yappy." at bounding box center [492, 344] width 314 height 14
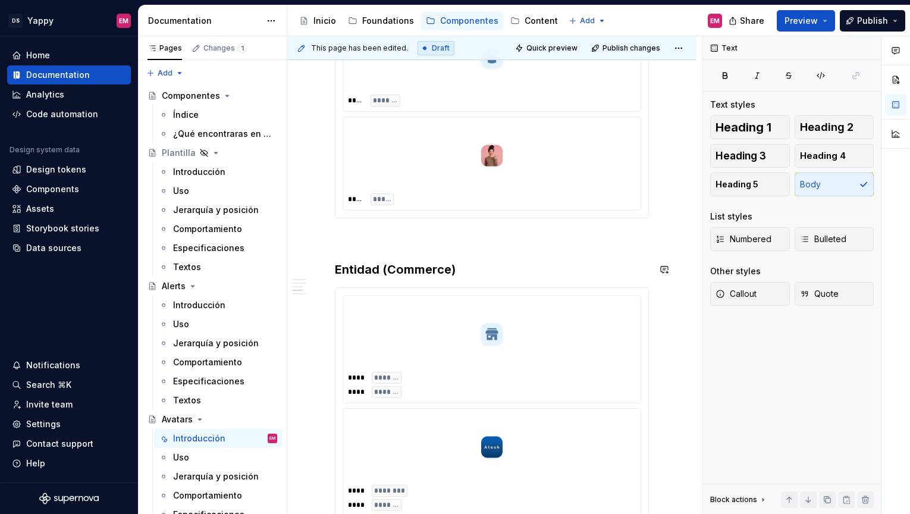
scroll to position [461, 0]
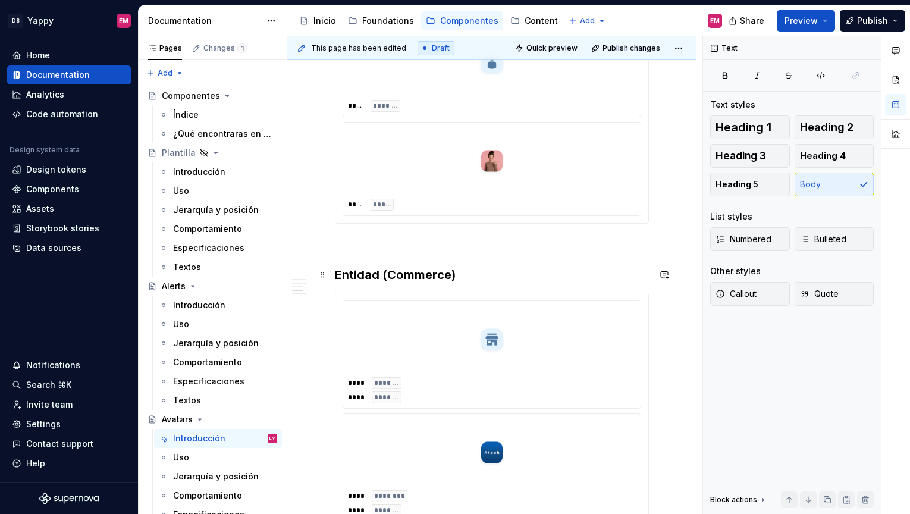
click at [471, 275] on h3 "Entidad (Commerce)" at bounding box center [492, 275] width 314 height 17
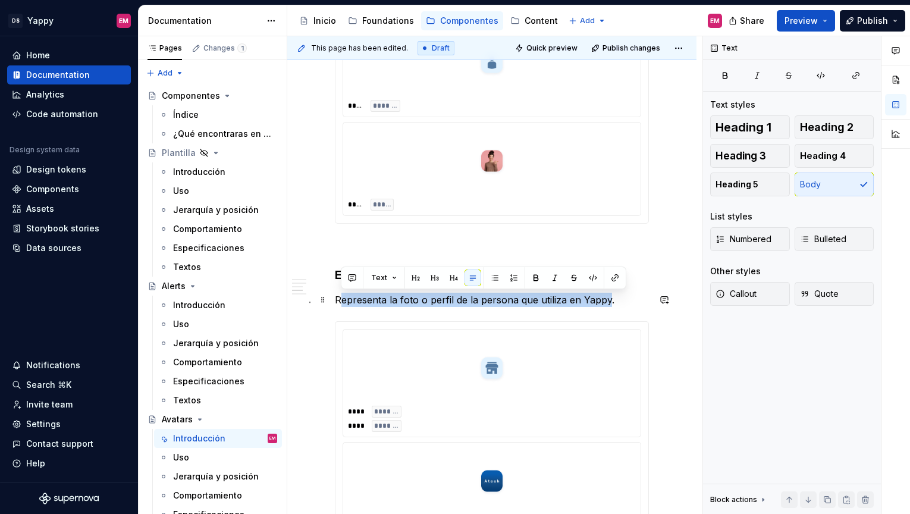
drag, startPoint x: 338, startPoint y: 300, endPoint x: 608, endPoint y: 302, distance: 269.5
click at [608, 302] on p "Representa la foto o perfil de la persona que utiliza en Yappy." at bounding box center [492, 300] width 314 height 14
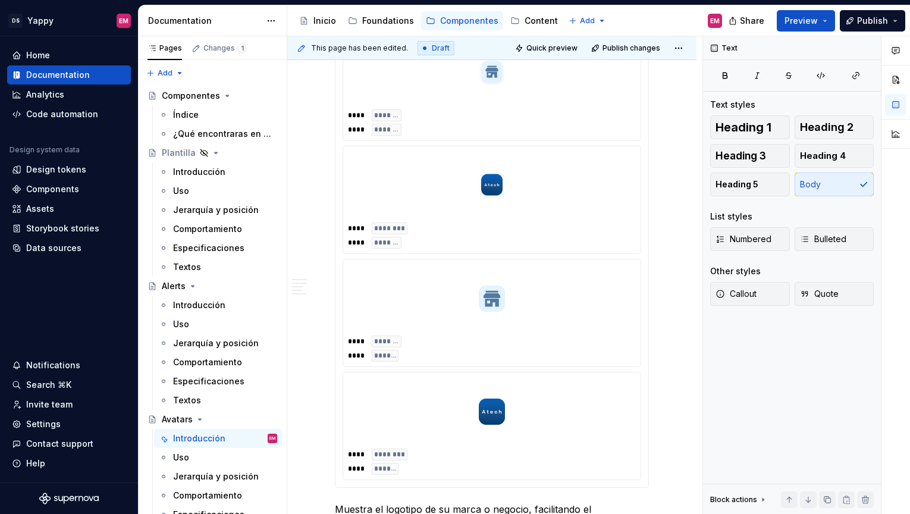
scroll to position [877, 0]
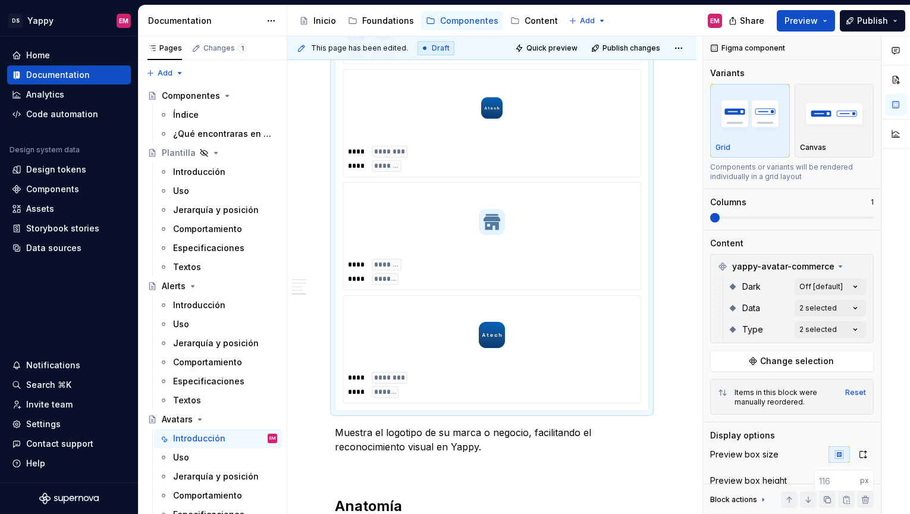
click at [556, 296] on div "**** ******** **** *******" at bounding box center [491, 349] width 297 height 107
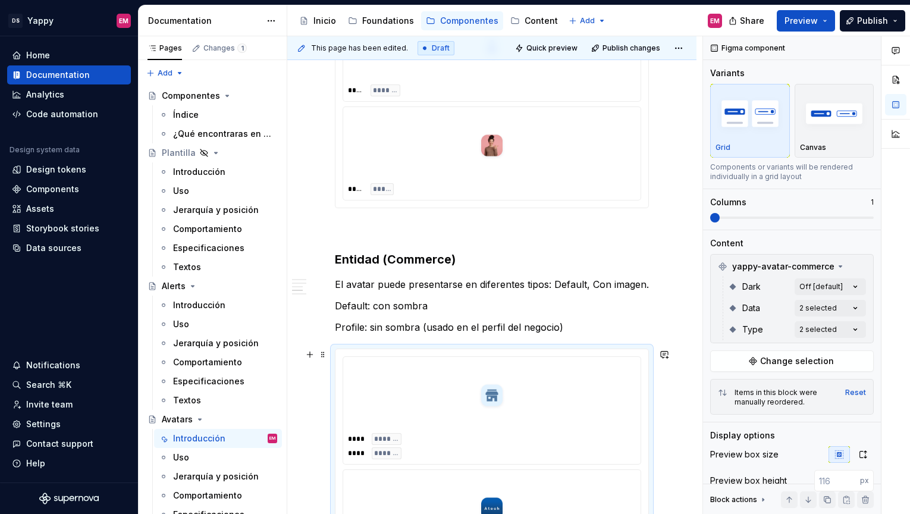
scroll to position [621, 0]
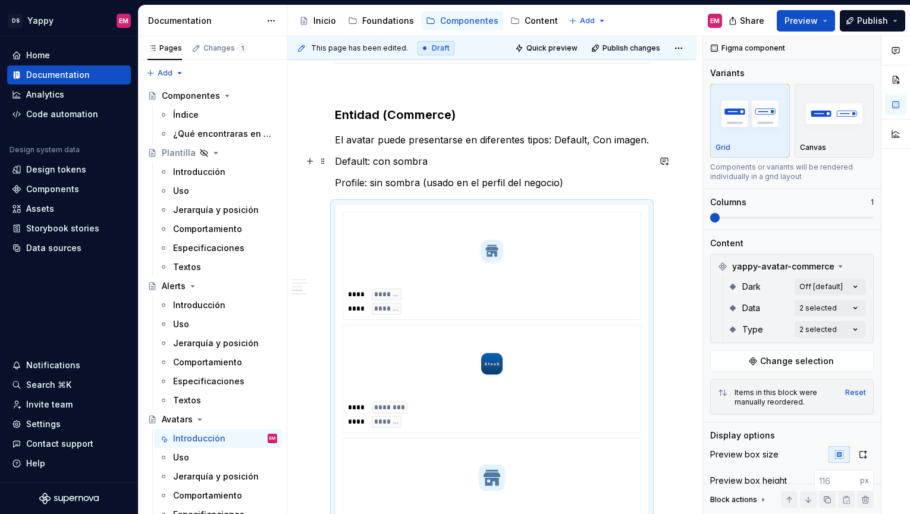
click at [336, 162] on p "Default: con sombra" at bounding box center [492, 161] width 314 height 14
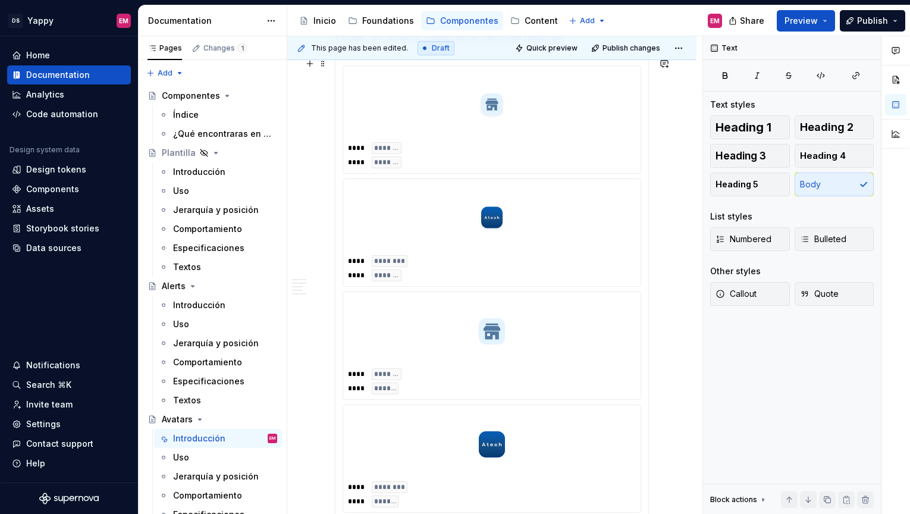
scroll to position [607, 0]
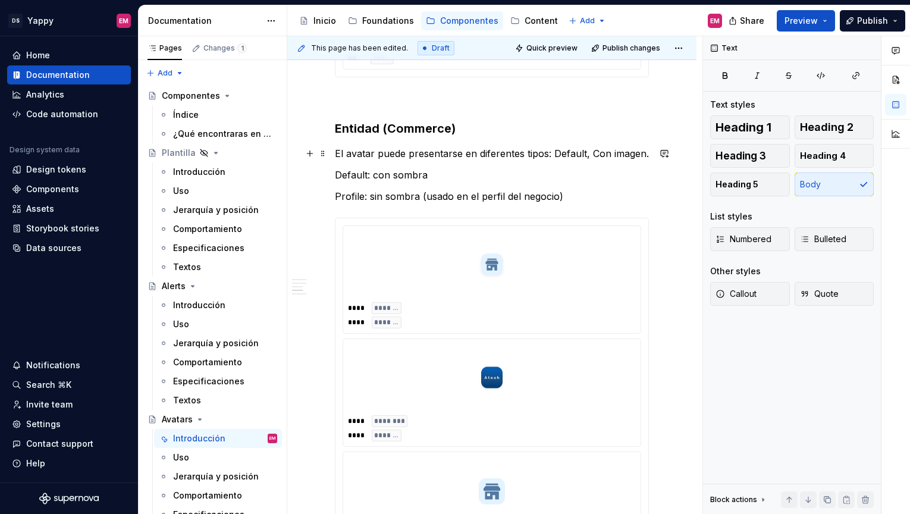
click at [582, 152] on p "El avatar puede presentarse en diferentes tipos: Default, Con imagen." at bounding box center [492, 153] width 314 height 14
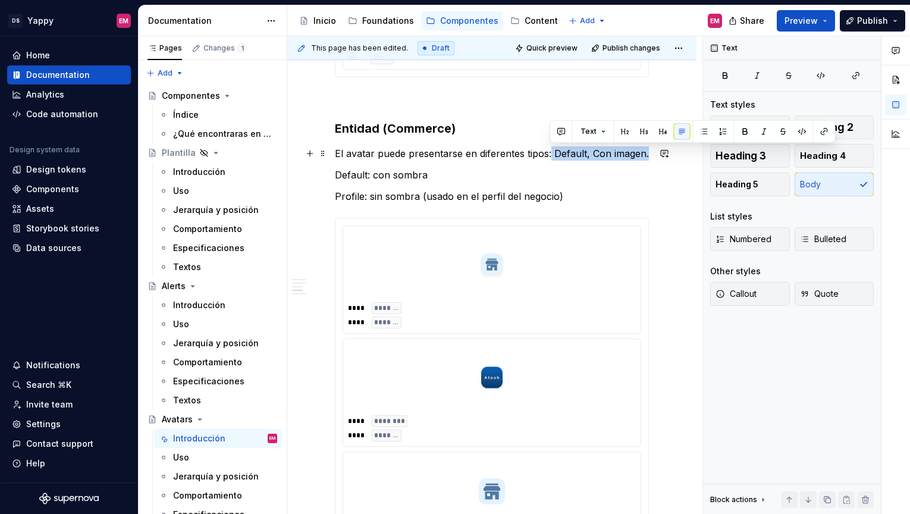
drag, startPoint x: 549, startPoint y: 154, endPoint x: 647, endPoint y: 156, distance: 98.2
click at [647, 156] on p "El avatar puede presentarse en diferentes tipos: Default, Con imagen." at bounding box center [492, 153] width 314 height 14
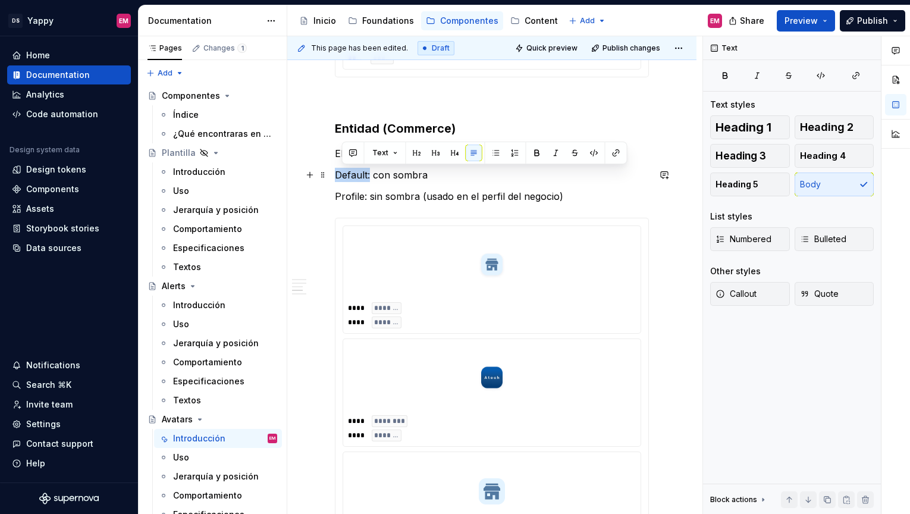
drag, startPoint x: 370, startPoint y: 175, endPoint x: 330, endPoint y: 175, distance: 39.9
click at [330, 175] on div "Descripción Es un componente utilizaod para representar de manera visual a una …" at bounding box center [491, 306] width 409 height 1386
click at [523, 154] on button "button" at bounding box center [530, 153] width 17 height 17
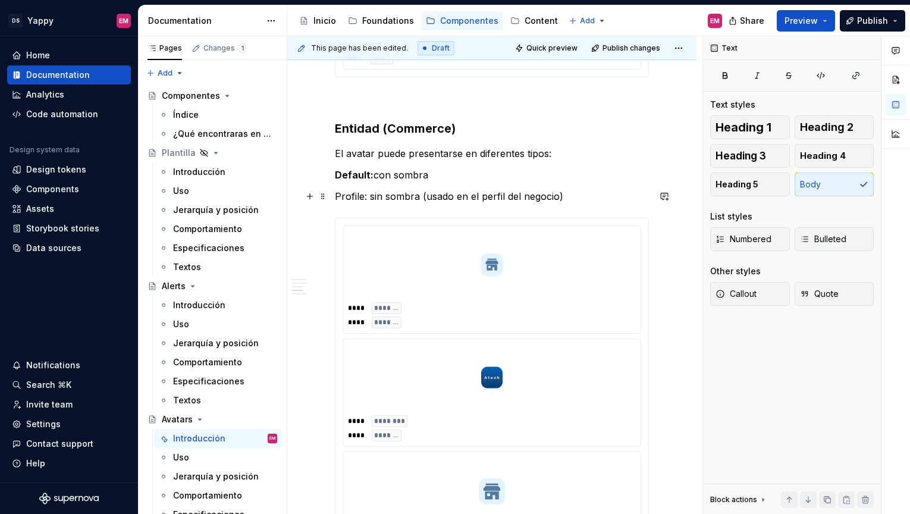
click at [365, 198] on p "Profile: sin sombra (usado en el perfil del negocio)" at bounding box center [492, 196] width 314 height 14
drag, startPoint x: 368, startPoint y: 197, endPoint x: 330, endPoint y: 197, distance: 38.1
click at [330, 197] on div "Descripción Es un componente utilizaod para representar de manera visual a una …" at bounding box center [491, 306] width 409 height 1386
click at [523, 174] on button "button" at bounding box center [530, 174] width 17 height 17
click at [457, 211] on div "Descripción Es un componente utilizaod para representar de manera visual a una …" at bounding box center [492, 236] width 314 height 1189
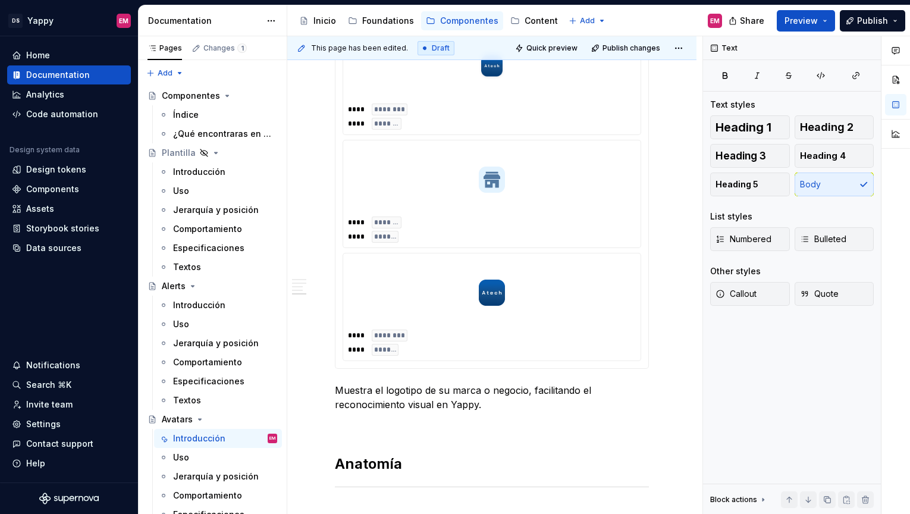
scroll to position [1092, 0]
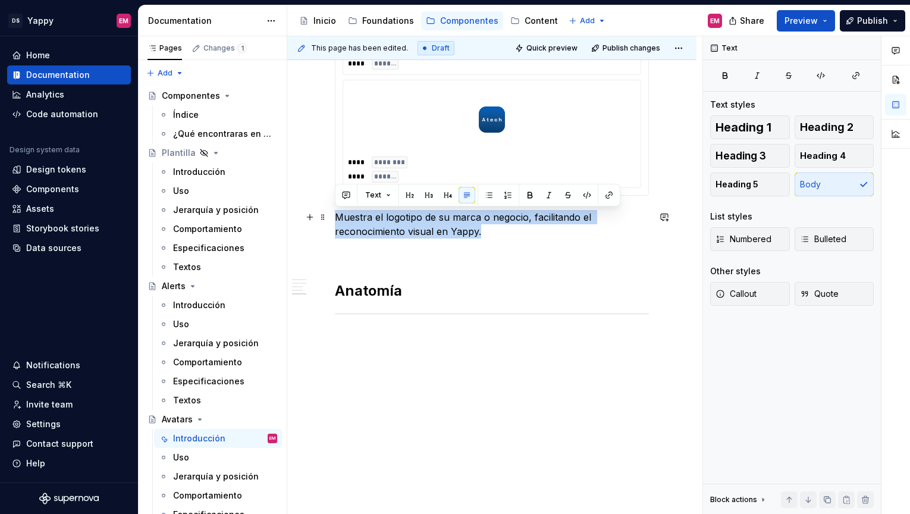
drag, startPoint x: 483, startPoint y: 234, endPoint x: 328, endPoint y: 217, distance: 155.6
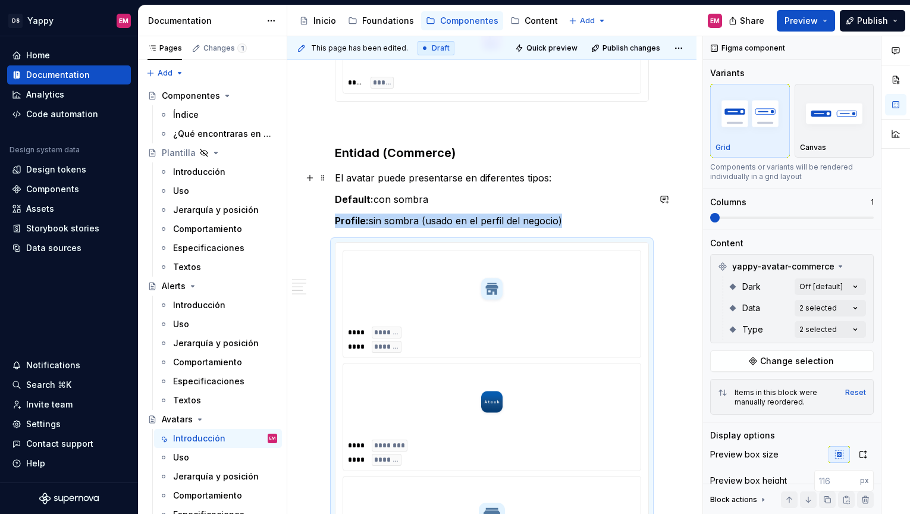
scroll to position [485, 0]
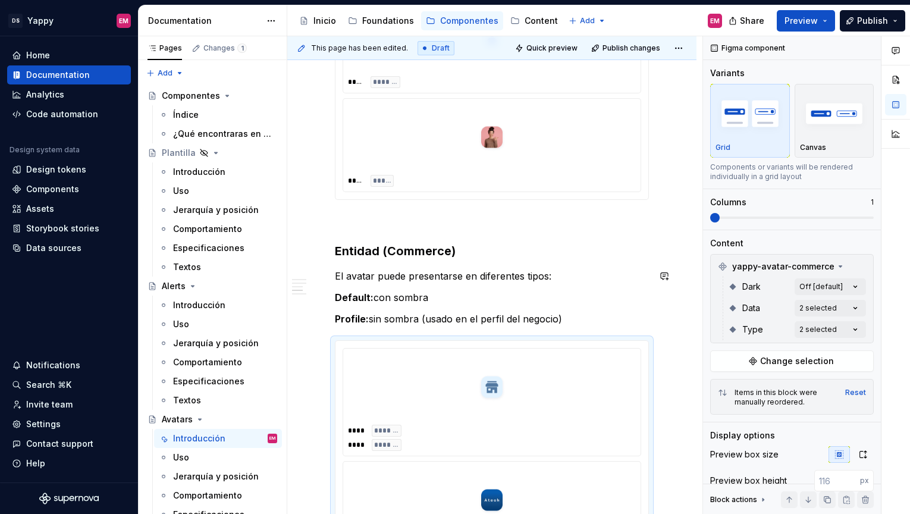
click at [498, 249] on h3 "Entidad (Commerce)" at bounding box center [492, 251] width 314 height 17
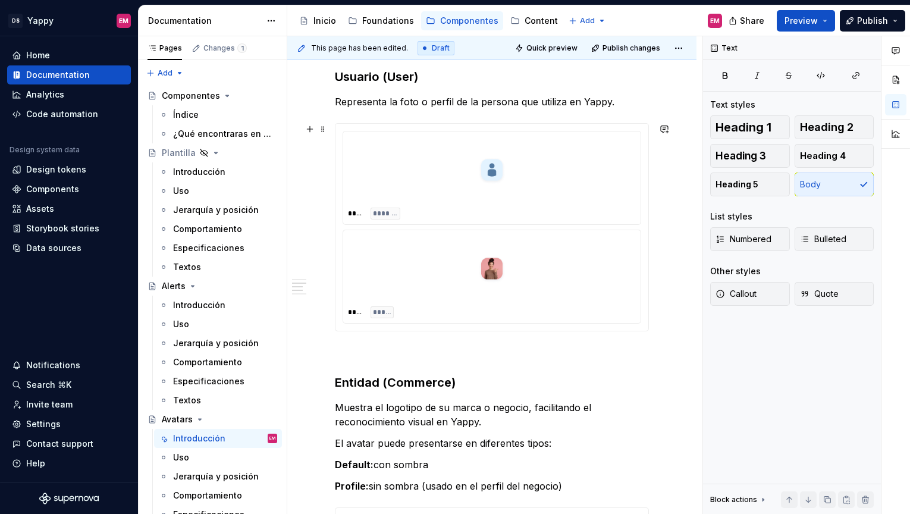
scroll to position [379, 0]
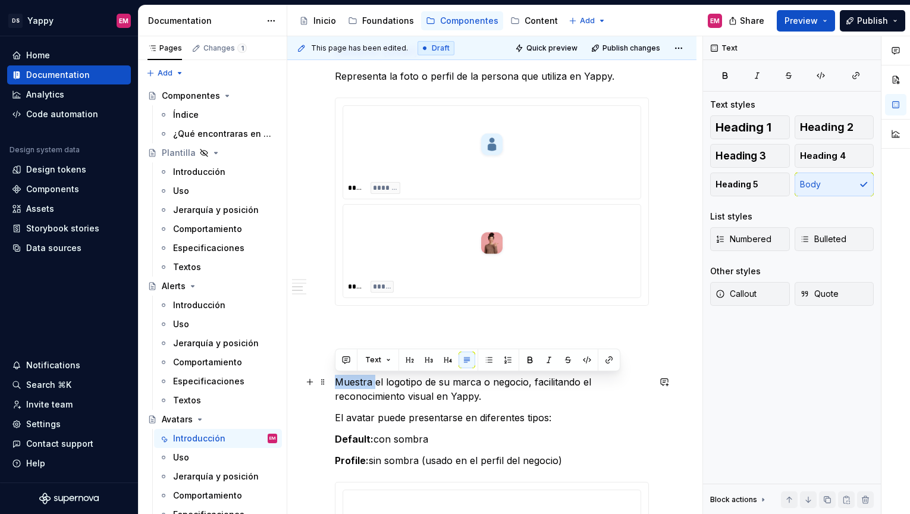
drag, startPoint x: 374, startPoint y: 379, endPoint x: 337, endPoint y: 379, distance: 37.5
click at [337, 379] on p "Muestra el logotipo de su marca o negocio, facilitando el reconocimiento visual…" at bounding box center [492, 389] width 314 height 29
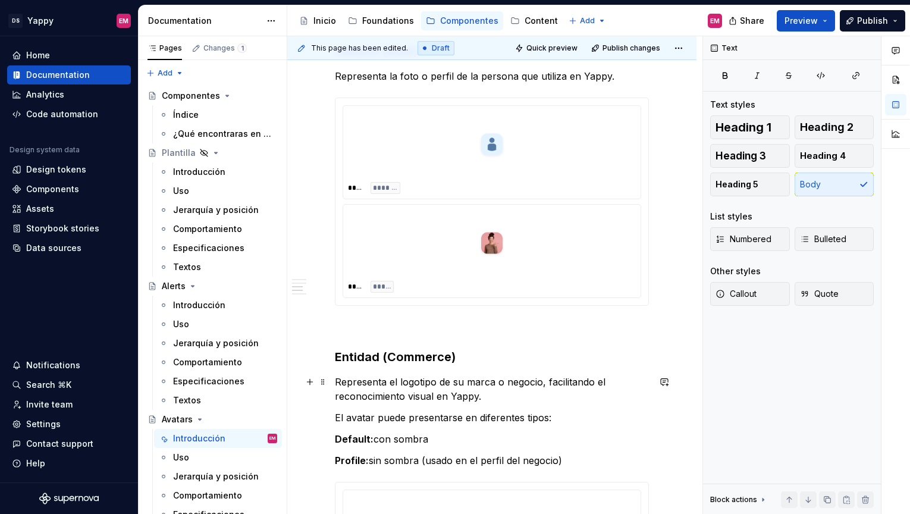
scroll to position [337, 0]
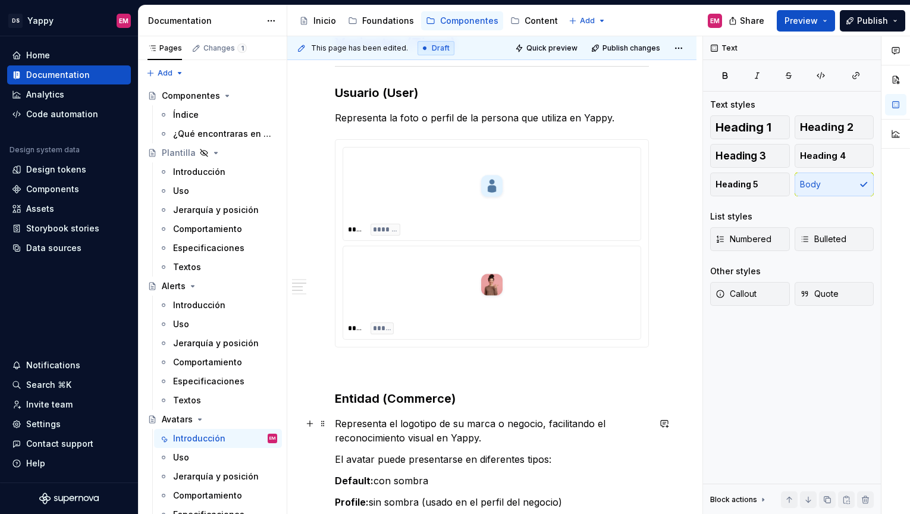
click at [462, 423] on p "Representa el logotipo de su marca o negocio, facilitando el reconocimiento vis…" at bounding box center [492, 430] width 314 height 29
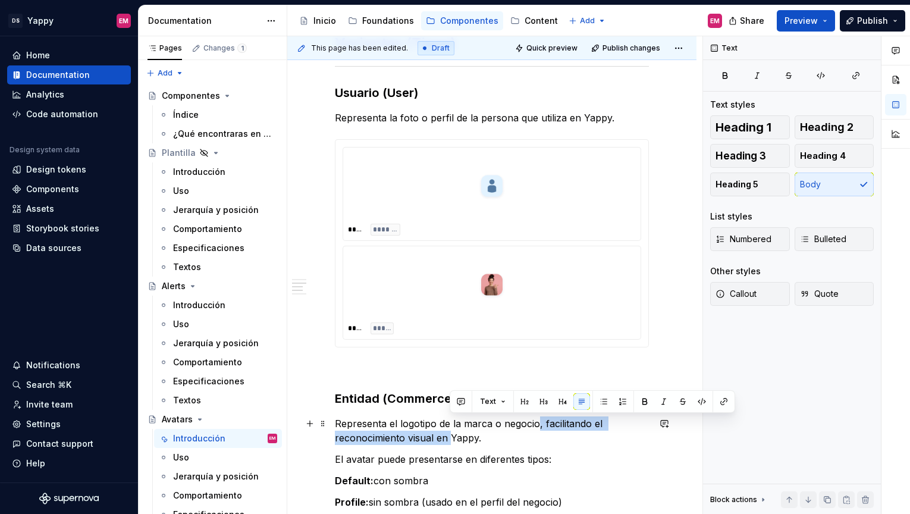
drag, startPoint x: 538, startPoint y: 422, endPoint x: 450, endPoint y: 438, distance: 90.0
click at [450, 438] on p "Representa el logotipo de la marca o negocio, facilitando el reconocimiento vis…" at bounding box center [492, 430] width 314 height 29
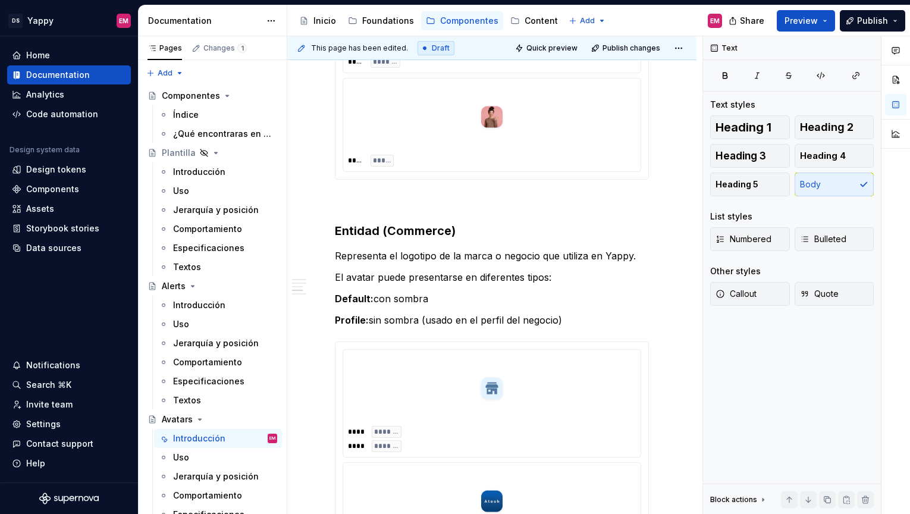
scroll to position [409, 0]
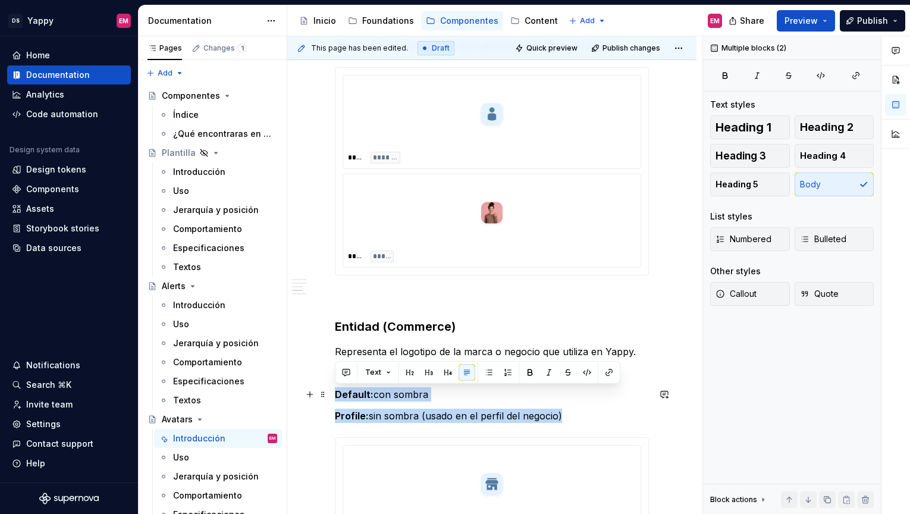
drag, startPoint x: 573, startPoint y: 414, endPoint x: 336, endPoint y: 392, distance: 237.8
click at [336, 392] on div "Descripción Es un componente utilizaod para representar de manera visual a una …" at bounding box center [492, 427] width 314 height 1175
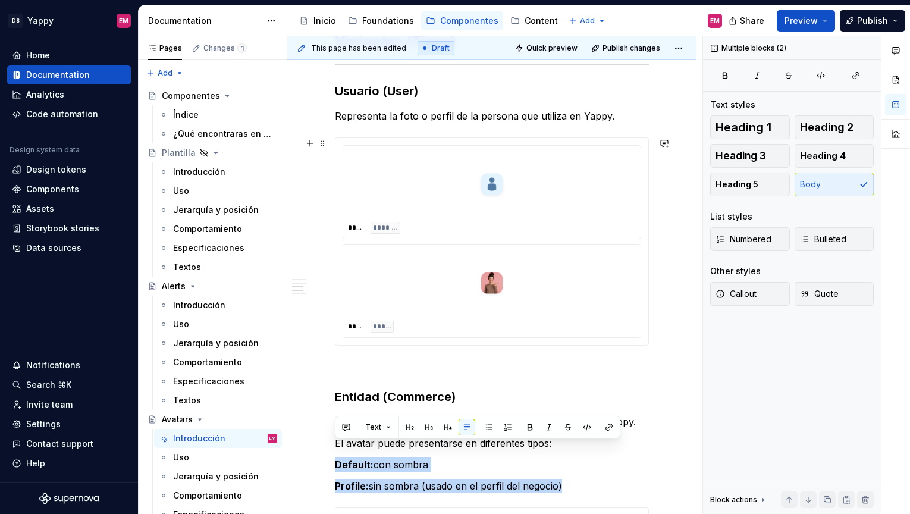
scroll to position [325, 0]
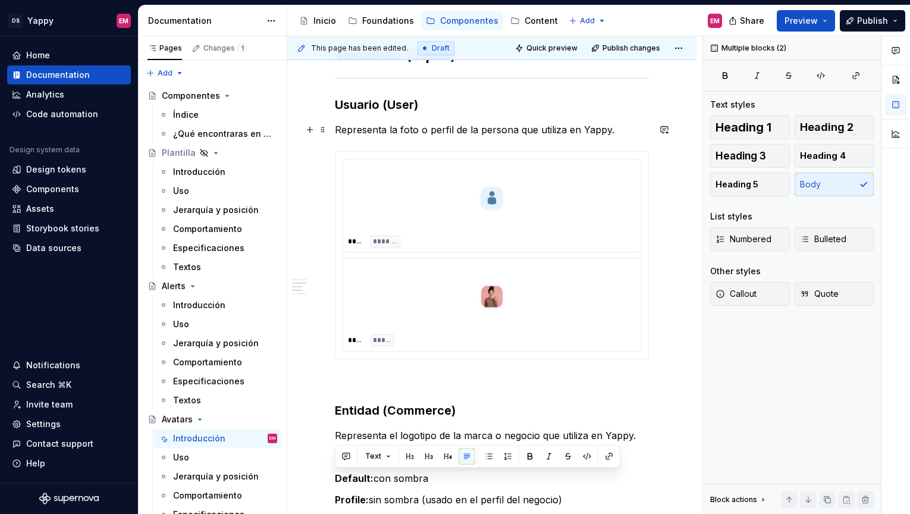
click at [644, 134] on p "Representa la foto o perfil de la persona que utiliza en Yappy." at bounding box center [492, 130] width 314 height 14
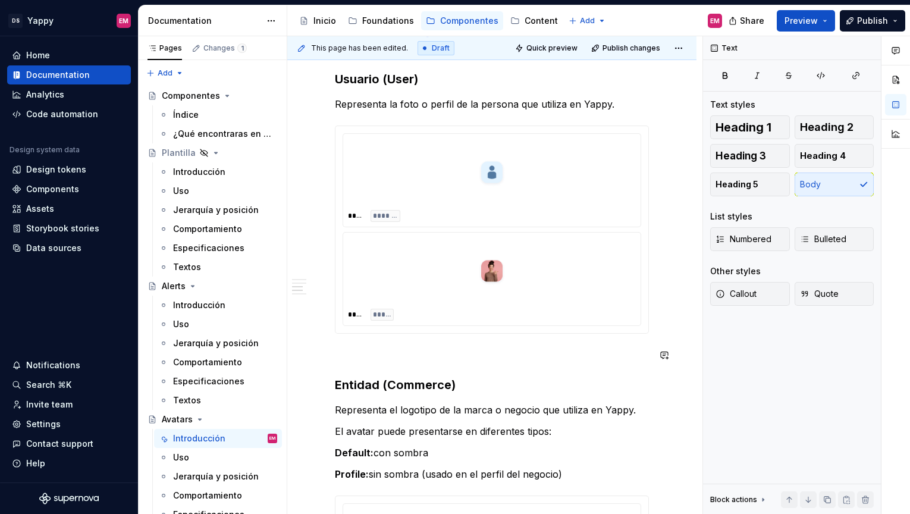
scroll to position [382, 0]
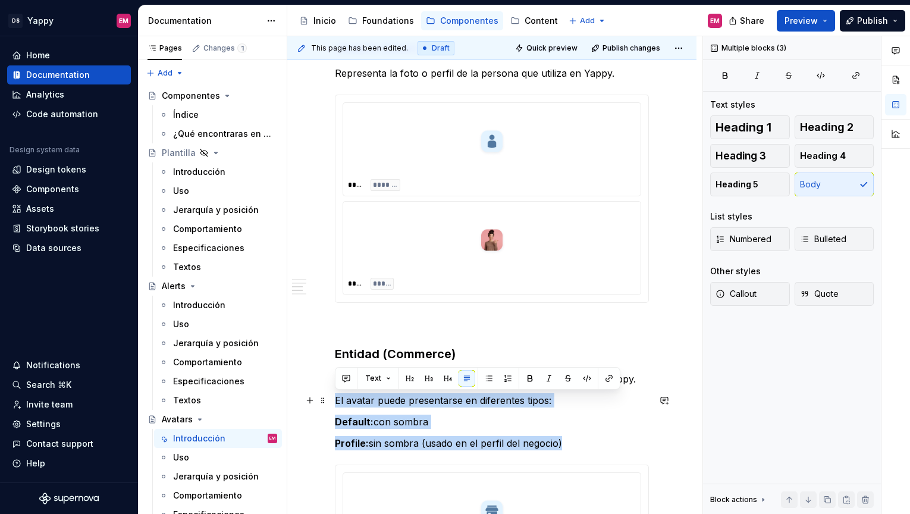
drag, startPoint x: 576, startPoint y: 444, endPoint x: 336, endPoint y: 403, distance: 244.5
click at [335, 402] on div "Descripción Es un componente utilizaod para representar de manera visual a una …" at bounding box center [492, 454] width 314 height 1175
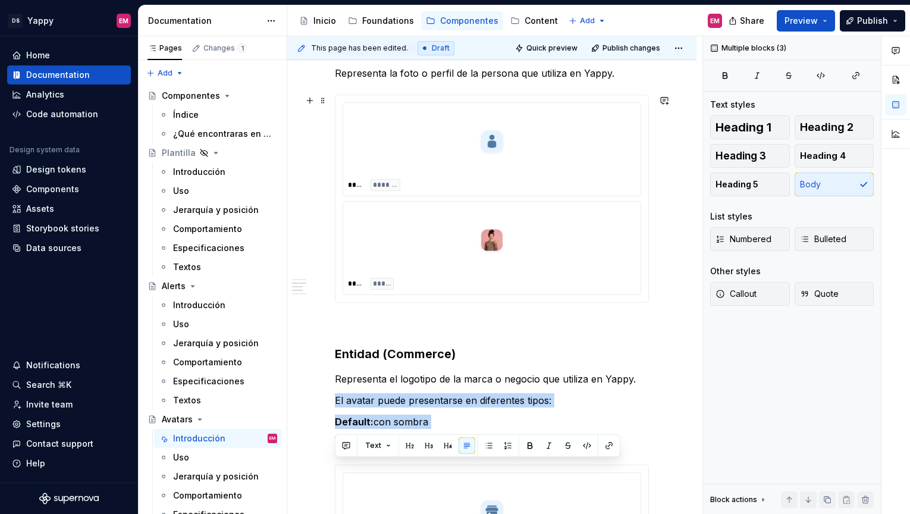
scroll to position [275, 0]
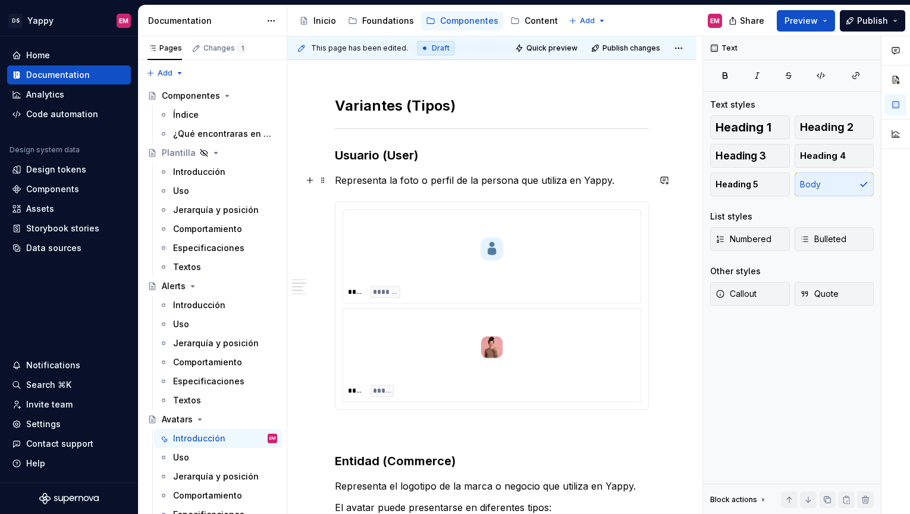
click at [631, 183] on p "Representa la foto o perfil de la persona que utiliza en Yappy." at bounding box center [492, 180] width 314 height 14
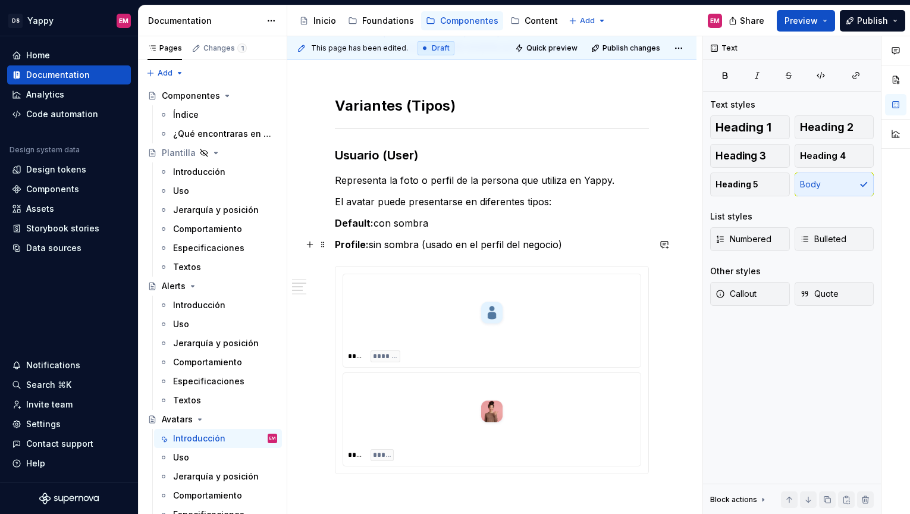
scroll to position [296, 0]
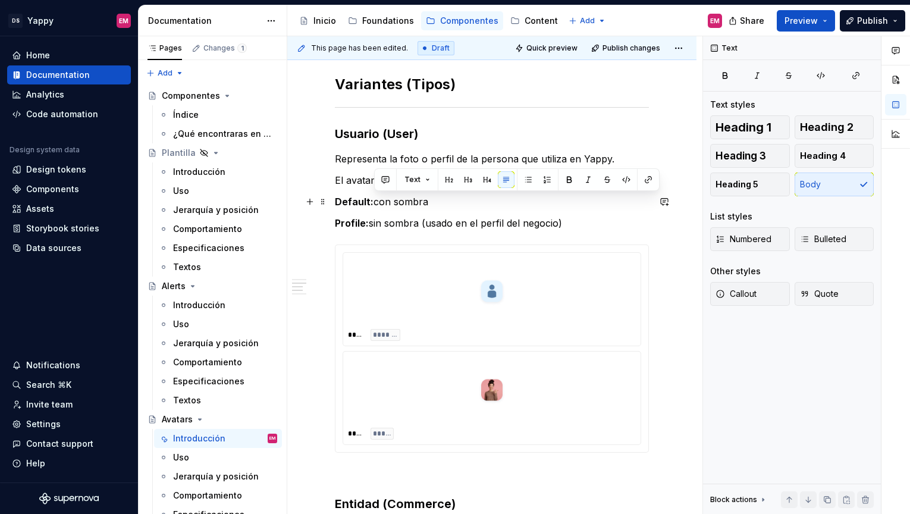
drag, startPoint x: 374, startPoint y: 205, endPoint x: 469, endPoint y: 205, distance: 95.2
click at [469, 205] on p "Default: con sombra" at bounding box center [492, 202] width 314 height 14
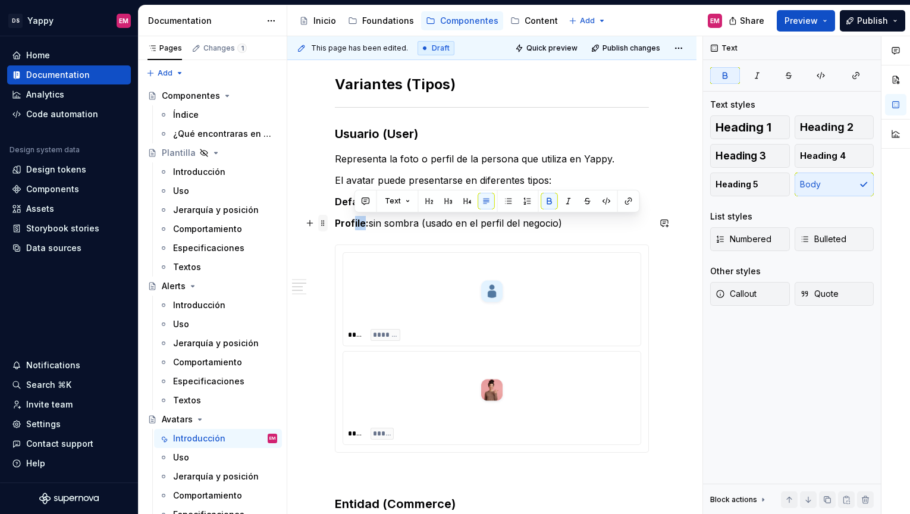
drag, startPoint x: 365, startPoint y: 224, endPoint x: 327, endPoint y: 224, distance: 38.7
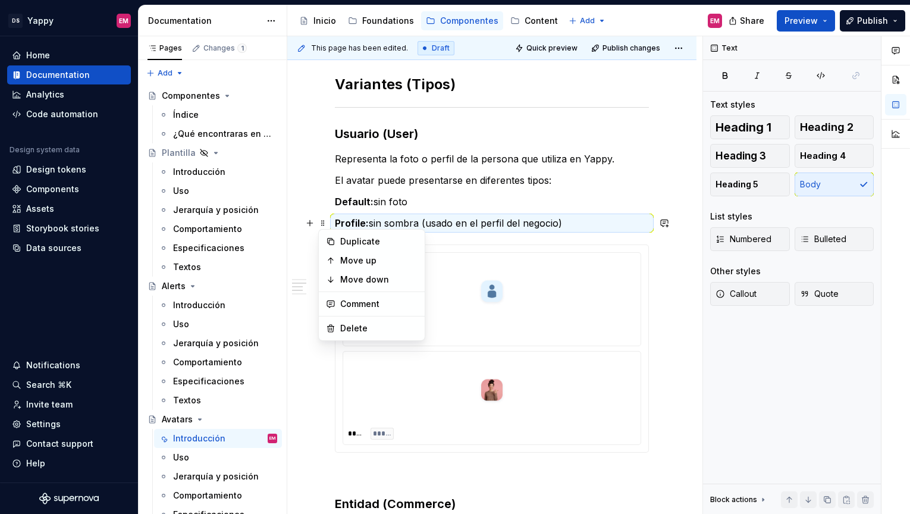
click at [383, 224] on p "Profile: sin sombra (usado en el perfil del negocio)" at bounding box center [492, 223] width 314 height 14
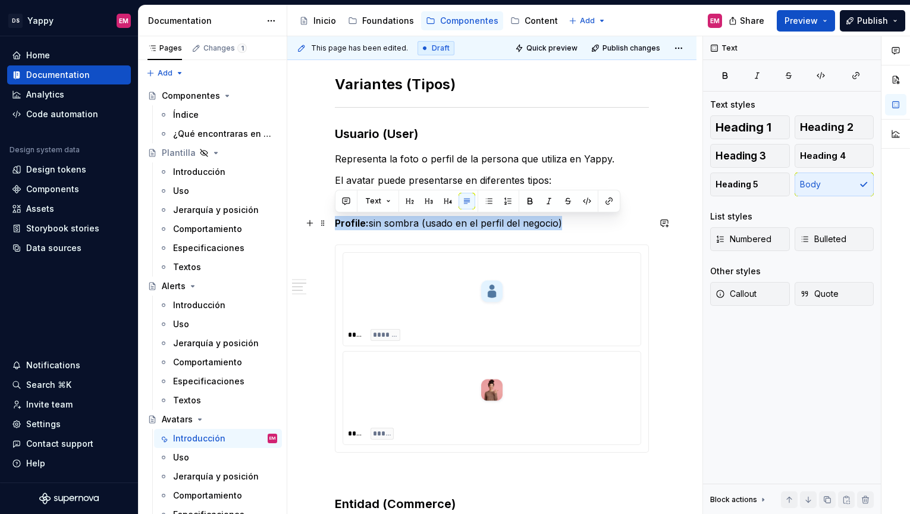
drag, startPoint x: 337, startPoint y: 222, endPoint x: 572, endPoint y: 222, distance: 235.6
click at [572, 222] on p "Profile: sin sombra (usado en el perfil del negocio)" at bounding box center [492, 223] width 314 height 14
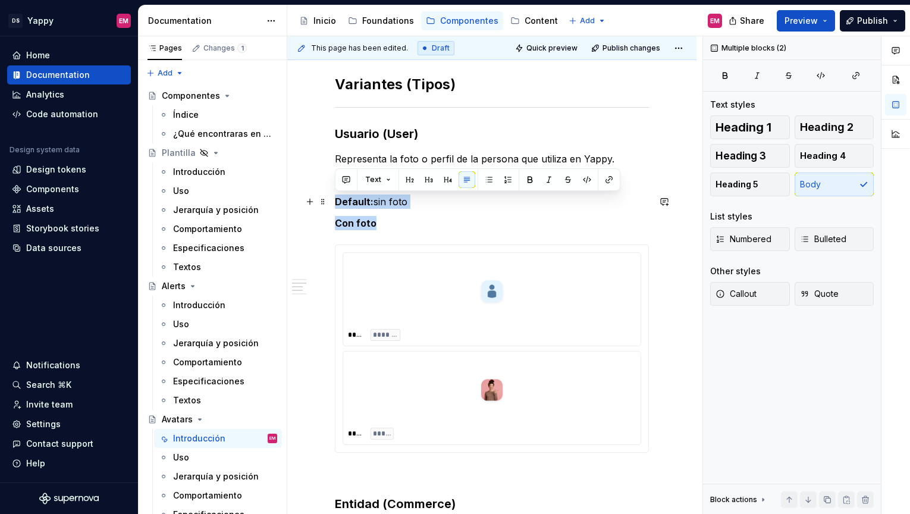
drag, startPoint x: 384, startPoint y: 222, endPoint x: 335, endPoint y: 201, distance: 53.6
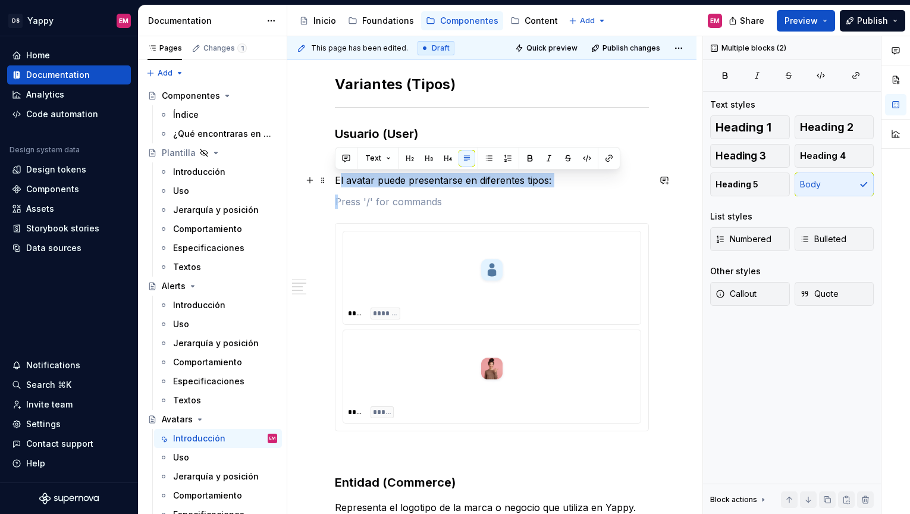
drag, startPoint x: 353, startPoint y: 203, endPoint x: 340, endPoint y: 181, distance: 25.4
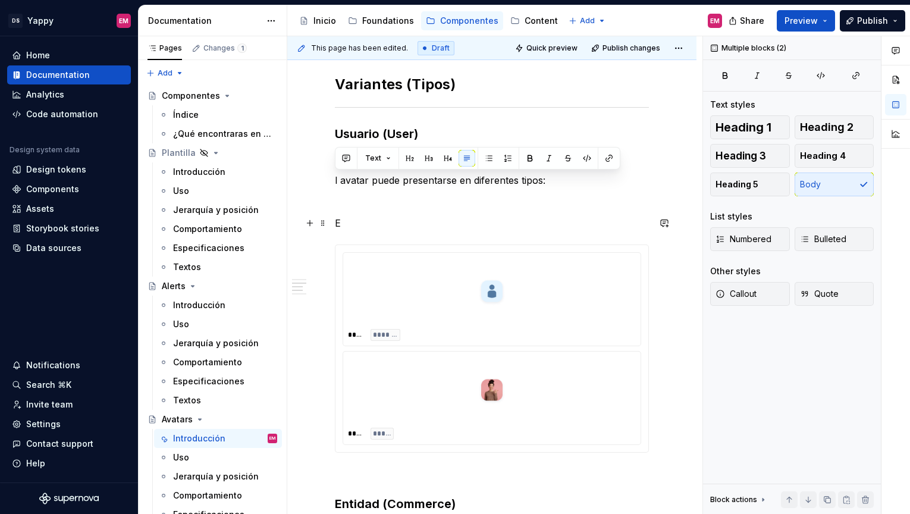
click at [348, 230] on p "E" at bounding box center [492, 223] width 314 height 14
drag, startPoint x: 353, startPoint y: 230, endPoint x: 333, endPoint y: 184, distance: 50.3
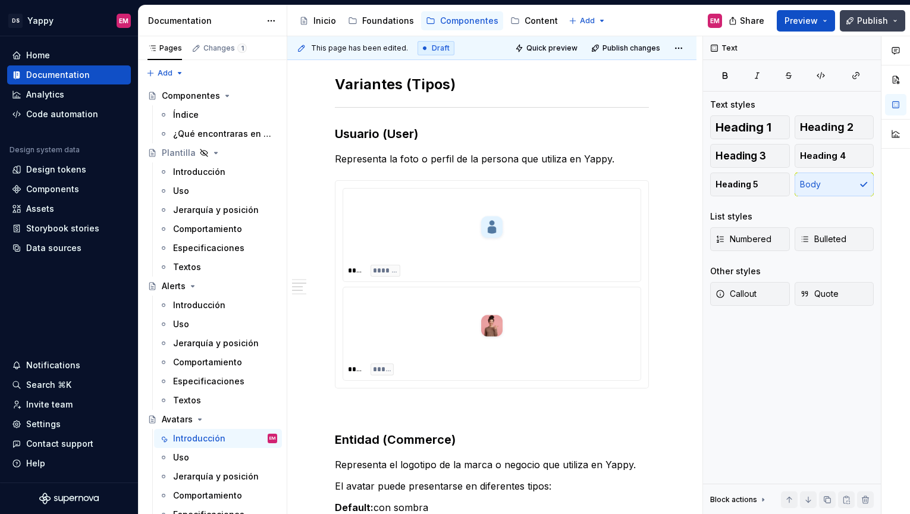
click at [864, 21] on span "Publish" at bounding box center [872, 21] width 31 height 12
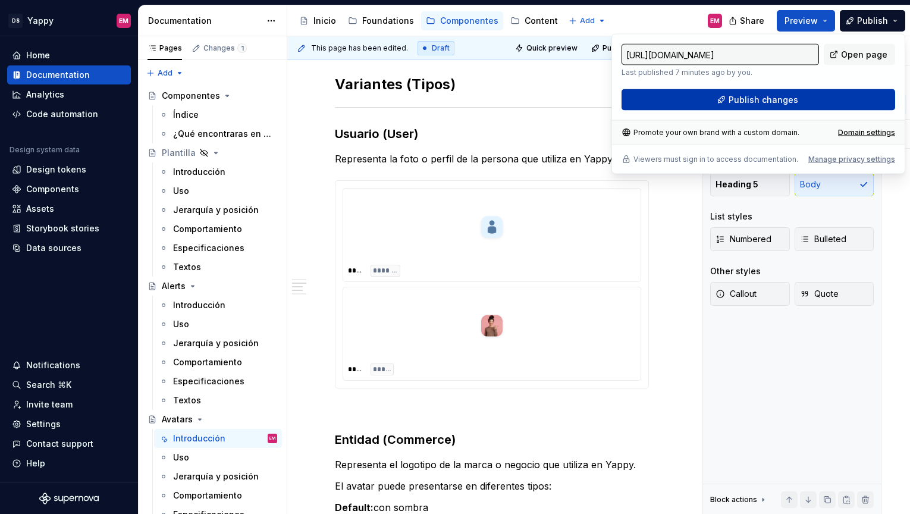
click at [759, 103] on span "Publish changes" at bounding box center [764, 100] width 70 height 12
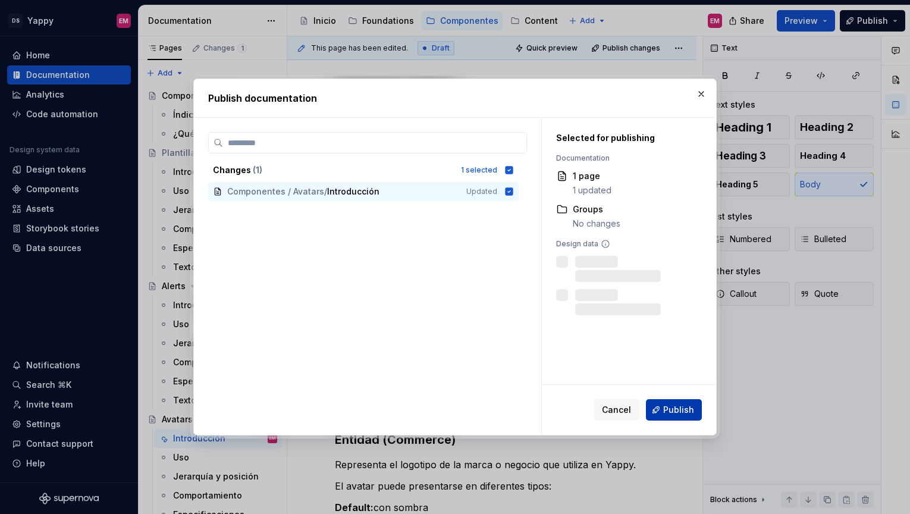
click at [685, 411] on span "Publish" at bounding box center [678, 410] width 31 height 12
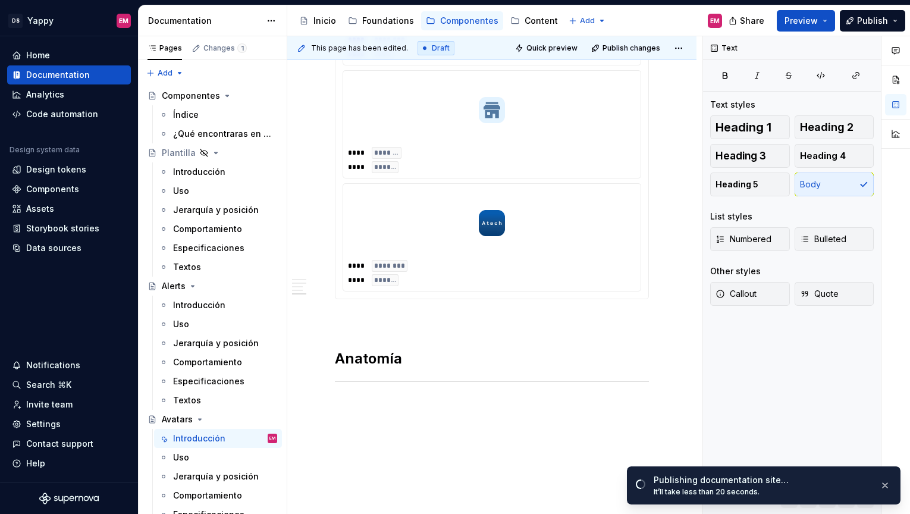
scroll to position [1078, 0]
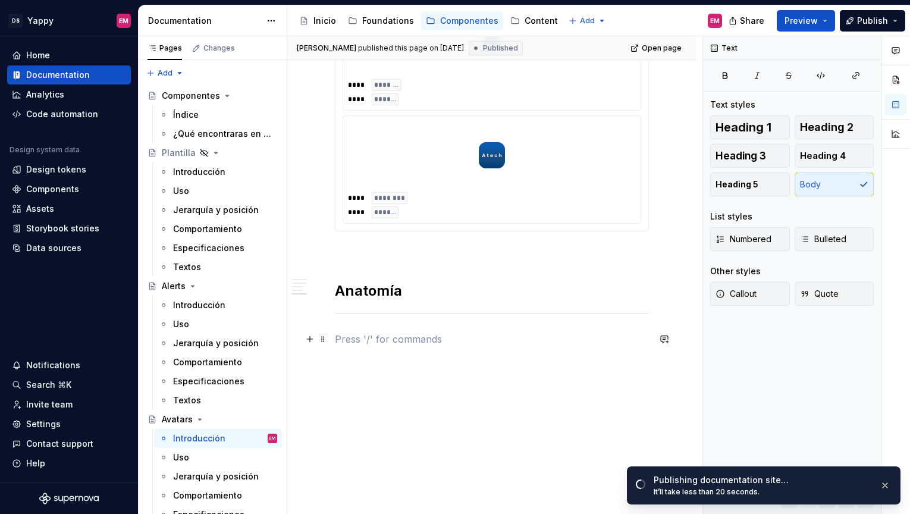
click at [402, 334] on p at bounding box center [492, 339] width 314 height 14
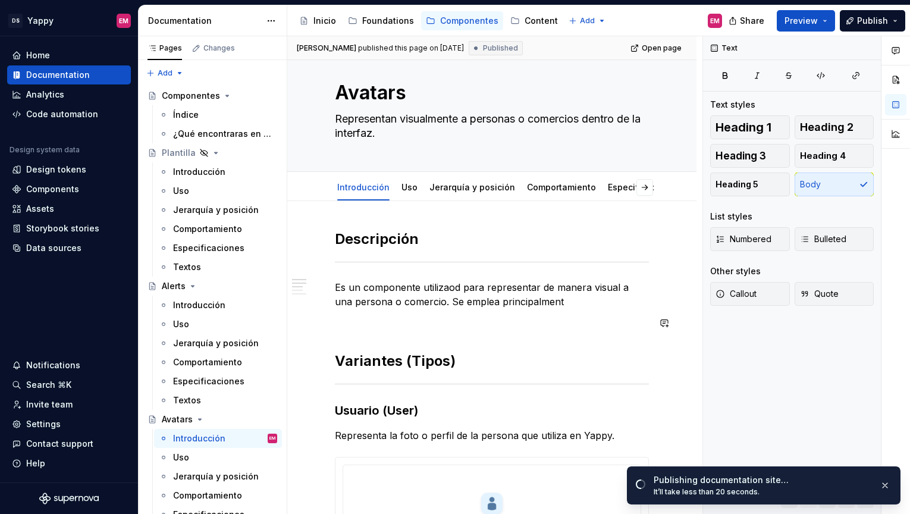
scroll to position [0, 0]
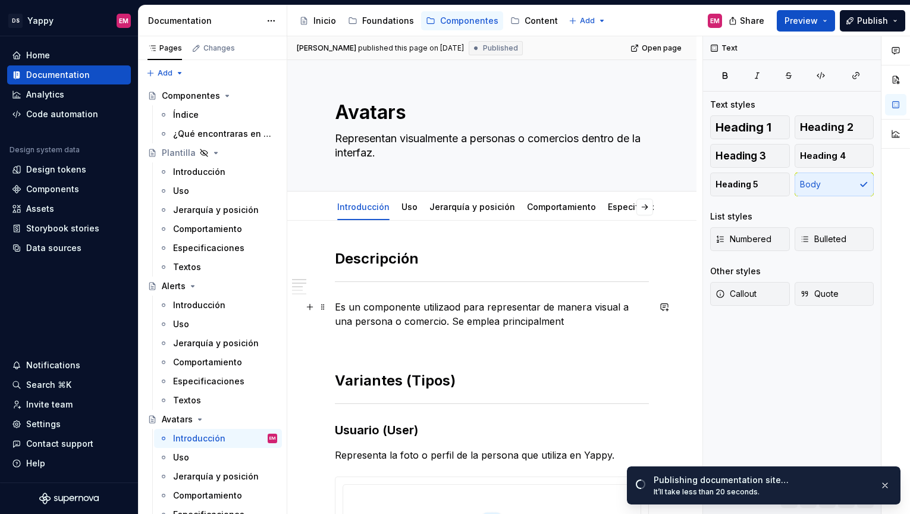
click at [461, 303] on p "Es un componente utilizaod para representar de manera visual a una persona o co…" at bounding box center [492, 314] width 314 height 29
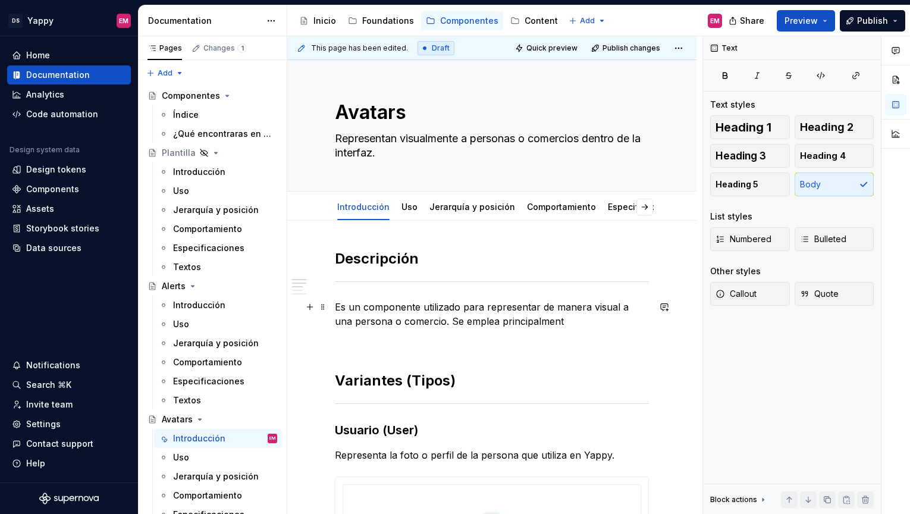
click at [572, 322] on p "Es un componente utilizado para representar de manera visual a una persona o co…" at bounding box center [492, 314] width 314 height 29
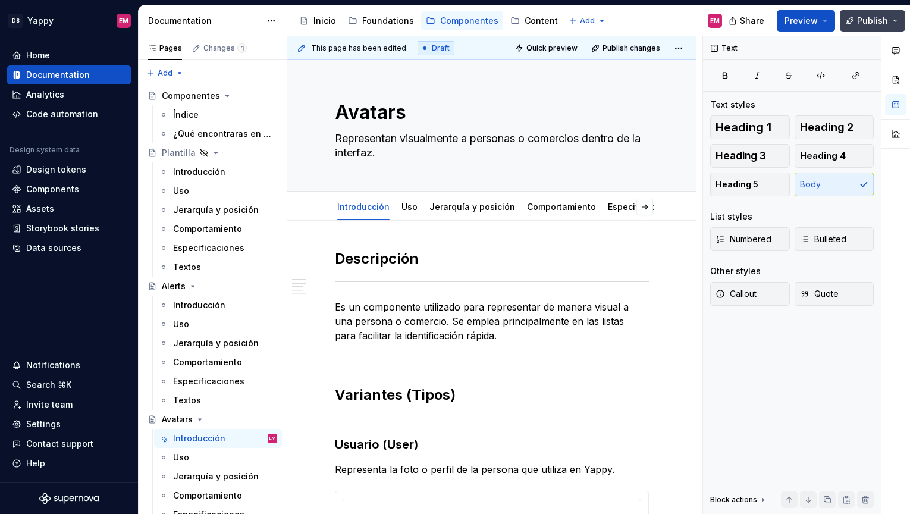
click at [865, 23] on span "Publish" at bounding box center [872, 21] width 31 height 12
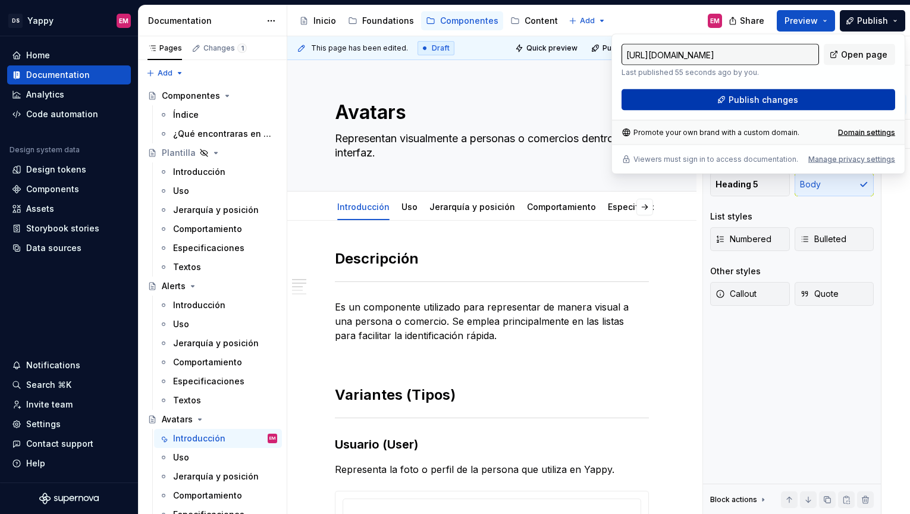
click at [741, 102] on span "Publish changes" at bounding box center [764, 100] width 70 height 12
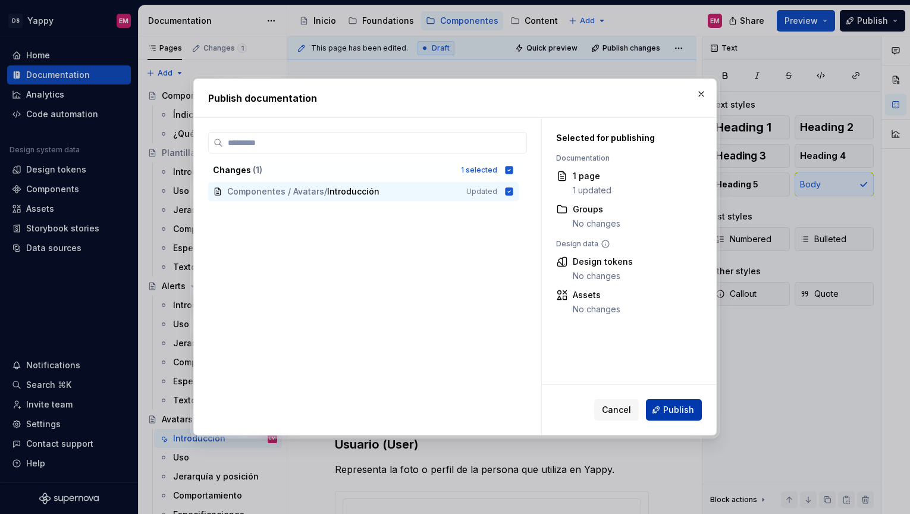
click at [675, 414] on span "Publish" at bounding box center [678, 410] width 31 height 12
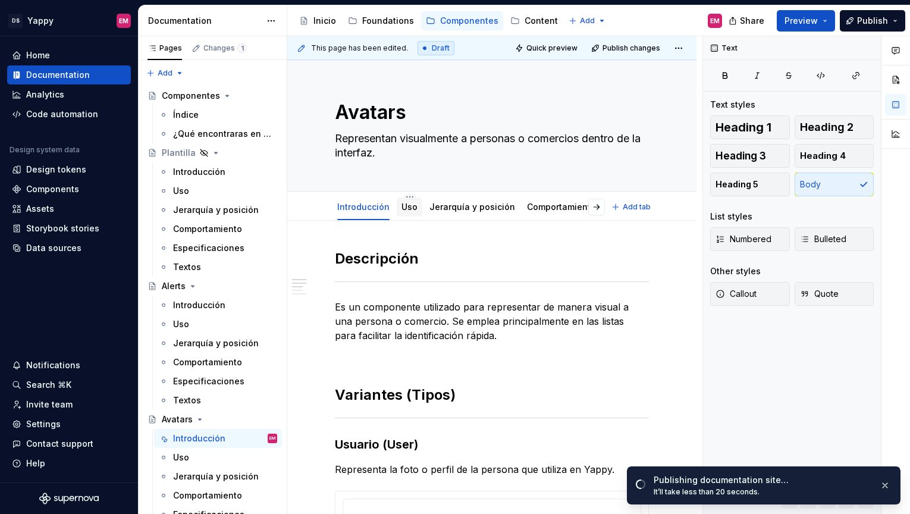
click at [407, 210] on link "Uso" at bounding box center [410, 207] width 16 height 10
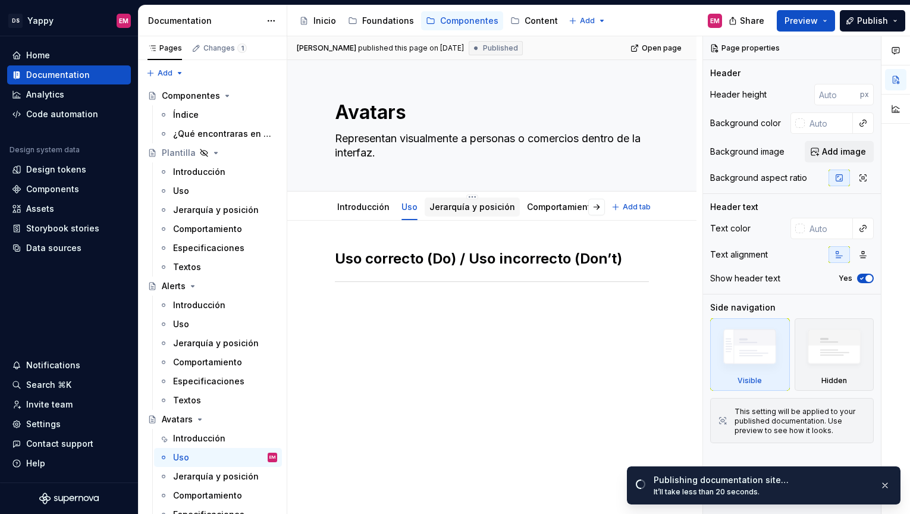
click at [441, 213] on div "Jerarquía y posición" at bounding box center [473, 207] width 86 height 14
click at [439, 211] on link "Jerarquía y posición" at bounding box center [473, 207] width 86 height 10
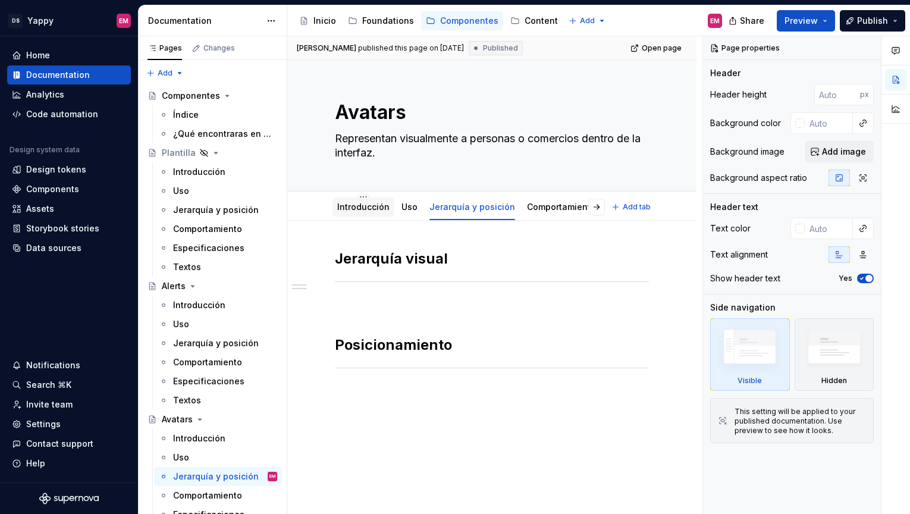
click at [365, 214] on div "Introducción" at bounding box center [363, 207] width 52 height 14
click at [345, 214] on div "Introducción" at bounding box center [363, 207] width 52 height 14
click at [352, 208] on link "Introducción" at bounding box center [363, 207] width 52 height 10
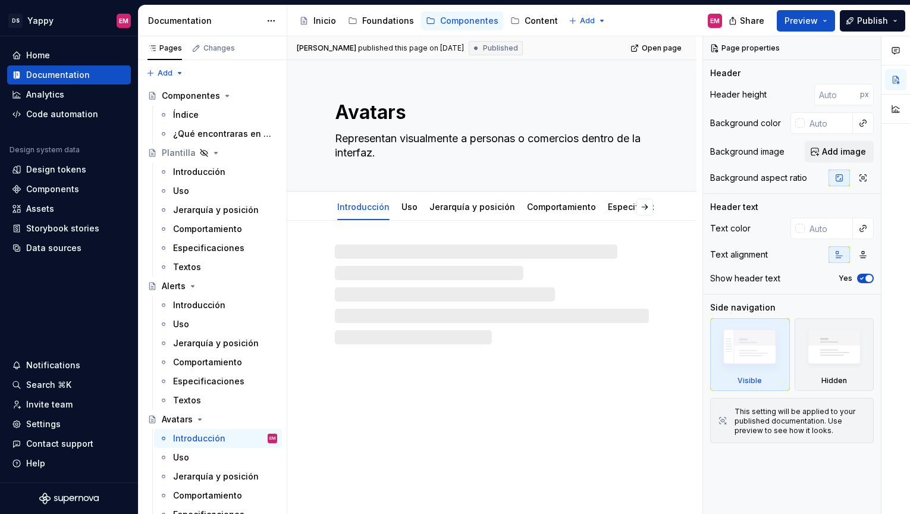
type textarea "*"
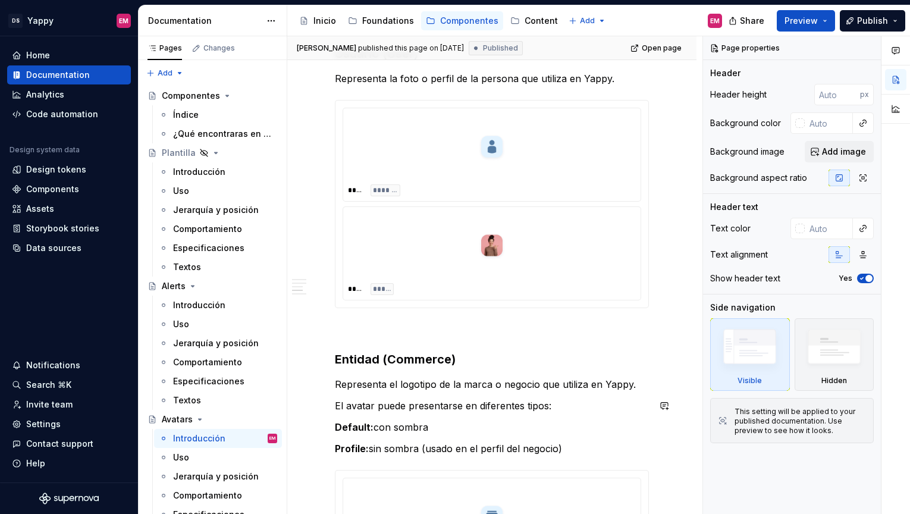
scroll to position [488, 0]
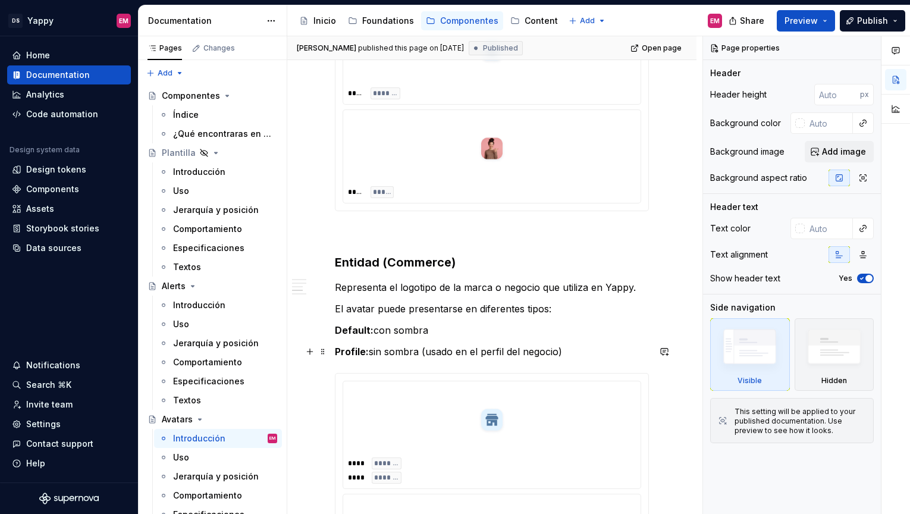
click at [420, 348] on p "Profile: sin sombra (usado en el perfil del negocio)" at bounding box center [492, 351] width 314 height 14
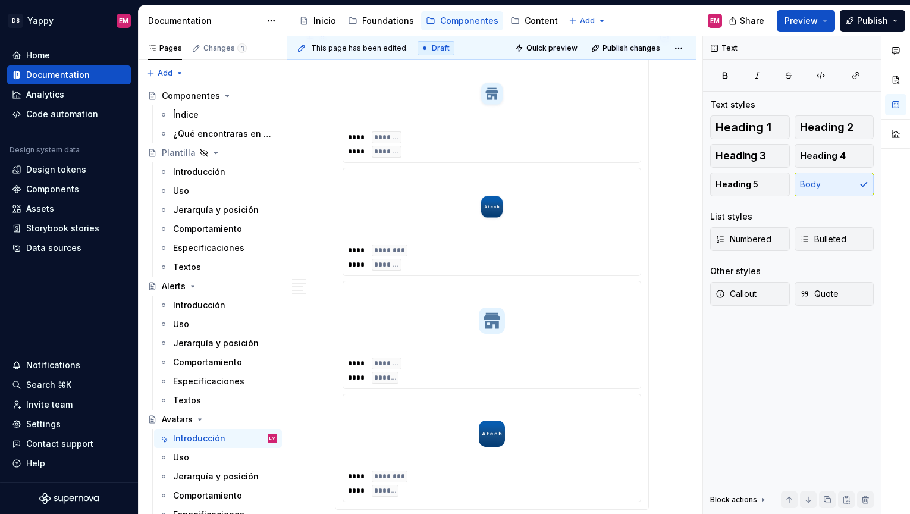
scroll to position [888, 0]
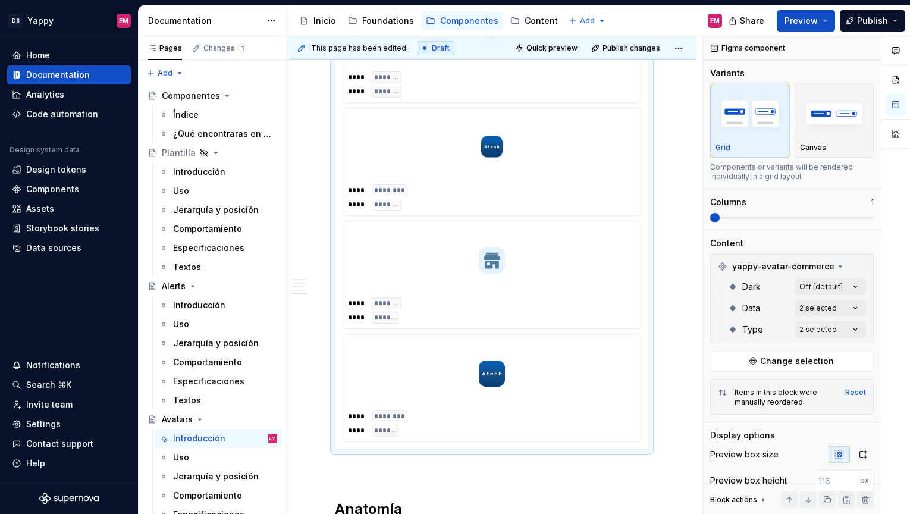
click at [434, 310] on div "**** ******* **** *******" at bounding box center [491, 274] width 297 height 107
click at [469, 278] on div at bounding box center [492, 260] width 288 height 69
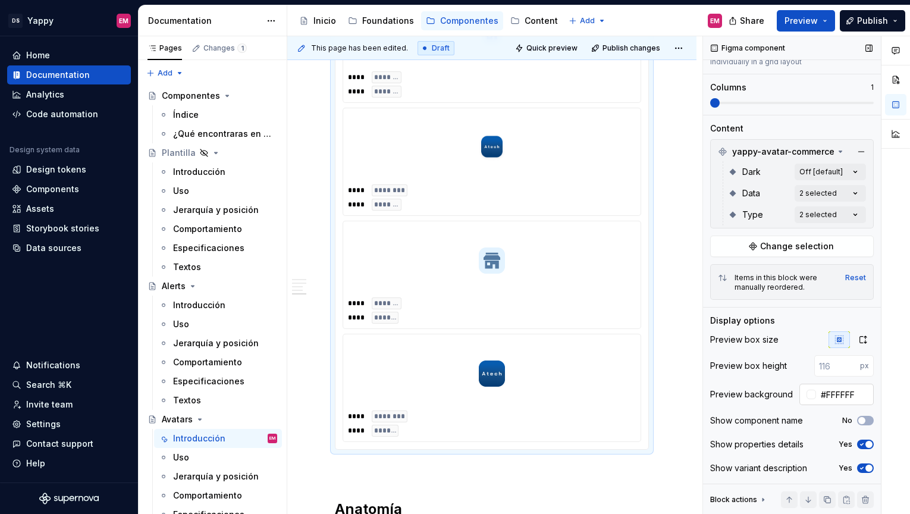
click at [808, 399] on div at bounding box center [808, 394] width 17 height 21
click at [811, 396] on div at bounding box center [812, 395] width 10 height 10
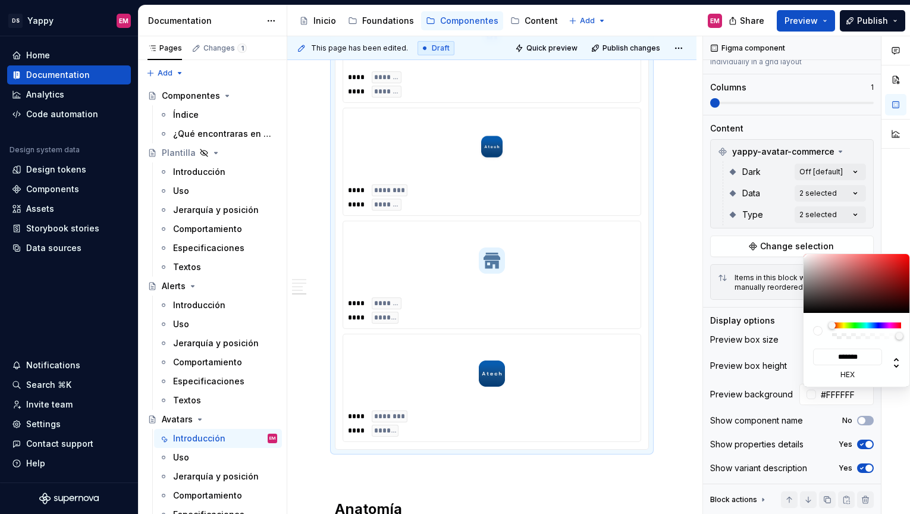
type textarea "*"
type input "#524444"
type input "*******"
type input "#645A5A"
type input "*******"
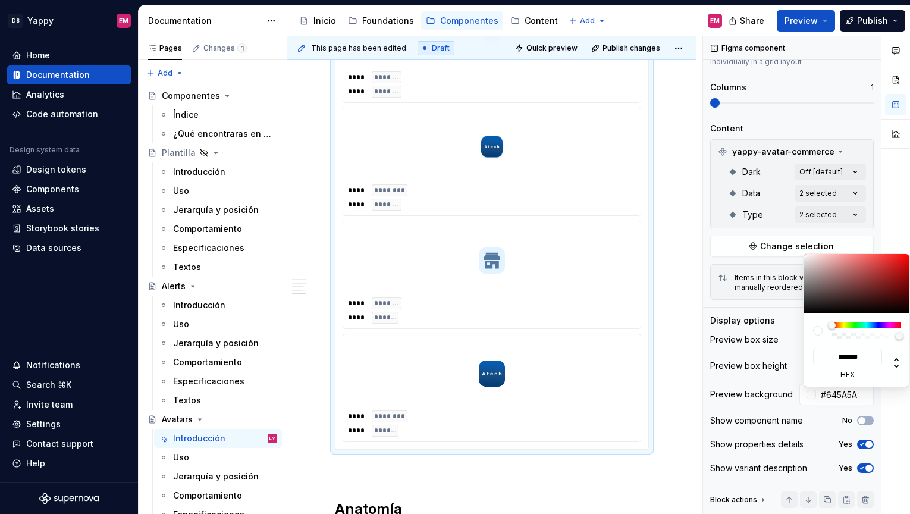
type input "#746D6D"
type input "*******"
type input "#7C7676"
type input "*******"
type input "#837F7F"
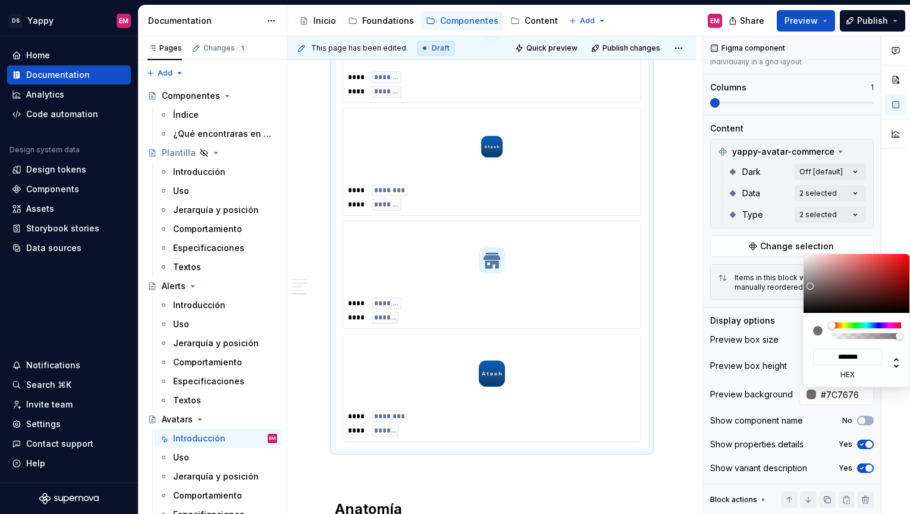
type input "*******"
type input "#989696"
type input "*******"
type input "#A7A7A7"
type input "*******"
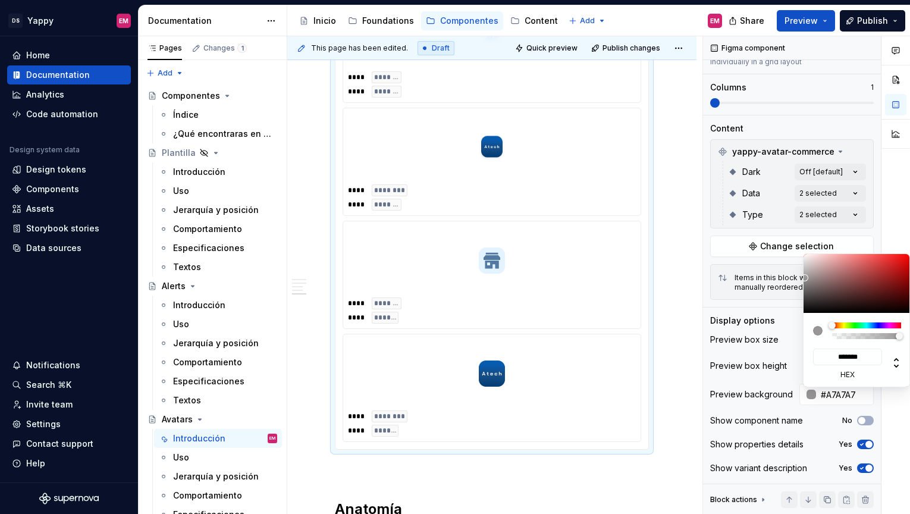
drag, startPoint x: 822, startPoint y: 294, endPoint x: 804, endPoint y: 274, distance: 26.9
click at [804, 274] on div at bounding box center [857, 283] width 107 height 59
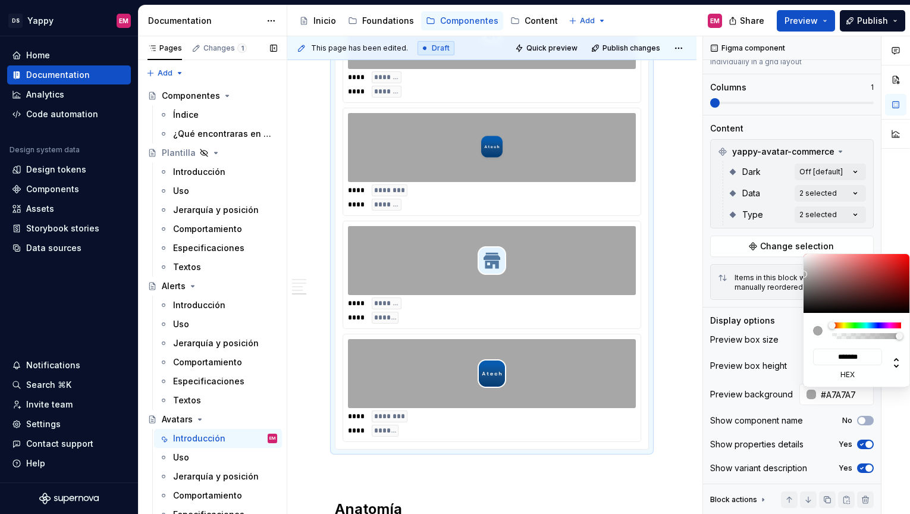
click at [207, 315] on div "Pages Changes 1 Add Accessibility guide for tree Page tree. Navigate the tree w…" at bounding box center [212, 277] width 149 height 483
click at [194, 313] on div "Pages Changes 1 Add Accessibility guide for tree Page tree. Navigate the tree w…" at bounding box center [212, 277] width 149 height 483
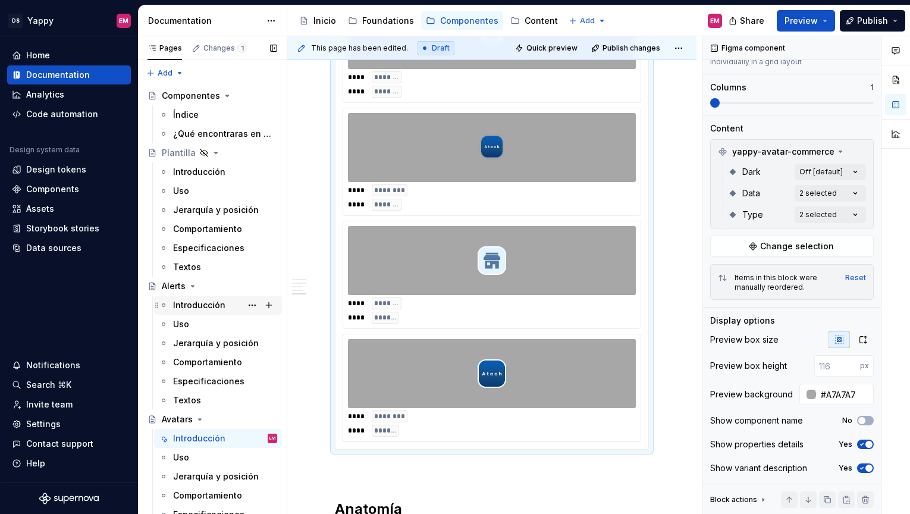
click at [193, 306] on div "Introducción" at bounding box center [199, 305] width 52 height 12
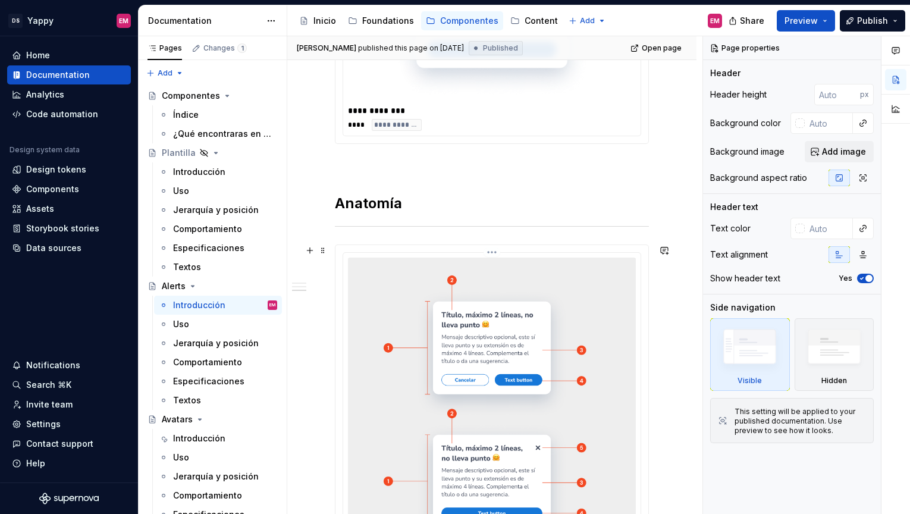
scroll to position [892, 0]
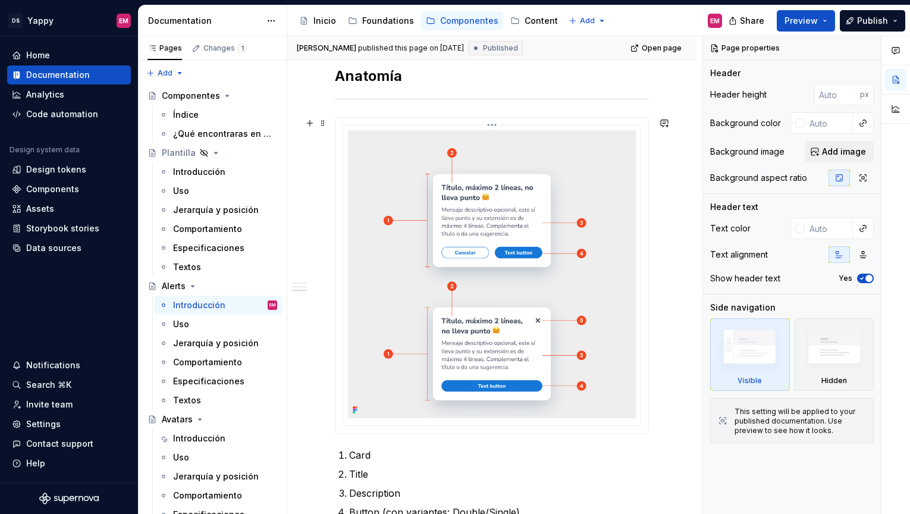
click at [446, 358] on img at bounding box center [492, 274] width 288 height 288
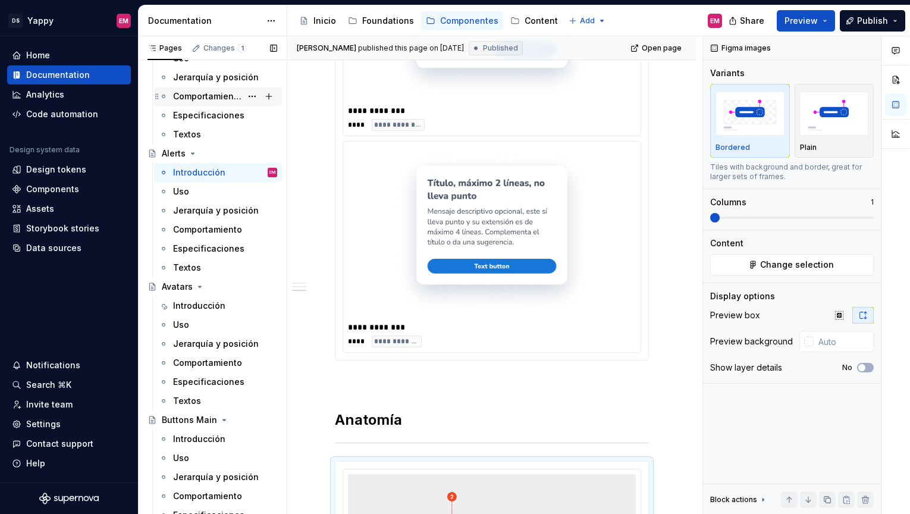
scroll to position [170, 0]
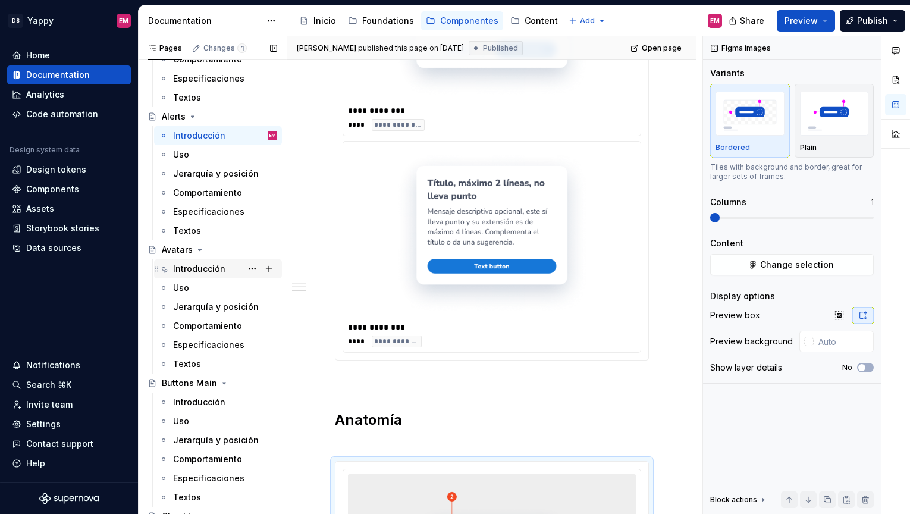
click at [196, 266] on div "Introducción" at bounding box center [199, 269] width 52 height 12
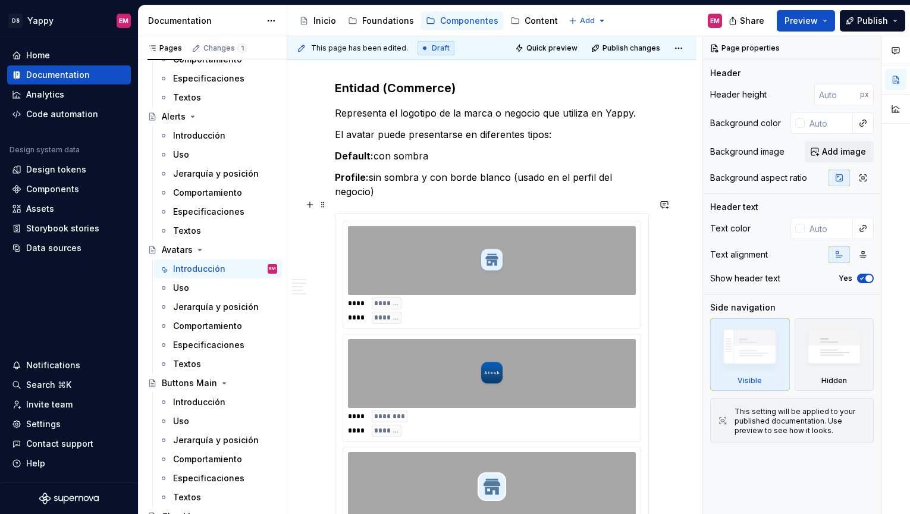
scroll to position [820, 0]
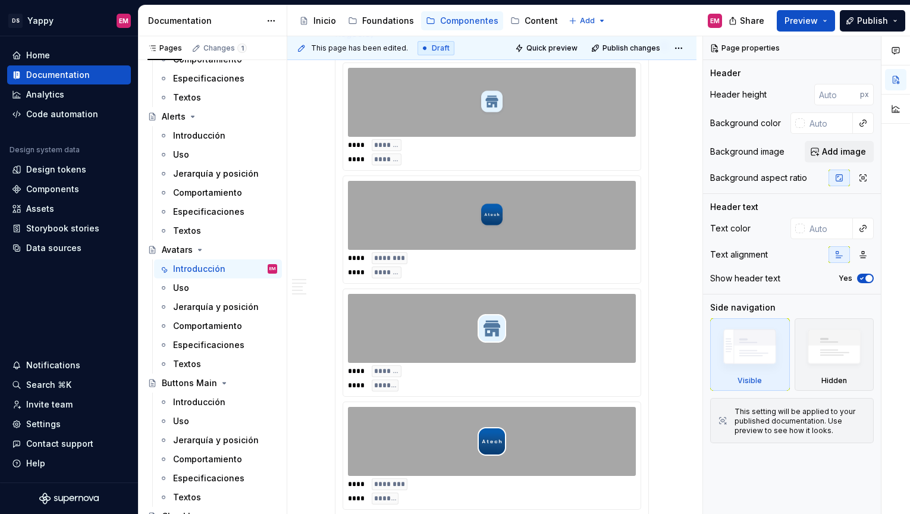
click at [432, 317] on div at bounding box center [492, 328] width 288 height 69
type textarea "*"
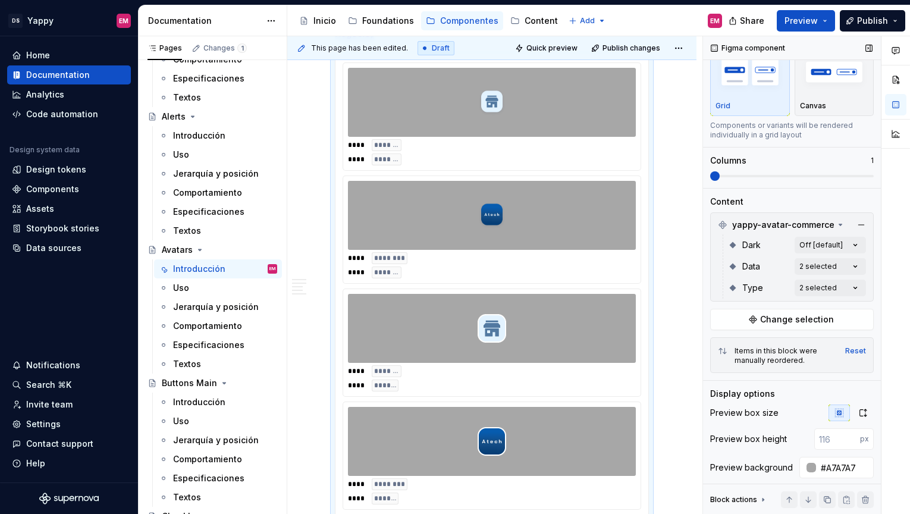
scroll to position [115, 0]
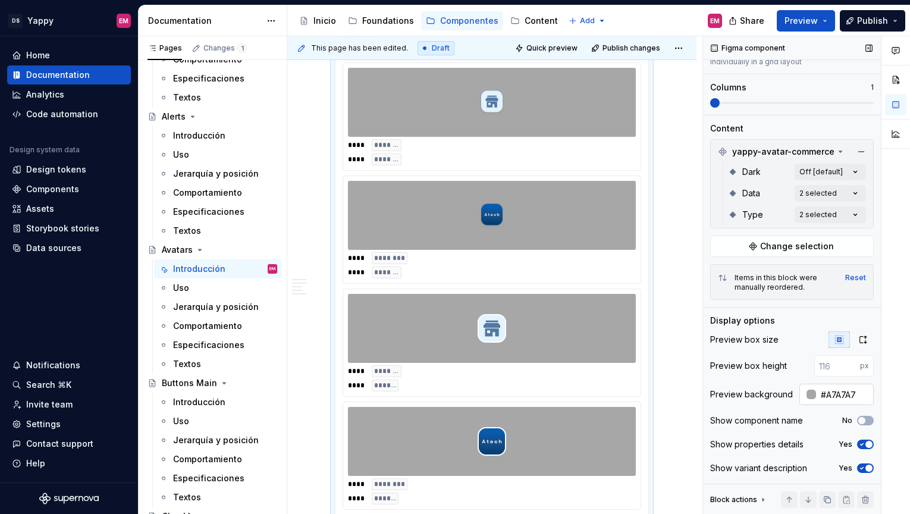
click at [847, 394] on input "#A7A7A7" at bounding box center [845, 394] width 58 height 21
paste input "EEEEEE"
paste input "text"
type input "#EEEEEE"
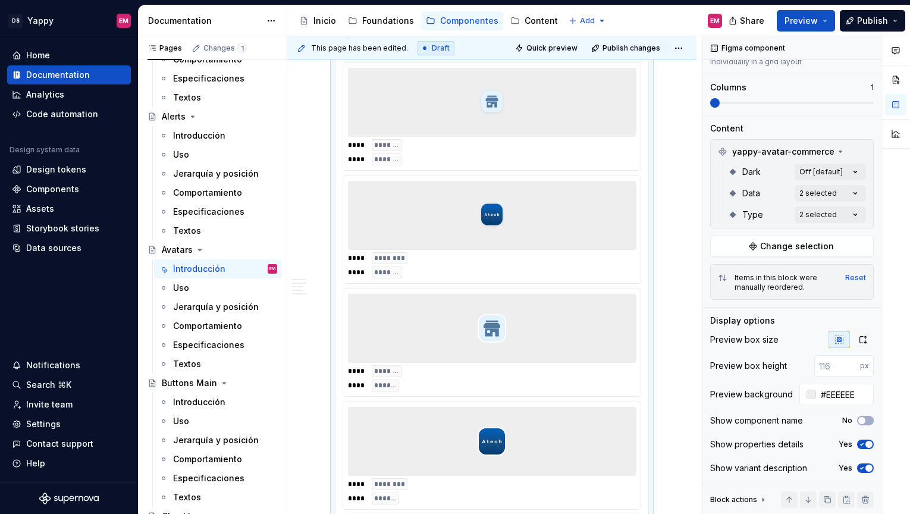
click at [672, 338] on div "Descripción Es un componente utilizado para representar de manera visual a una …" at bounding box center [491, 100] width 409 height 1400
type textarea "*"
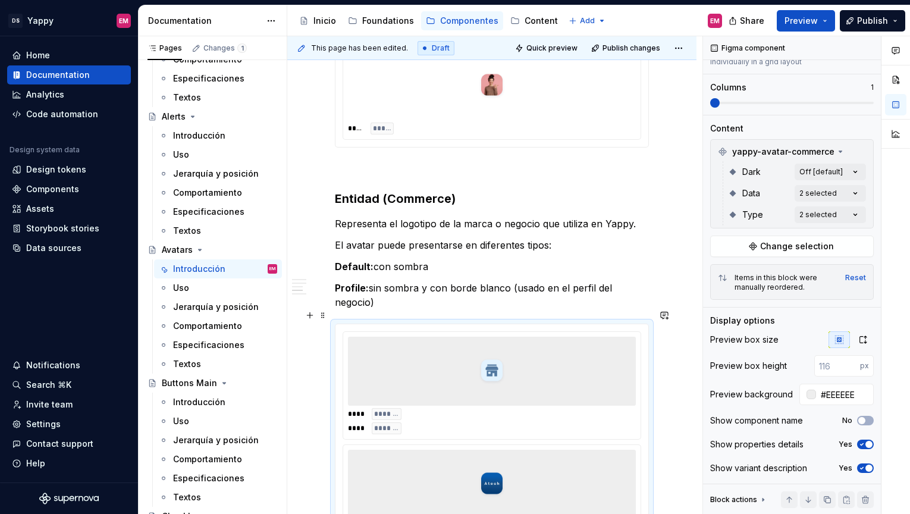
scroll to position [496, 0]
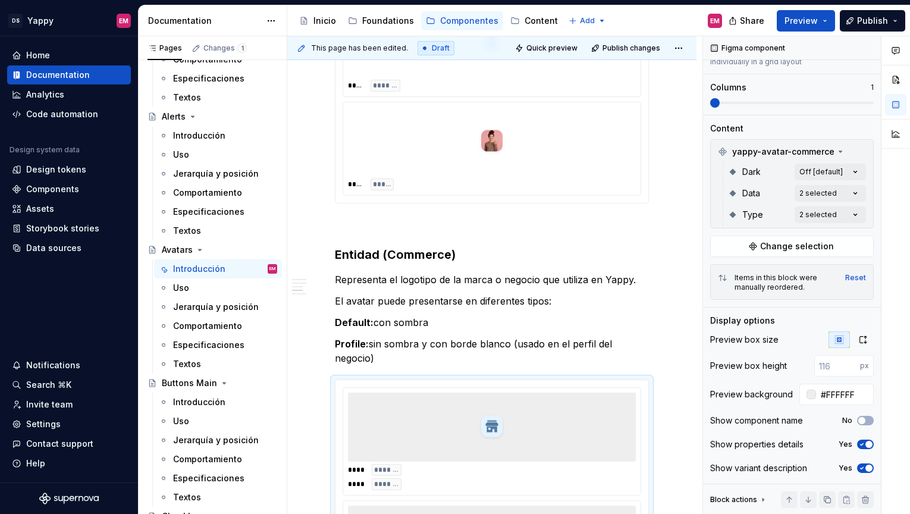
click at [575, 187] on div "**** *****" at bounding box center [492, 184] width 288 height 12
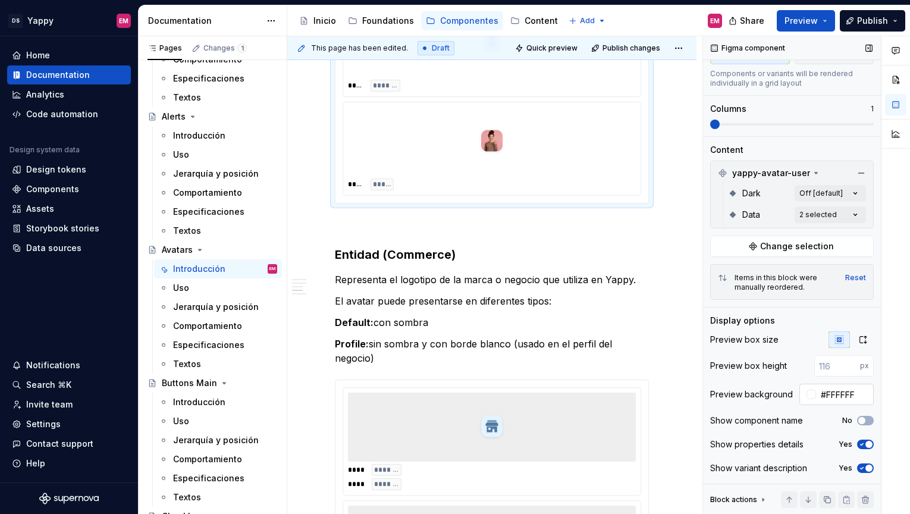
click at [841, 388] on input "#FFFFFF" at bounding box center [845, 394] width 58 height 21
paste input "EEEEEE"
paste input "text"
type input "EEEEEE"
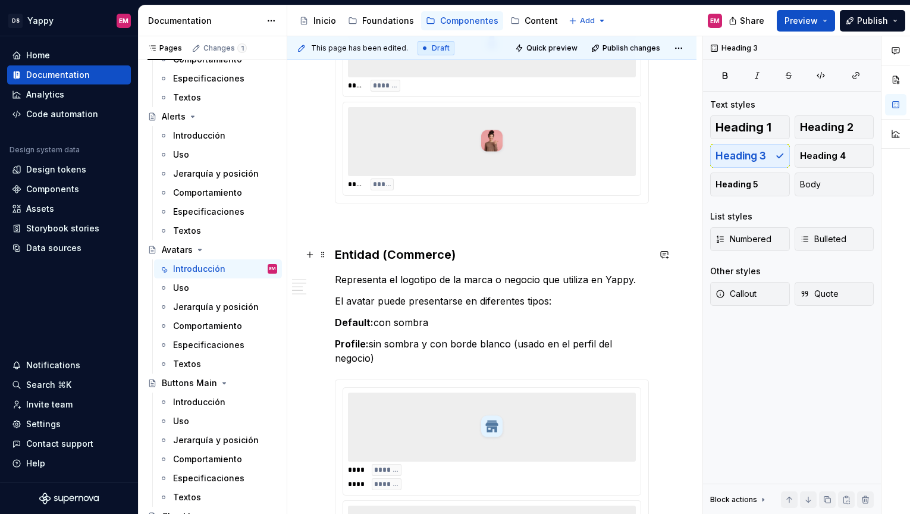
click at [638, 255] on h3 "Entidad (Commerce)" at bounding box center [492, 254] width 314 height 17
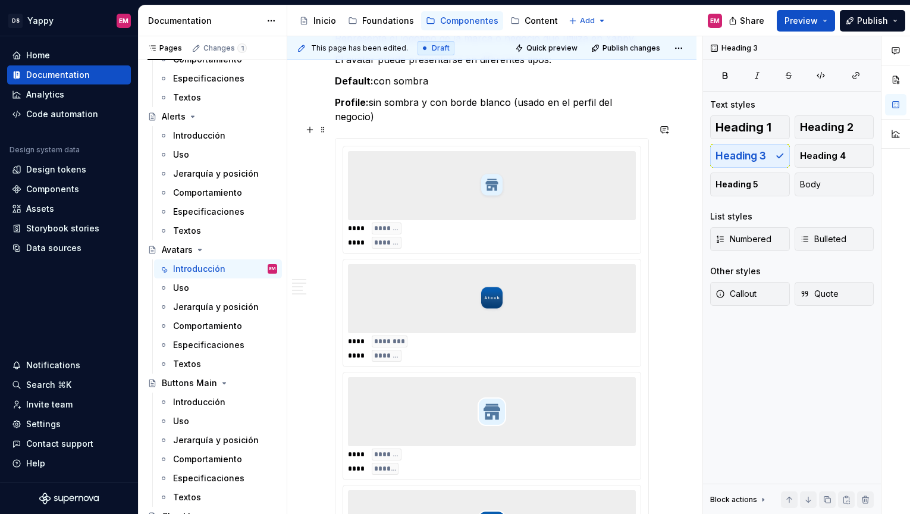
scroll to position [1036, 0]
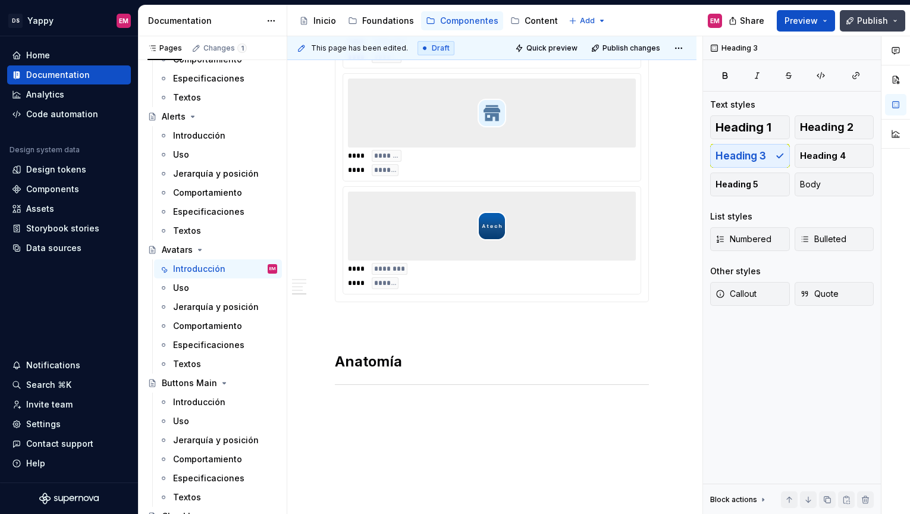
click at [864, 25] on span "Publish" at bounding box center [872, 21] width 31 height 12
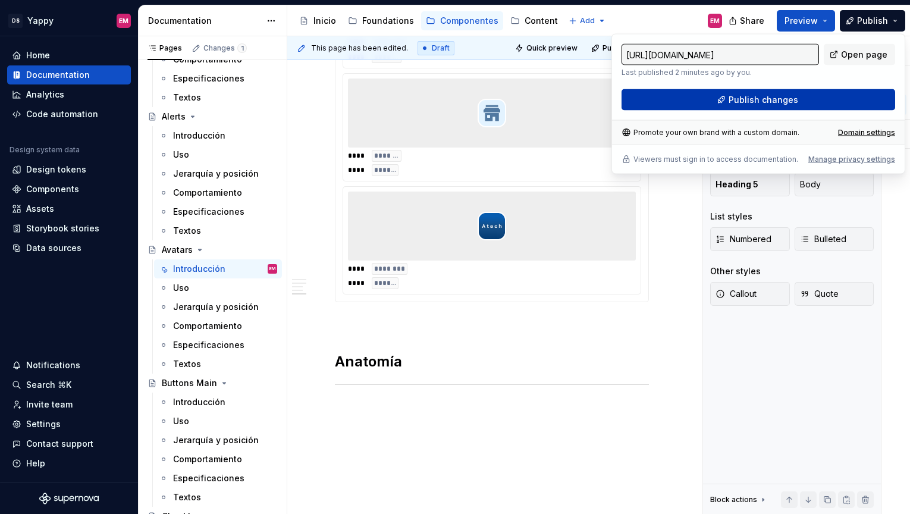
click at [666, 102] on button "Publish changes" at bounding box center [759, 99] width 274 height 21
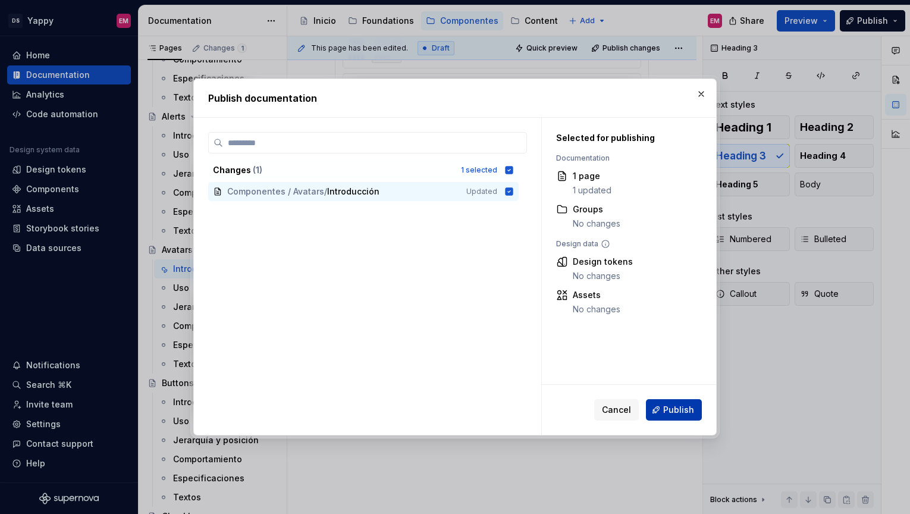
click at [679, 414] on span "Publish" at bounding box center [678, 410] width 31 height 12
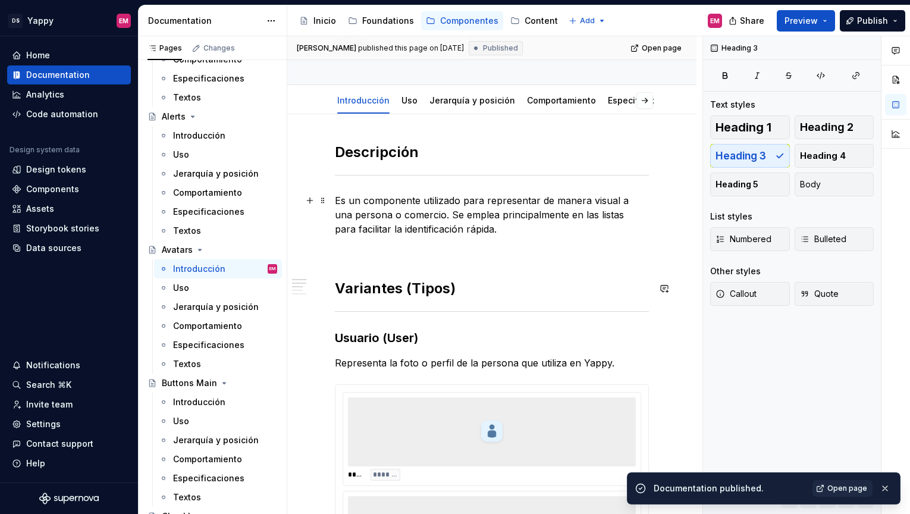
scroll to position [0, 0]
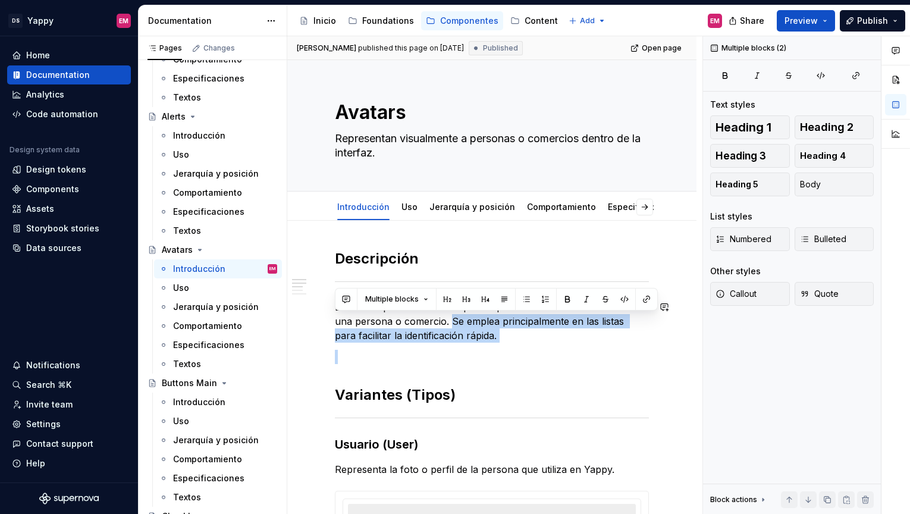
drag, startPoint x: 430, startPoint y: 321, endPoint x: 500, endPoint y: 344, distance: 73.7
copy p "Se emplea principalmente en las listas para facilitar la identificación rápida."
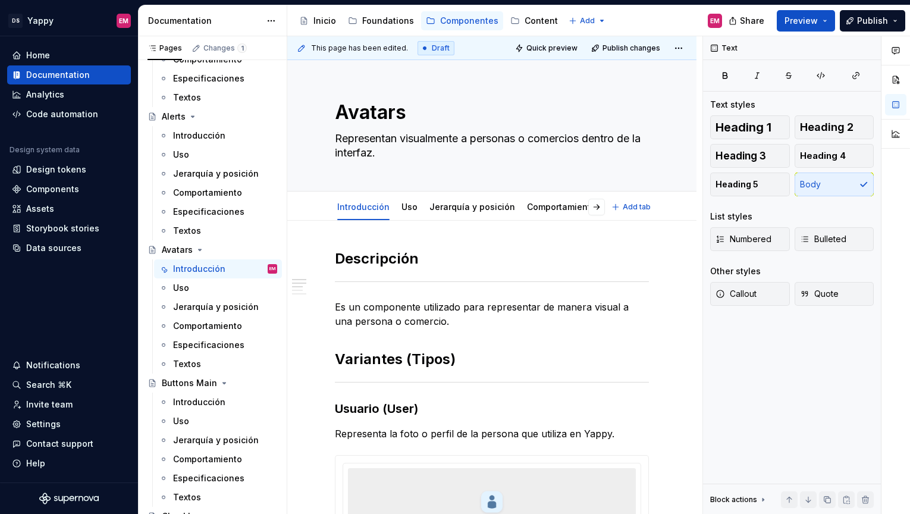
type textarea "*"
click at [403, 209] on link "Uso" at bounding box center [410, 207] width 16 height 10
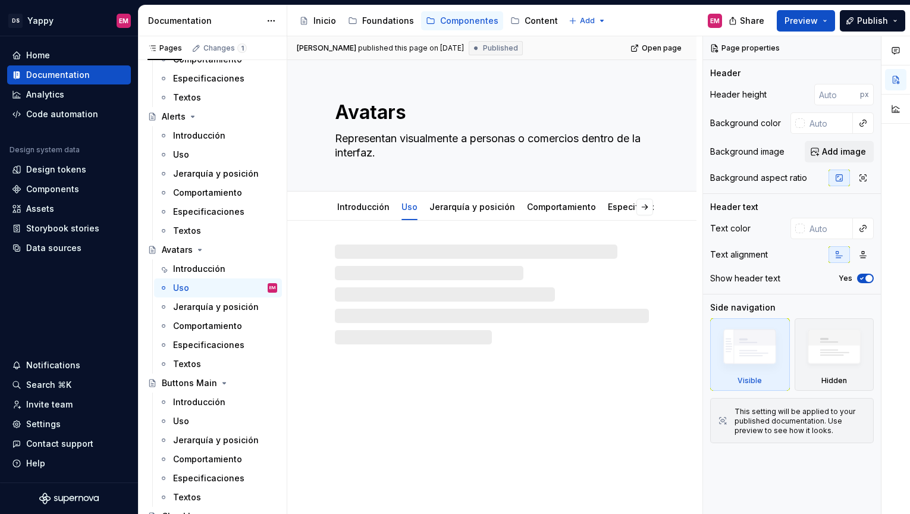
type textarea "*"
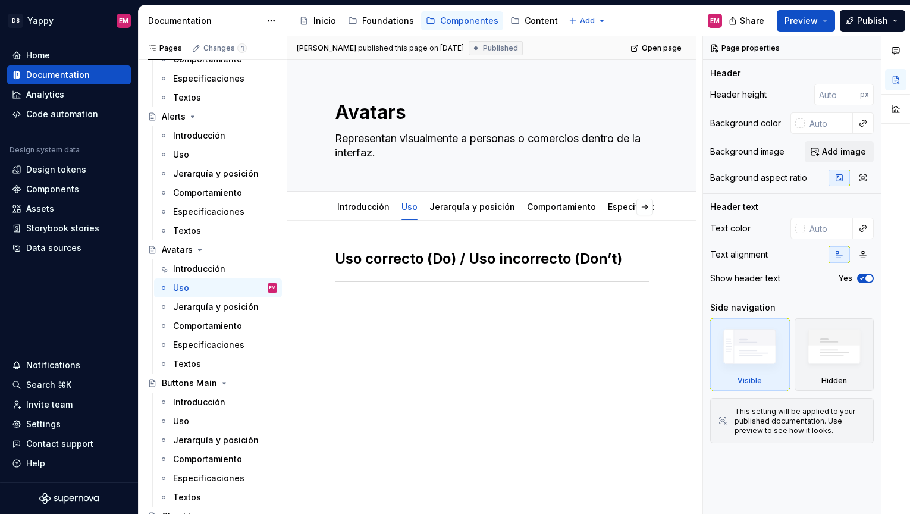
click at [367, 299] on div "Uso correcto (Do) / Uso incorrecto (Don’t)" at bounding box center [492, 278] width 314 height 59
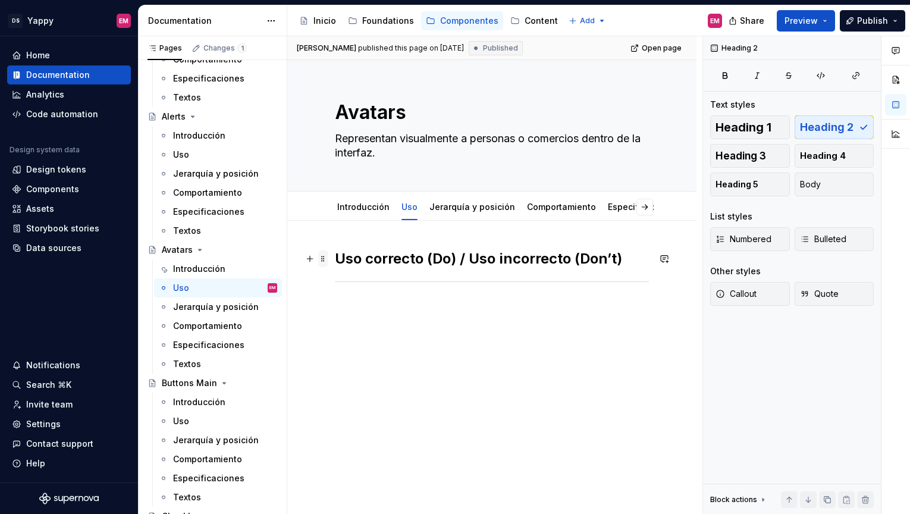
click at [327, 255] on span at bounding box center [323, 258] width 10 height 17
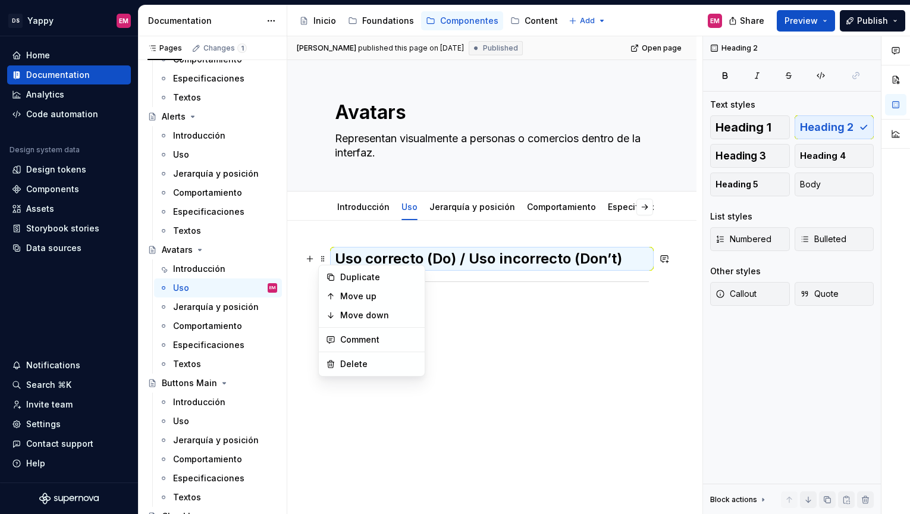
click at [342, 254] on h2 "Uso correcto (Do) / Uso incorrecto (Don’t)" at bounding box center [492, 258] width 314 height 19
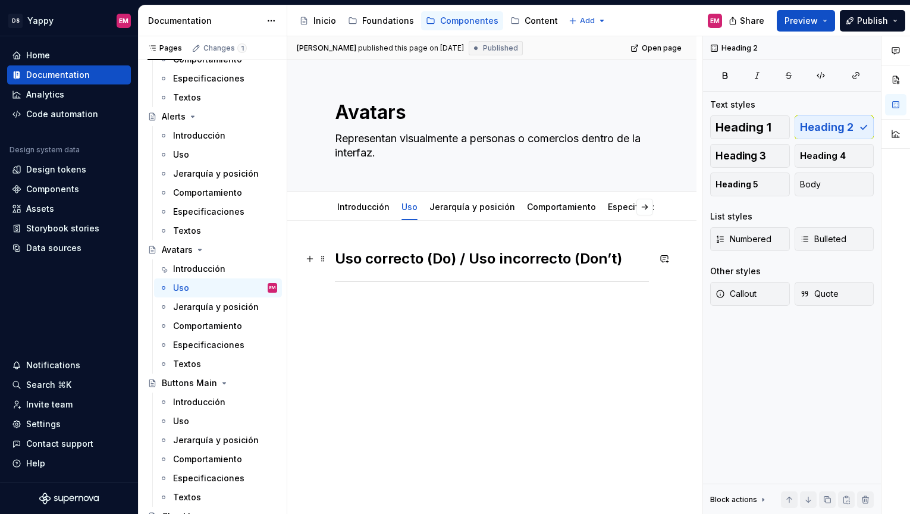
click at [339, 254] on h2 "Uso correcto (Do) / Uso incorrecto (Don’t)" at bounding box center [492, 258] width 314 height 19
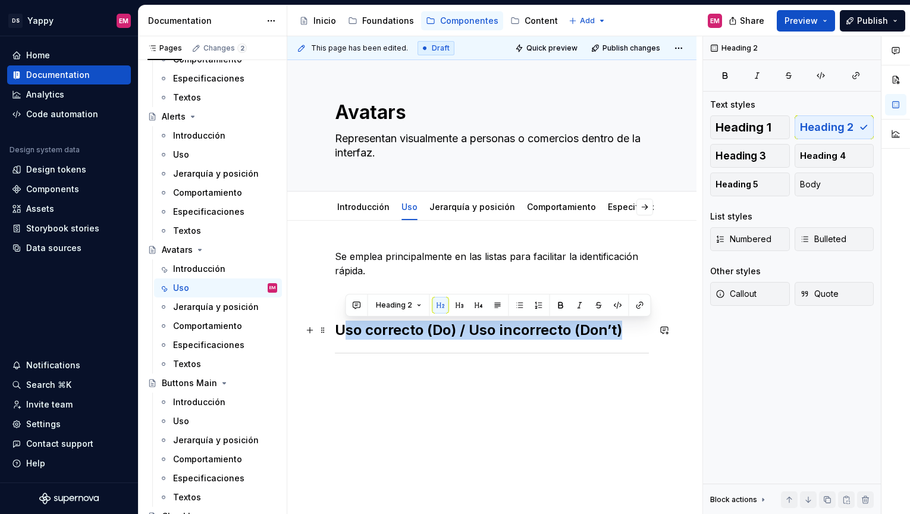
drag, startPoint x: 346, startPoint y: 370, endPoint x: 343, endPoint y: 330, distance: 40.6
click at [343, 330] on div "Se emplea principalmente en las listas para facilitar la identificación rápida.…" at bounding box center [492, 310] width 314 height 122
click at [345, 374] on div "Se emplea principalmente en las listas para facilitar la identificación rápida.…" at bounding box center [491, 373] width 409 height 305
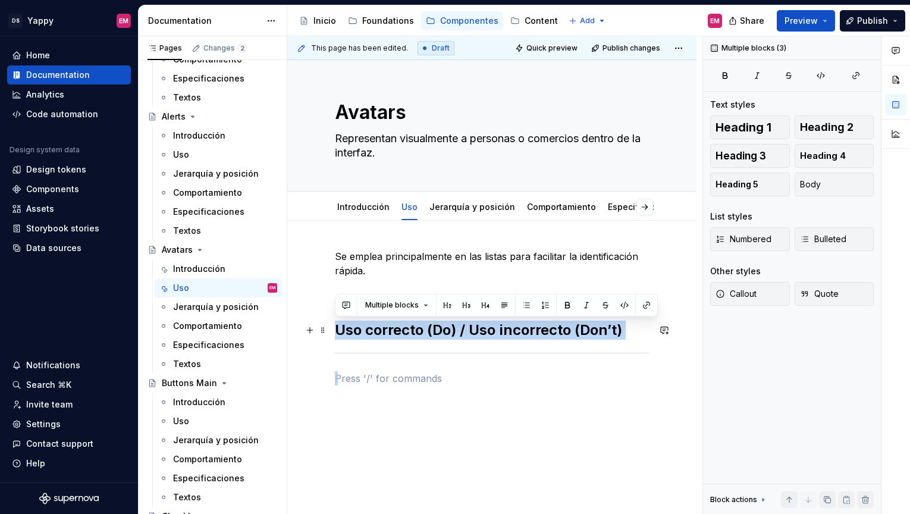
drag, startPoint x: 341, startPoint y: 377, endPoint x: 339, endPoint y: 330, distance: 47.0
click at [339, 330] on div "Se emplea principalmente en las listas para facilitar la identificación rápida.…" at bounding box center [492, 317] width 314 height 136
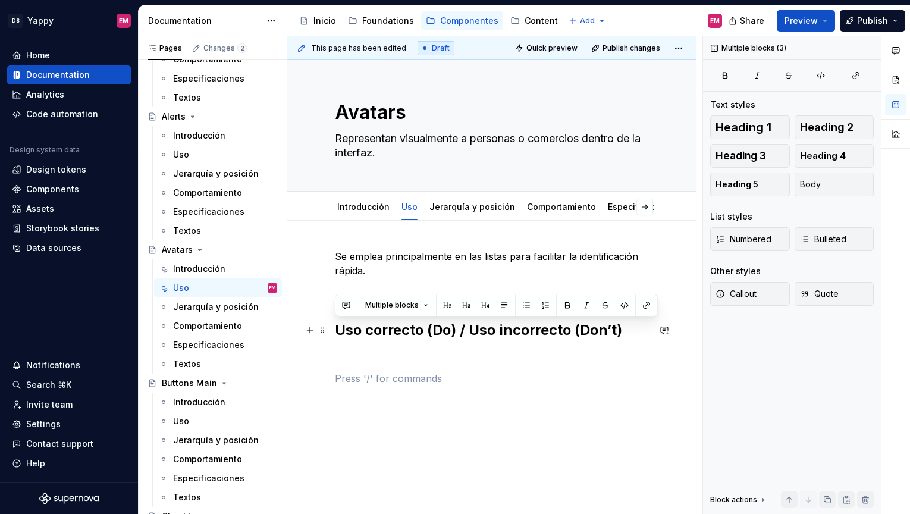
click at [344, 378] on p at bounding box center [492, 378] width 314 height 14
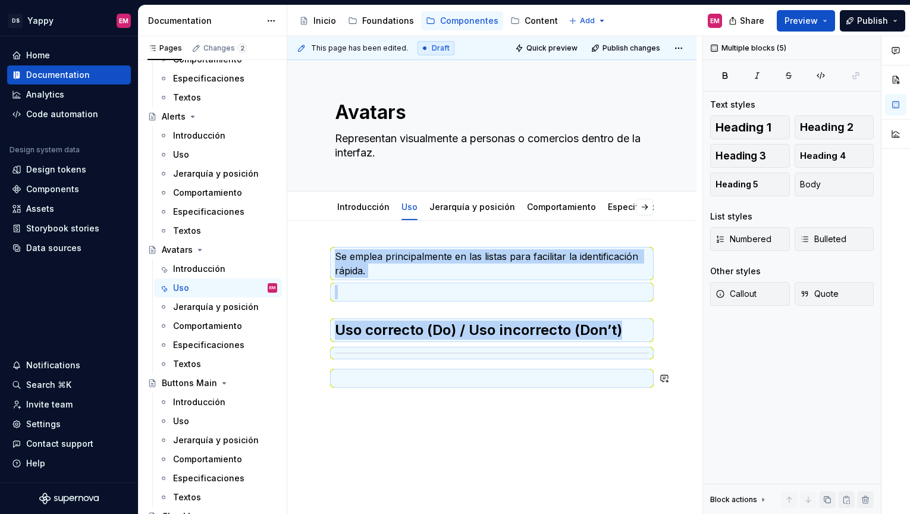
copy div "Se emplea principalmente en las listas para facilitar la identificación rápida.…"
click at [335, 252] on p "Se emplea principalmente en las listas para facilitar la identificación rápida." at bounding box center [492, 263] width 314 height 29
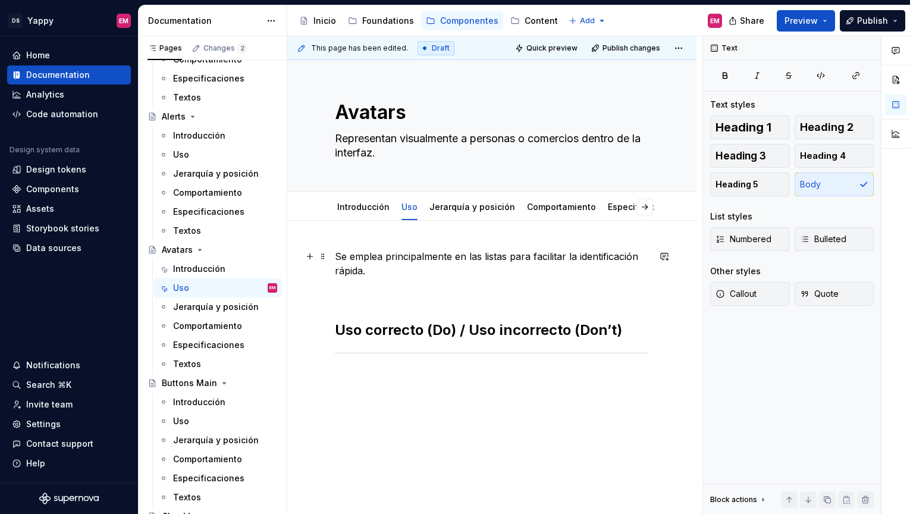
click at [336, 261] on p "Se emplea principalmente en las listas para facilitar la identificación rápida." at bounding box center [492, 263] width 314 height 29
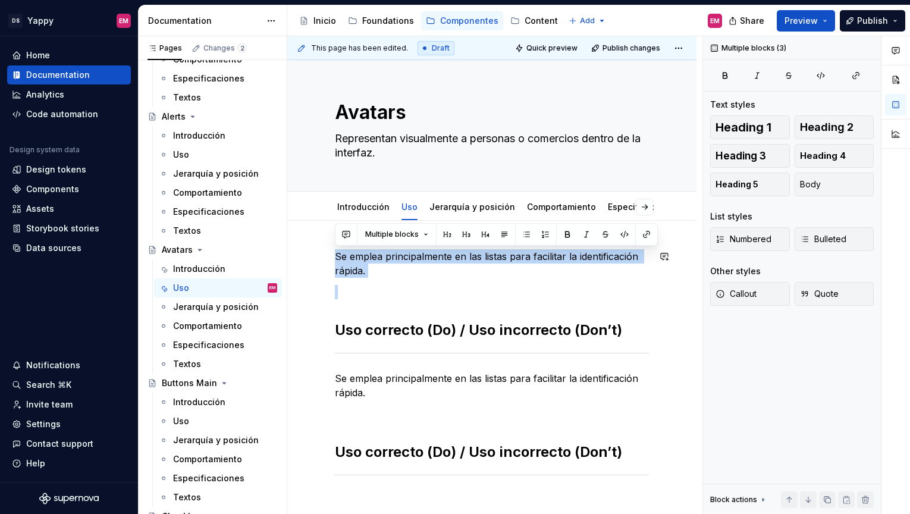
drag, startPoint x: 340, startPoint y: 328, endPoint x: 339, endPoint y: 236, distance: 92.2
click at [339, 236] on div "Se emplea principalmente en las listas para facilitar la identificación rápida.…" at bounding box center [491, 448] width 409 height 455
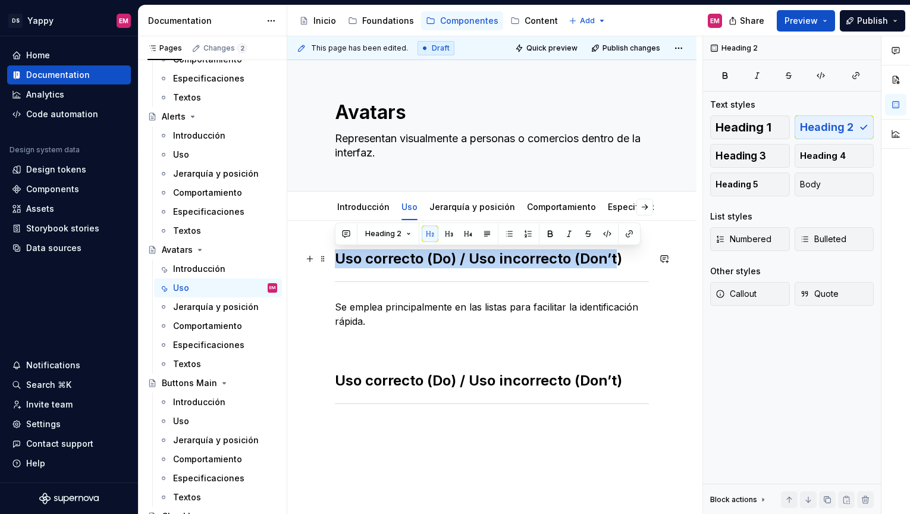
drag, startPoint x: 337, startPoint y: 263, endPoint x: 616, endPoint y: 256, distance: 279.1
click at [616, 256] on h2 "Uso correcto (Do) / Uso incorrecto (Don’t)" at bounding box center [492, 258] width 314 height 19
drag, startPoint x: 628, startPoint y: 258, endPoint x: 341, endPoint y: 253, distance: 286.2
click at [338, 255] on h2 "Uso correcto (Do) / Uso incorrecto (Don’t)" at bounding box center [492, 258] width 314 height 19
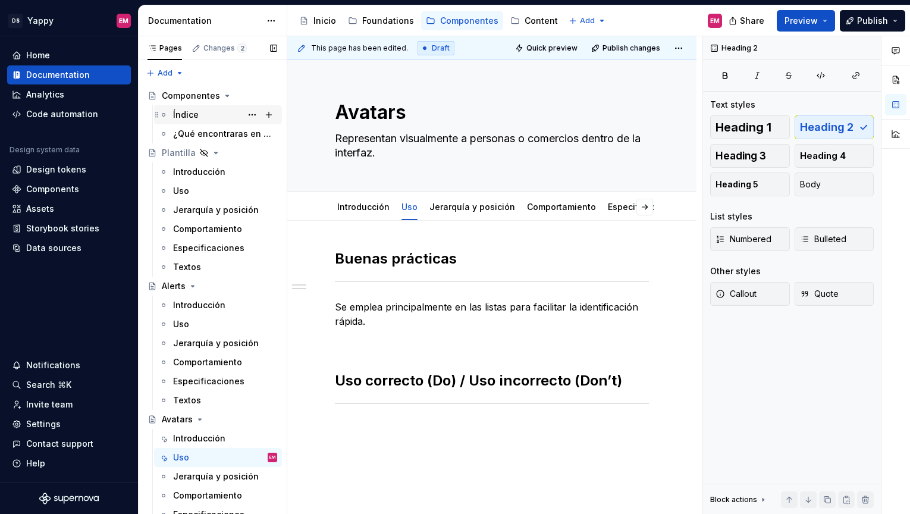
click at [188, 115] on div "Índice" at bounding box center [186, 115] width 26 height 12
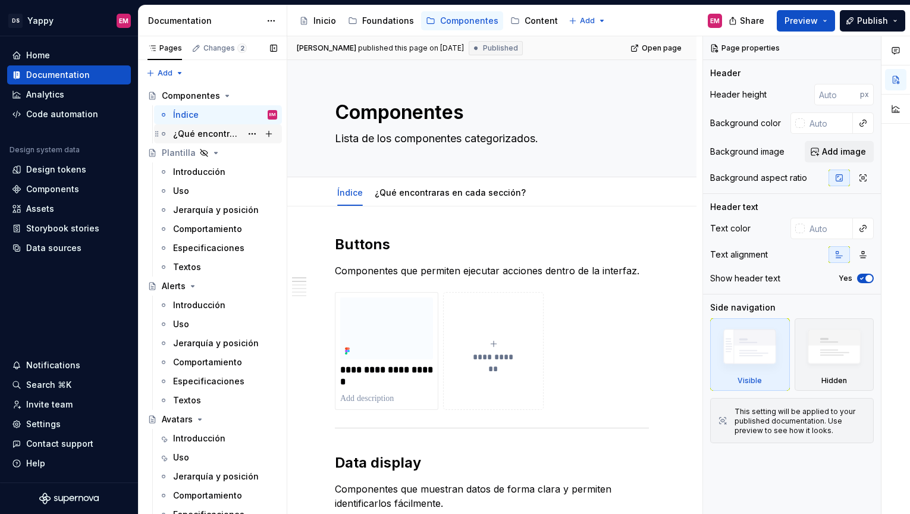
click at [211, 128] on div "¿Qué encontraras en cada sección?" at bounding box center [207, 134] width 68 height 12
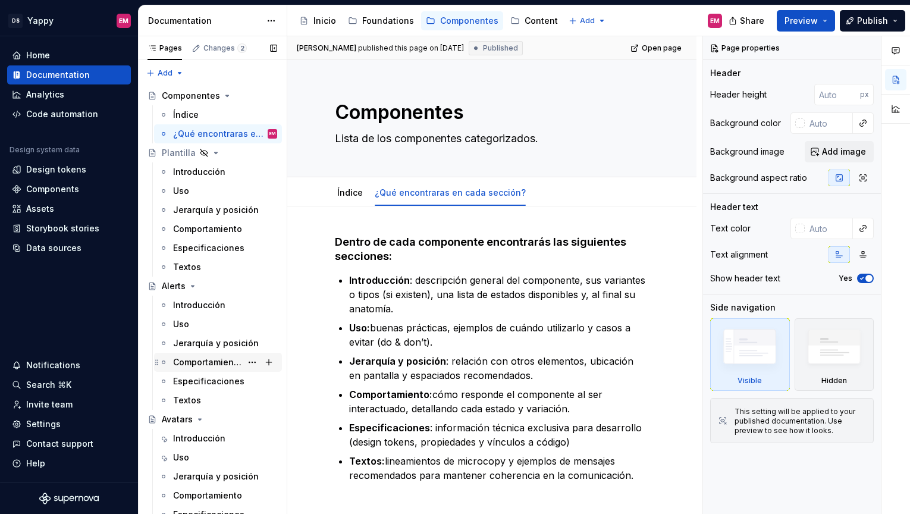
scroll to position [76, 0]
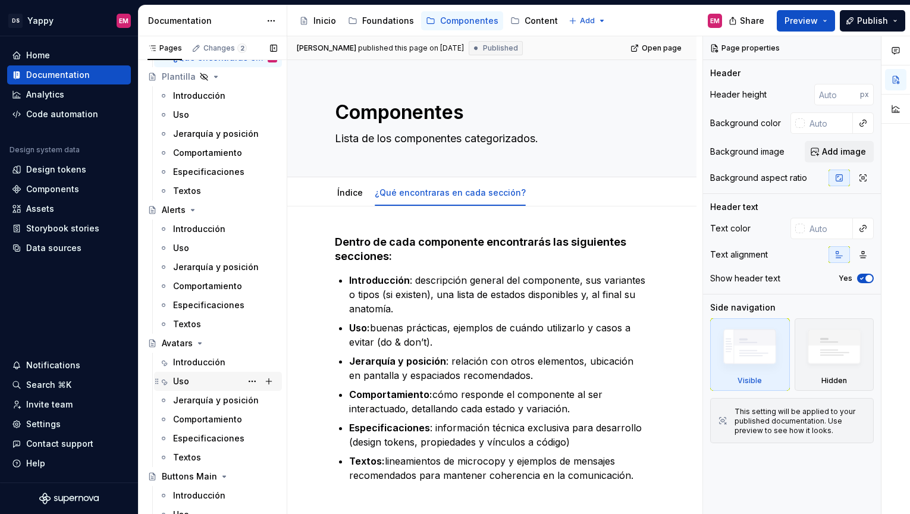
click at [190, 384] on div "Uso" at bounding box center [225, 381] width 104 height 17
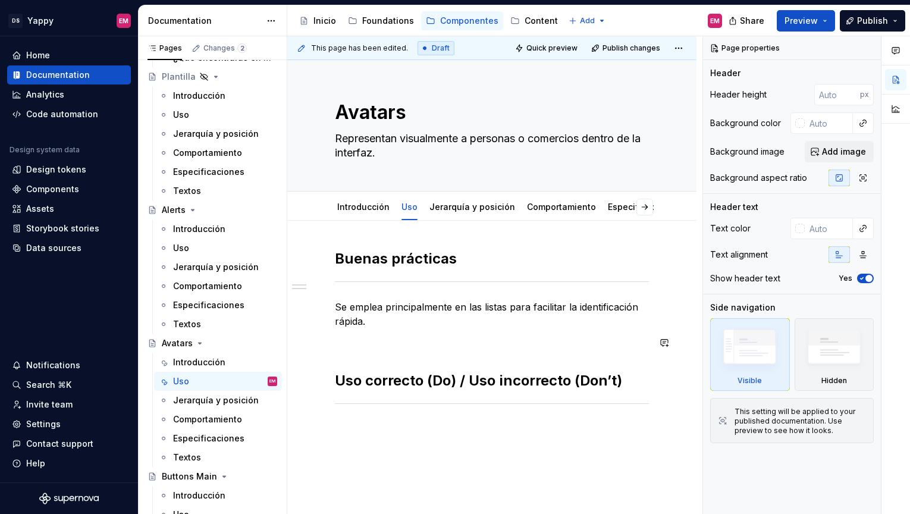
type textarea "*"
click at [391, 353] on div "Buenas prácticas Se emplea principalmente en las listas para facilitar la ident…" at bounding box center [492, 342] width 314 height 187
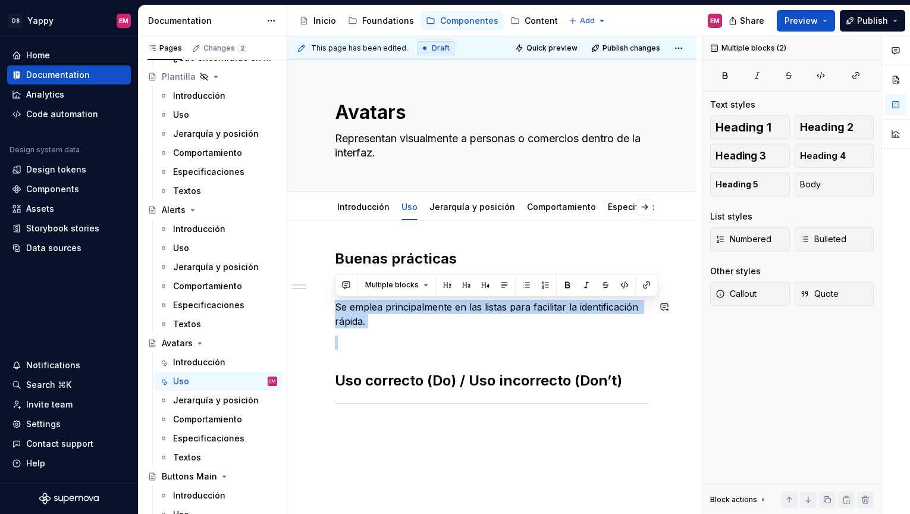
drag, startPoint x: 336, startPoint y: 307, endPoint x: 383, endPoint y: 330, distance: 52.1
click at [383, 331] on div "Buenas prácticas Se emplea principalmente en las listas para facilitar la ident…" at bounding box center [492, 342] width 314 height 187
click at [811, 236] on span "Bulleted" at bounding box center [823, 239] width 46 height 12
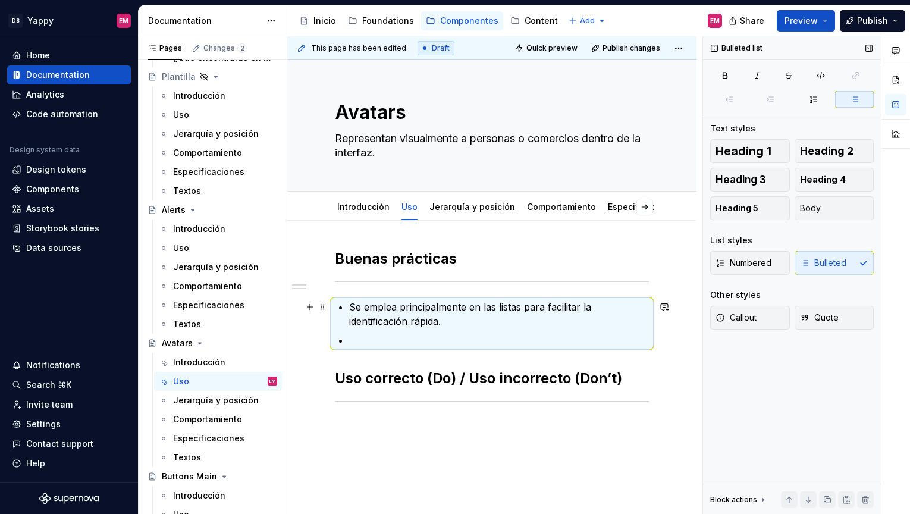
click at [410, 318] on p "Se emplea principalmente en las listas para facilitar la identificación rápida." at bounding box center [499, 314] width 300 height 29
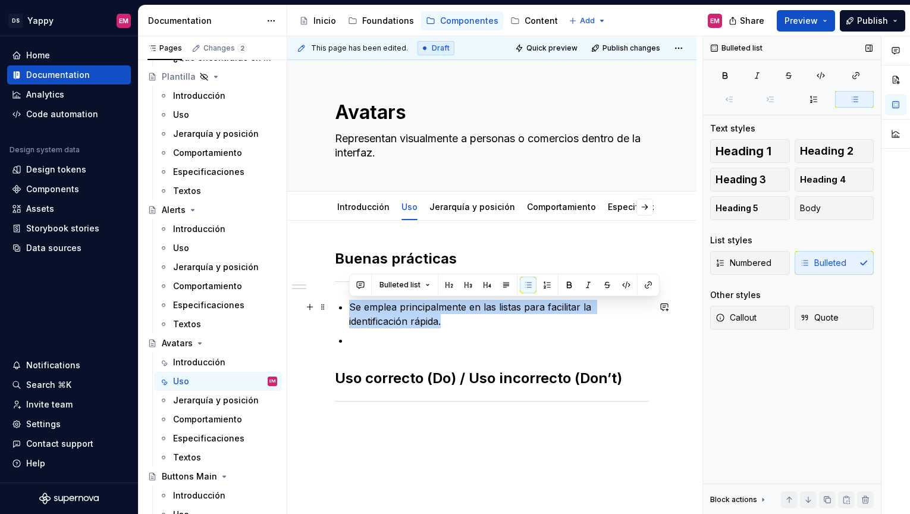
drag, startPoint x: 350, startPoint y: 307, endPoint x: 444, endPoint y: 324, distance: 95.6
click at [444, 324] on p "Se emplea principalmente en las listas para facilitar la identificación rápida." at bounding box center [499, 314] width 300 height 29
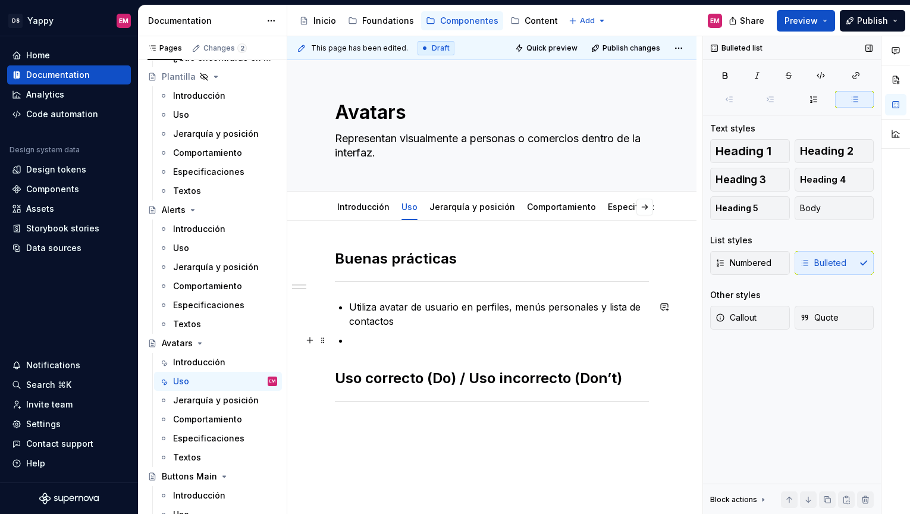
click at [396, 339] on p at bounding box center [499, 340] width 300 height 14
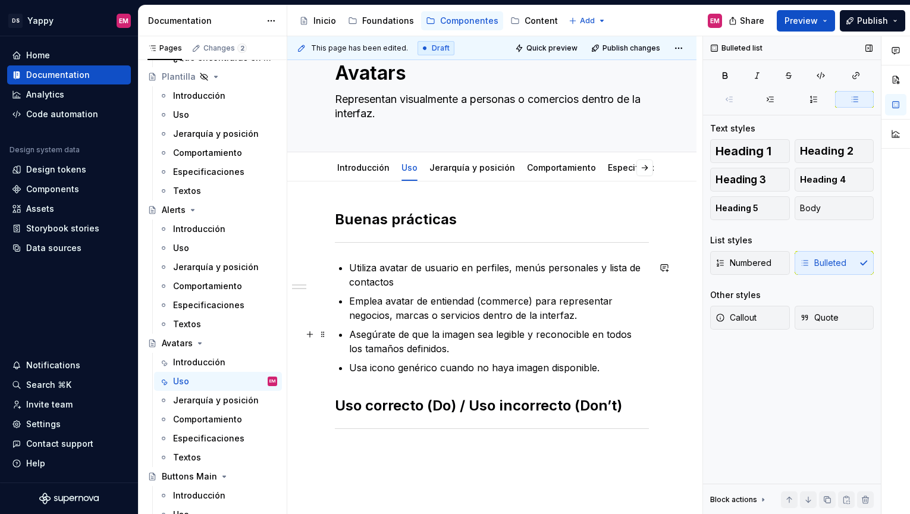
scroll to position [154, 0]
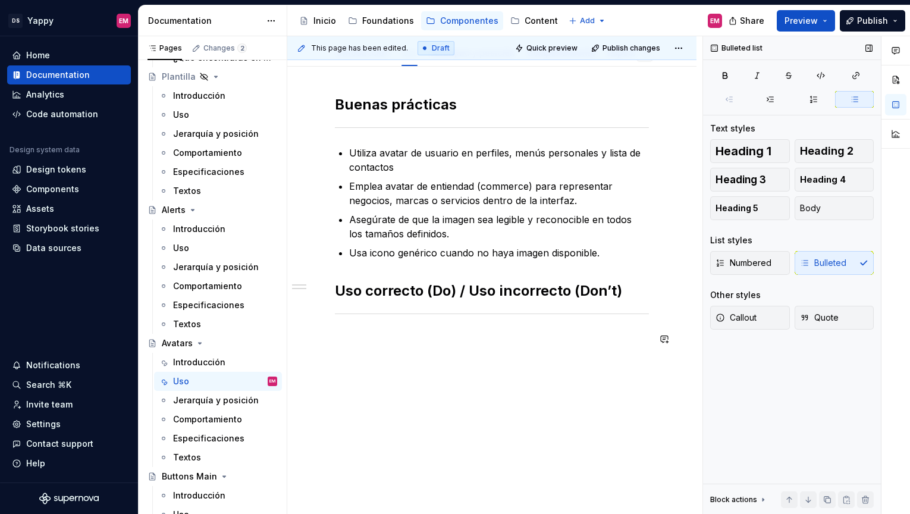
click at [490, 353] on div "Buenas prácticas Utiliza avatar de usuario en perfiles, menús personales y list…" at bounding box center [492, 227] width 314 height 265
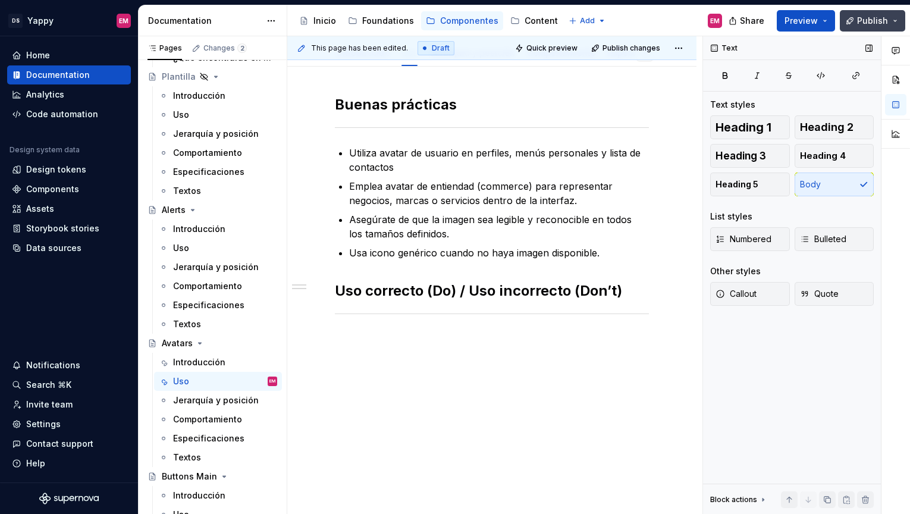
click at [887, 28] on button "Publish" at bounding box center [872, 20] width 65 height 21
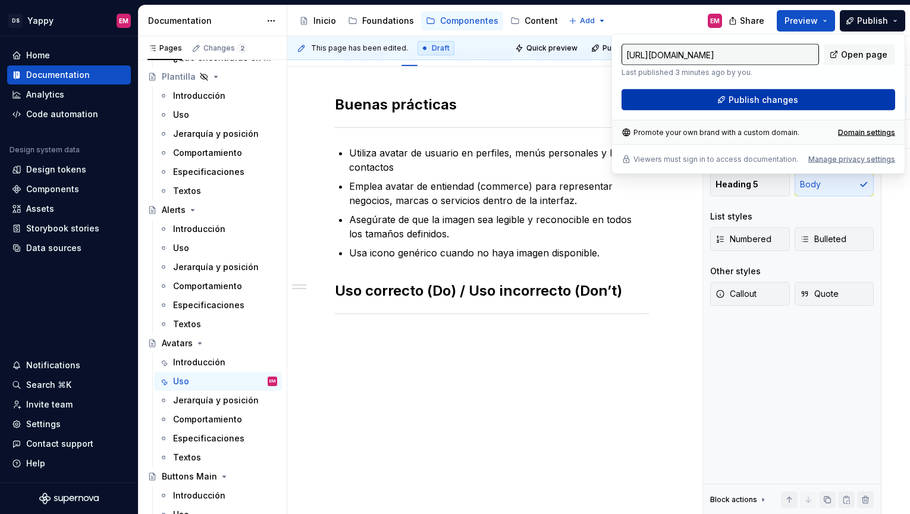
click at [702, 105] on button "Publish changes" at bounding box center [759, 99] width 274 height 21
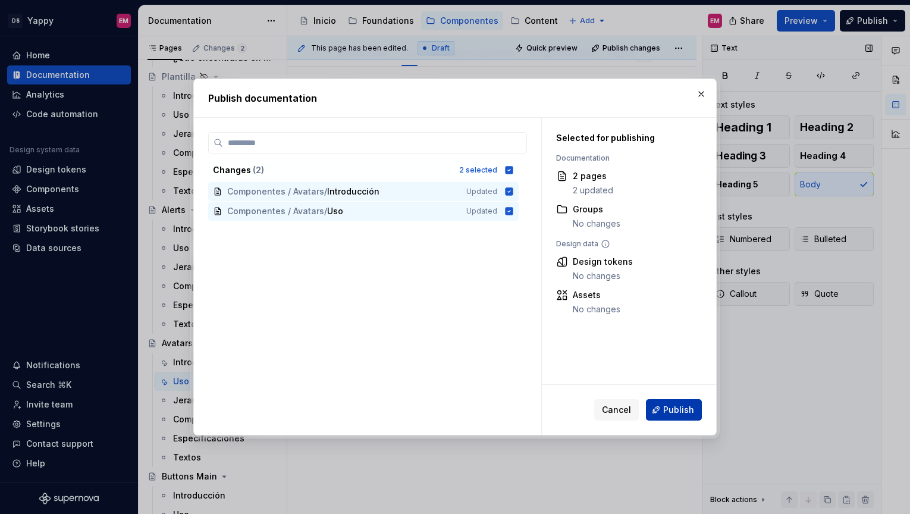
click at [669, 407] on span "Publish" at bounding box center [678, 410] width 31 height 12
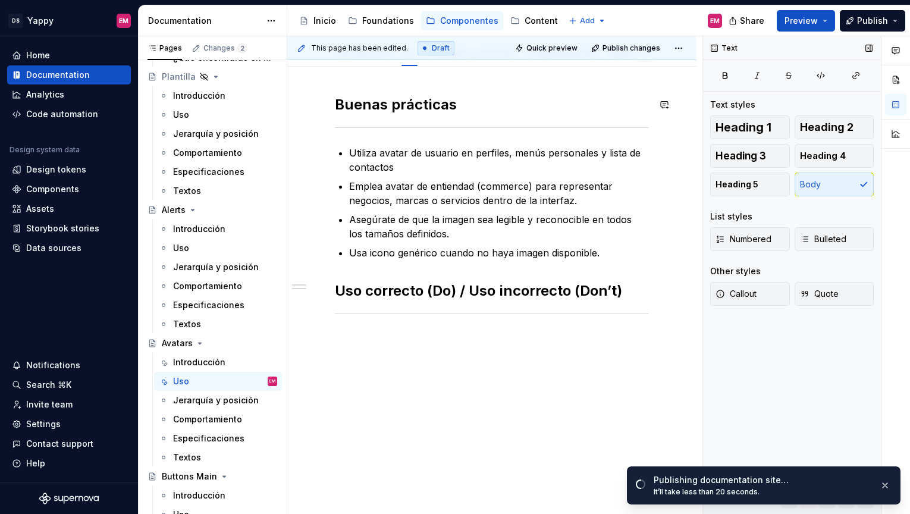
click at [523, 375] on div "Buenas prácticas Utiliza avatar de usuario en perfiles, menús personales y list…" at bounding box center [491, 291] width 409 height 448
click at [322, 342] on span at bounding box center [323, 339] width 10 height 17
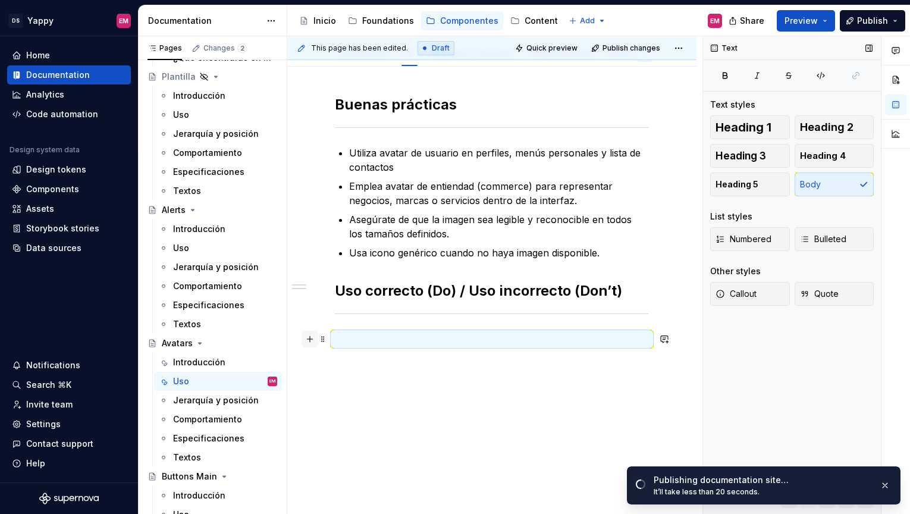
click at [312, 341] on button "button" at bounding box center [310, 339] width 17 height 17
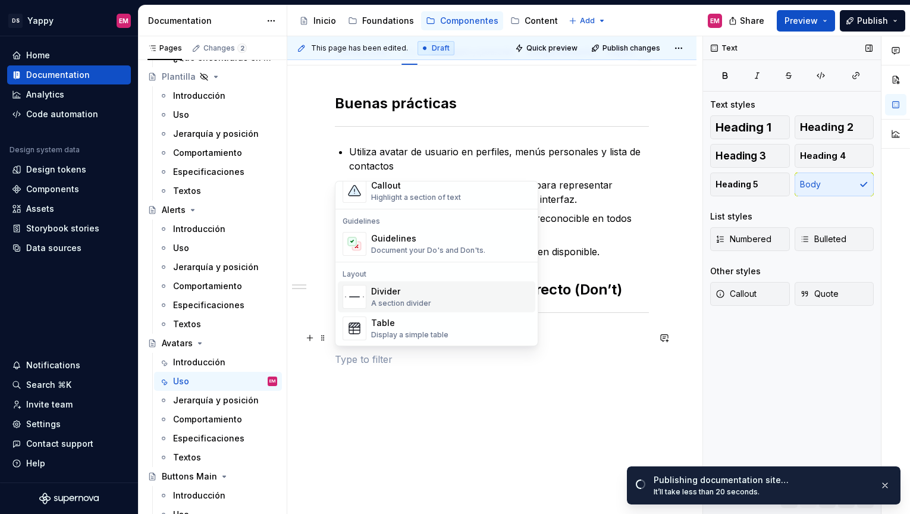
scroll to position [285, 0]
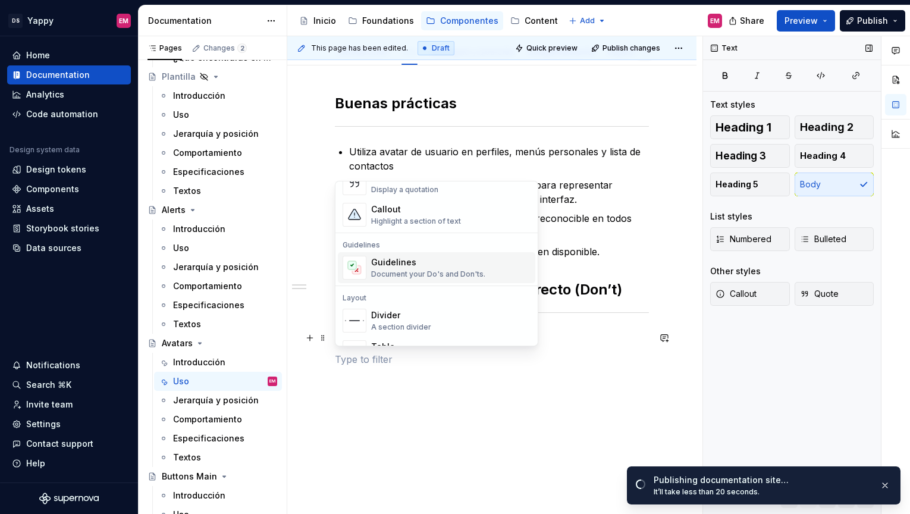
click at [410, 265] on div "Guidelines" at bounding box center [428, 262] width 114 height 12
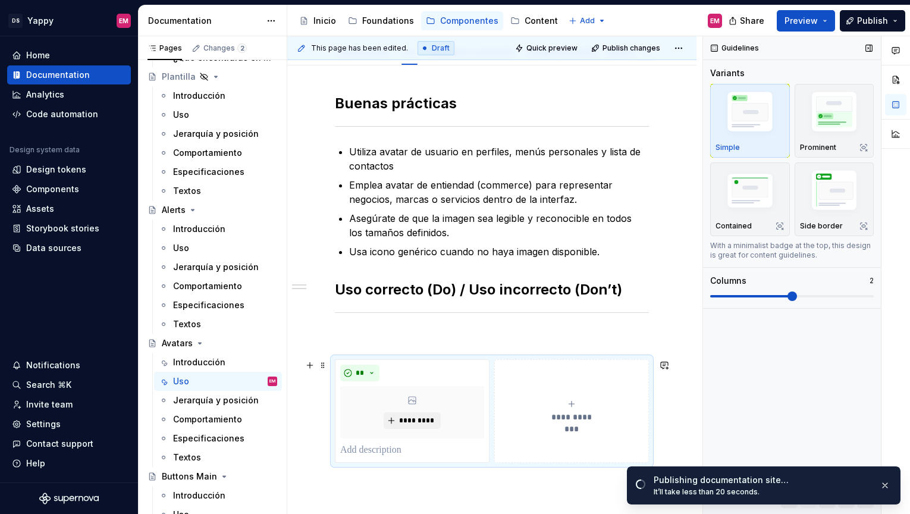
click at [556, 390] on button "**********" at bounding box center [571, 411] width 155 height 104
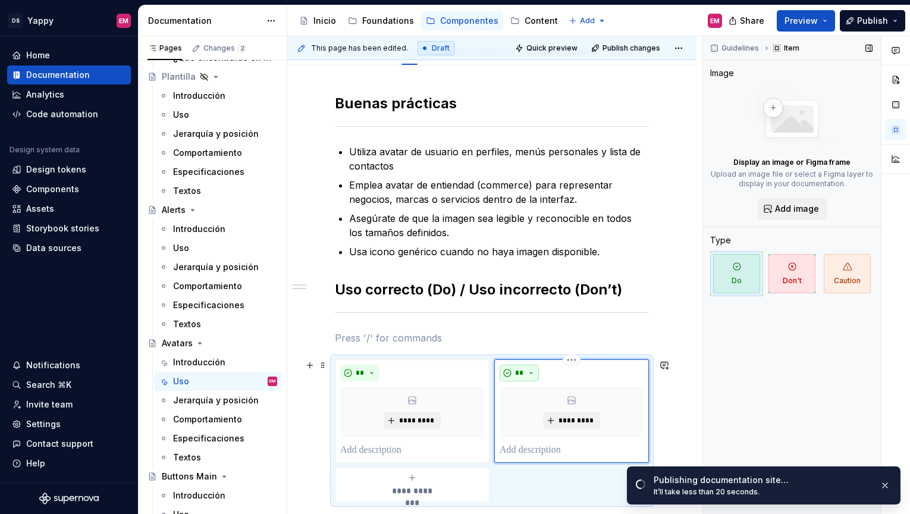
click at [525, 368] on button "**" at bounding box center [519, 373] width 39 height 17
click at [531, 409] on span "Don't" at bounding box center [556, 415] width 101 height 19
click at [649, 336] on p at bounding box center [492, 338] width 314 height 14
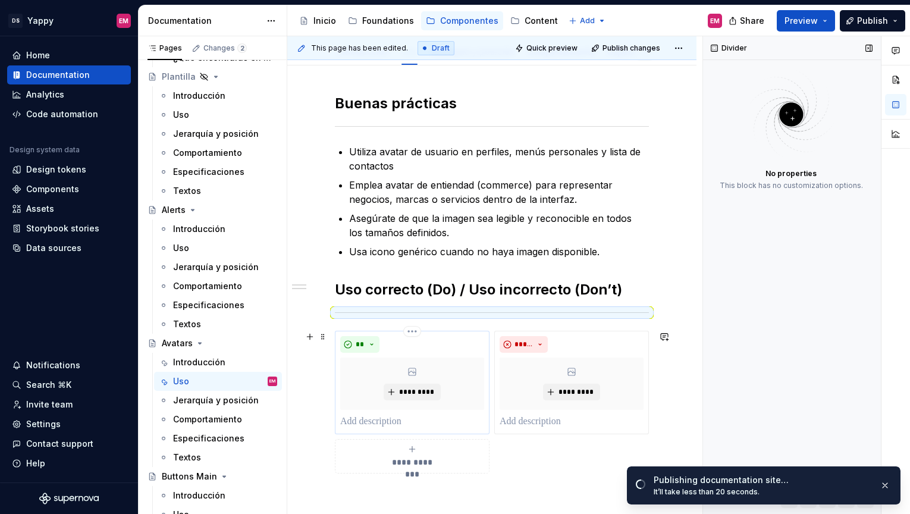
click at [400, 413] on div "** *********" at bounding box center [412, 382] width 144 height 93
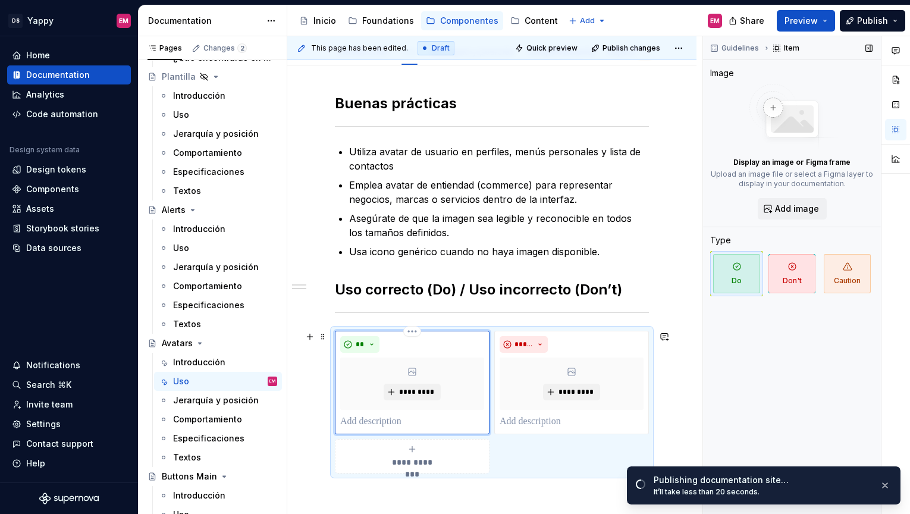
click at [396, 424] on p at bounding box center [412, 422] width 144 height 14
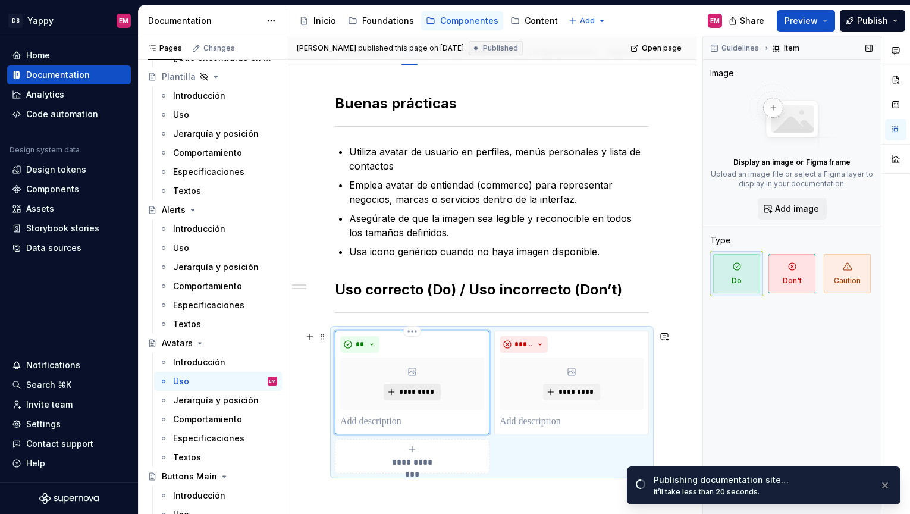
type textarea "*"
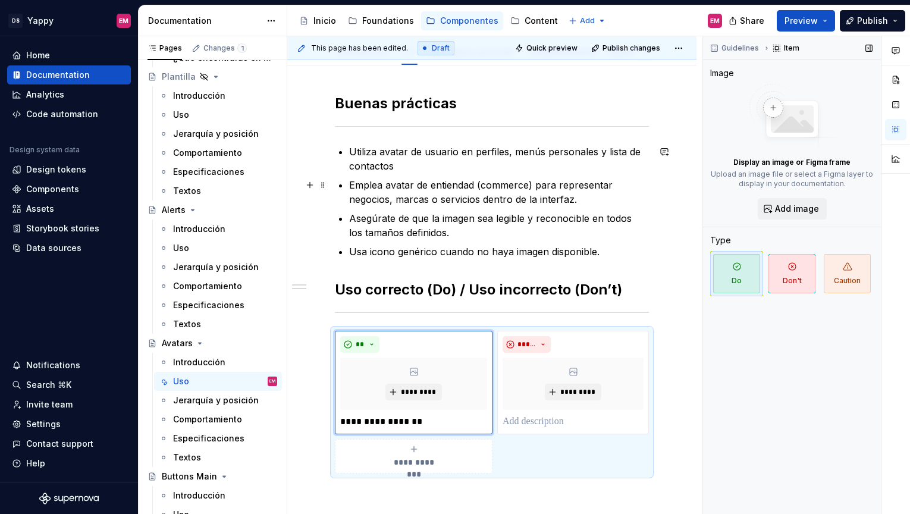
click at [455, 186] on p "Emplea avatar de entiendad (commerce) para representar negocios, marcas o servi…" at bounding box center [499, 192] width 300 height 29
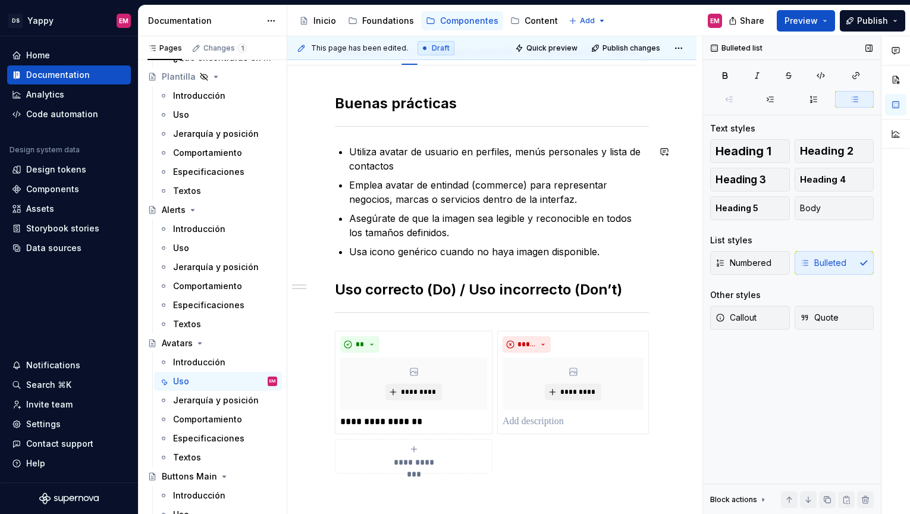
type textarea "*"
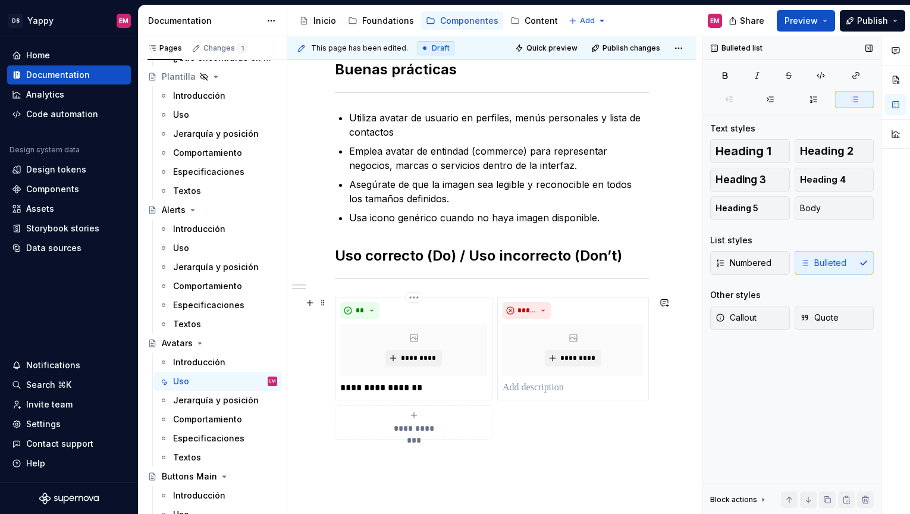
scroll to position [230, 0]
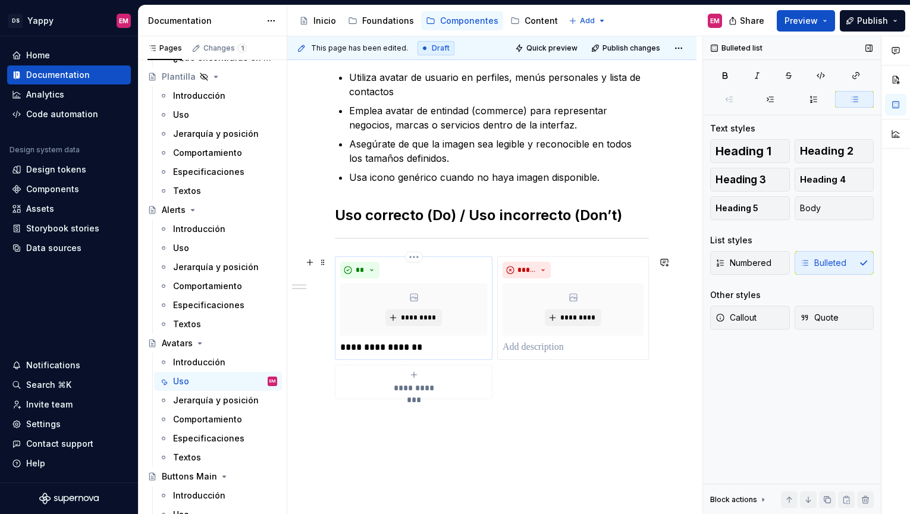
click at [432, 342] on p "**********" at bounding box center [413, 347] width 147 height 14
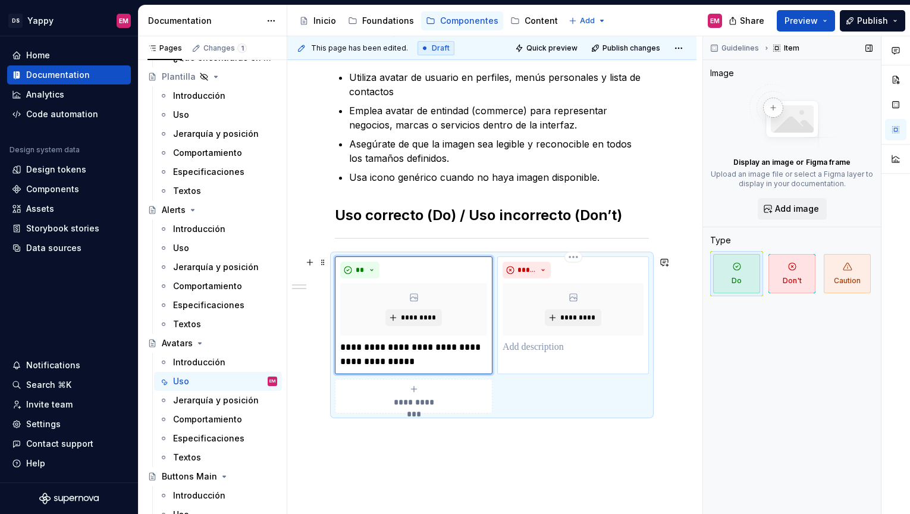
click at [532, 351] on p at bounding box center [573, 347] width 141 height 14
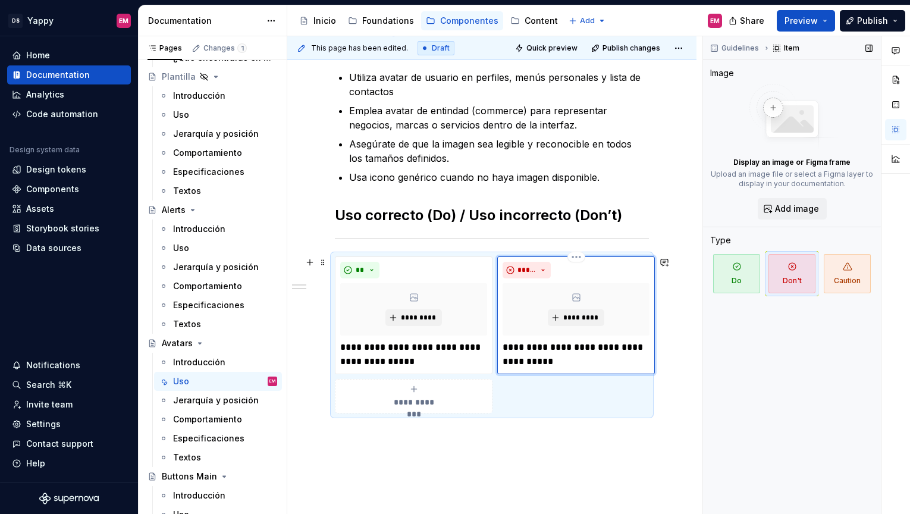
click at [503, 347] on p "**********" at bounding box center [576, 354] width 147 height 29
click at [453, 360] on p "**********" at bounding box center [413, 354] width 147 height 29
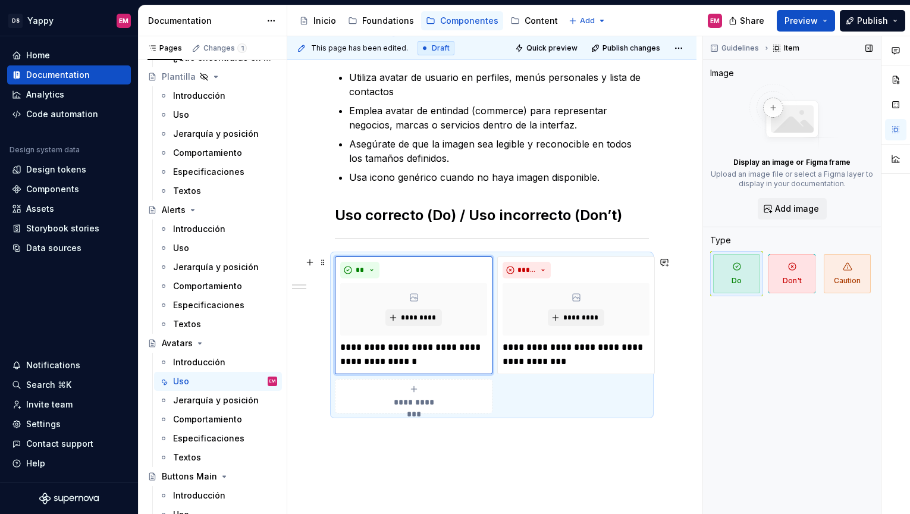
click at [425, 391] on div "**********" at bounding box center [413, 396] width 147 height 24
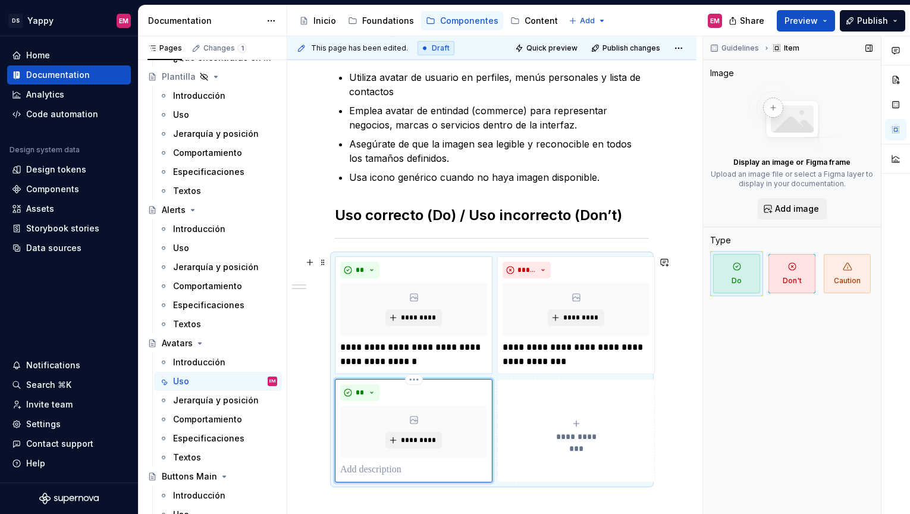
click at [443, 323] on body "DS Yappy EM Home Documentation Analytics Code automation Design system data Des…" at bounding box center [455, 257] width 910 height 514
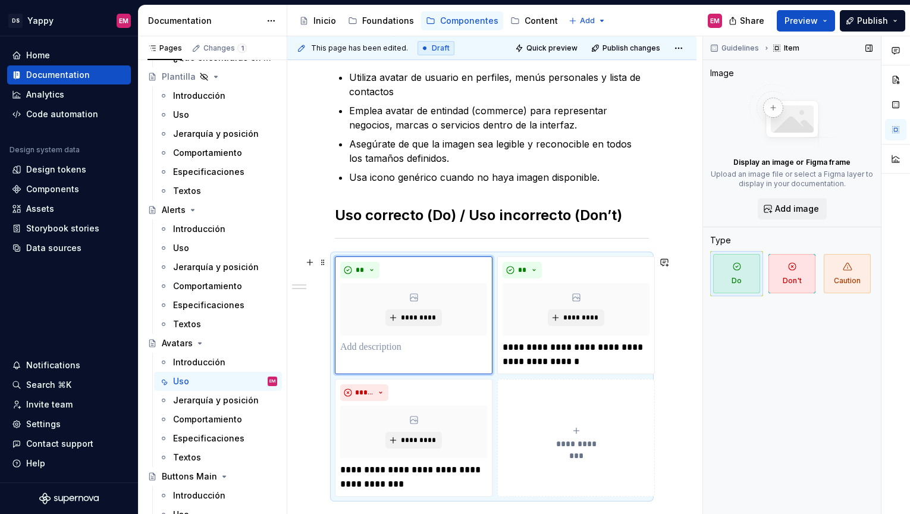
click at [573, 433] on icon "submit" at bounding box center [577, 431] width 10 height 10
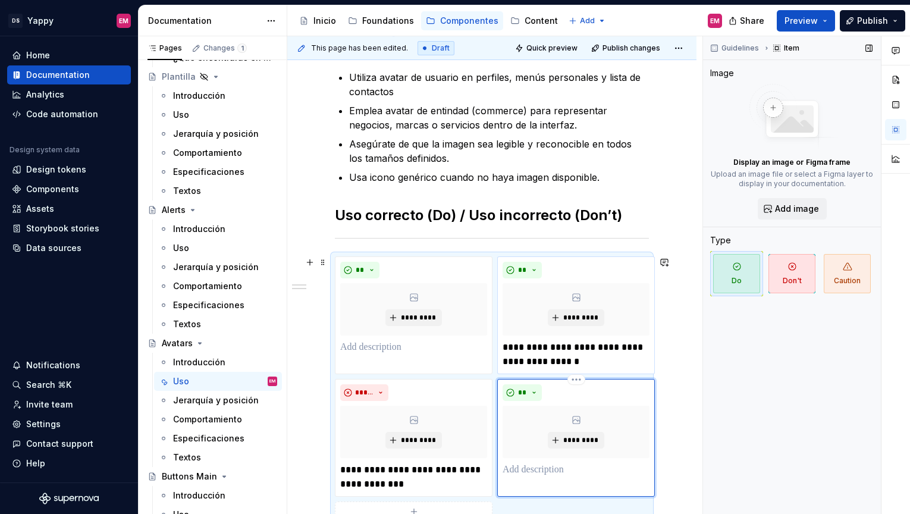
click at [581, 295] on body "DS Yappy EM Home Documentation Analytics Code automation Design system data Des…" at bounding box center [455, 257] width 910 height 514
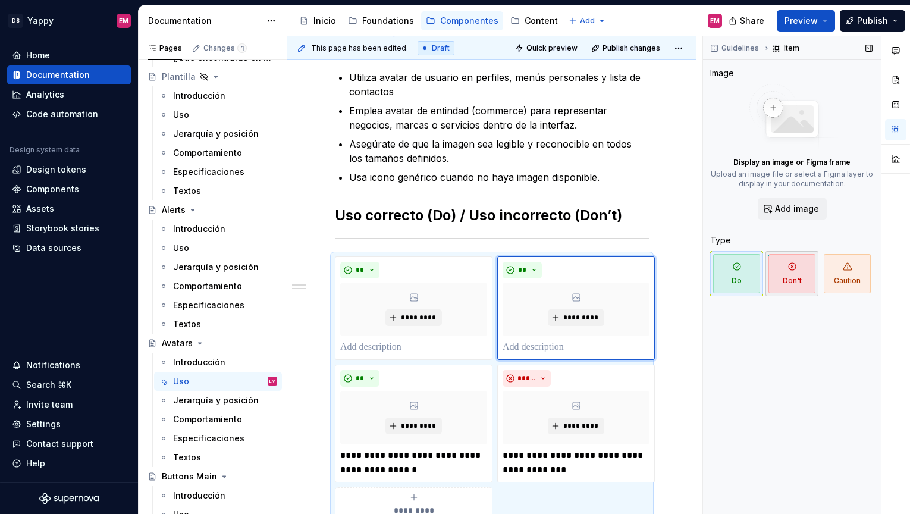
click at [798, 281] on span "Don't" at bounding box center [792, 273] width 47 height 39
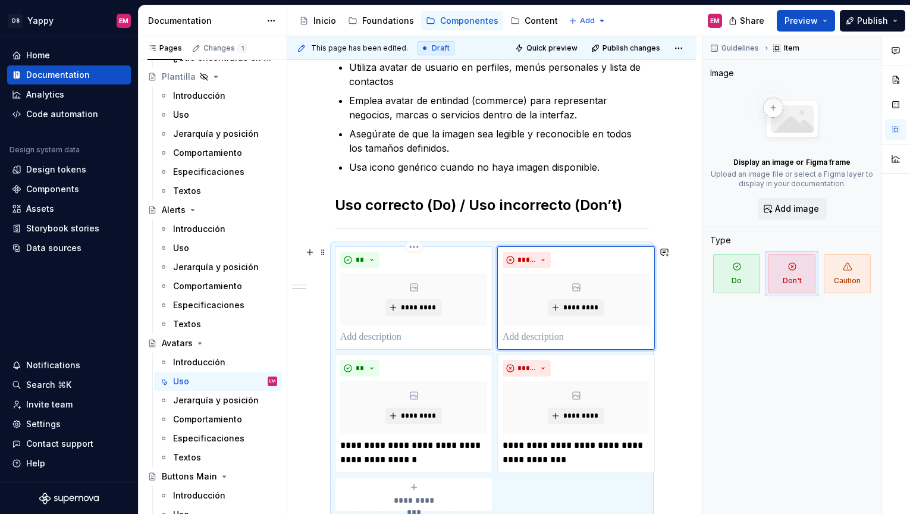
click at [402, 336] on p at bounding box center [413, 337] width 147 height 14
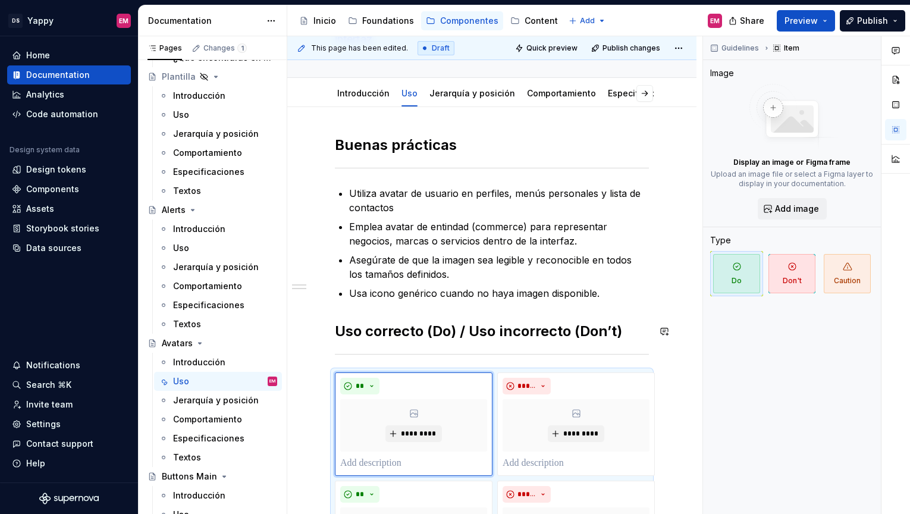
scroll to position [106, 0]
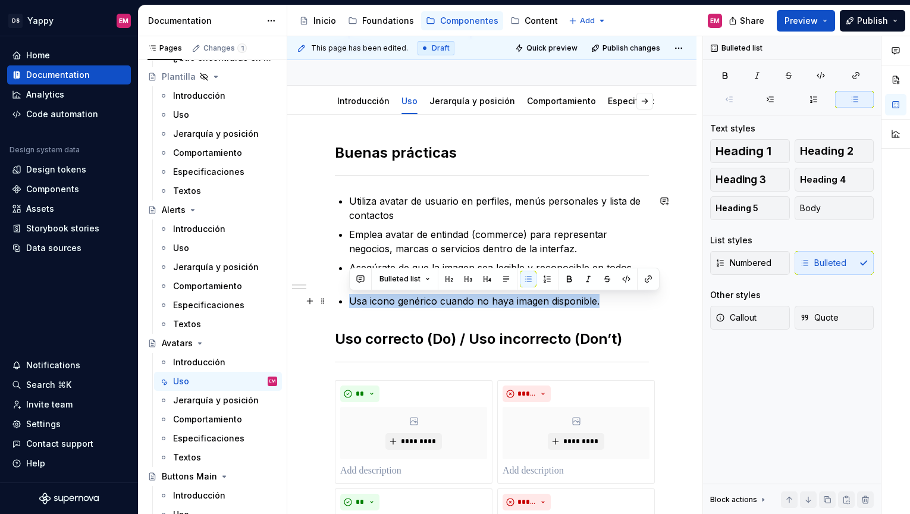
drag, startPoint x: 352, startPoint y: 300, endPoint x: 607, endPoint y: 302, distance: 255.2
click at [607, 303] on p "Usa icono genérico cuando no haya imagen disponible." at bounding box center [499, 301] width 300 height 14
copy p "Usa icono genérico cuando no haya imagen disponible."
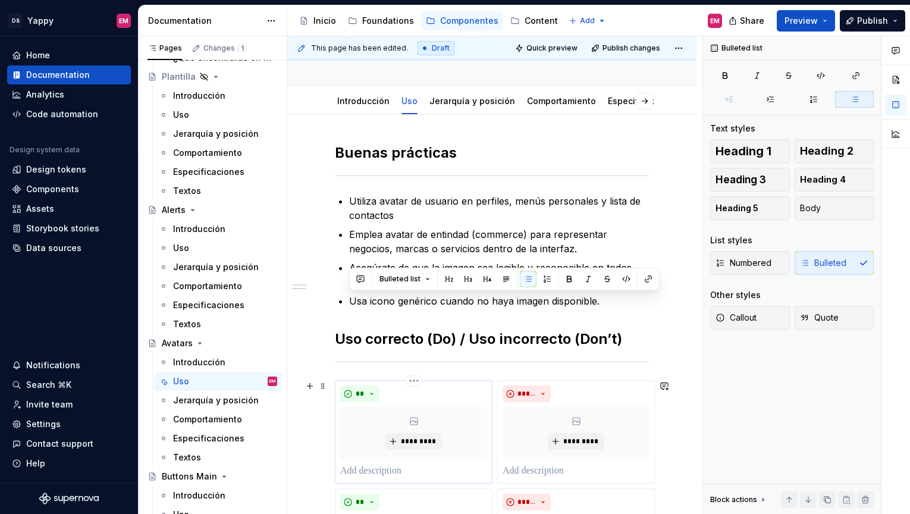
click at [353, 471] on p at bounding box center [413, 471] width 147 height 14
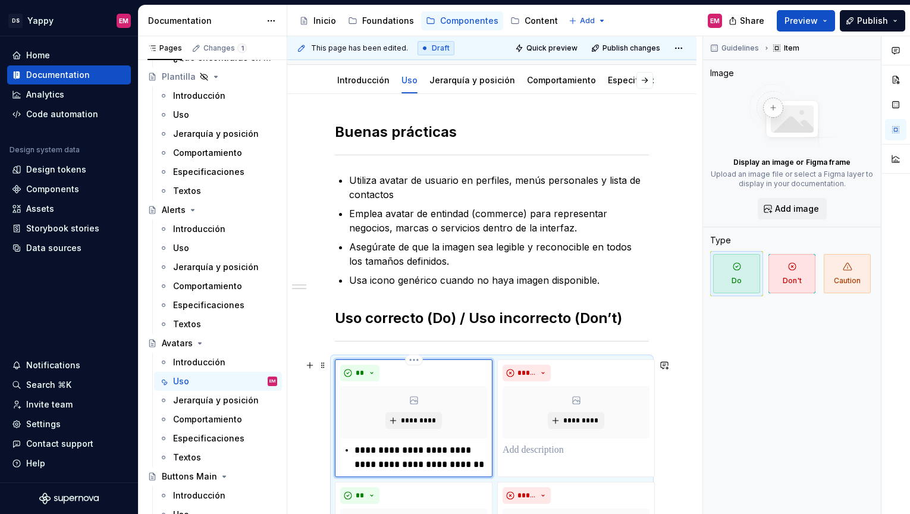
scroll to position [142, 0]
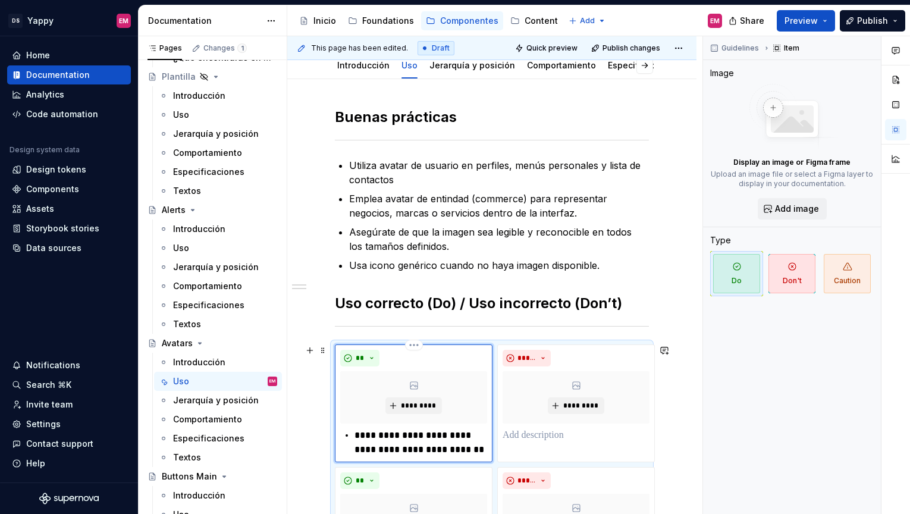
click at [353, 435] on div "**********" at bounding box center [413, 442] width 147 height 29
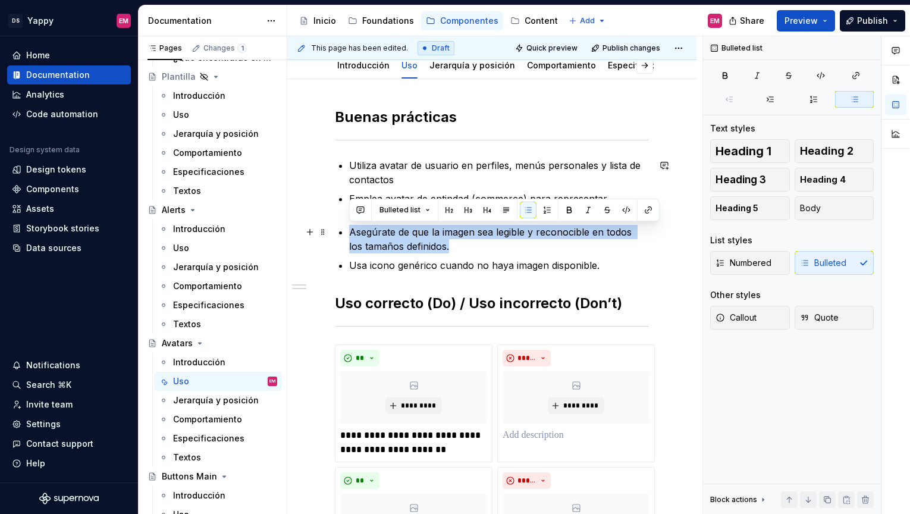
drag, startPoint x: 350, startPoint y: 231, endPoint x: 473, endPoint y: 243, distance: 123.7
click at [473, 243] on p "Asegúrate de que la imagen sea legible y reconocible en todos los tamaños defin…" at bounding box center [499, 239] width 300 height 29
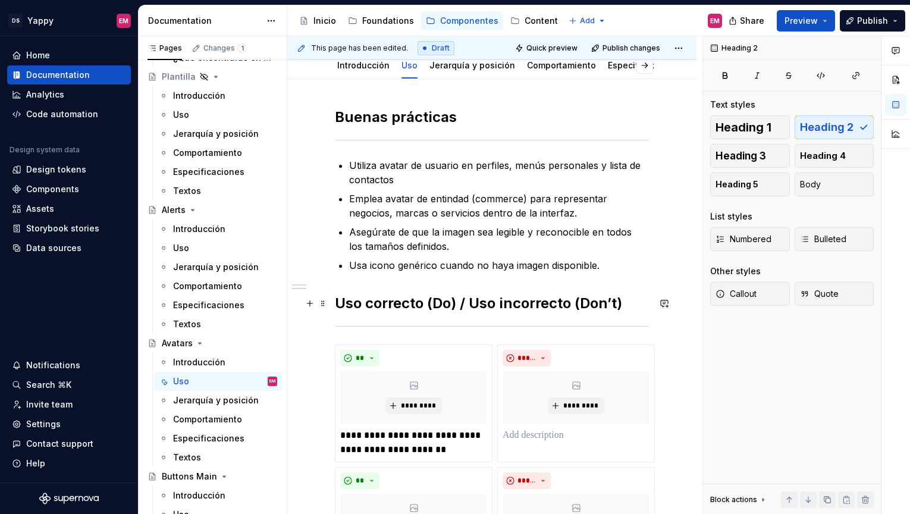
click at [506, 310] on h2 "Uso correcto (Do) / Uso incorrecto (Don’t)" at bounding box center [492, 303] width 314 height 19
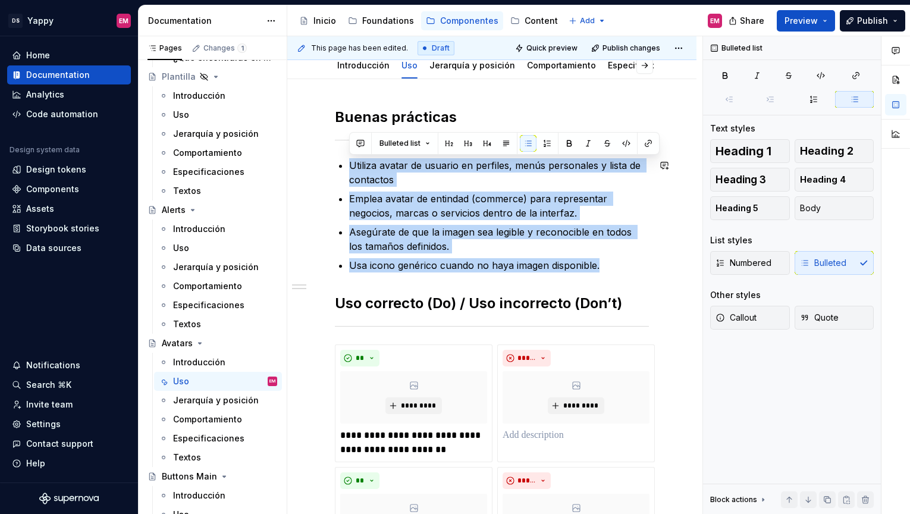
drag, startPoint x: 606, startPoint y: 263, endPoint x: 349, endPoint y: 155, distance: 278.3
click at [349, 155] on div "**********" at bounding box center [492, 366] width 314 height 516
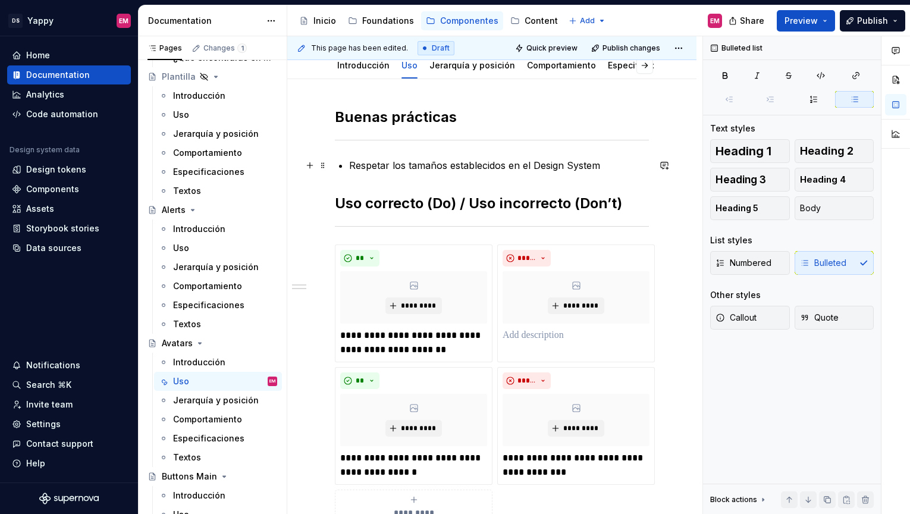
click at [351, 165] on p "Respetar los tamaños establecidos en el Design System" at bounding box center [499, 165] width 300 height 14
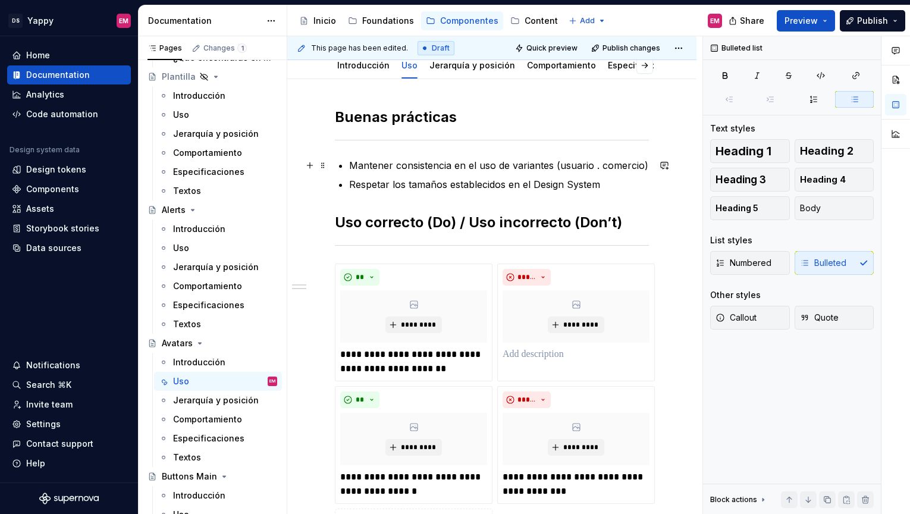
click at [601, 164] on p "Mantener consistencia en el uso de variantes (usuario . comercio)" at bounding box center [499, 165] width 300 height 14
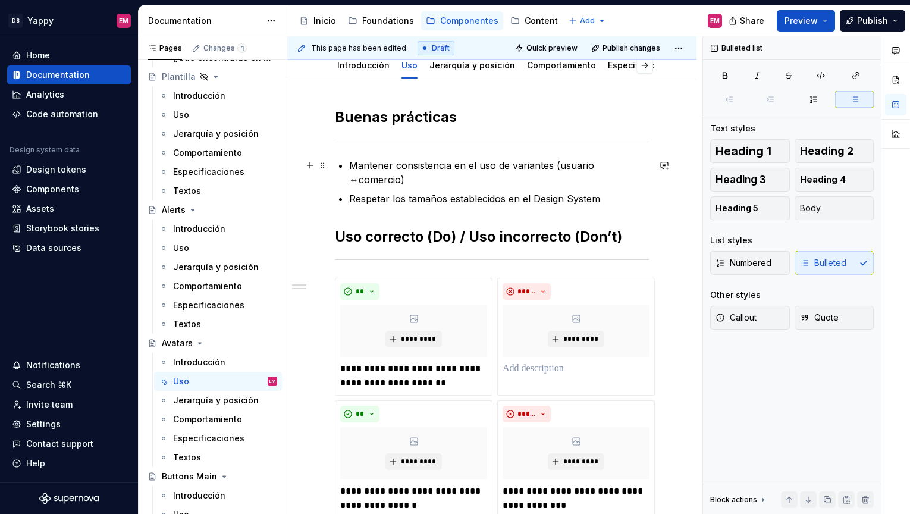
click at [595, 168] on p "Mantener consistencia en el uso de variantes (usuario ↔comercio)" at bounding box center [499, 172] width 300 height 29
click at [857, 27] on button "Publish" at bounding box center [872, 20] width 65 height 21
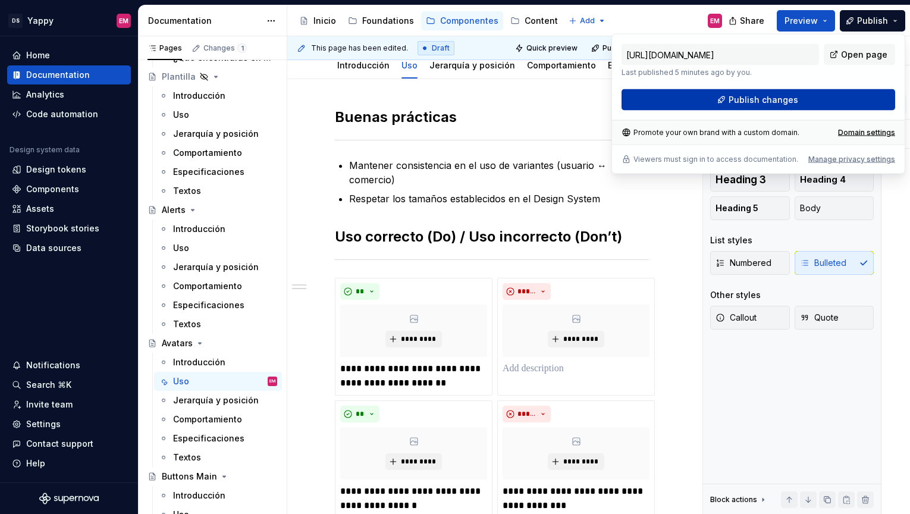
click at [753, 104] on span "Publish changes" at bounding box center [764, 100] width 70 height 12
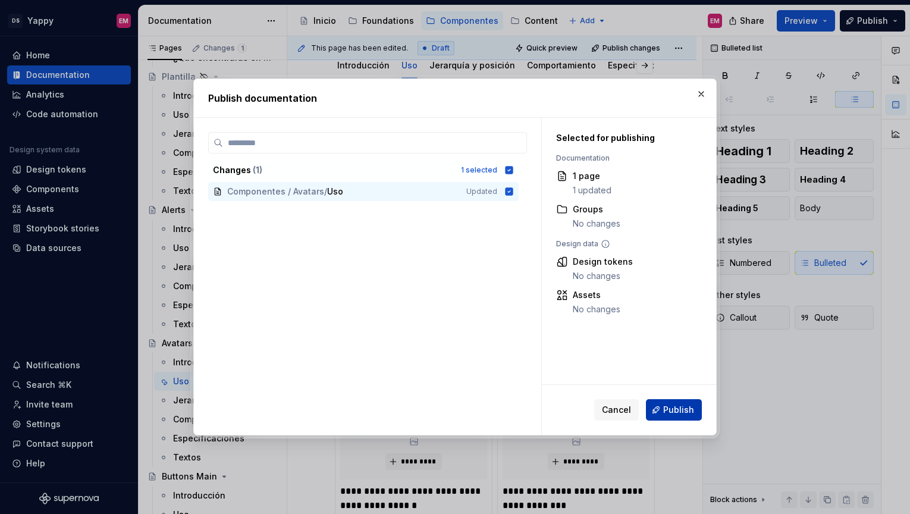
click at [683, 407] on span "Publish" at bounding box center [678, 410] width 31 height 12
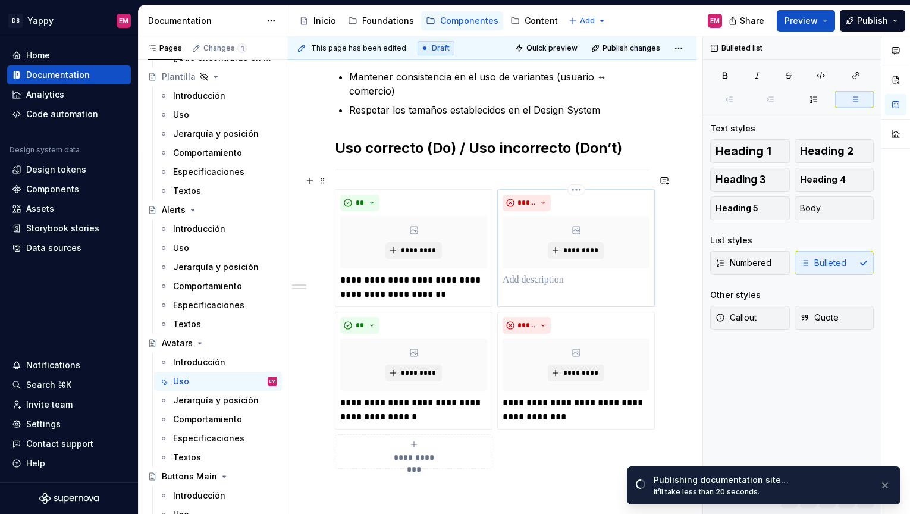
scroll to position [136, 0]
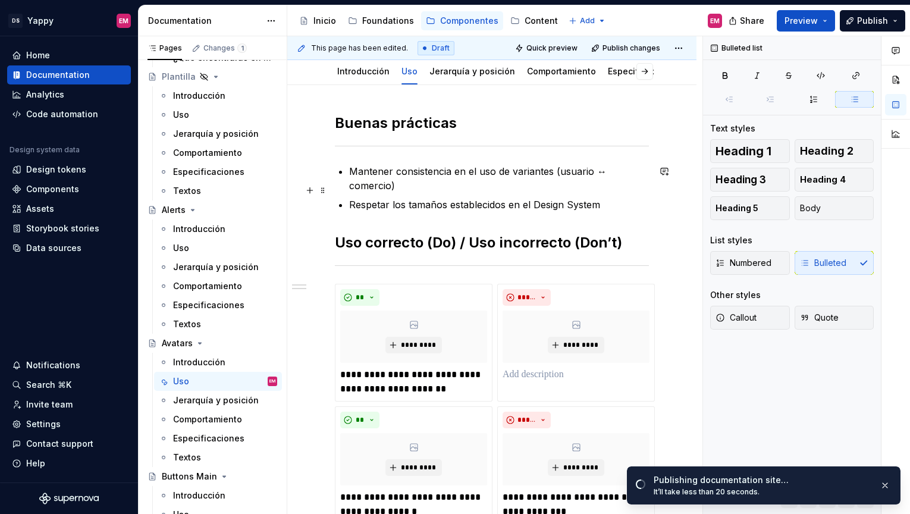
click at [630, 197] on p "Respetar los tamaños establecidos en el Design System" at bounding box center [499, 204] width 300 height 14
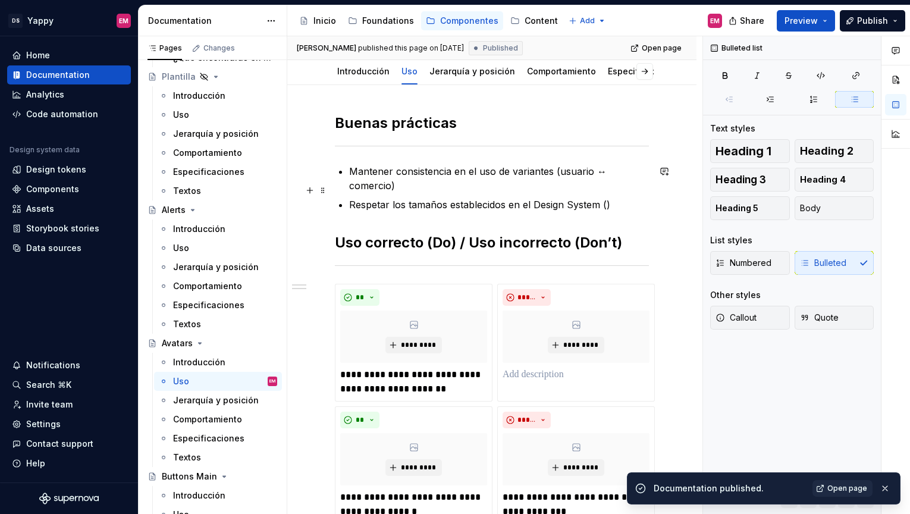
click at [628, 197] on p "Respetar los tamaños establecidos en el Design System ()" at bounding box center [499, 204] width 300 height 14
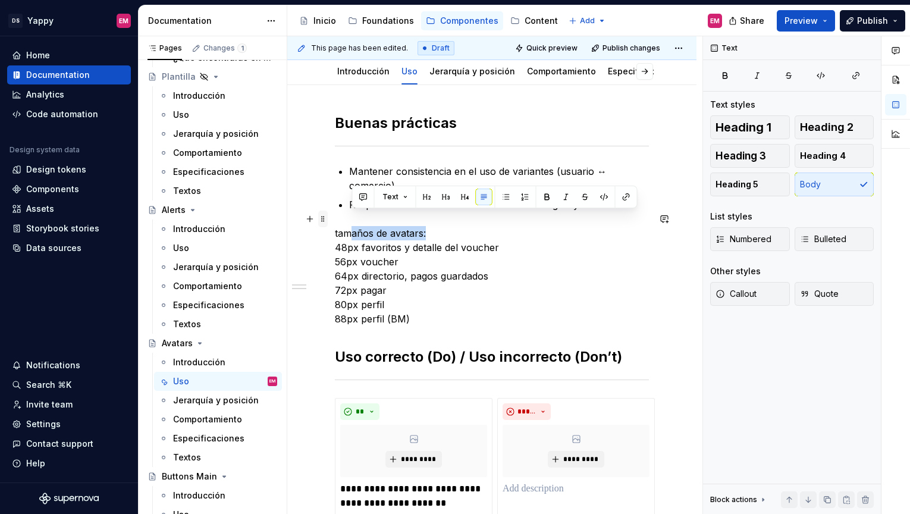
drag, startPoint x: 440, startPoint y: 218, endPoint x: 325, endPoint y: 218, distance: 114.8
click at [335, 218] on div "**********" at bounding box center [492, 403] width 314 height 578
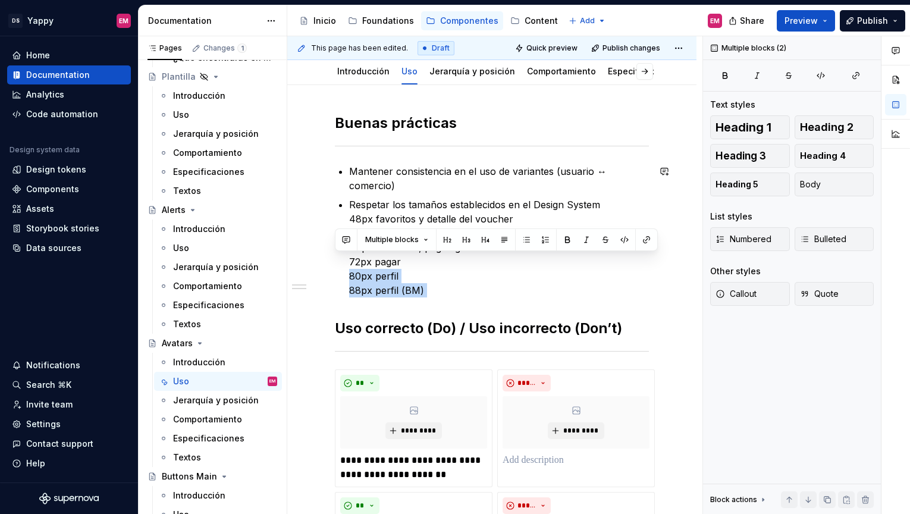
drag, startPoint x: 406, startPoint y: 265, endPoint x: 443, endPoint y: 289, distance: 44.4
click at [443, 289] on div "**********" at bounding box center [492, 381] width 314 height 535
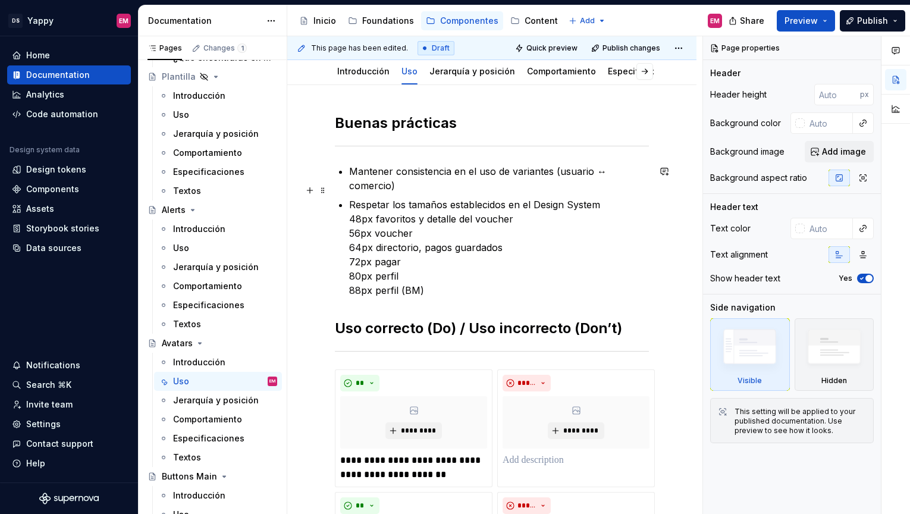
click at [435, 274] on p "Respetar los tamaños establecidos en el Design System 48px favoritos y detalle …" at bounding box center [499, 247] width 300 height 100
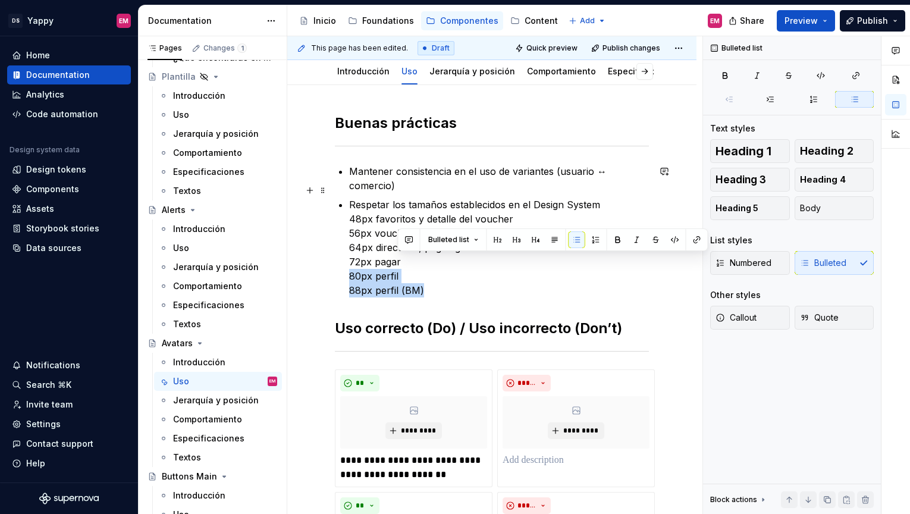
drag, startPoint x: 410, startPoint y: 261, endPoint x: 424, endPoint y: 272, distance: 17.7
click at [424, 272] on p "Respetar los tamaños establecidos en el Design System 48px favoritos y detalle …" at bounding box center [499, 247] width 300 height 100
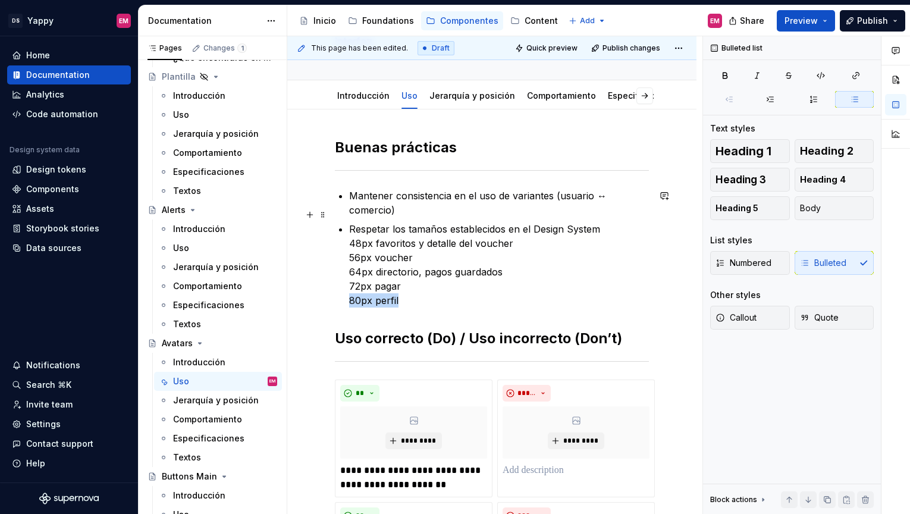
scroll to position [92, 0]
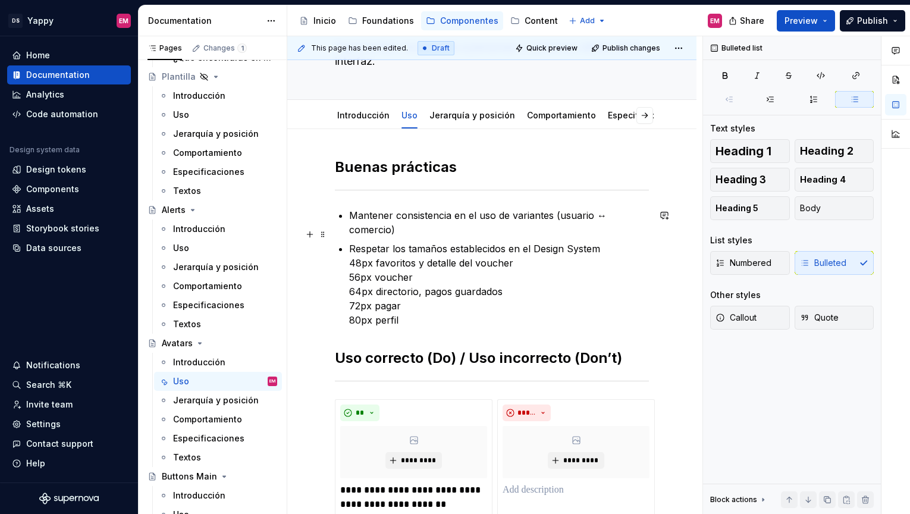
click at [619, 242] on p "Respetar los tamaños establecidos en el Design System 48px favoritos y detalle …" at bounding box center [499, 285] width 300 height 86
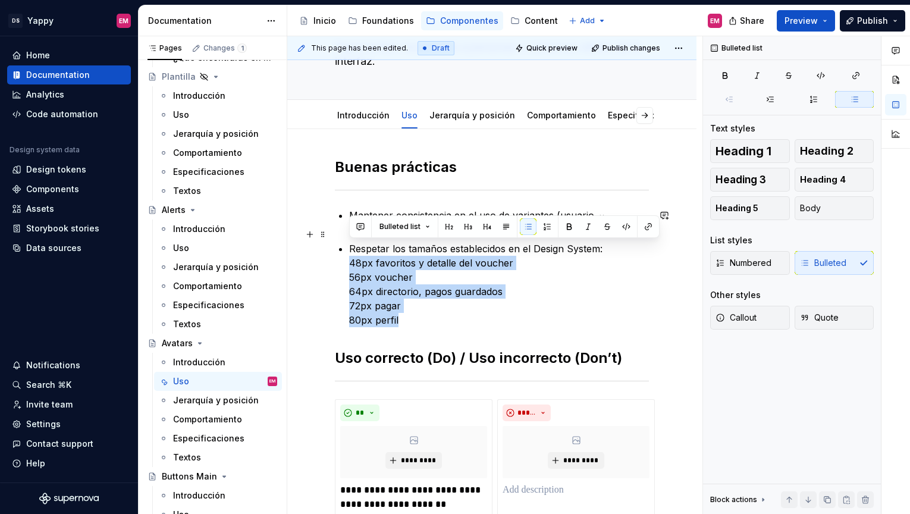
drag, startPoint x: 428, startPoint y: 309, endPoint x: 347, endPoint y: 254, distance: 97.2
click at [347, 254] on div "**********" at bounding box center [492, 418] width 314 height 521
click at [425, 229] on button "Bulleted list" at bounding box center [404, 226] width 61 height 17
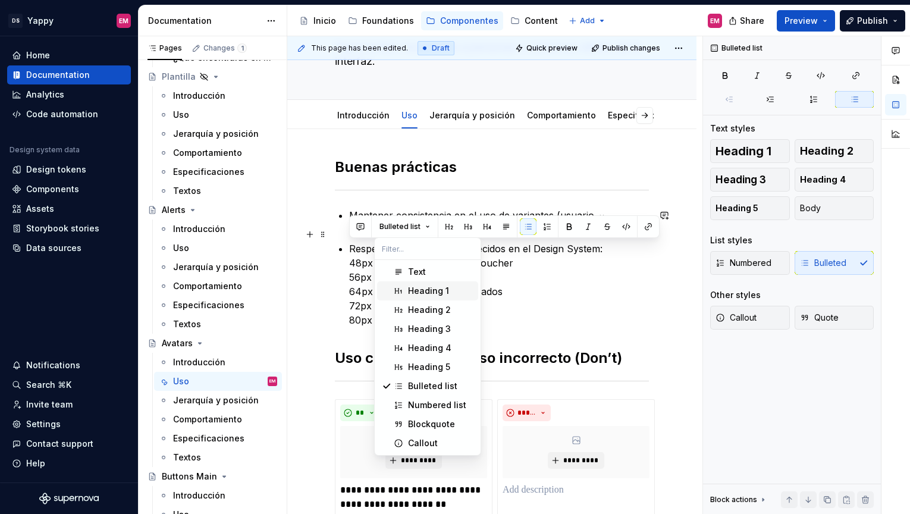
click at [430, 288] on div "Heading 1" at bounding box center [428, 291] width 41 height 12
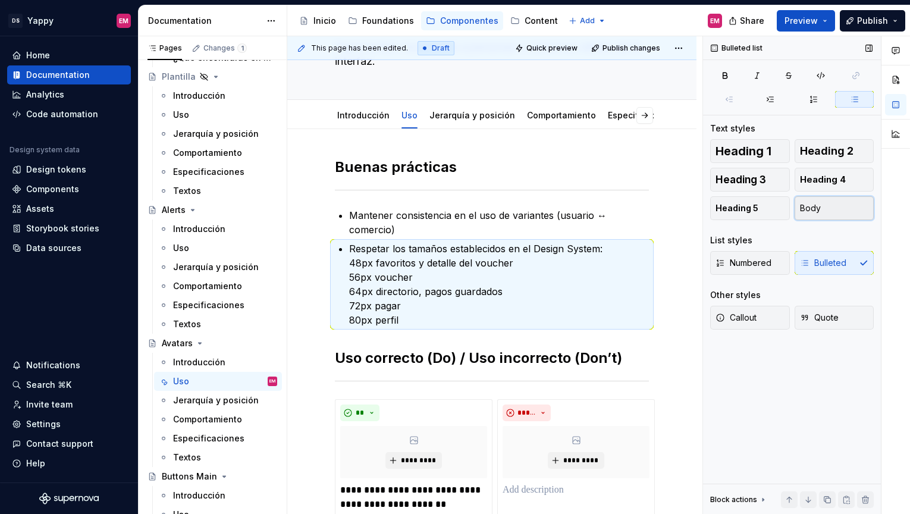
click at [817, 212] on span "Body" at bounding box center [810, 208] width 21 height 12
click at [380, 245] on p "Respetar los tamaños establecidos en el Design System: 48px favoritos y detalle…" at bounding box center [499, 285] width 300 height 86
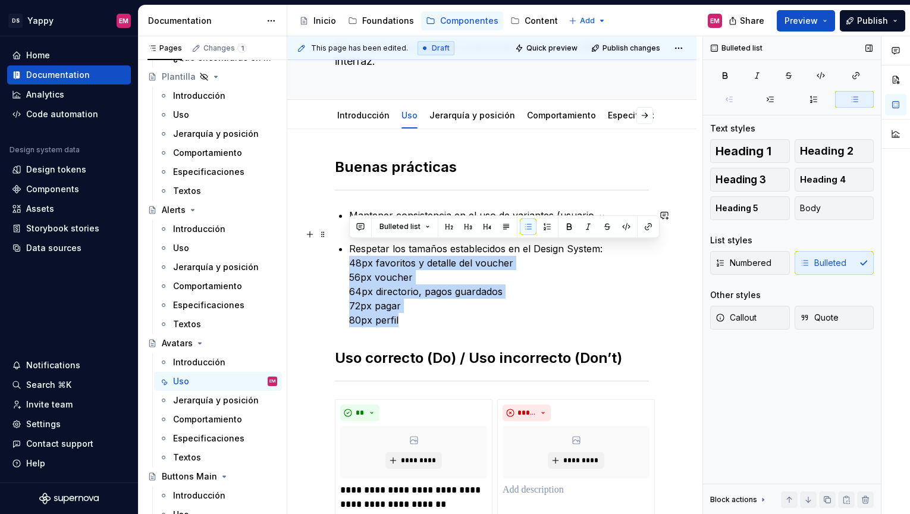
drag, startPoint x: 351, startPoint y: 247, endPoint x: 412, endPoint y: 311, distance: 87.9
click at [412, 311] on p "Respetar los tamaños establecidos en el Design System: 48px favoritos y detalle…" at bounding box center [499, 285] width 300 height 86
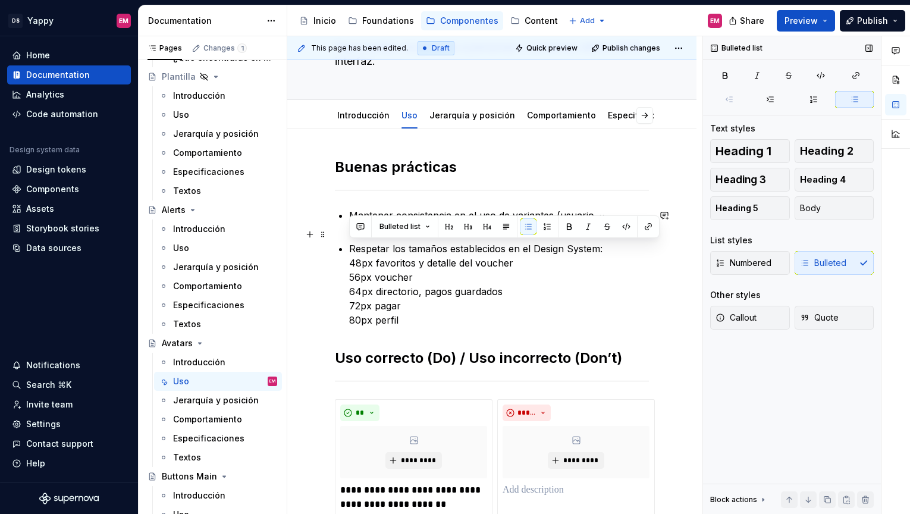
click at [393, 283] on p "Respetar los tamaños establecidos en el Design System: 48px favoritos y detalle…" at bounding box center [499, 285] width 300 height 86
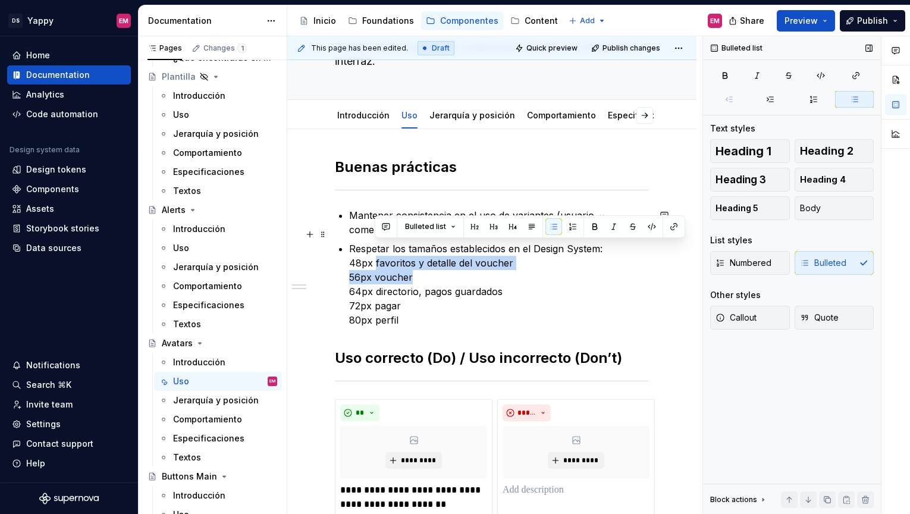
drag, startPoint x: 375, startPoint y: 247, endPoint x: 526, endPoint y: 256, distance: 150.8
click at [526, 256] on p "Respetar los tamaños establecidos en el Design System: 48px favoritos y detalle…" at bounding box center [499, 285] width 300 height 86
click at [412, 258] on p "Respetar los tamaños establecidos en el Design System: 48px favoritos y detalle…" at bounding box center [499, 285] width 300 height 86
drag, startPoint x: 377, startPoint y: 249, endPoint x: 514, endPoint y: 247, distance: 137.4
click at [514, 247] on p "Respetar los tamaños establecidos en el Design System: 48px favoritos y detalle…" at bounding box center [499, 285] width 300 height 86
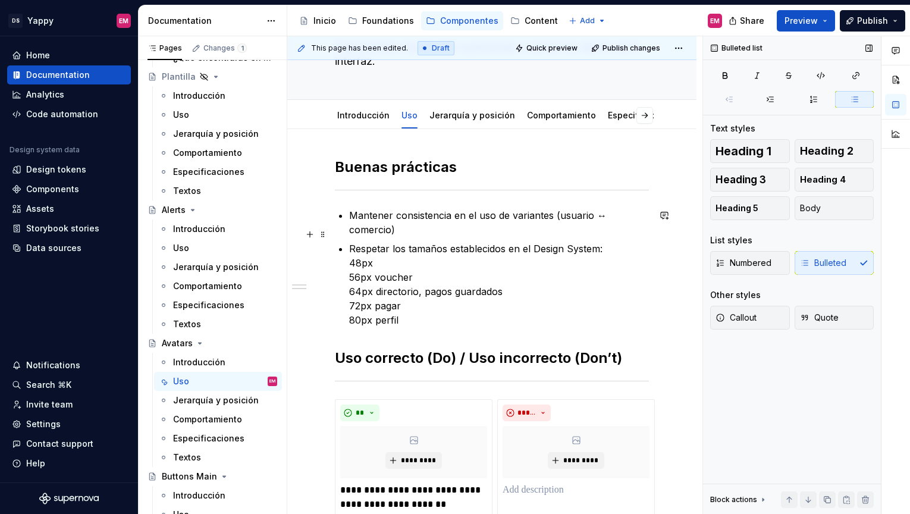
click at [347, 264] on div "**********" at bounding box center [492, 418] width 314 height 521
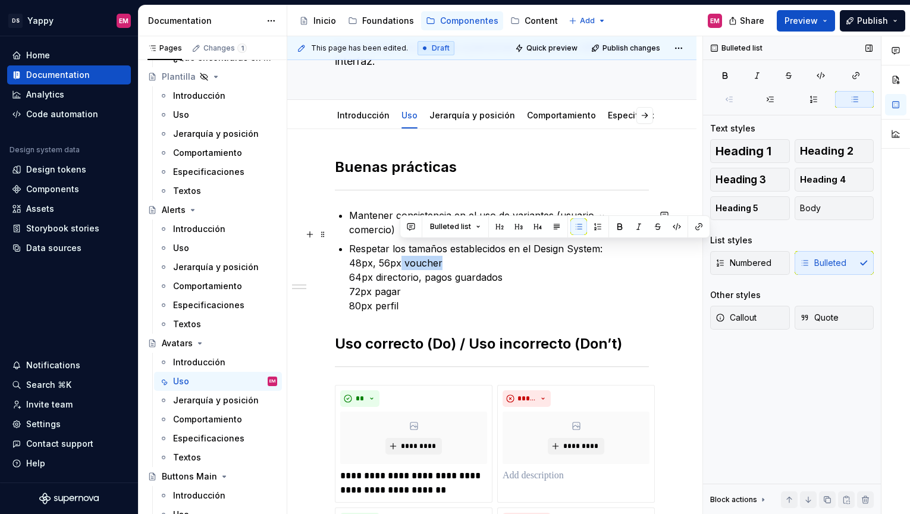
drag, startPoint x: 400, startPoint y: 250, endPoint x: 447, endPoint y: 250, distance: 46.4
click at [447, 250] on p "Respetar los tamaños establecidos en el Design System: 48px, 56px voucher 64px …" at bounding box center [499, 277] width 300 height 71
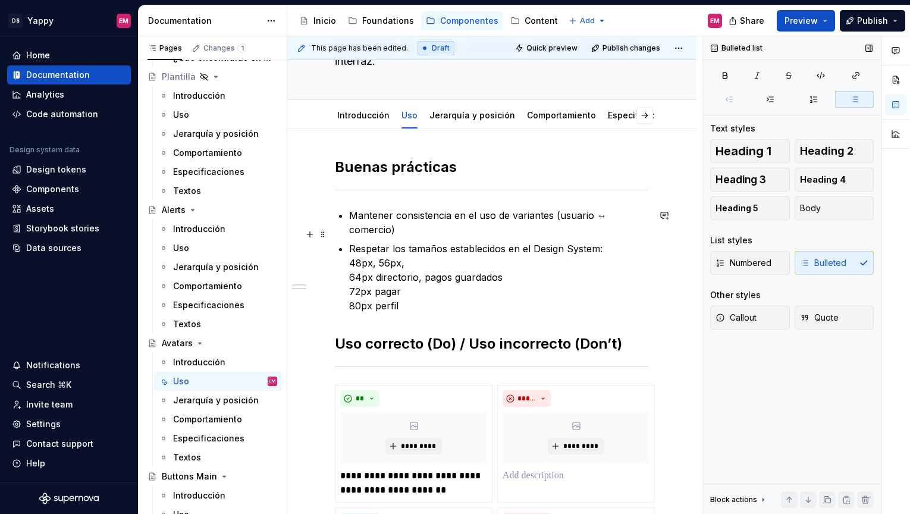
click at [347, 261] on div "**********" at bounding box center [492, 411] width 314 height 507
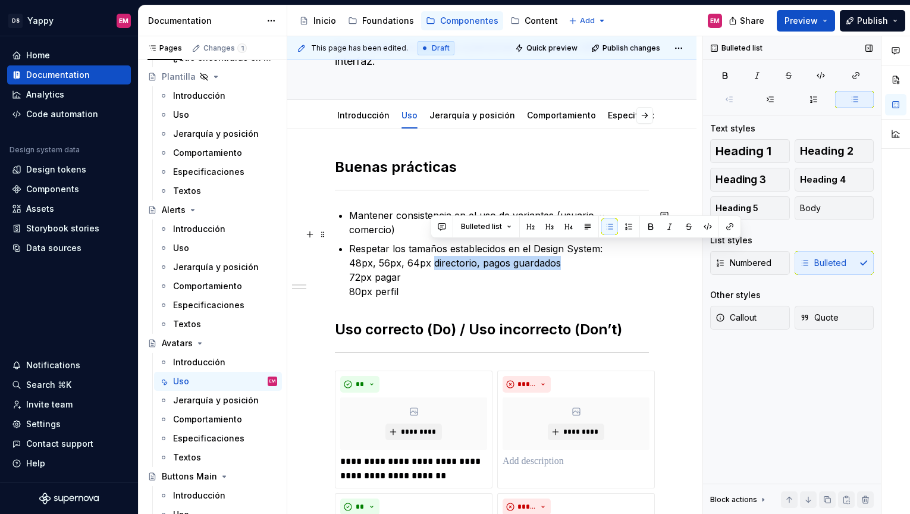
drag, startPoint x: 432, startPoint y: 248, endPoint x: 566, endPoint y: 249, distance: 133.8
click at [566, 249] on p "Respetar los tamaños establecidos en el Design System: 48px, 56px, 64px directo…" at bounding box center [499, 270] width 300 height 57
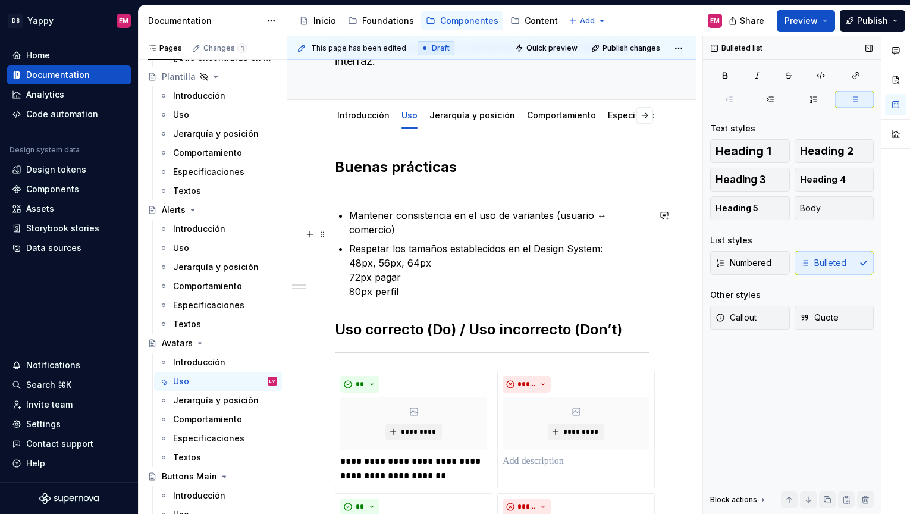
click at [349, 267] on p "Respetar los tamaños establecidos en el Design System: 48px, 56px, 64px 72px pa…" at bounding box center [499, 270] width 300 height 57
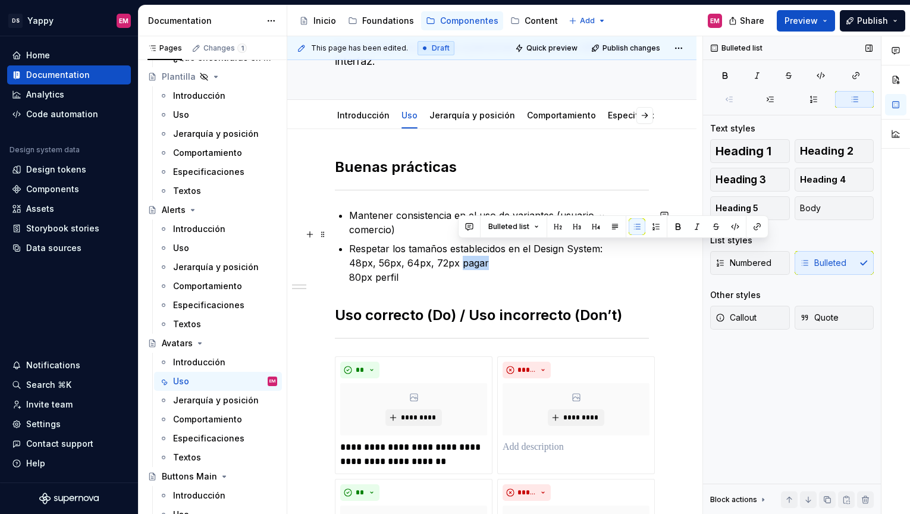
drag, startPoint x: 458, startPoint y: 248, endPoint x: 498, endPoint y: 248, distance: 39.9
click at [498, 248] on p "Respetar los tamaños establecidos en el Design System: 48px, 56px, 64px, 72px p…" at bounding box center [499, 263] width 300 height 43
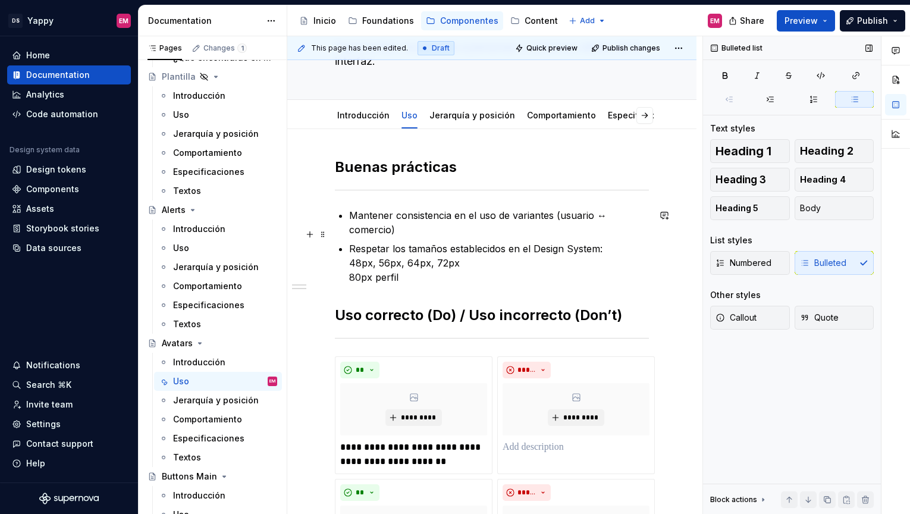
click at [351, 262] on p "Respetar los tamaños establecidos en el Design System: 48px, 56px, 64px, 72px 8…" at bounding box center [499, 263] width 300 height 43
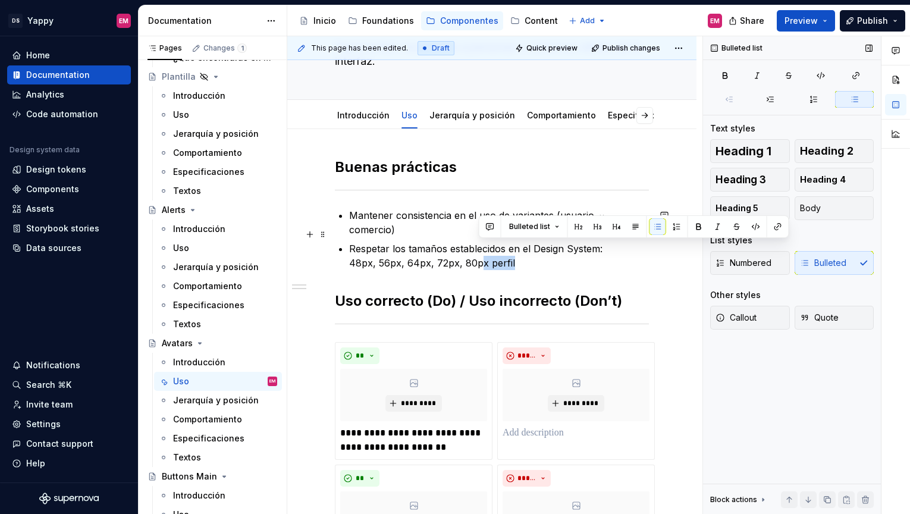
drag, startPoint x: 481, startPoint y: 246, endPoint x: 546, endPoint y: 246, distance: 65.4
click at [546, 246] on p "Respetar los tamaños establecidos en el Design System: 48px, 56px, 64px, 72px, …" at bounding box center [499, 256] width 300 height 29
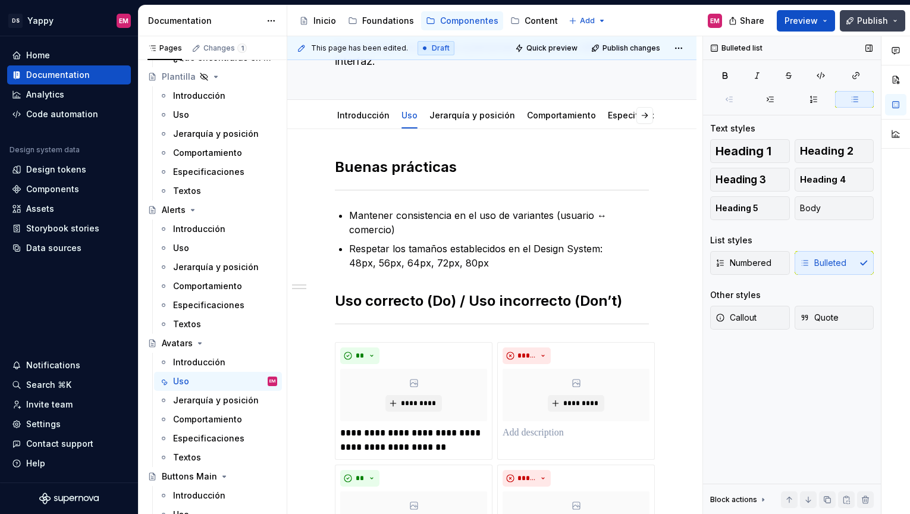
click at [858, 15] on button "Publish" at bounding box center [872, 20] width 65 height 21
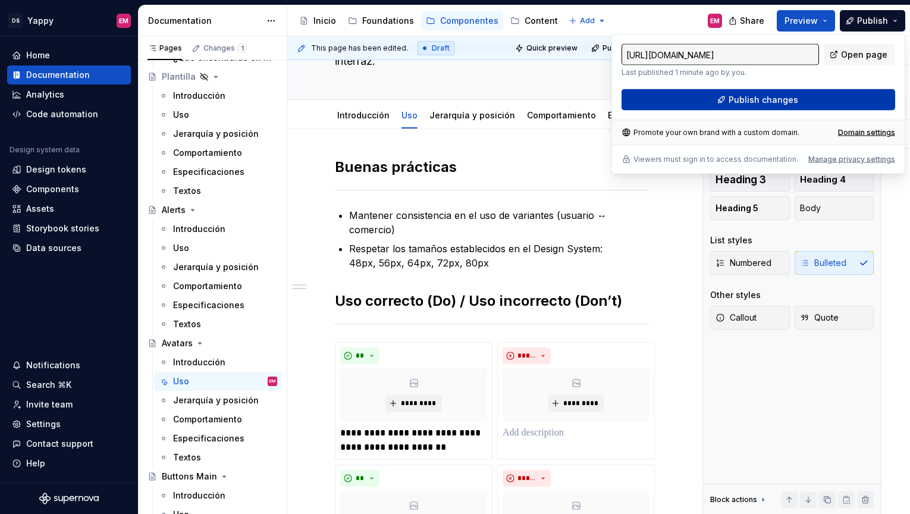
click at [680, 106] on button "Publish changes" at bounding box center [759, 99] width 274 height 21
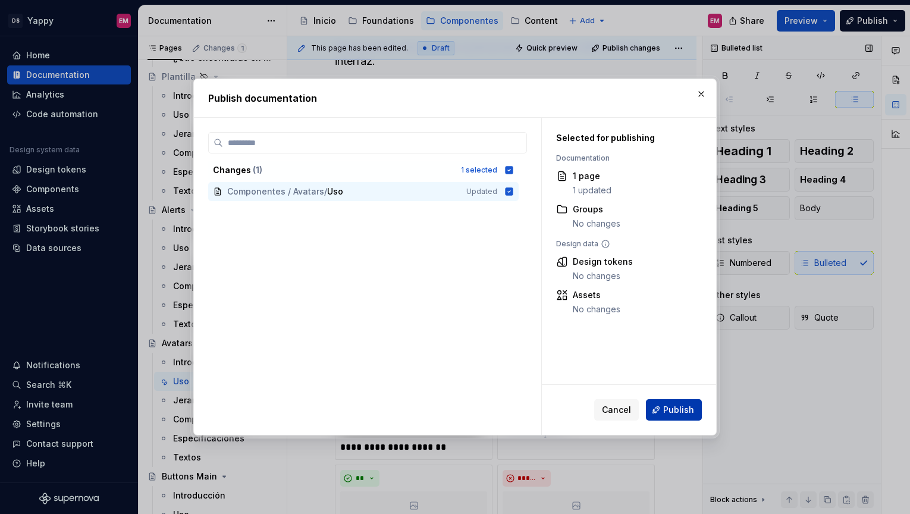
click at [666, 410] on span "Publish" at bounding box center [678, 410] width 31 height 12
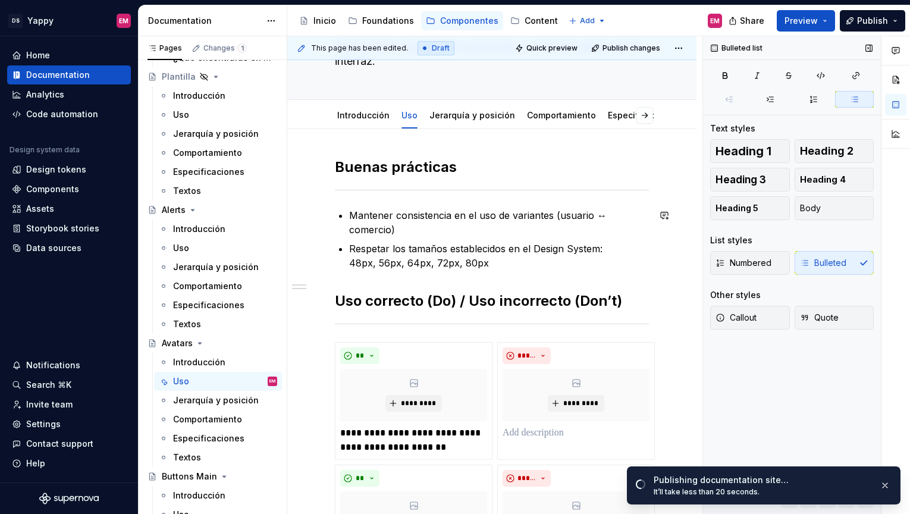
click at [415, 258] on div "**********" at bounding box center [492, 390] width 314 height 464
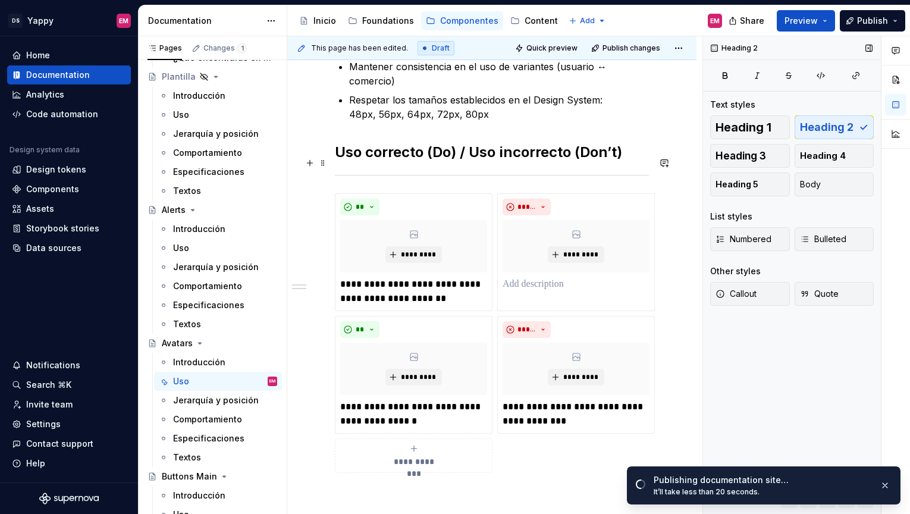
scroll to position [0, 0]
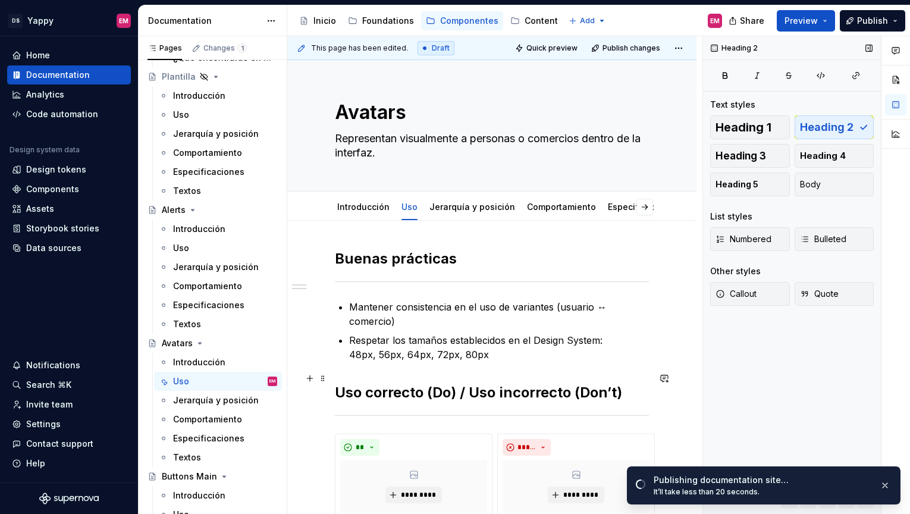
click at [385, 383] on h2 "Uso correcto (Do) / Uso incorrecto (Don’t)" at bounding box center [492, 392] width 314 height 19
click at [410, 258] on h2 "Buenas prácticas" at bounding box center [492, 258] width 314 height 19
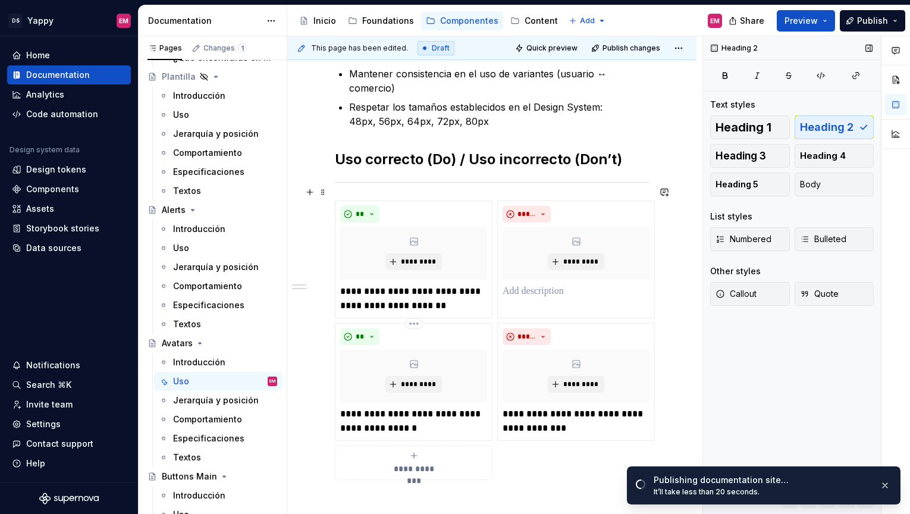
scroll to position [174, 0]
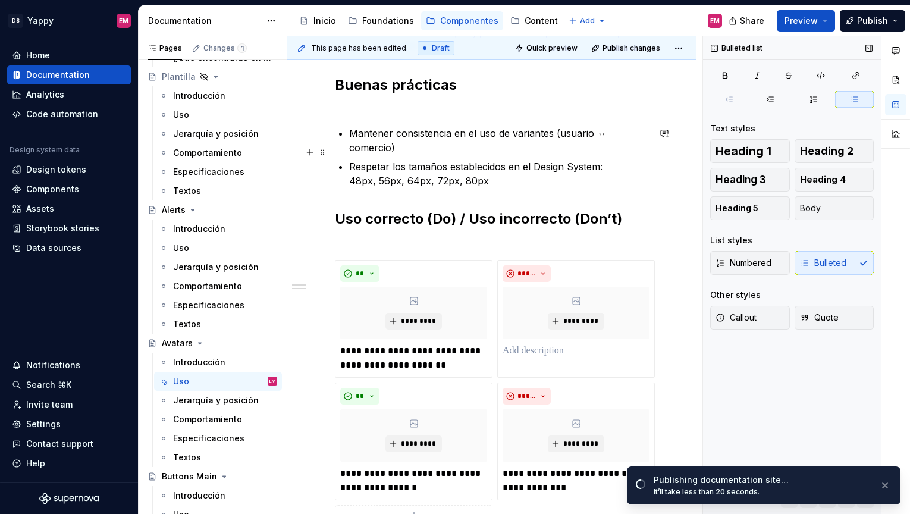
click at [505, 171] on p "Respetar los tamaños establecidos en el Design System: 48px, 56px, 64px, 72px, …" at bounding box center [499, 173] width 300 height 29
click at [877, 24] on span "Publish" at bounding box center [872, 21] width 31 height 12
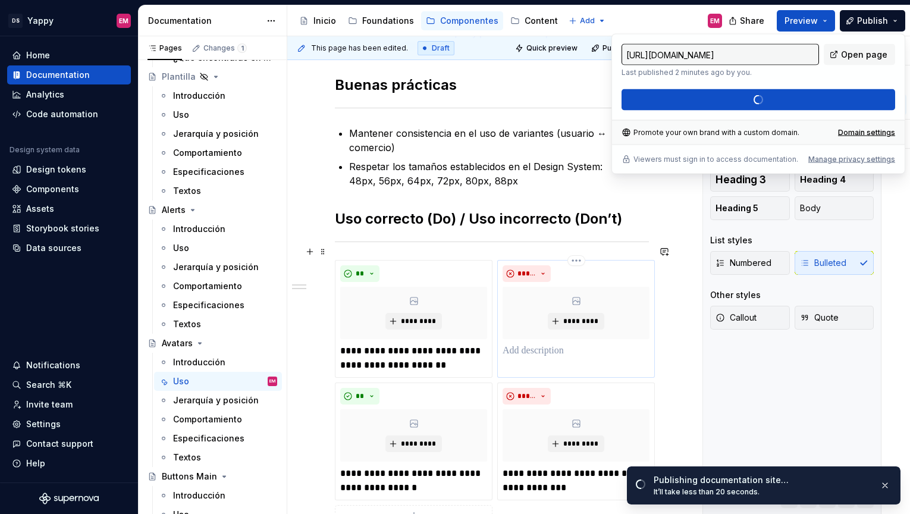
scroll to position [342, 0]
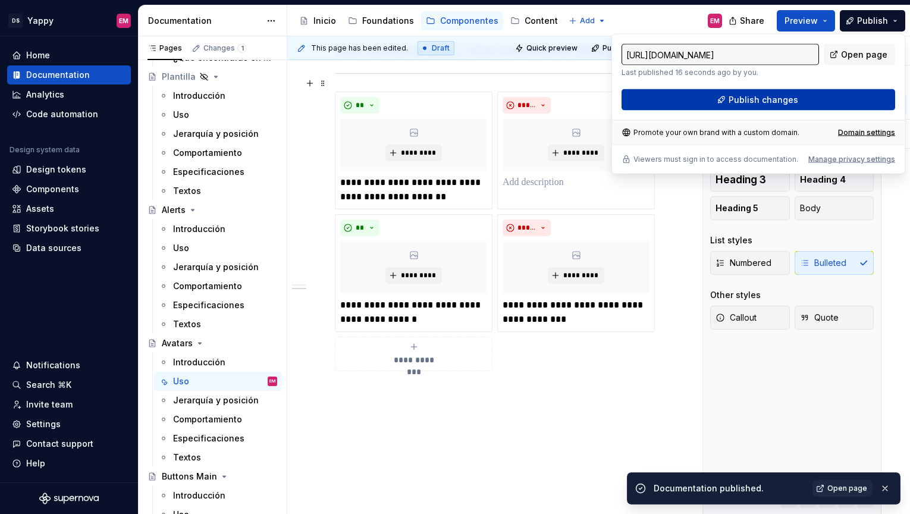
click at [692, 99] on button "Publish changes" at bounding box center [759, 99] width 274 height 21
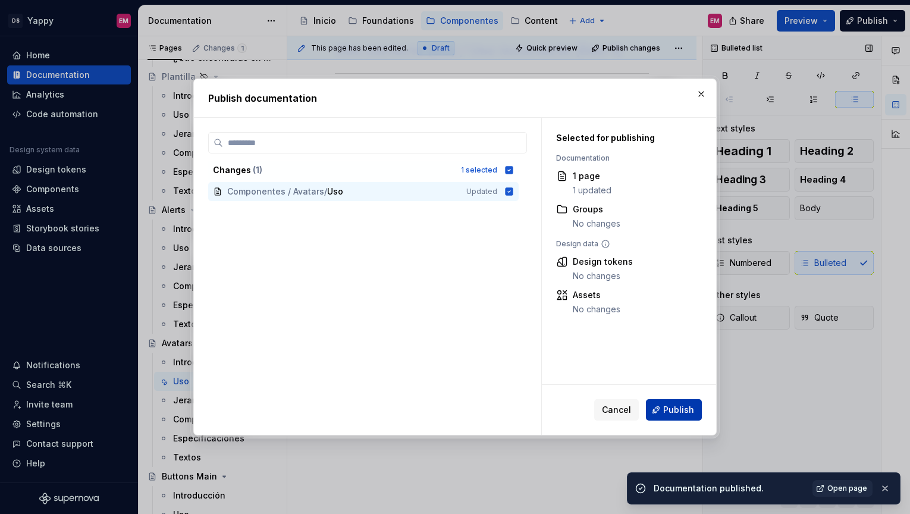
click at [659, 414] on button "Publish" at bounding box center [674, 409] width 56 height 21
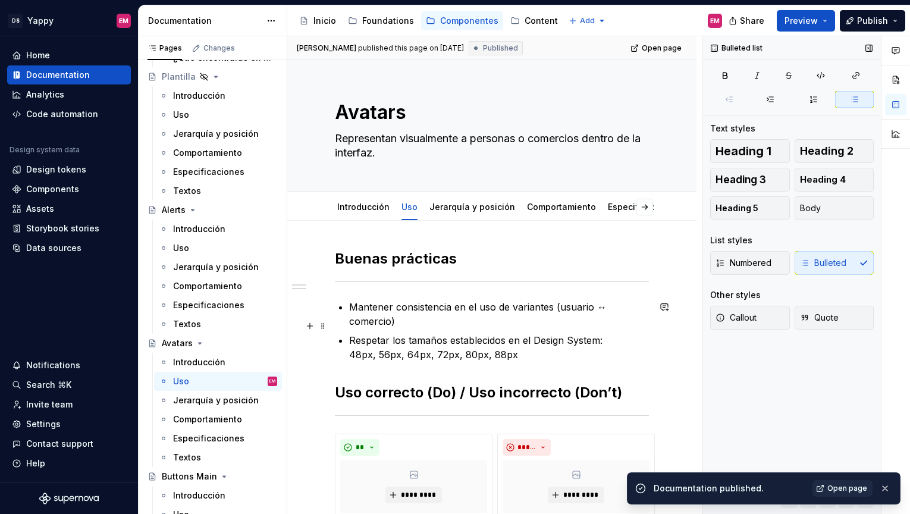
scroll to position [118, 0]
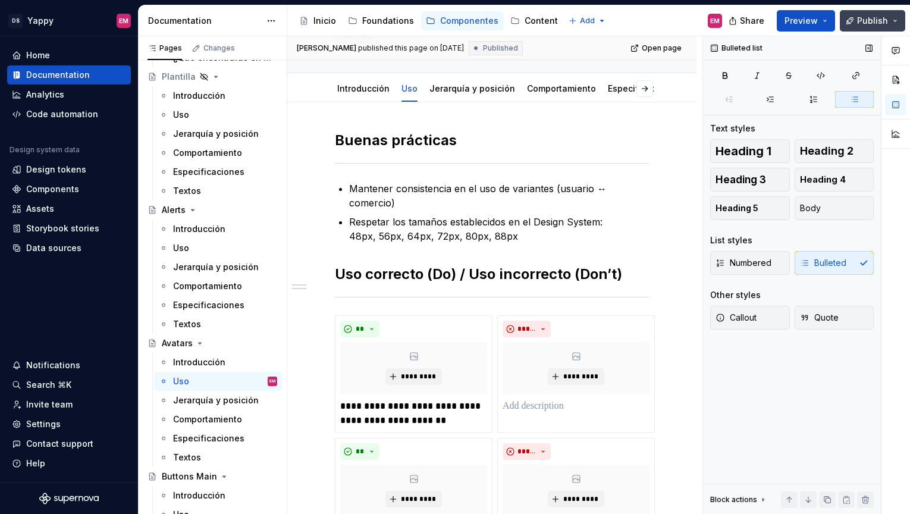
click at [866, 25] on span "Publish" at bounding box center [872, 21] width 31 height 12
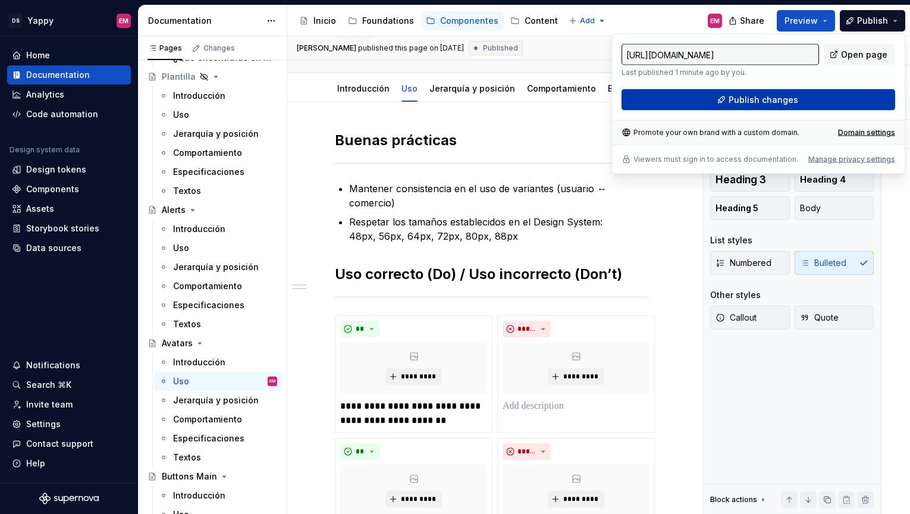
click at [760, 101] on span "Publish changes" at bounding box center [764, 100] width 70 height 12
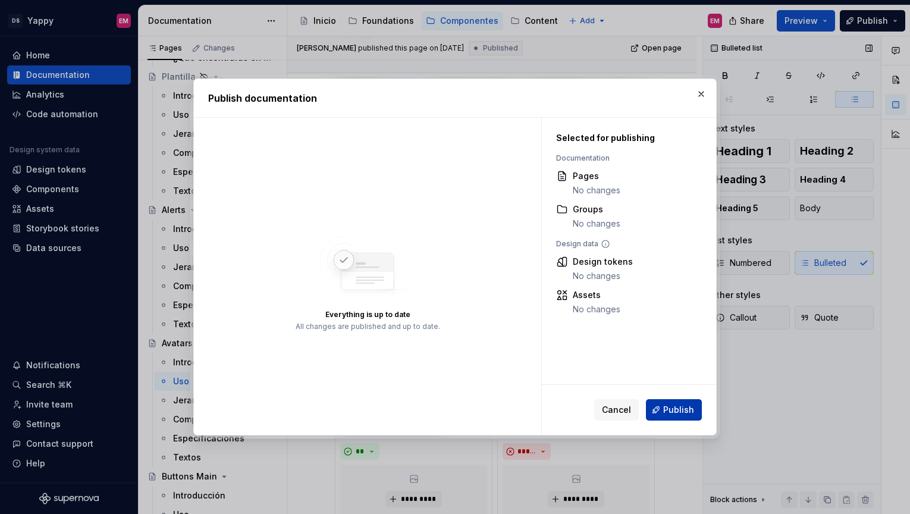
click at [673, 413] on span "Publish" at bounding box center [678, 410] width 31 height 12
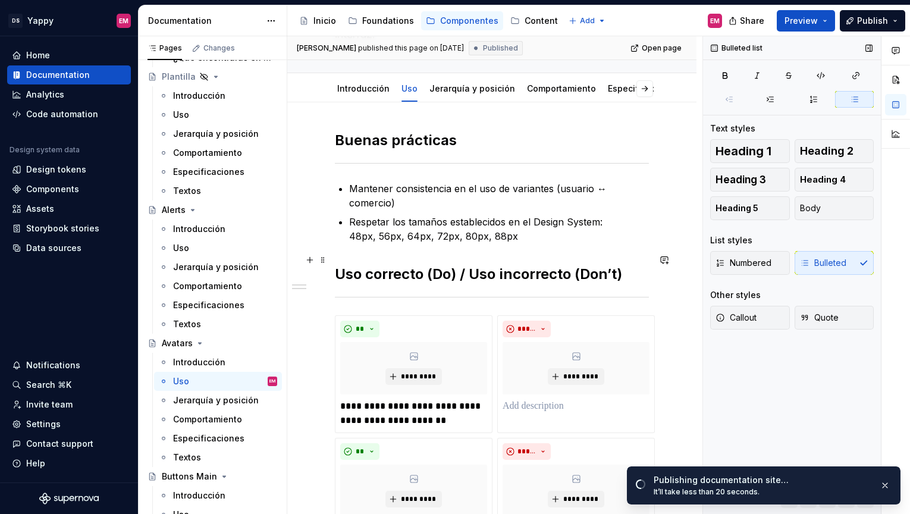
click at [581, 268] on h2 "Uso correcto (Do) / Uso incorrecto (Don’t)" at bounding box center [492, 274] width 314 height 19
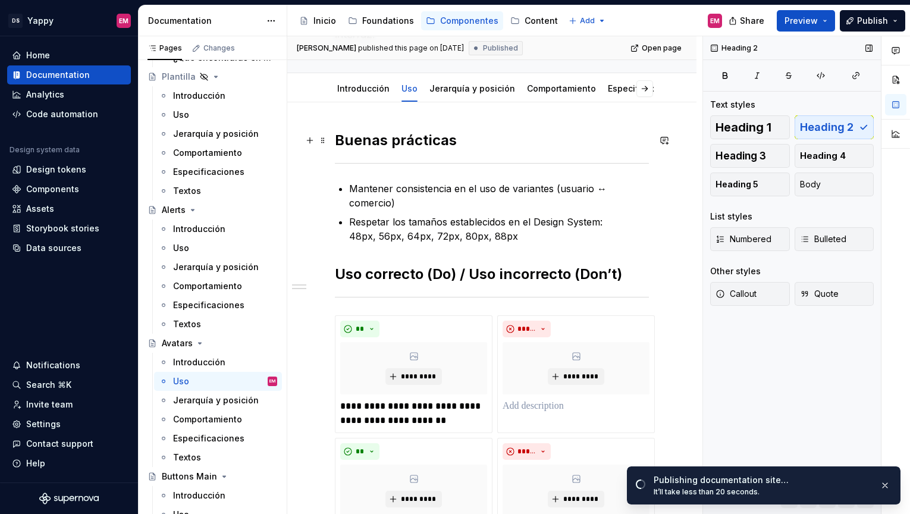
click at [420, 140] on h2 "Buenas prácticas" at bounding box center [492, 140] width 314 height 19
click at [336, 265] on h2 "Uso correcto (Do) / Uso incorrecto (Don’t)" at bounding box center [492, 274] width 314 height 19
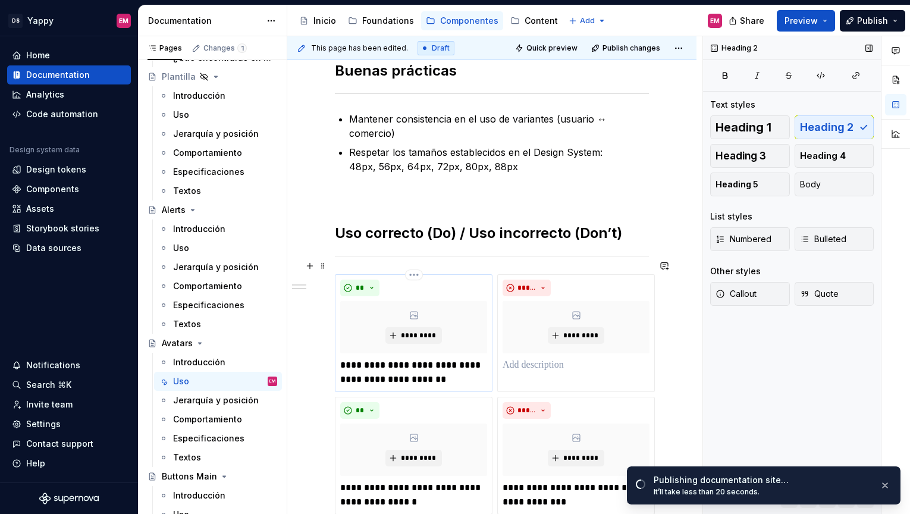
scroll to position [201, 0]
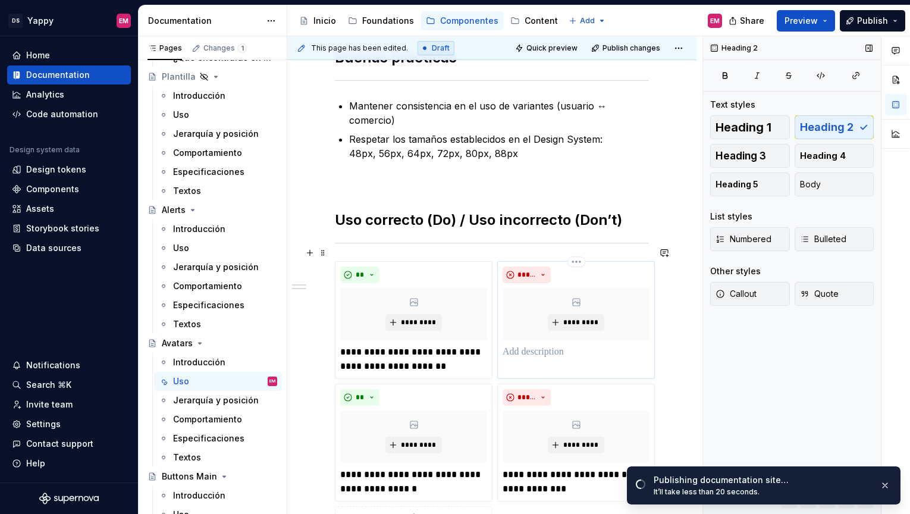
click at [519, 345] on p at bounding box center [576, 352] width 147 height 14
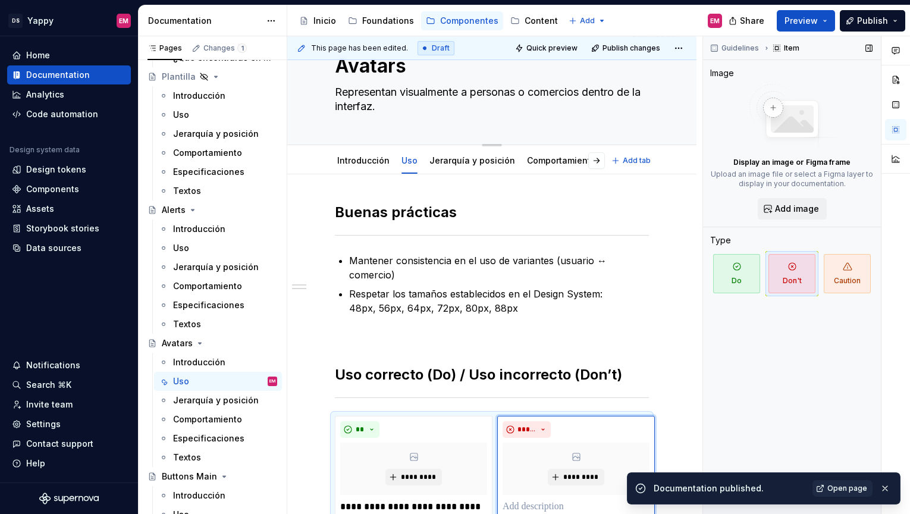
scroll to position [0, 0]
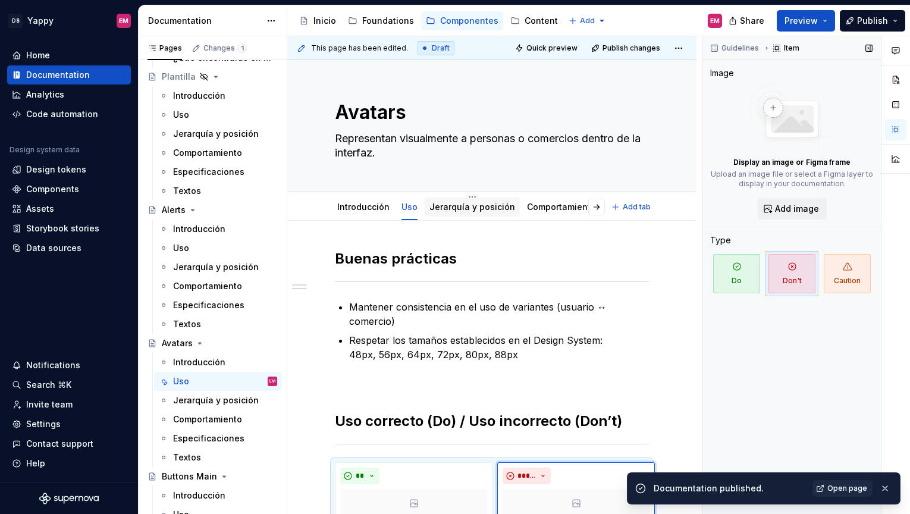
click at [448, 208] on link "Jerarquía y posición" at bounding box center [473, 207] width 86 height 10
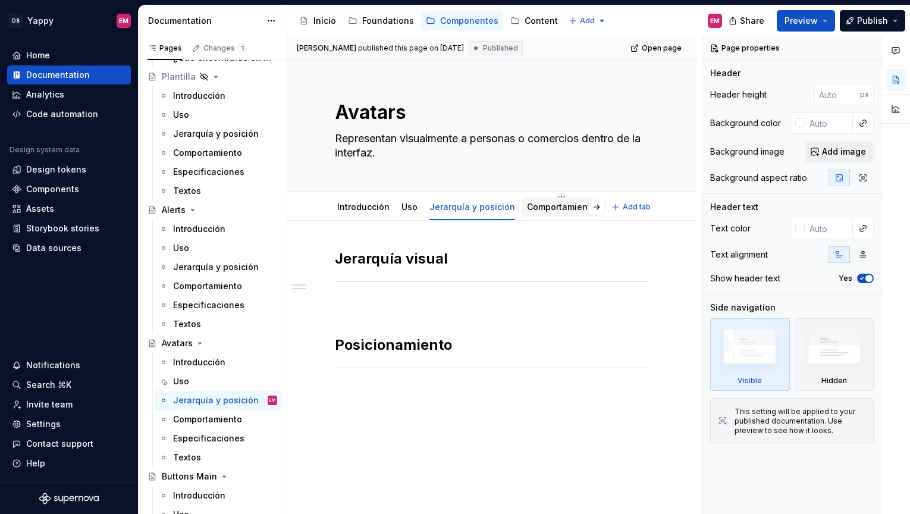
click at [541, 206] on link "Comportamiento" at bounding box center [561, 207] width 69 height 10
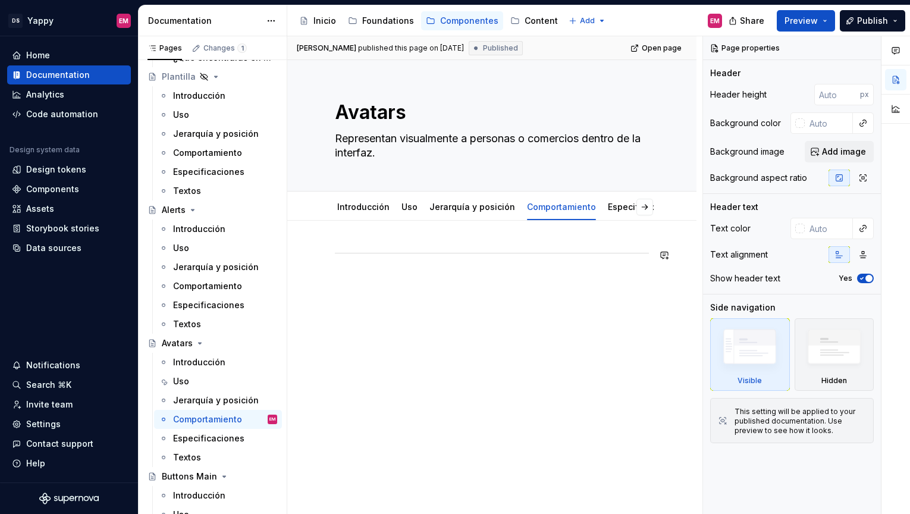
click at [412, 284] on div at bounding box center [492, 271] width 314 height 45
click at [323, 252] on span at bounding box center [323, 255] width 10 height 17
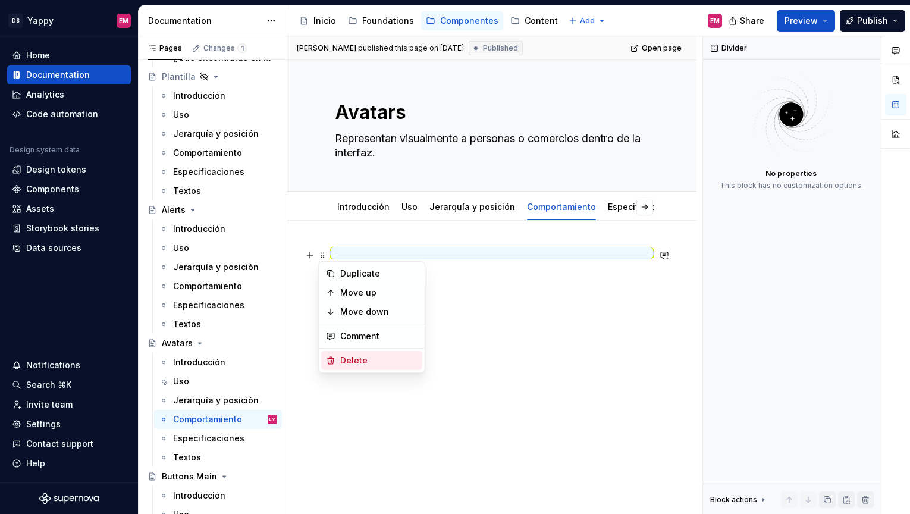
click at [362, 354] on div "Delete" at bounding box center [371, 360] width 101 height 19
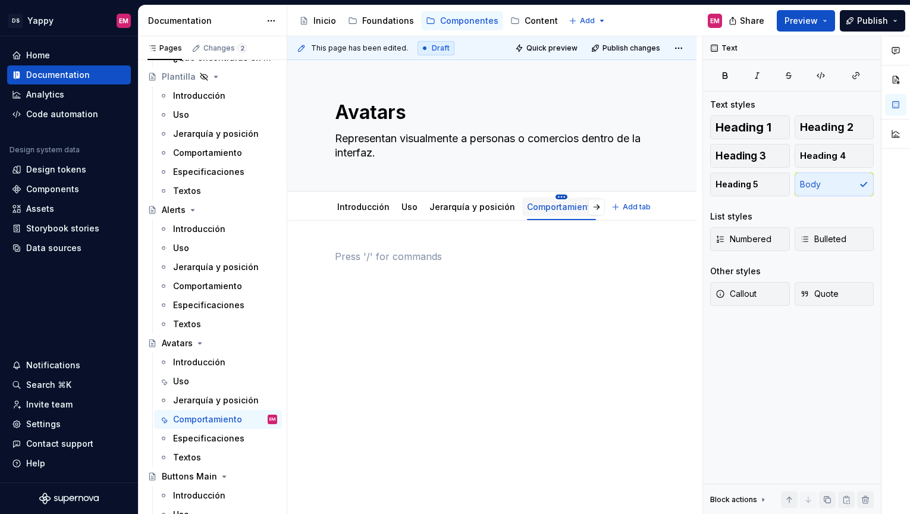
click at [551, 195] on html "DS Yappy EM Home Documentation Analytics Code automation Design system data Des…" at bounding box center [455, 257] width 910 height 514
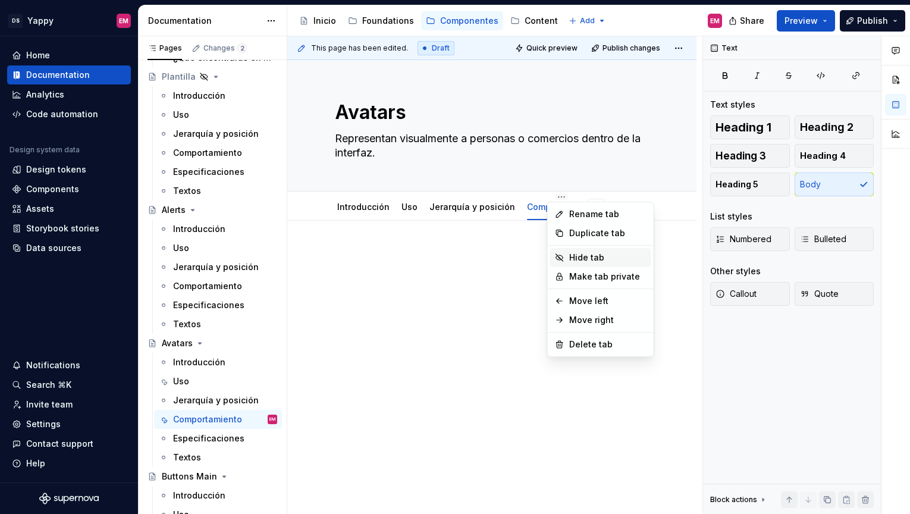
click at [577, 257] on div "Hide tab" at bounding box center [607, 258] width 77 height 12
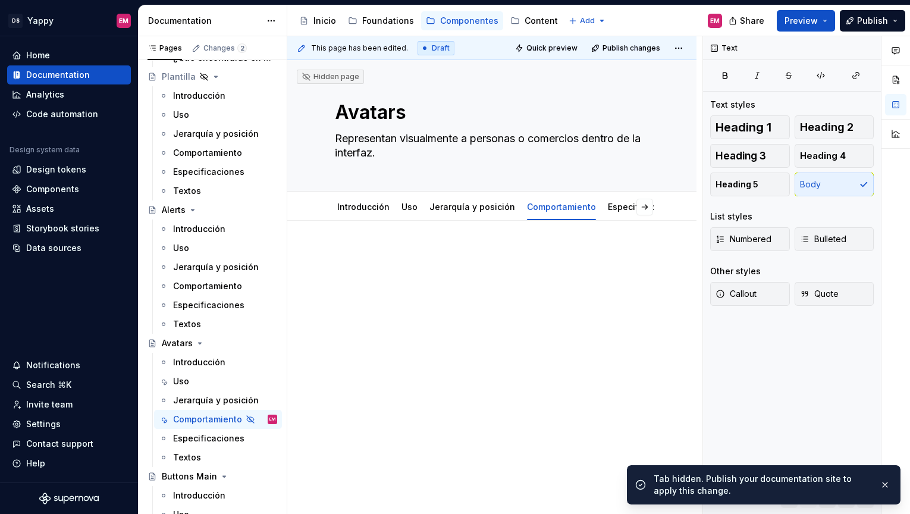
click at [852, 32] on div "Share Preview Publish" at bounding box center [821, 20] width 178 height 30
click at [852, 27] on button "Publish" at bounding box center [872, 20] width 65 height 21
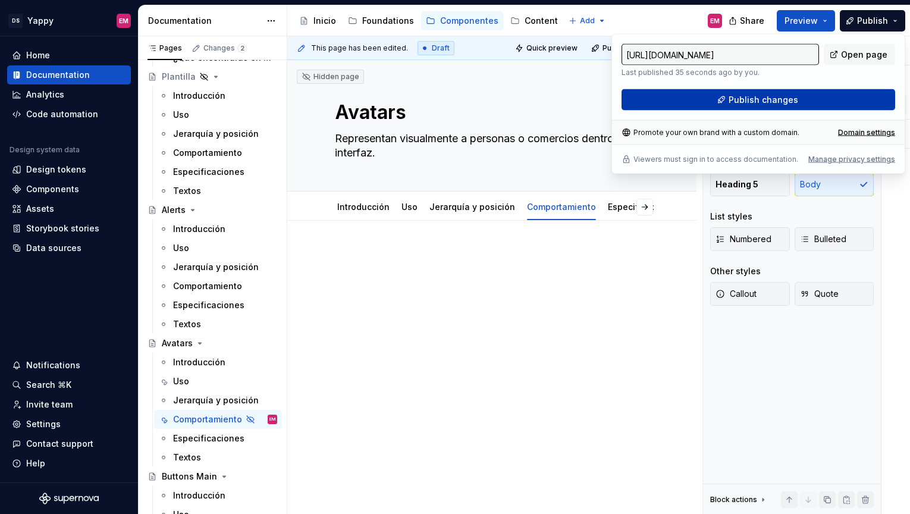
click at [727, 103] on button "Publish changes" at bounding box center [759, 99] width 274 height 21
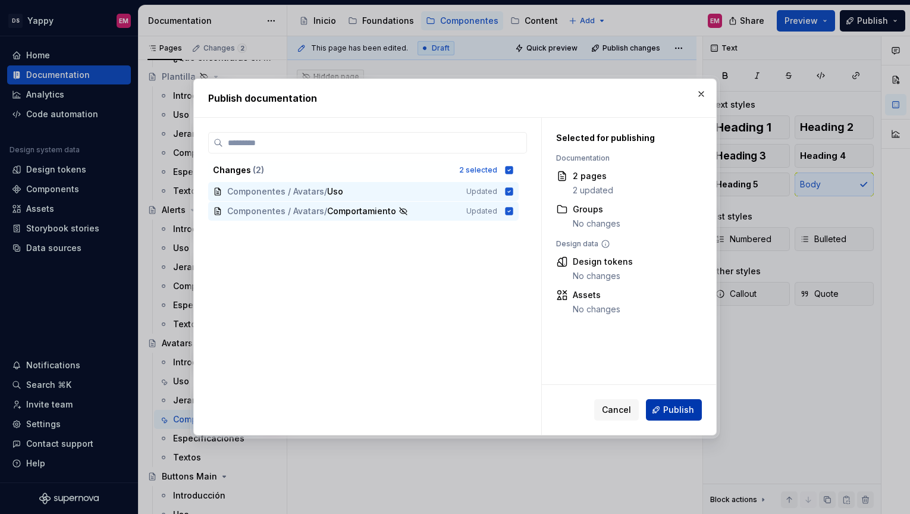
click at [675, 406] on span "Publish" at bounding box center [678, 410] width 31 height 12
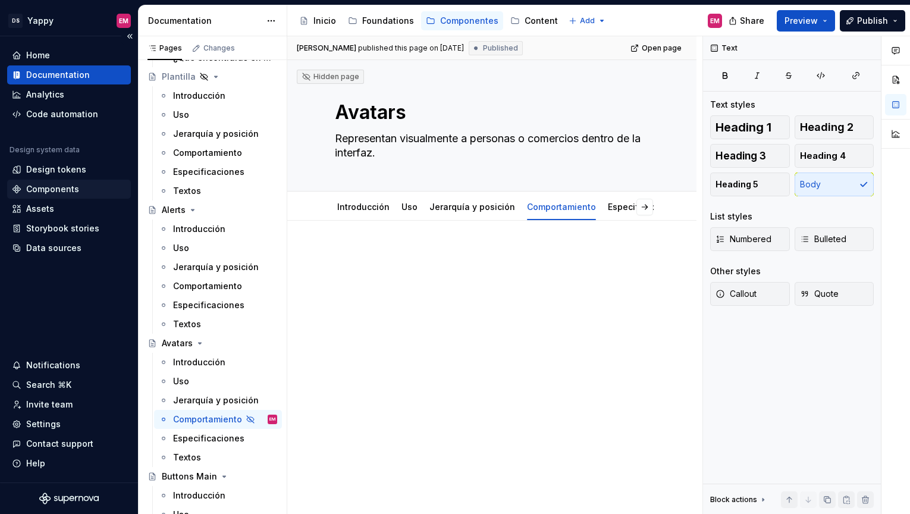
type textarea "*"
